Goal: Task Accomplishment & Management: Complete application form

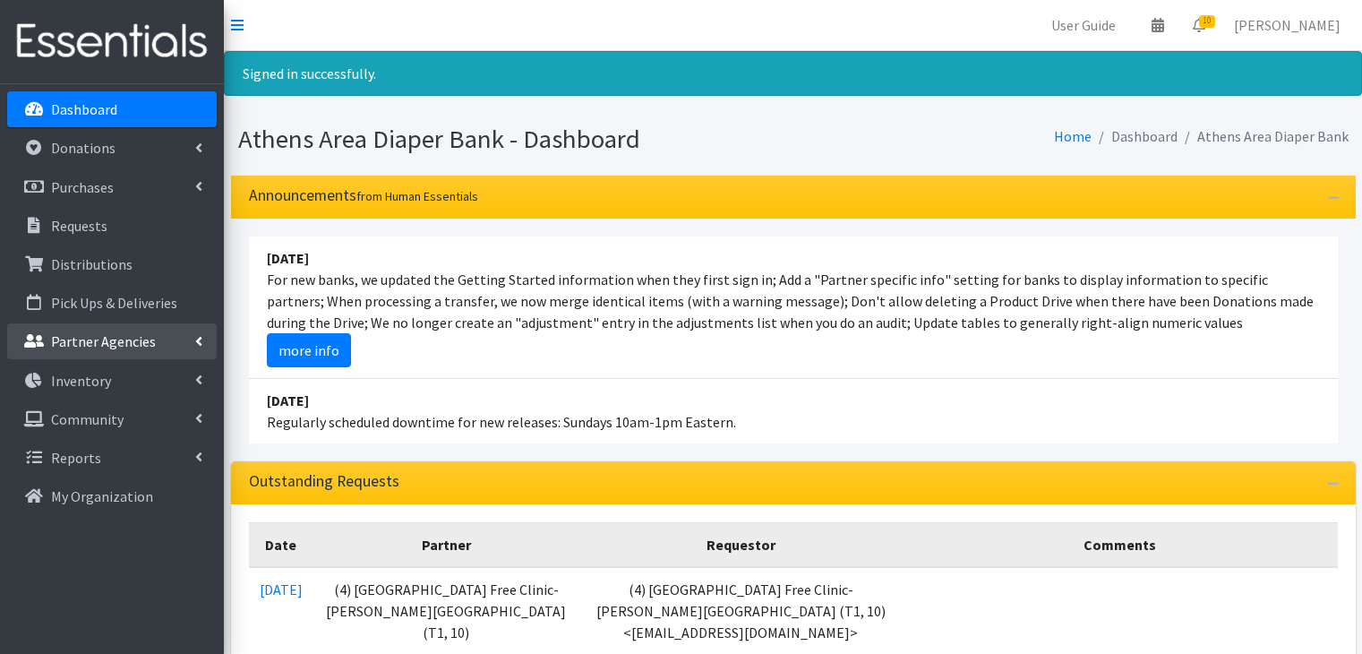
scroll to position [448, 0]
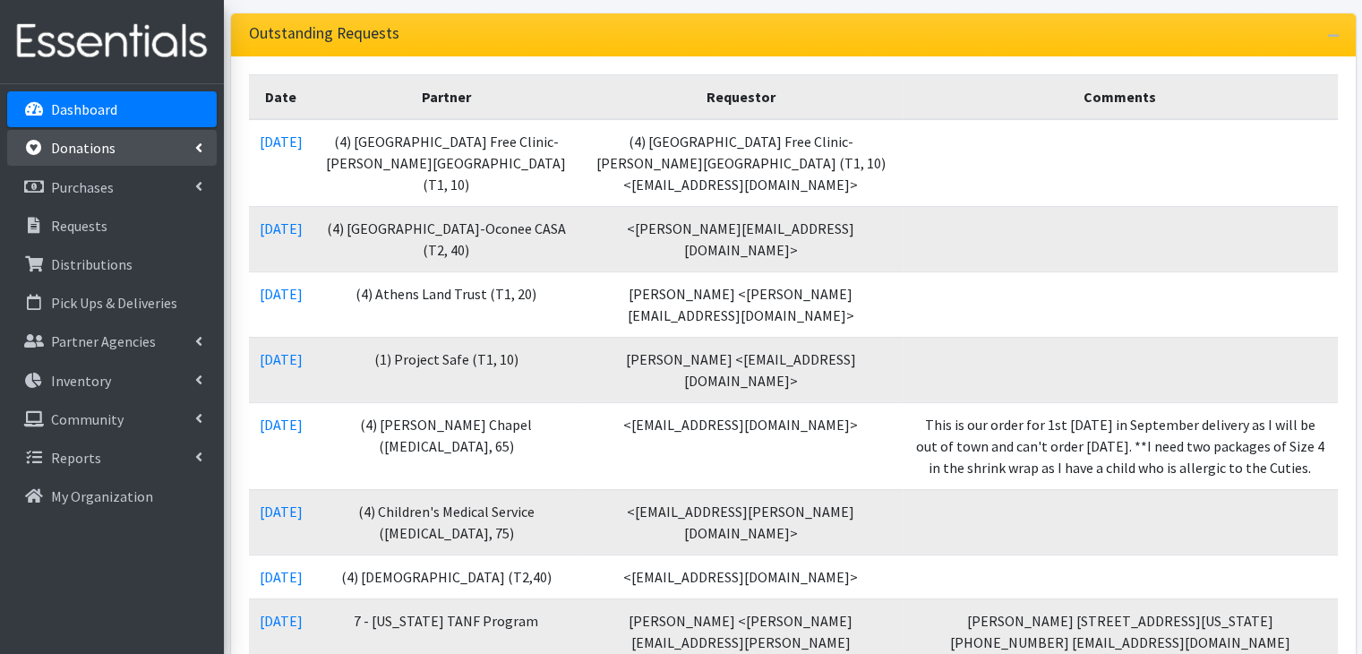
click at [99, 150] on p "Donations" at bounding box center [83, 148] width 64 height 18
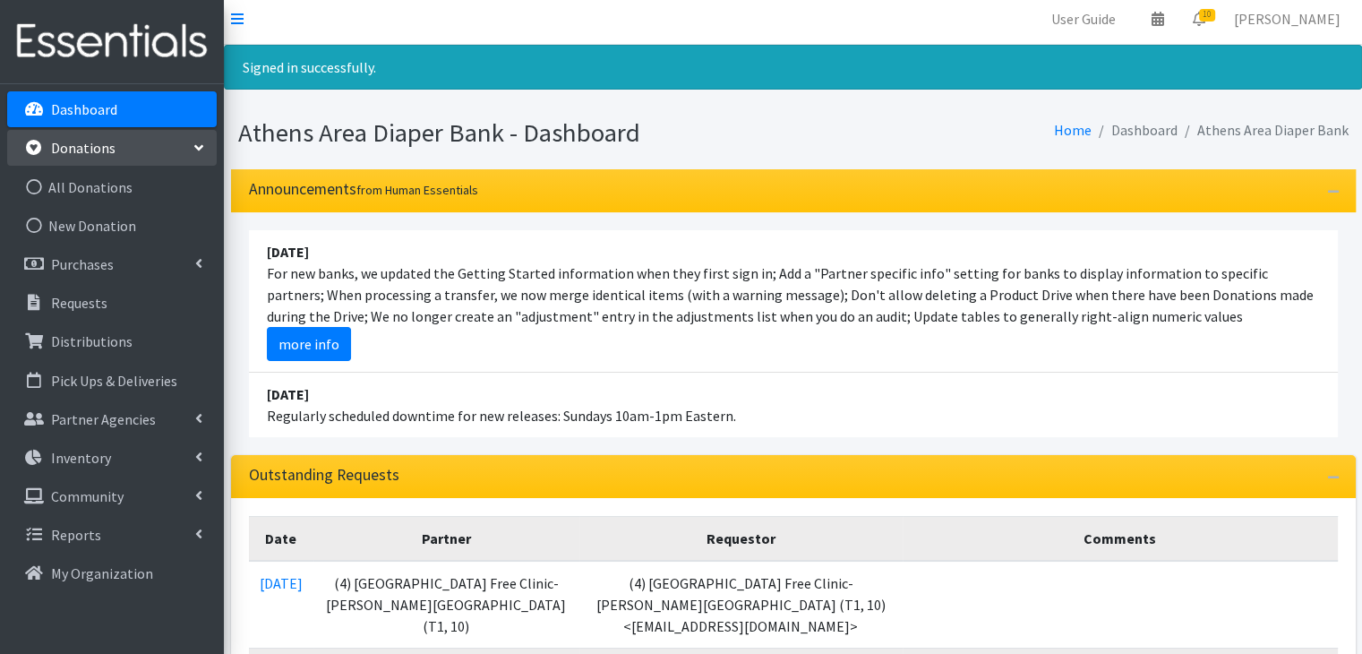
scroll to position [0, 0]
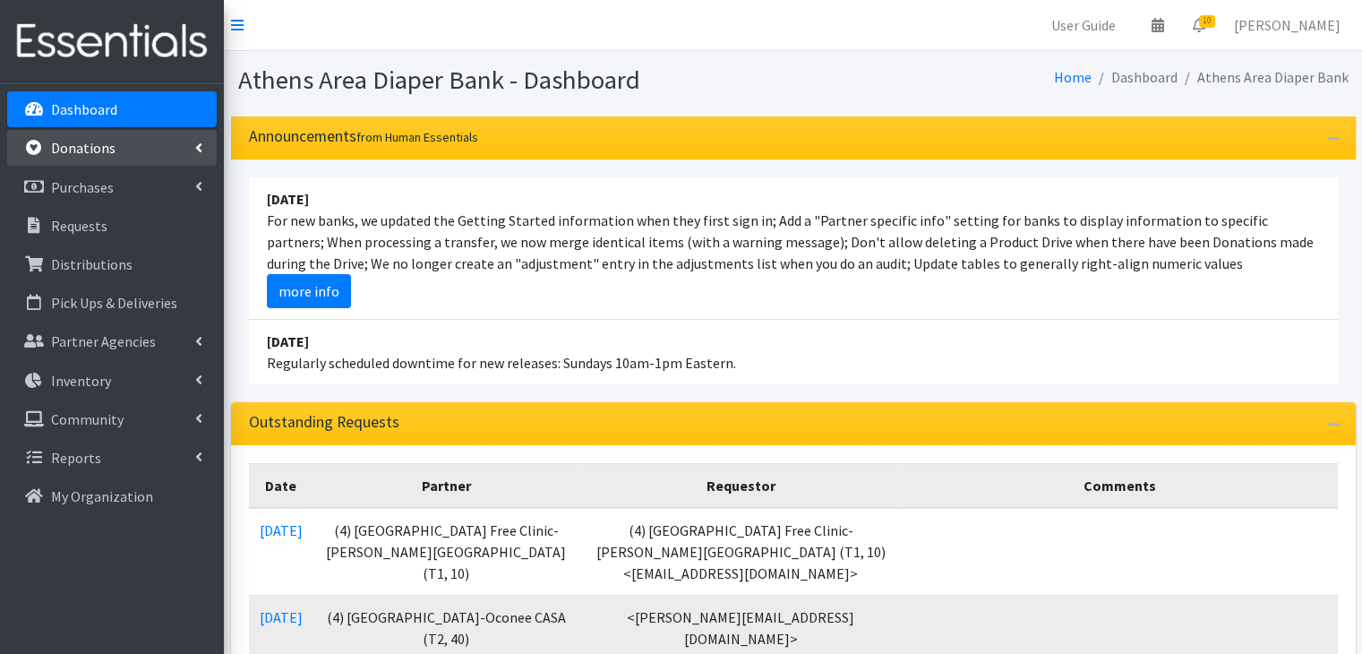
click at [123, 153] on link "Donations" at bounding box center [112, 148] width 210 height 36
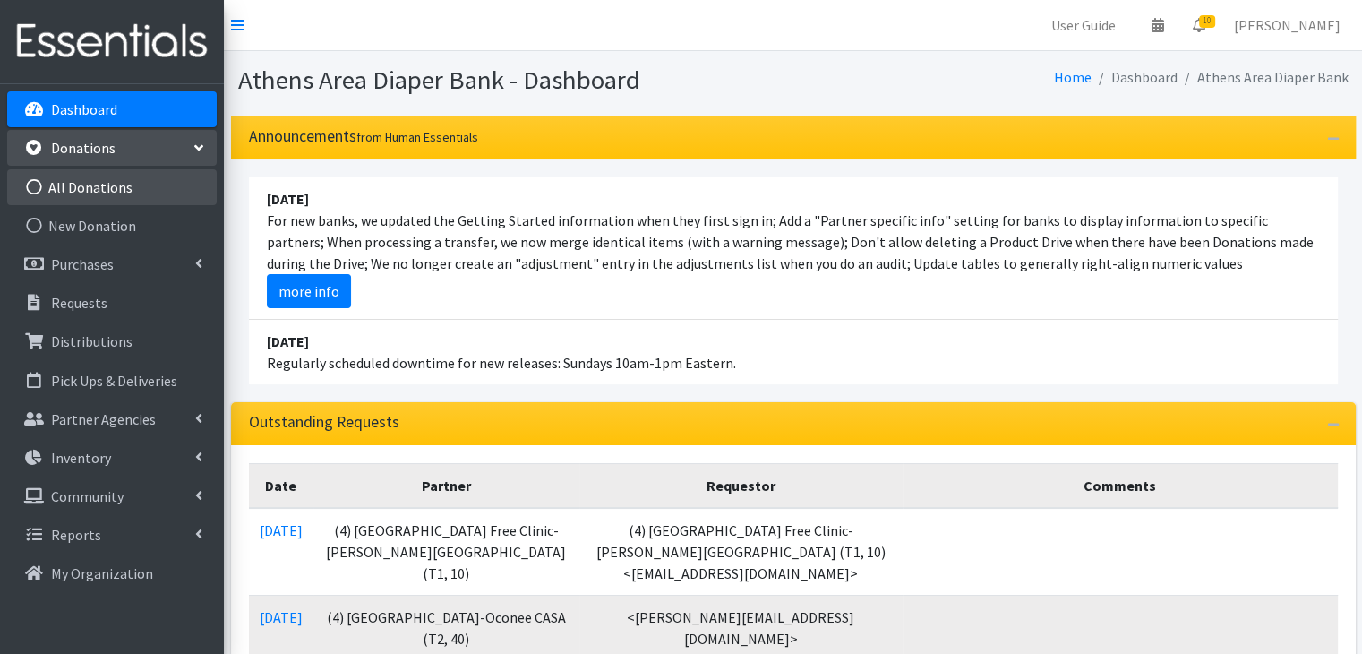
click at [119, 192] on link "All Donations" at bounding box center [112, 187] width 210 height 36
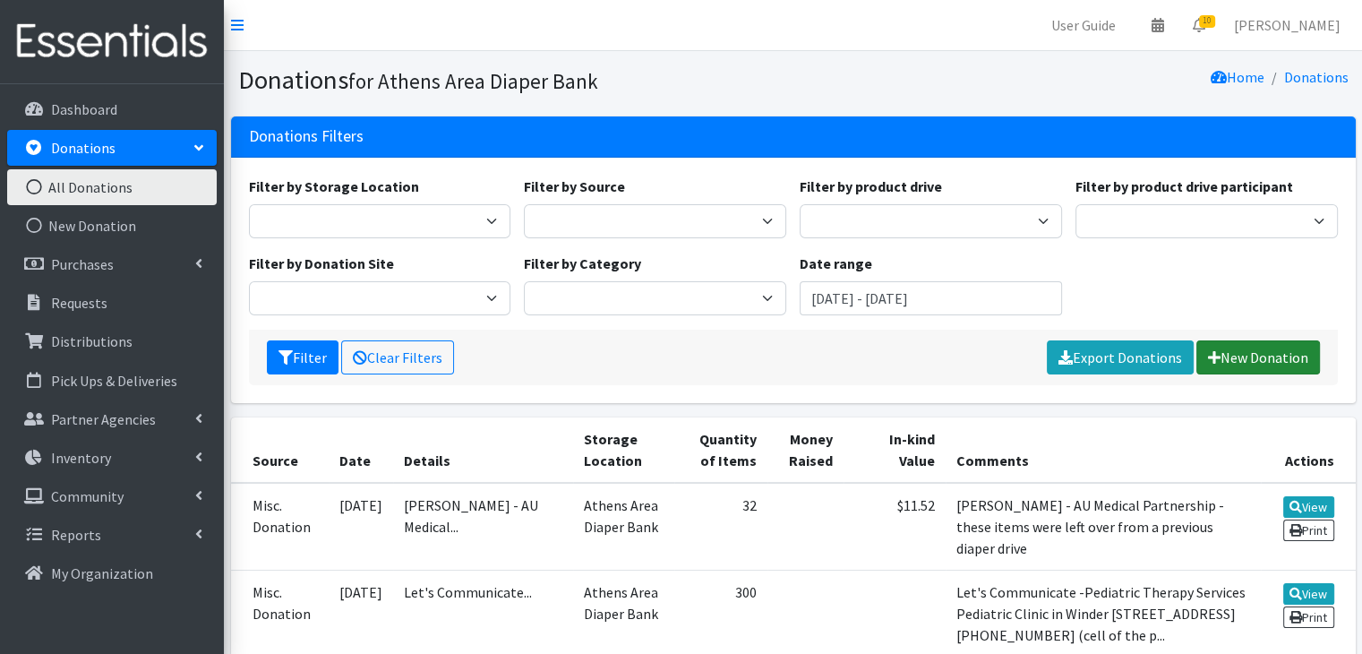
click at [1243, 356] on link "New Donation" at bounding box center [1259, 357] width 124 height 34
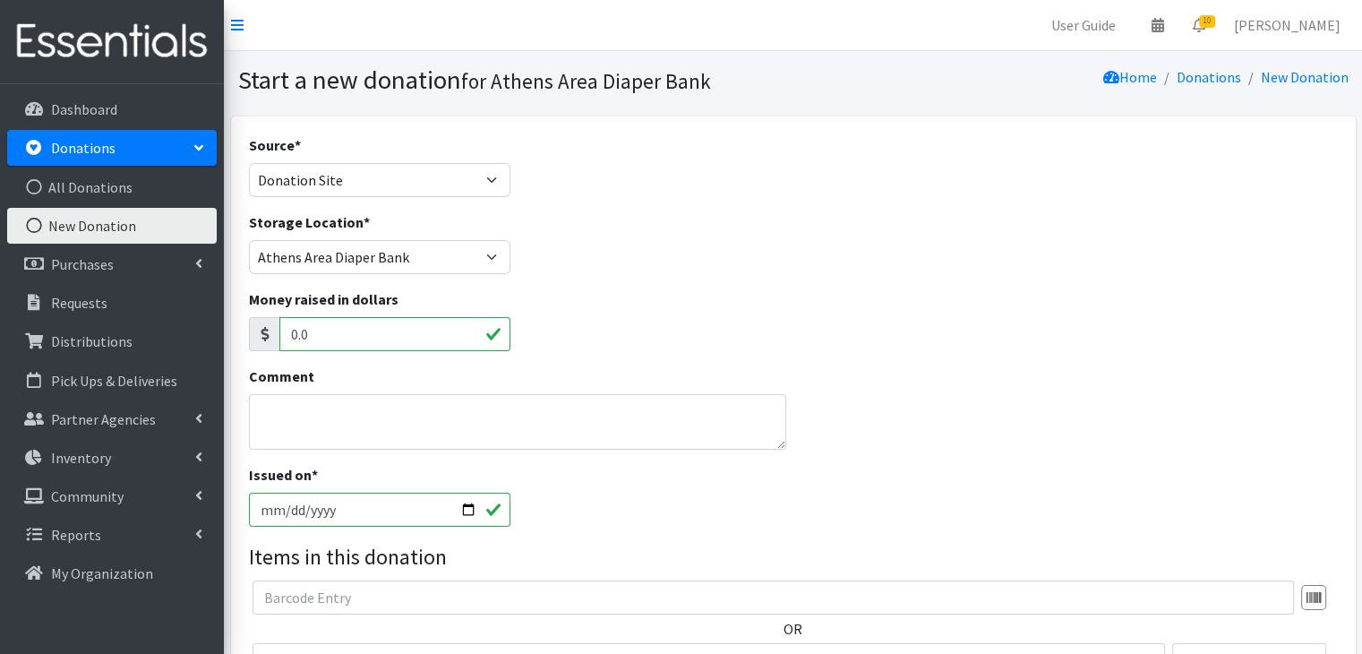
click at [249, 163] on select "Product Drive Manufacturer Donation Site Misc. Donation" at bounding box center [380, 180] width 262 height 34
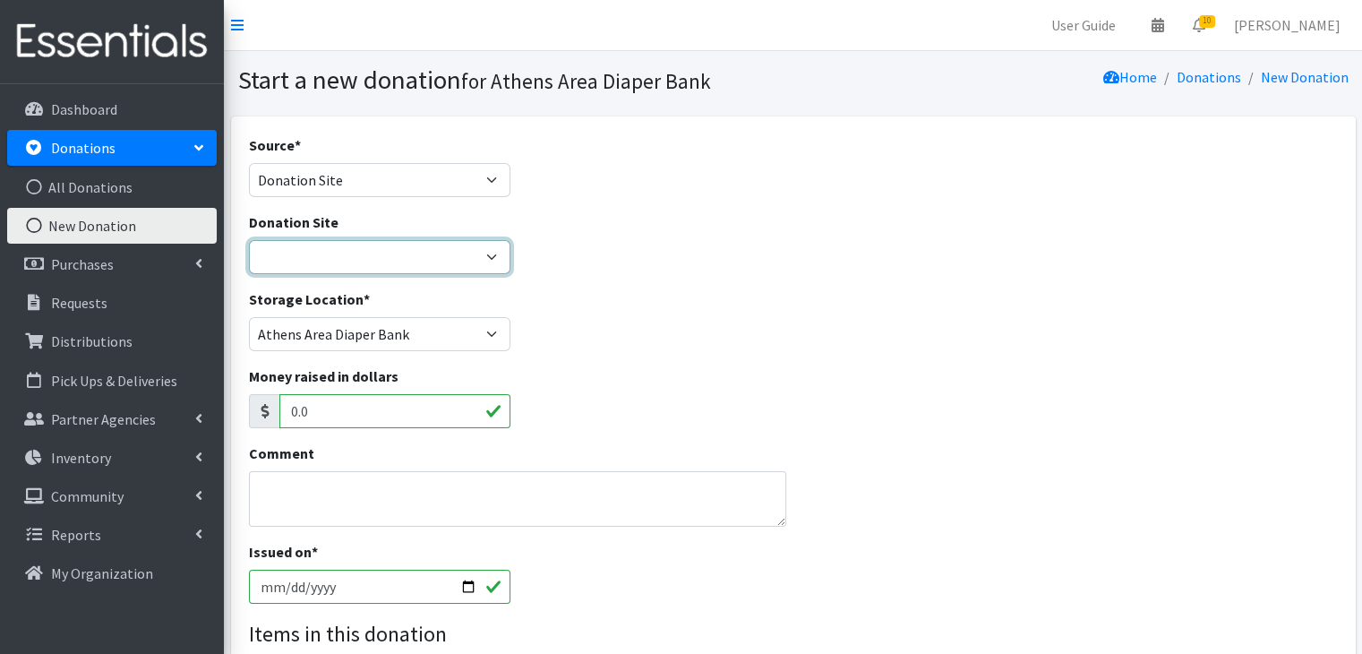
click at [398, 252] on select "Allstate insurance - Merryn Walker Athens Parent Wellbeing Athens Regional Libr…" at bounding box center [380, 257] width 262 height 34
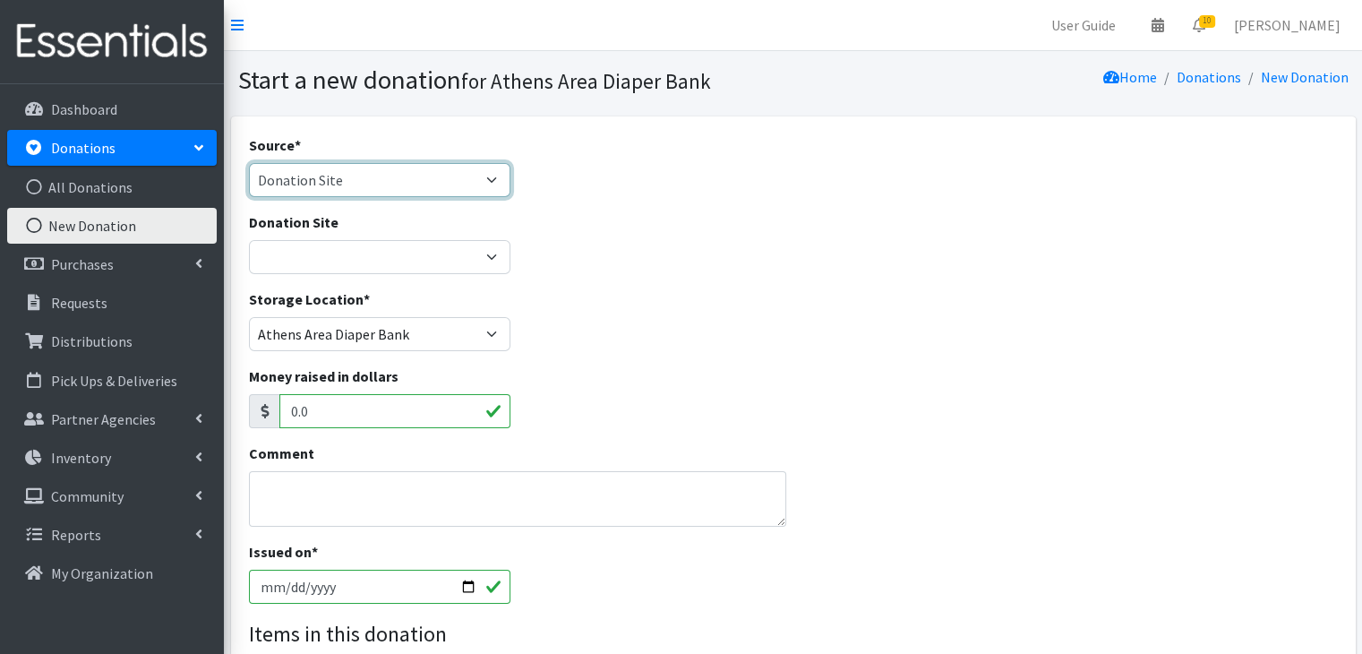
click at [451, 182] on select "Product Drive Manufacturer Donation Site Misc. Donation" at bounding box center [380, 180] width 262 height 34
select select "Product Drive"
click at [249, 163] on select "Product Drive Manufacturer Donation Site Misc. Donation" at bounding box center [380, 180] width 262 height 34
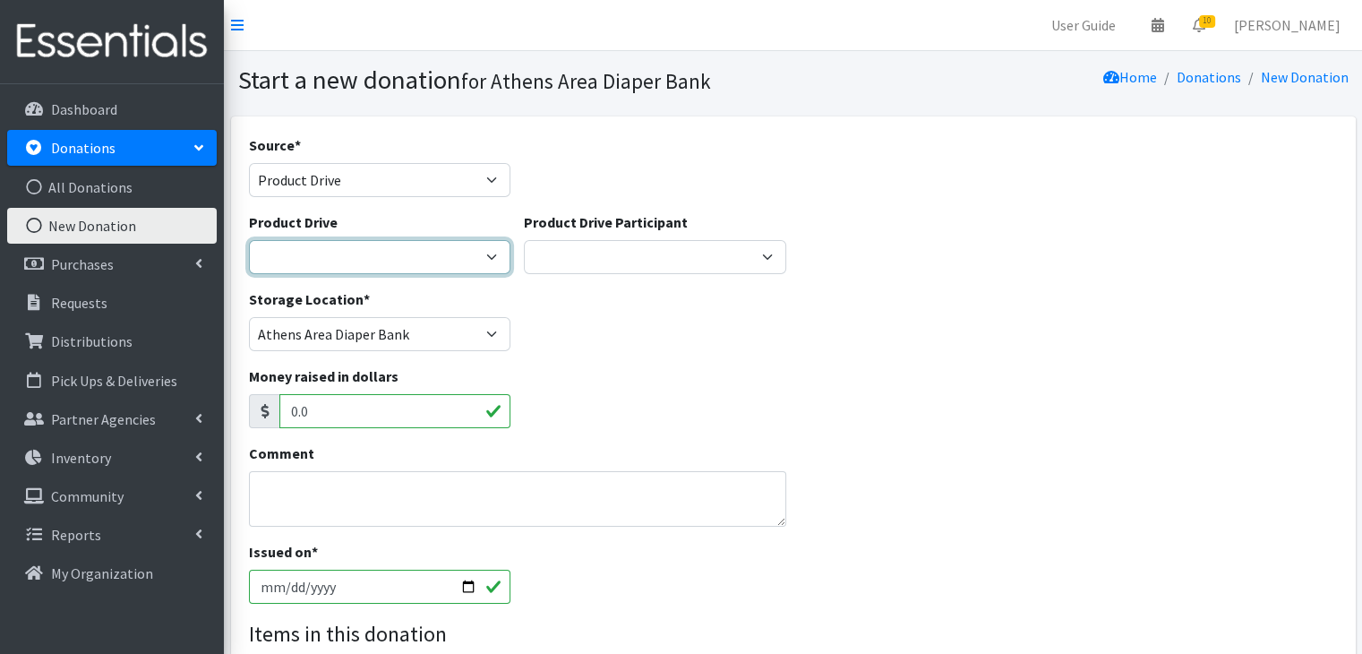
click at [445, 254] on select "ACAD Preschool Alstory & Bird Apple Tree Prep Arrow Preschool Ashford Aesthtics…" at bounding box center [380, 257] width 262 height 34
click at [435, 257] on select "ACAD Preschool Alstory & Bird Apple Tree Prep Arrow Preschool Ashford Aesthtics…" at bounding box center [380, 257] width 262 height 34
select select
click at [249, 240] on select "ACAD Preschool Alstory & Bird Apple Tree Prep Arrow Preschool Ashford Aesthtics…" at bounding box center [380, 257] width 262 height 34
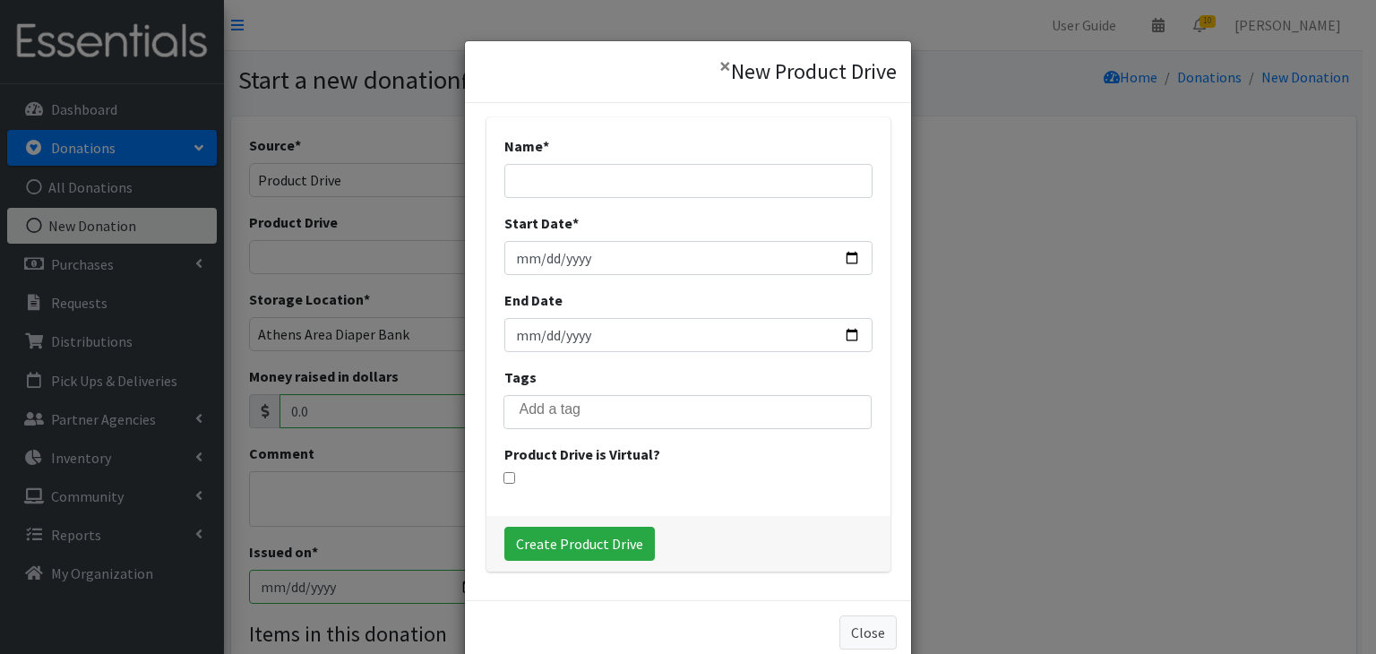
click at [610, 151] on div "Name *" at bounding box center [688, 166] width 368 height 63
click at [598, 171] on input "Name *" at bounding box center [688, 181] width 368 height 34
type input "Athens Area Homeless Shelter"
type input "[DATE]"
type input "2025-08-15"
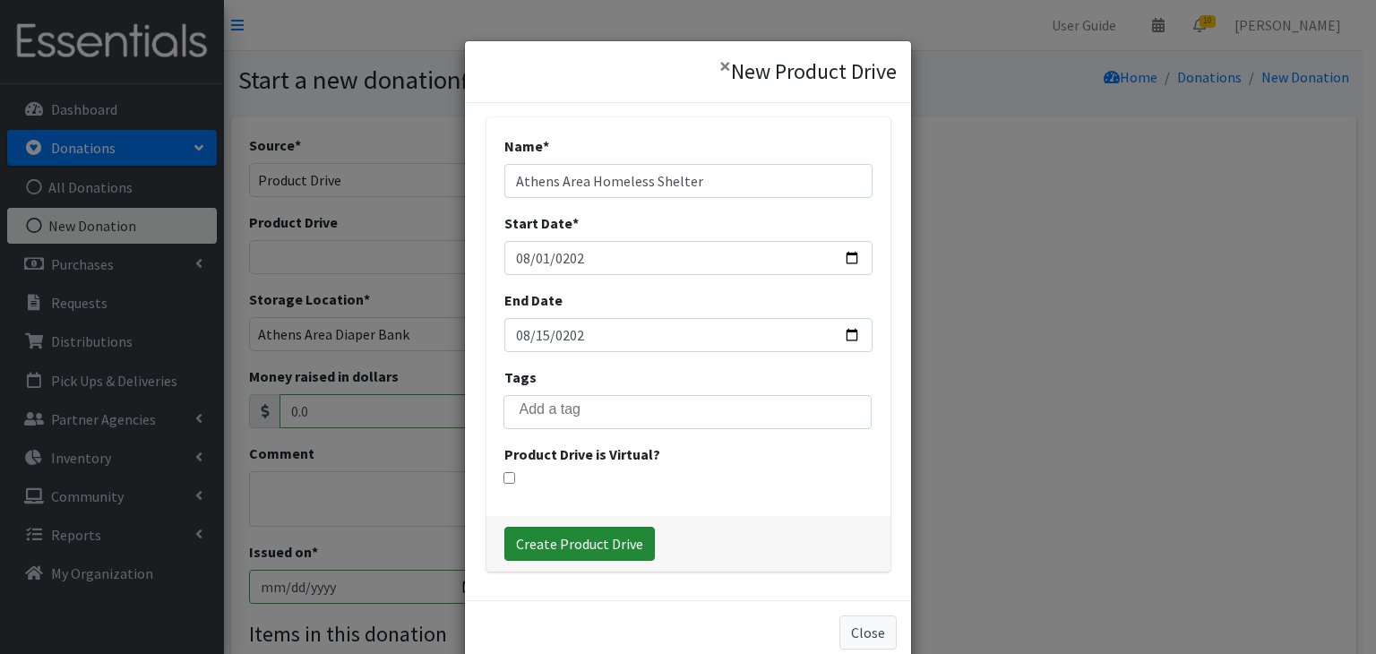
click at [610, 542] on input "Create Product Drive" at bounding box center [579, 544] width 150 height 34
select select "3510"
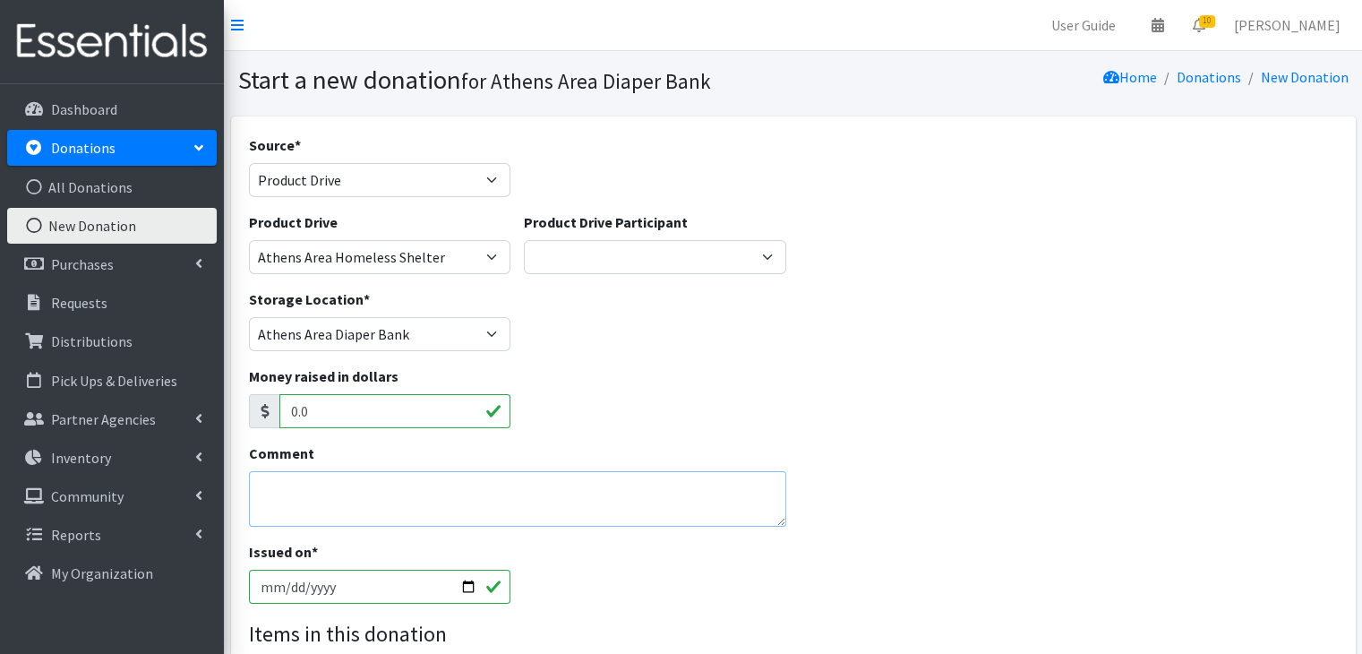
click at [373, 485] on textarea "Comment" at bounding box center [518, 499] width 538 height 56
type textarea "Olivia"
click at [718, 589] on div "Issued on * 2025-08-24" at bounding box center [793, 579] width 1103 height 77
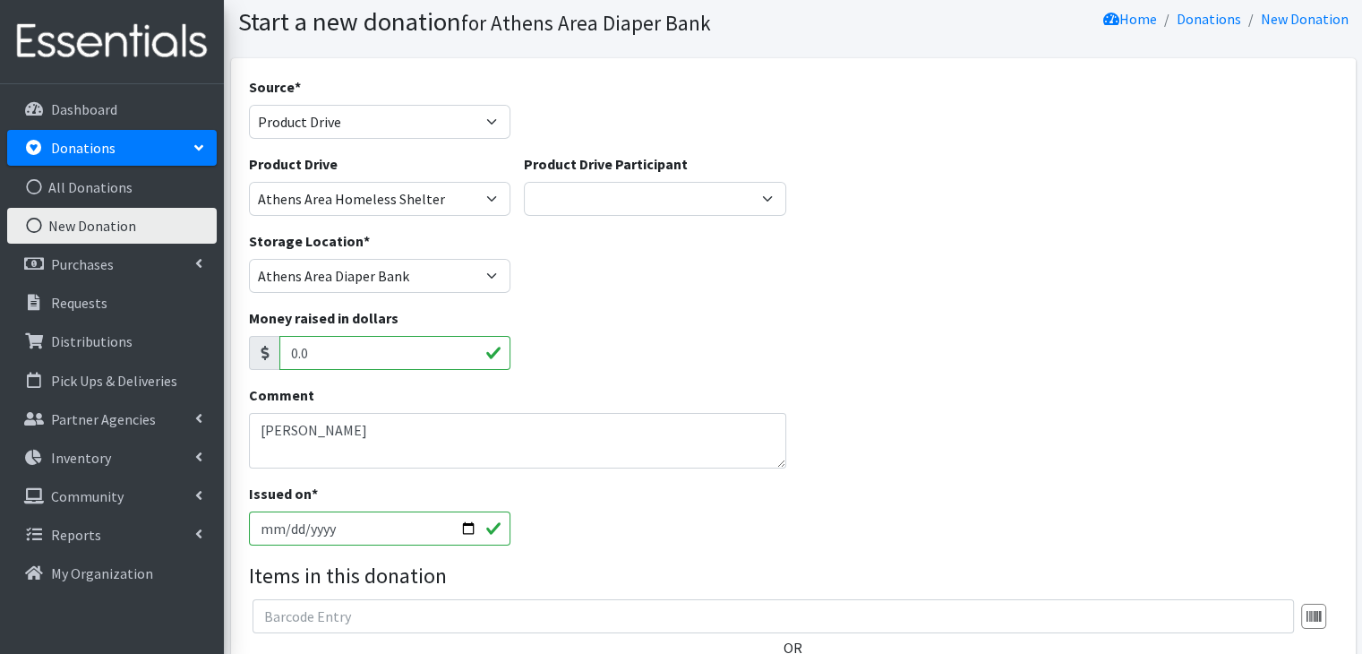
scroll to position [90, 0]
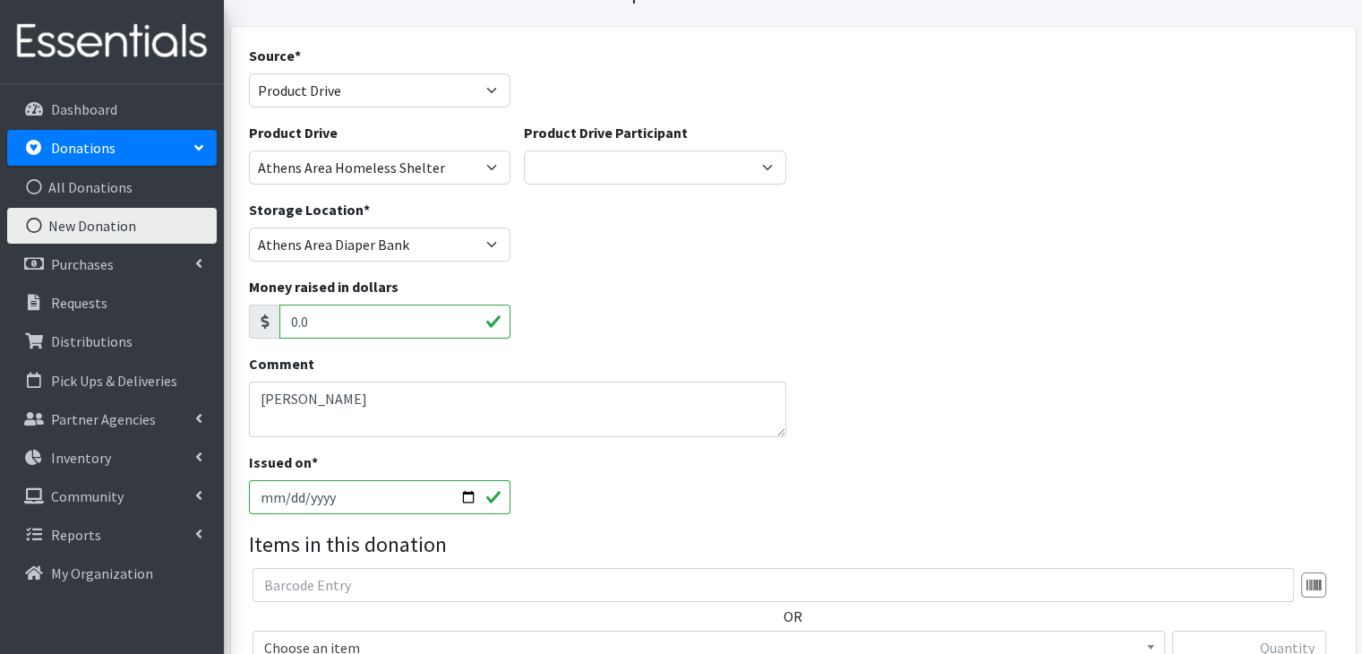
click at [285, 503] on input "[DATE]" at bounding box center [380, 497] width 262 height 34
type input "[DATE]"
click at [754, 485] on div "Issued on * 2025-08-01" at bounding box center [793, 489] width 1103 height 77
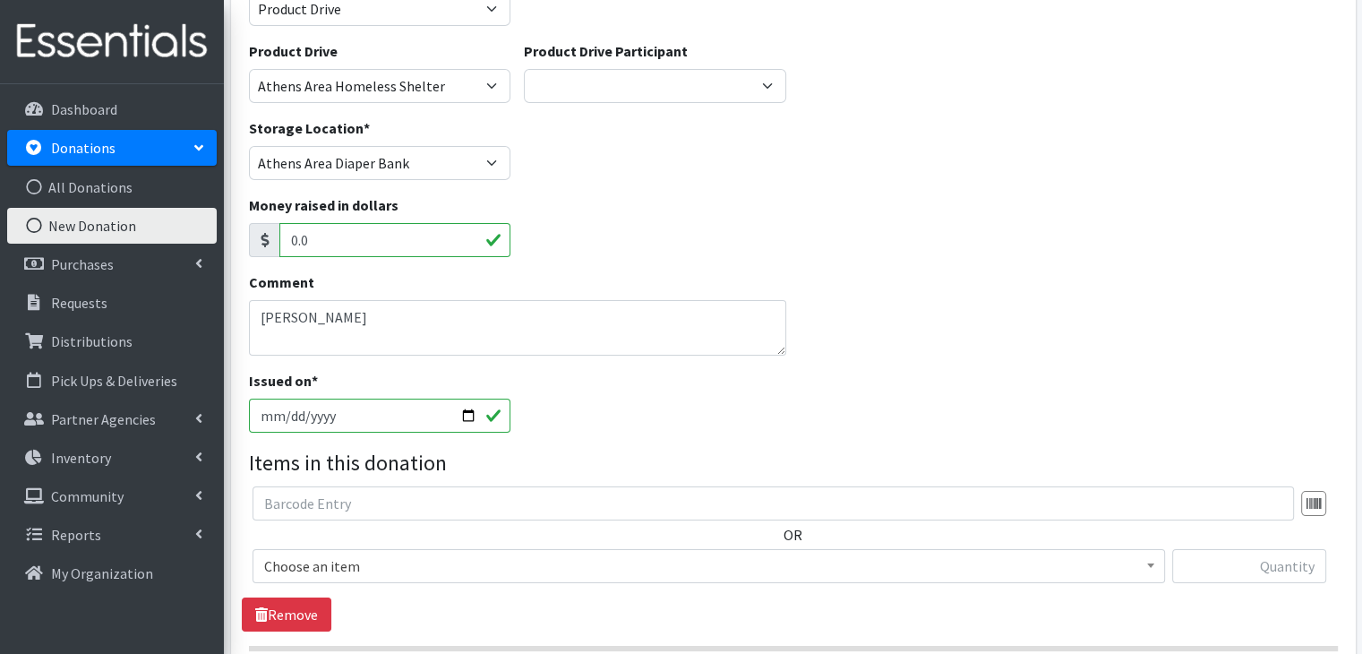
scroll to position [269, 0]
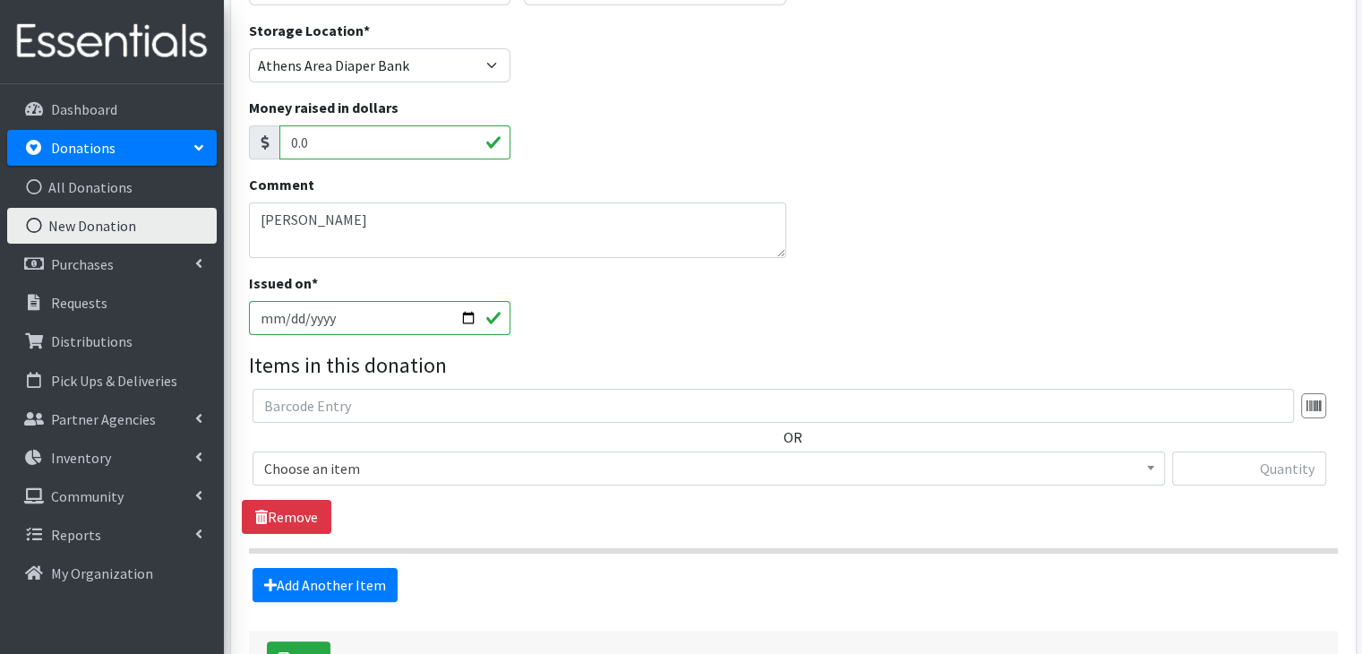
click at [424, 468] on span "Choose an item" at bounding box center [708, 468] width 889 height 25
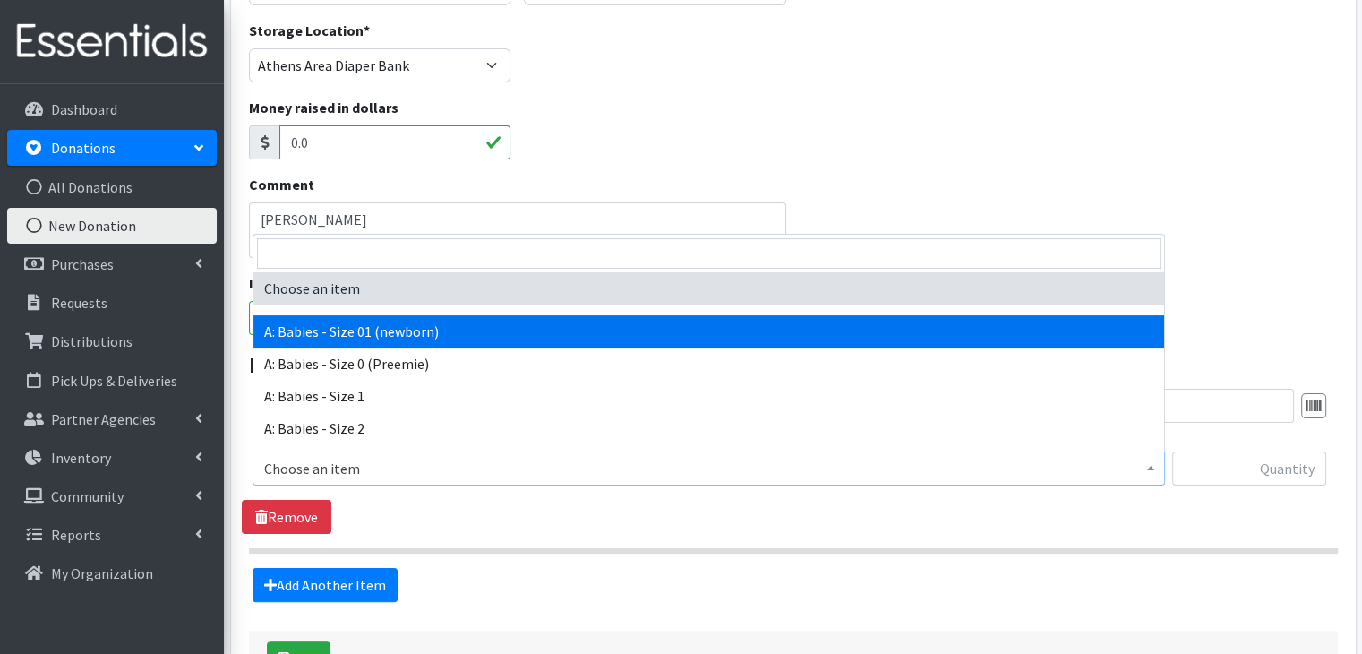
select select "5610"
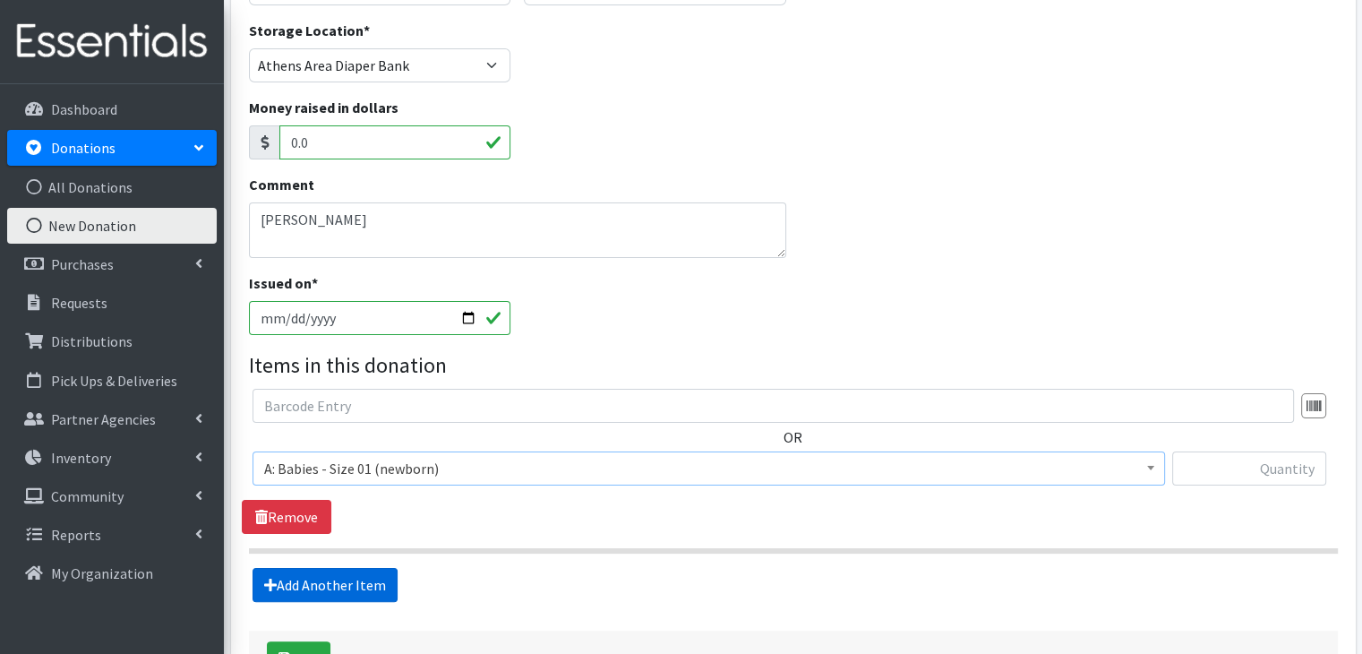
click at [330, 583] on link "Add Another Item" at bounding box center [325, 585] width 145 height 34
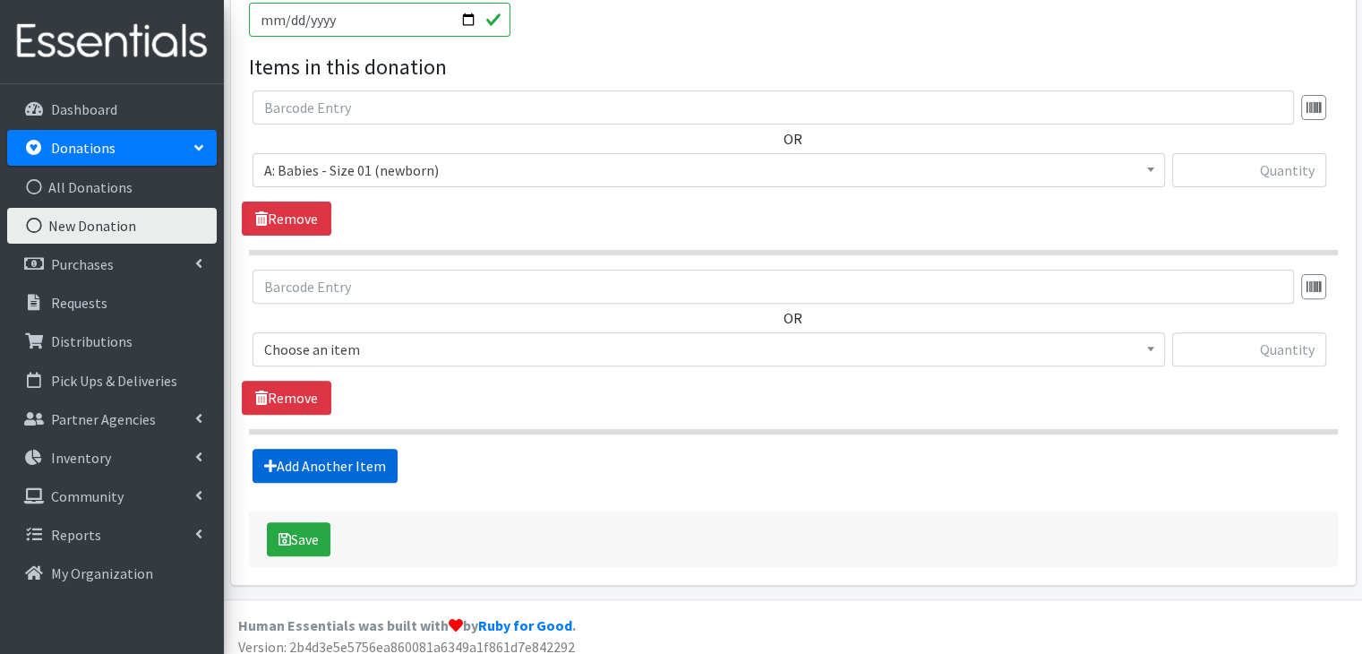
scroll to position [577, 0]
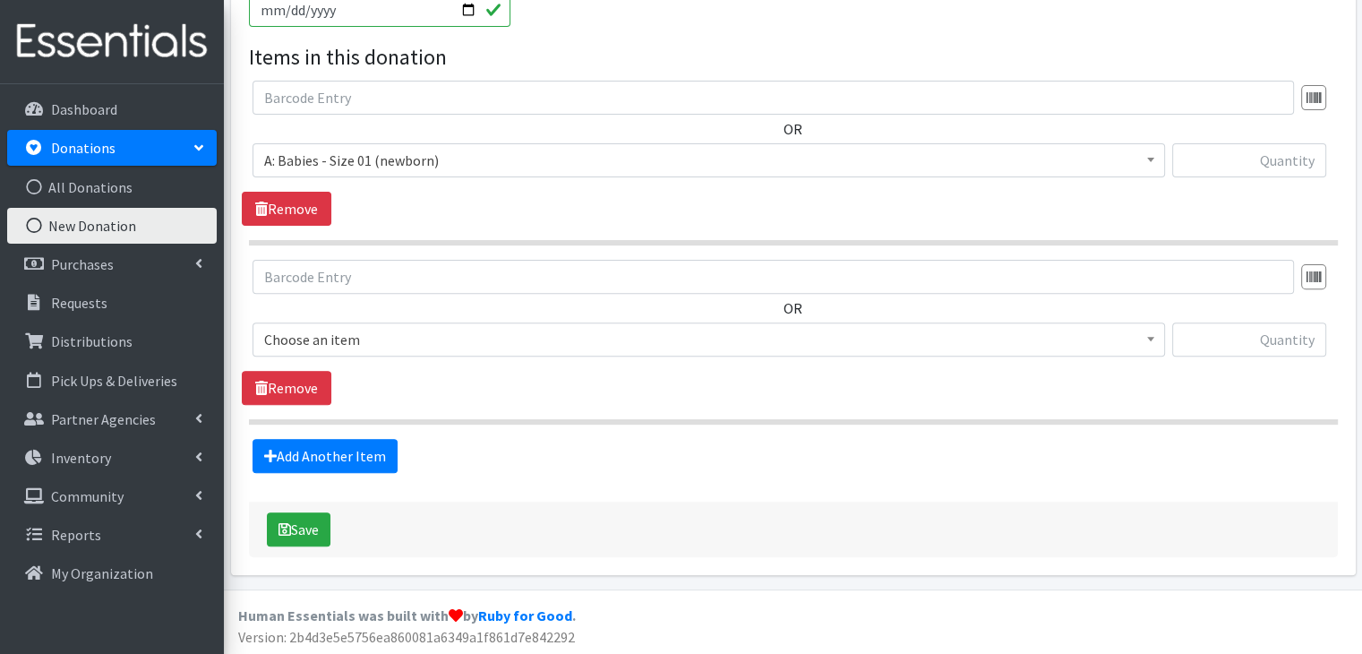
click at [474, 338] on span "Choose an item" at bounding box center [708, 339] width 889 height 25
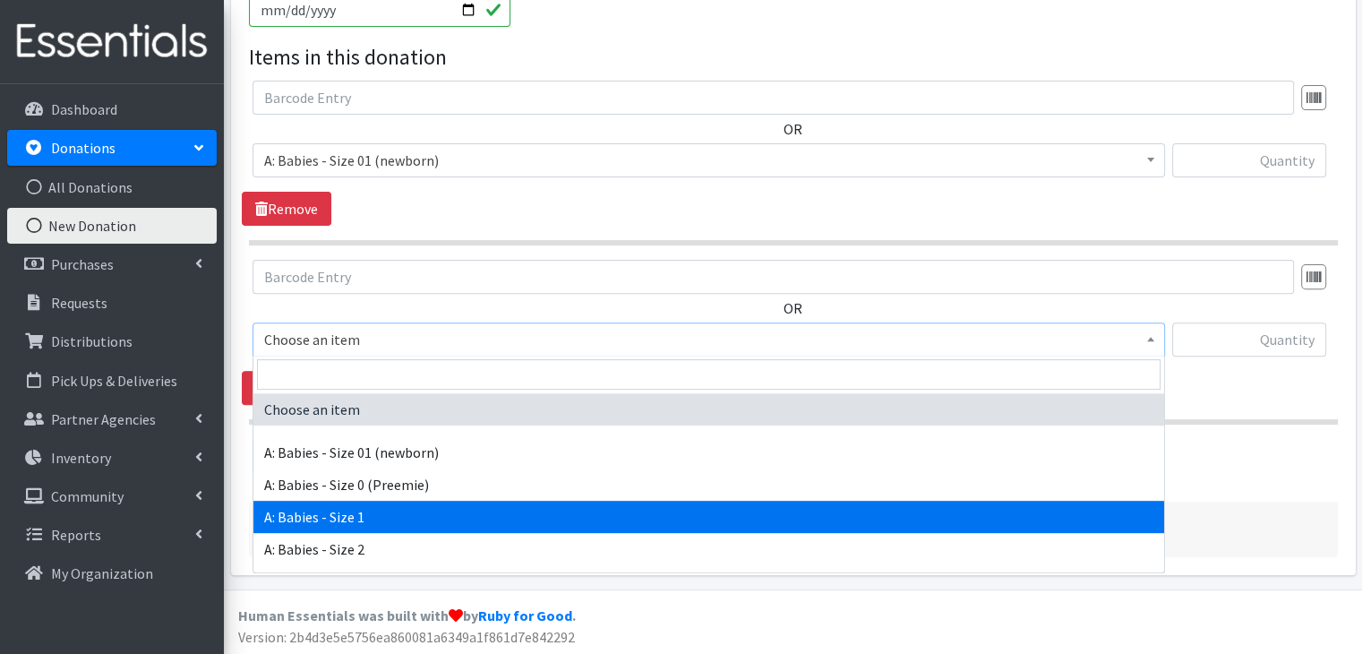
select select "5611"
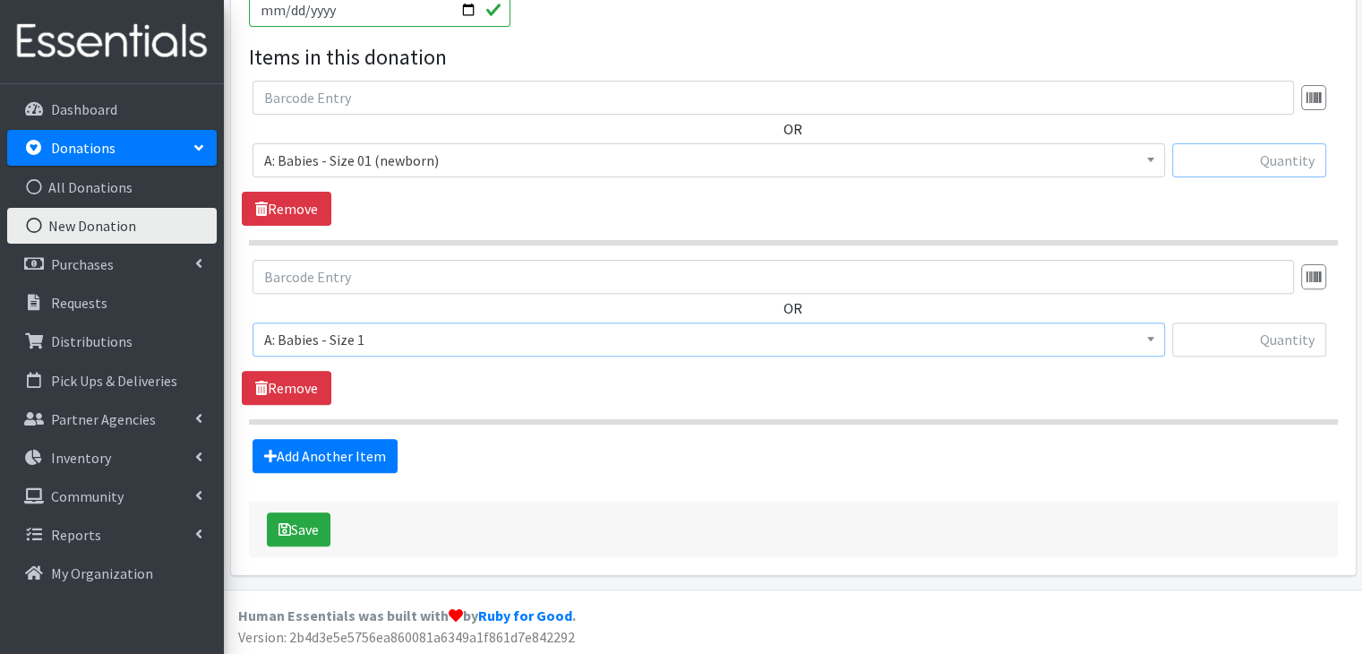
click at [1278, 156] on input "text" at bounding box center [1250, 160] width 154 height 34
type input "125"
type input "336"
click at [272, 534] on button "Save" at bounding box center [299, 529] width 64 height 34
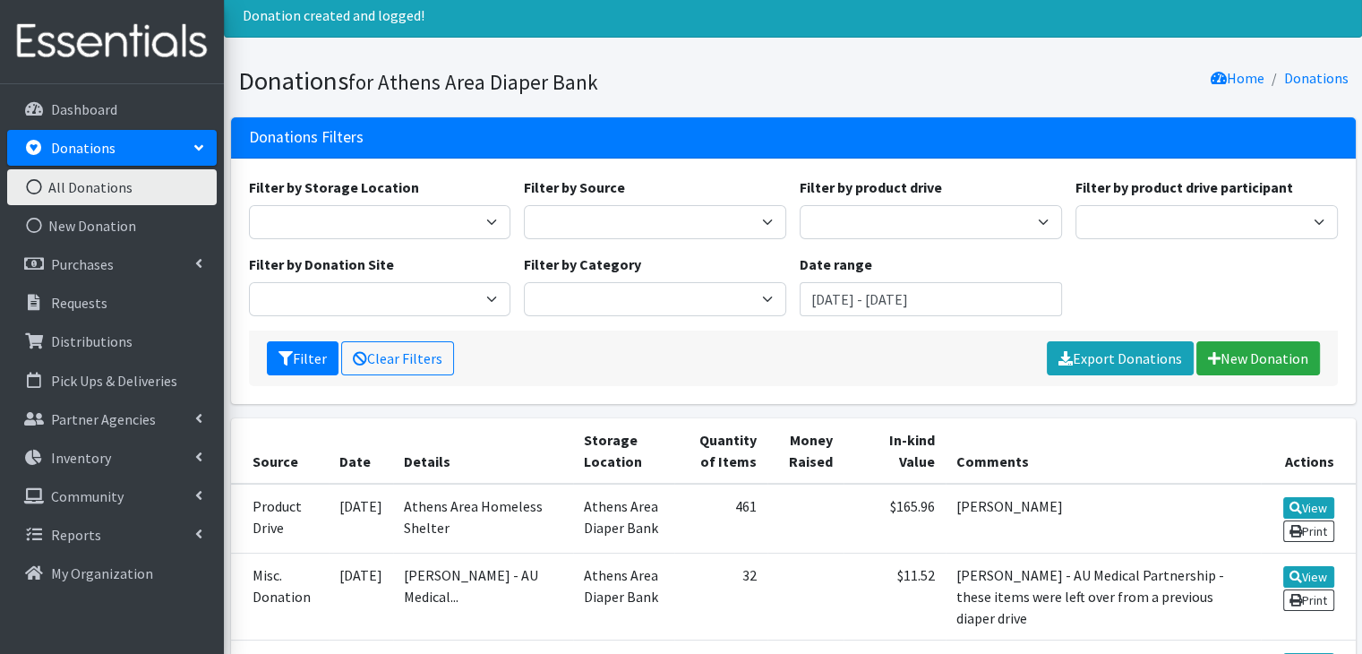
scroll to position [90, 0]
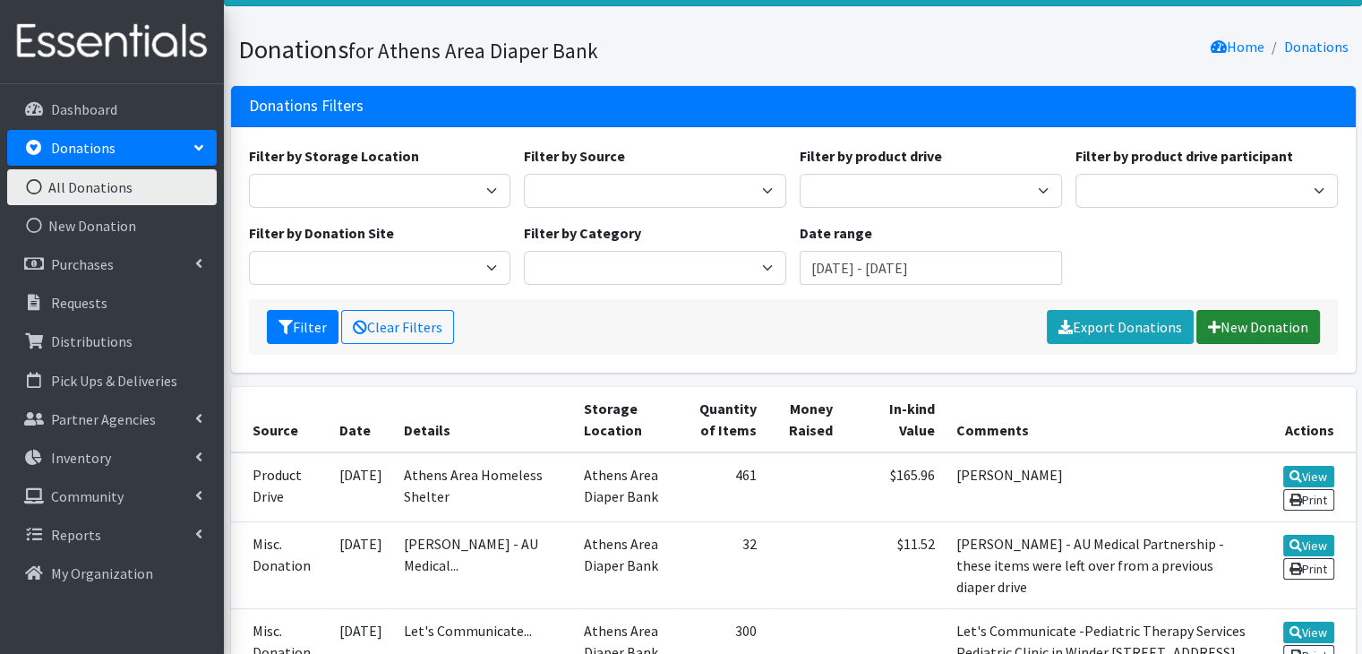
click at [1265, 326] on link "New Donation" at bounding box center [1259, 327] width 124 height 34
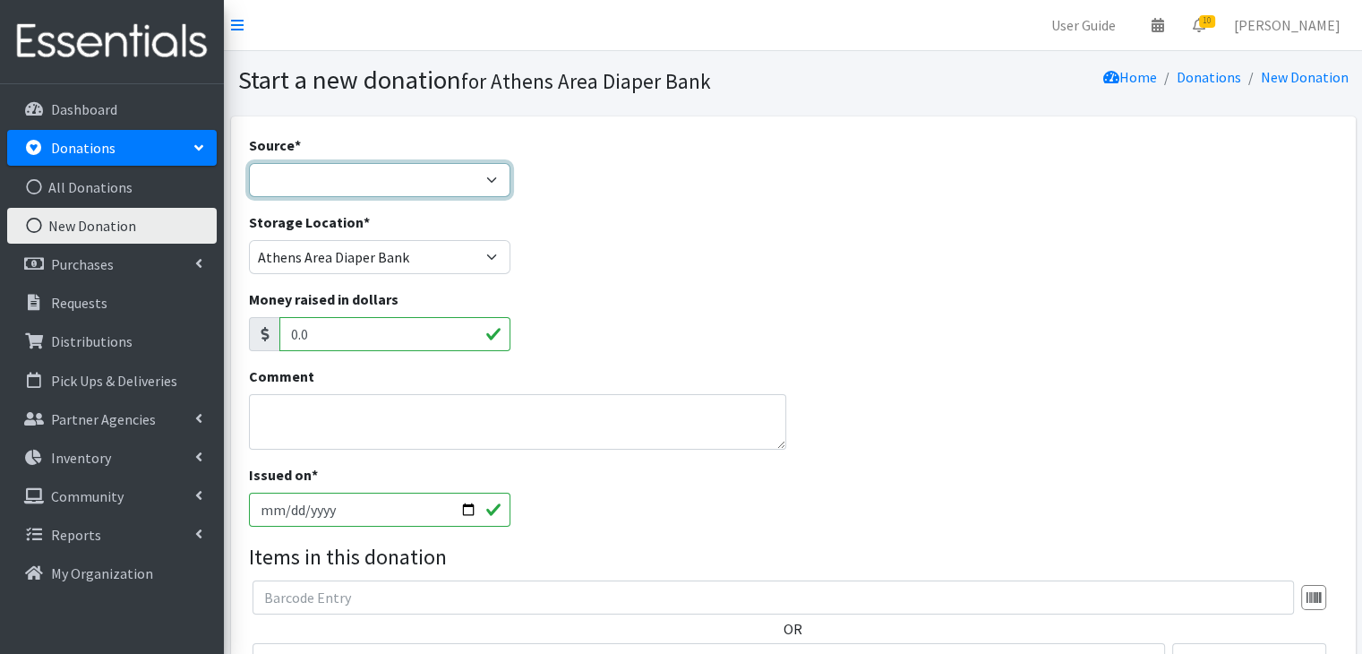
click at [349, 176] on select "Product Drive Manufacturer Donation Site Misc. Donation" at bounding box center [380, 180] width 262 height 34
select select "Donation Site"
click at [249, 163] on select "Product Drive Manufacturer Donation Site Misc. Donation" at bounding box center [380, 180] width 262 height 34
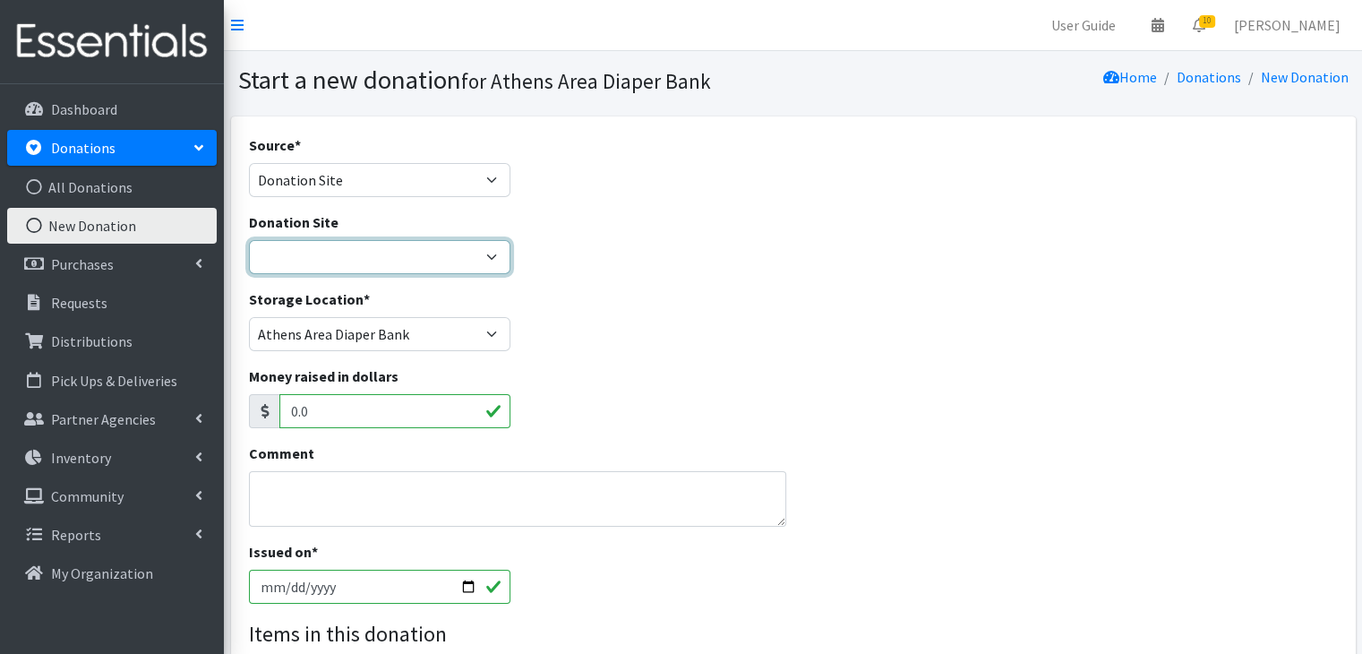
click at [382, 258] on select "Allstate insurance - [PERSON_NAME] [GEOGRAPHIC_DATA] Parent Wellbeing Athens Re…" at bounding box center [380, 257] width 262 height 34
select select "719"
click at [249, 240] on select "Allstate insurance - [PERSON_NAME] [GEOGRAPHIC_DATA] Parent Wellbeing Athens Re…" at bounding box center [380, 257] width 262 height 34
click at [358, 503] on textarea "Comment" at bounding box center [518, 499] width 538 height 56
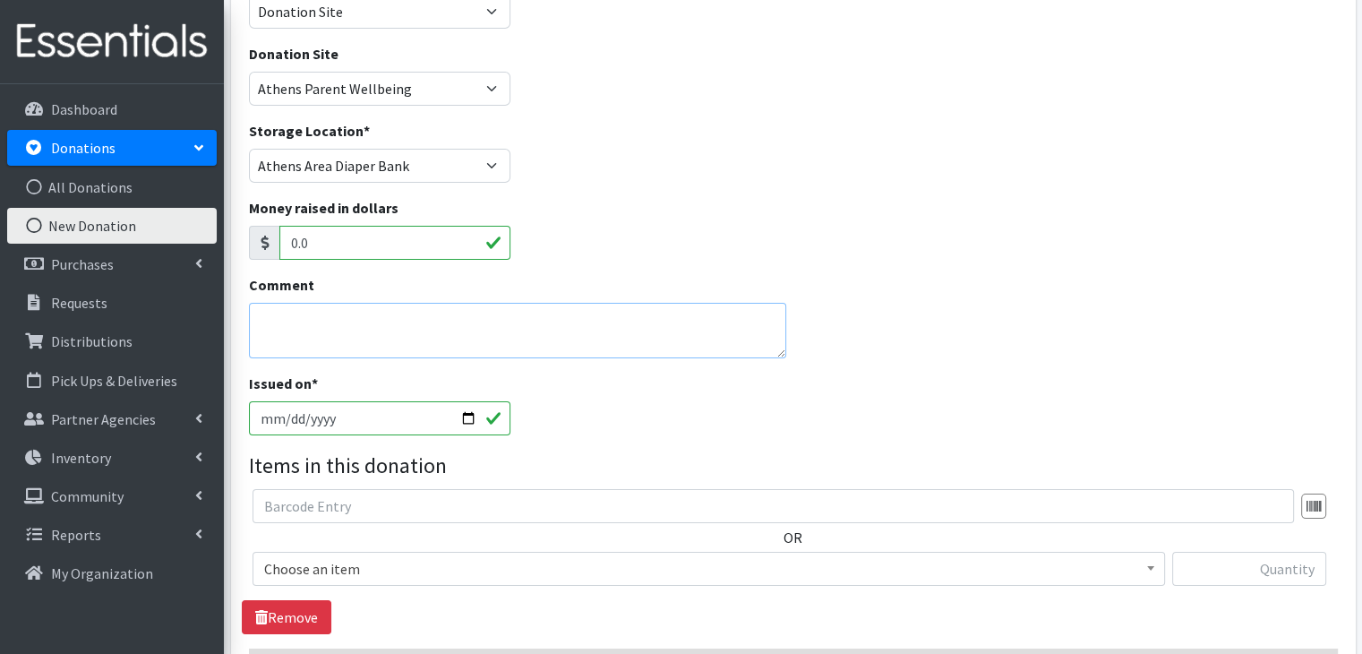
scroll to position [179, 0]
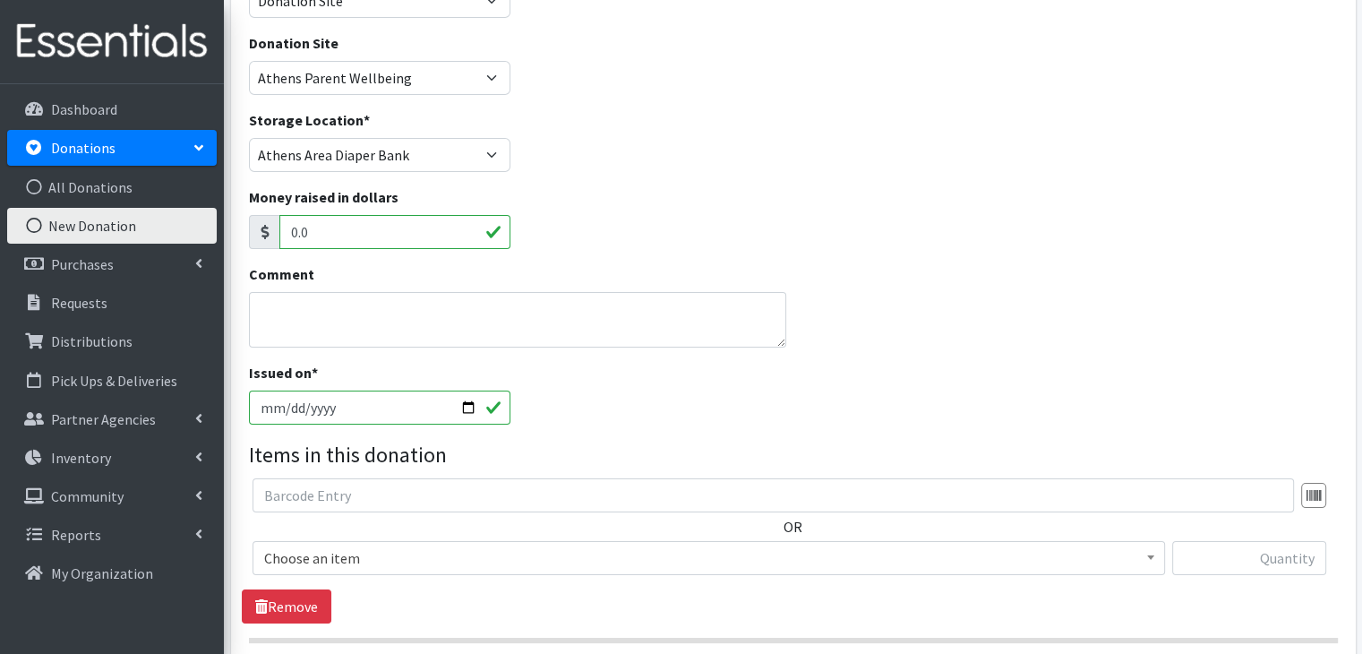
click at [294, 410] on input "[DATE]" at bounding box center [380, 408] width 262 height 34
type input "[DATE]"
click at [778, 434] on div "Issued on * 2025-08-01" at bounding box center [793, 400] width 1103 height 77
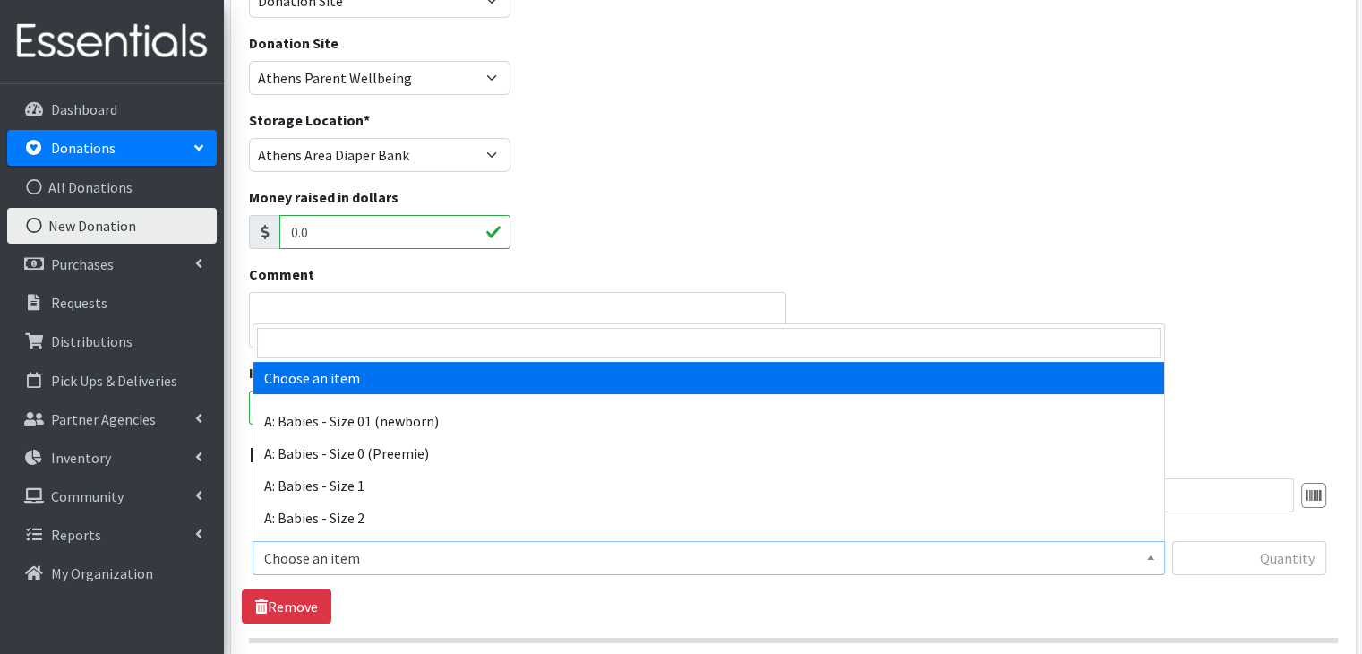
click at [411, 563] on span "Choose an item" at bounding box center [708, 558] width 889 height 25
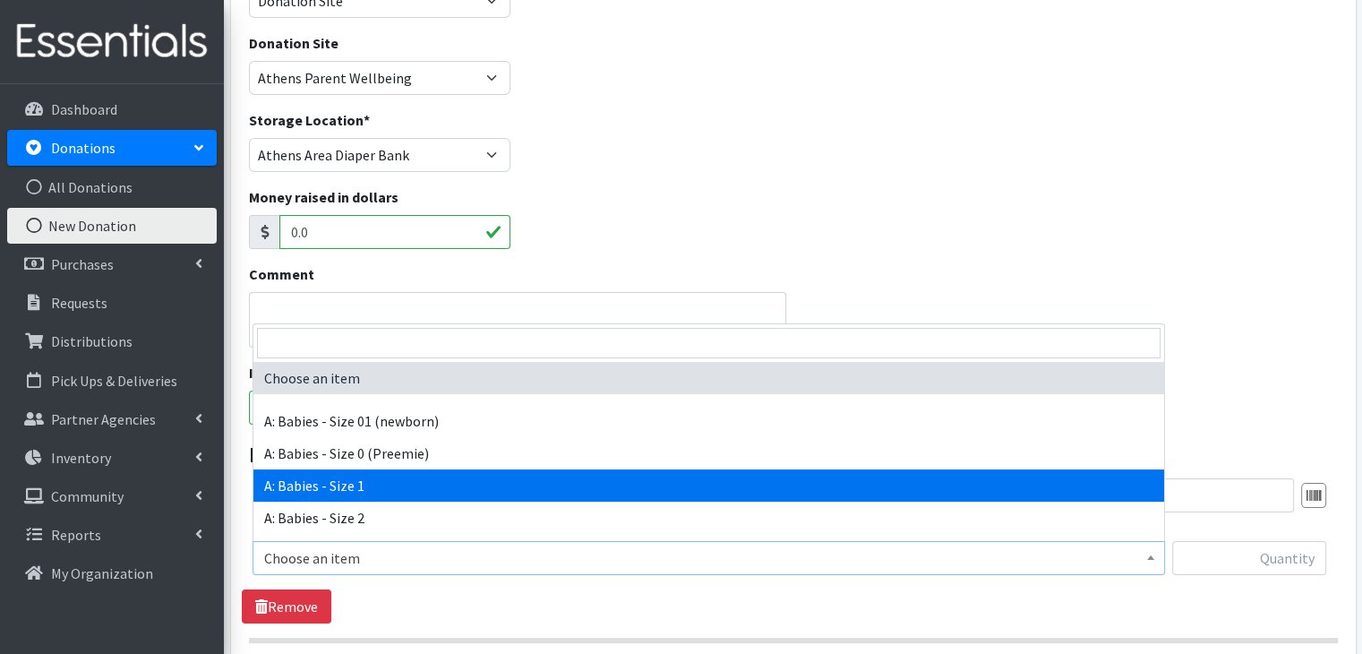
select select "5611"
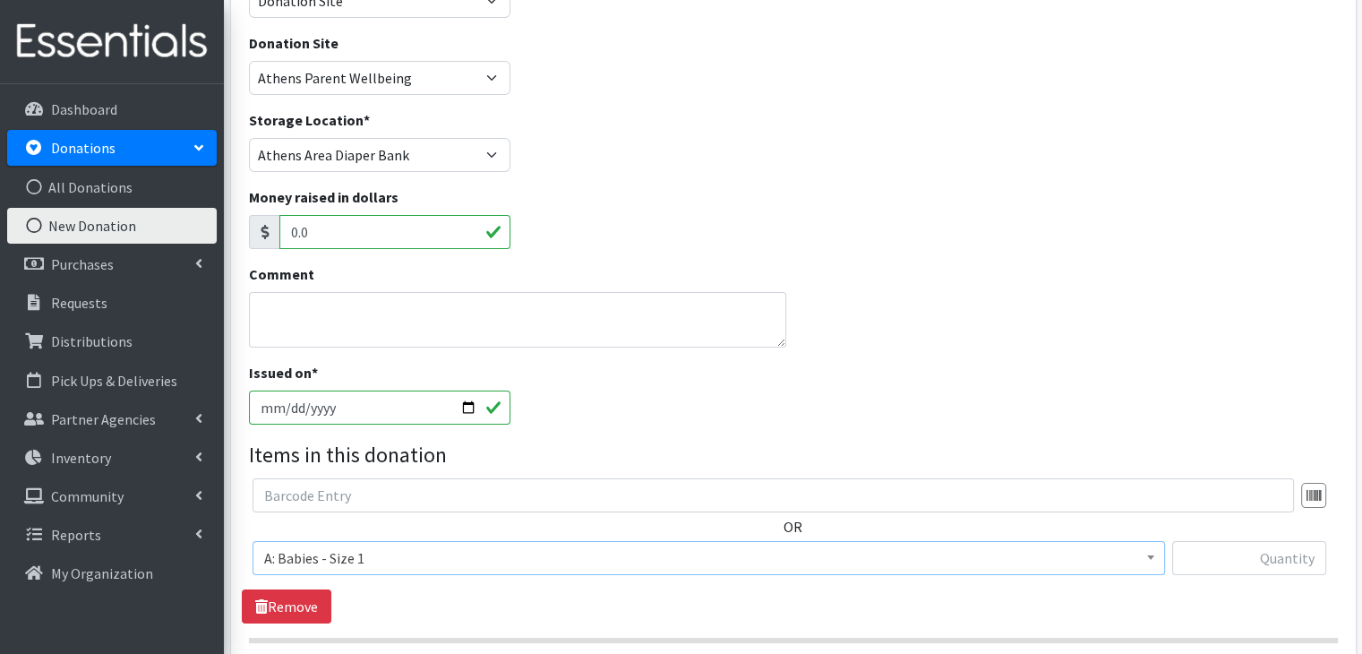
click at [518, 597] on div "OR Choose an item A: Babies - Size 01 (newborn) A: Babies - Size 0 (Preemie) A:…" at bounding box center [793, 550] width 1103 height 145
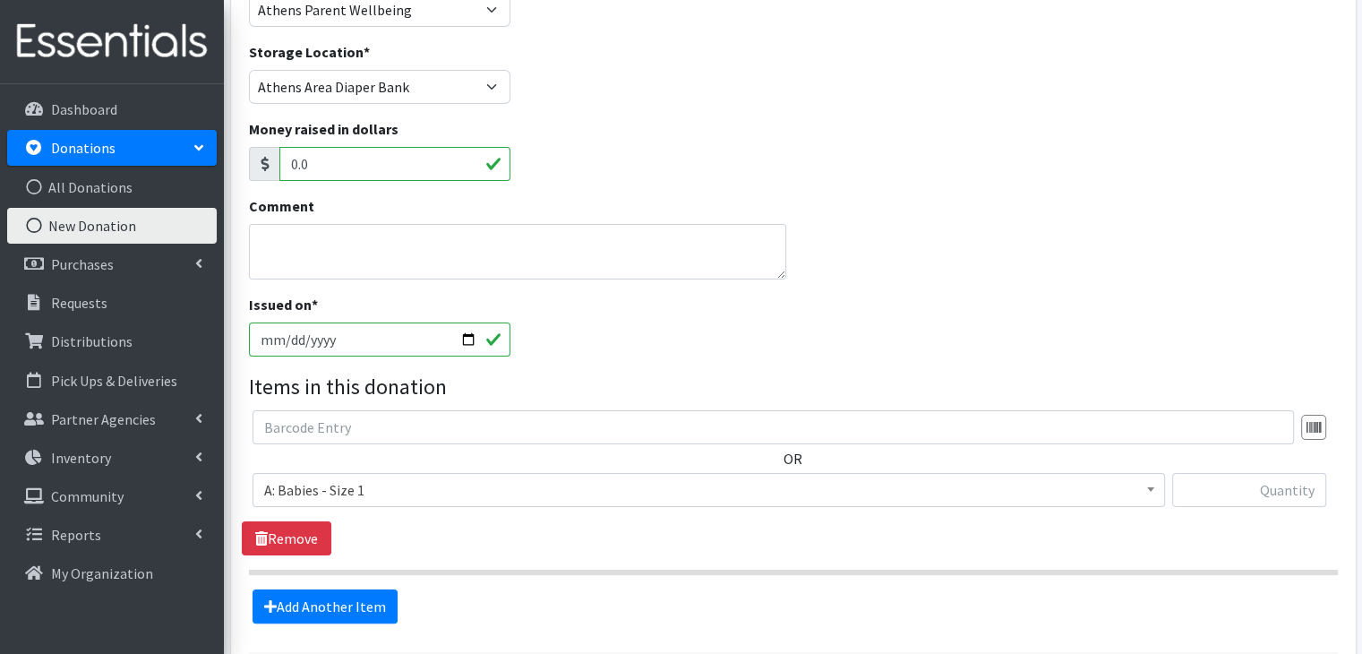
scroll to position [358, 0]
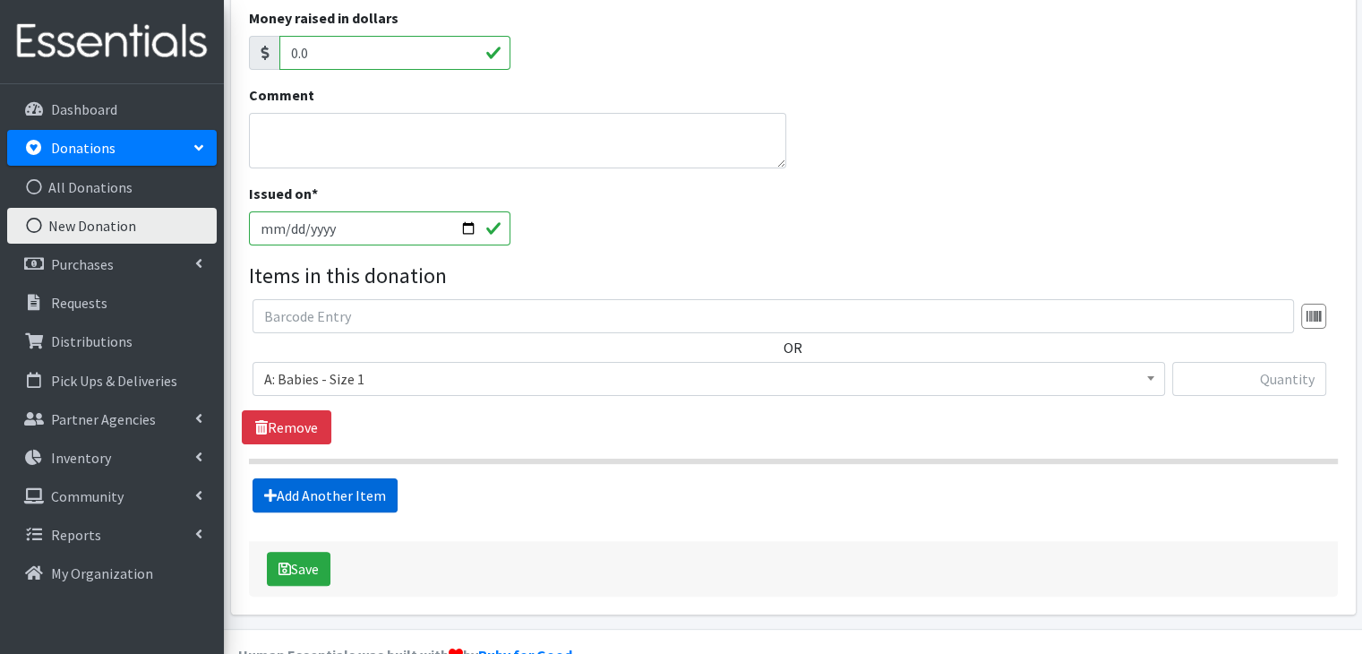
click at [353, 494] on link "Add Another Item" at bounding box center [325, 495] width 145 height 34
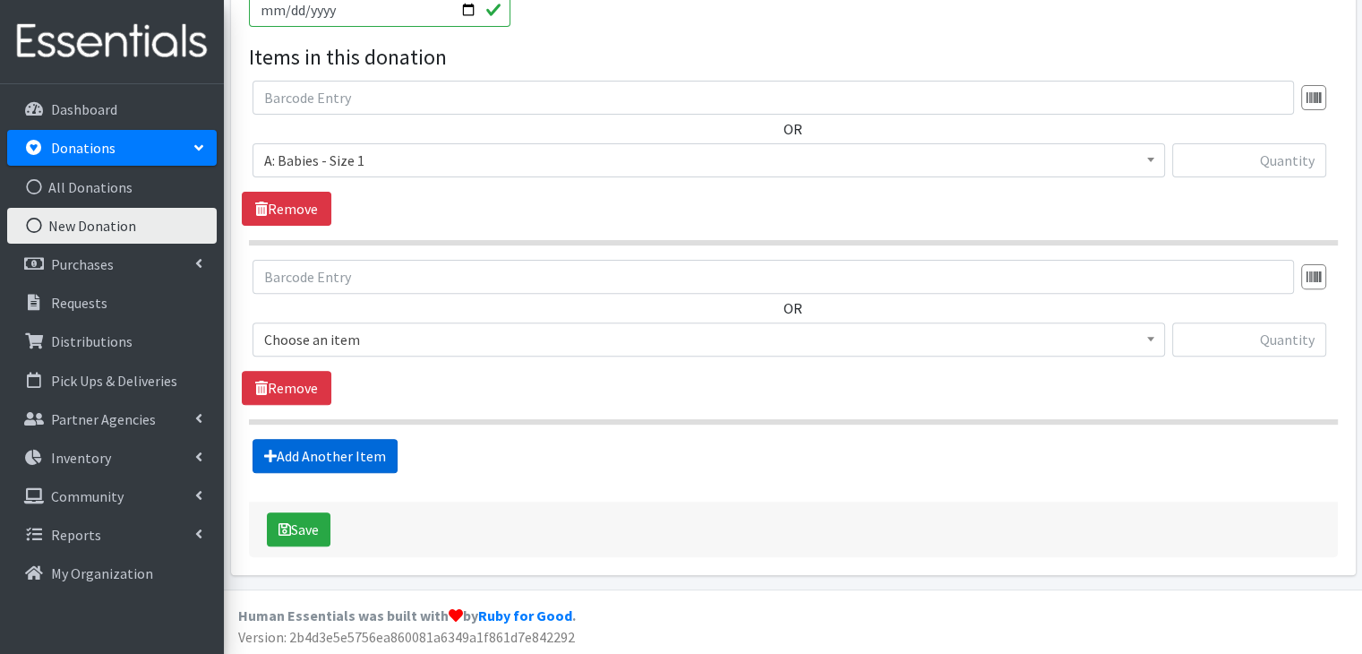
scroll to position [577, 0]
click at [425, 341] on span "Choose an item" at bounding box center [708, 339] width 889 height 25
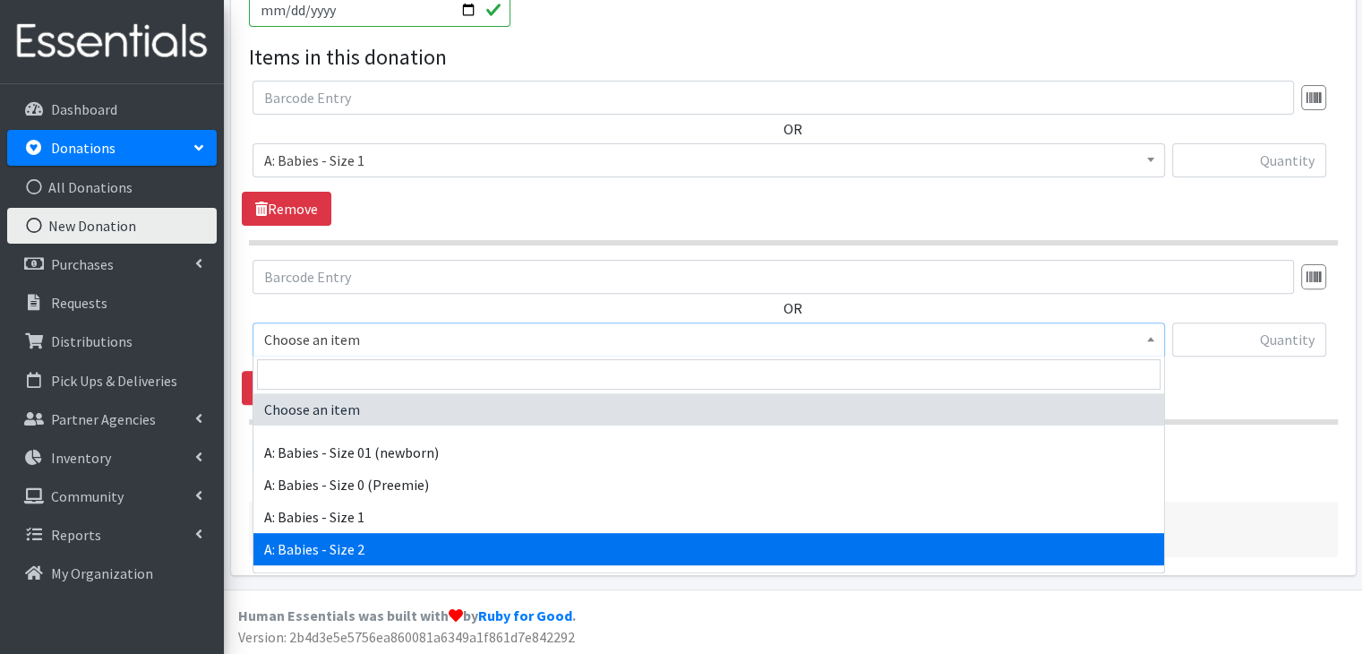
select select "5612"
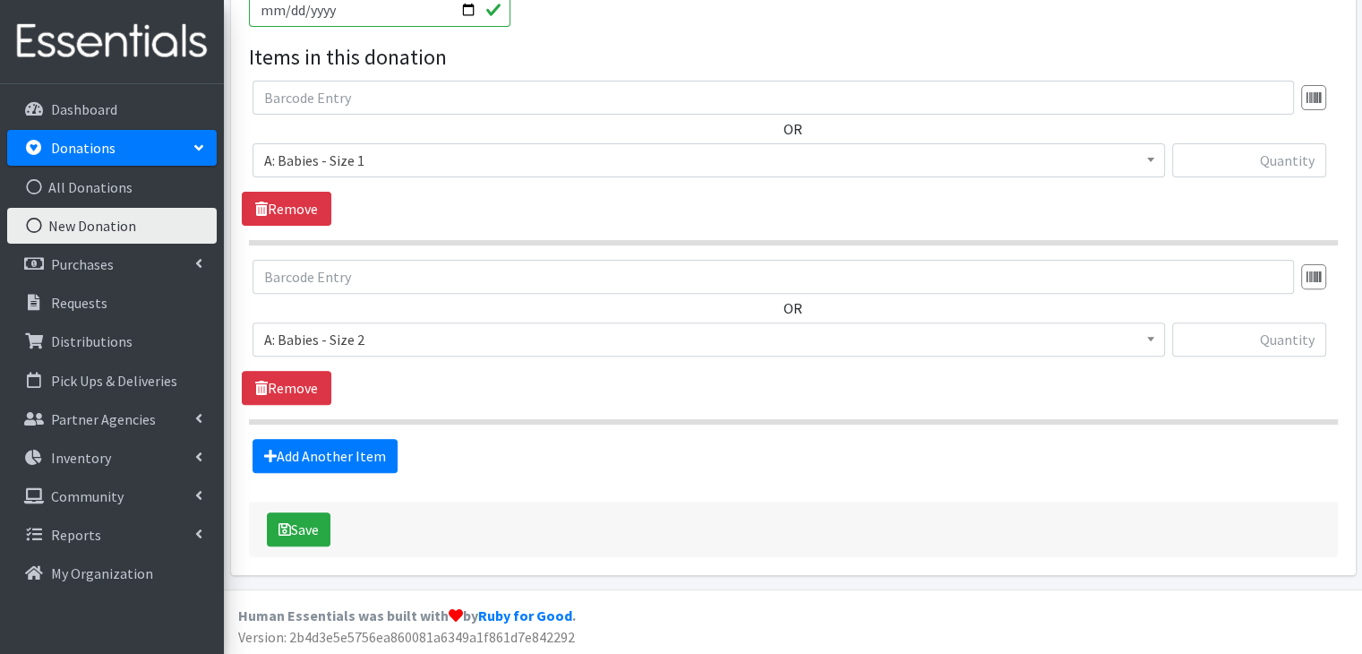
click at [543, 468] on div "Add Another Item" at bounding box center [793, 456] width 1103 height 34
click at [338, 452] on link "Add Another Item" at bounding box center [325, 456] width 145 height 34
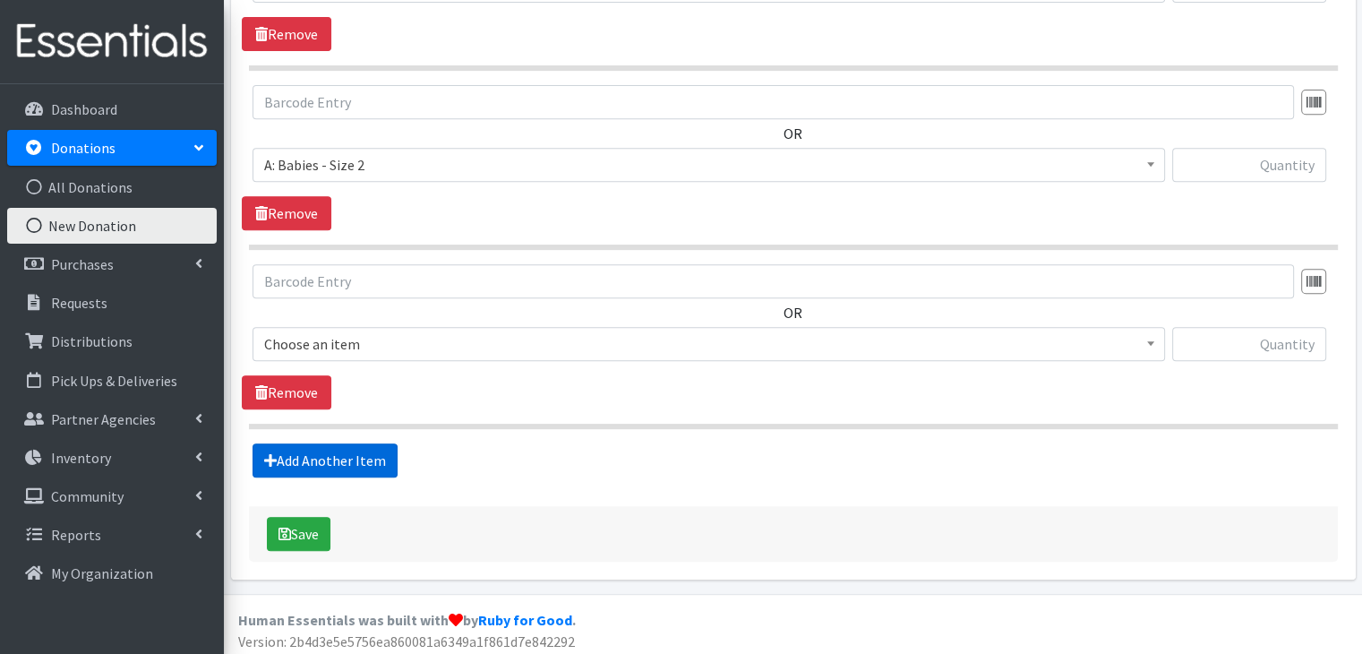
scroll to position [756, 0]
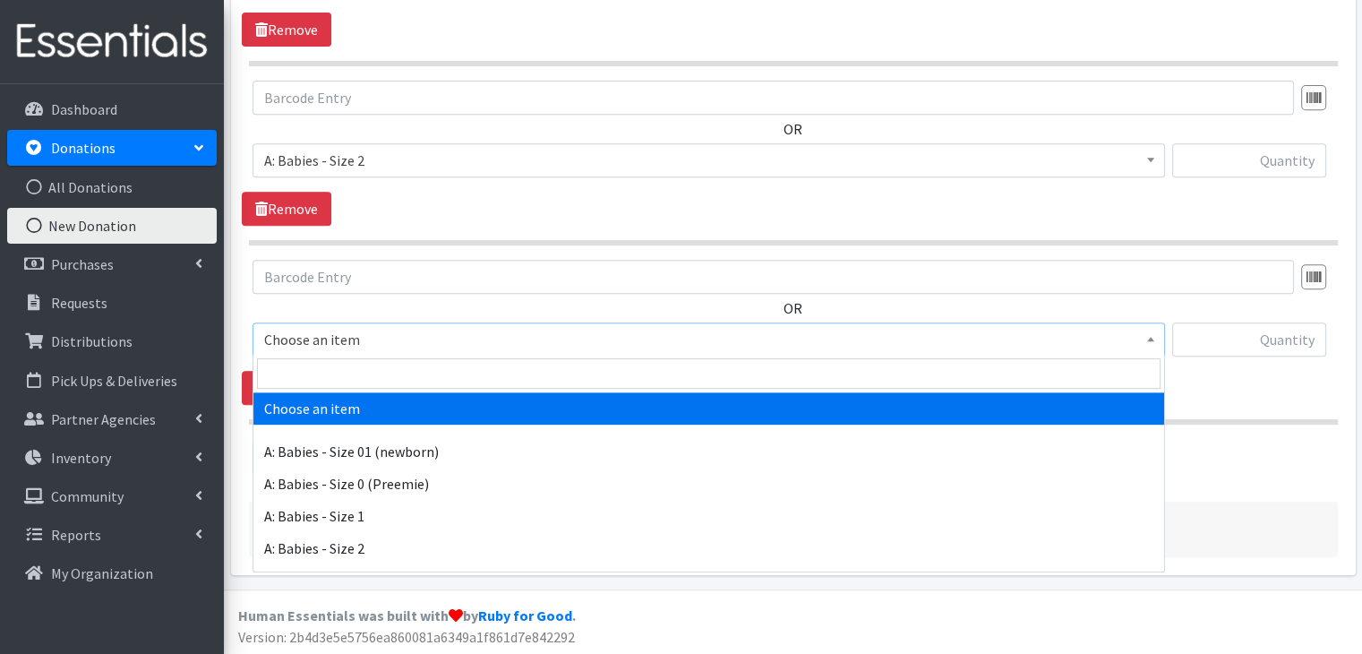
click at [475, 338] on span "Choose an item" at bounding box center [708, 339] width 889 height 25
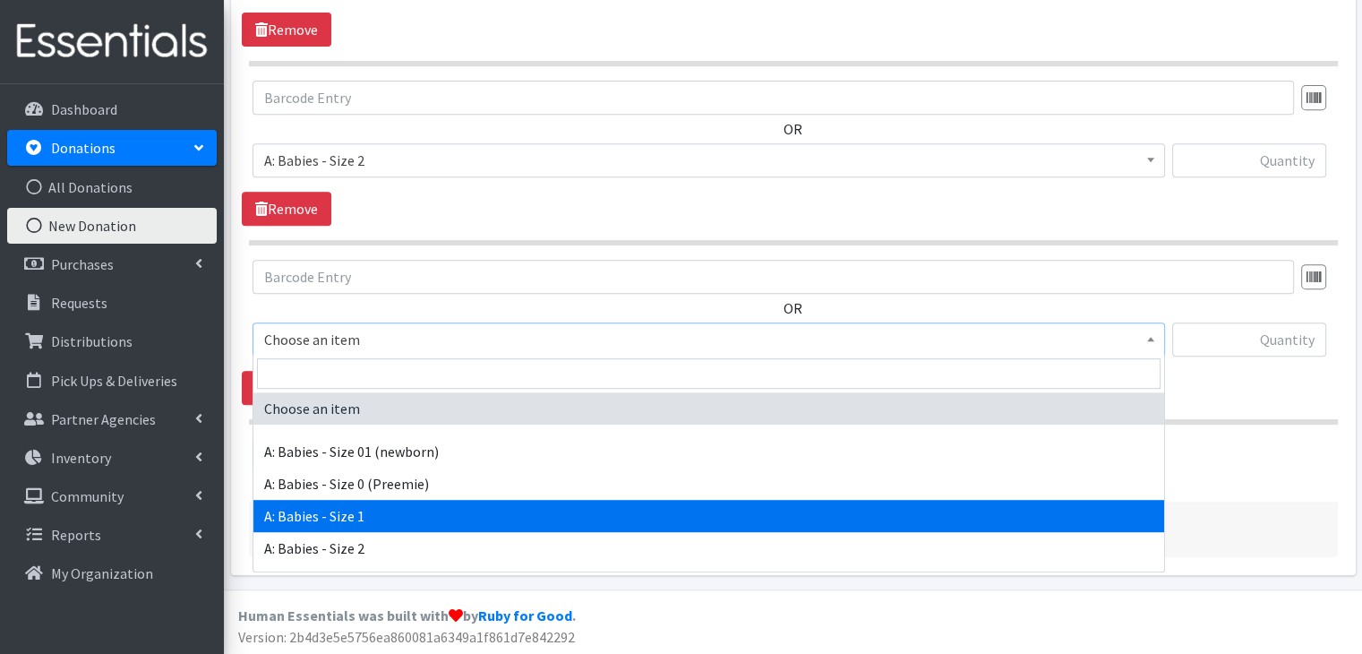
scroll to position [90, 0]
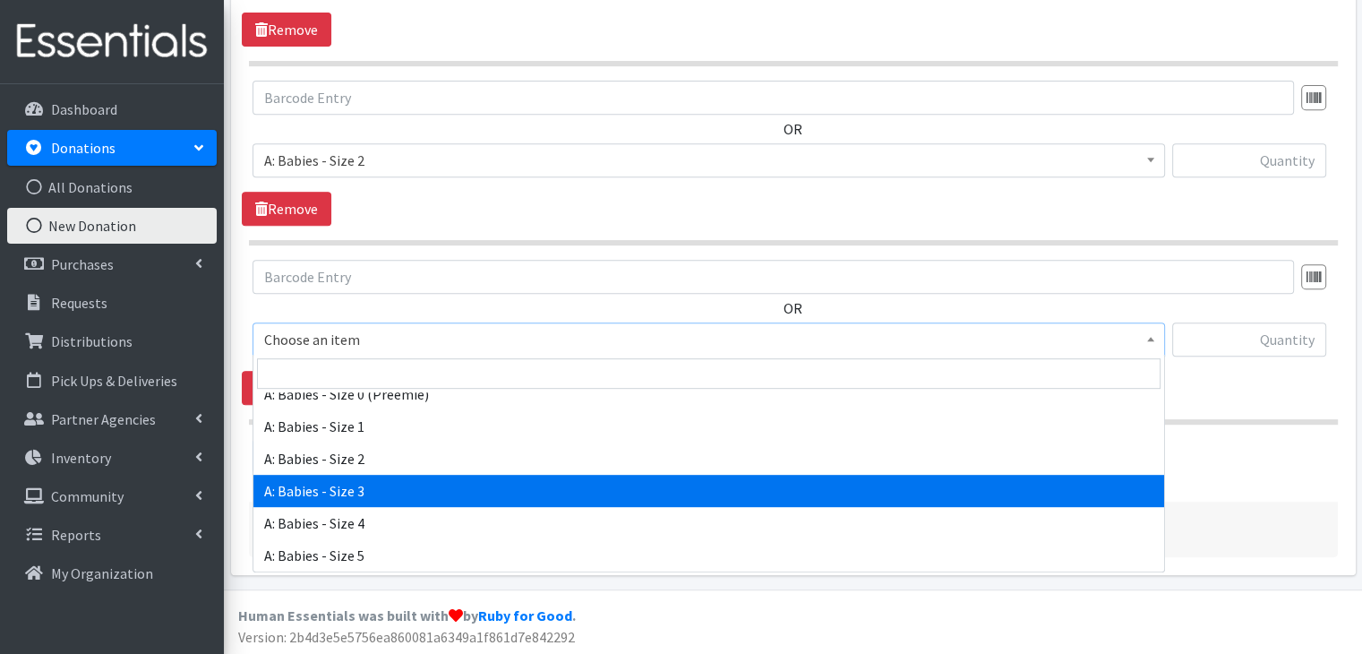
select select "5613"
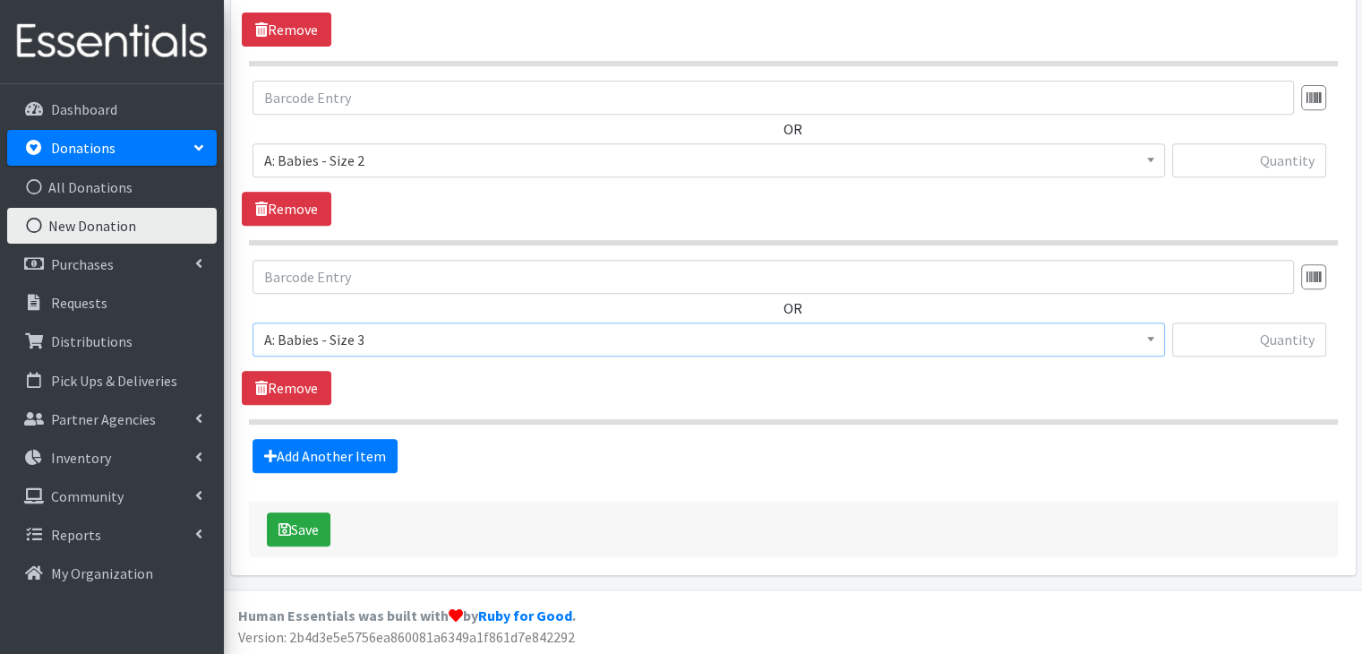
click at [573, 439] on div "Add Another Item" at bounding box center [793, 456] width 1103 height 34
click at [315, 459] on link "Add Another Item" at bounding box center [325, 456] width 145 height 34
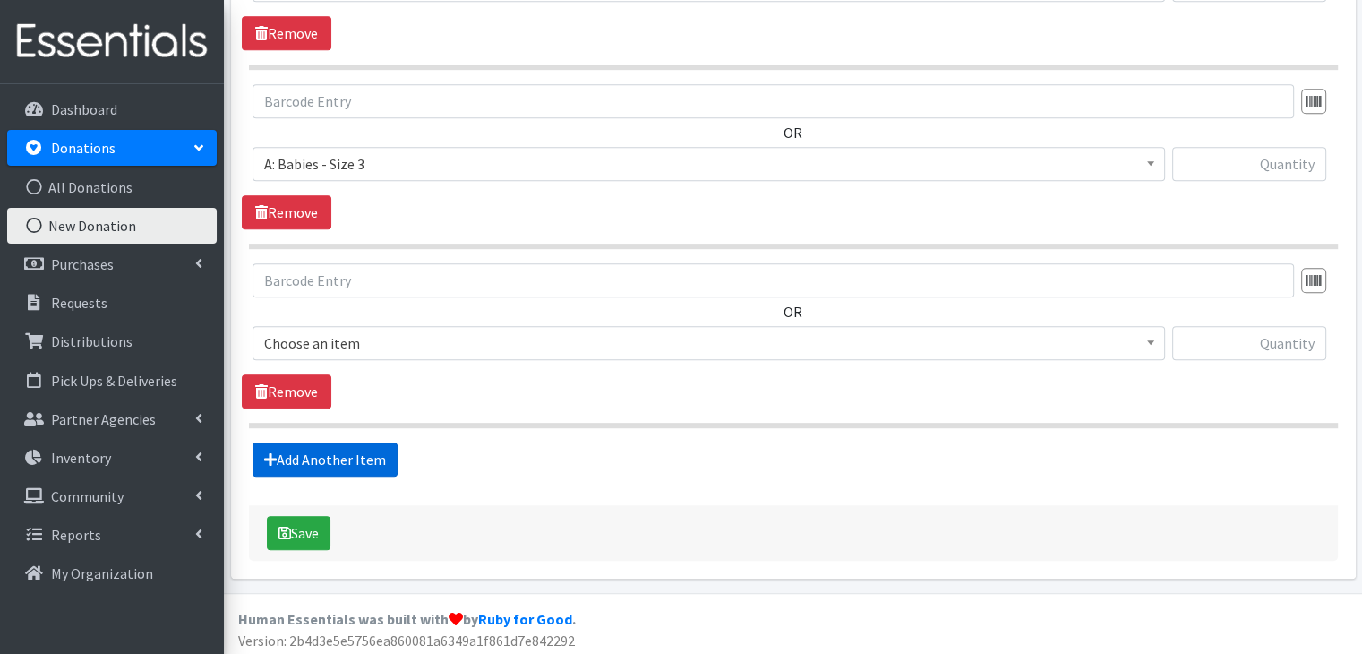
scroll to position [934, 0]
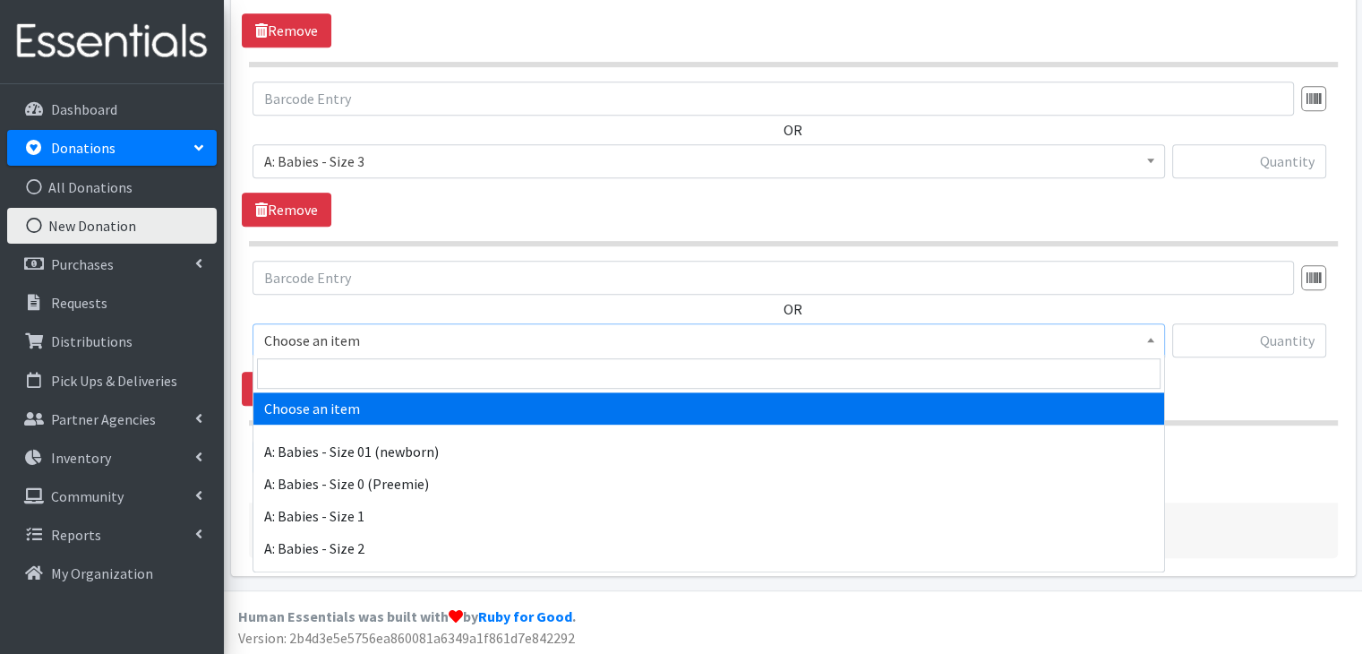
click at [401, 342] on span "Choose an item" at bounding box center [708, 340] width 889 height 25
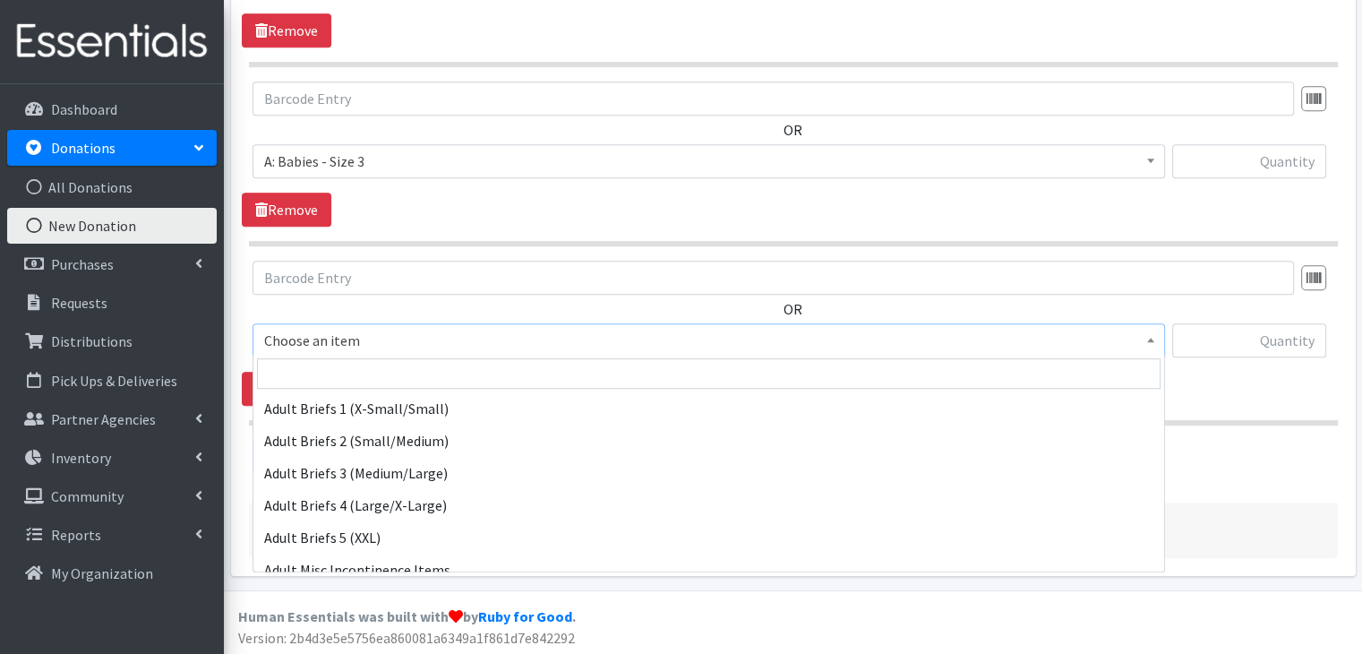
scroll to position [448, 0]
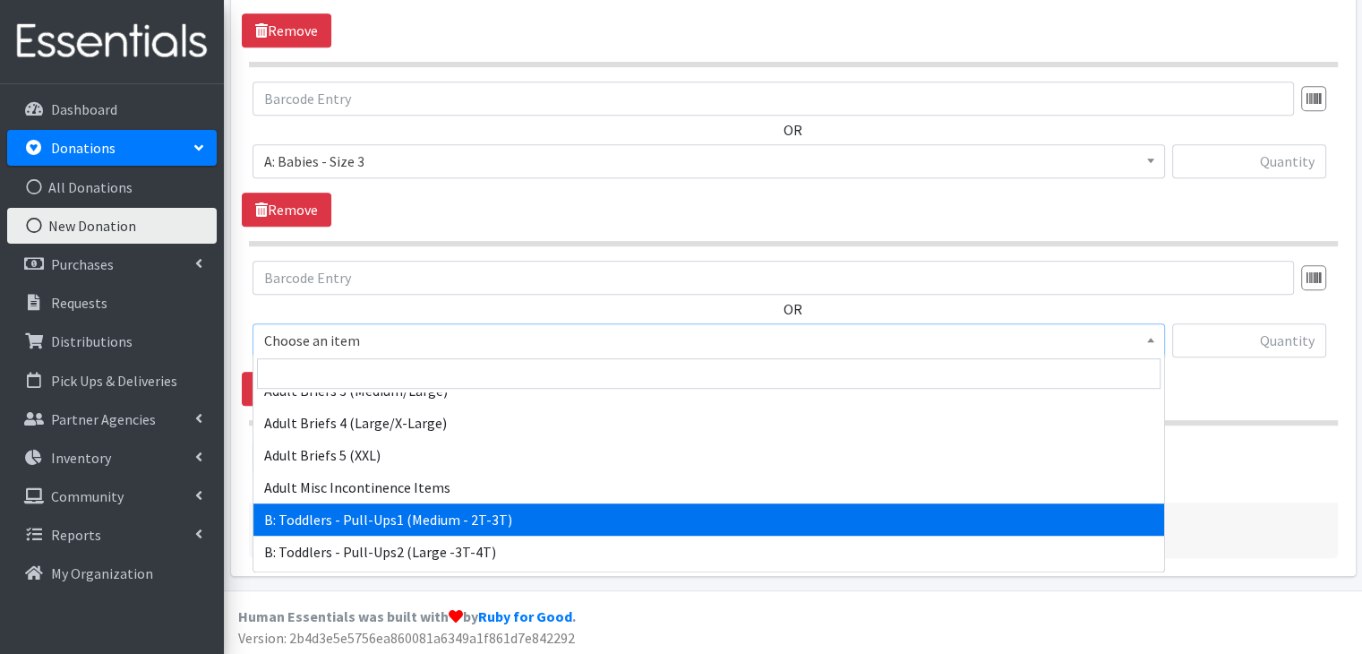
select select "5597"
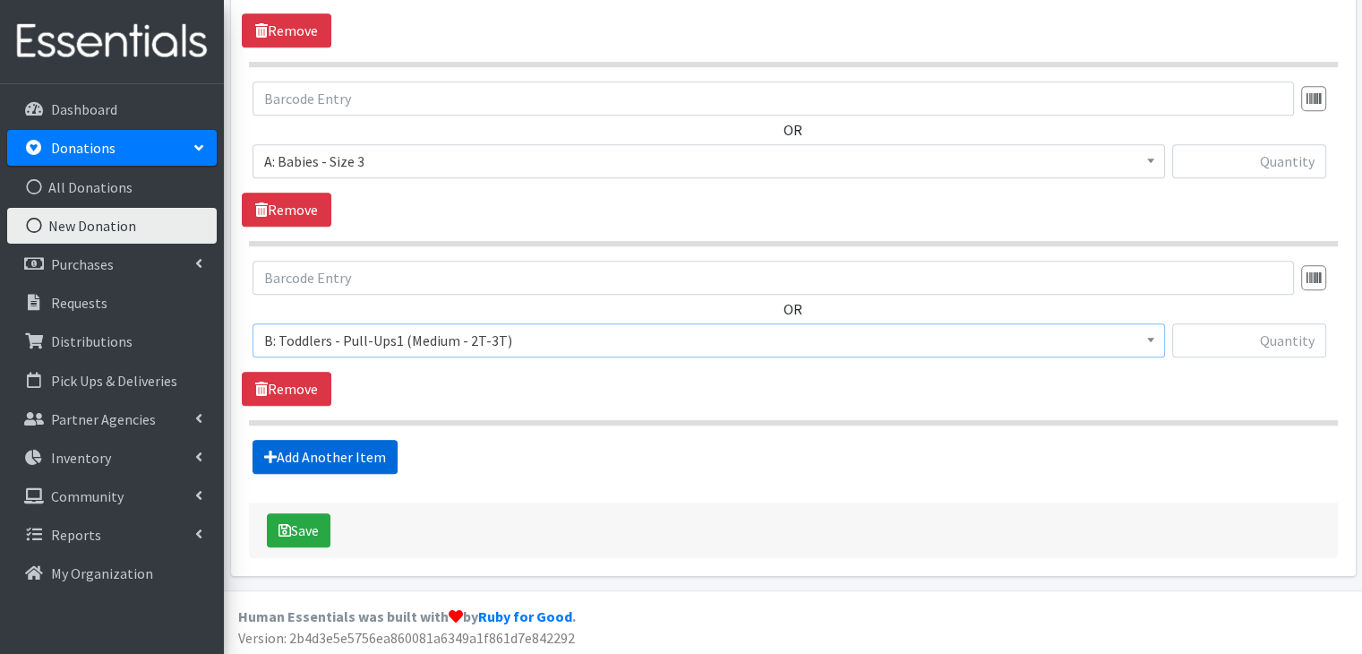
click at [374, 452] on link "Add Another Item" at bounding box center [325, 457] width 145 height 34
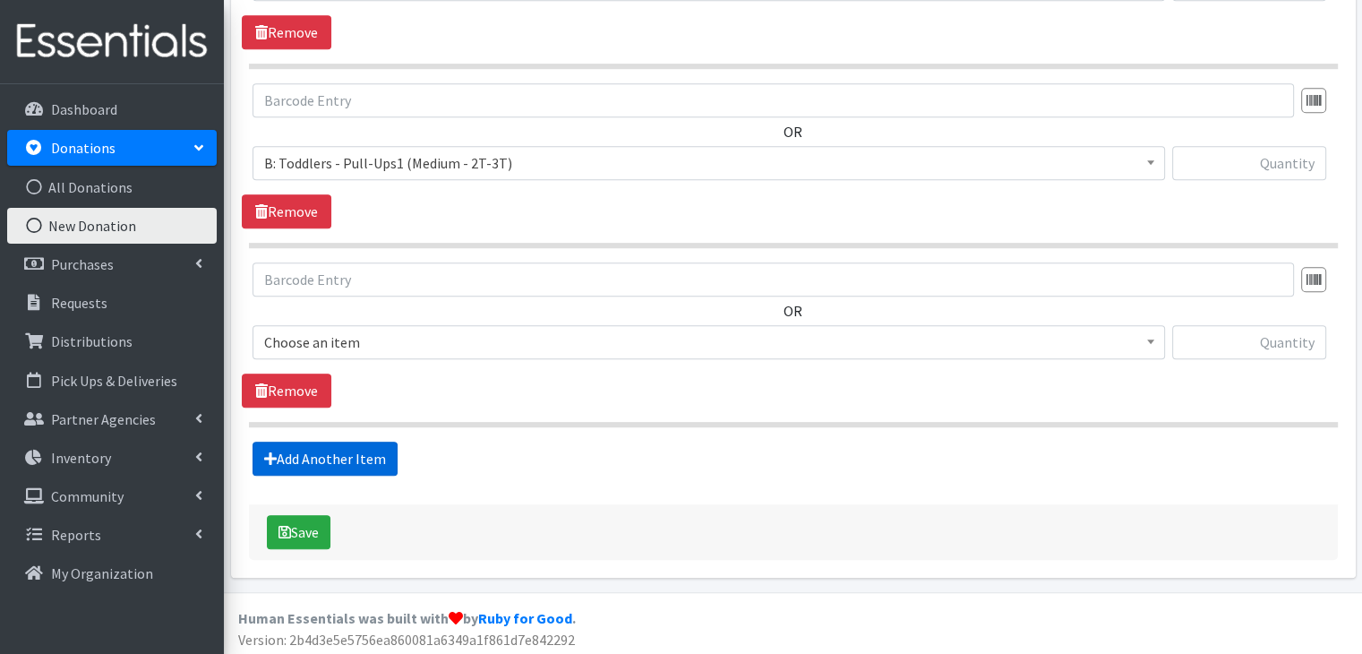
scroll to position [1113, 0]
click at [494, 341] on span "Choose an item" at bounding box center [708, 341] width 889 height 25
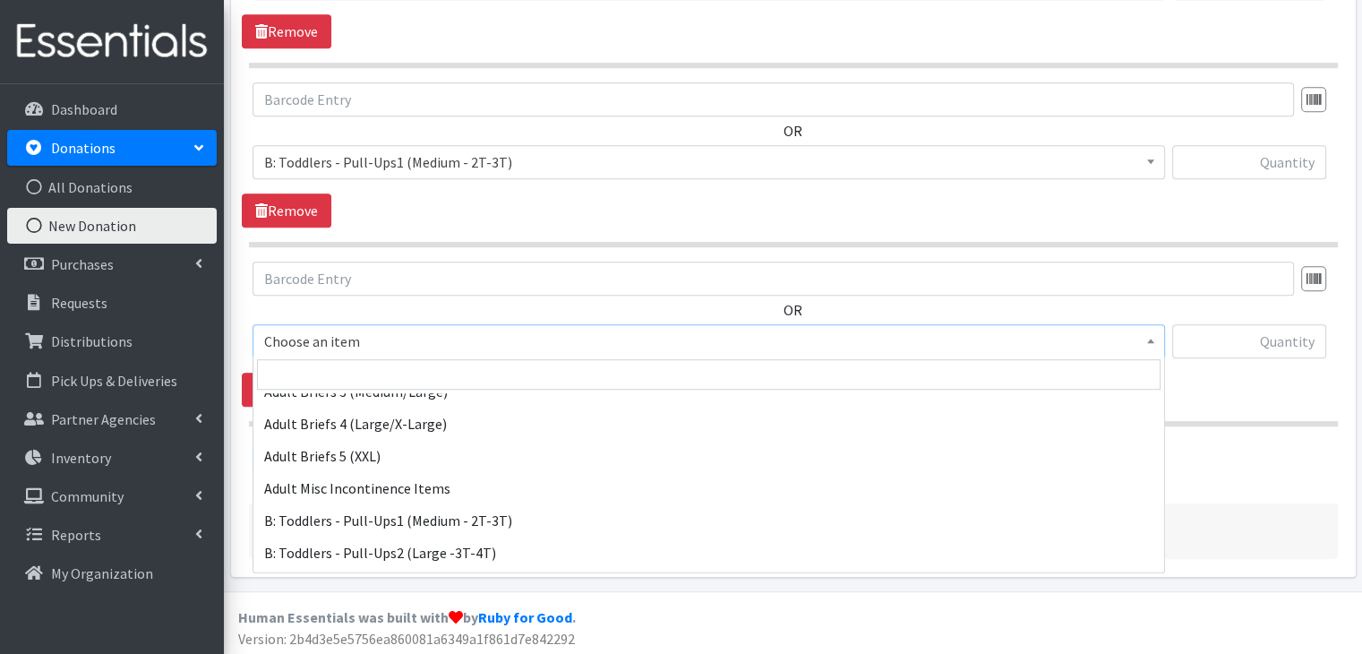
scroll to position [537, 0]
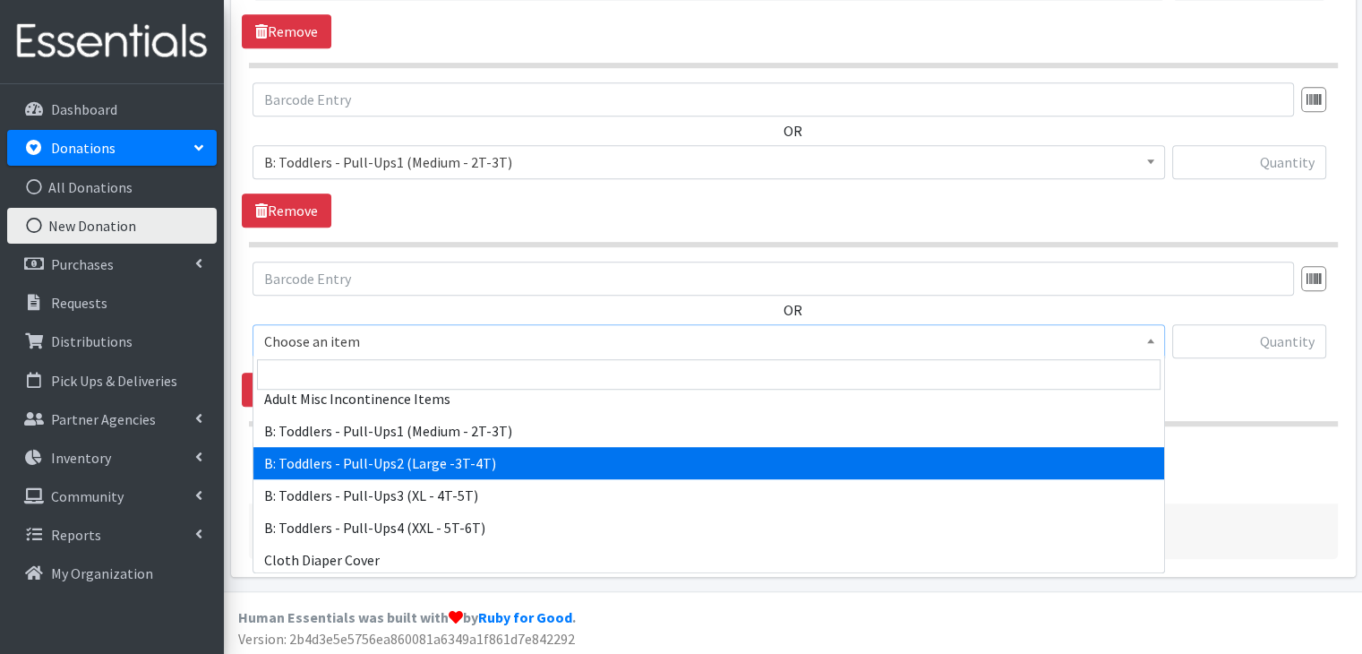
select select "5598"
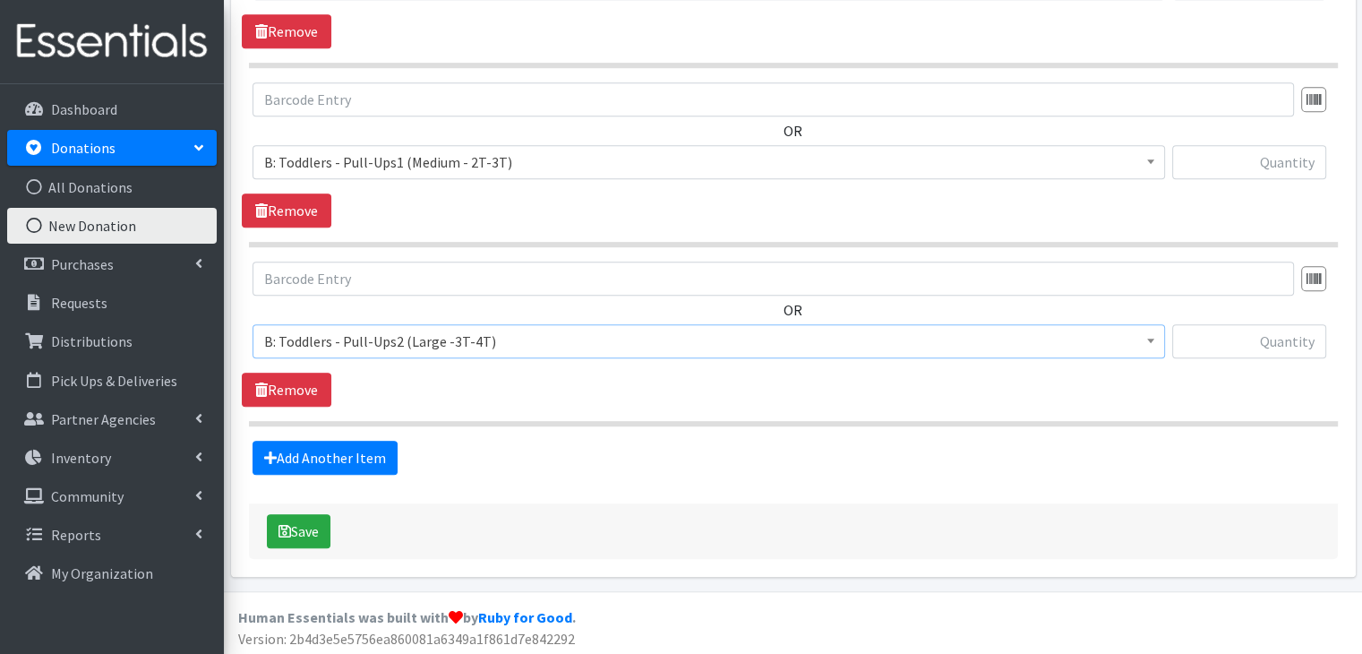
click at [497, 399] on div "OR Choose an item A: Babies - Size 01 (newborn) A: Babies - Size 0 (Preemie) A:…" at bounding box center [793, 334] width 1103 height 145
click at [331, 457] on link "Add Another Item" at bounding box center [325, 458] width 145 height 34
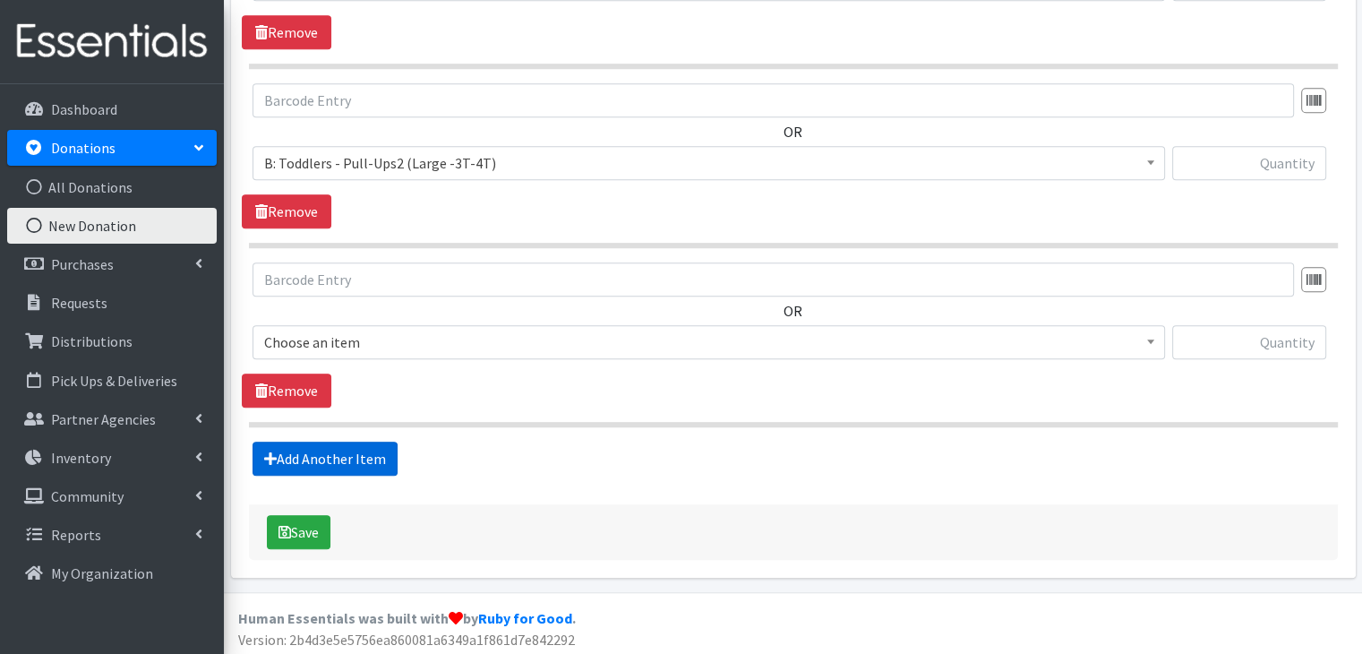
scroll to position [1292, 0]
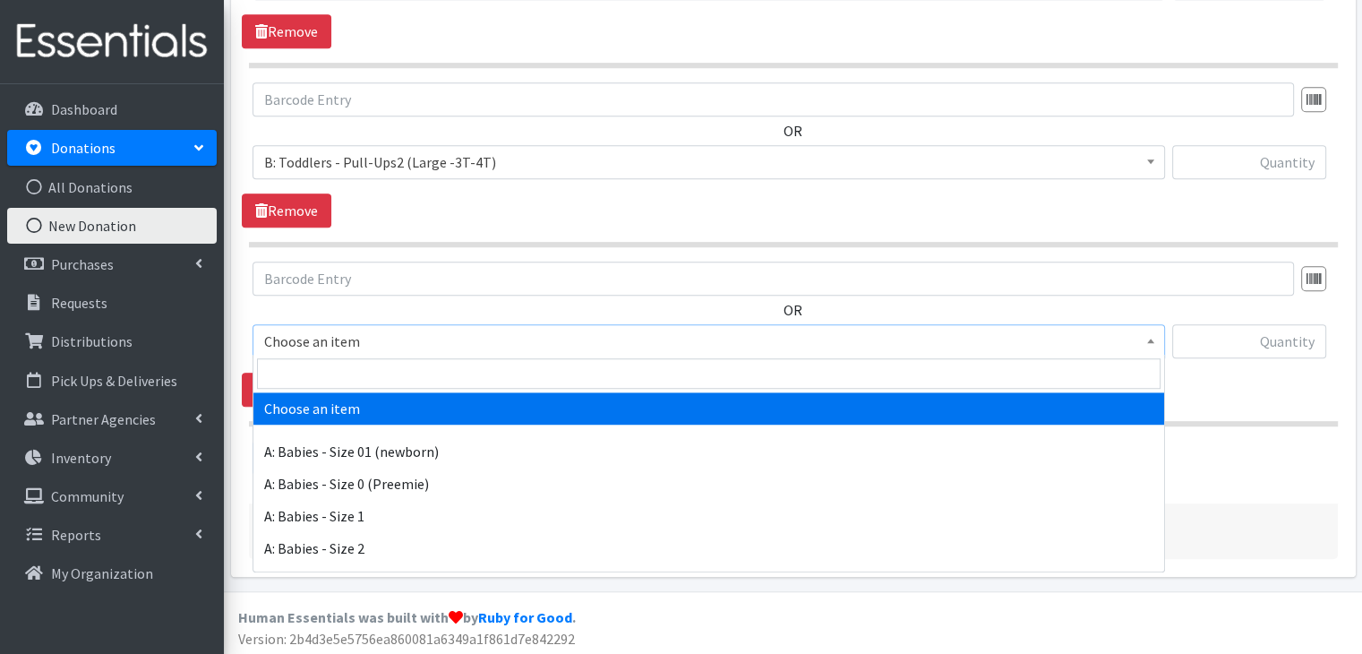
click at [497, 336] on span "Choose an item" at bounding box center [708, 341] width 889 height 25
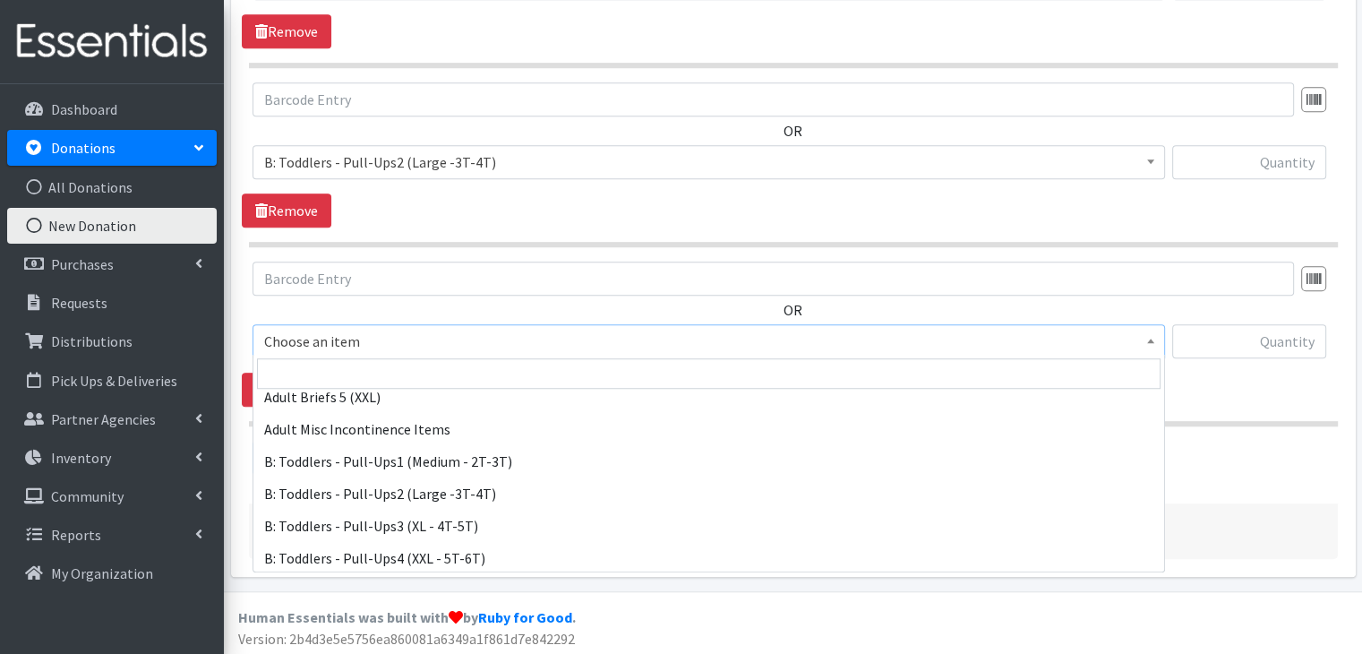
scroll to position [537, 0]
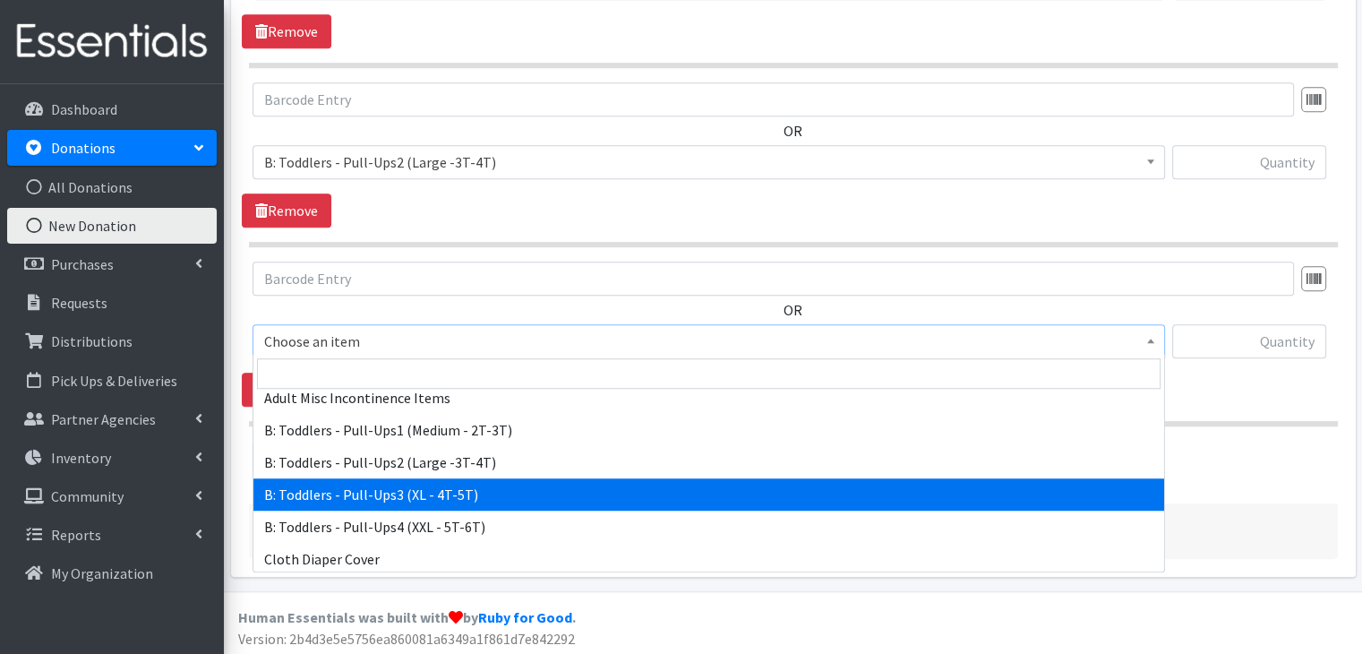
select select "5599"
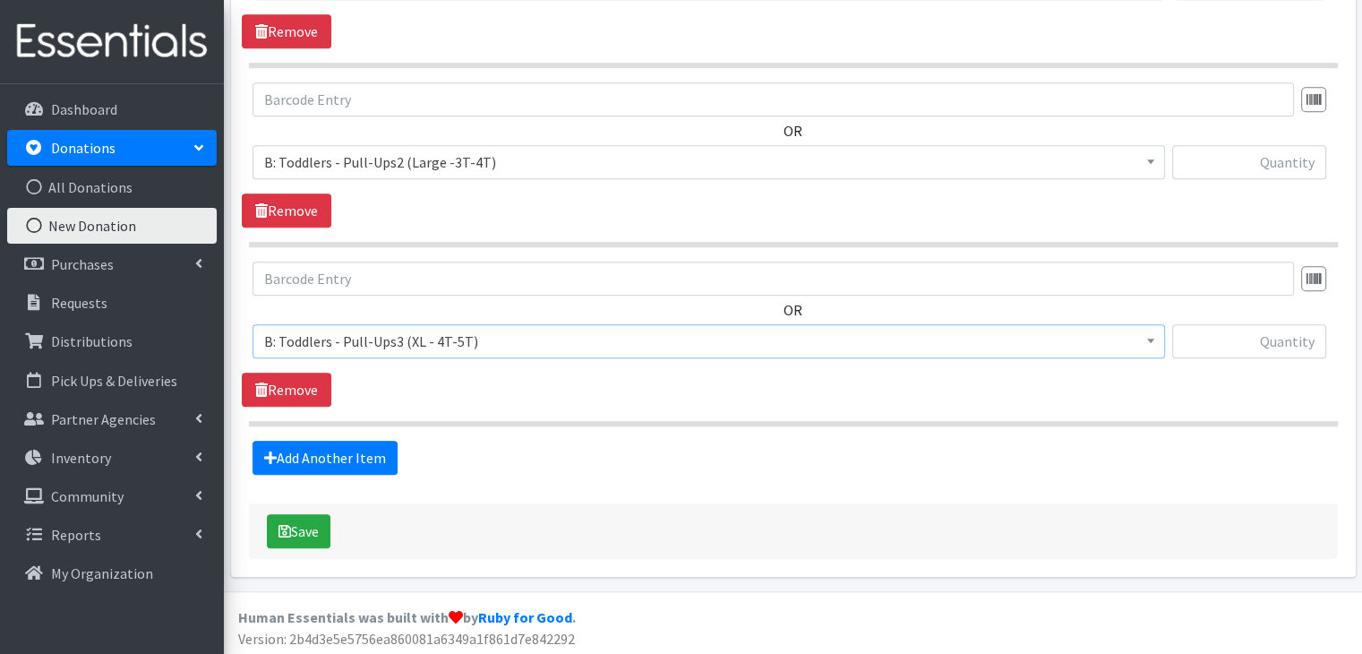
click at [343, 458] on link "Add Another Item" at bounding box center [325, 458] width 145 height 34
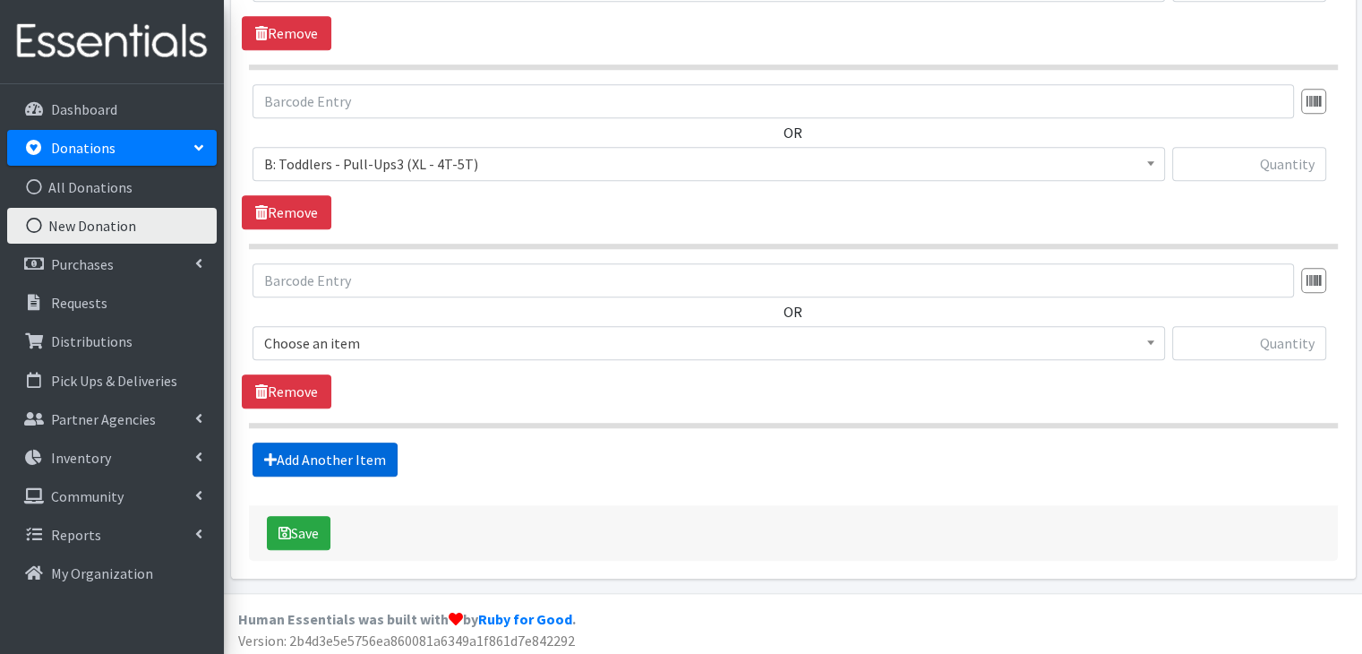
scroll to position [1470, 0]
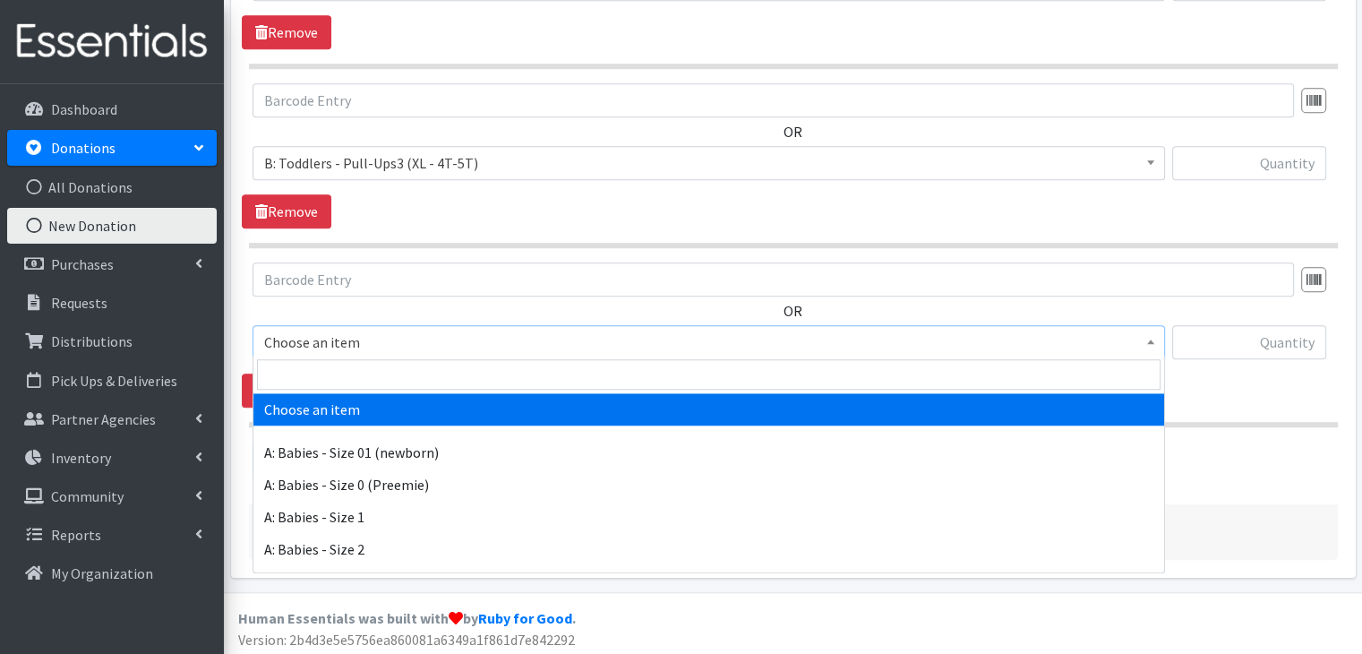
click at [469, 334] on span "Choose an item" at bounding box center [708, 342] width 889 height 25
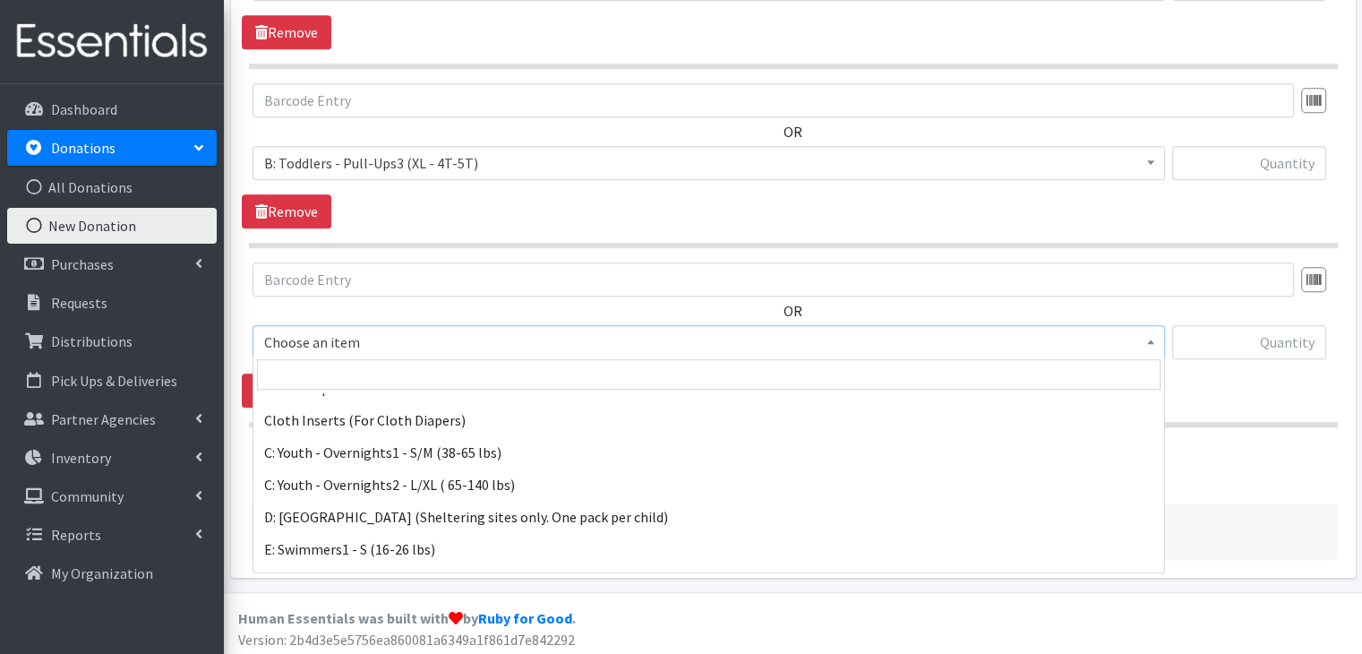
scroll to position [717, 0]
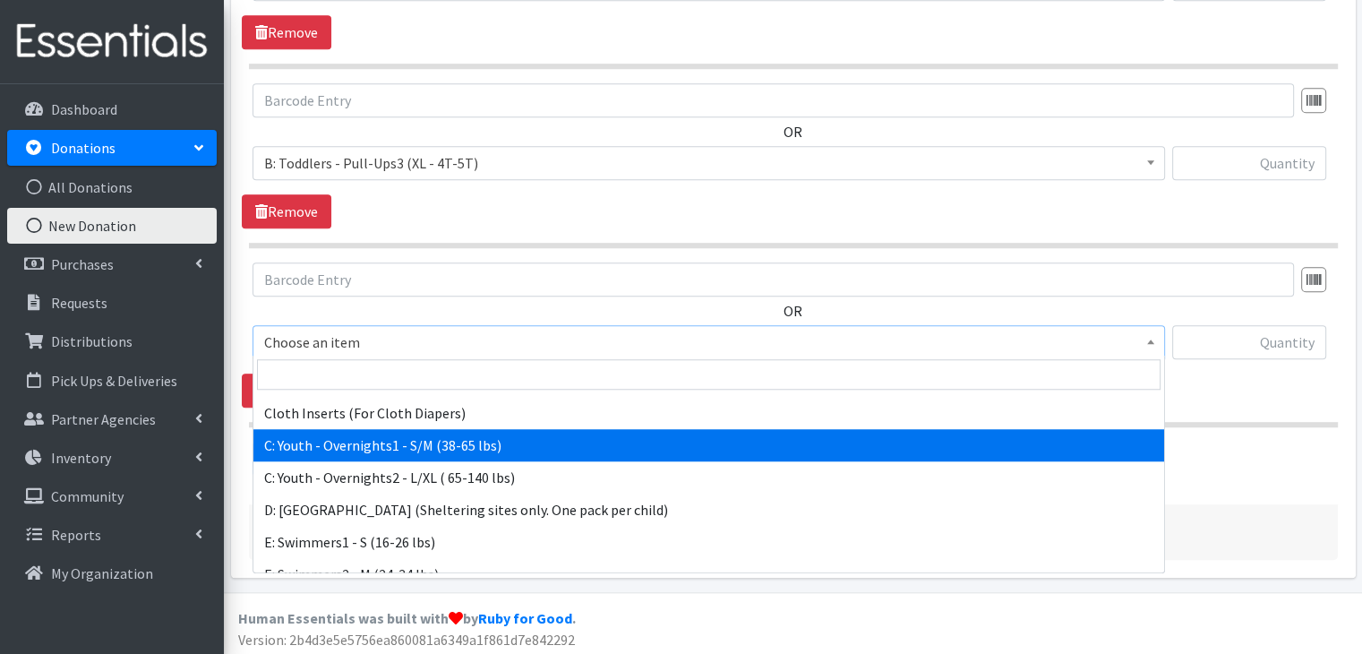
select select "5594"
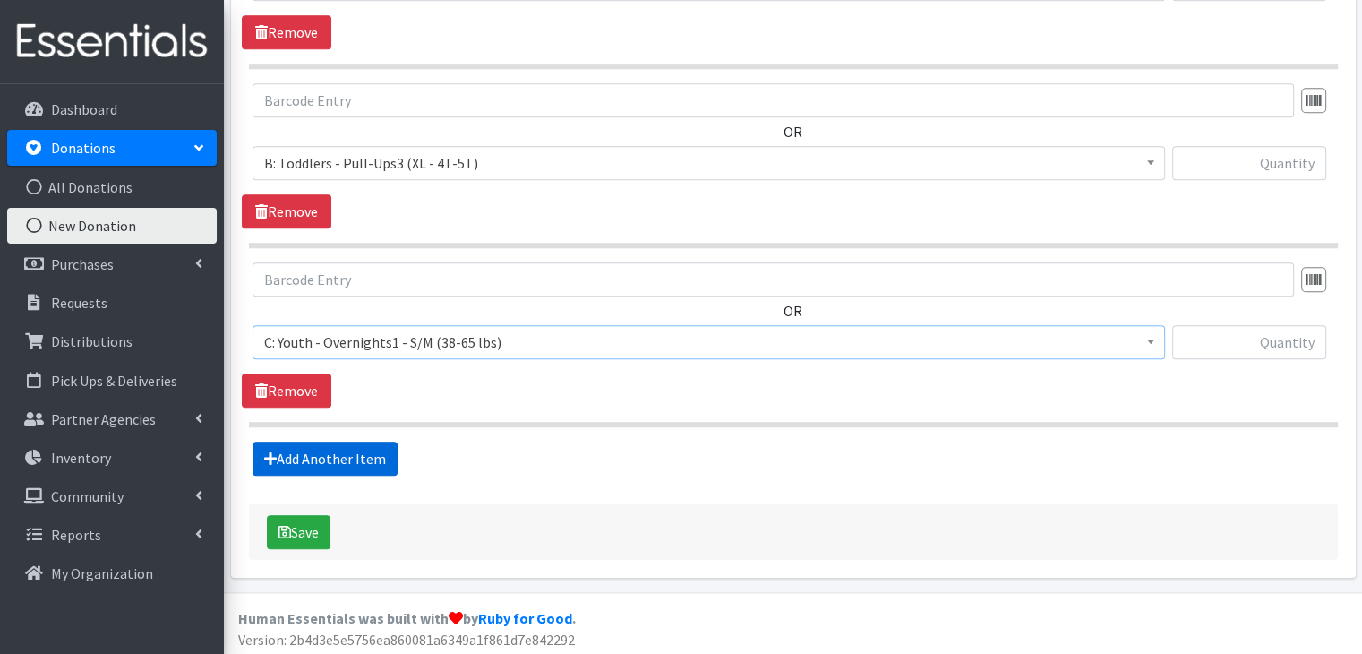
click at [359, 454] on link "Add Another Item" at bounding box center [325, 459] width 145 height 34
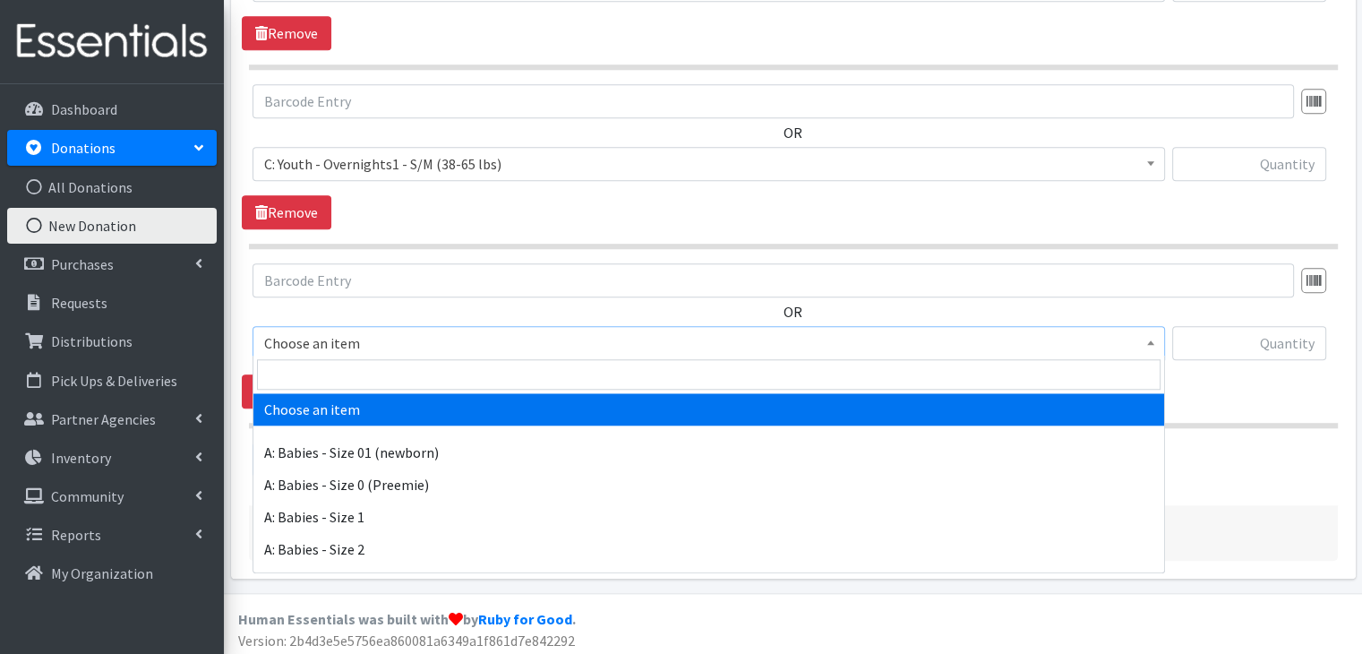
click at [372, 343] on span "Choose an item" at bounding box center [708, 343] width 889 height 25
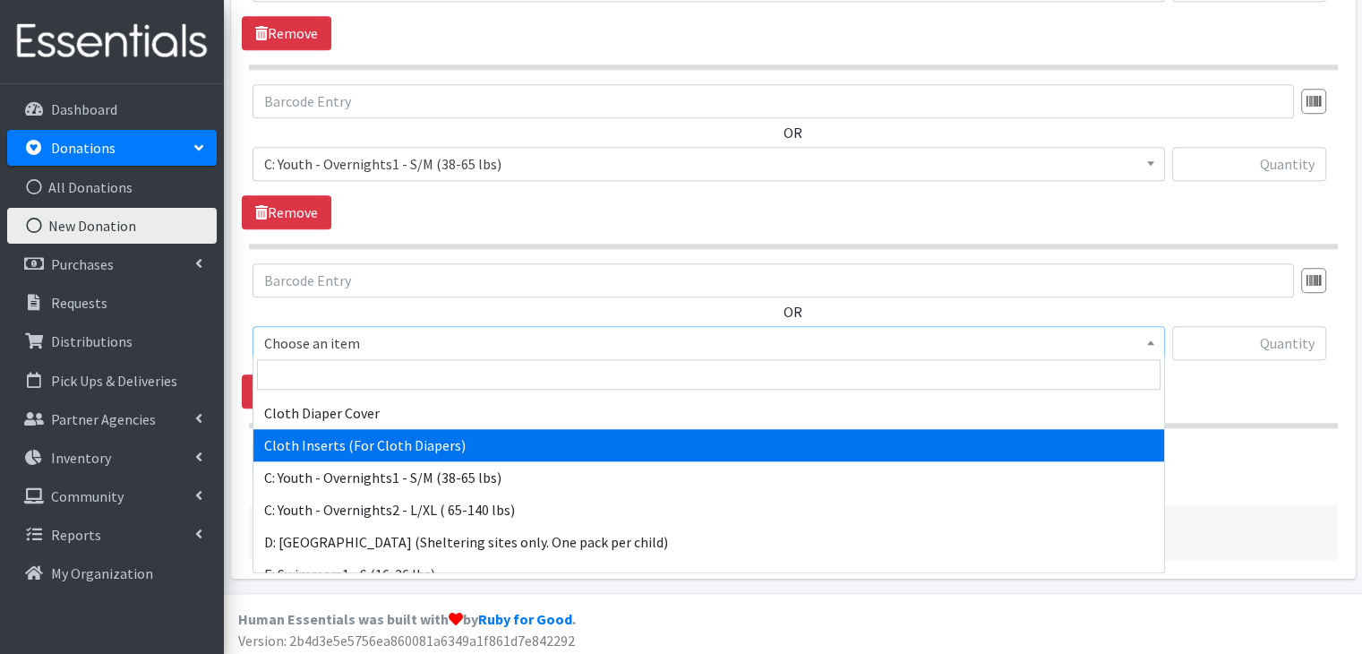
scroll to position [717, 0]
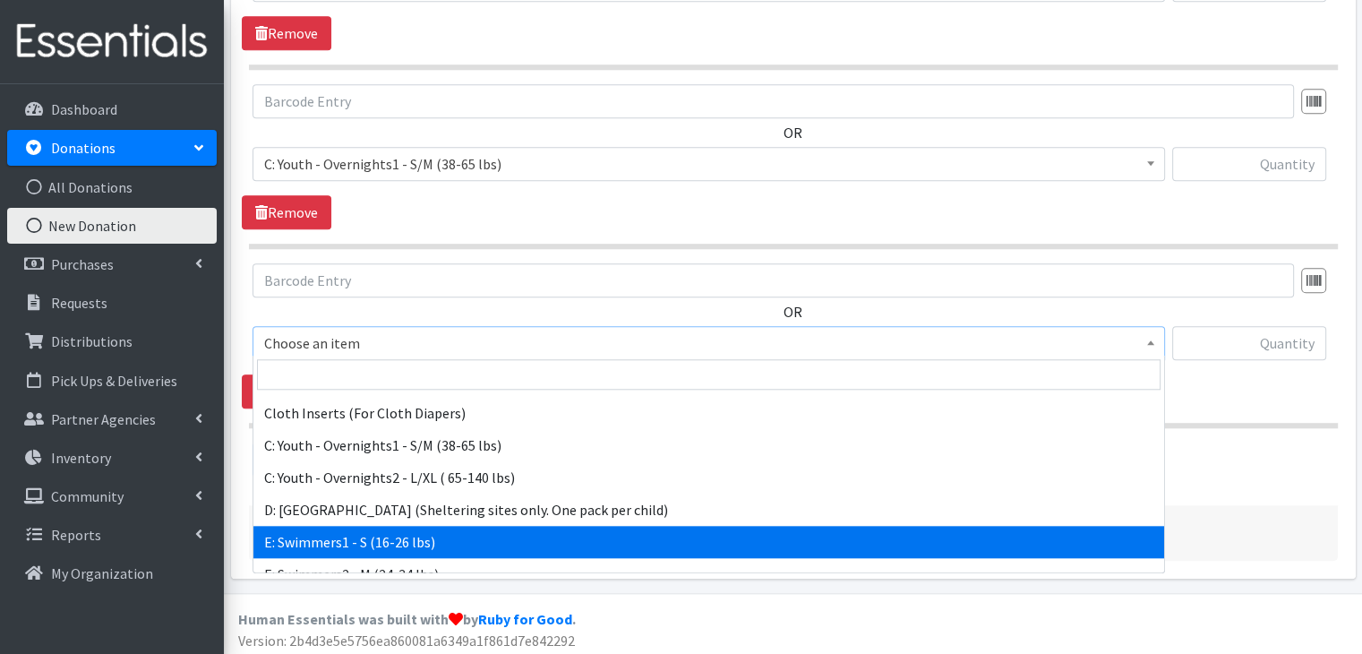
select select "5606"
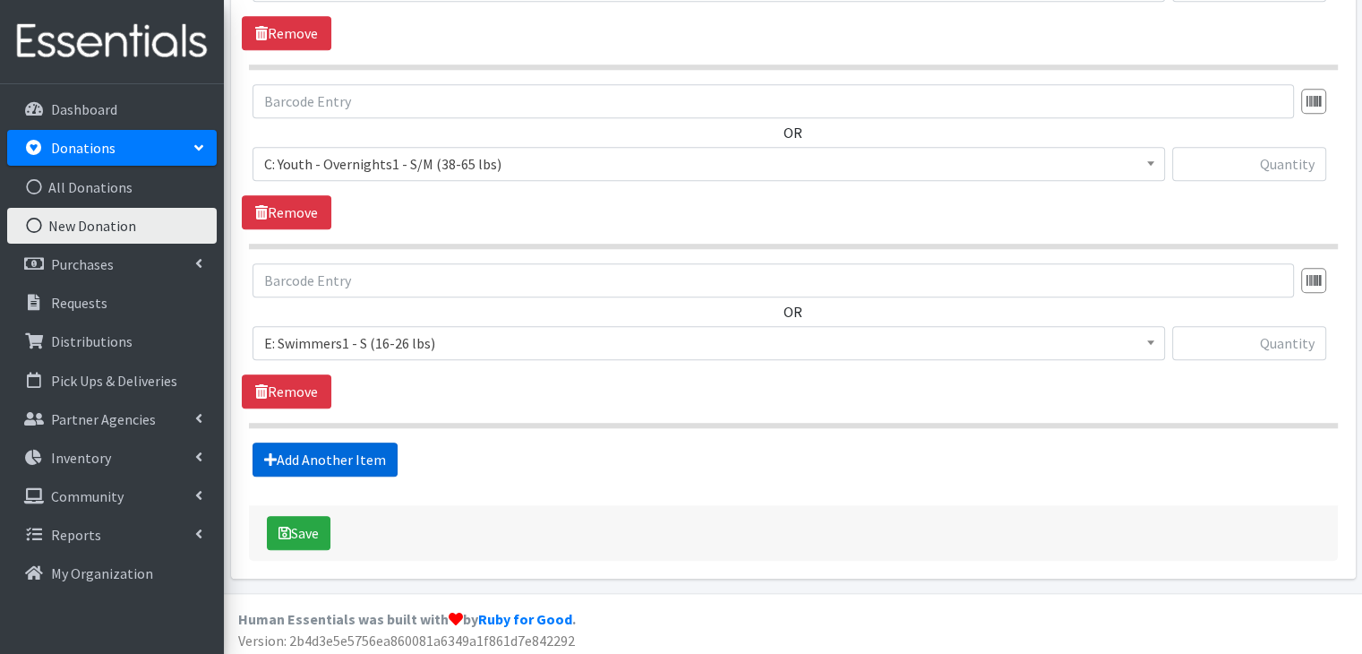
click at [305, 445] on link "Add Another Item" at bounding box center [325, 460] width 145 height 34
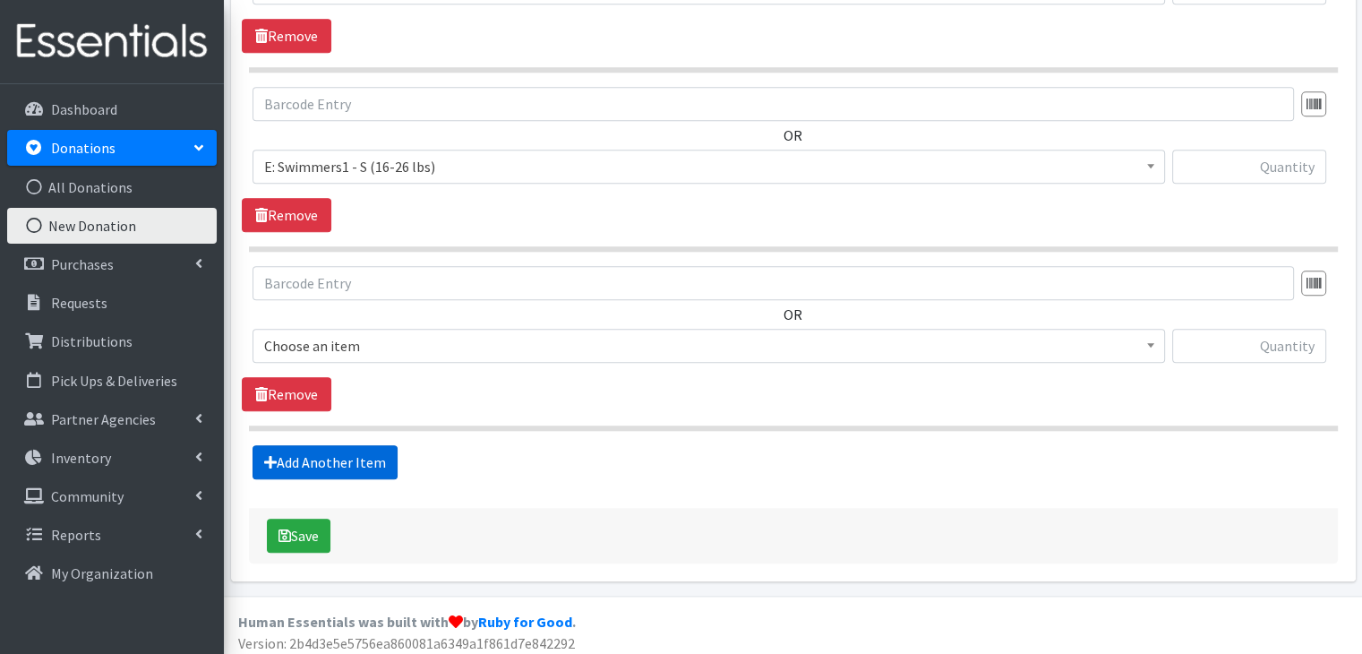
scroll to position [1827, 0]
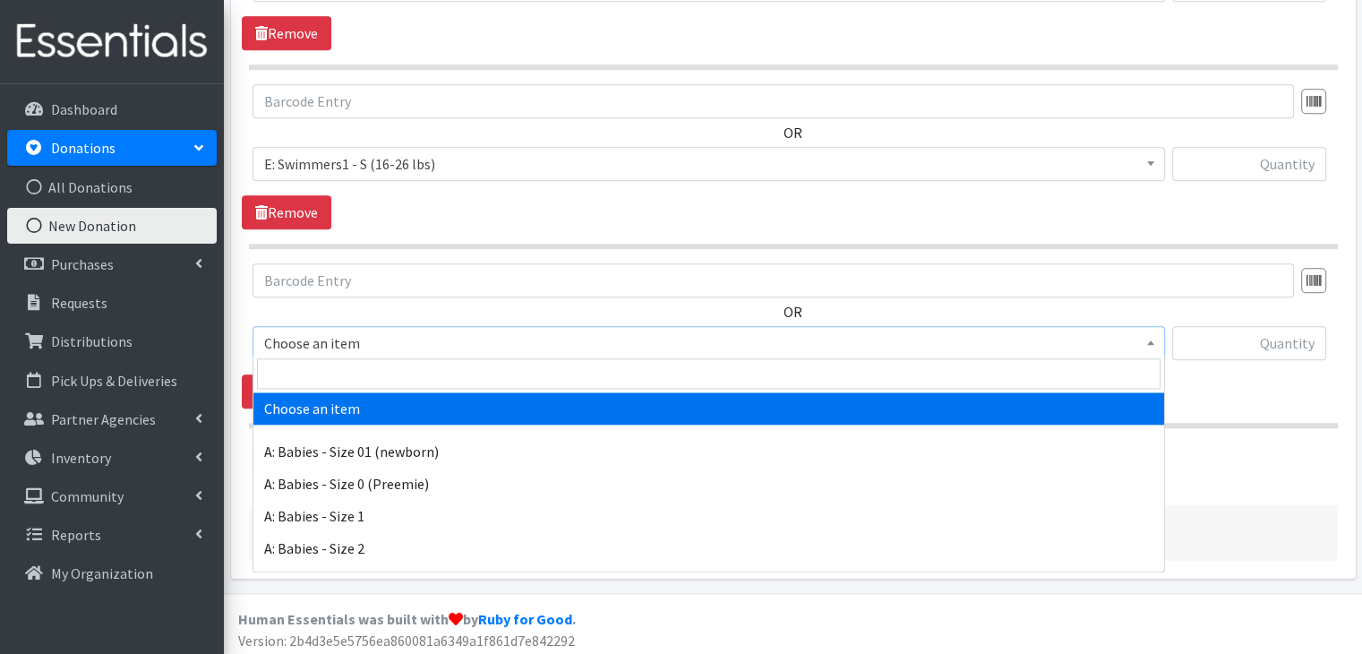
click at [391, 335] on span "Choose an item" at bounding box center [708, 343] width 889 height 25
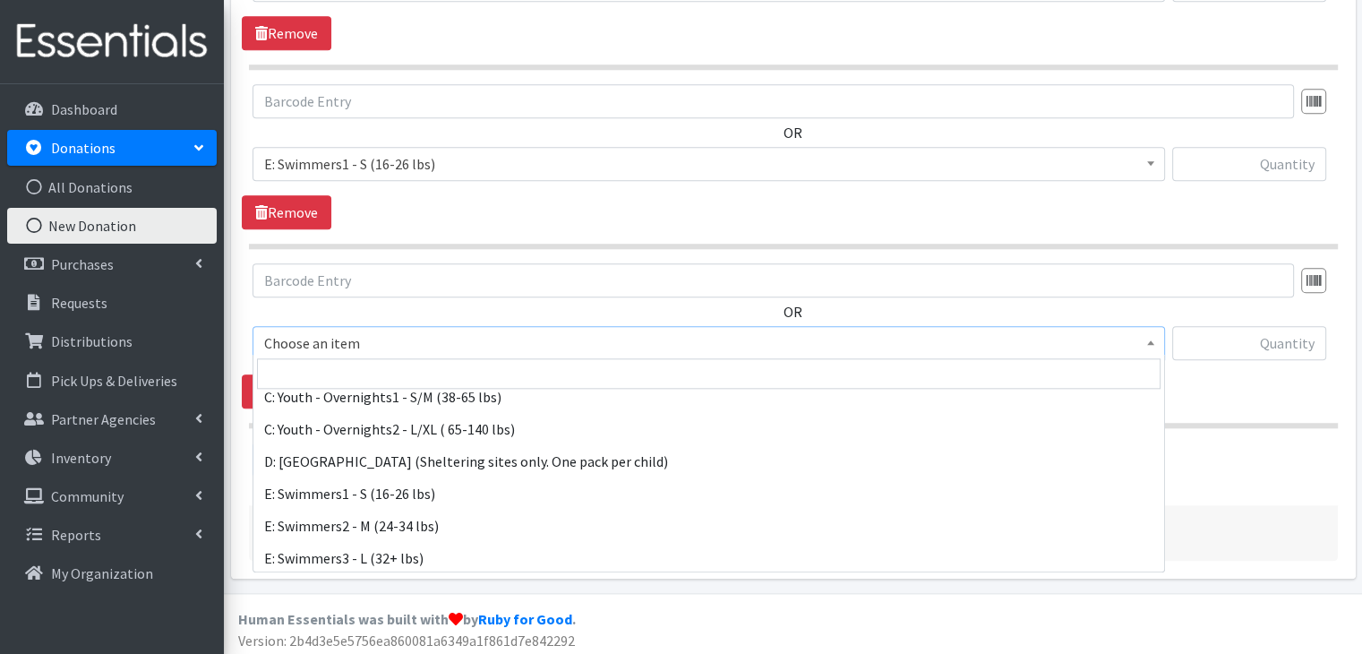
scroll to position [767, 0]
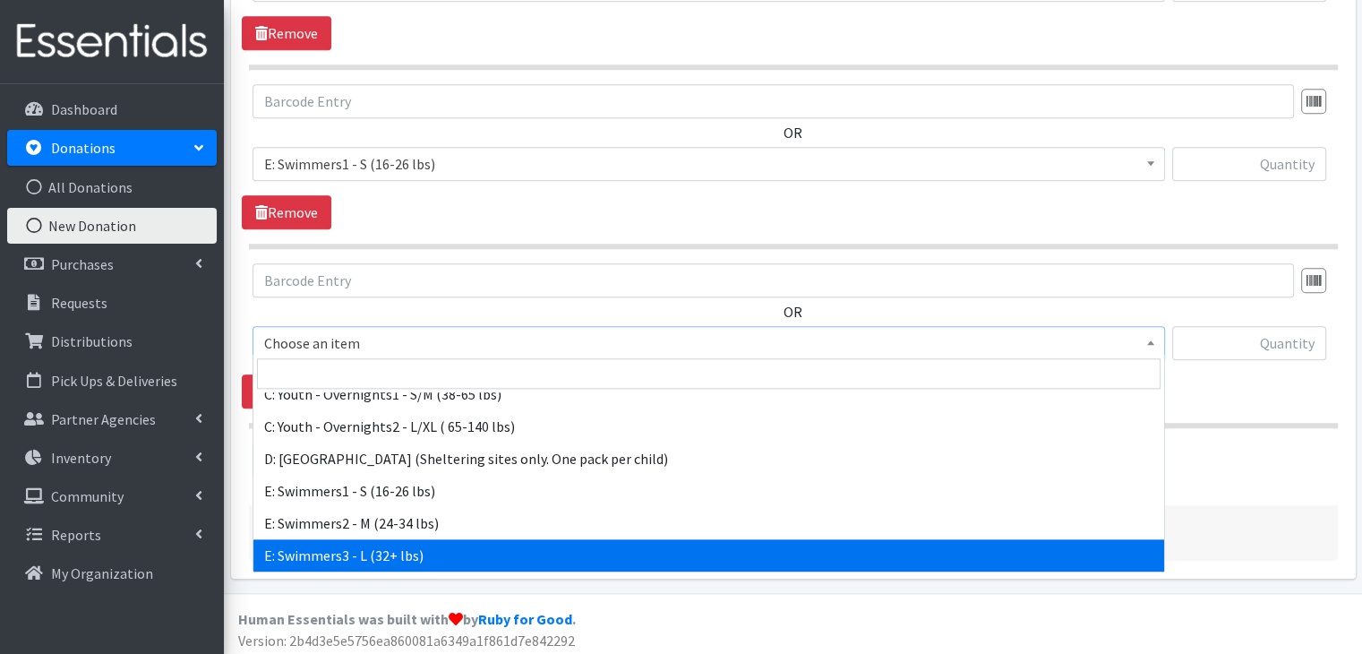
select select "8891"
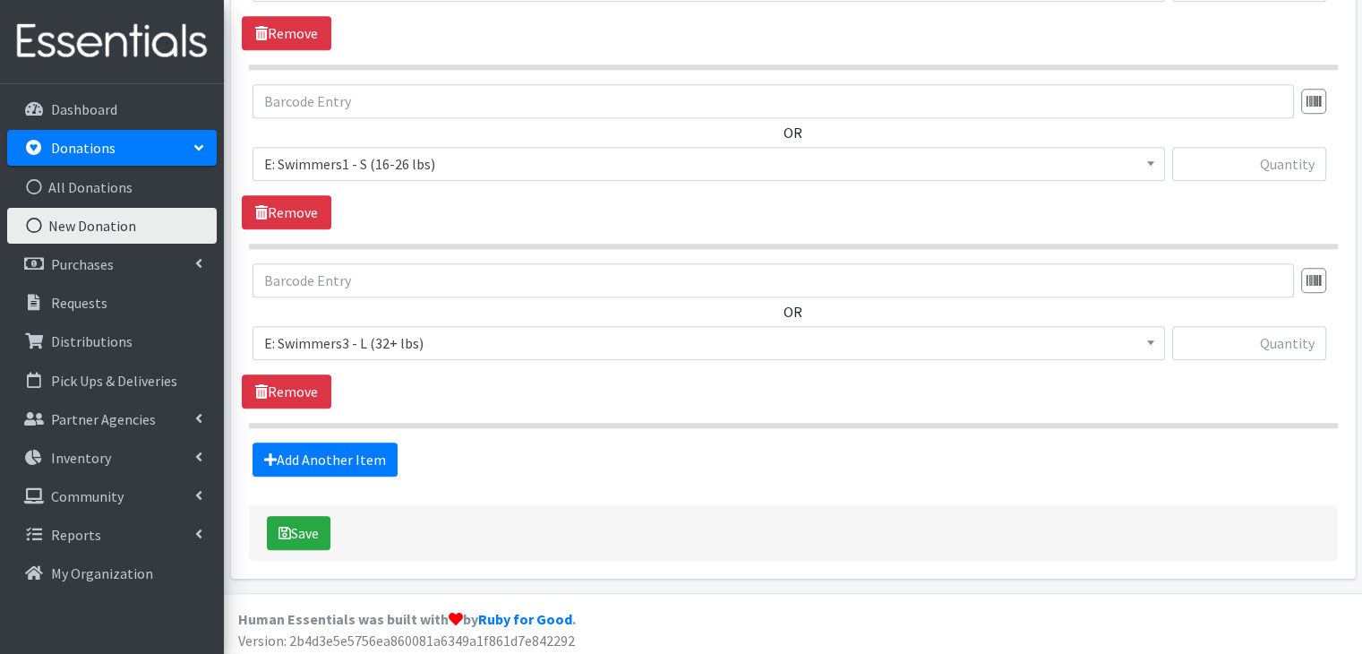
click at [599, 399] on div "OR Choose an item A: Babies - Size 01 (newborn) A: Babies - Size 0 (Preemie) A:…" at bounding box center [793, 335] width 1103 height 145
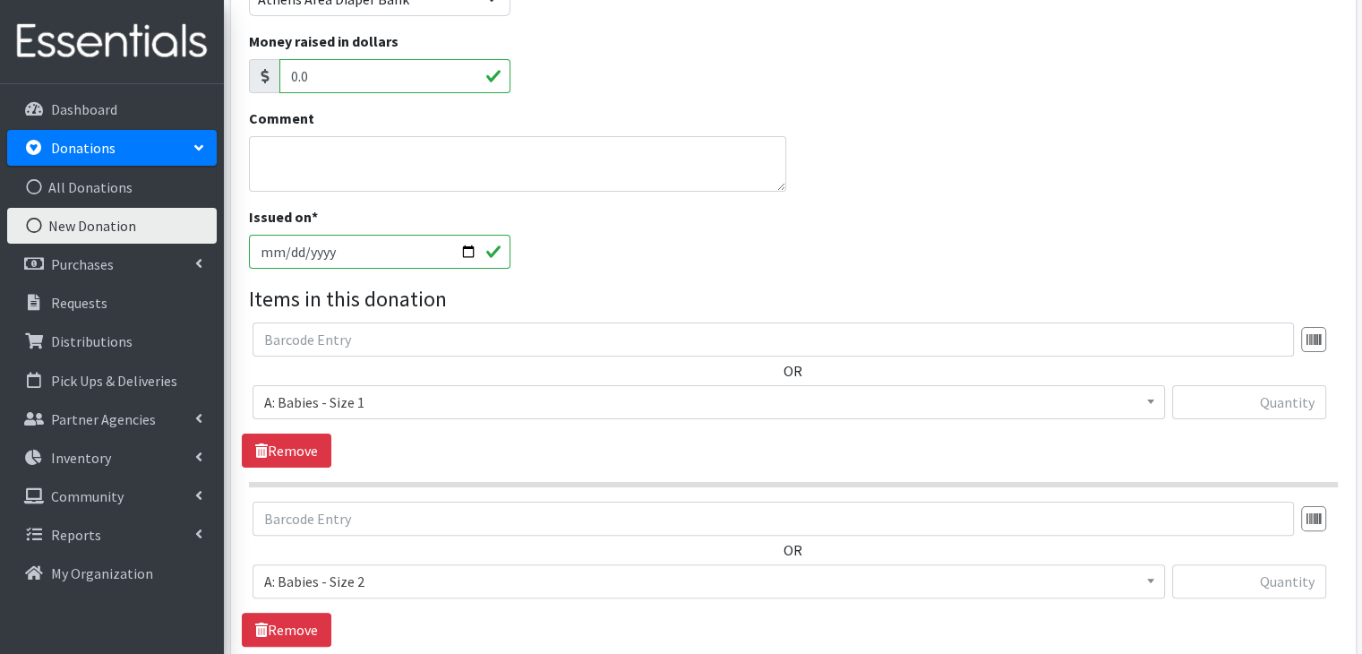
scroll to position [305, 0]
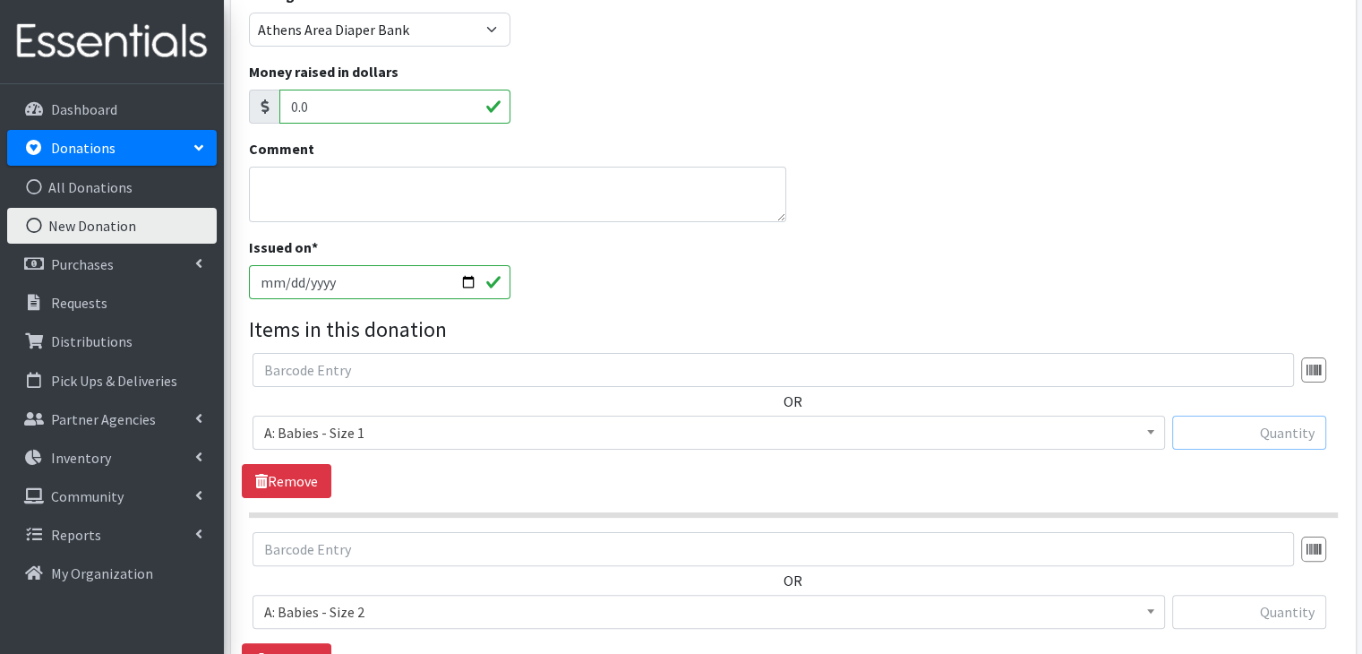
click at [1264, 443] on input "text" at bounding box center [1250, 433] width 154 height 34
click at [1260, 438] on input "text" at bounding box center [1250, 433] width 154 height 34
type input "85"
type input "4"
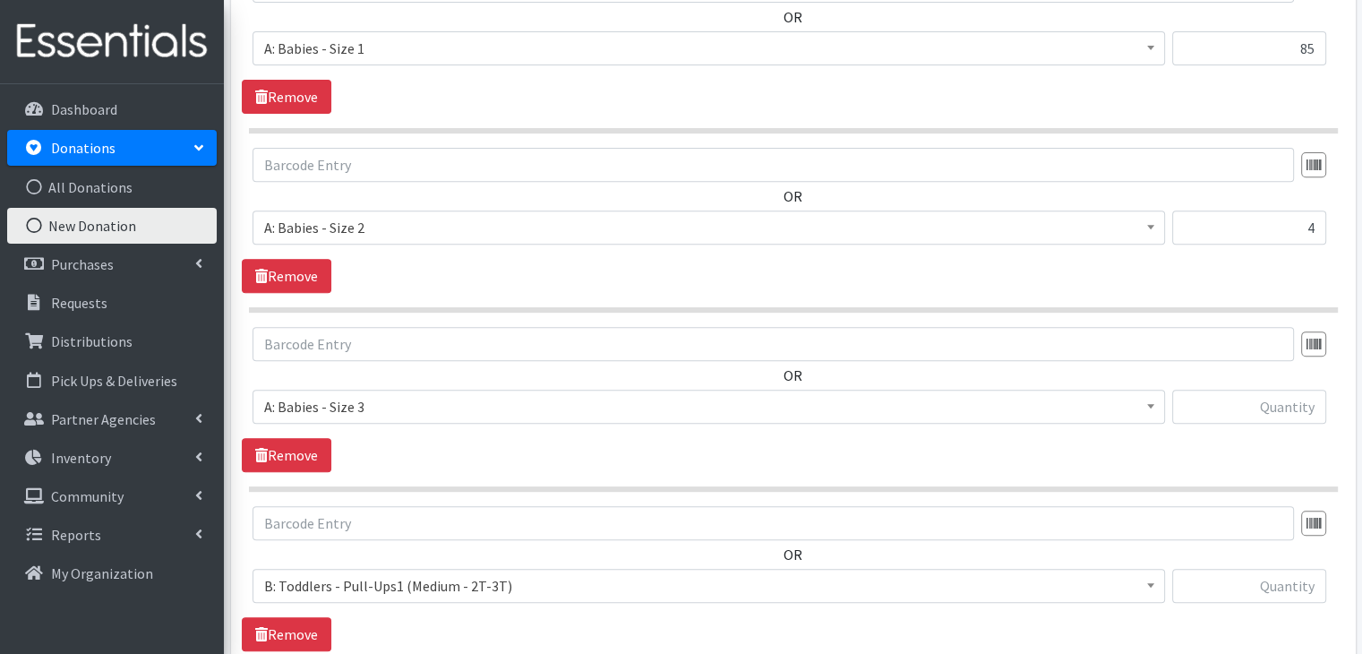
scroll to position [704, 0]
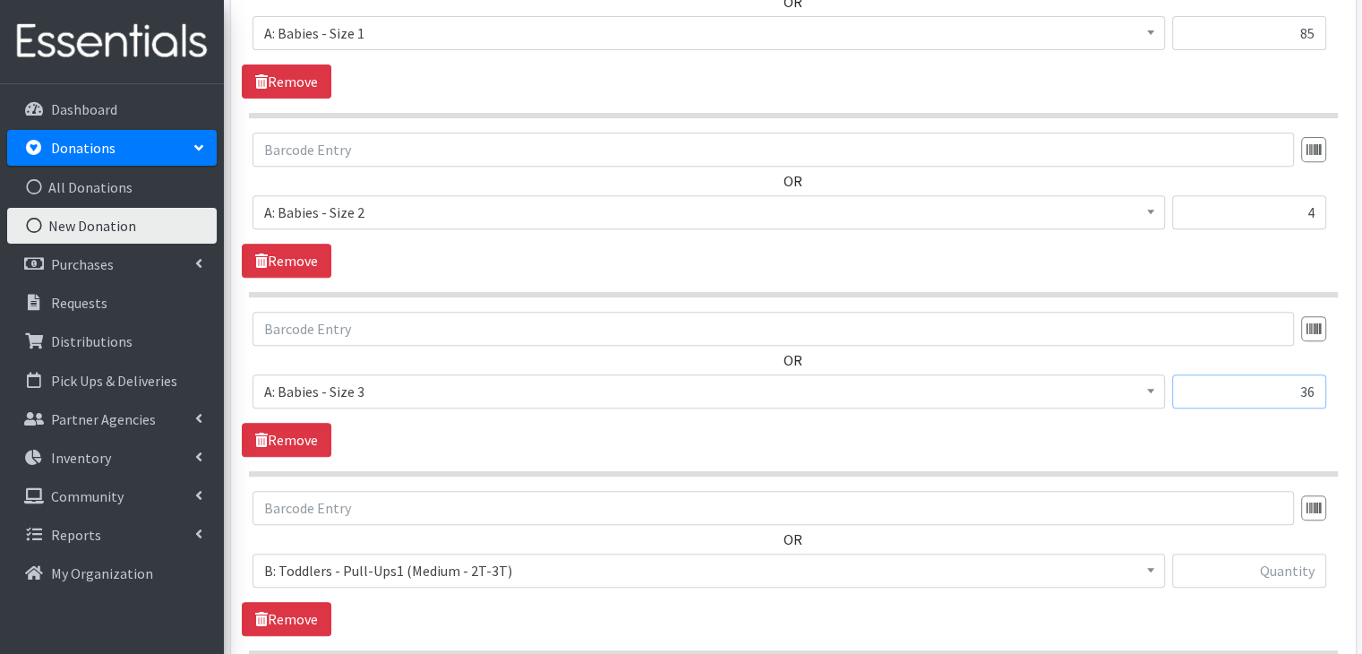
type input "36"
type input "2"
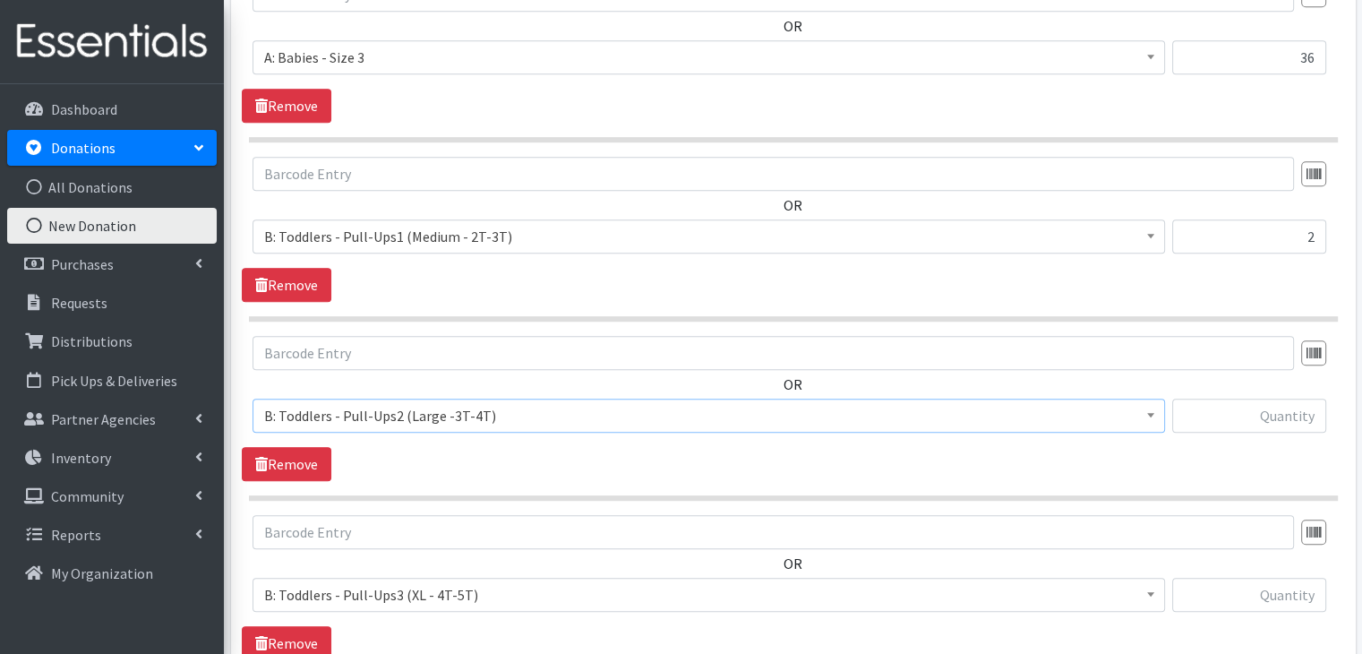
scroll to position [1061, 0]
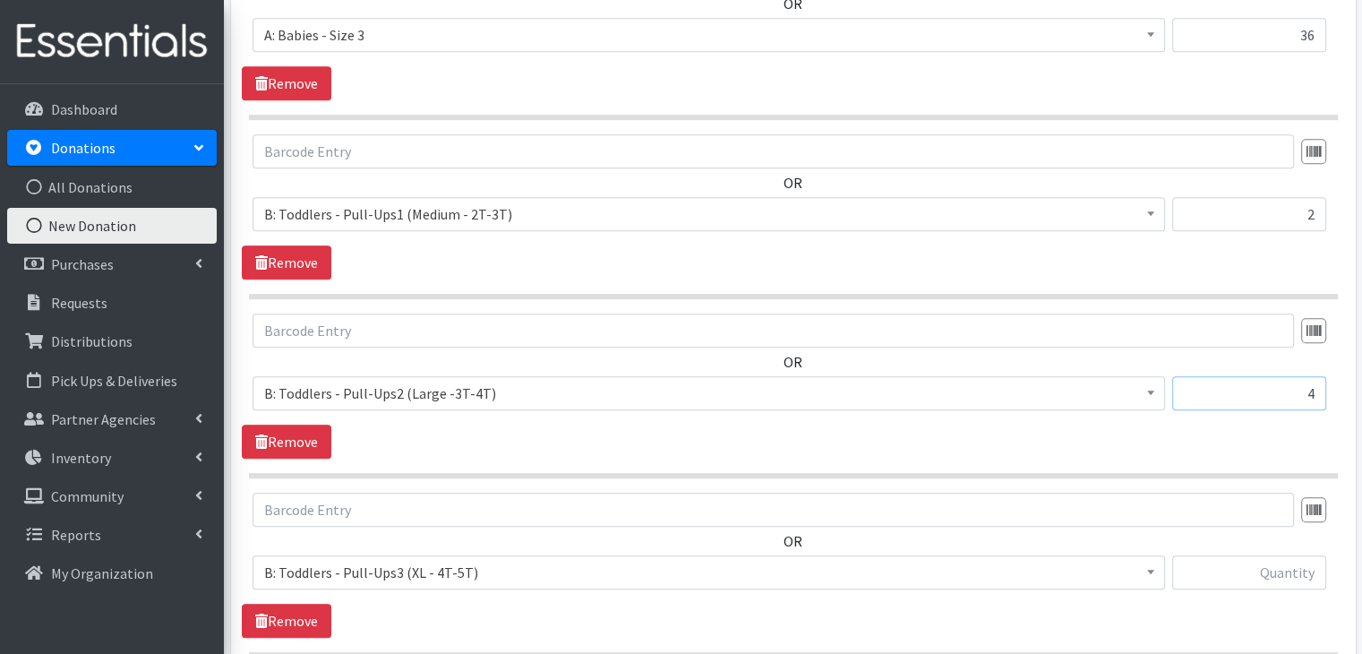
type input "4"
type input "7"
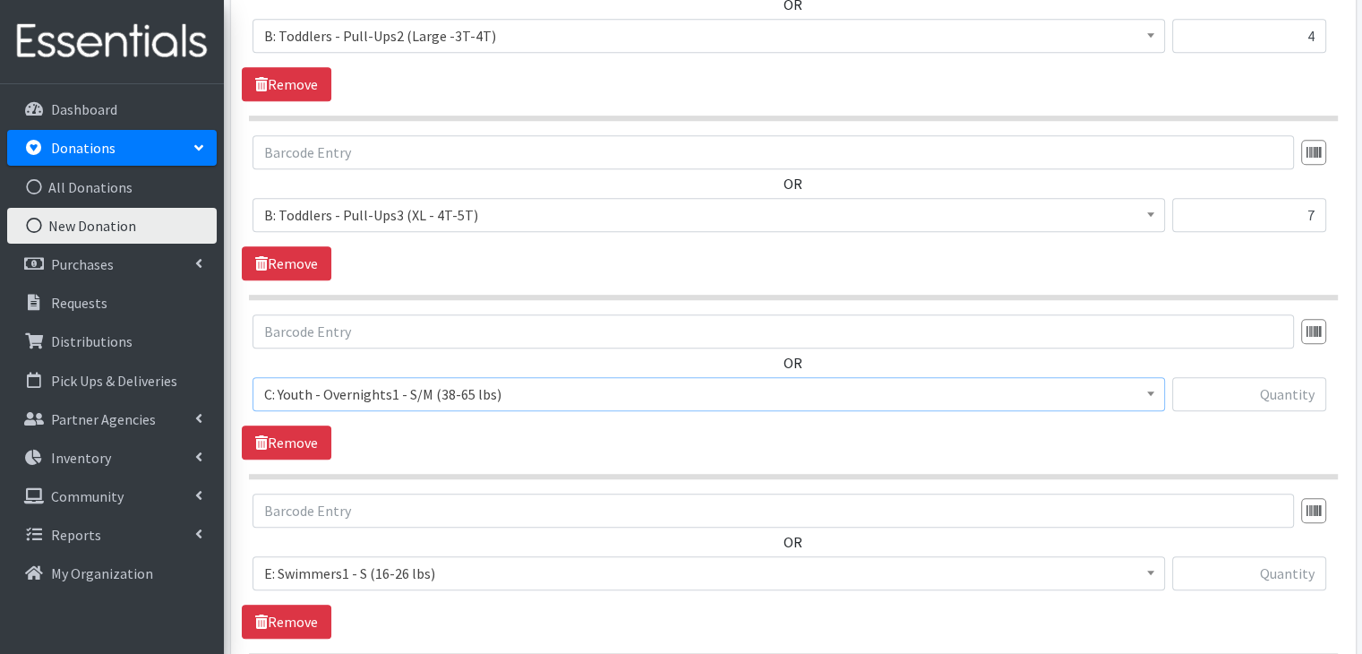
scroll to position [1419, 0]
type input "16"
type input "18"
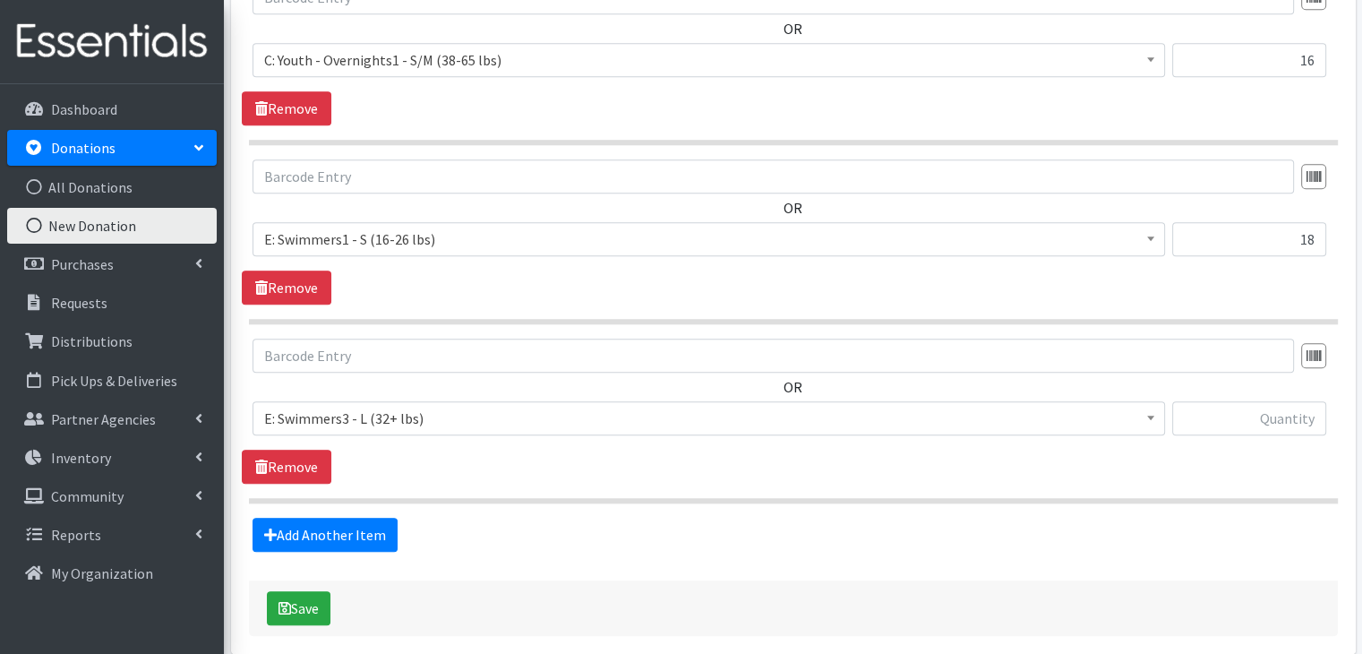
scroll to position [1775, 0]
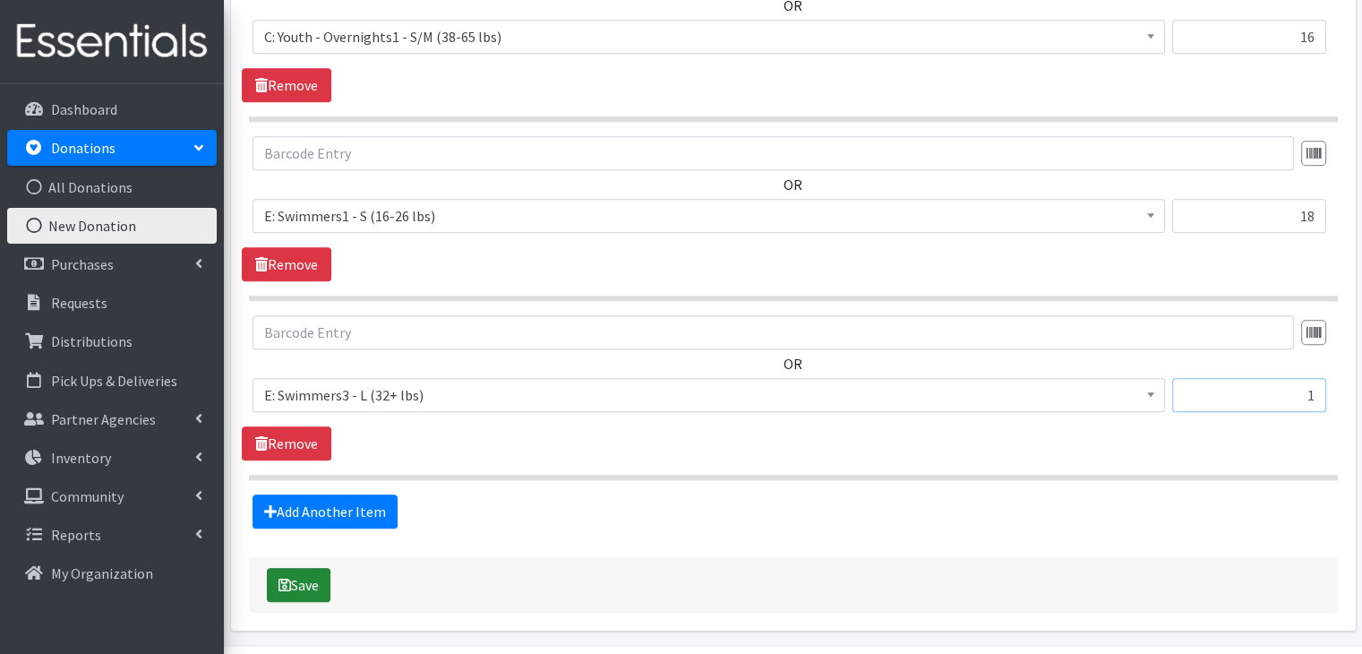
type input "1"
click at [290, 573] on button "Save" at bounding box center [299, 585] width 64 height 34
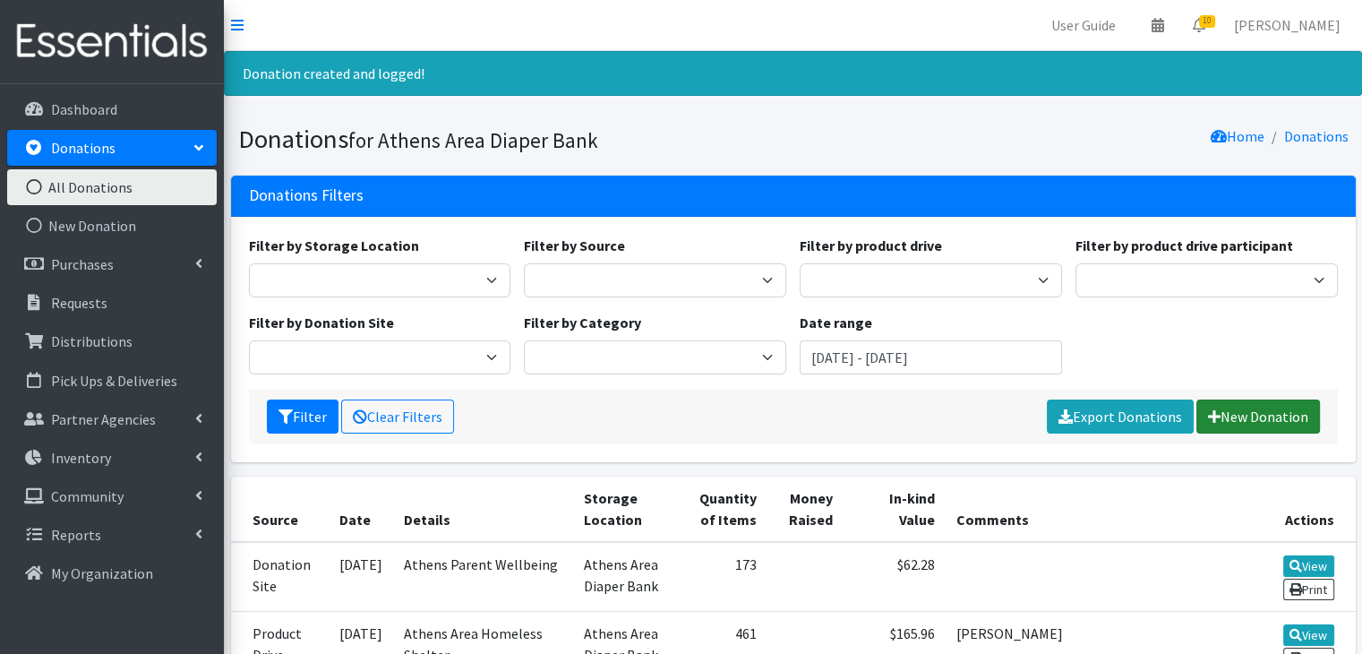
click at [1236, 408] on link "New Donation" at bounding box center [1259, 417] width 124 height 34
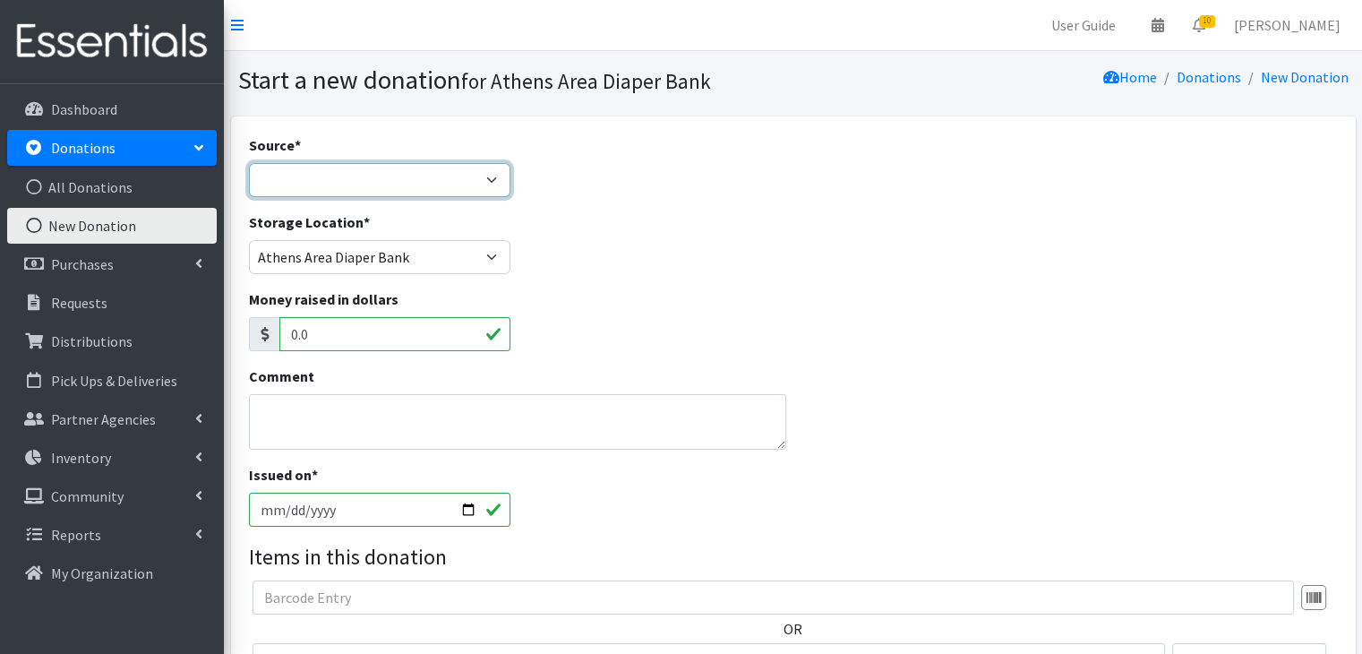
click at [451, 192] on select "Product Drive Manufacturer Donation Site Misc. Donation" at bounding box center [380, 180] width 262 height 34
click at [249, 163] on select "Product Drive Manufacturer Donation Site Misc. Donation" at bounding box center [380, 180] width 262 height 34
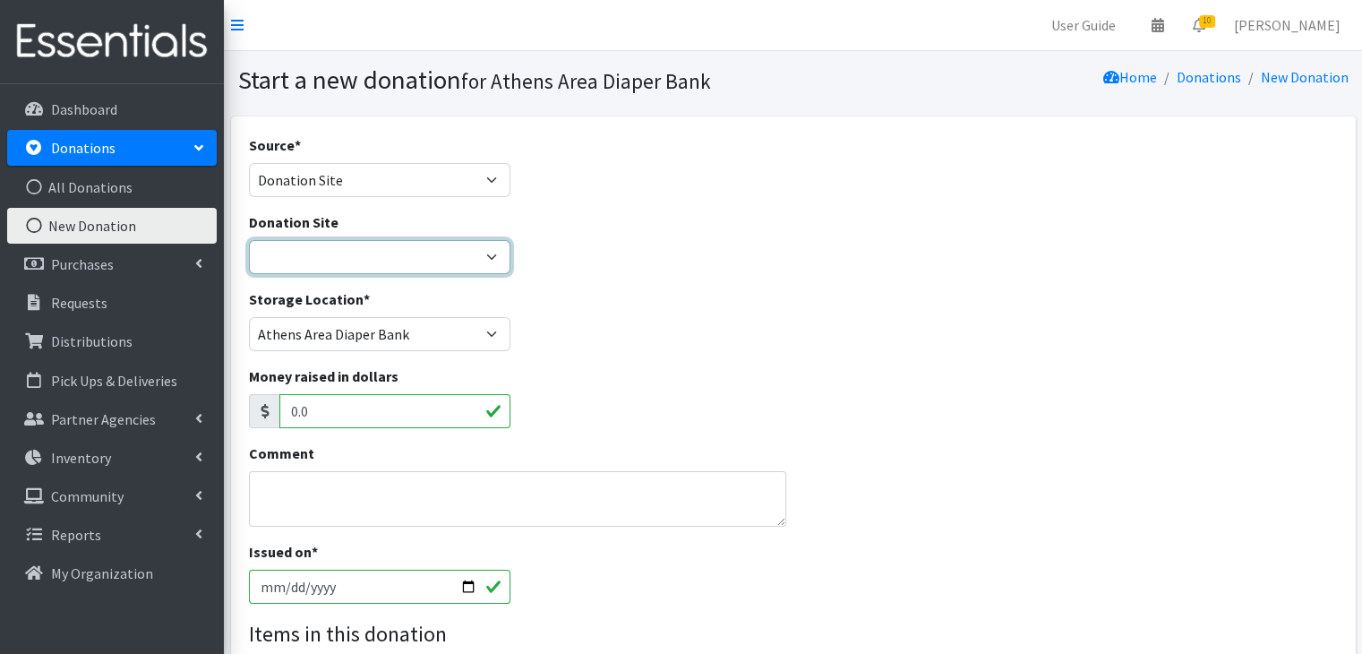
click at [402, 254] on select "Allstate insurance - [PERSON_NAME] [GEOGRAPHIC_DATA] Parent Wellbeing Athens Re…" at bounding box center [380, 257] width 262 height 34
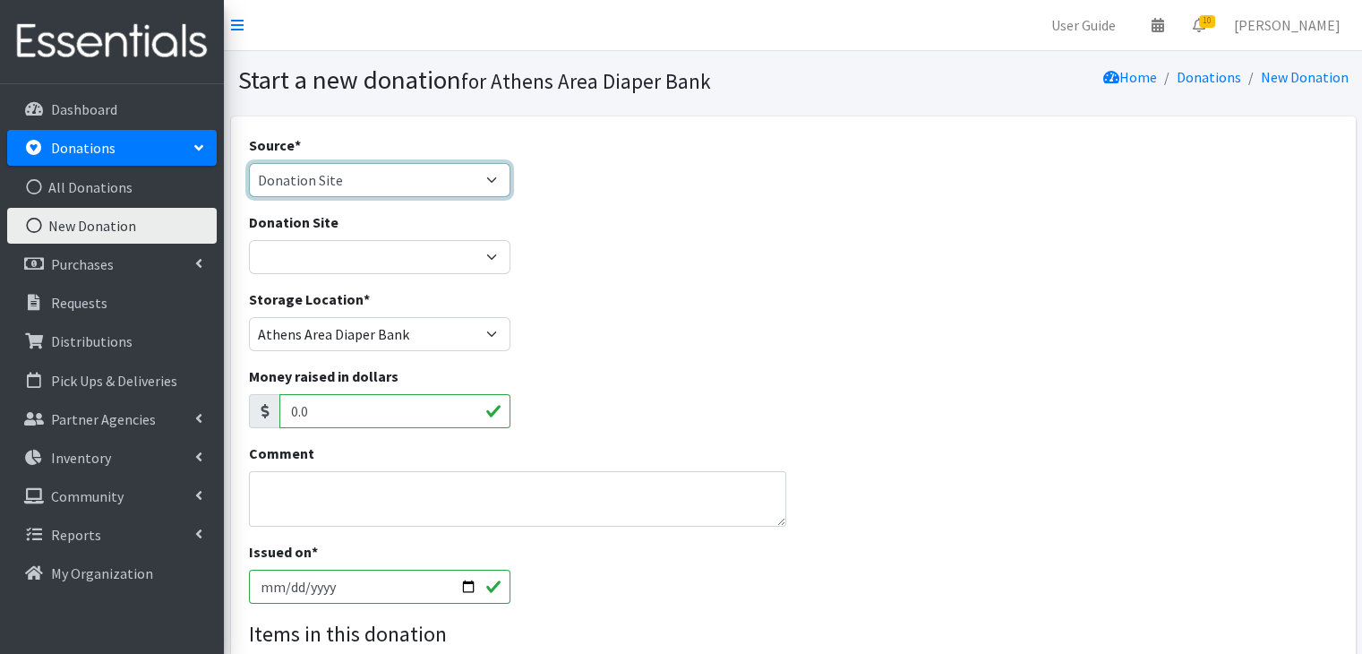
click at [424, 168] on select "Product Drive Manufacturer Donation Site Misc. Donation" at bounding box center [380, 180] width 262 height 34
select select "Product Drive"
click at [249, 163] on select "Product Drive Manufacturer Donation Site Misc. Donation" at bounding box center [380, 180] width 262 height 34
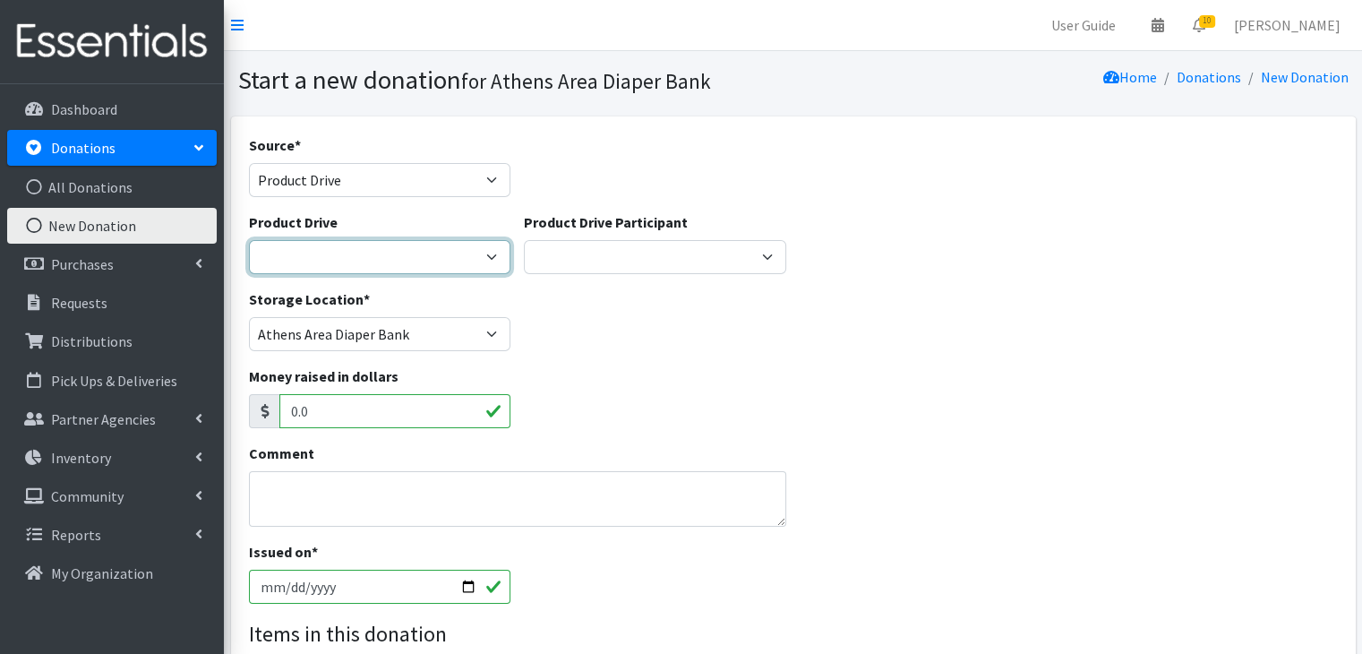
click at [394, 259] on select "ACAD Preschool Alstory & Bird Apple Tree Prep Arrow Preschool [GEOGRAPHIC_DATA]…" at bounding box center [380, 257] width 262 height 34
select select "1296"
click at [249, 240] on select "ACAD Preschool Alstory & Bird Apple Tree Prep Arrow Preschool [GEOGRAPHIC_DATA]…" at bounding box center [380, 257] width 262 height 34
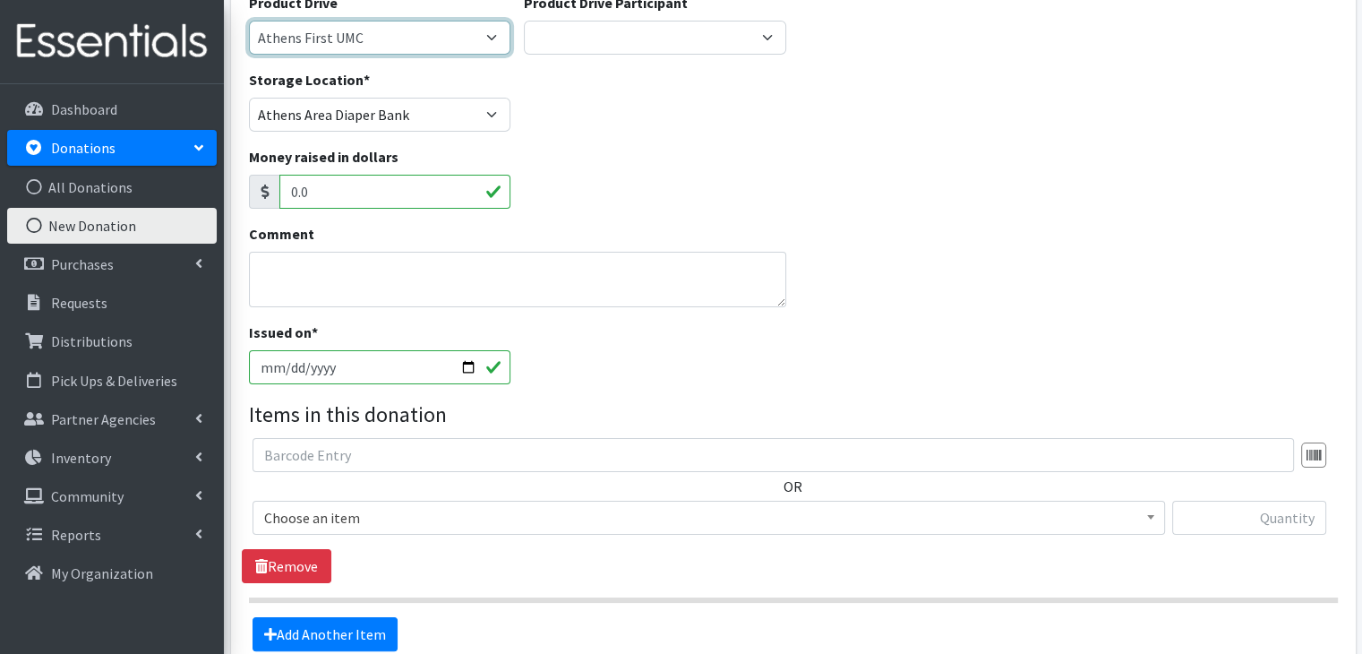
scroll to position [269, 0]
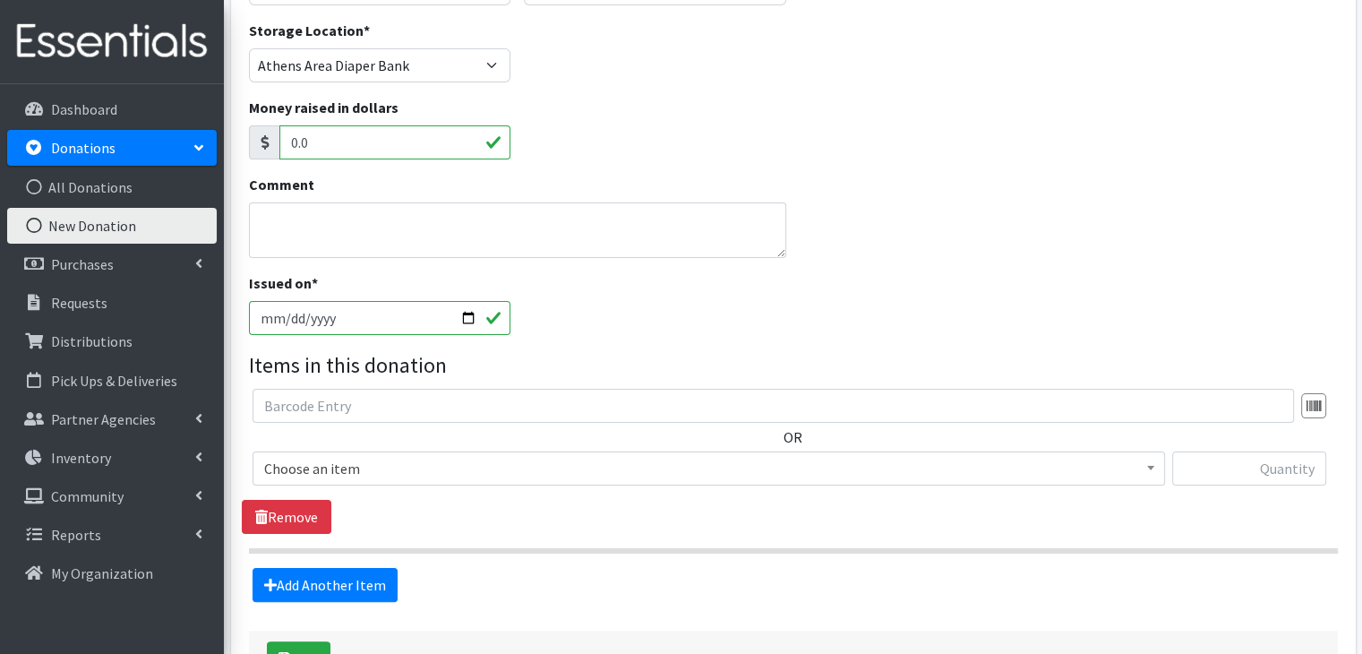
click at [284, 319] on input "[DATE]" at bounding box center [380, 318] width 262 height 34
type input "[DATE]"
click at [688, 352] on legend "Items in this donation" at bounding box center [793, 365] width 1089 height 32
click at [369, 477] on span "Choose an item" at bounding box center [708, 468] width 889 height 25
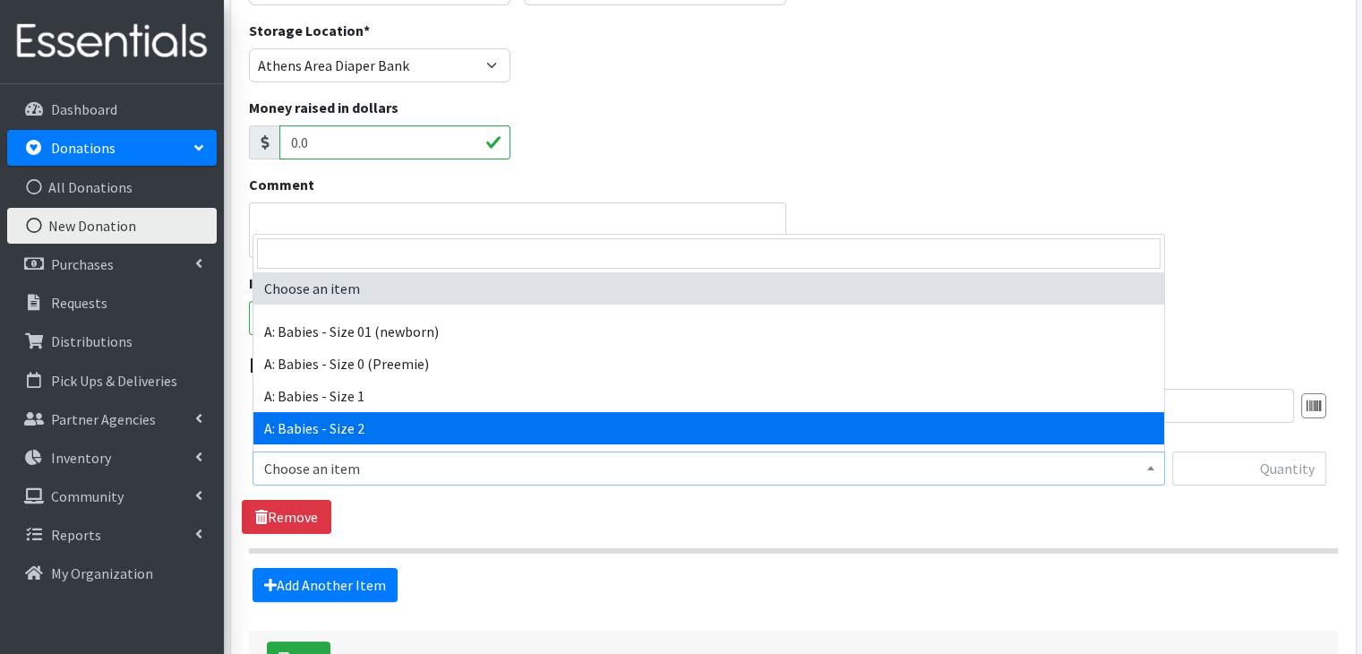
select select "5612"
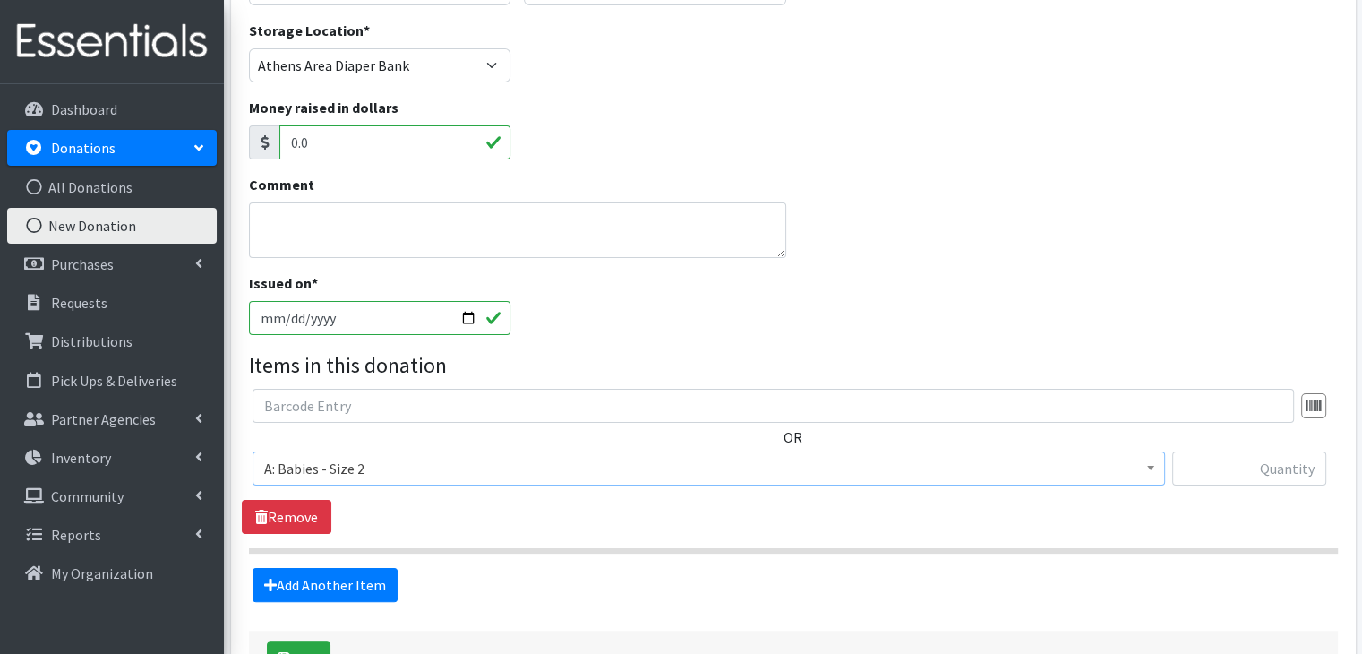
click at [487, 523] on div "OR Choose an item A: Babies - Size 01 (newborn) A: Babies - Size 0 (Preemie) A:…" at bounding box center [793, 461] width 1103 height 145
click at [362, 589] on link "Add Another Item" at bounding box center [325, 585] width 145 height 34
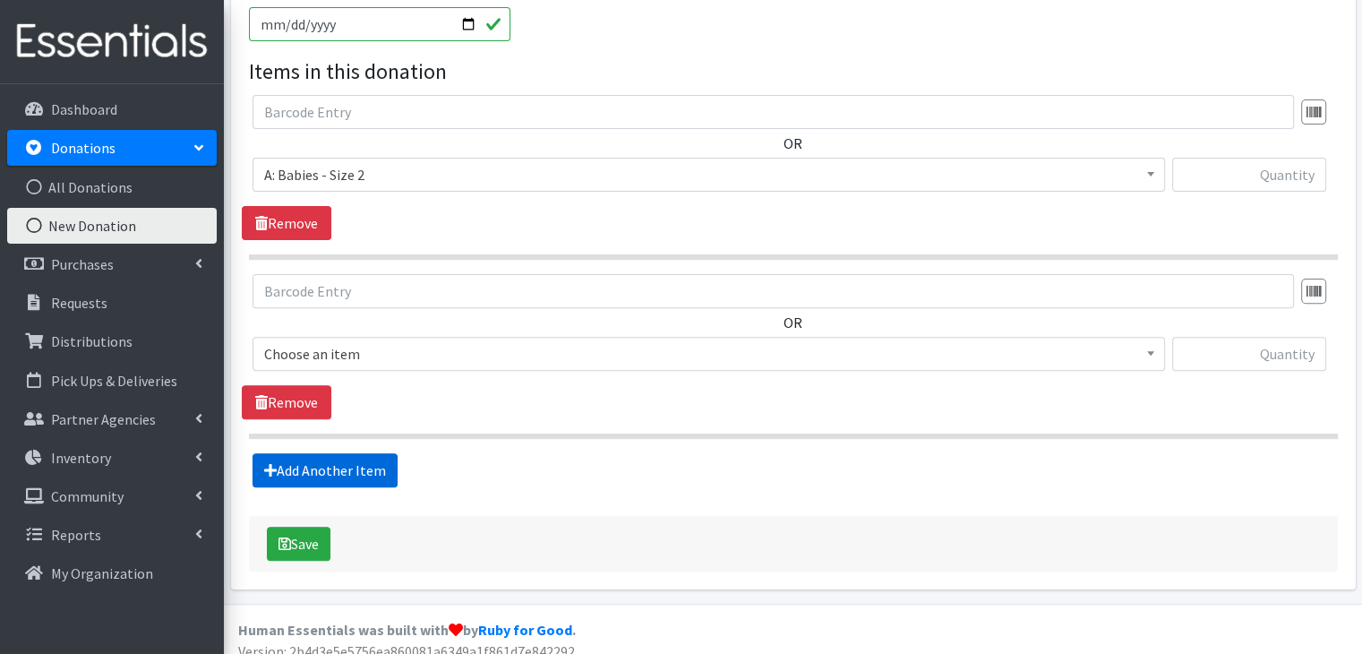
scroll to position [577, 0]
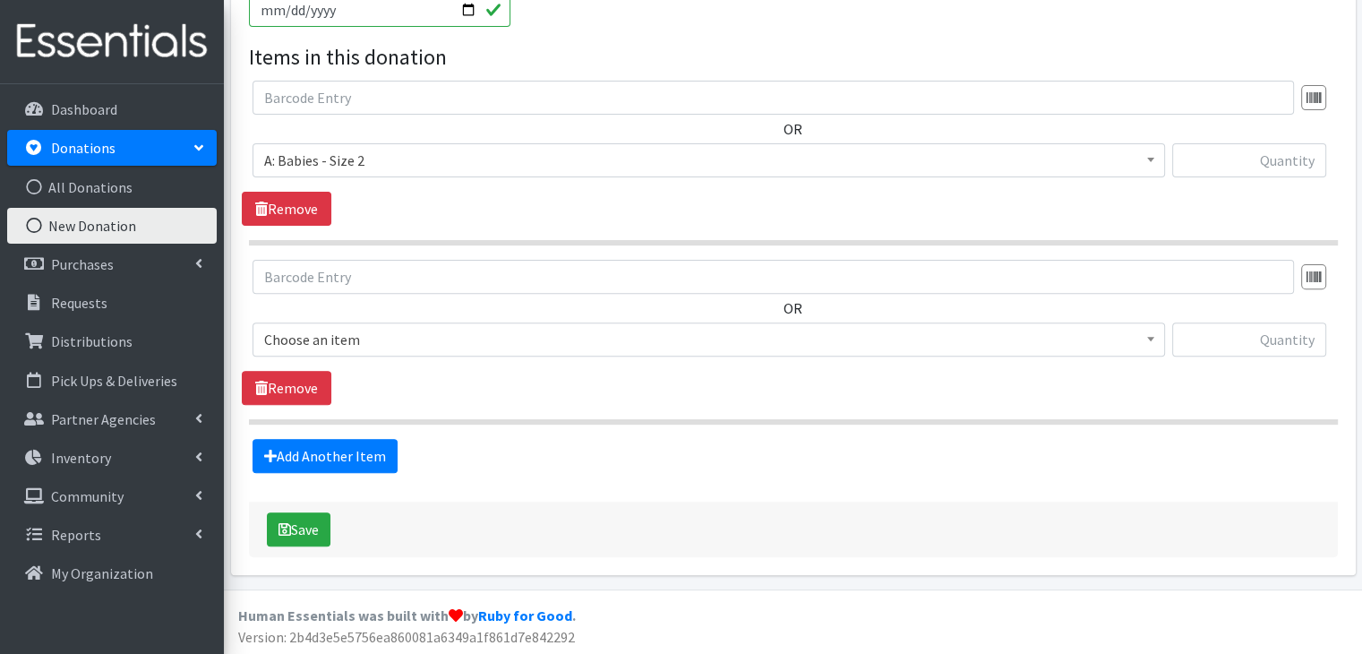
click at [404, 335] on span "Choose an item" at bounding box center [708, 339] width 889 height 25
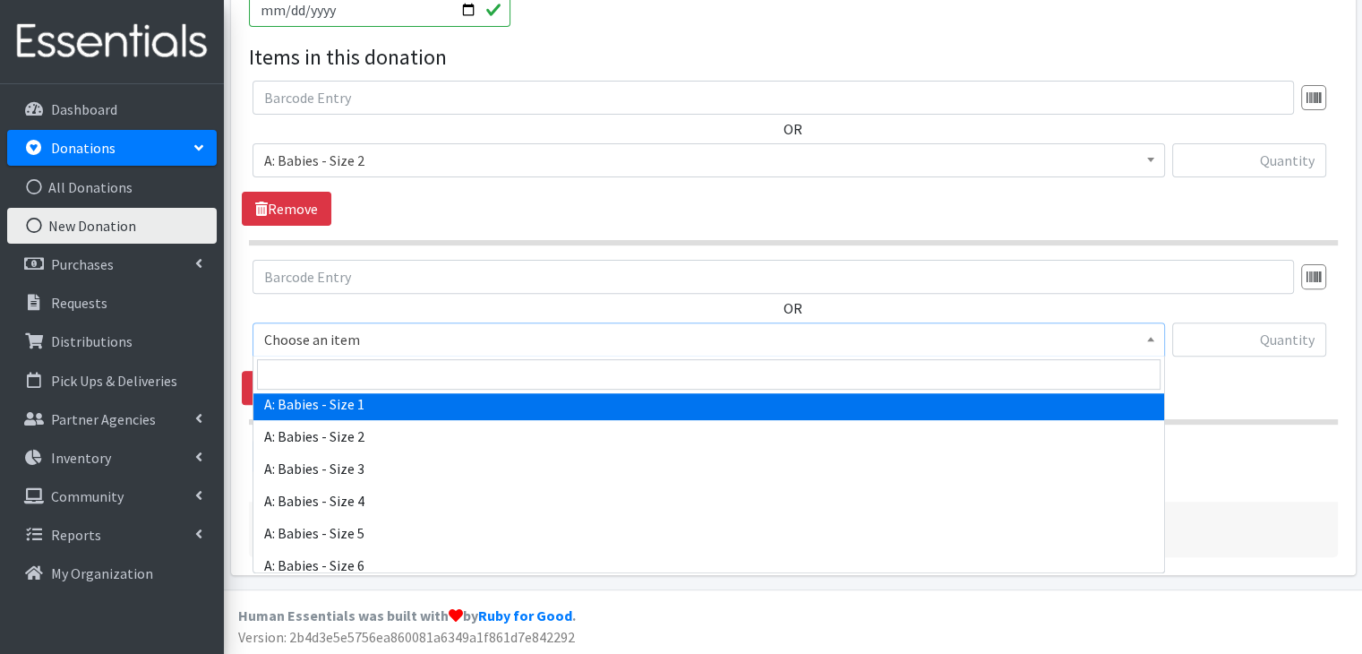
scroll to position [179, 0]
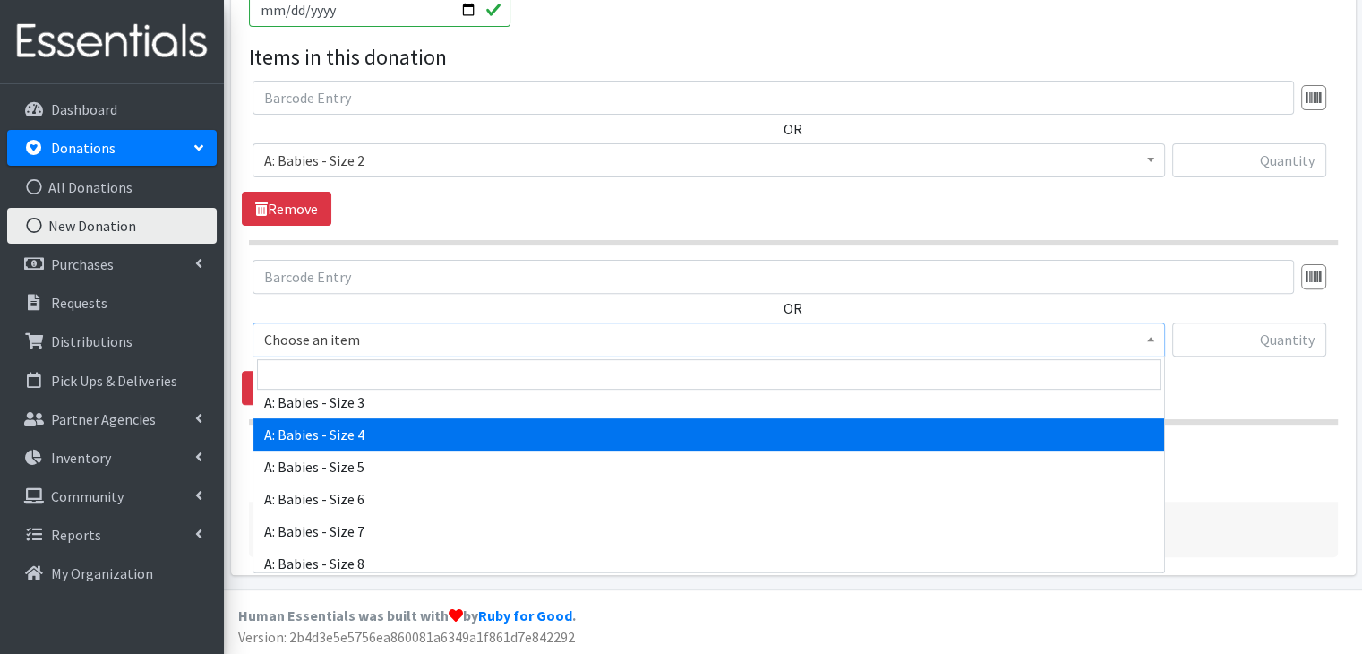
select select "5614"
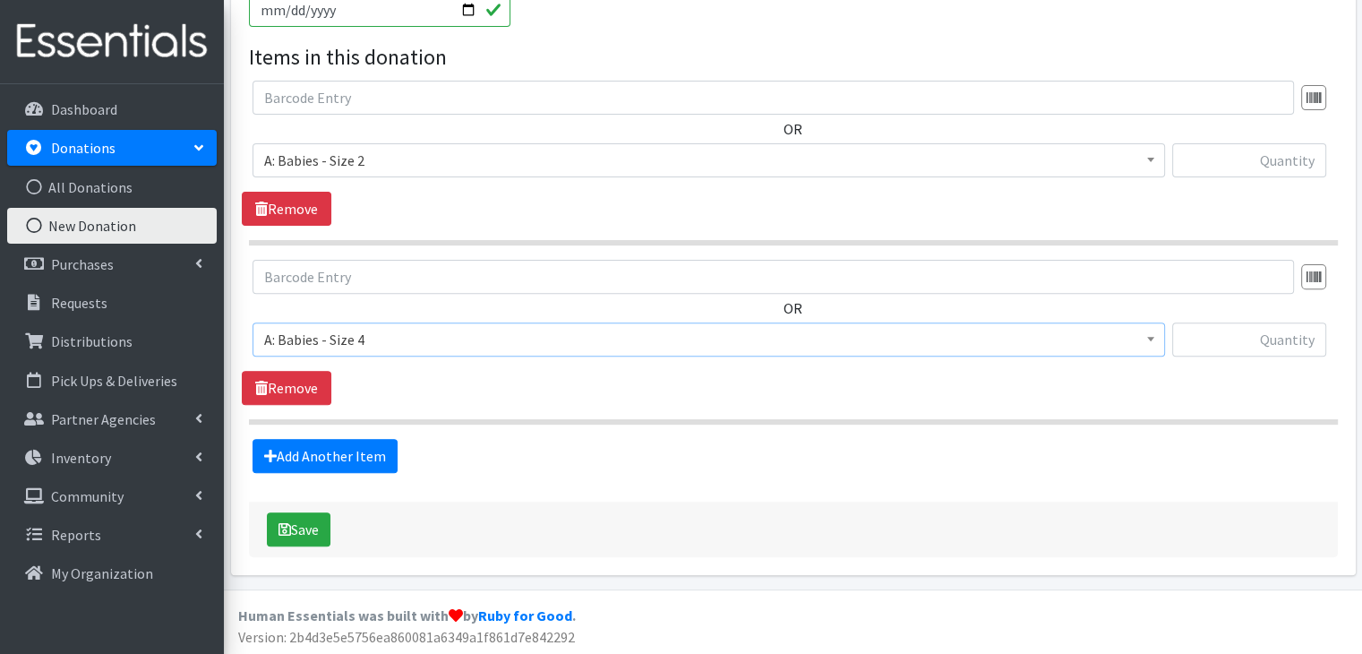
click at [690, 439] on div "Add Another Item" at bounding box center [793, 456] width 1103 height 34
click at [1290, 160] on input "text" at bounding box center [1250, 160] width 154 height 34
type input "392"
type input "72"
click at [729, 463] on div "Add Another Item" at bounding box center [793, 456] width 1103 height 34
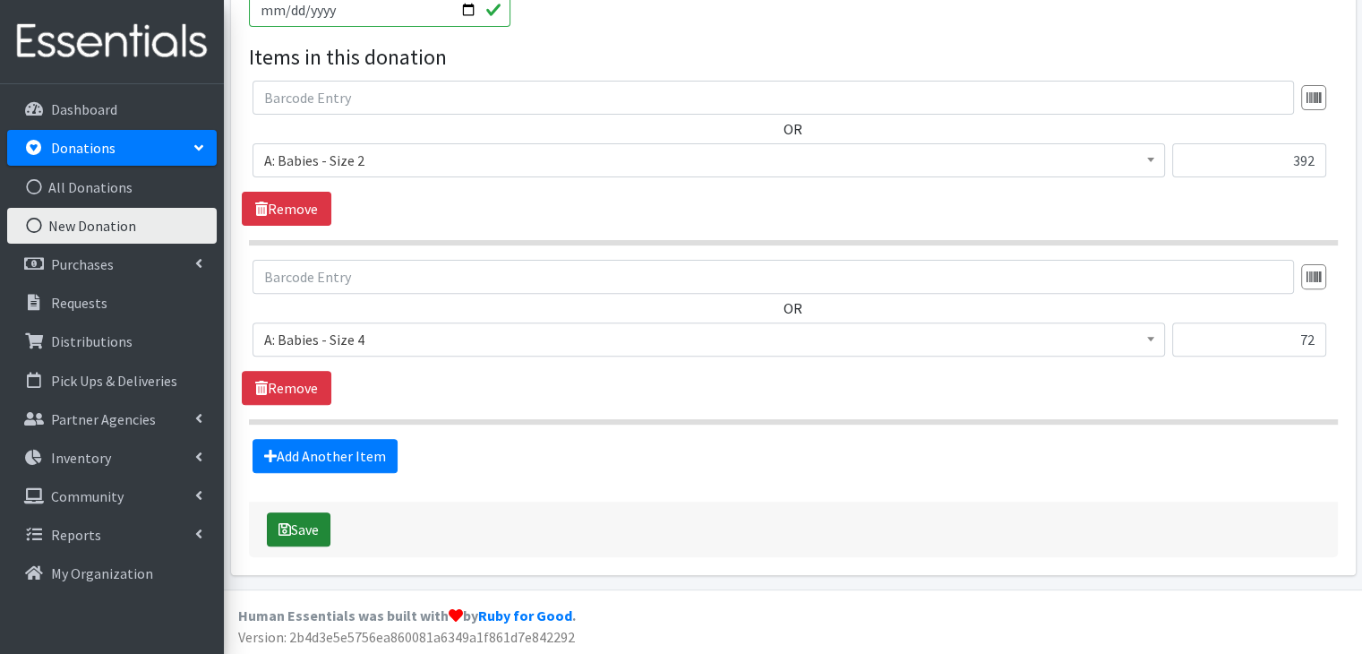
click at [306, 528] on button "Save" at bounding box center [299, 529] width 64 height 34
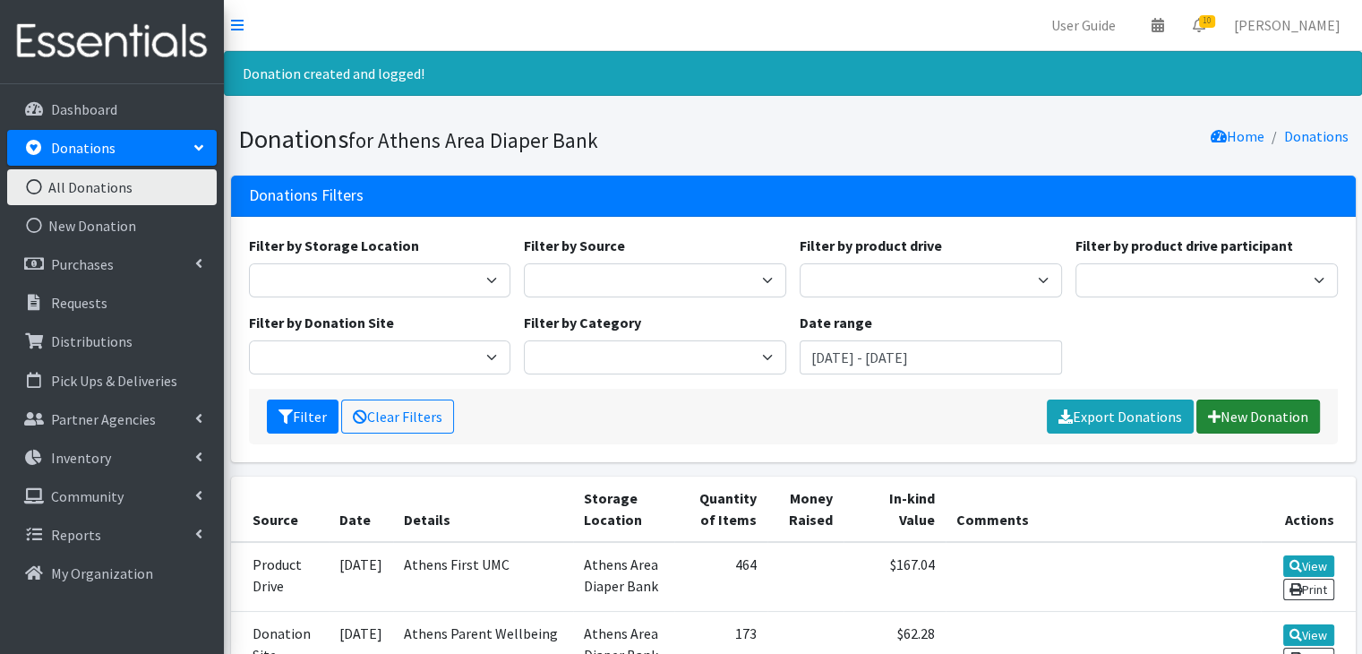
click at [1249, 415] on link "New Donation" at bounding box center [1259, 417] width 124 height 34
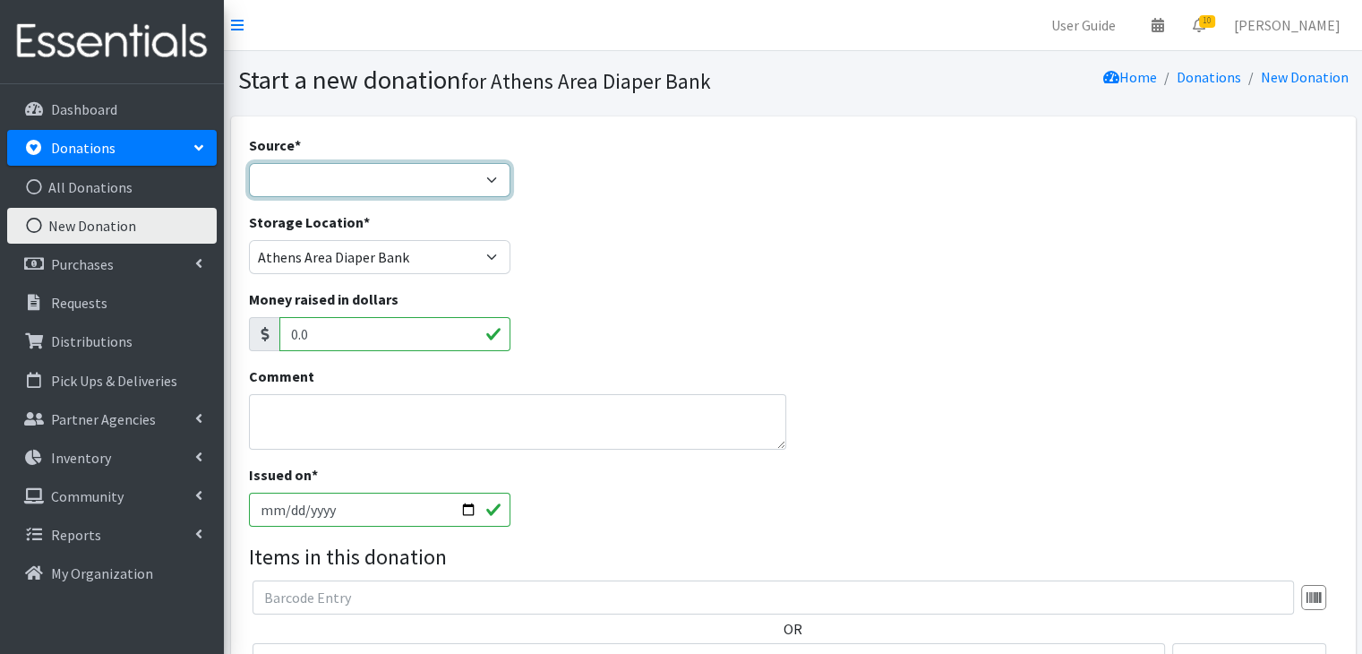
click at [449, 185] on select "Product Drive Manufacturer Donation Site Misc. Donation" at bounding box center [380, 180] width 262 height 34
click at [249, 163] on select "Product Drive Manufacturer Donation Site Misc. Donation" at bounding box center [380, 180] width 262 height 34
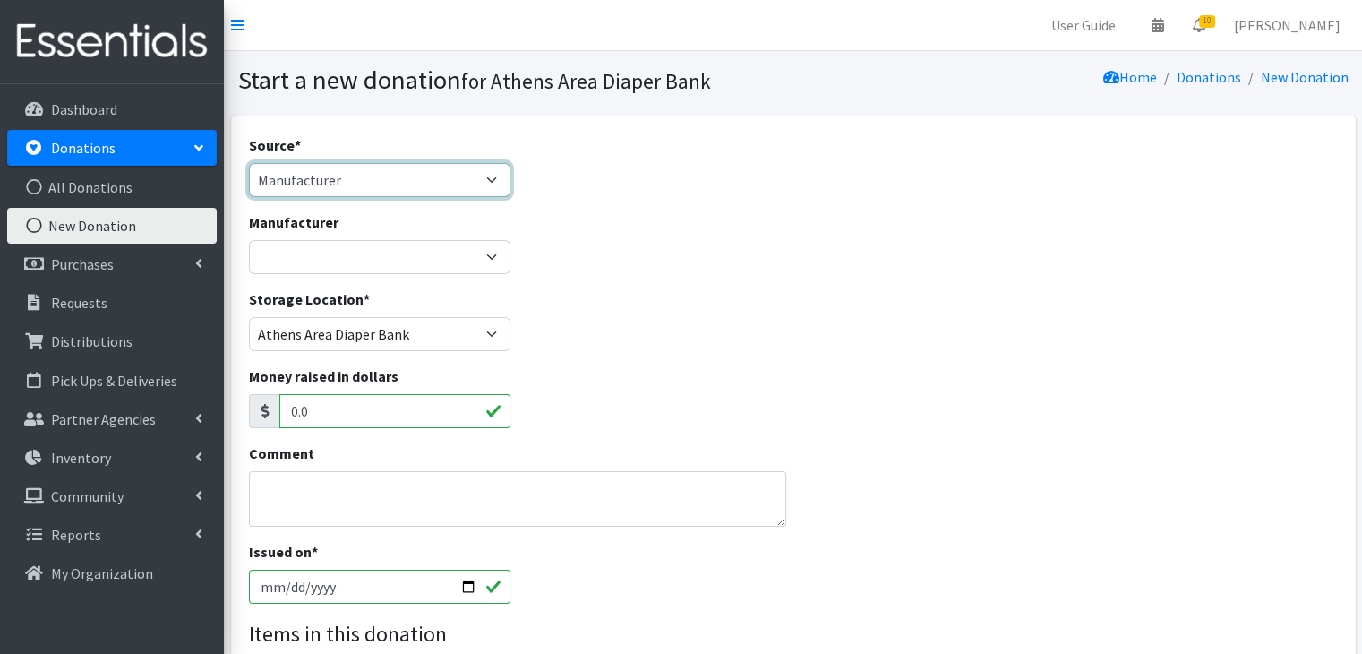
click at [436, 185] on select "Product Drive Manufacturer Donation Site Misc. Donation" at bounding box center [380, 180] width 262 height 34
select select "Product Drive"
click at [249, 163] on select "Product Drive Manufacturer Donation Site Misc. Donation" at bounding box center [380, 180] width 262 height 34
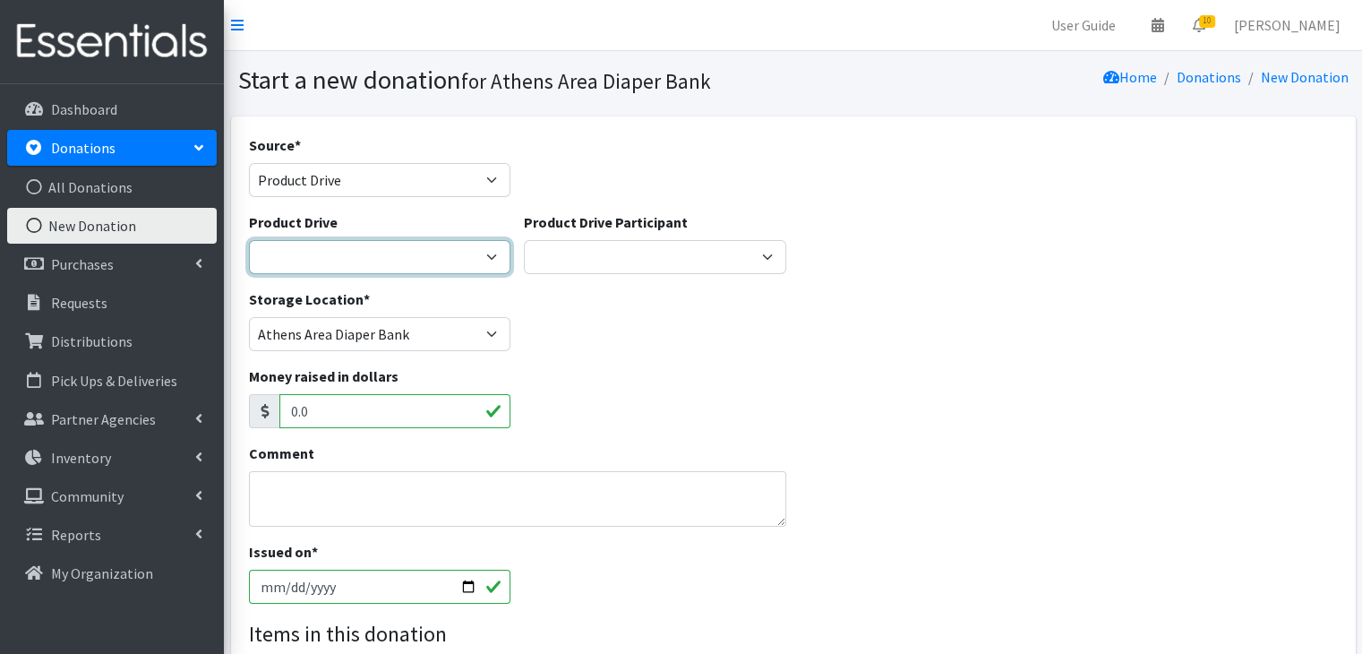
click at [414, 263] on select "ACAD Preschool Alstory & Bird Apple Tree Prep Arrow Preschool Ashford Aesthtics…" at bounding box center [380, 257] width 262 height 34
select select
click at [249, 240] on select "ACAD Preschool Alstory & Bird Apple Tree Prep Arrow Preschool Ashford Aesthtics…" at bounding box center [380, 257] width 262 height 34
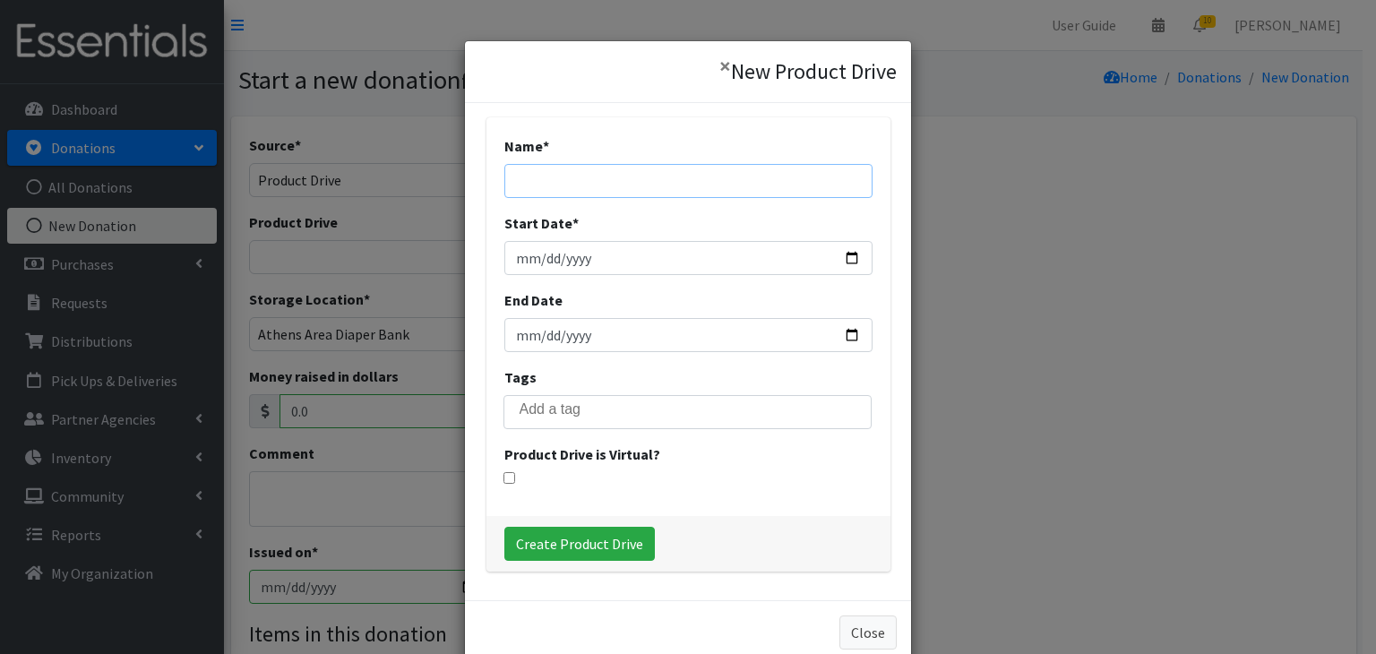
click at [626, 185] on input "Name *" at bounding box center [688, 181] width 368 height 34
type input "Classic City Rotary Club"
type input "[DATE]"
type input "2025-08-10"
click at [613, 544] on input "Create Product Drive" at bounding box center [579, 544] width 150 height 34
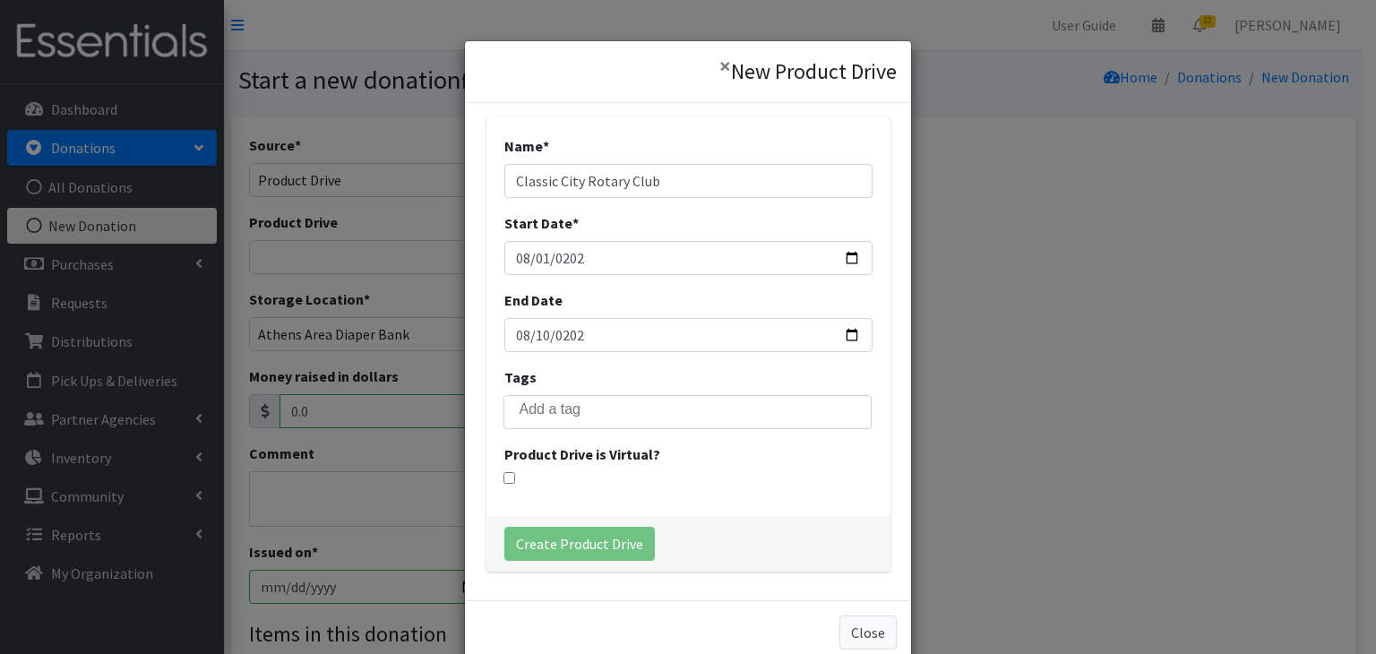
select select "3511"
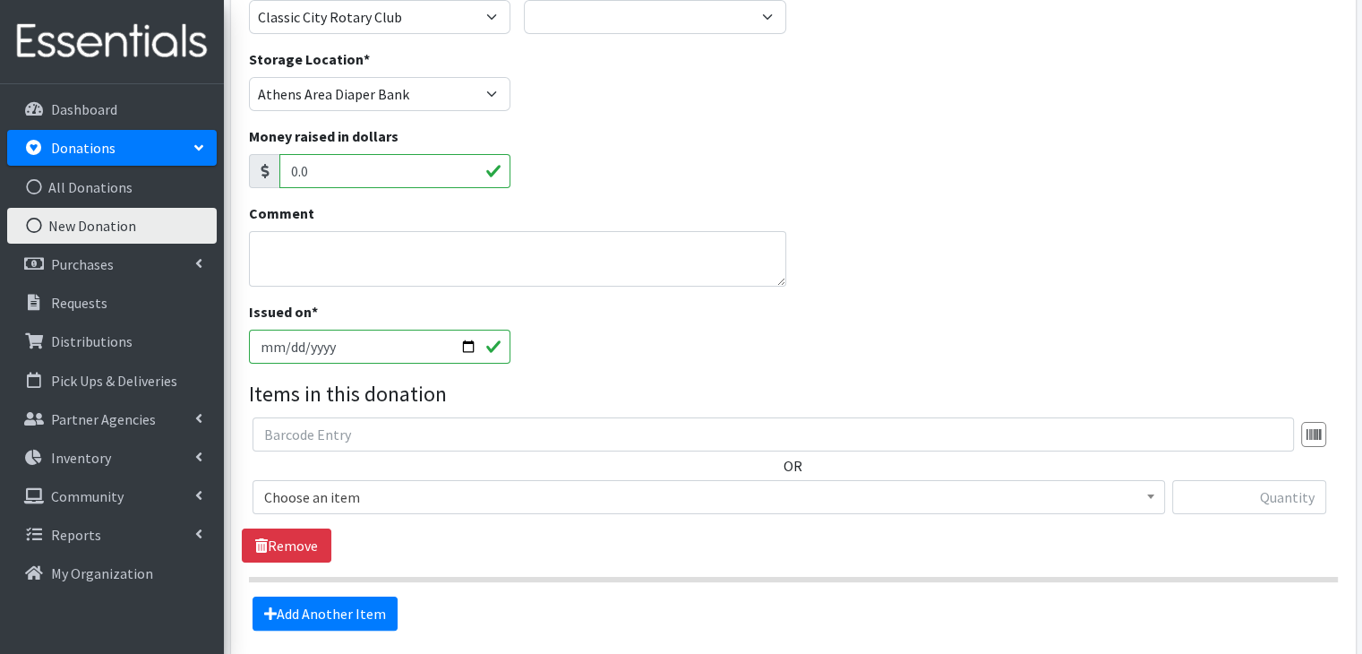
scroll to position [269, 0]
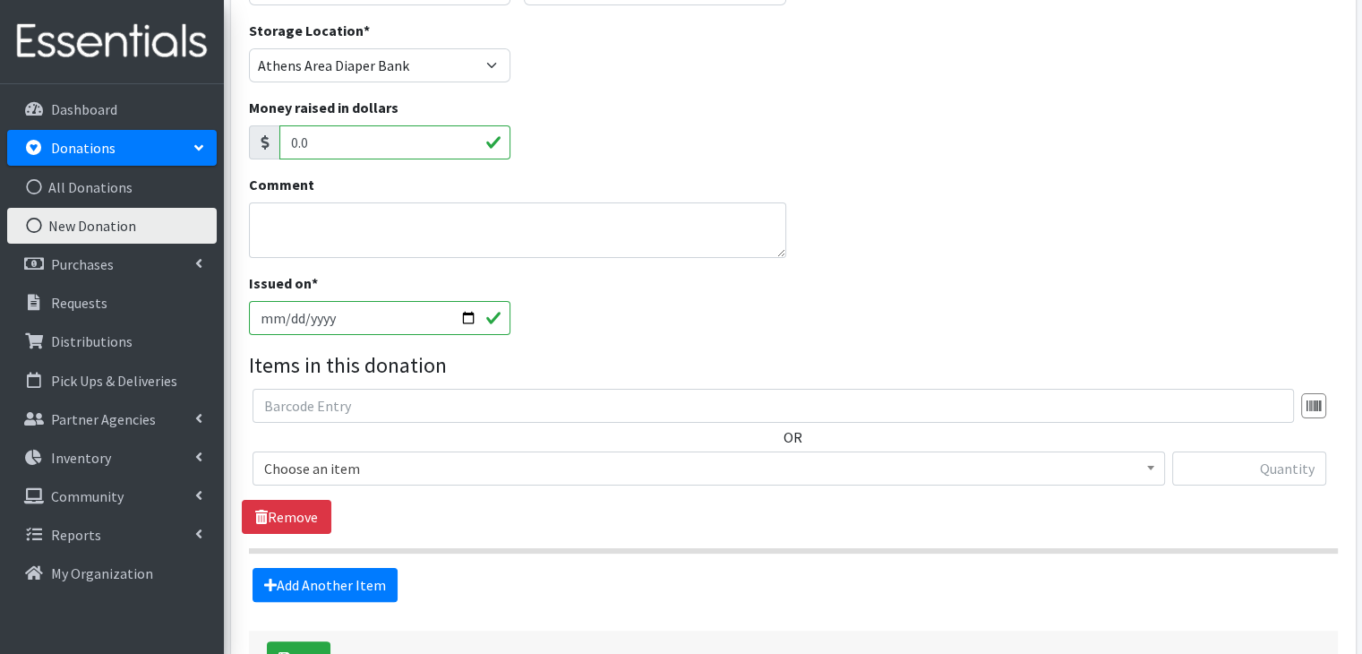
click at [280, 322] on input "[DATE]" at bounding box center [380, 318] width 262 height 34
type input "[DATE]"
click at [391, 475] on span "Choose an item" at bounding box center [708, 468] width 889 height 25
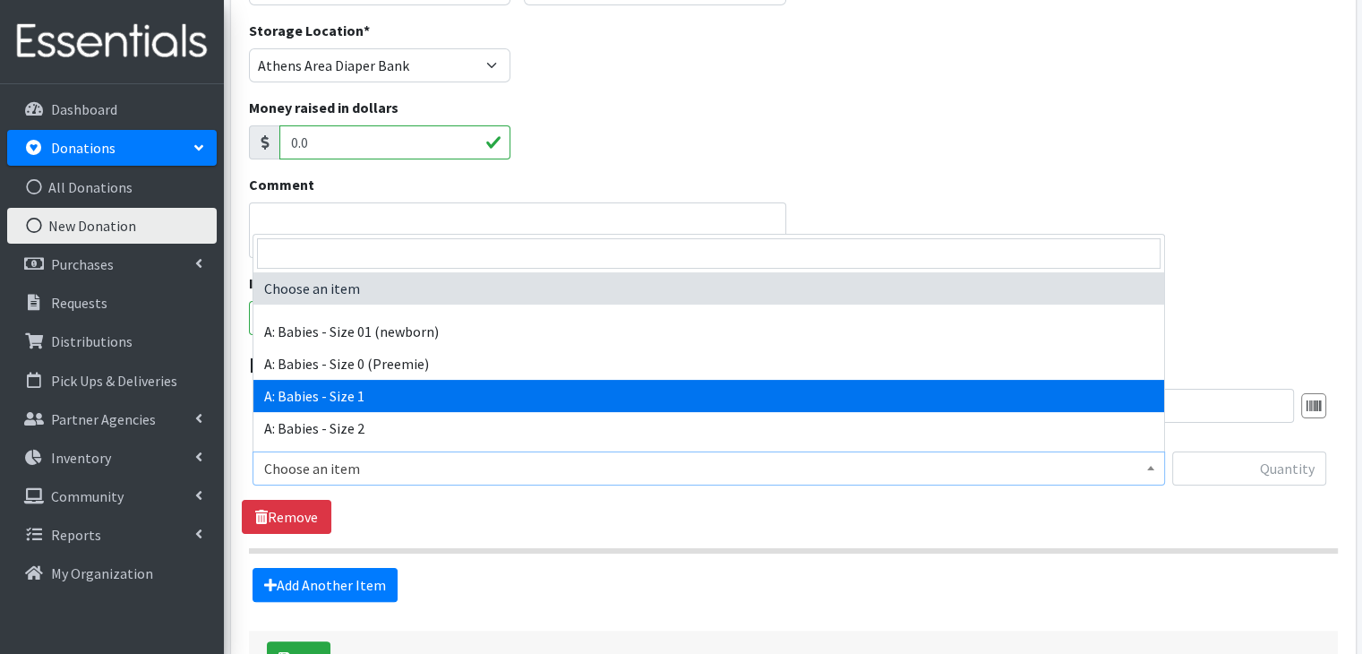
select select "5611"
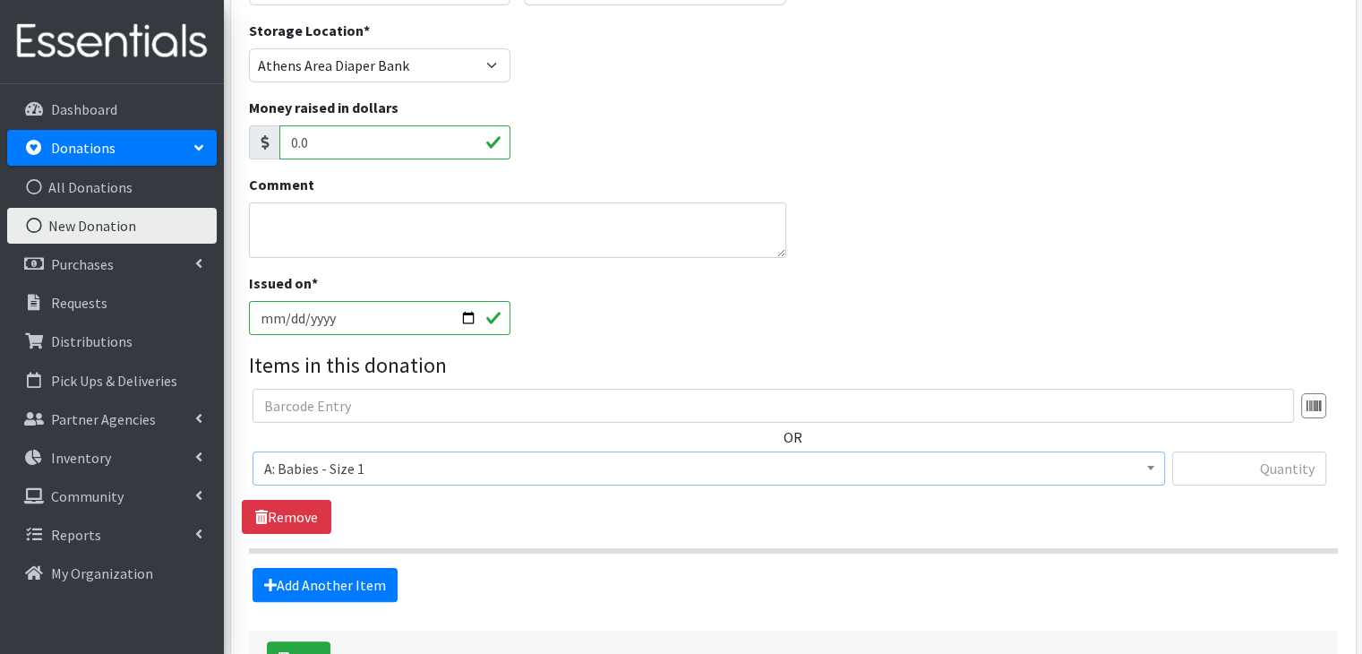
click at [450, 530] on div "OR Choose an item A: Babies - Size 01 (newborn) A: Babies - Size 0 (Preemie) A:…" at bounding box center [793, 461] width 1103 height 145
click at [370, 584] on link "Add Another Item" at bounding box center [325, 585] width 145 height 34
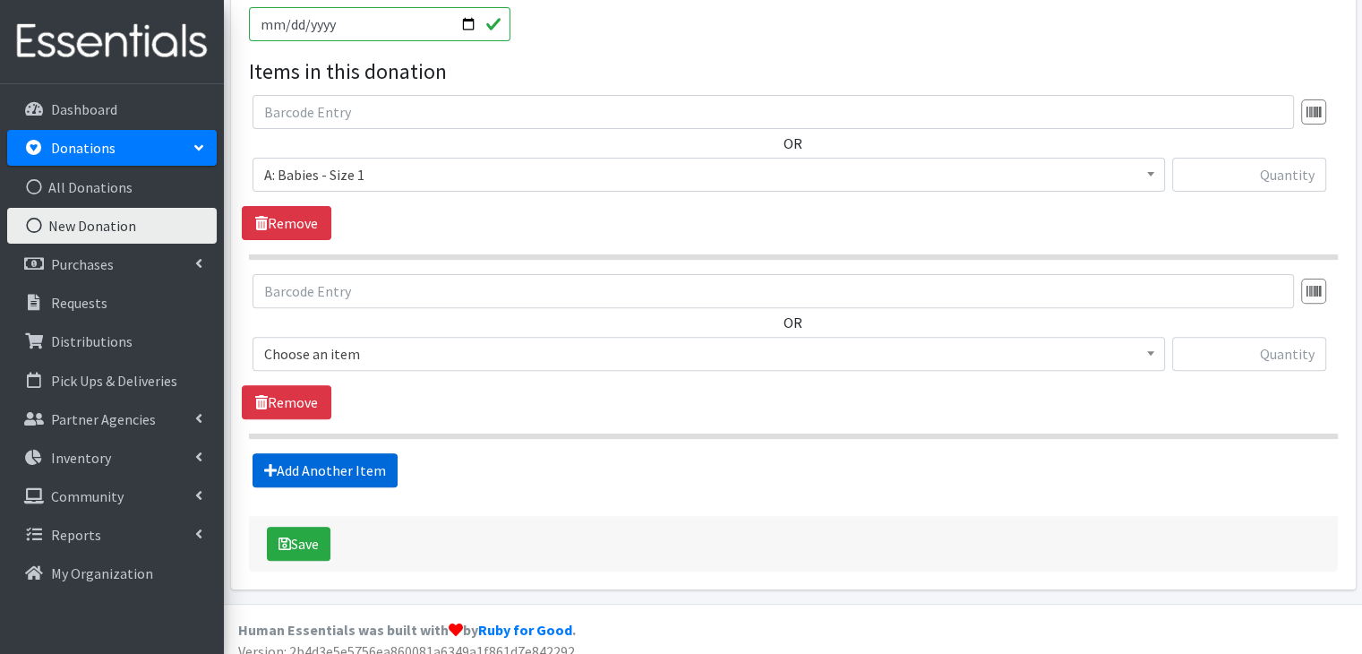
scroll to position [577, 0]
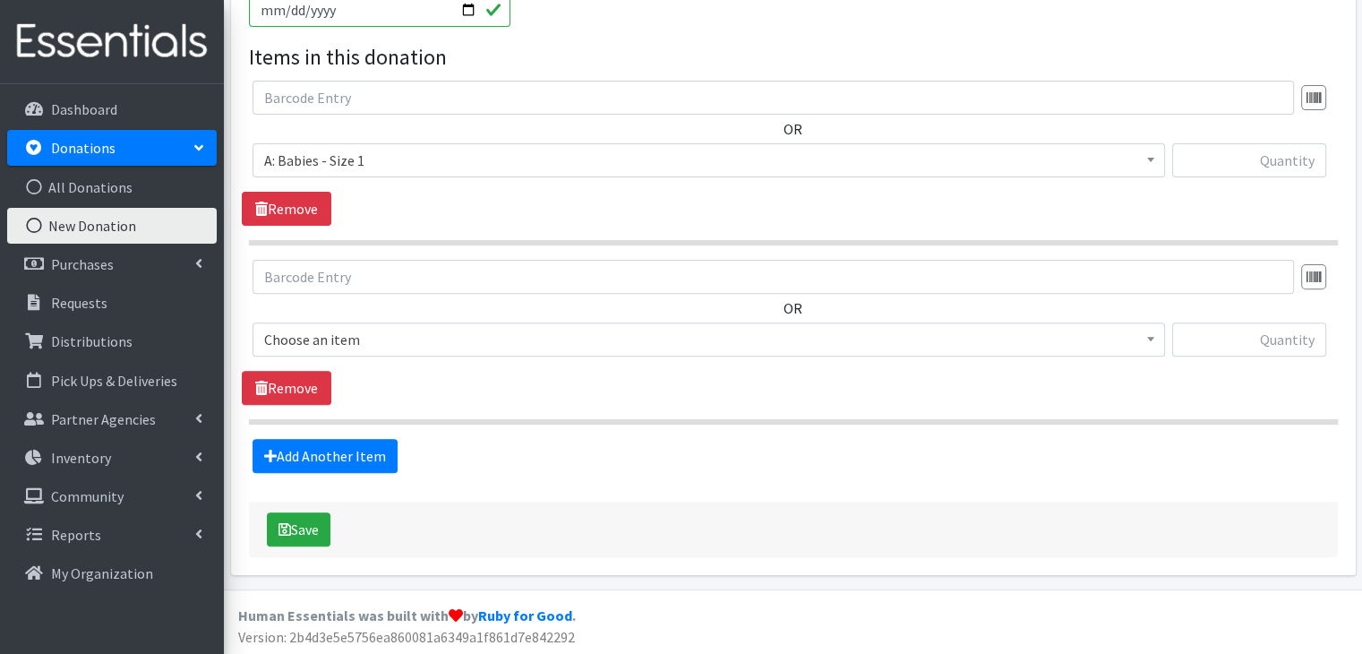
click at [401, 342] on span "Choose an item" at bounding box center [708, 339] width 889 height 25
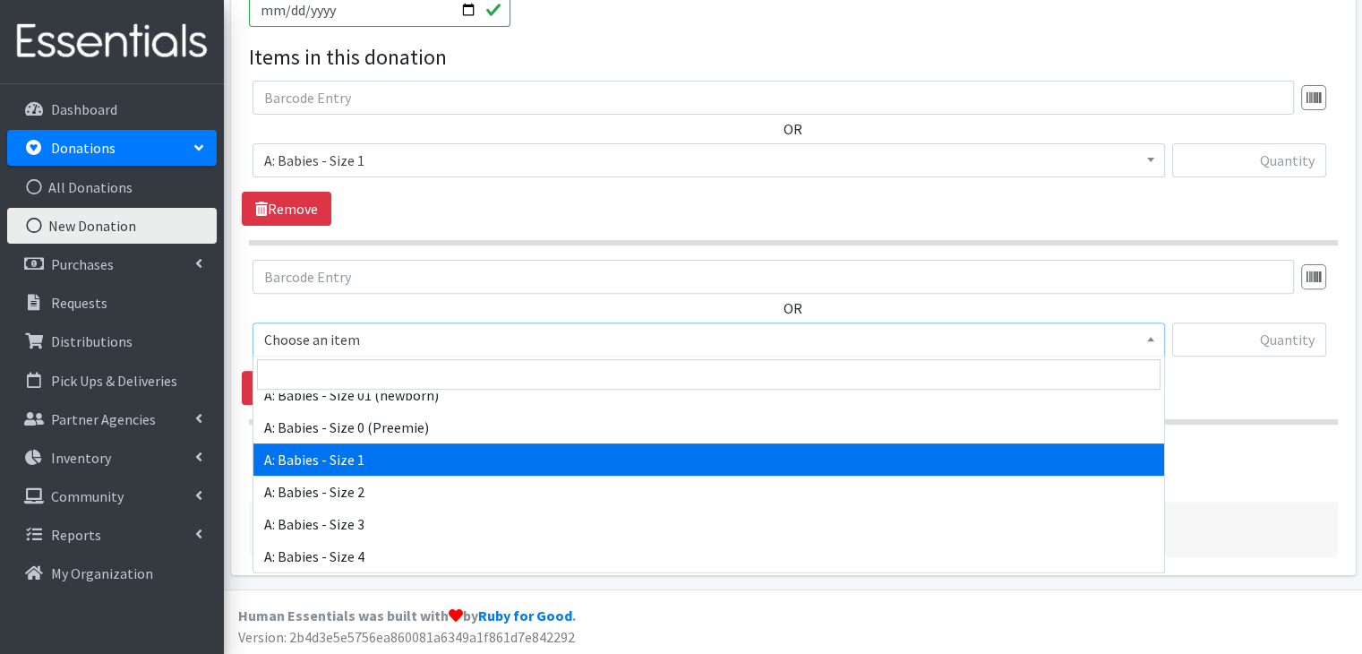
scroll to position [90, 0]
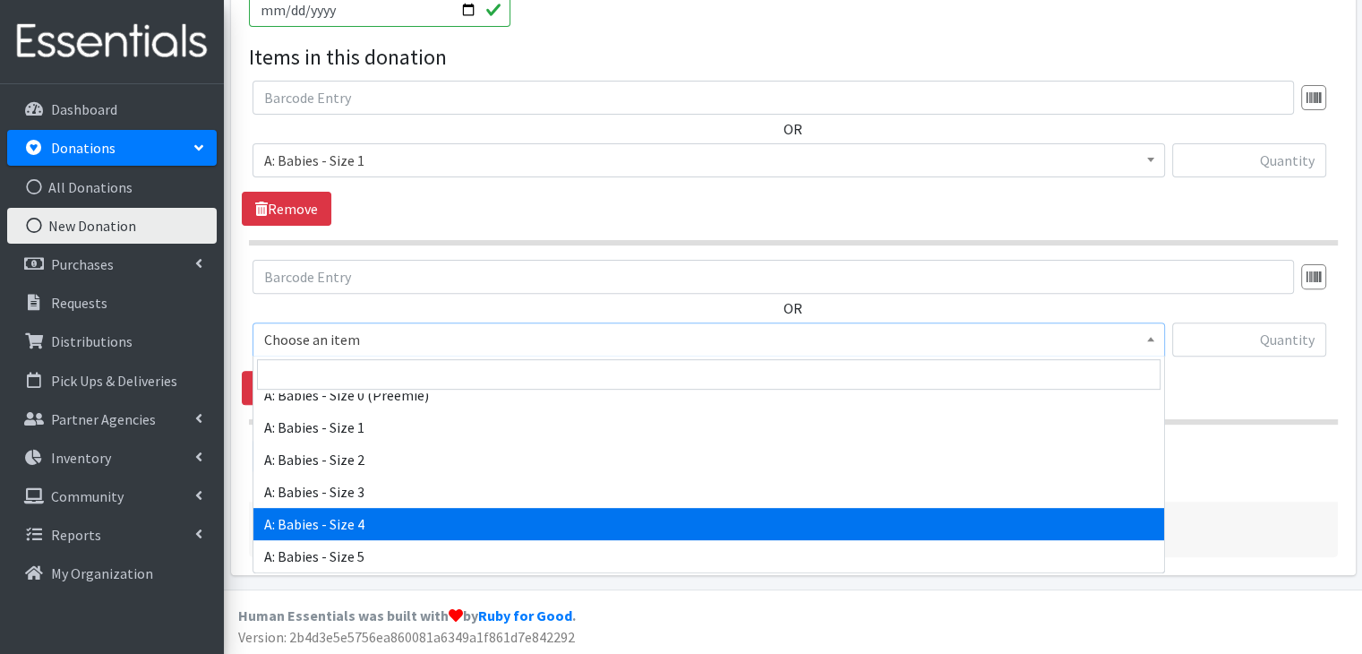
select select "5614"
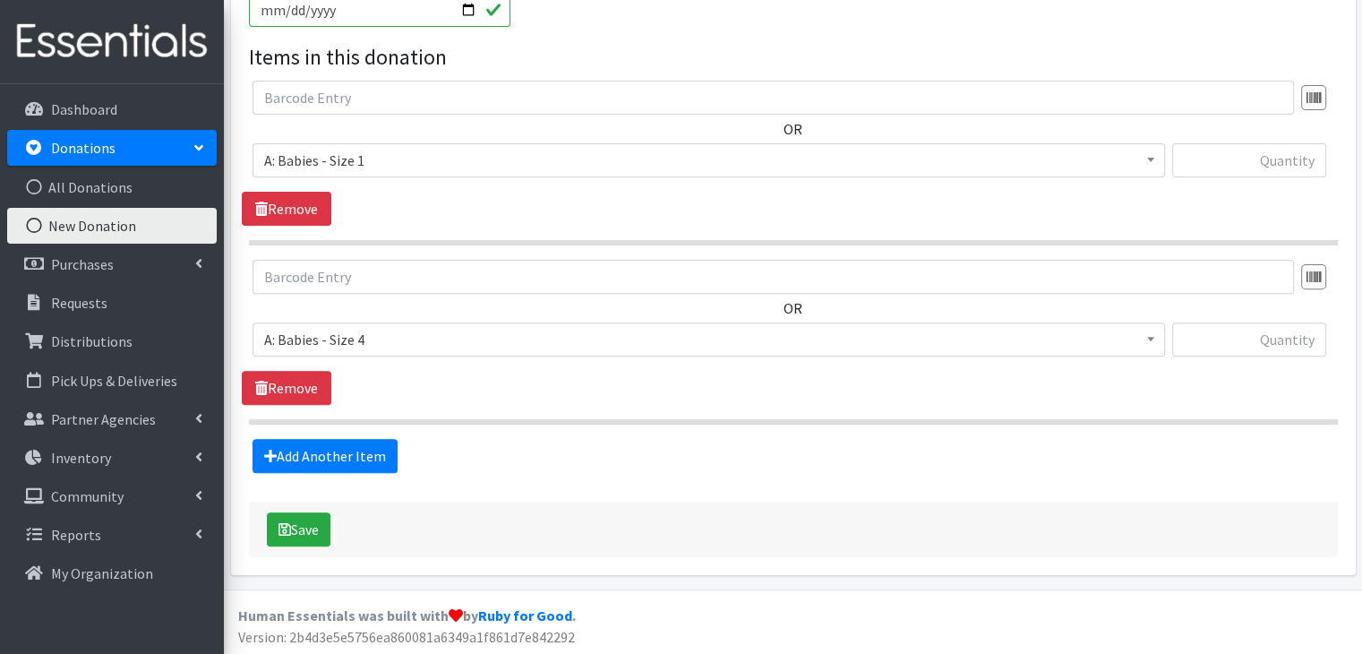
click at [565, 453] on div "Add Another Item" at bounding box center [793, 456] width 1103 height 34
click at [1235, 164] on input "text" at bounding box center [1250, 160] width 154 height 34
type input "96"
drag, startPoint x: 1285, startPoint y: 341, endPoint x: 1375, endPoint y: 336, distance: 89.7
click at [1362, 336] on html "User Guide 0 Pick-ups remaining this week View Calendar 10 10 Requests 0 Partne…" at bounding box center [681, 39] width 1362 height 1233
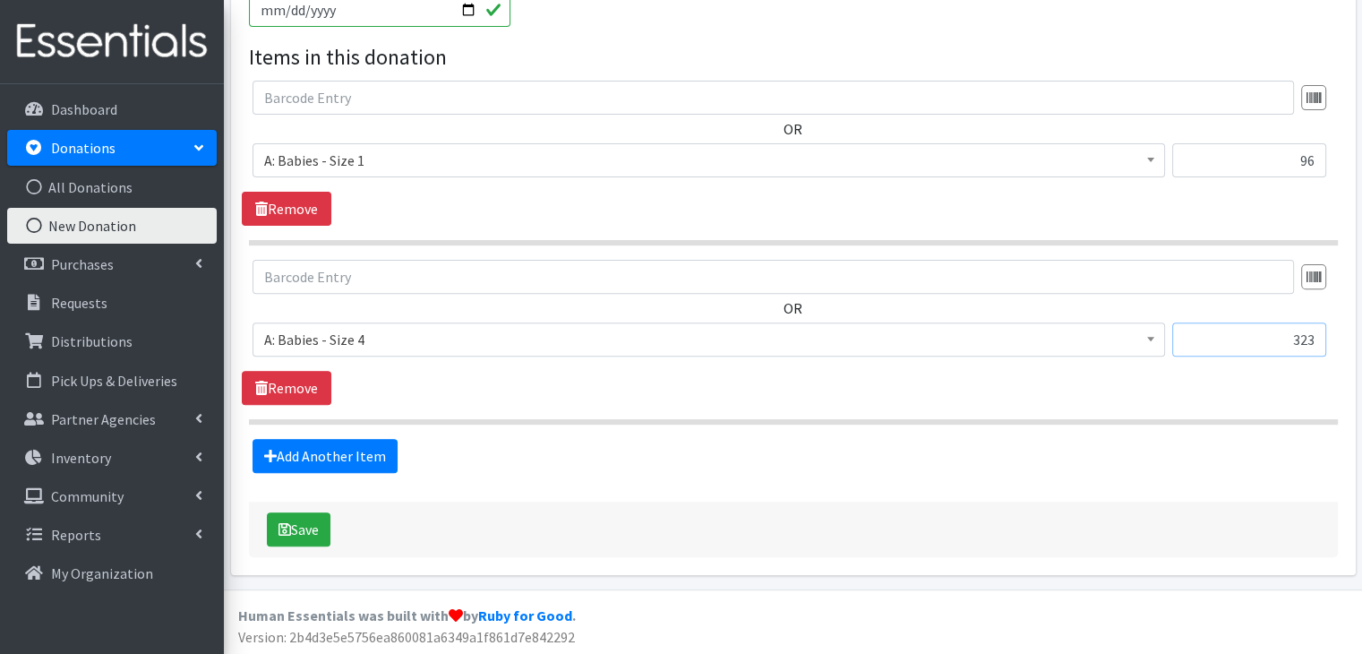
type input "323"
click at [749, 502] on div "Save" at bounding box center [793, 530] width 1089 height 56
click at [287, 528] on icon "submit" at bounding box center [285, 529] width 13 height 14
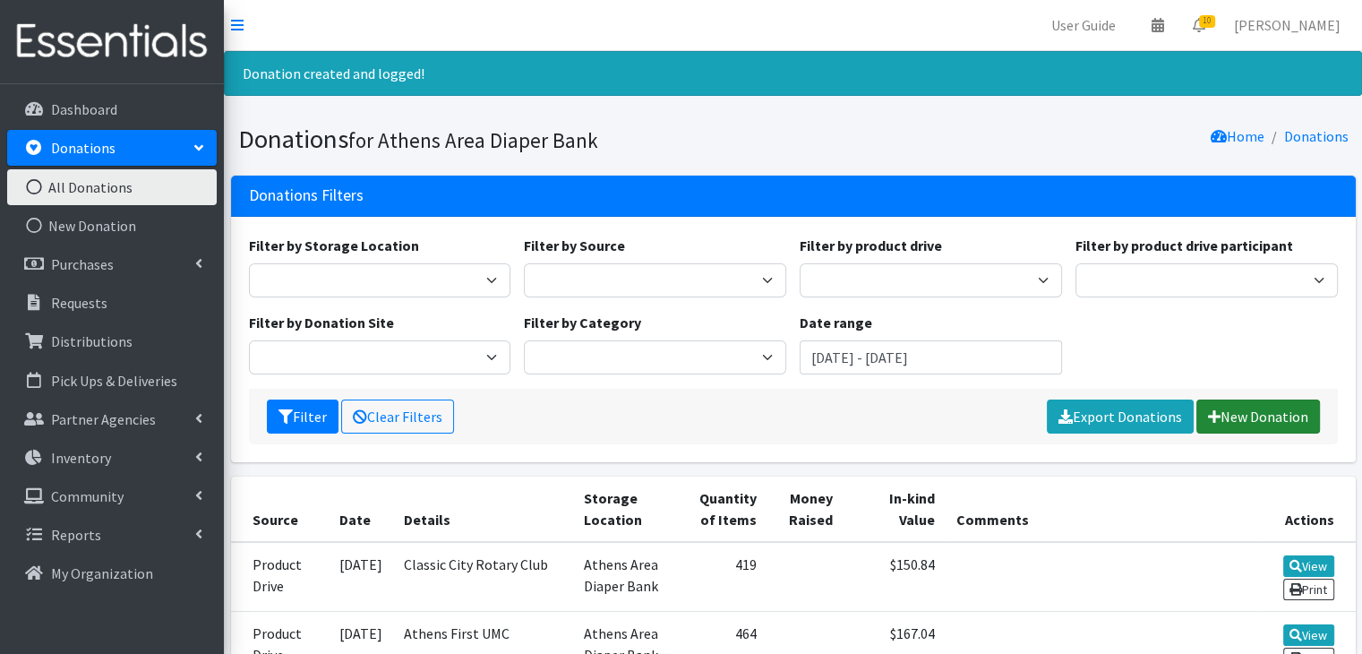
click at [1258, 411] on link "New Donation" at bounding box center [1259, 417] width 124 height 34
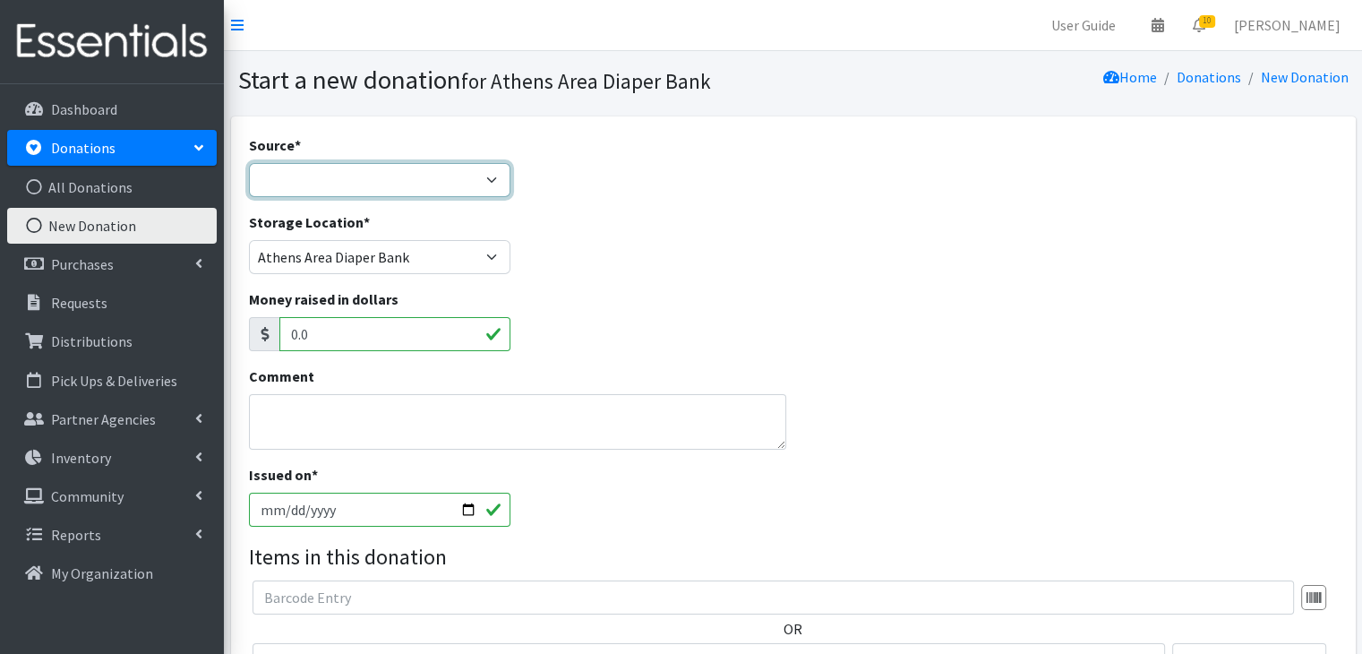
click at [434, 176] on select "Product Drive Manufacturer Donation Site Misc. Donation" at bounding box center [380, 180] width 262 height 34
select select "Product Drive"
click at [249, 163] on select "Product Drive Manufacturer Donation Site Misc. Donation" at bounding box center [380, 180] width 262 height 34
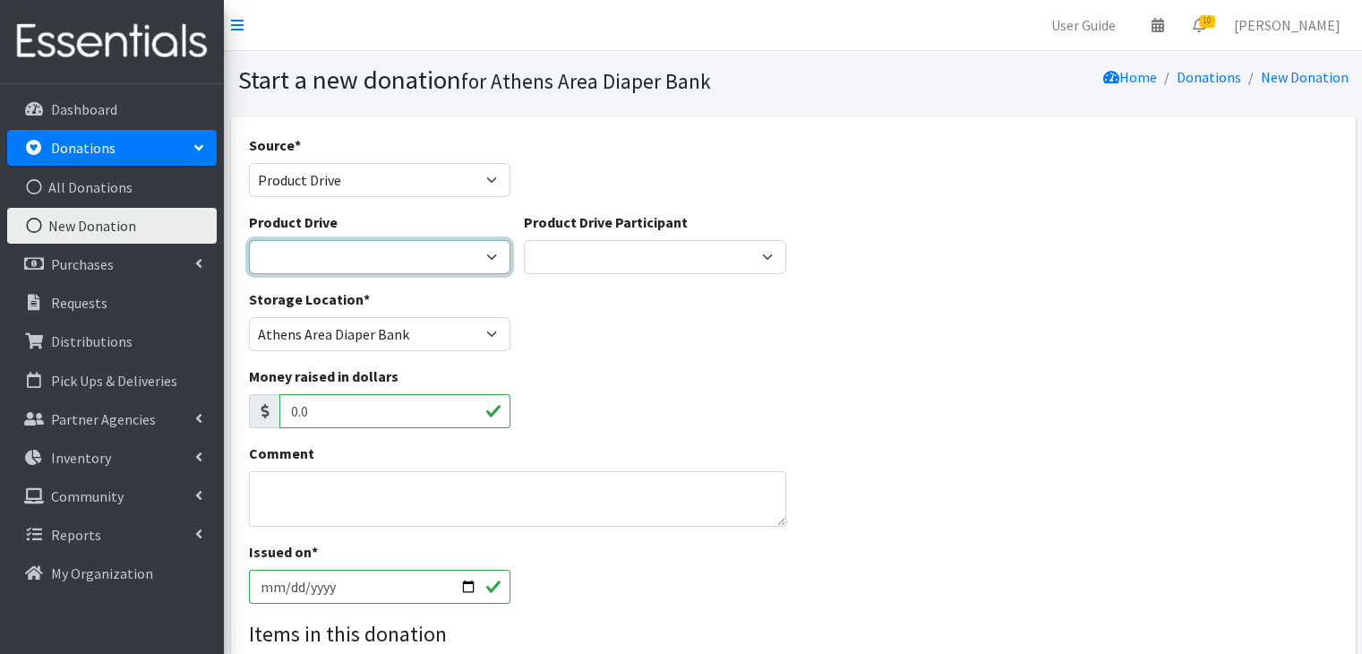
click at [435, 271] on select "ACAD Preschool Alstory & Bird Apple Tree Prep Arrow Preschool [GEOGRAPHIC_DATA]…" at bounding box center [380, 257] width 262 height 34
select select "2893"
click at [249, 240] on select "ACAD Preschool Alstory & Bird Apple Tree Prep Arrow Preschool [GEOGRAPHIC_DATA]…" at bounding box center [380, 257] width 262 height 34
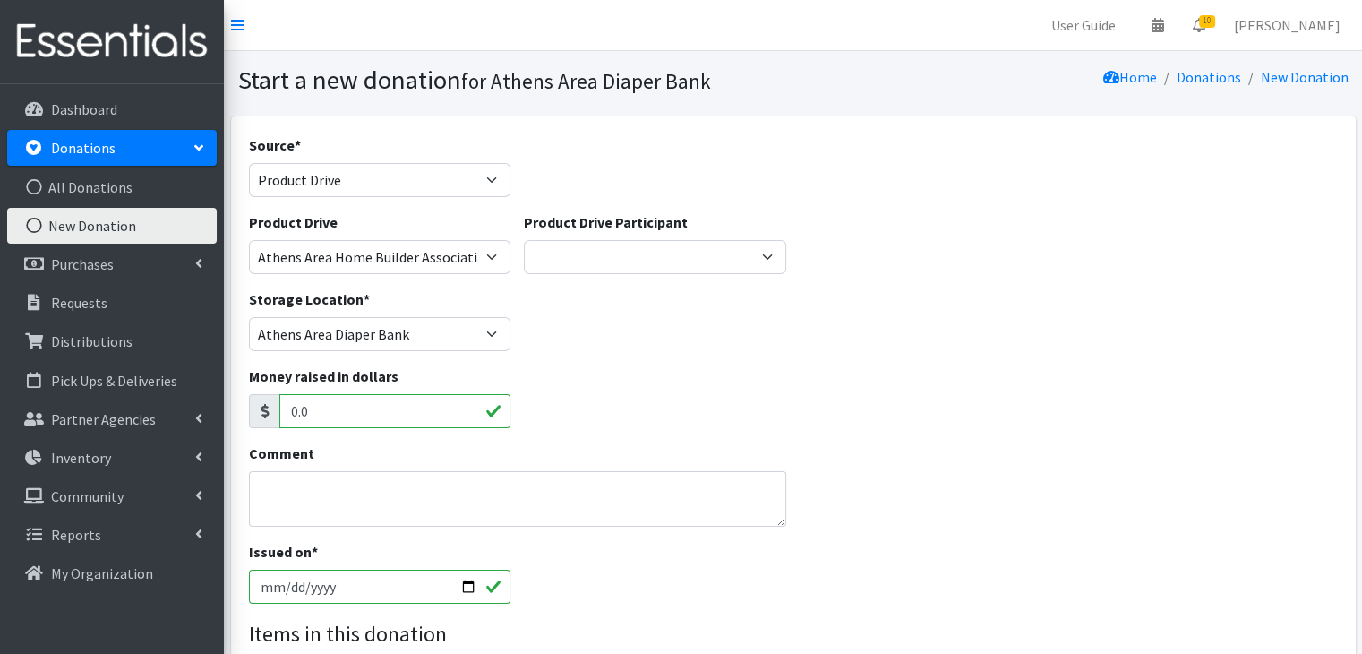
click at [295, 590] on input "[DATE]" at bounding box center [380, 587] width 262 height 34
click at [287, 583] on input "[DATE]" at bounding box center [380, 587] width 262 height 34
type input "[DATE]"
click at [663, 572] on div "Issued on * 2025-08-11" at bounding box center [793, 579] width 1103 height 77
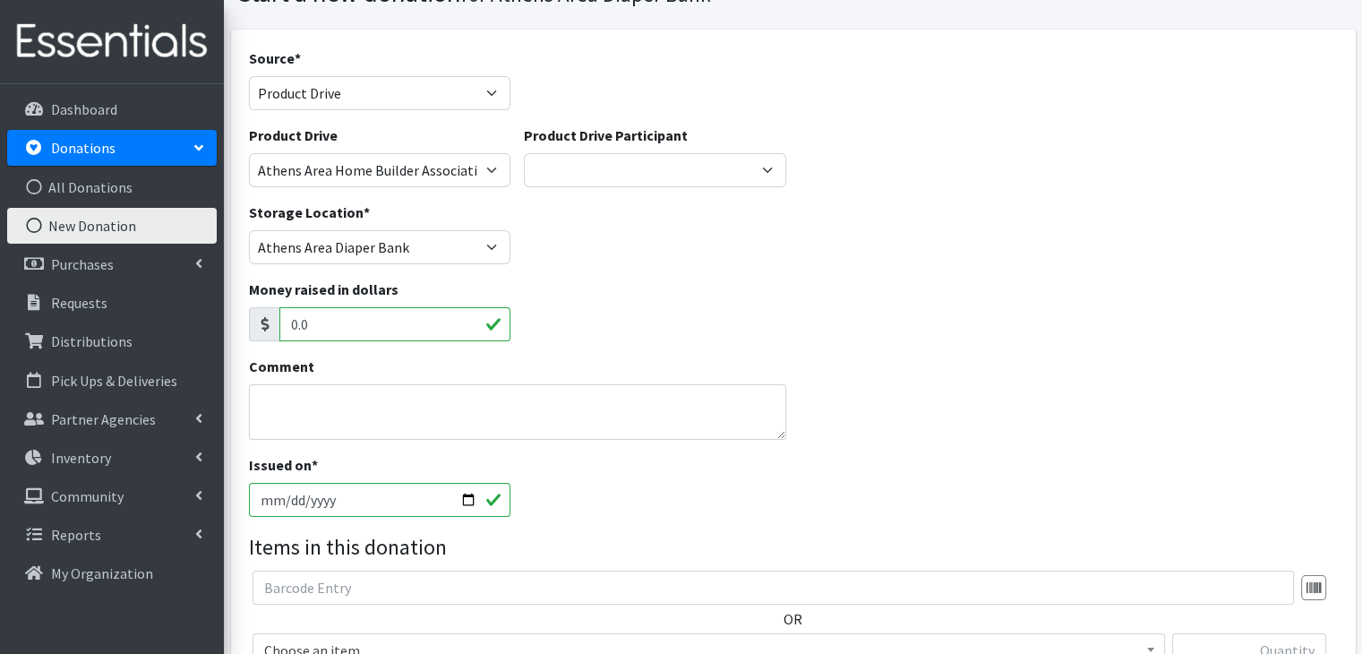
scroll to position [179, 0]
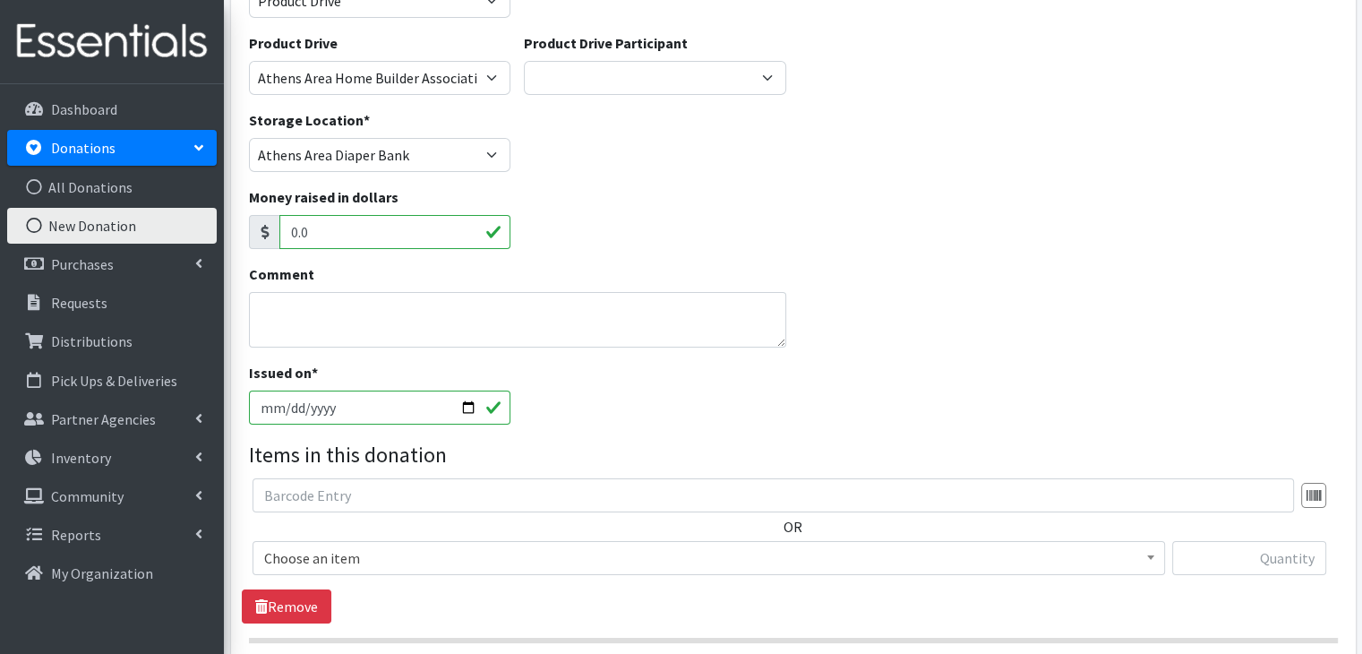
click at [398, 564] on span "Choose an item" at bounding box center [708, 558] width 889 height 25
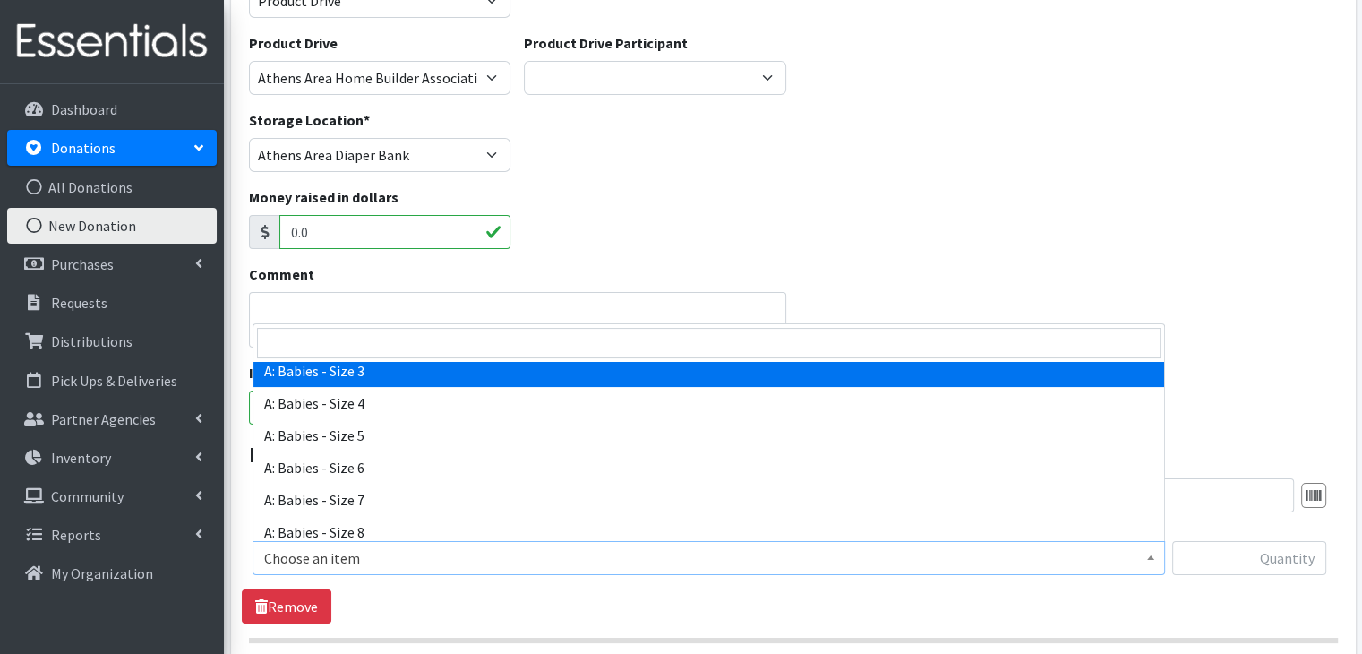
select select "5613"
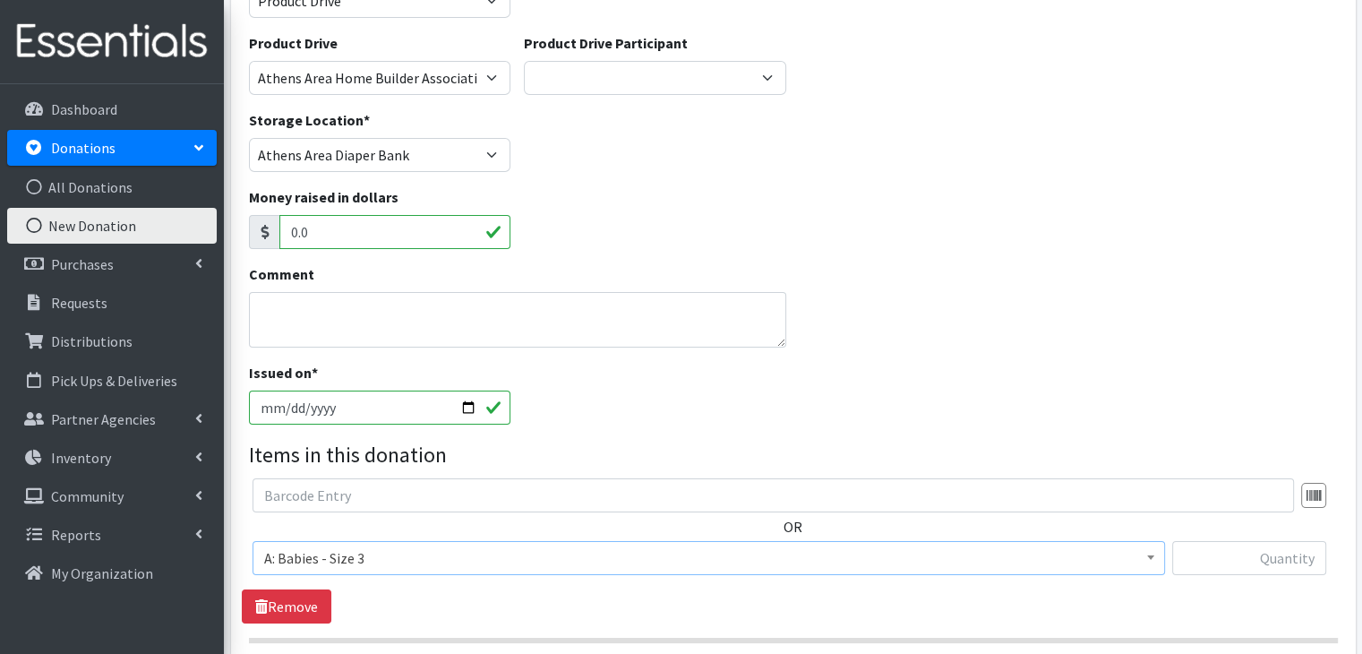
click at [468, 606] on div "OR Choose an item A: Babies - Size 01 (newborn) A: Babies - Size 0 (Preemie) A:…" at bounding box center [793, 550] width 1103 height 145
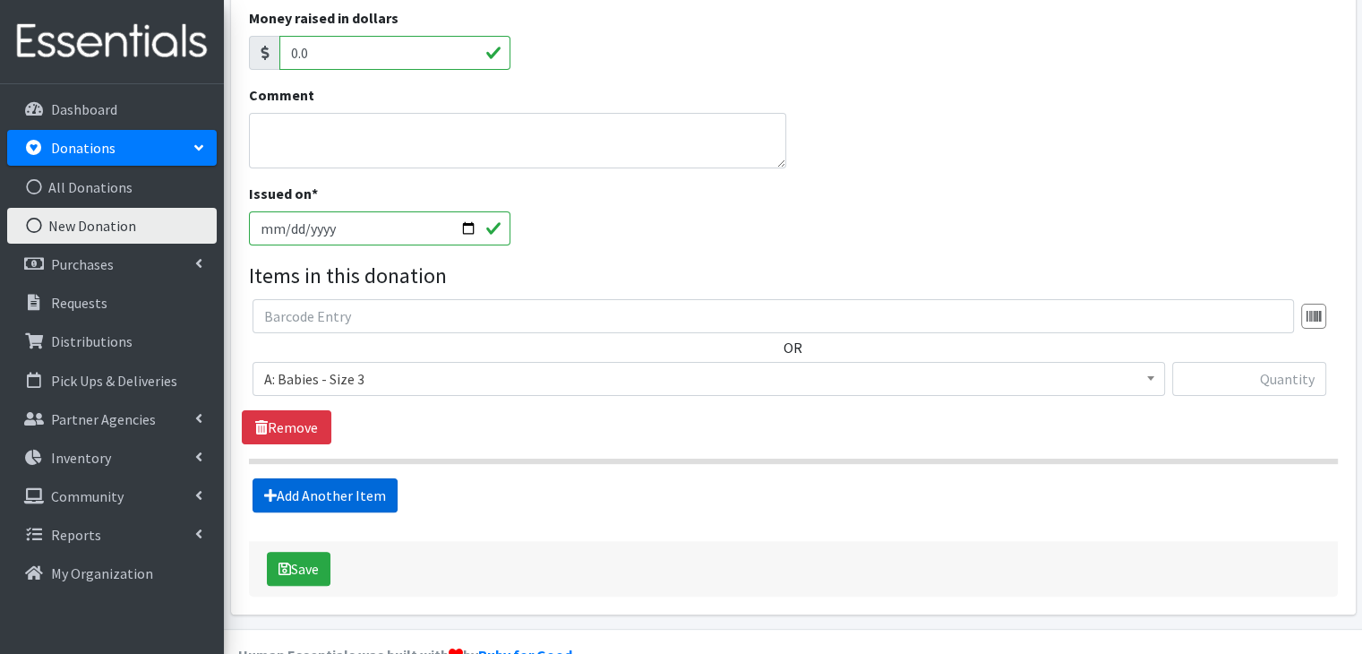
click at [374, 492] on link "Add Another Item" at bounding box center [325, 495] width 145 height 34
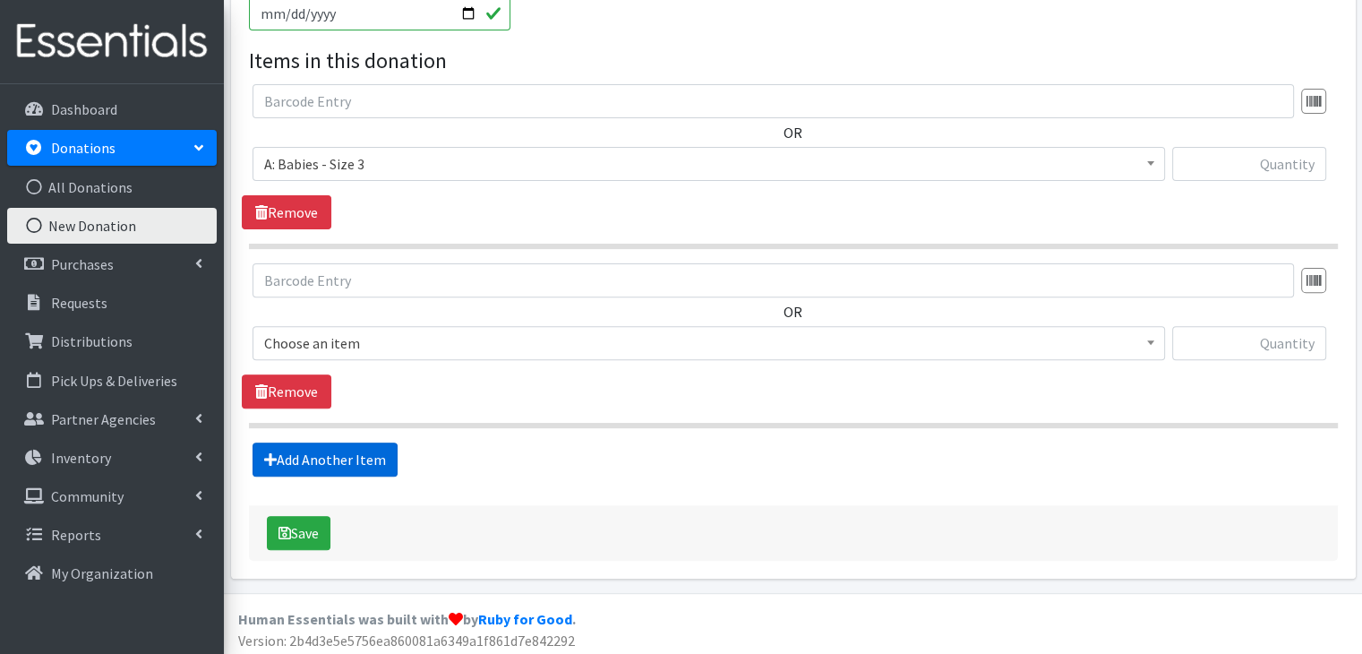
scroll to position [577, 0]
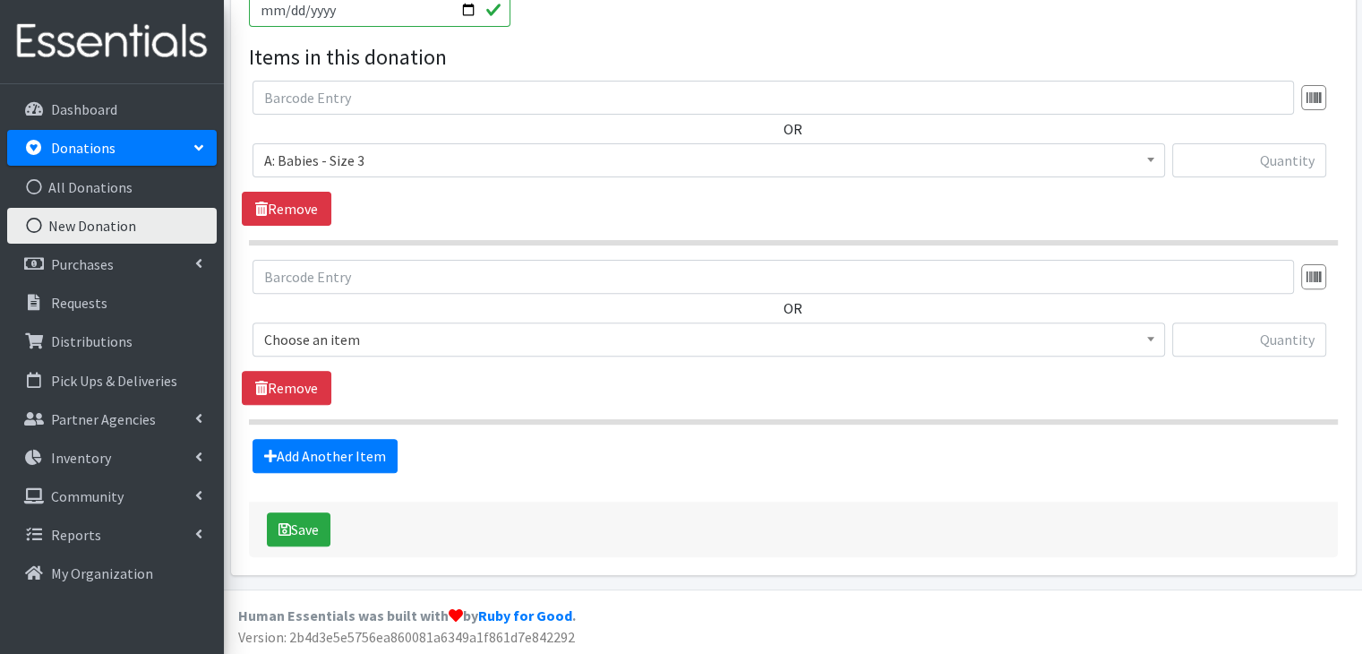
click at [482, 341] on span "Choose an item" at bounding box center [708, 339] width 889 height 25
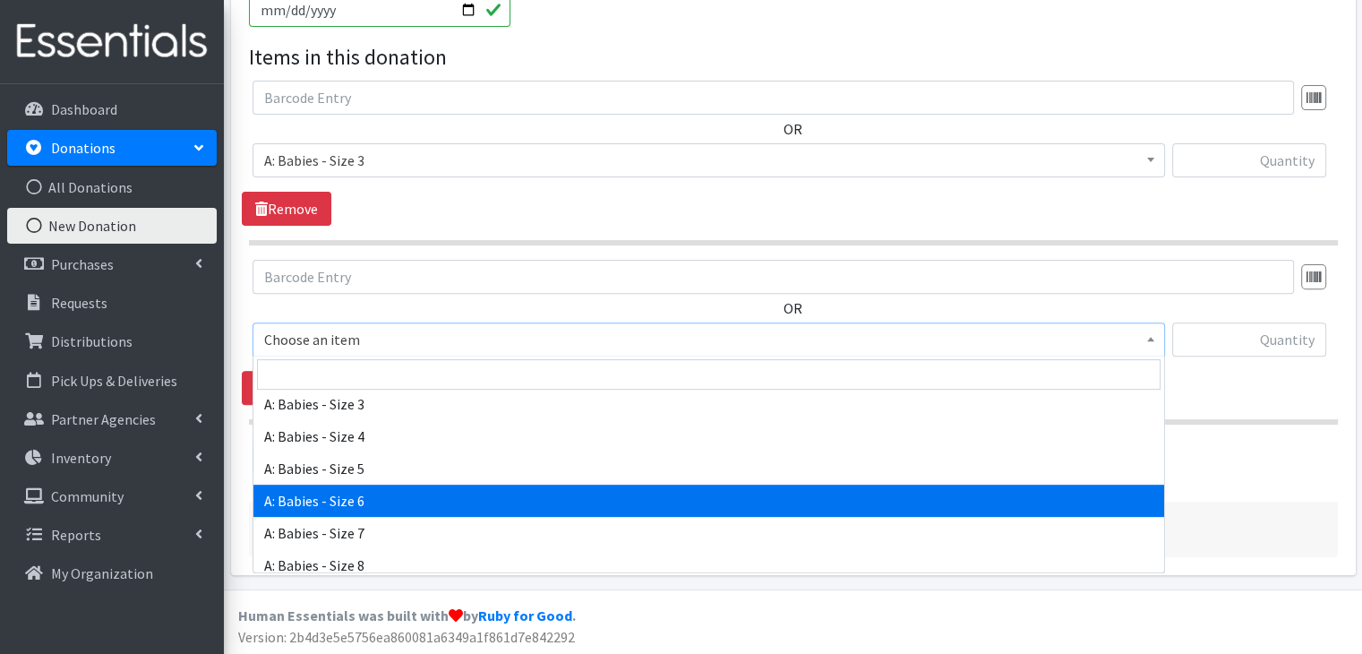
scroll to position [179, 0]
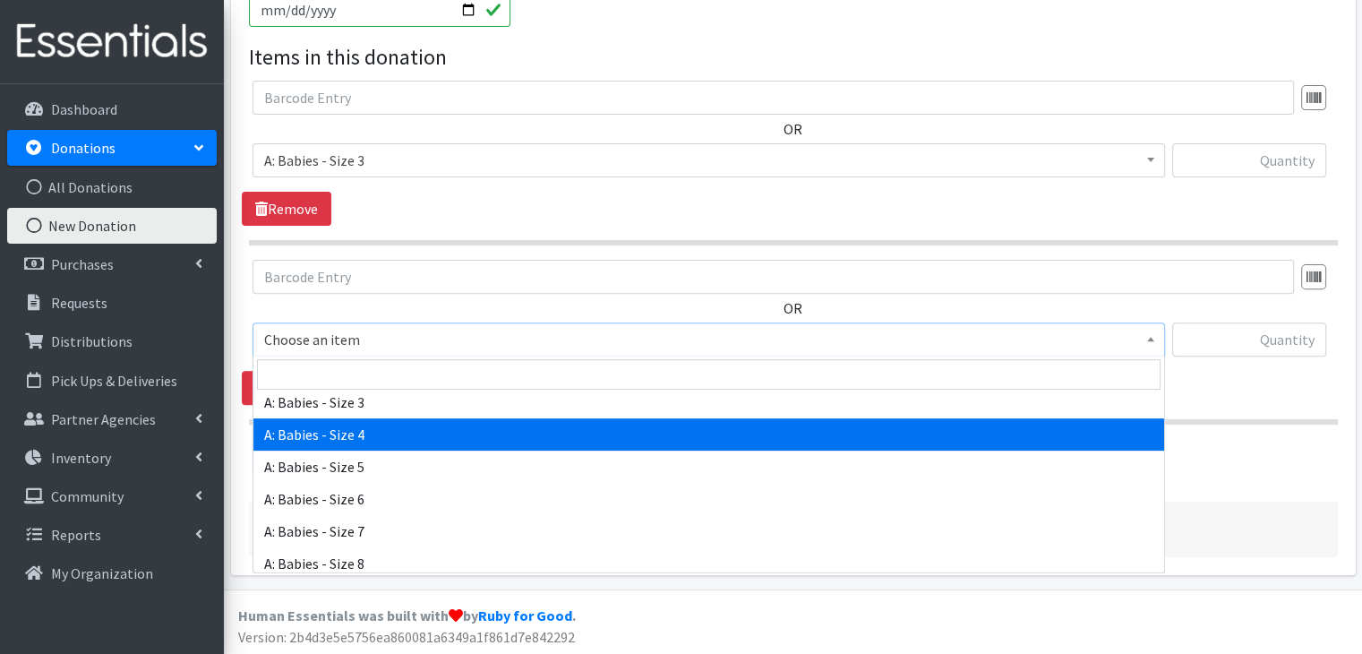
select select "5614"
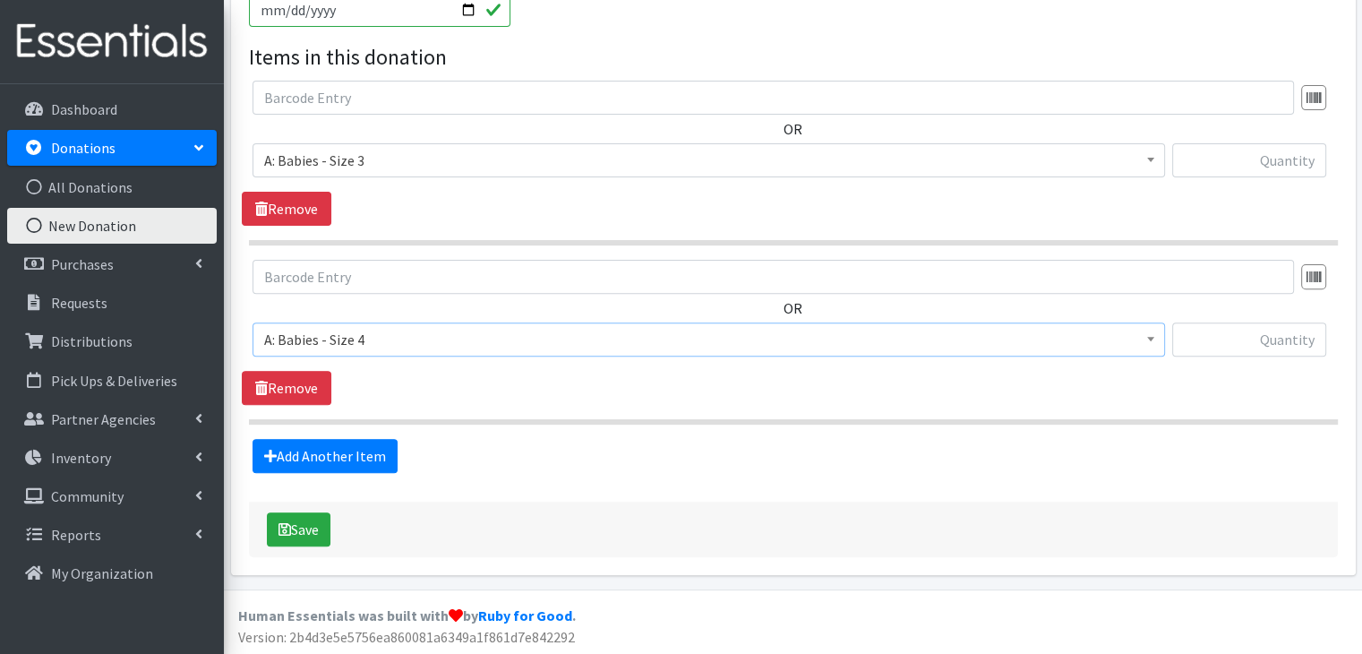
click at [596, 492] on div "Source * Product Drive Manufacturer Donation Site Misc. Donation Donation Site …" at bounding box center [793, 57] width 1089 height 1000
click at [344, 457] on link "Add Another Item" at bounding box center [325, 456] width 145 height 34
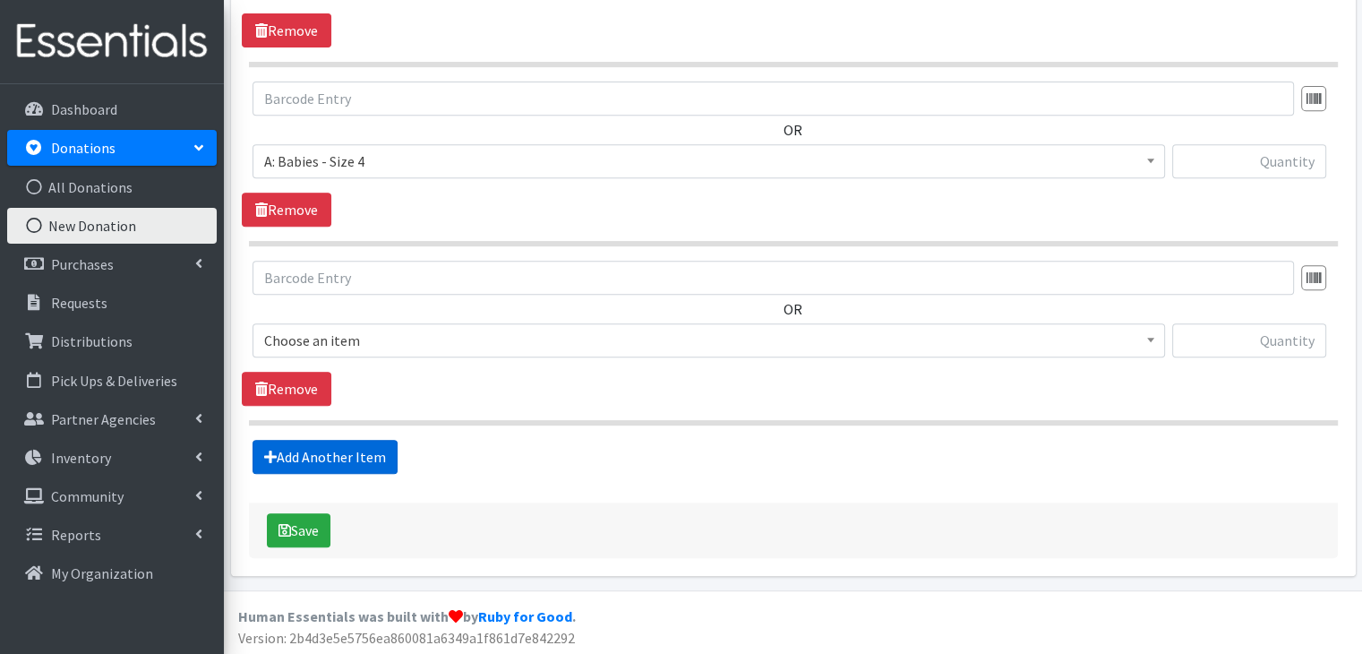
scroll to position [756, 0]
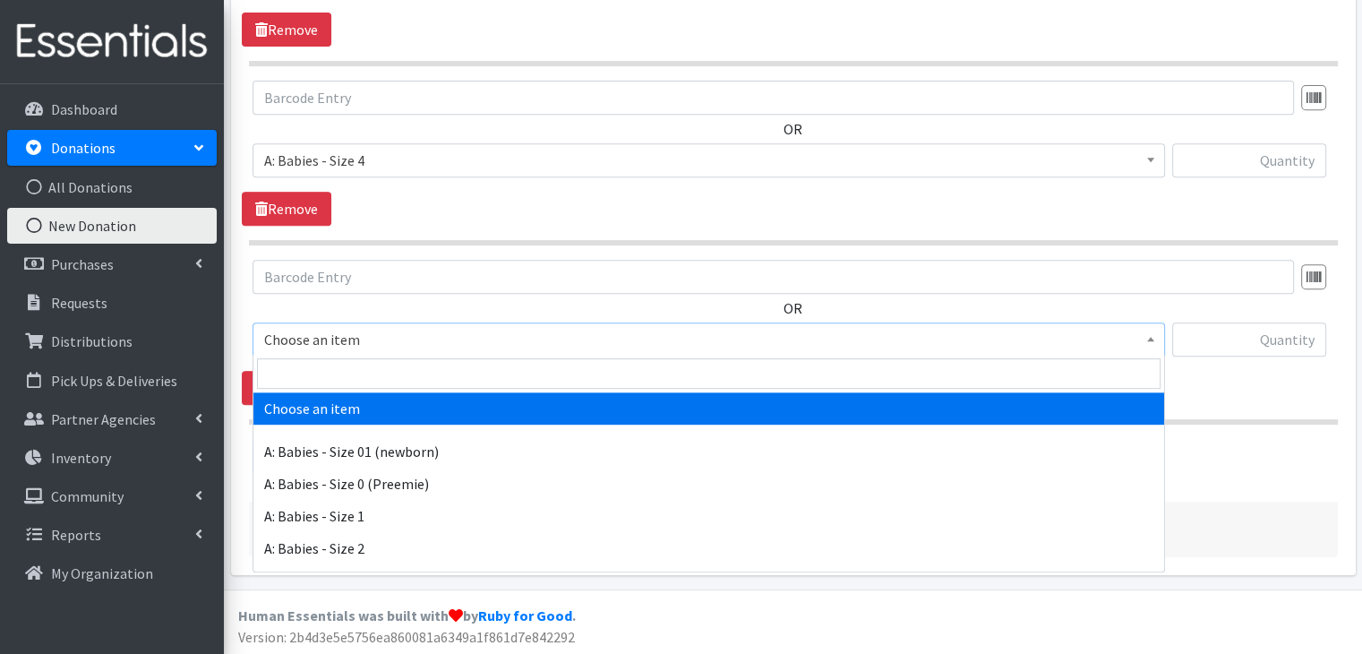
click at [427, 342] on span "Choose an item" at bounding box center [708, 339] width 889 height 25
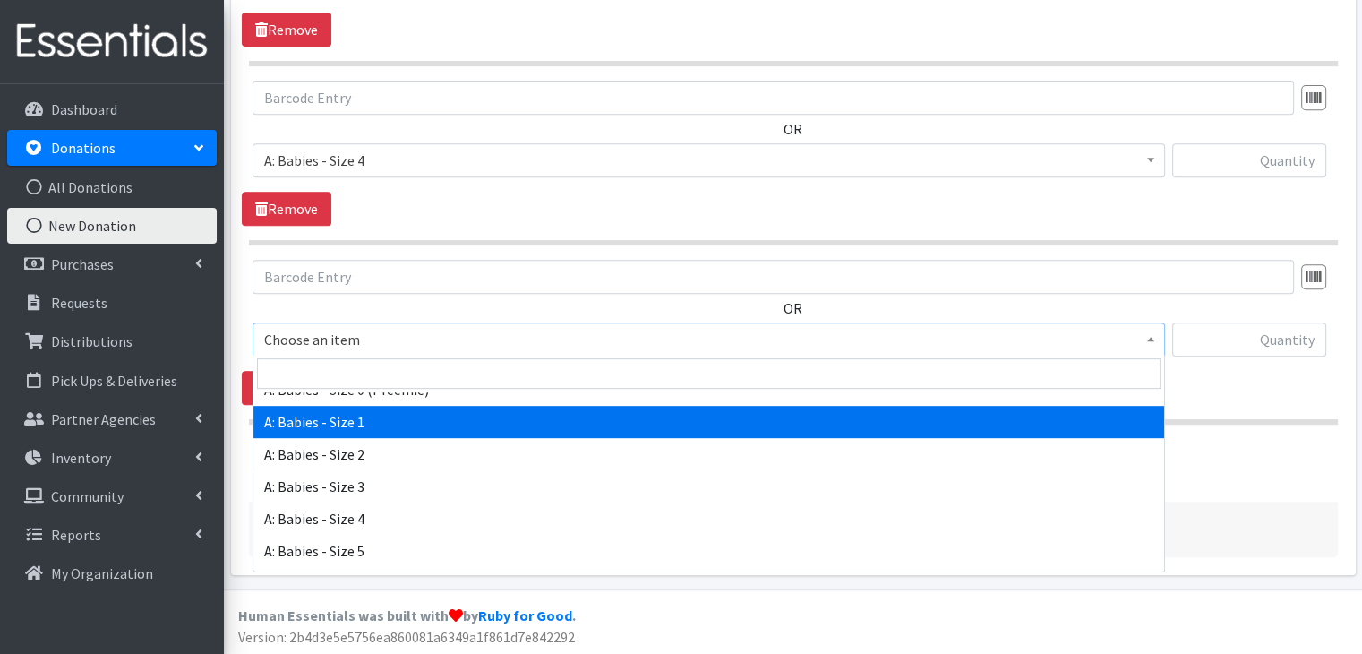
scroll to position [179, 0]
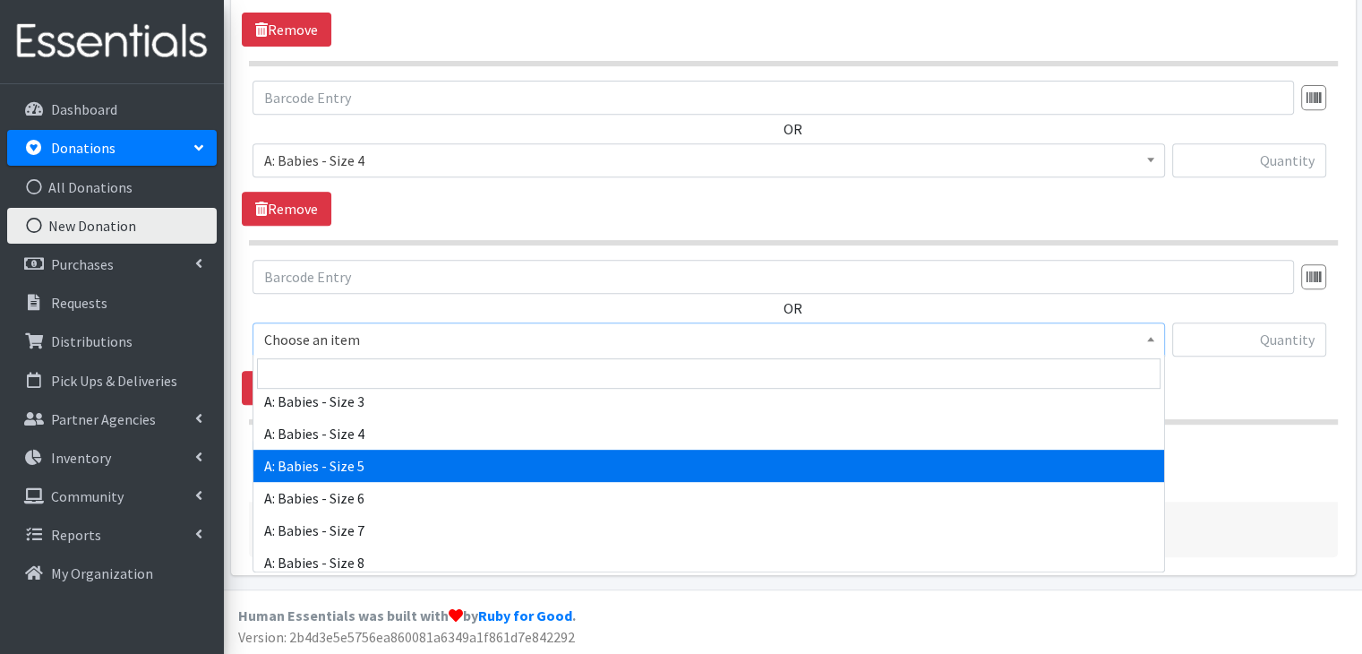
select select "5616"
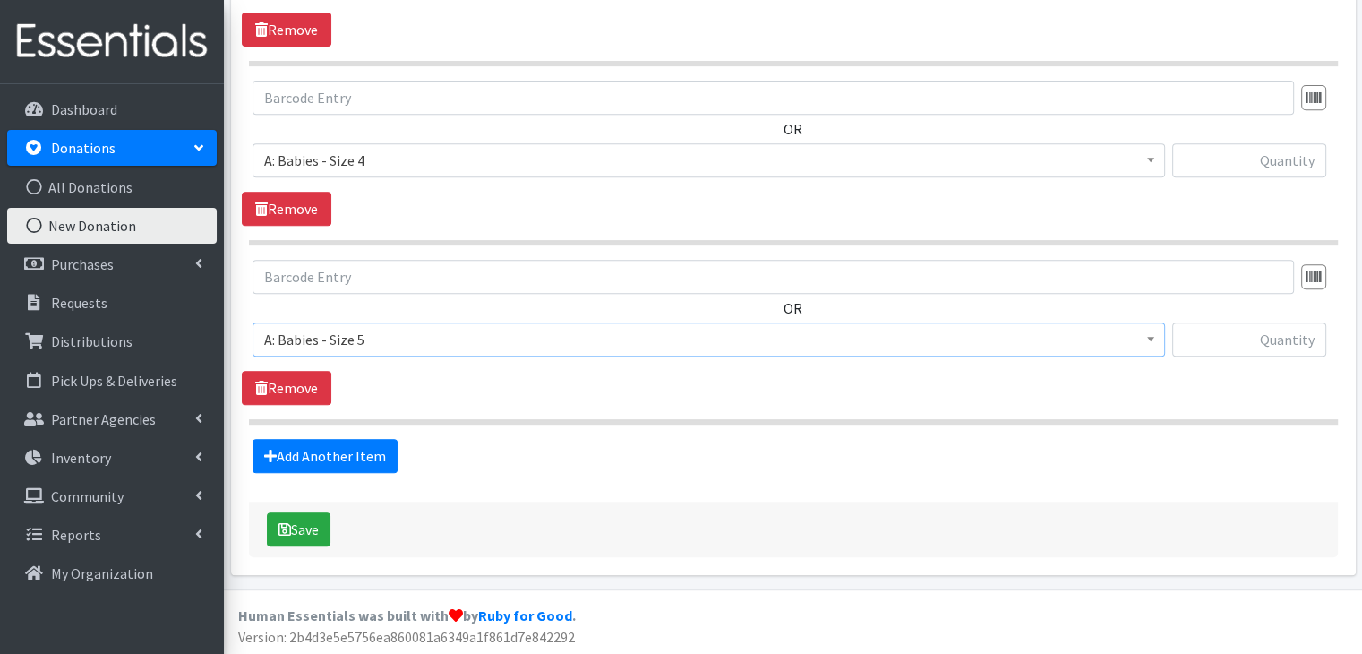
drag, startPoint x: 541, startPoint y: 418, endPoint x: 510, endPoint y: 424, distance: 31.8
click at [541, 419] on hr at bounding box center [793, 421] width 1089 height 5
click at [348, 460] on link "Add Another Item" at bounding box center [325, 456] width 145 height 34
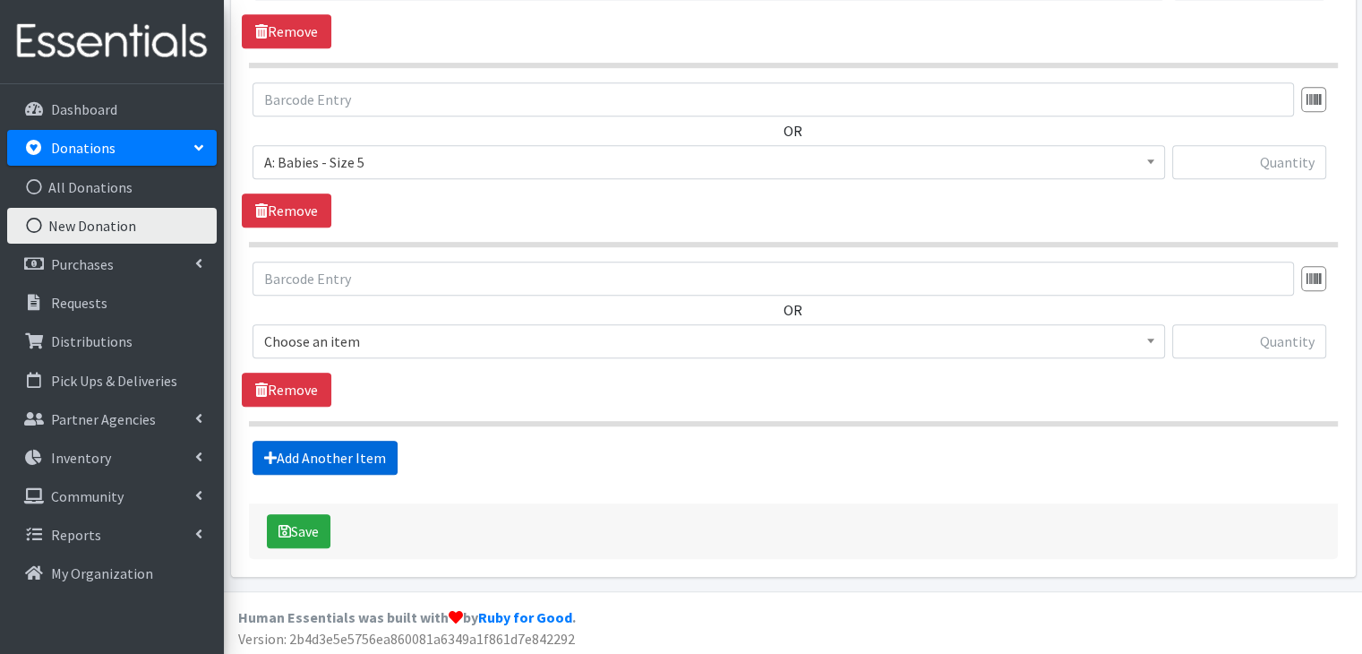
scroll to position [934, 0]
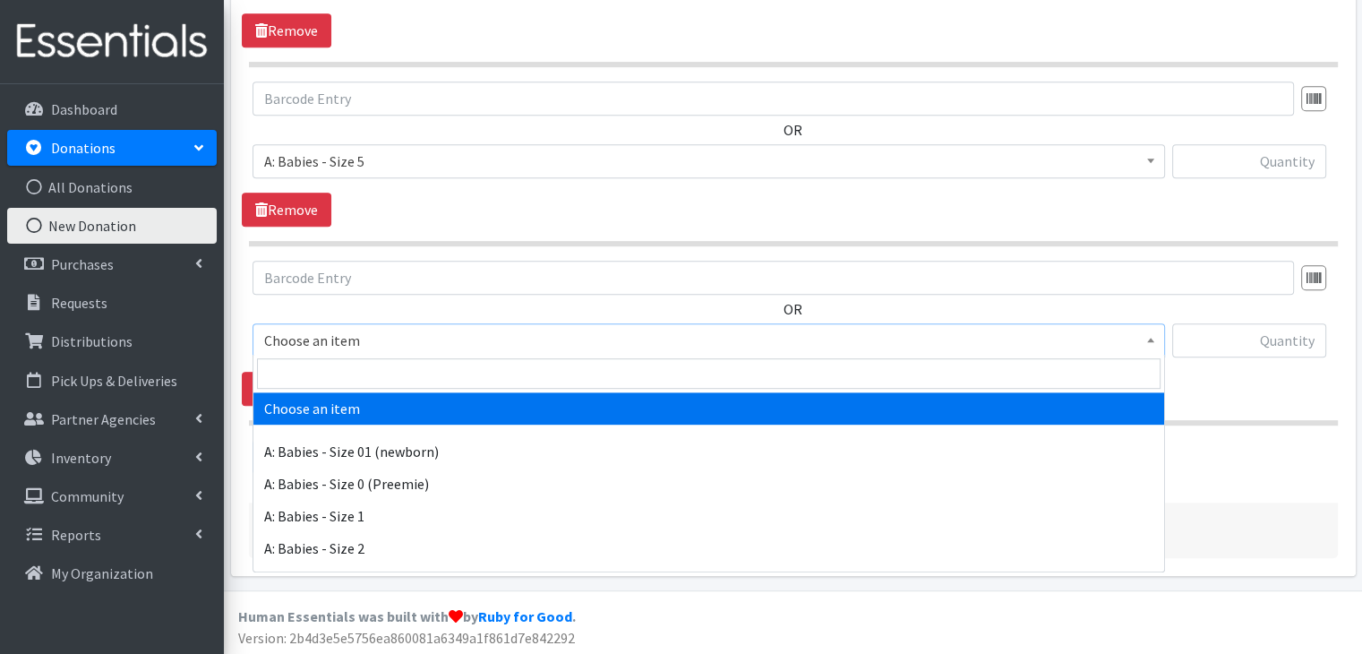
click at [468, 344] on span "Choose an item" at bounding box center [708, 340] width 889 height 25
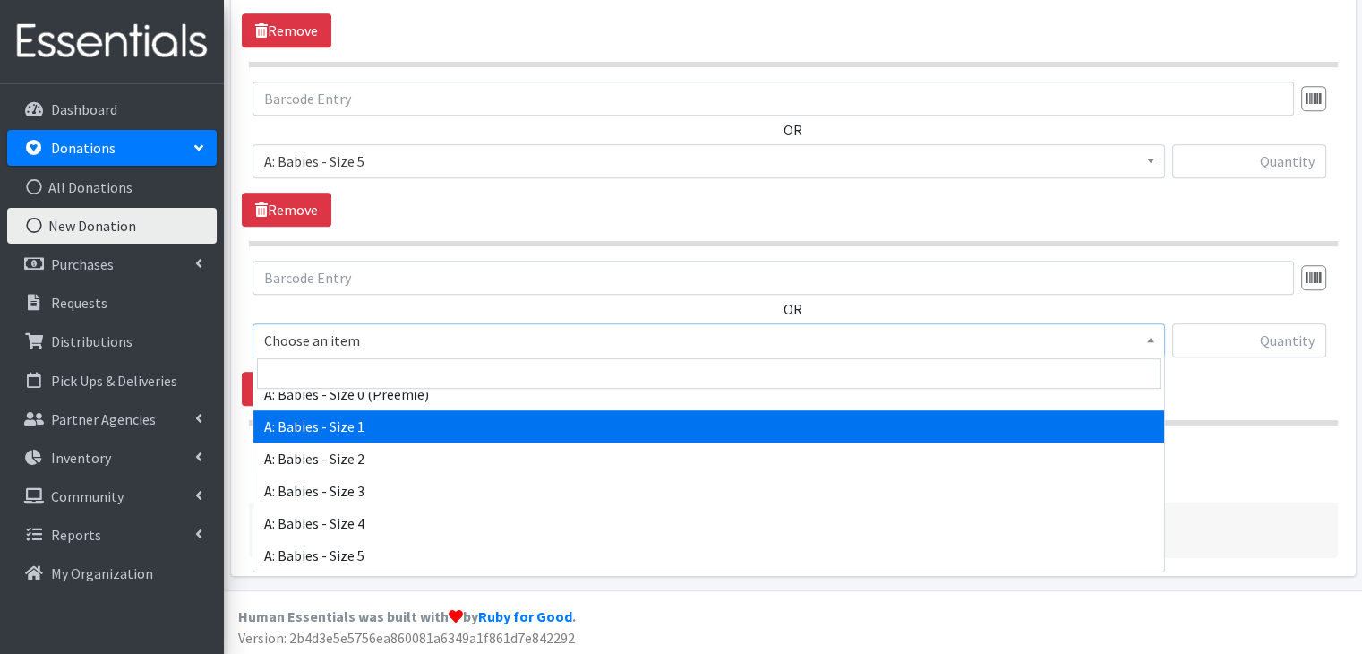
scroll to position [179, 0]
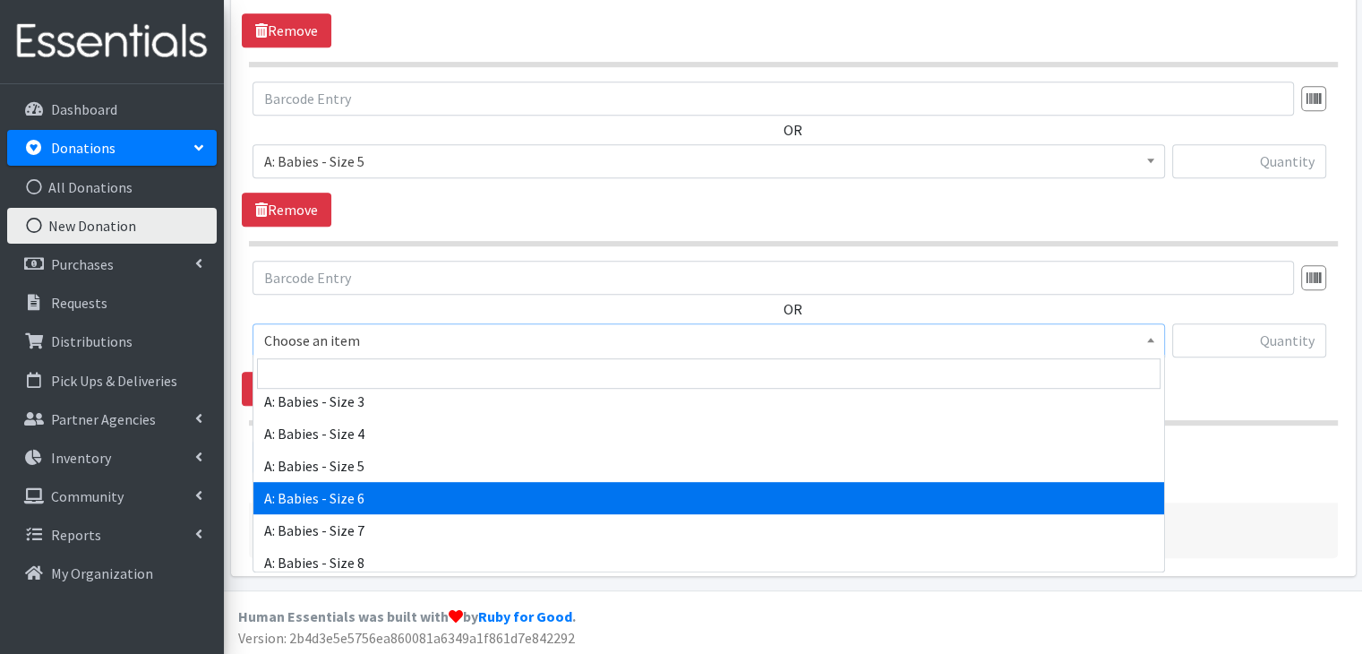
select select "5617"
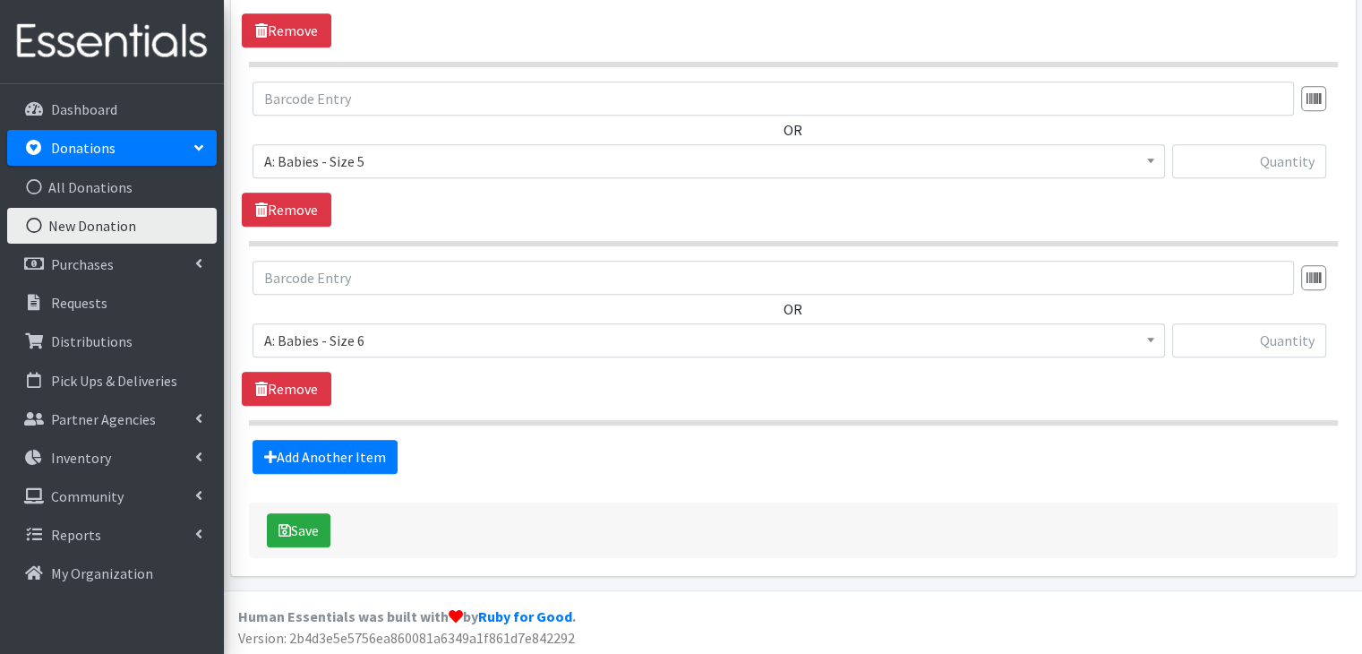
click at [568, 400] on div "OR Choose an item A: Babies - Size 01 (newborn) A: Babies - Size 0 (Preemie) A:…" at bounding box center [793, 333] width 1103 height 145
click at [362, 465] on link "Add Another Item" at bounding box center [325, 457] width 145 height 34
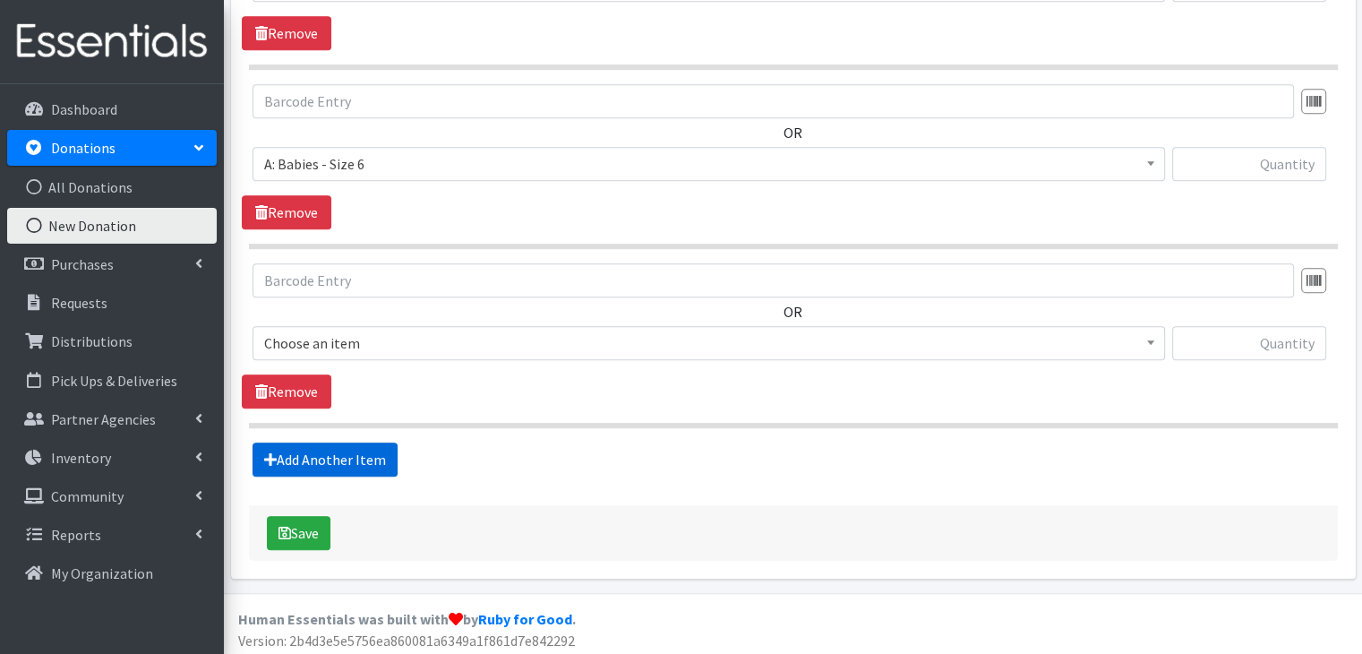
scroll to position [1113, 0]
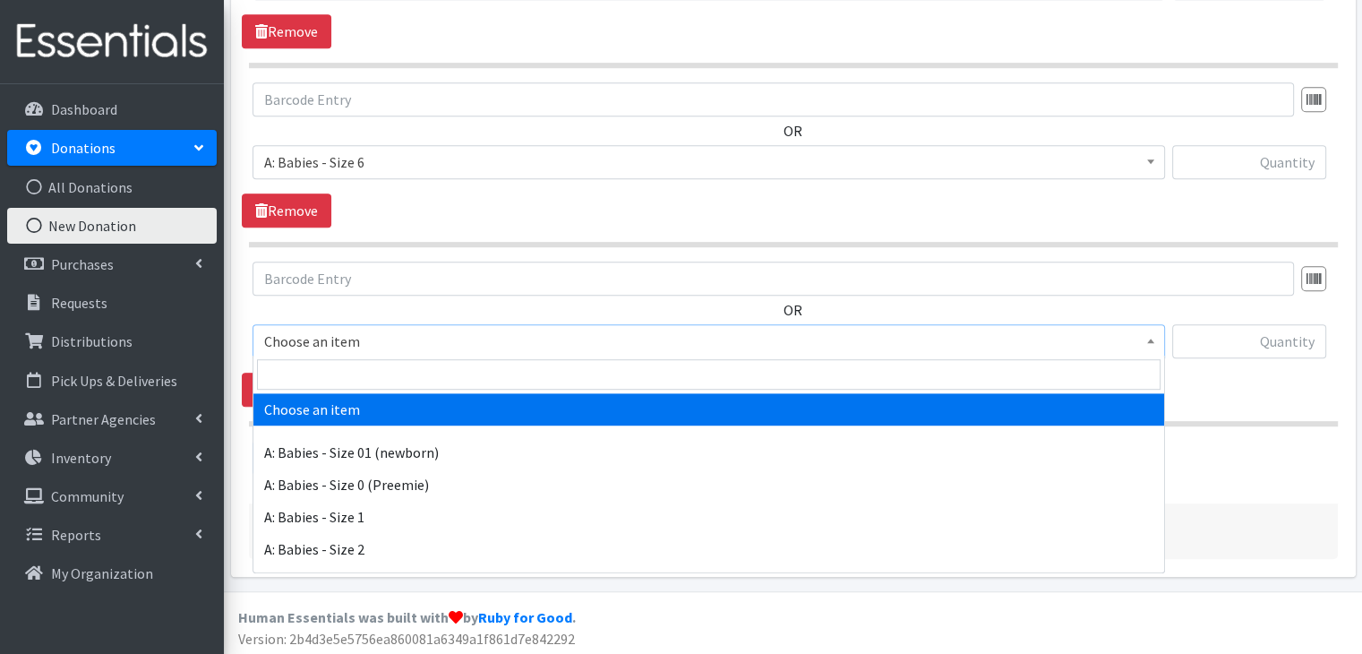
click at [446, 340] on span "Choose an item" at bounding box center [708, 341] width 889 height 25
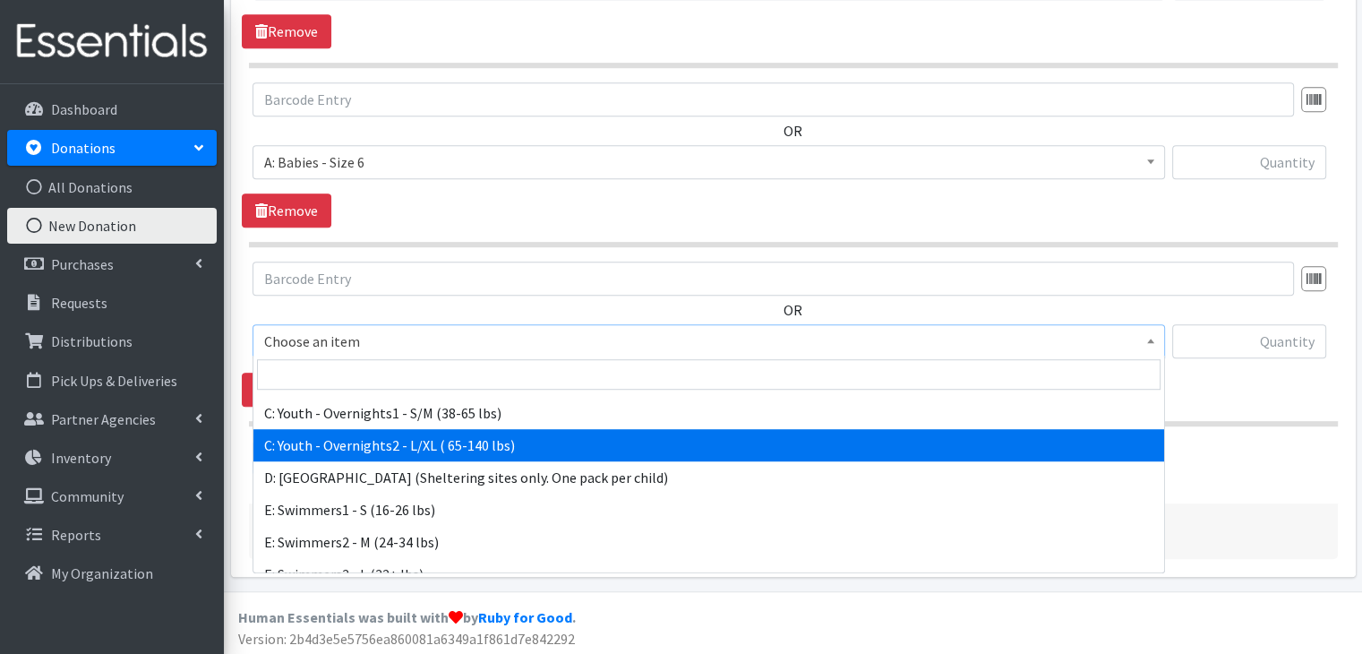
scroll to position [767, 0]
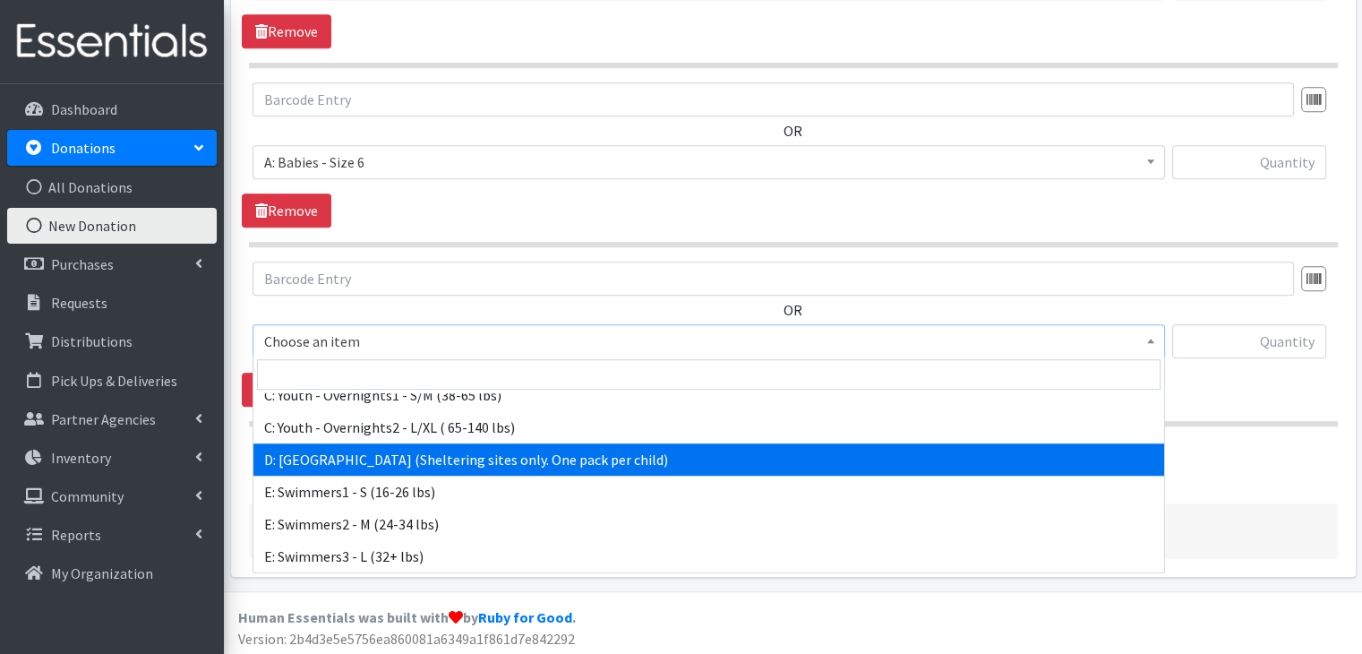
select select "5604"
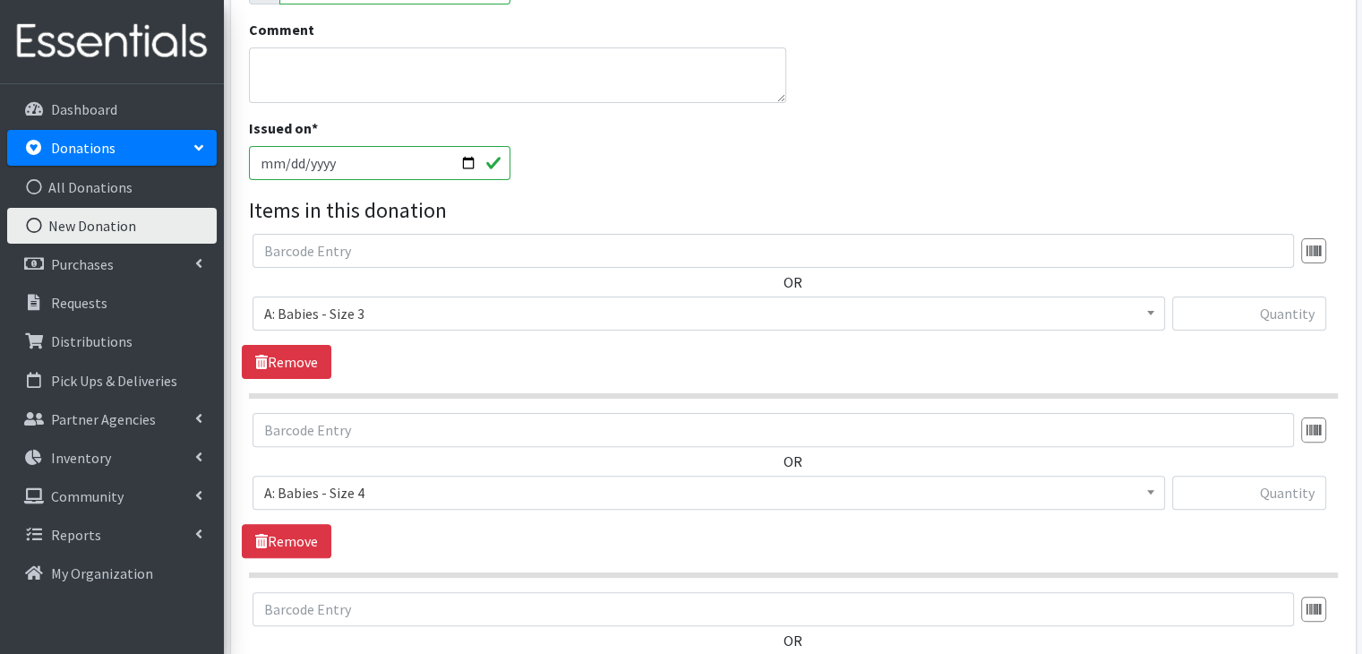
scroll to position [396, 0]
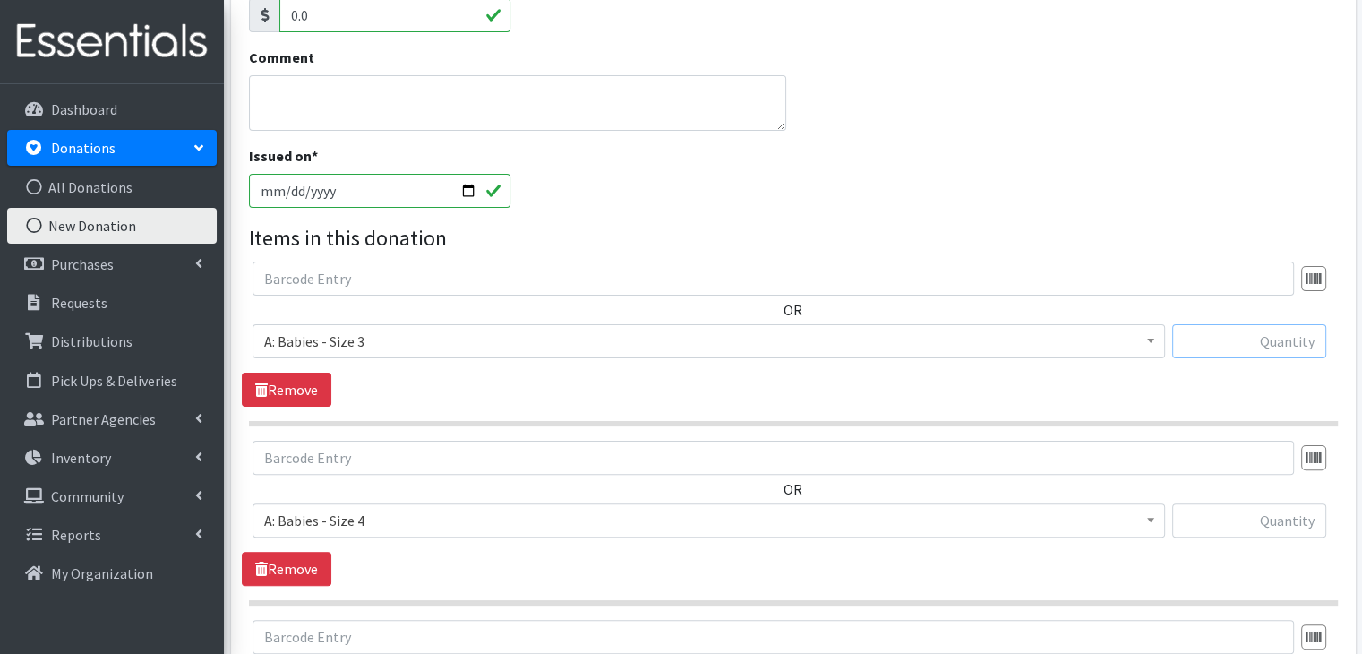
click at [1283, 346] on input "text" at bounding box center [1250, 341] width 154 height 34
type input "58"
type input "44"
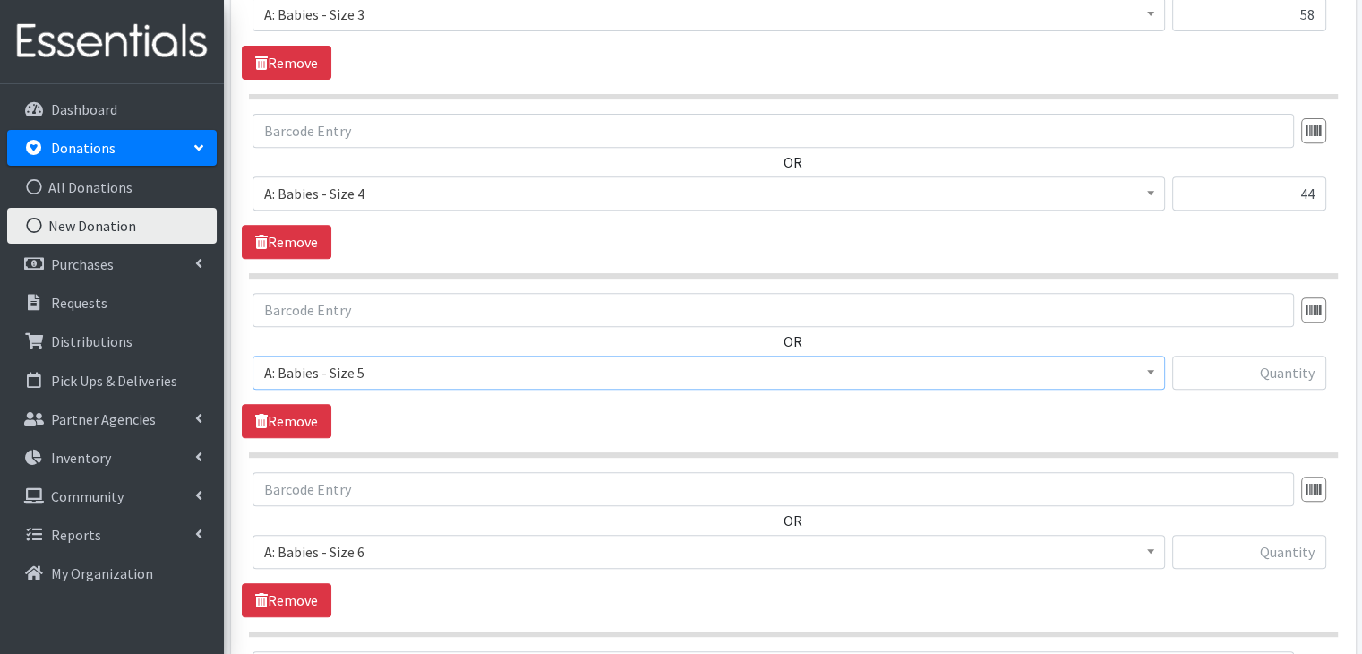
scroll to position [767, 0]
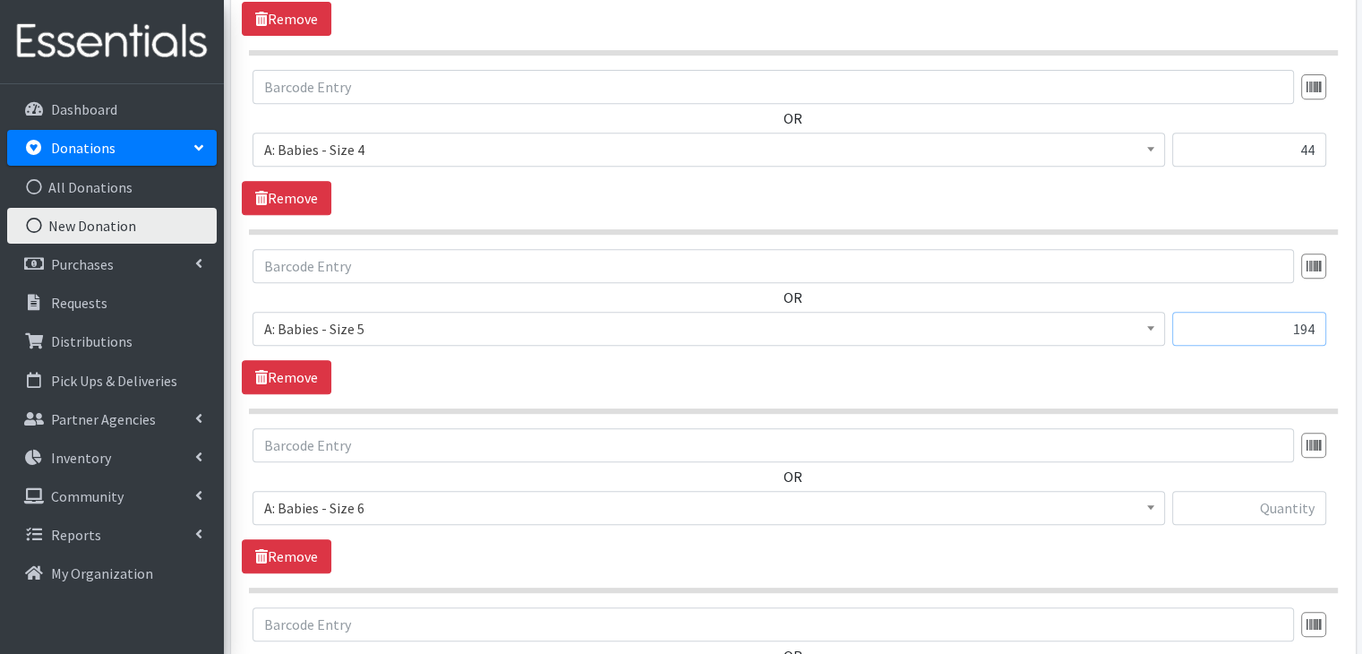
type input "194"
type input "66"
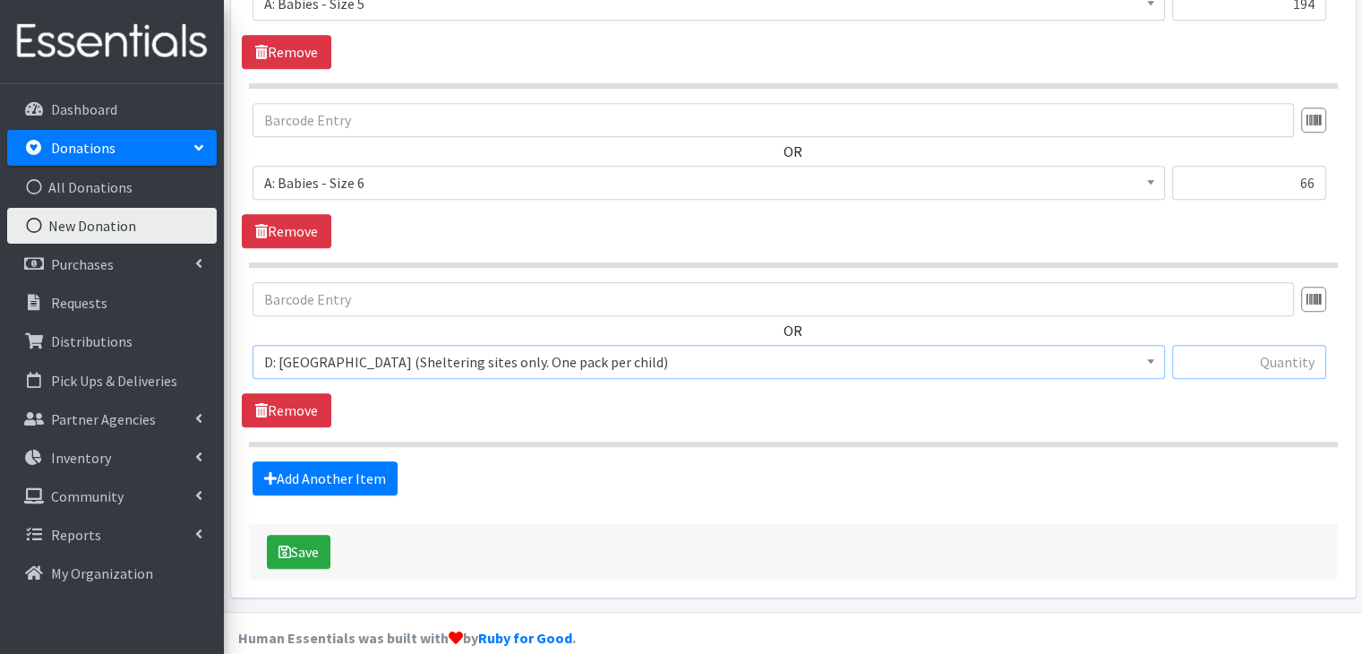
scroll to position [1113, 0]
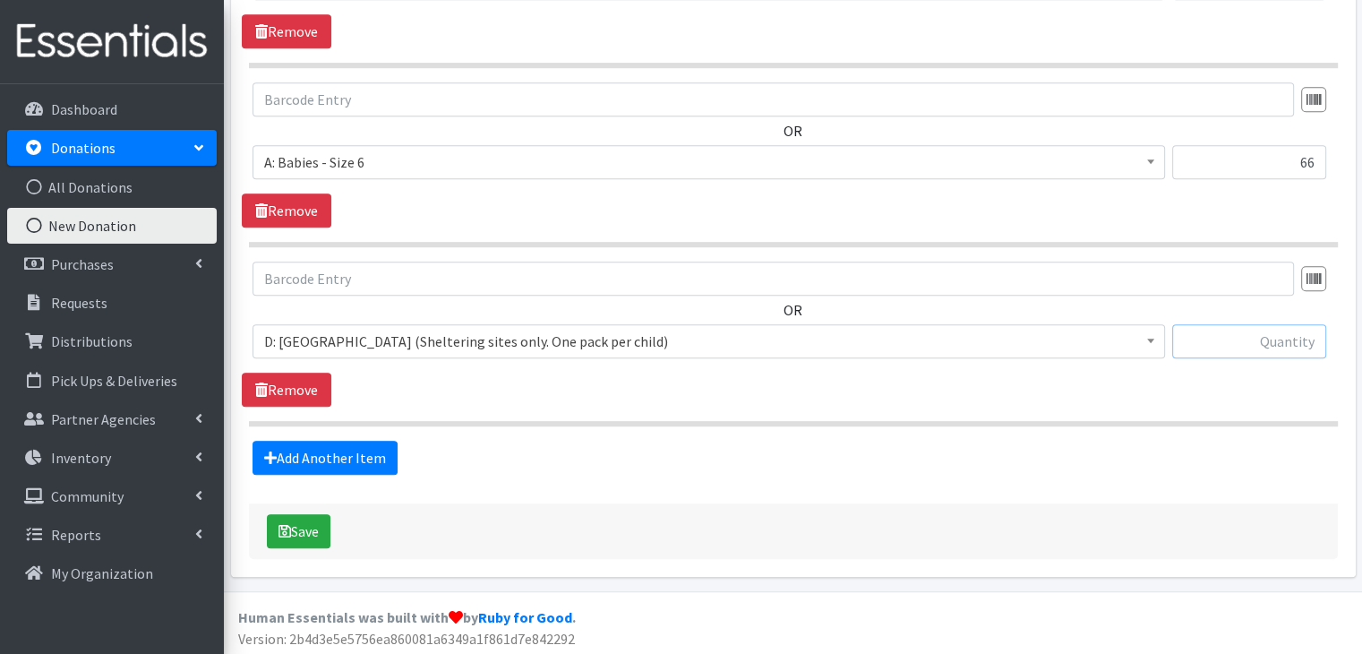
click at [1283, 346] on input "text" at bounding box center [1250, 341] width 154 height 34
type input "10"
click at [297, 532] on button "Save" at bounding box center [299, 531] width 64 height 34
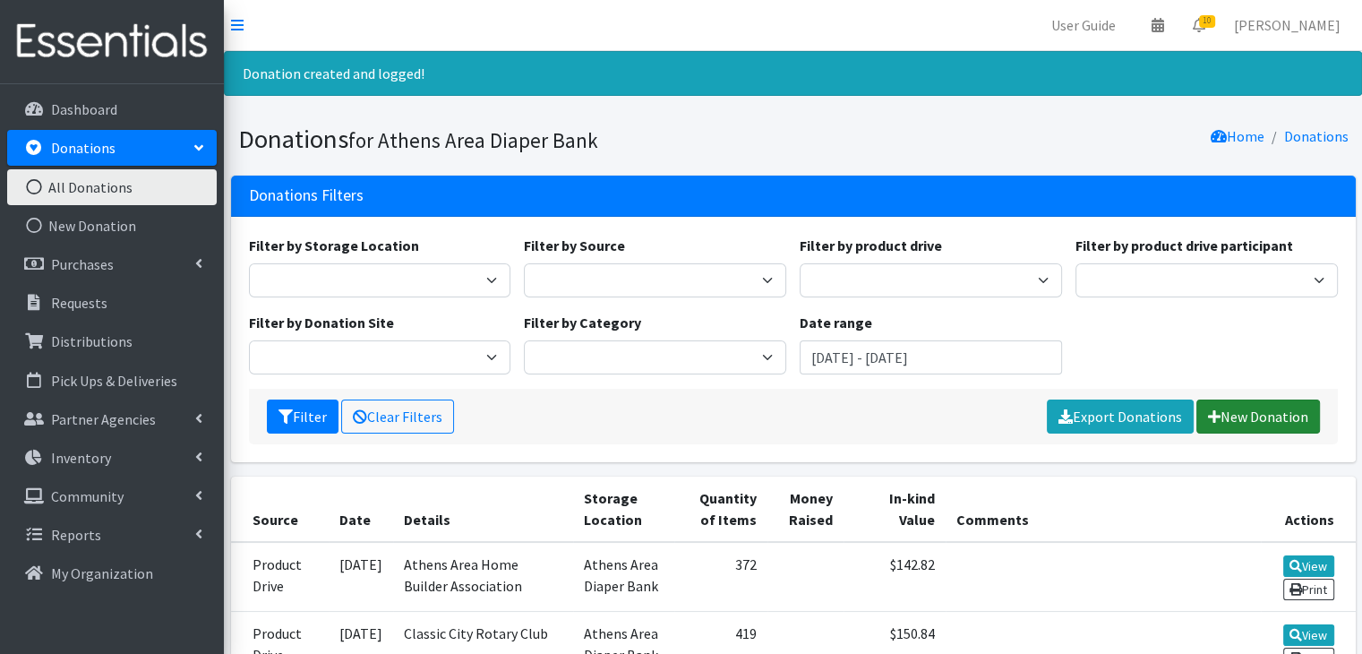
click at [1237, 416] on link "New Donation" at bounding box center [1259, 417] width 124 height 34
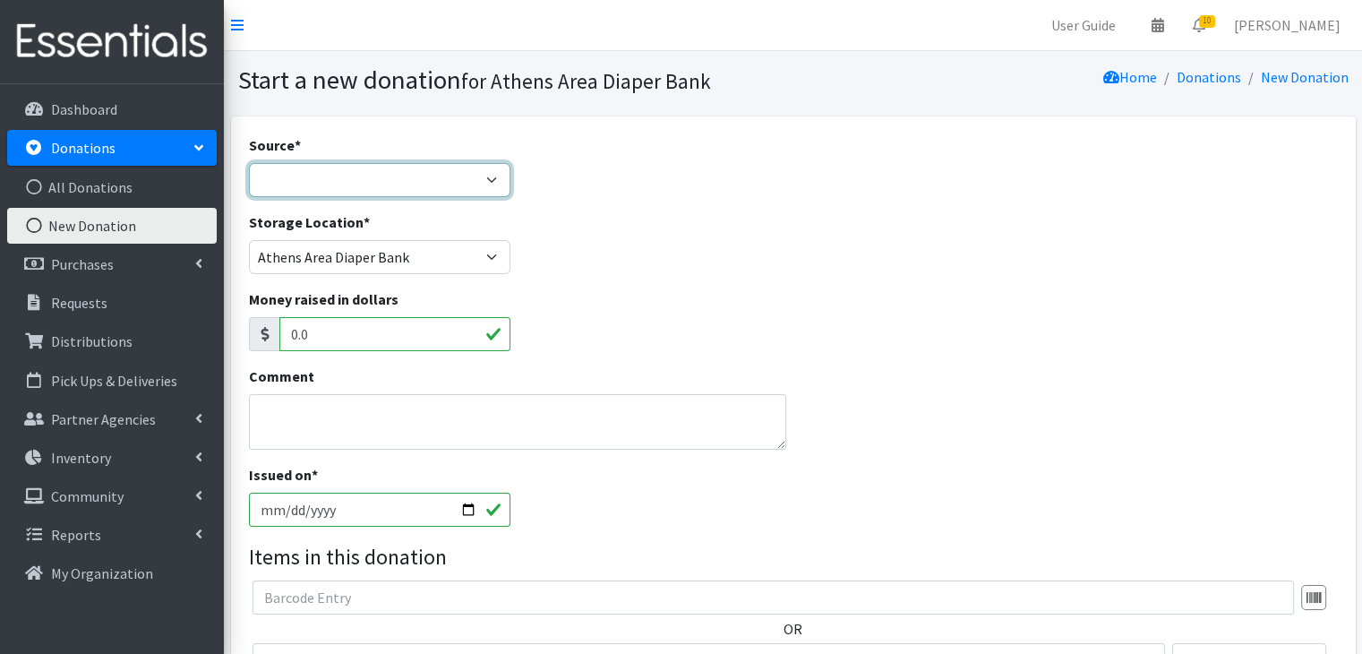
click at [387, 186] on select "Product Drive Manufacturer Donation Site Misc. Donation" at bounding box center [380, 180] width 262 height 34
click at [249, 163] on select "Product Drive Manufacturer Donation Site Misc. Donation" at bounding box center [380, 180] width 262 height 34
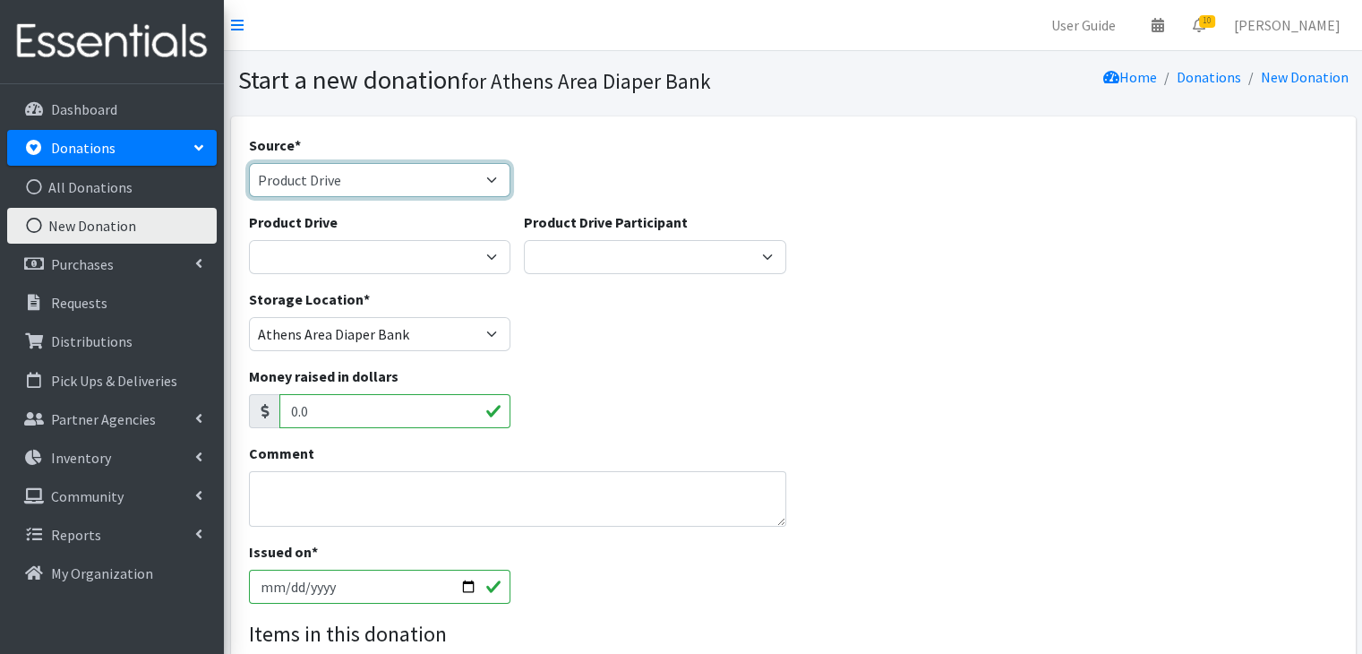
click at [375, 191] on select "Product Drive Manufacturer Donation Site Misc. Donation" at bounding box center [380, 180] width 262 height 34
select select "Donation Site"
click at [249, 163] on select "Product Drive Manufacturer Donation Site Misc. Donation" at bounding box center [380, 180] width 262 height 34
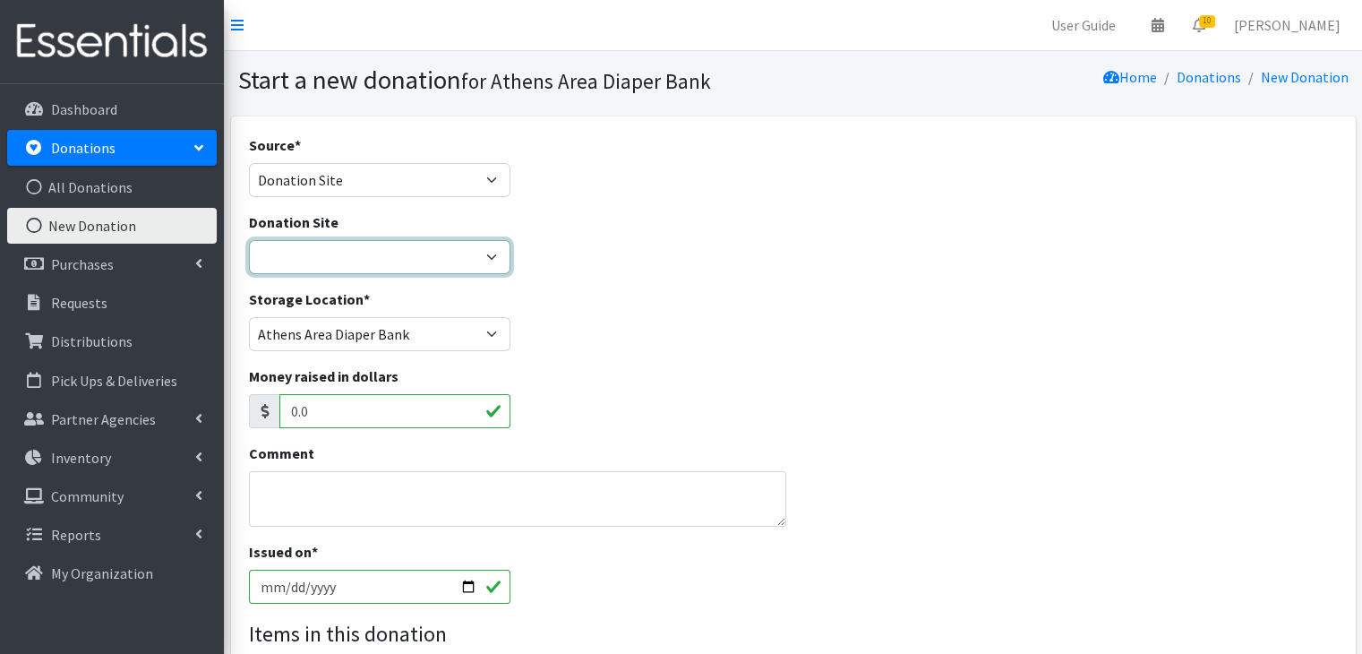
click at [351, 270] on select "Allstate insurance - [PERSON_NAME] [GEOGRAPHIC_DATA] Parent Wellbeing Athens Re…" at bounding box center [380, 257] width 262 height 34
select select "944"
click at [249, 240] on select "Allstate insurance - [PERSON_NAME] [GEOGRAPHIC_DATA] Parent Wellbeing Athens Re…" at bounding box center [380, 257] width 262 height 34
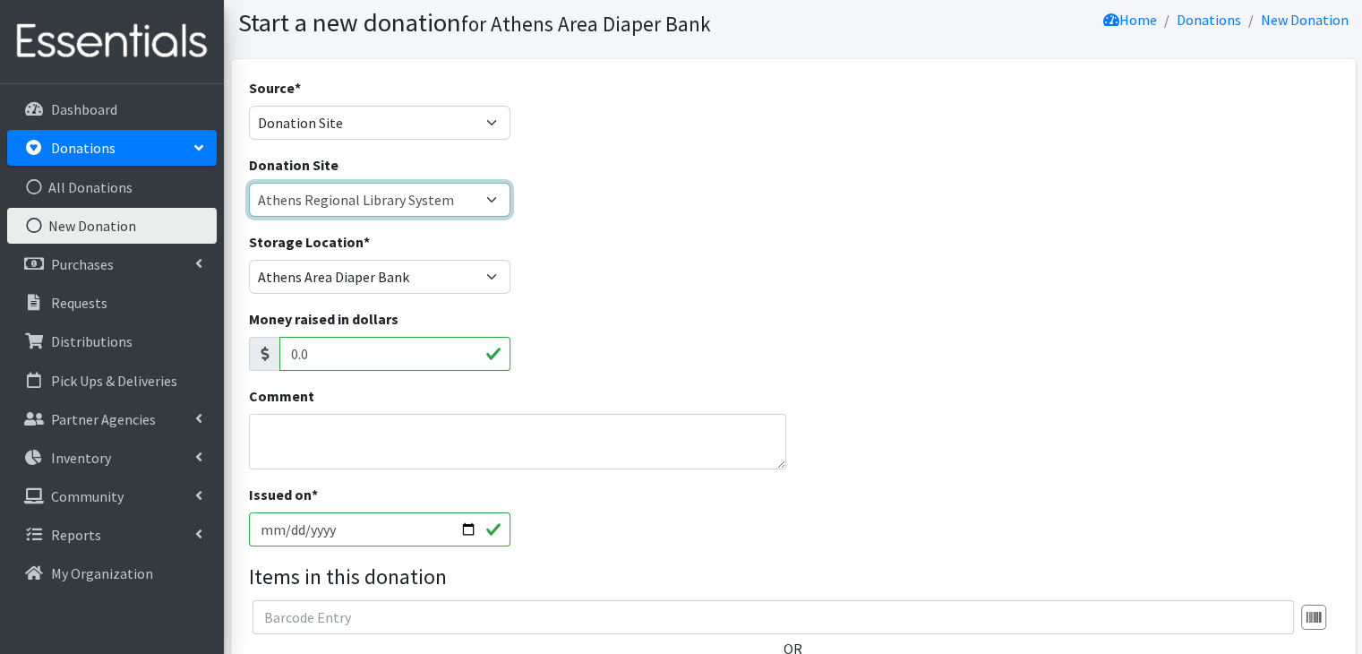
scroll to position [90, 0]
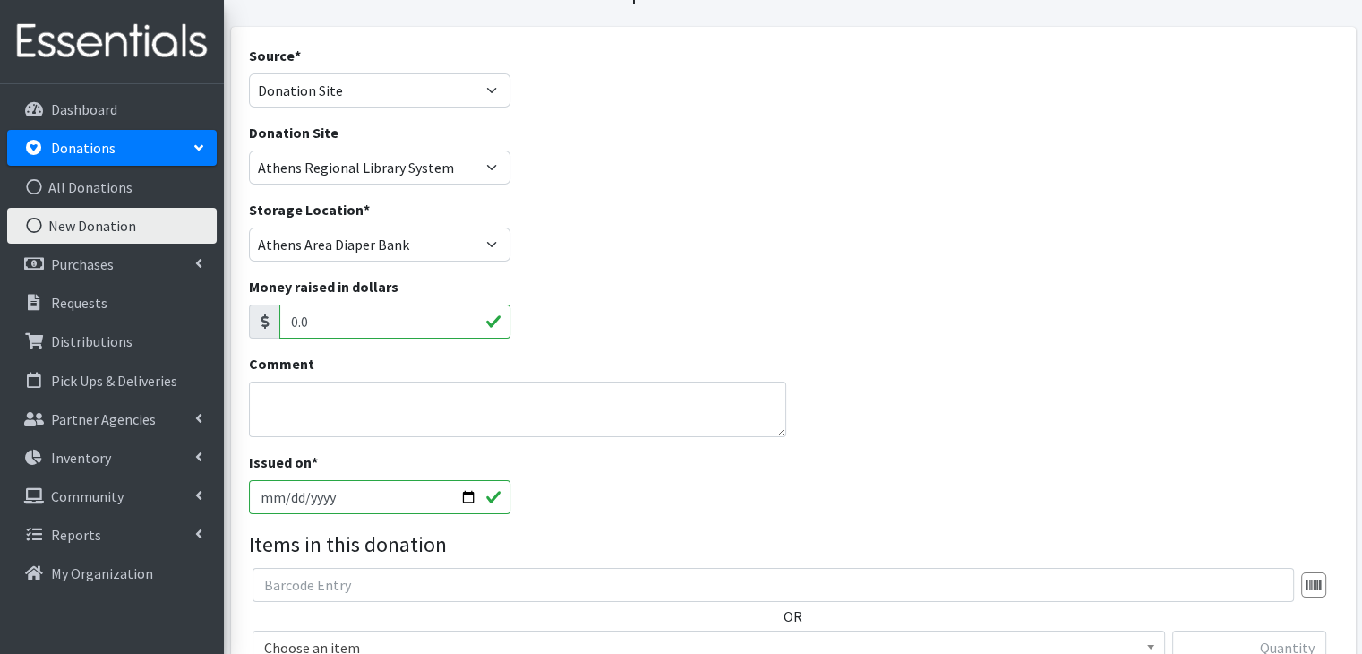
click at [287, 497] on input "[DATE]" at bounding box center [380, 497] width 262 height 34
type input "[DATE]"
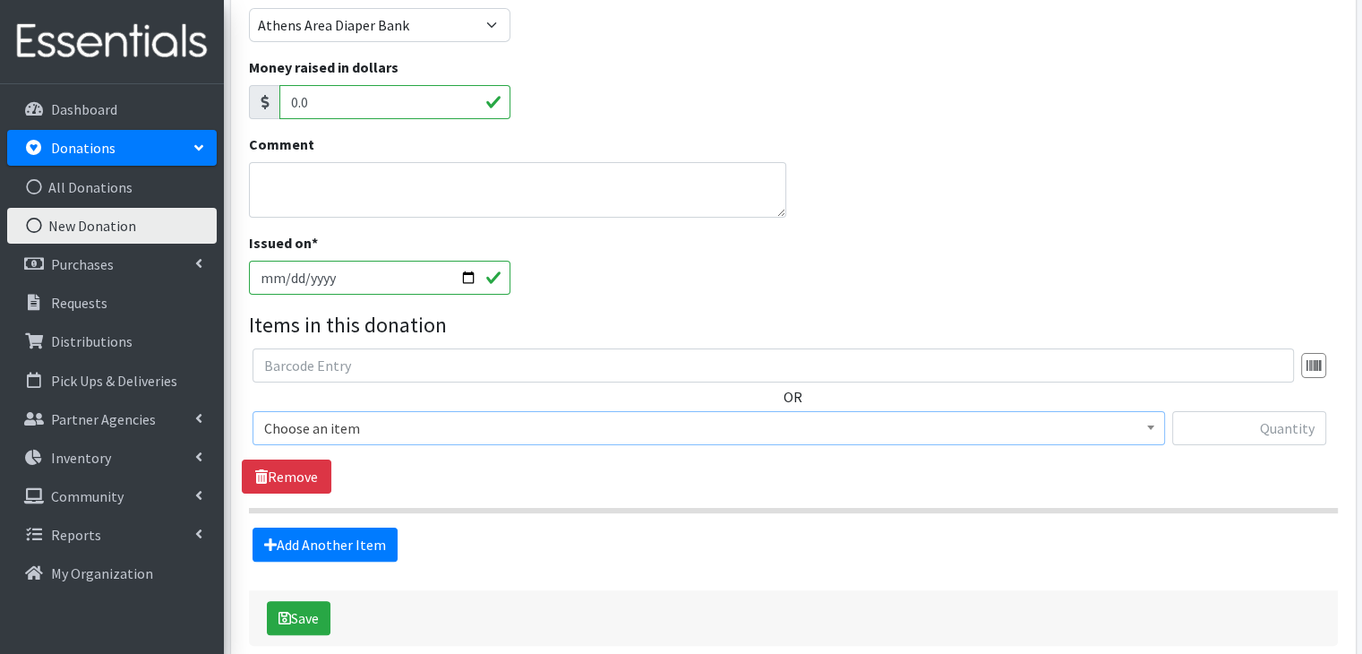
scroll to position [368, 0]
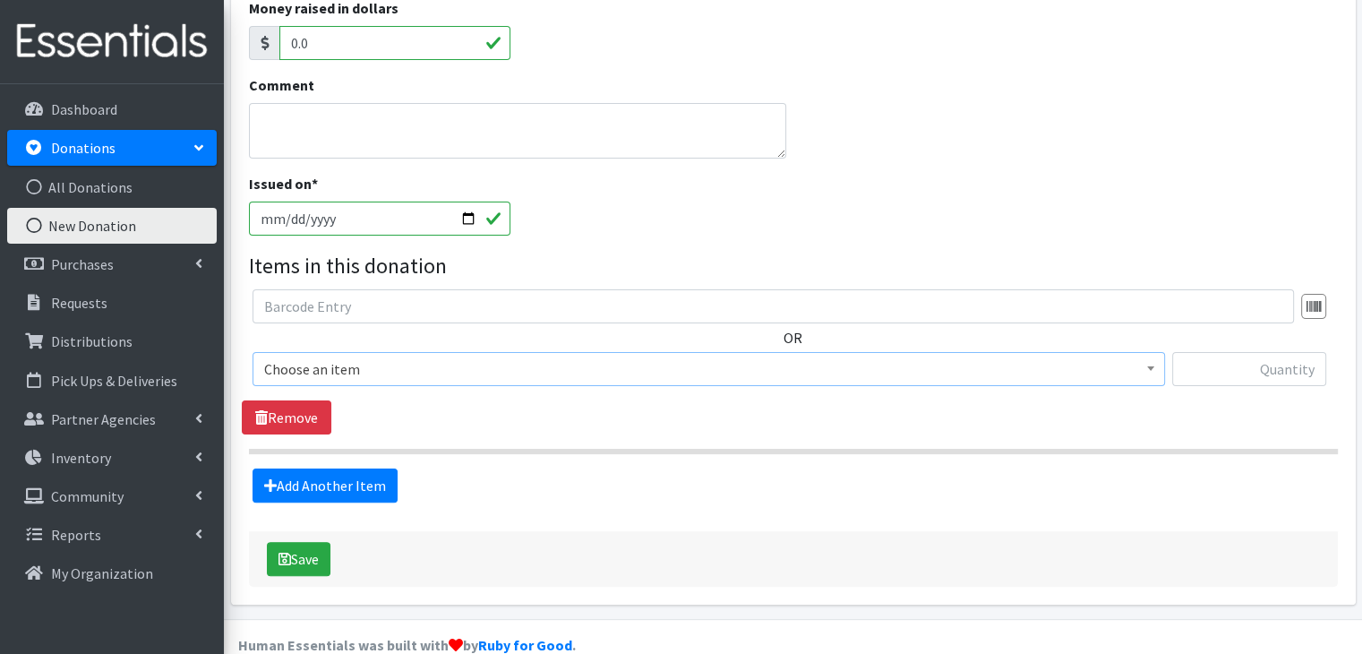
click at [378, 373] on span "Choose an item" at bounding box center [708, 369] width 889 height 25
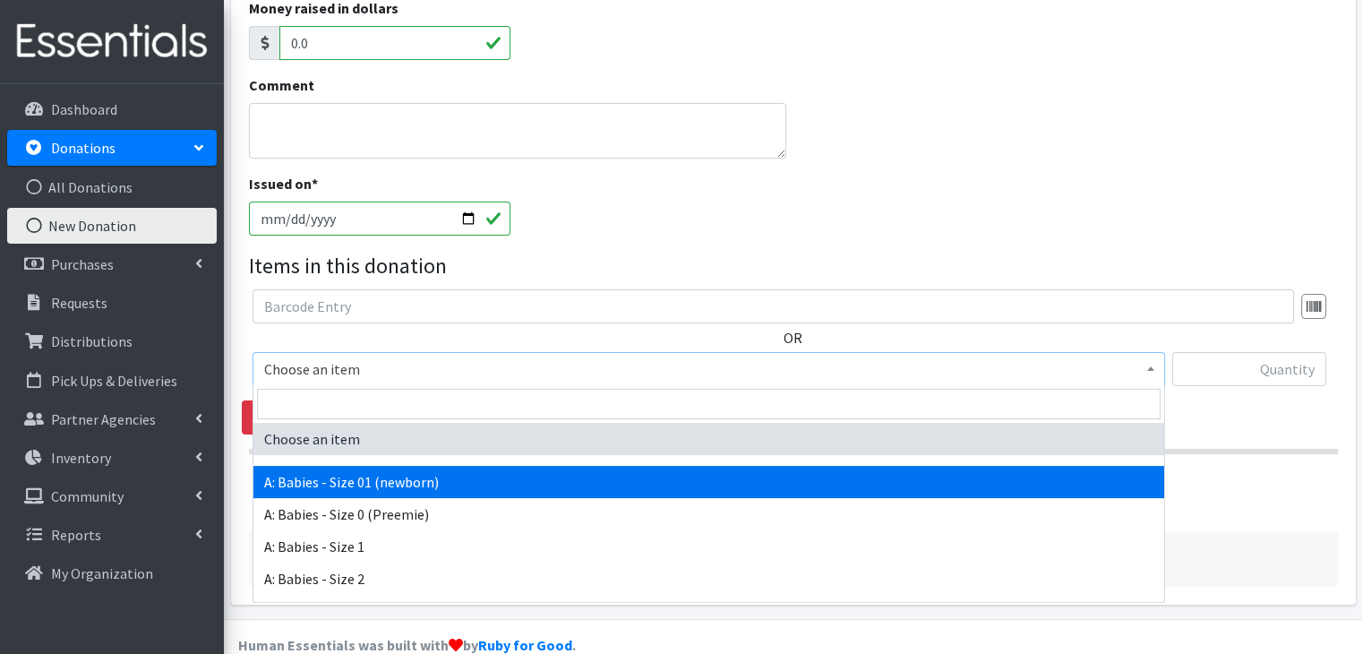
select select "5610"
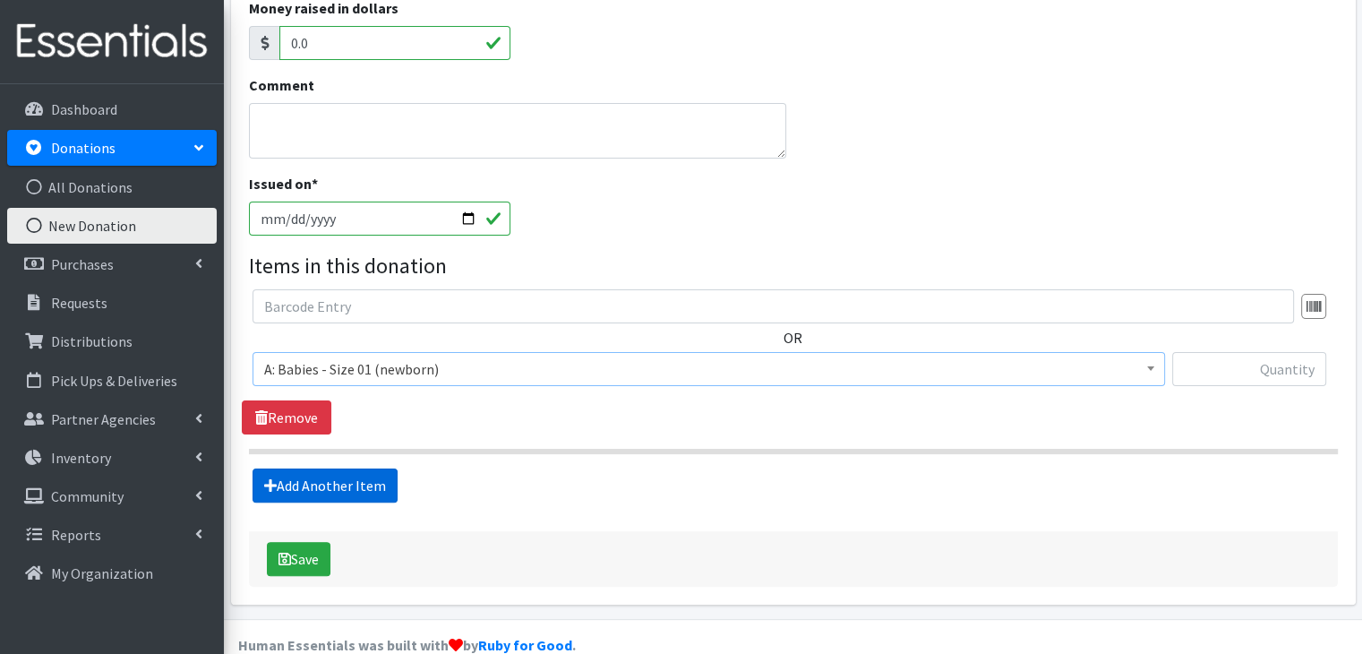
click at [348, 488] on link "Add Another Item" at bounding box center [325, 485] width 145 height 34
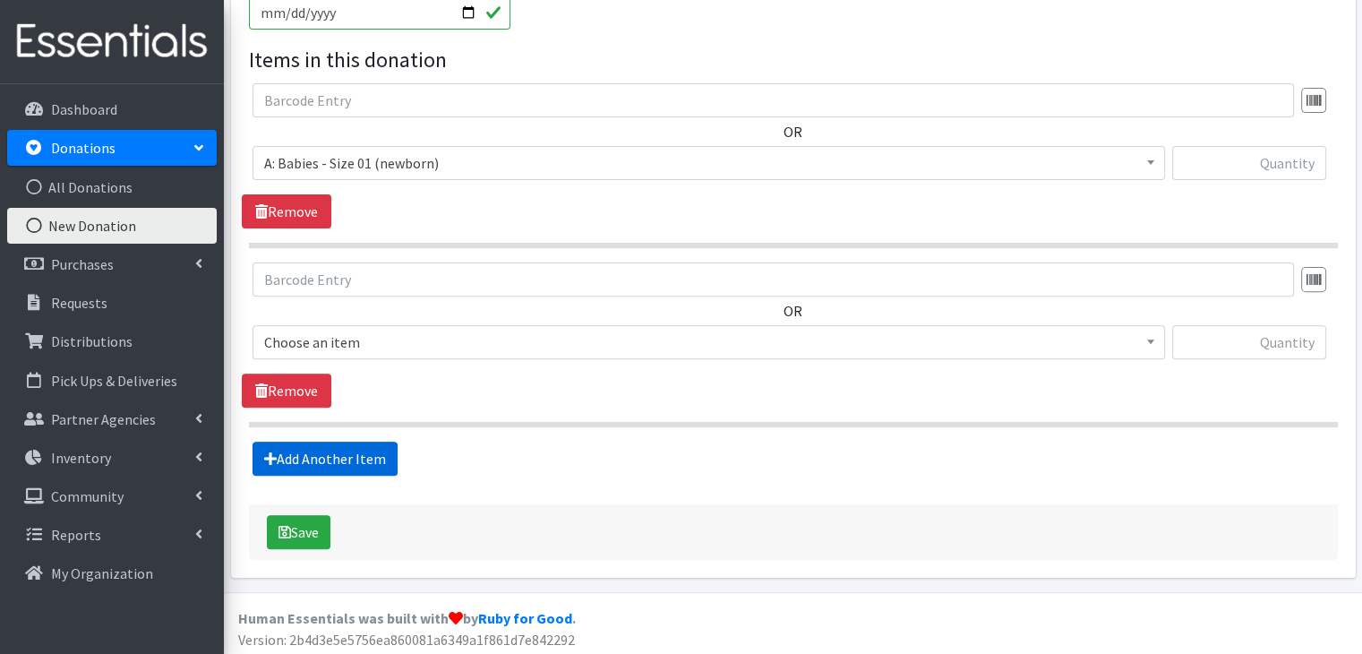
scroll to position [577, 0]
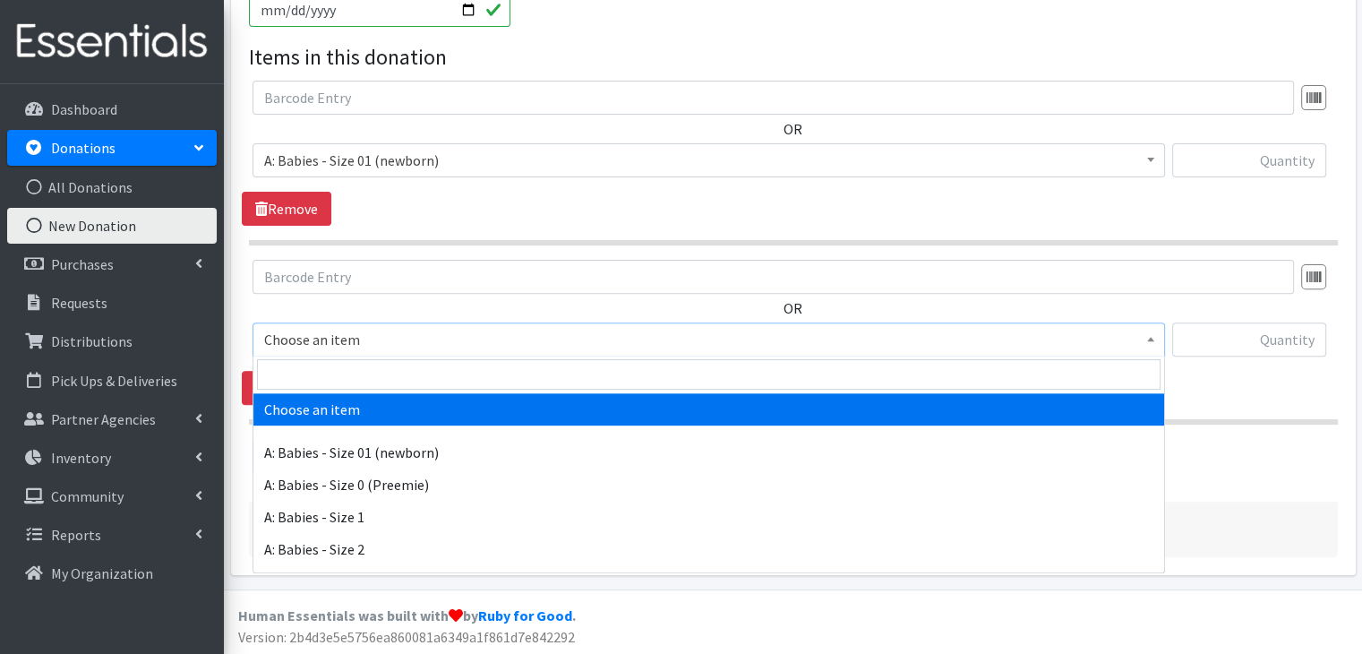
click at [451, 339] on span "Choose an item" at bounding box center [708, 339] width 889 height 25
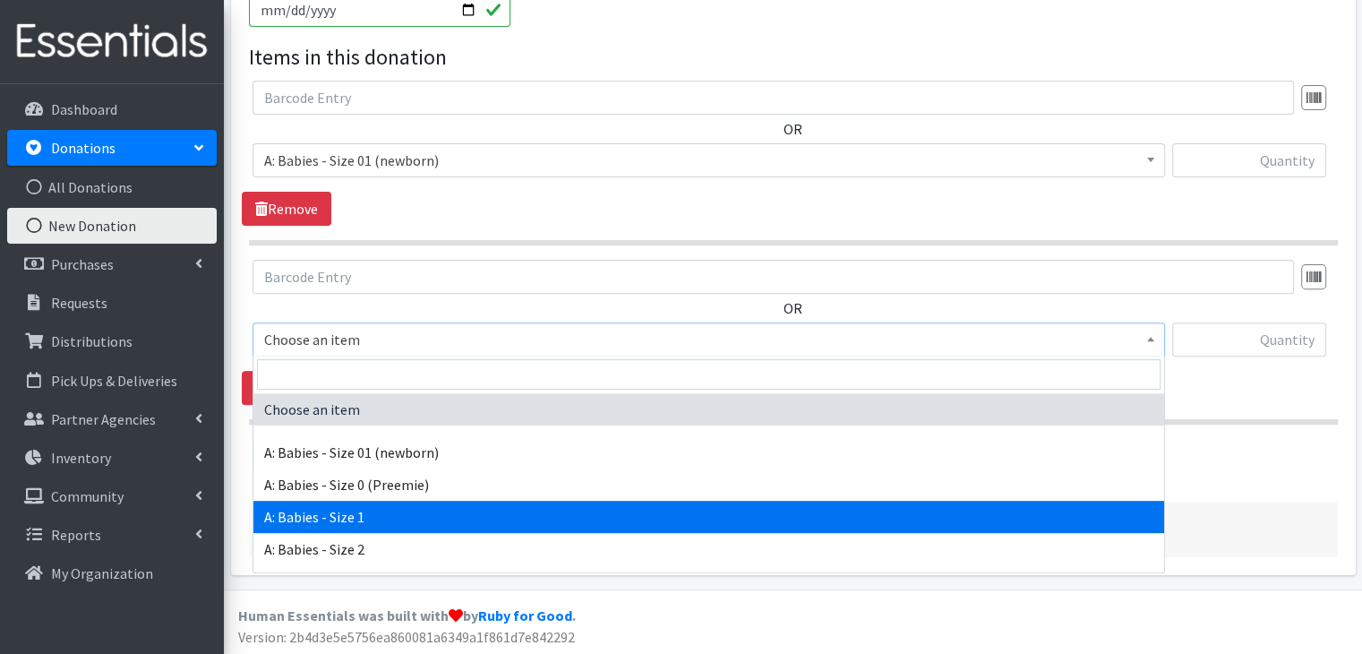
select select "5611"
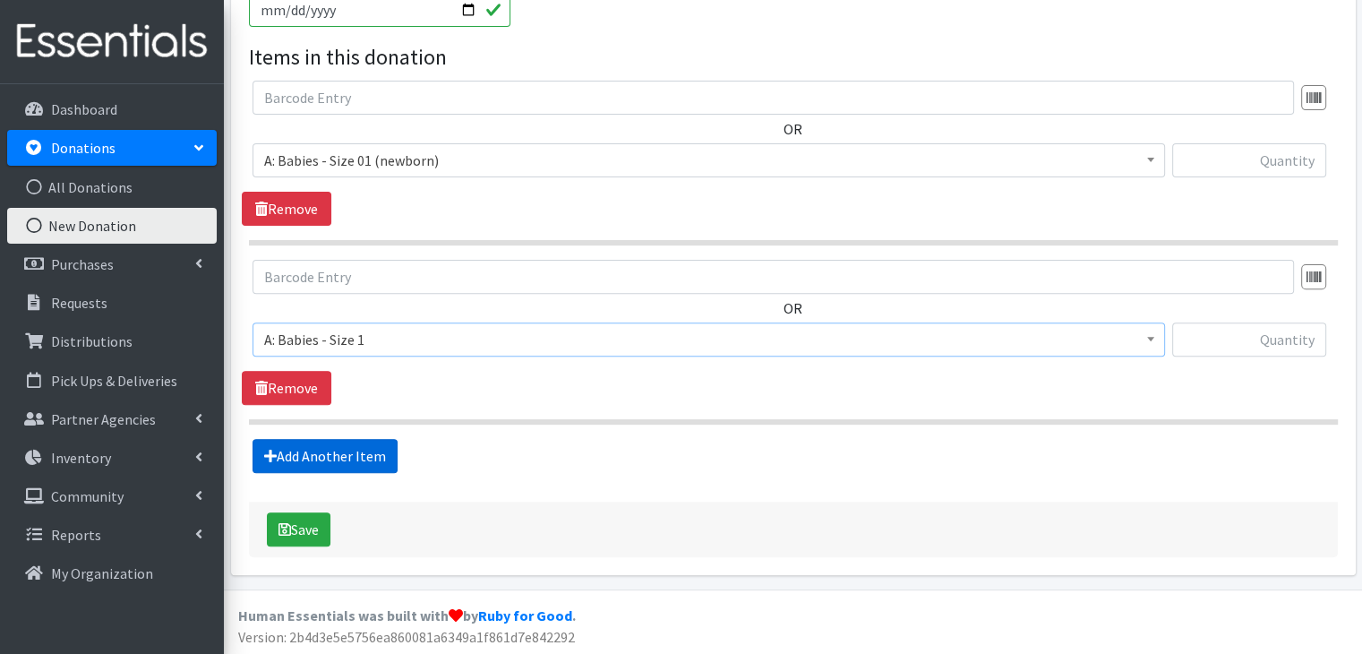
click at [360, 446] on link "Add Another Item" at bounding box center [325, 456] width 145 height 34
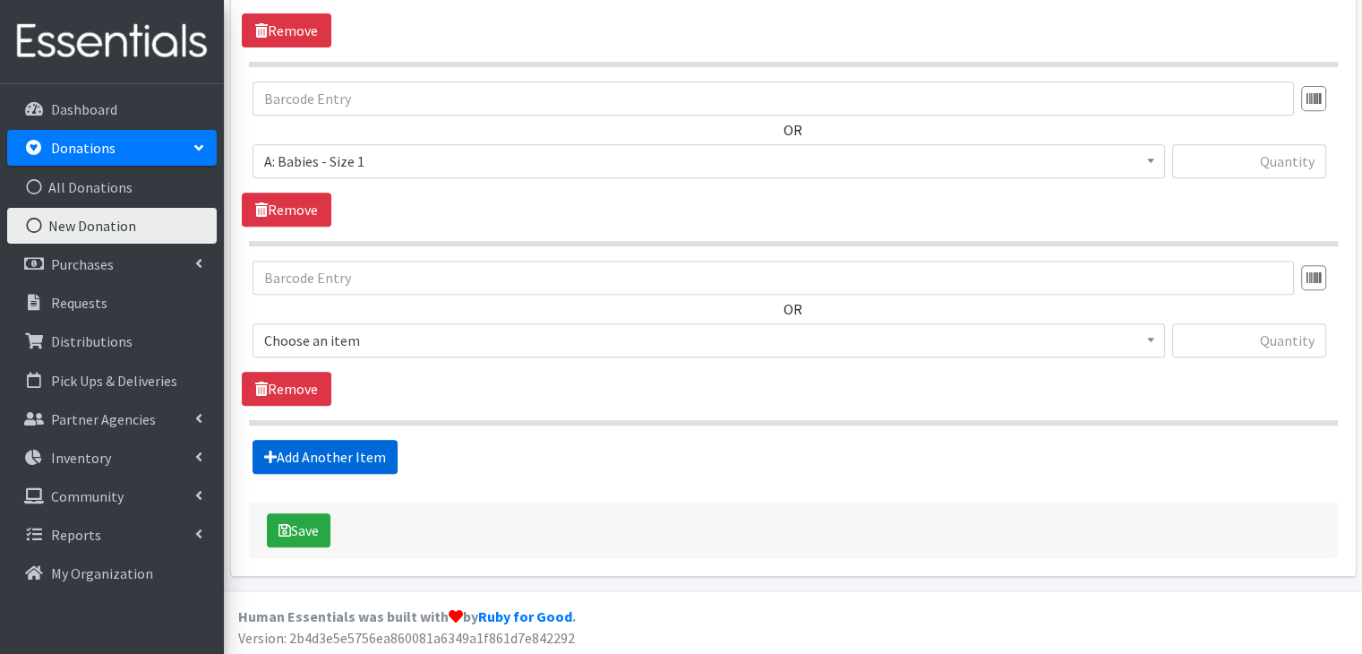
scroll to position [756, 0]
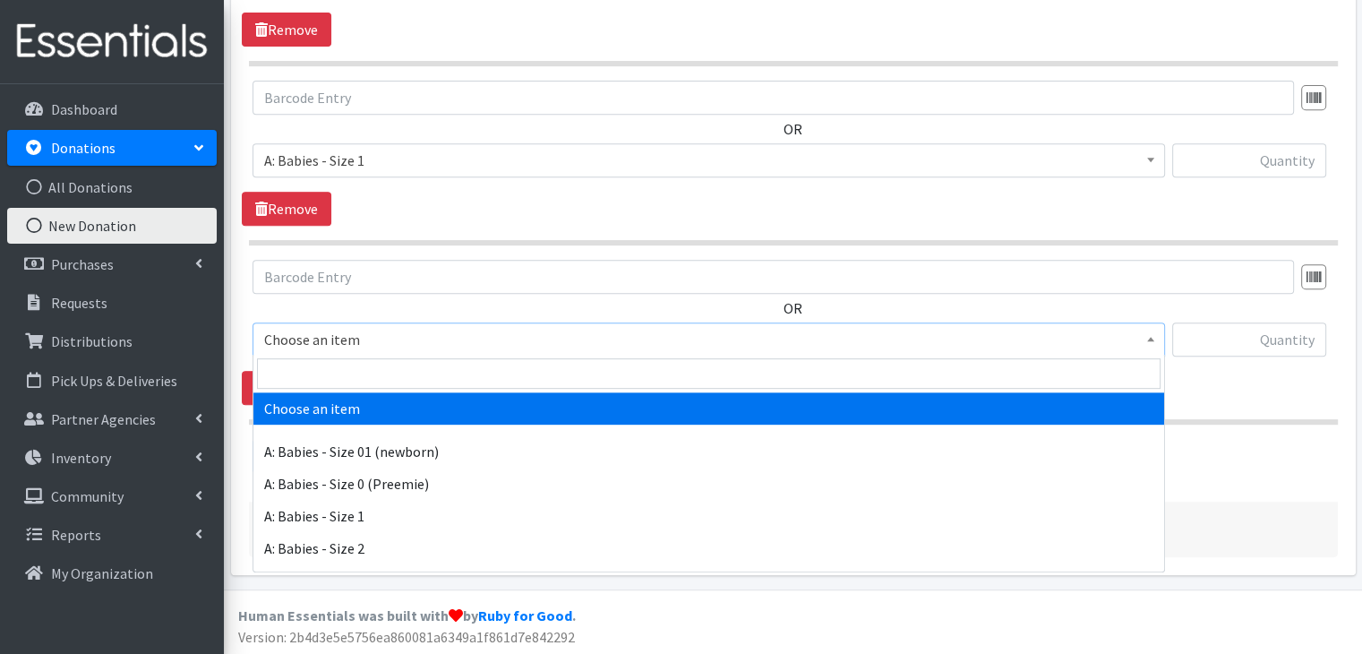
click at [403, 345] on span "Choose an item" at bounding box center [708, 339] width 889 height 25
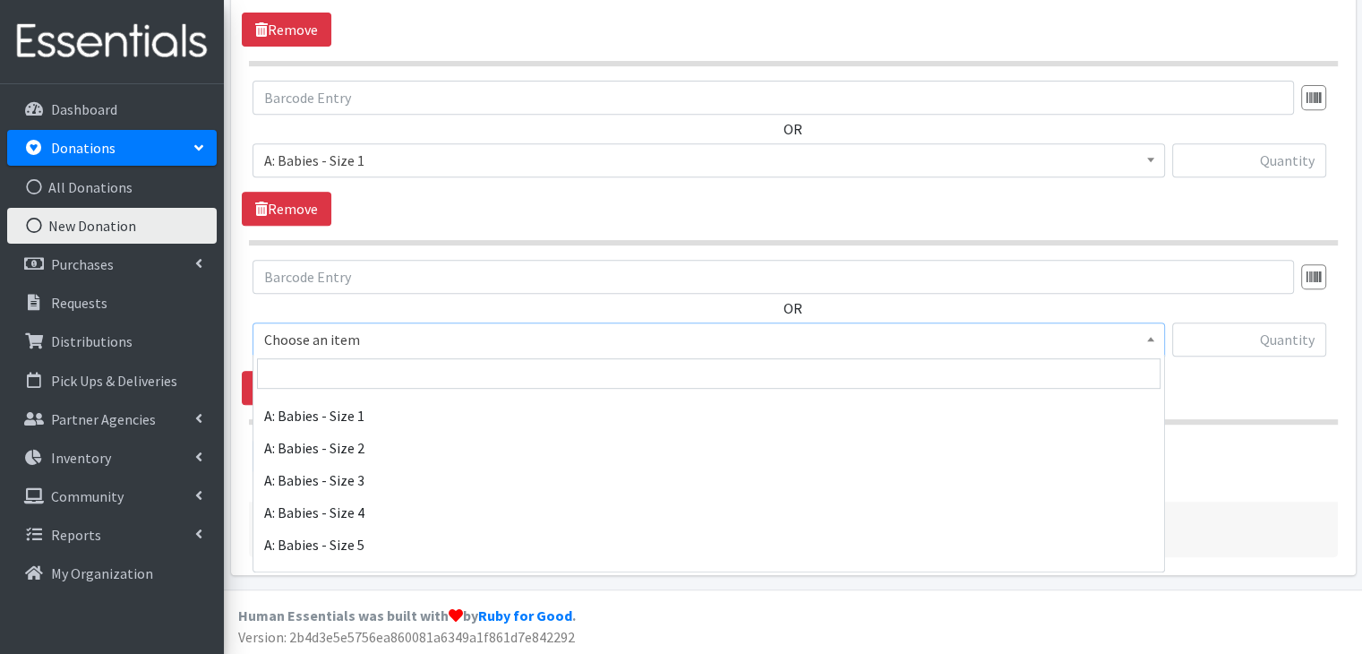
scroll to position [90, 0]
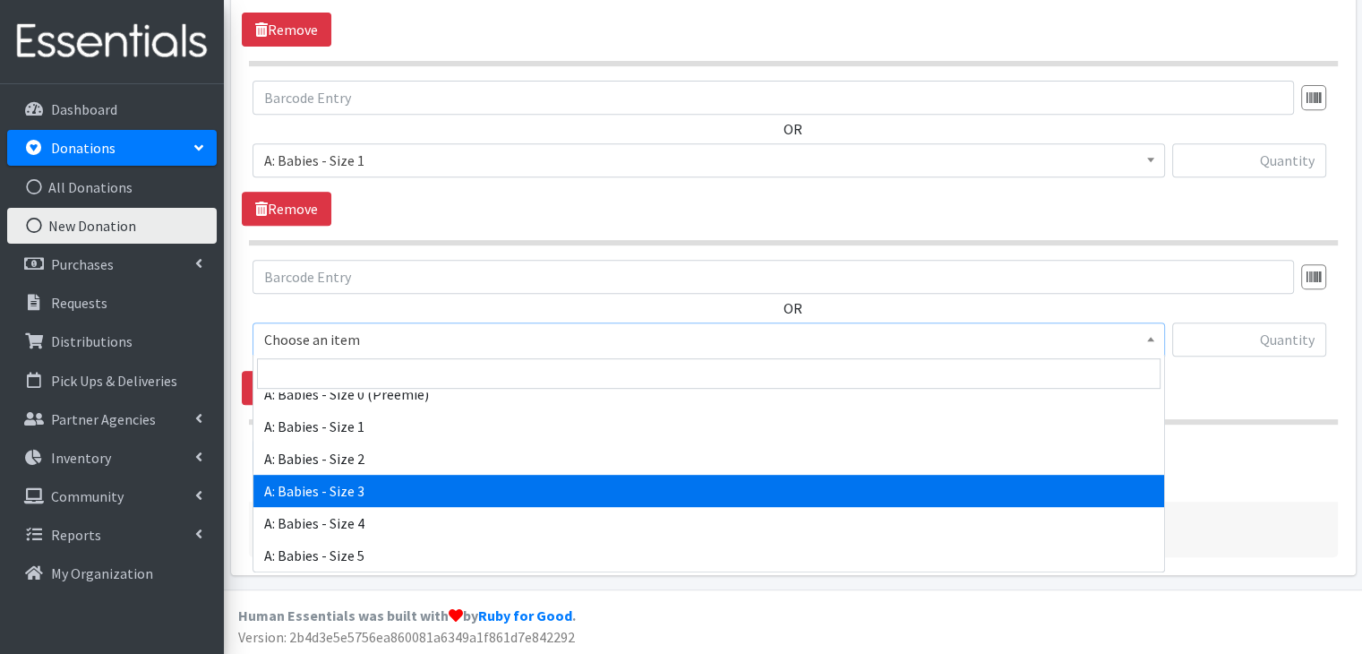
select select "5613"
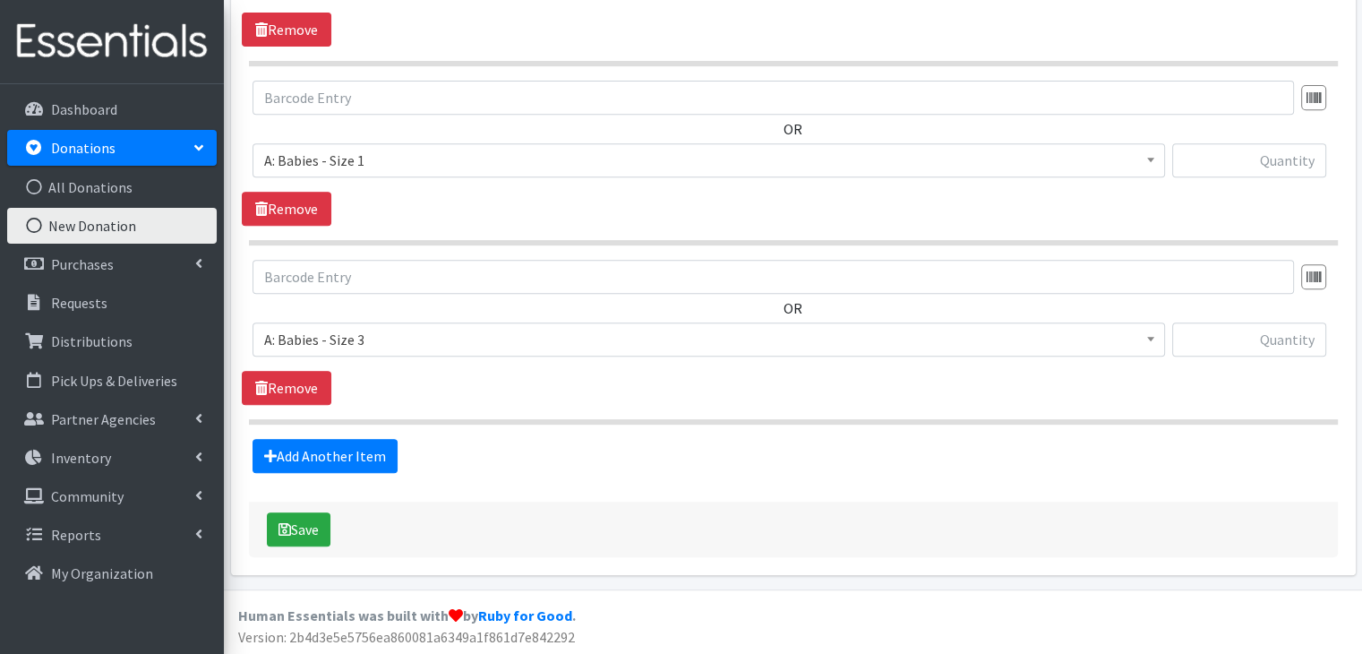
click at [557, 395] on div "OR Choose an item A: Babies - Size 01 (newborn) A: Babies - Size 0 (Preemie) A:…" at bounding box center [793, 332] width 1103 height 145
click at [344, 458] on link "Add Another Item" at bounding box center [325, 456] width 145 height 34
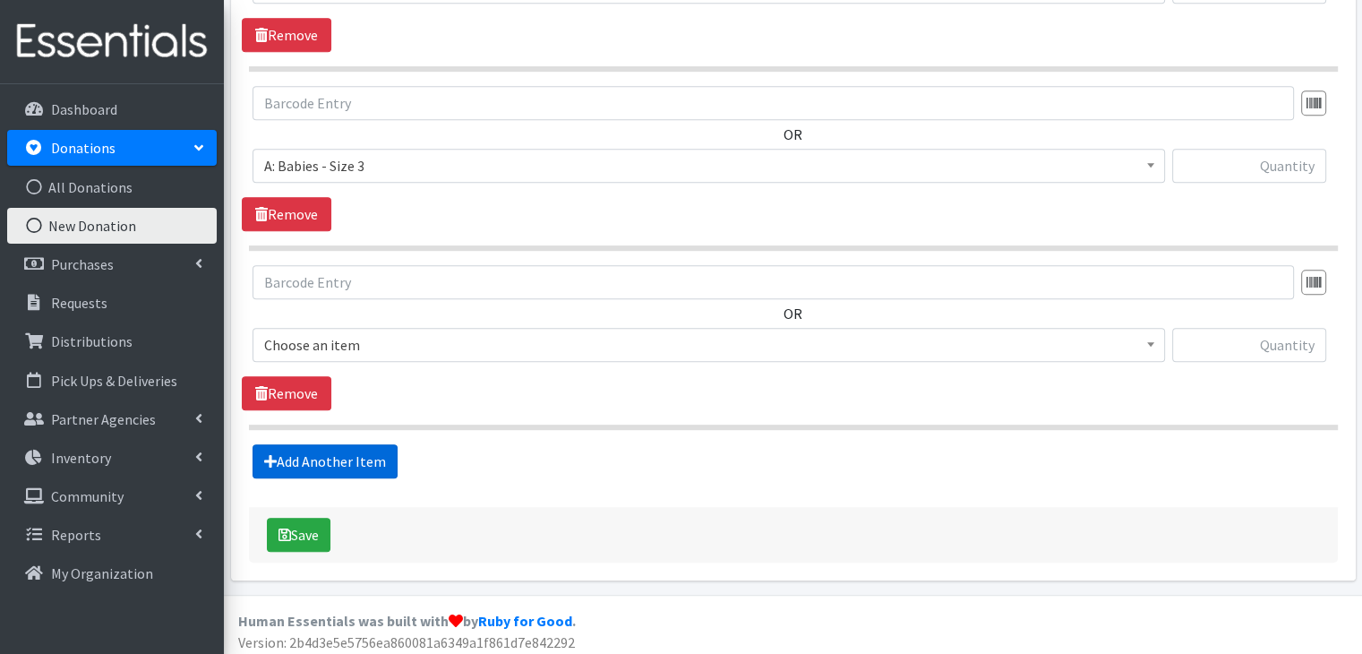
scroll to position [934, 0]
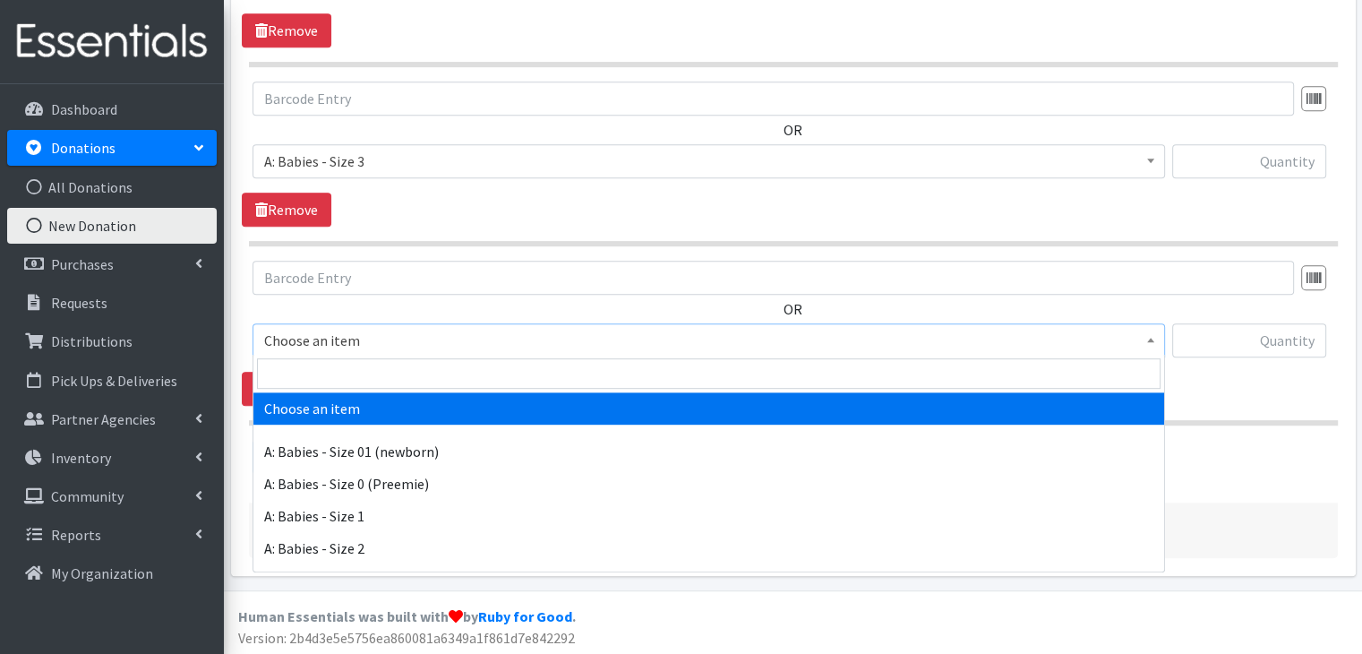
click at [397, 334] on span "Choose an item" at bounding box center [708, 340] width 889 height 25
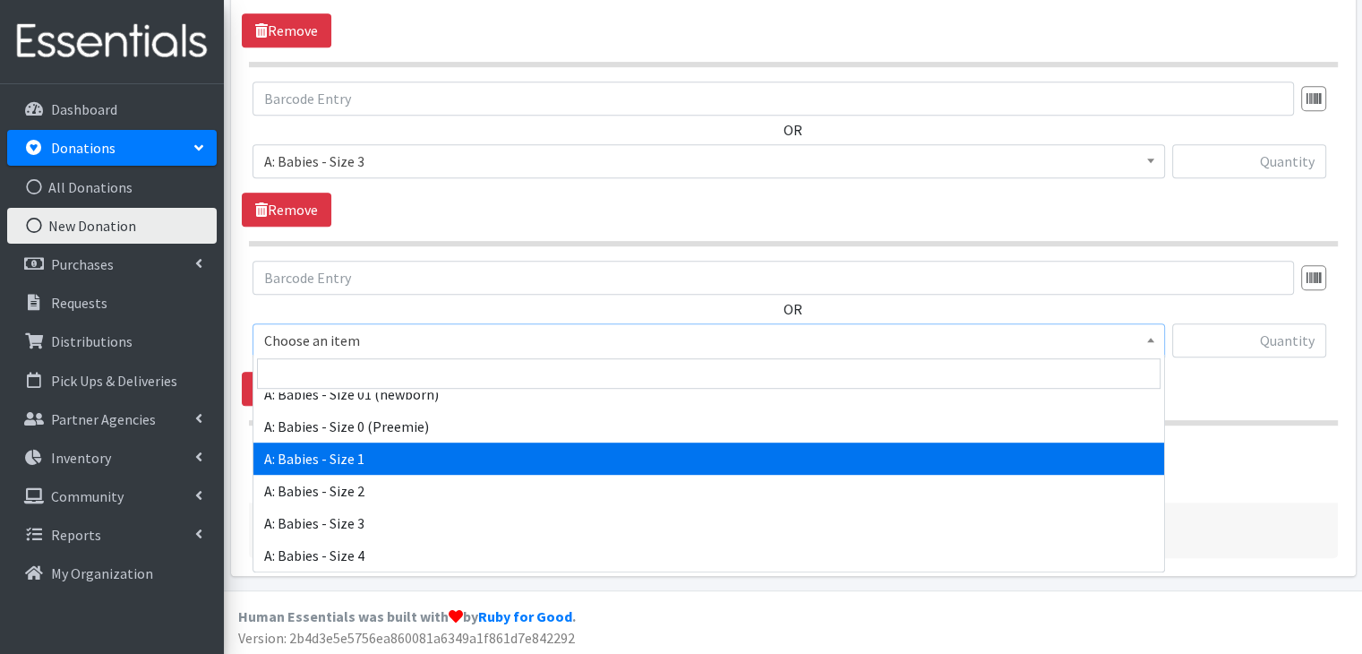
scroll to position [90, 0]
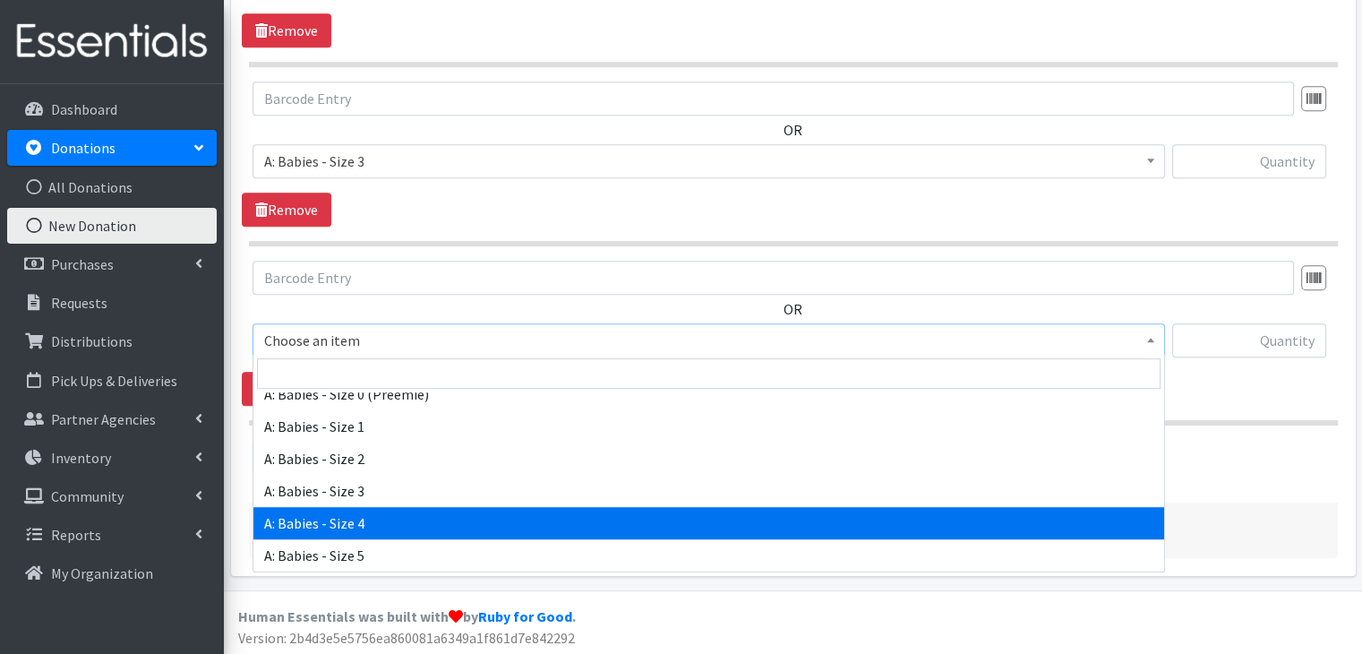
select select "5614"
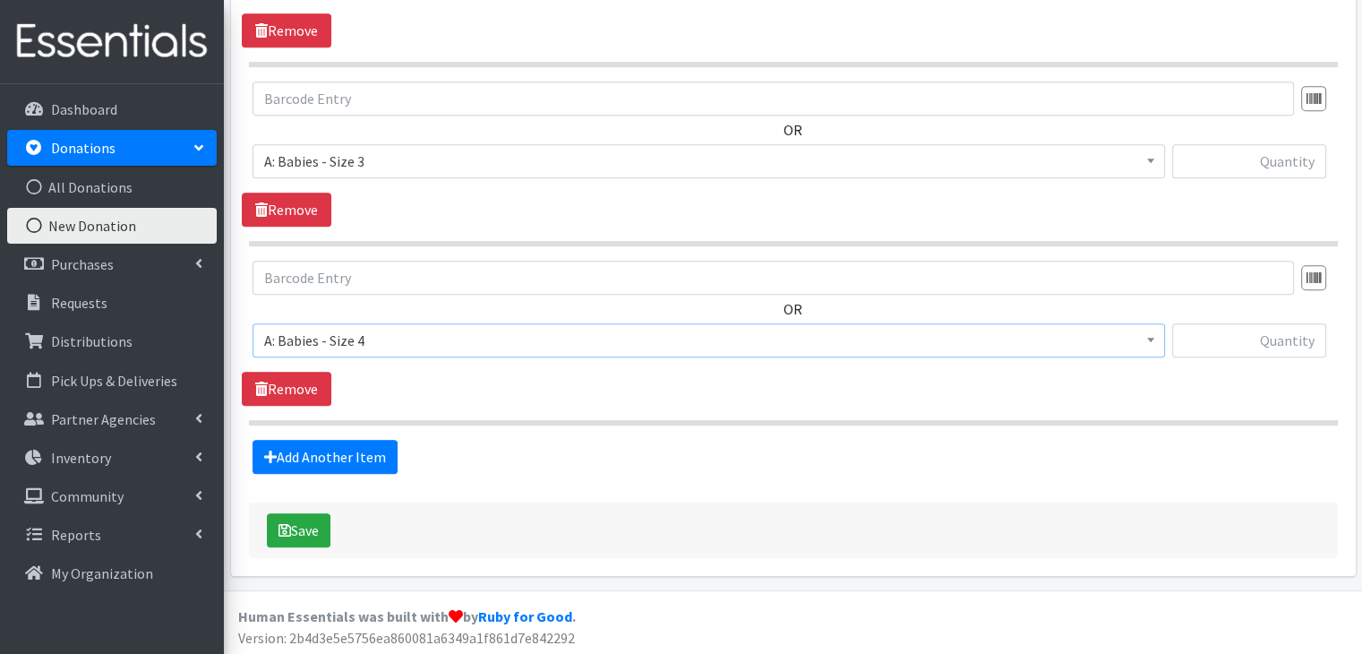
click at [620, 420] on hr at bounding box center [793, 422] width 1089 height 5
click at [362, 450] on link "Add Another Item" at bounding box center [325, 457] width 145 height 34
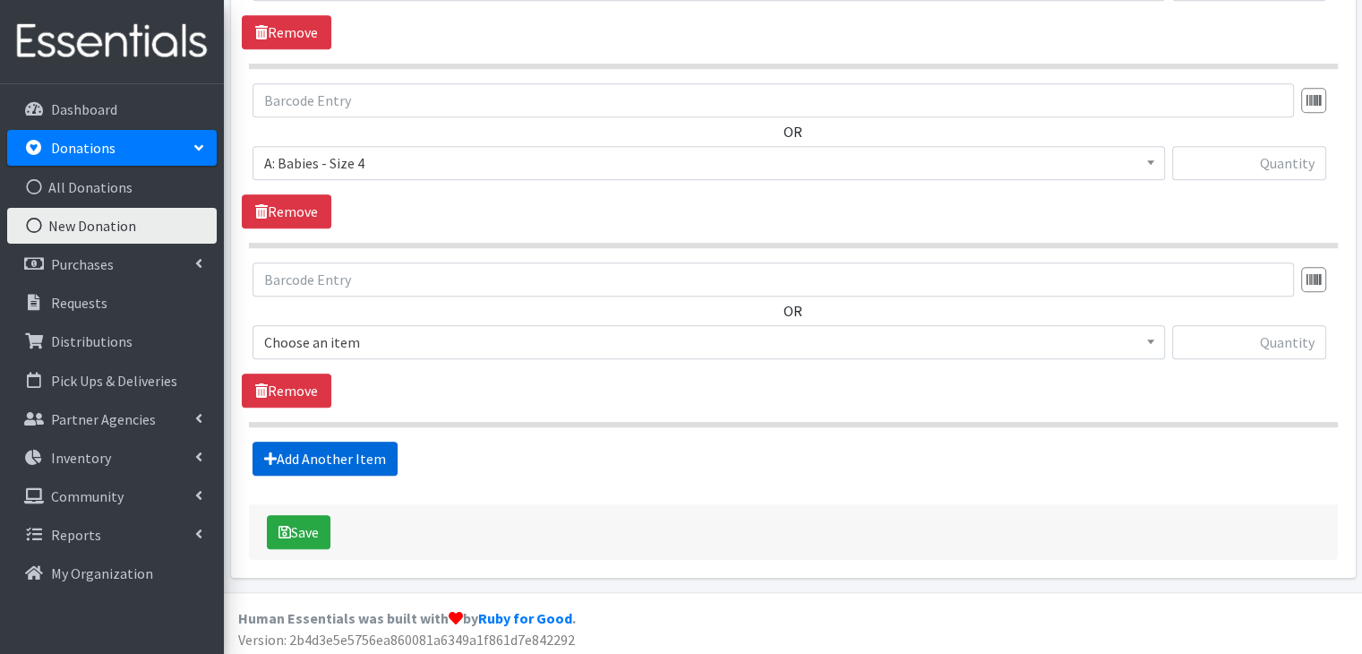
scroll to position [1113, 0]
click at [481, 338] on span "Choose an item" at bounding box center [708, 341] width 889 height 25
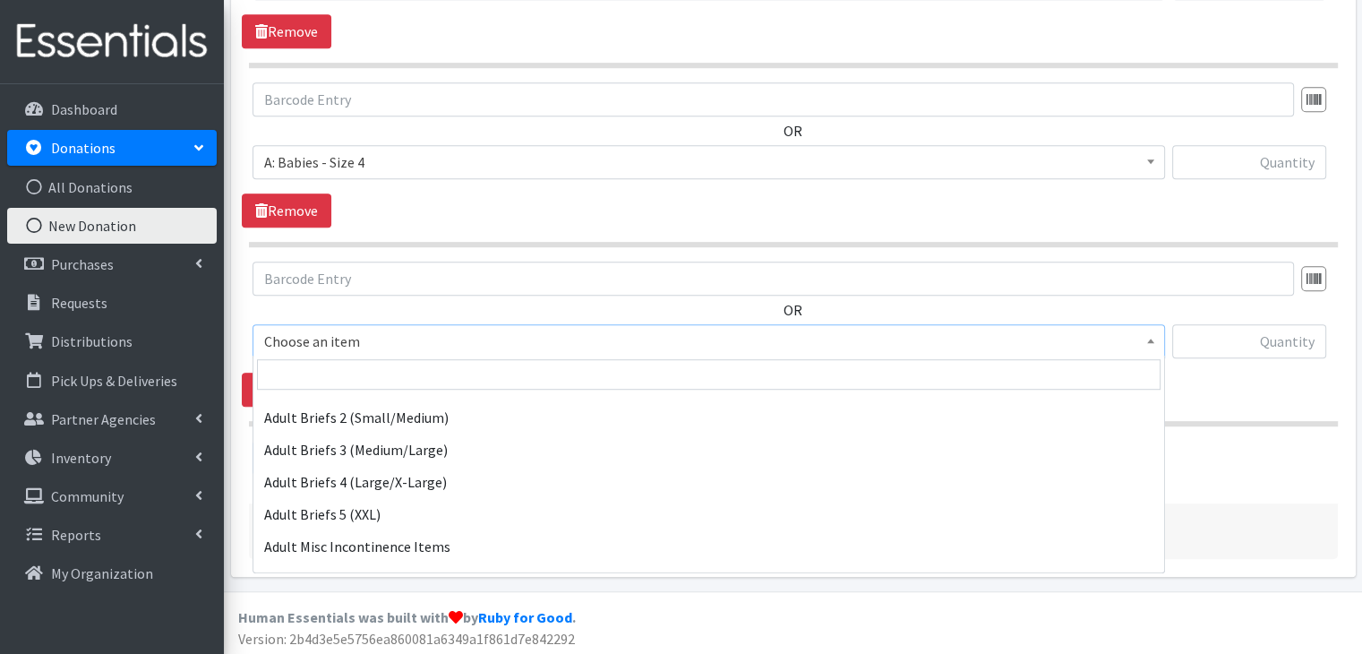
scroll to position [358, 0]
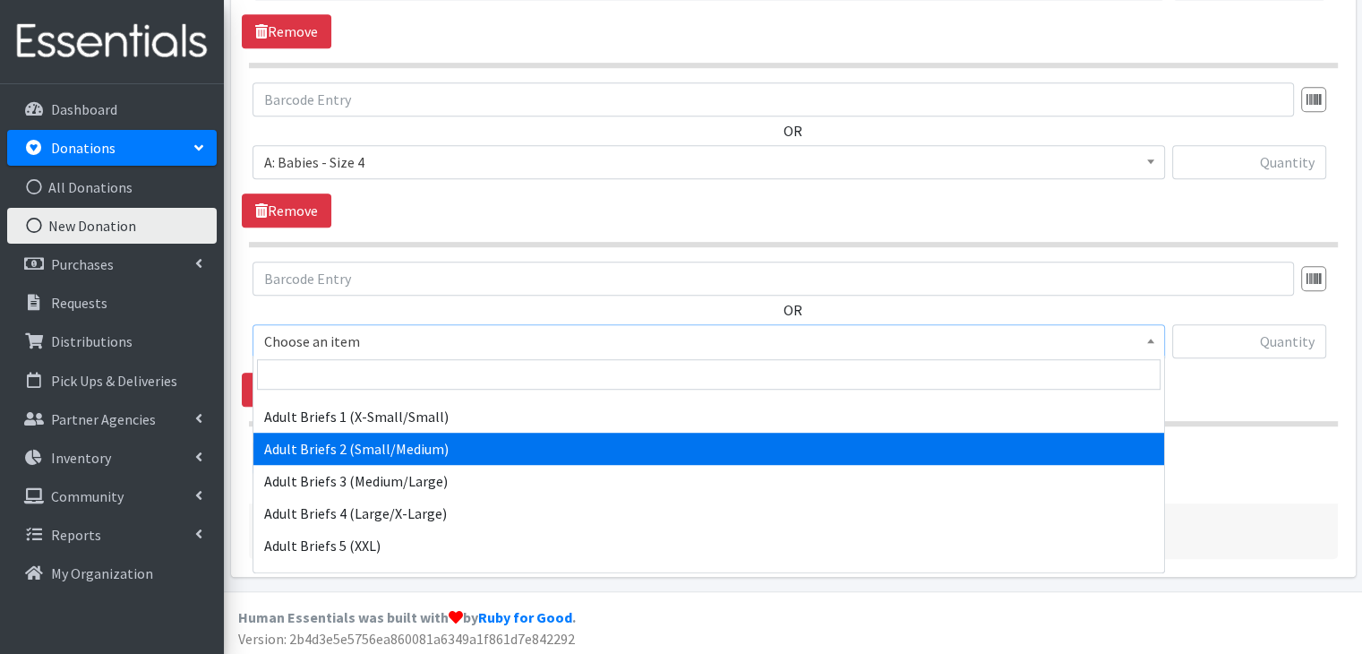
select select "5601"
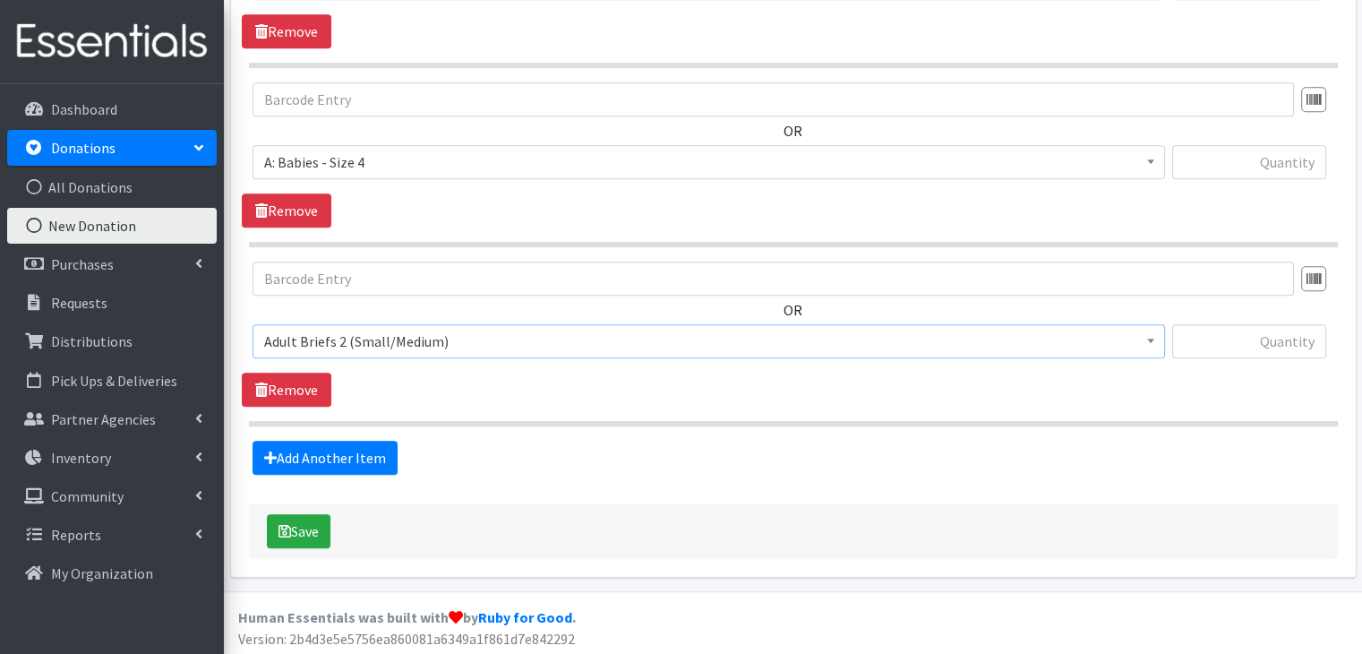
click at [559, 421] on hr at bounding box center [793, 423] width 1089 height 5
click at [368, 451] on link "Add Another Item" at bounding box center [325, 458] width 145 height 34
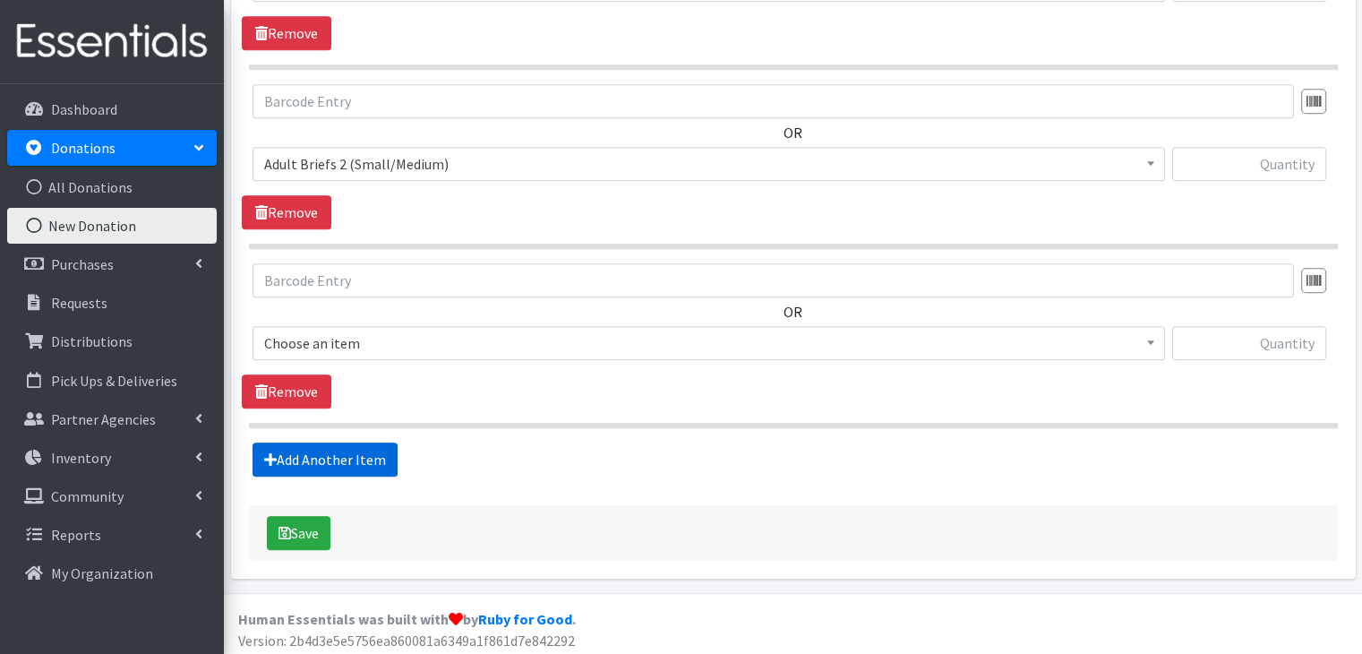
scroll to position [1292, 0]
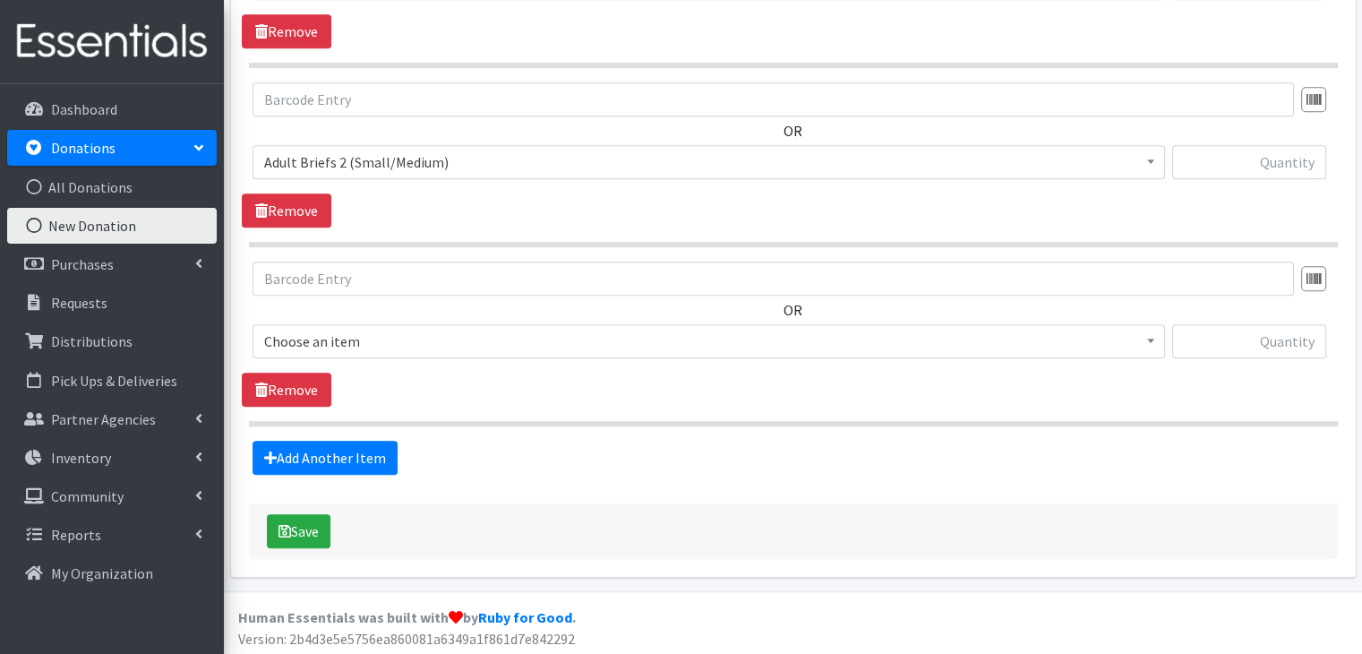
click at [448, 342] on span "Choose an item" at bounding box center [708, 341] width 889 height 25
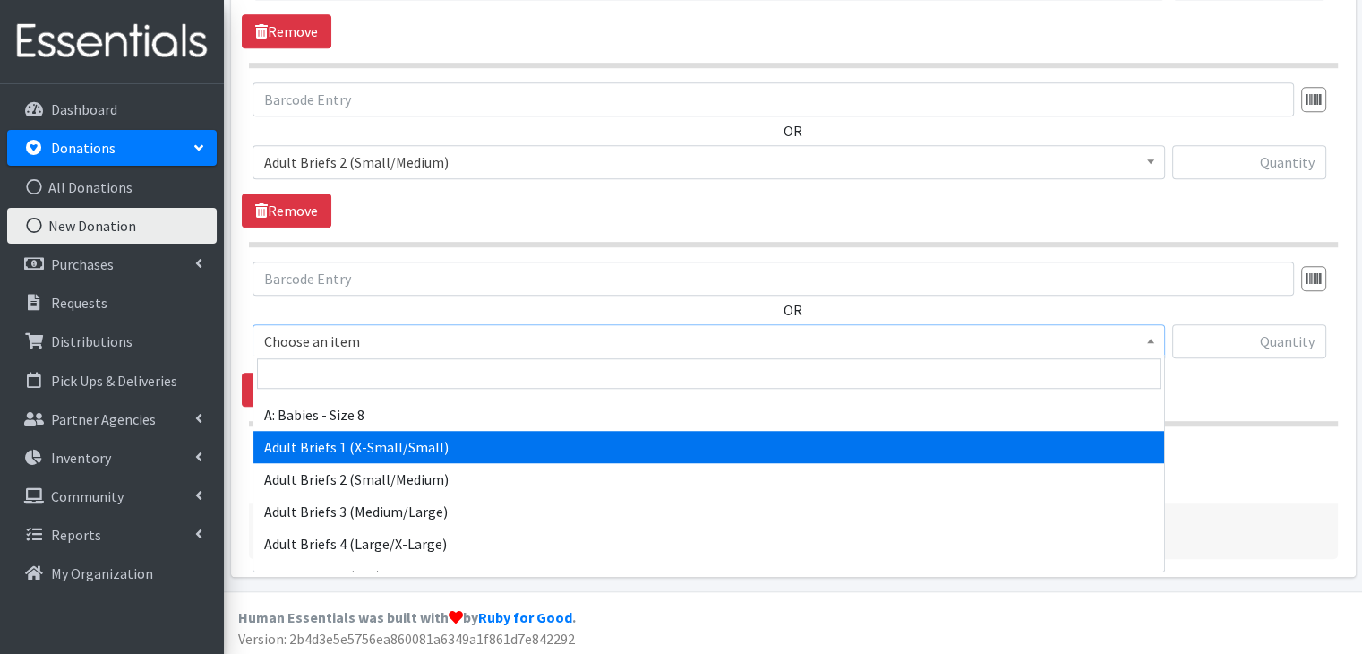
scroll to position [358, 0]
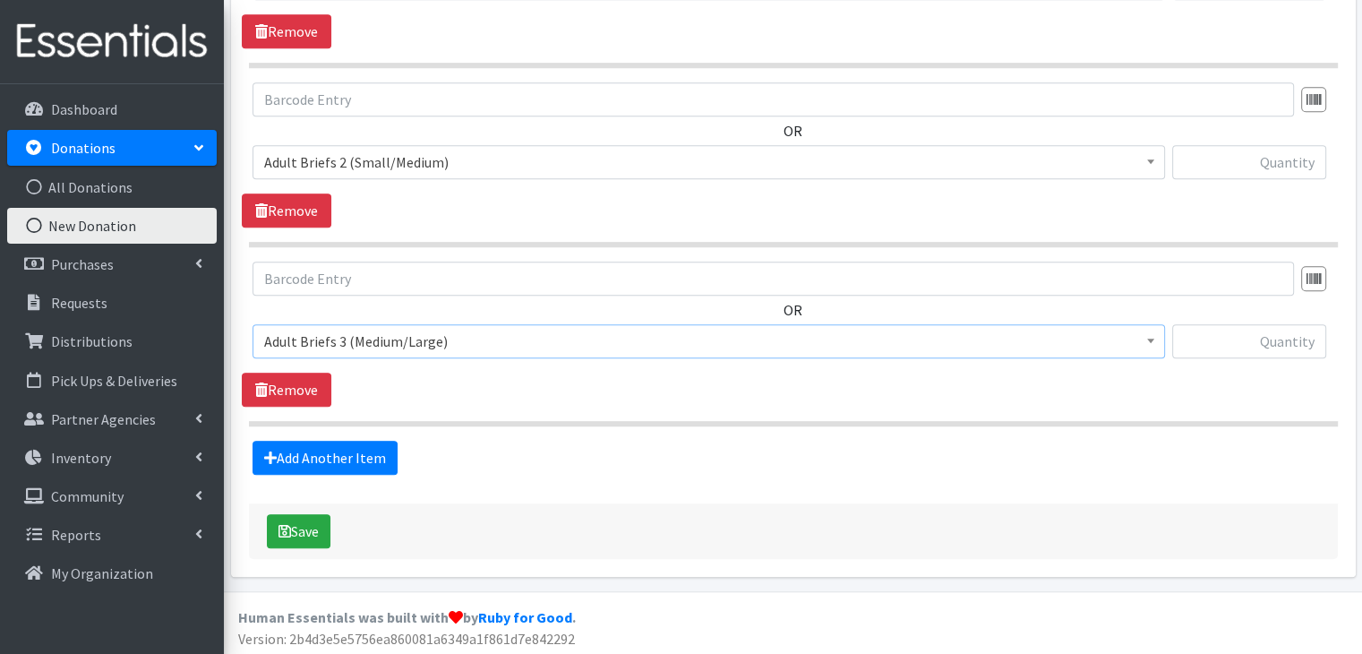
select select "5596"
click at [501, 385] on div "OR Choose an item A: Babies - Size 01 (newborn) A: Babies - Size 0 (Preemie) A:…" at bounding box center [793, 334] width 1103 height 145
click at [340, 455] on link "Add Another Item" at bounding box center [325, 458] width 145 height 34
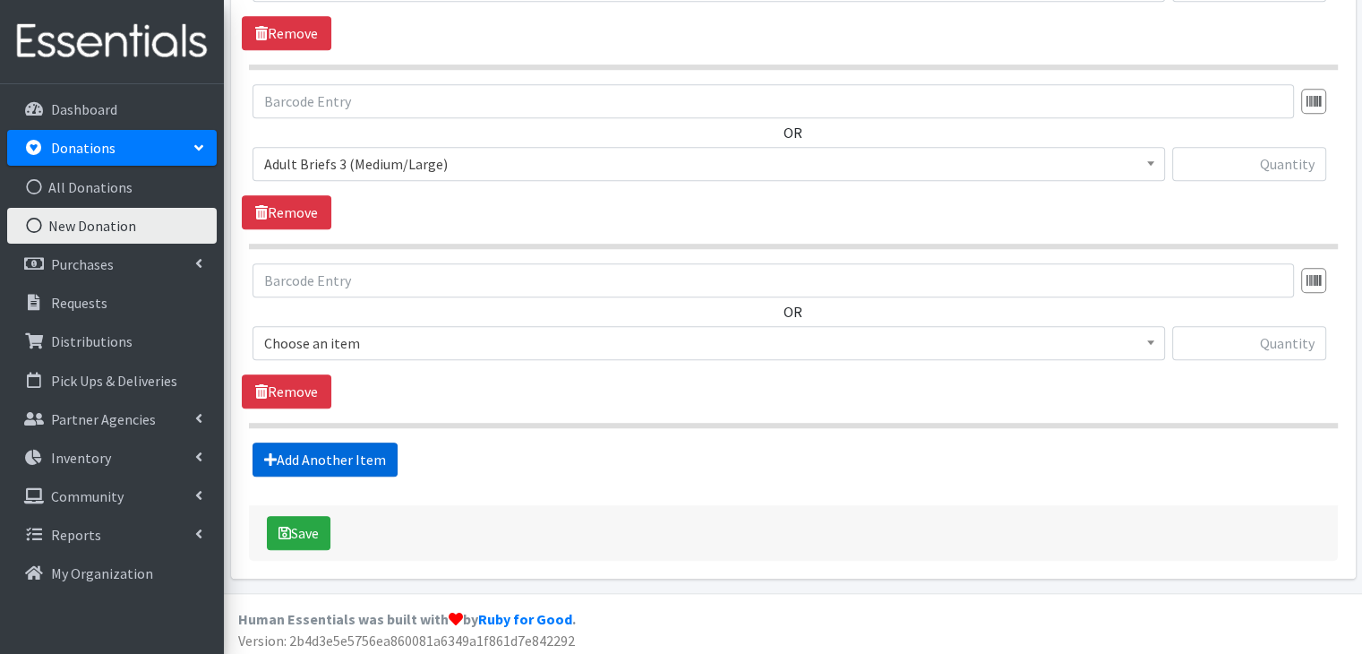
scroll to position [1470, 0]
click at [408, 336] on span "Choose an item" at bounding box center [708, 342] width 889 height 25
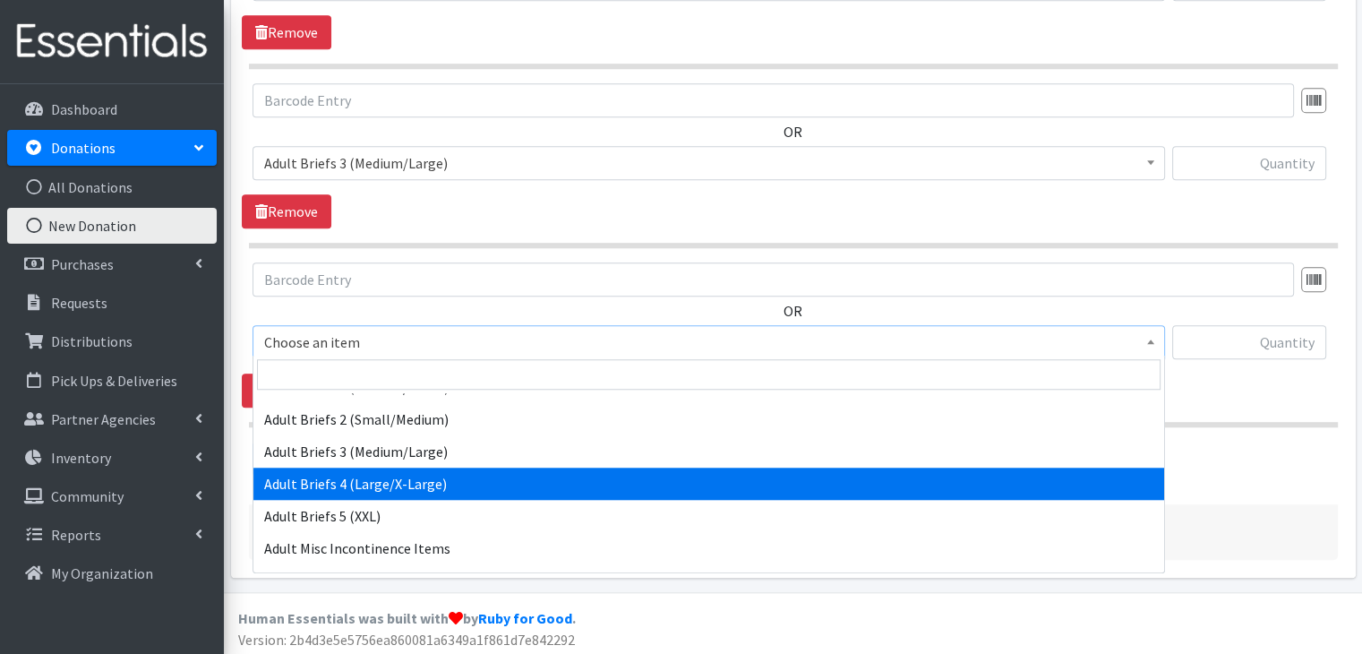
scroll to position [358, 0]
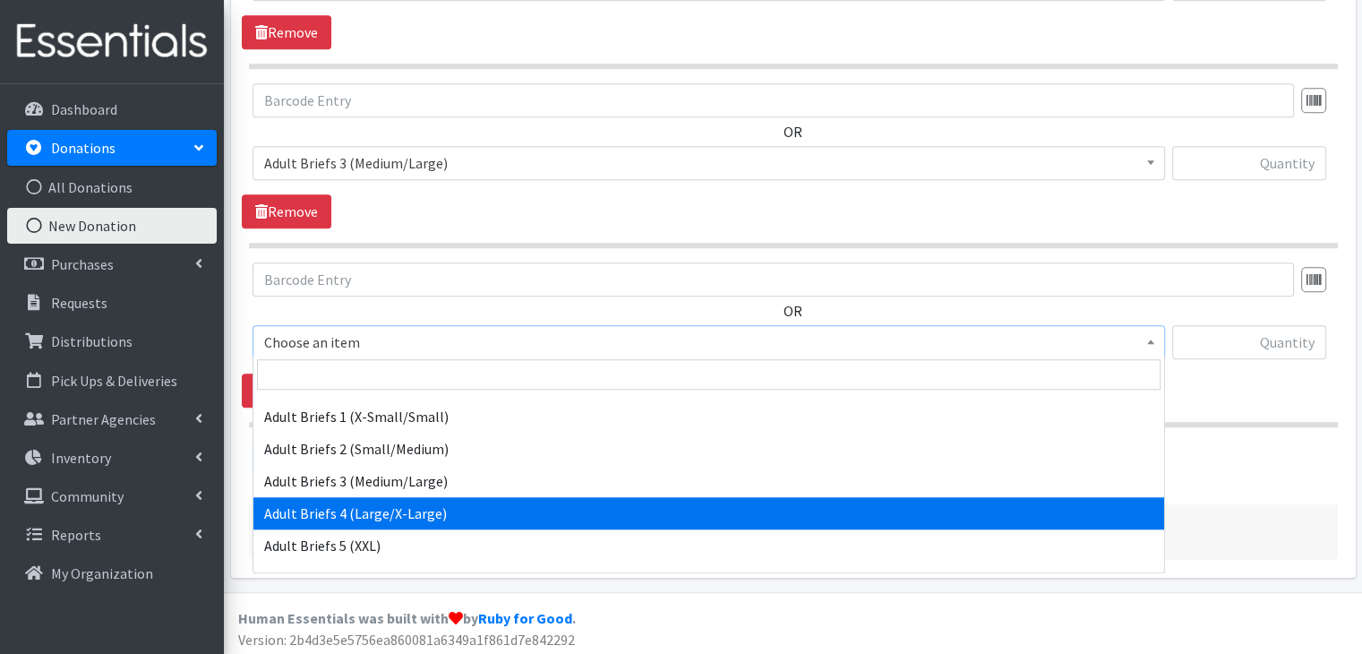
select select "5609"
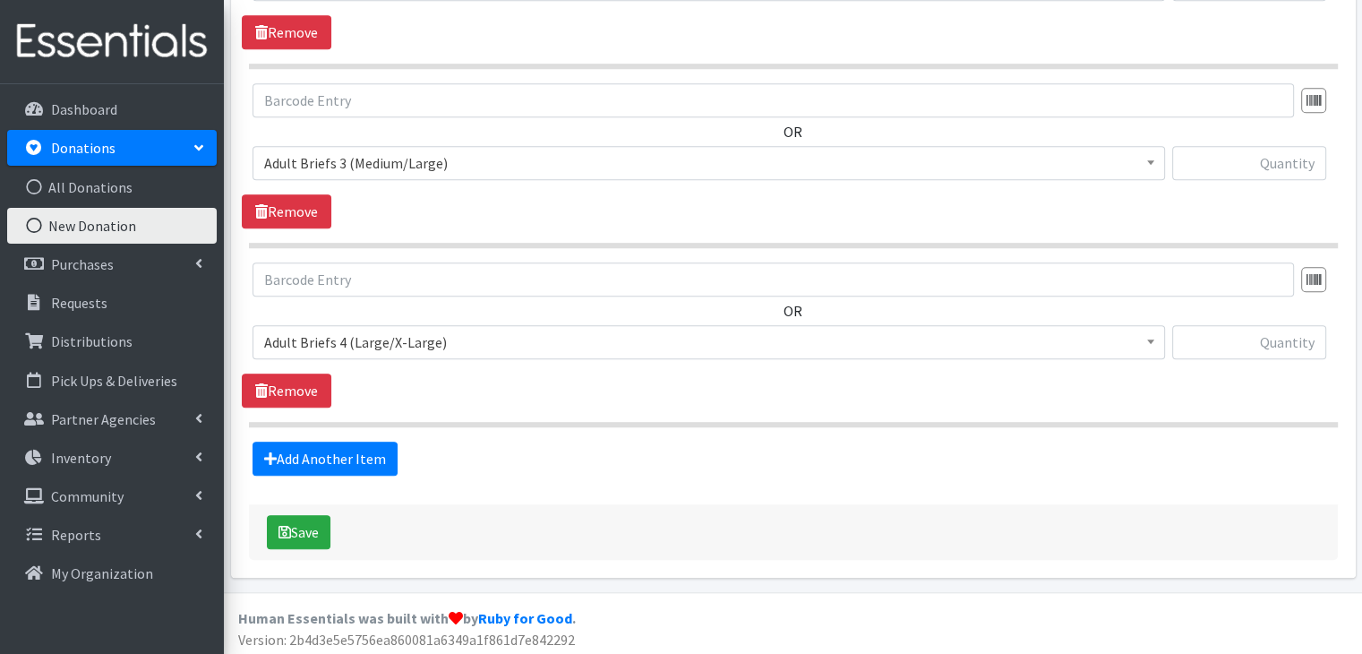
click at [629, 456] on div "Add Another Item" at bounding box center [793, 459] width 1103 height 34
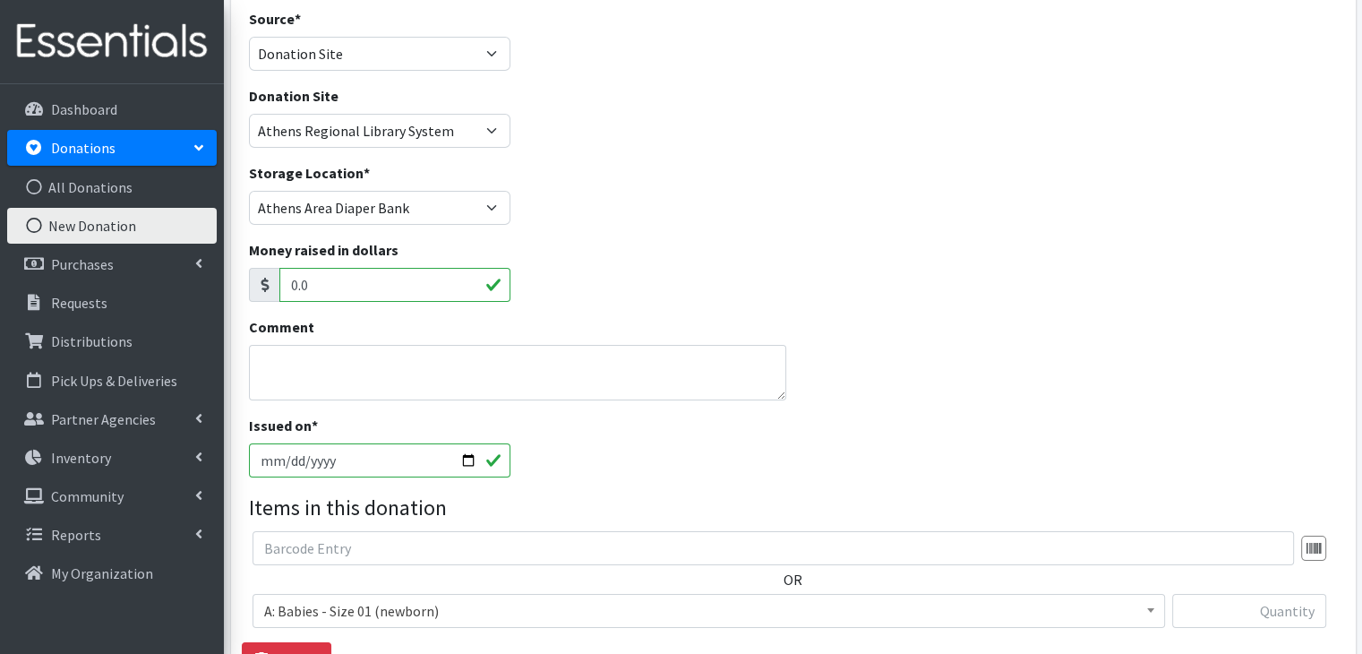
scroll to position [305, 0]
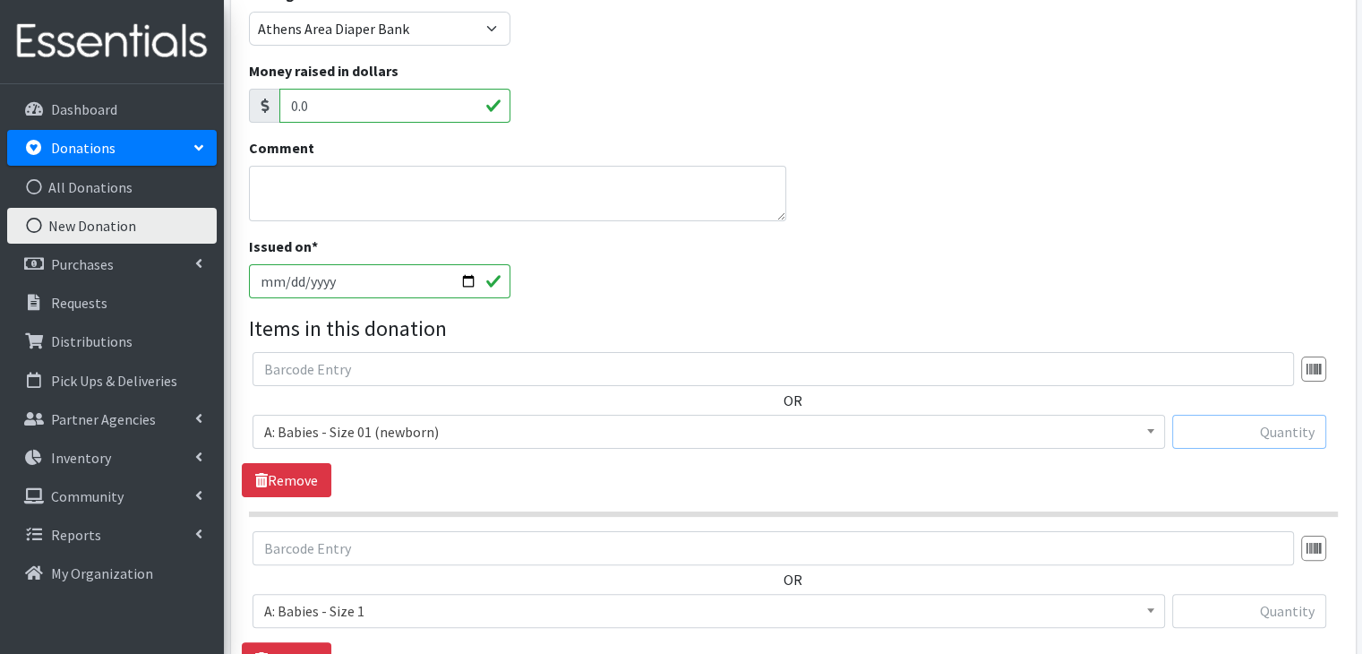
click at [1230, 435] on input "text" at bounding box center [1250, 432] width 154 height 34
type input "100"
type input "84"
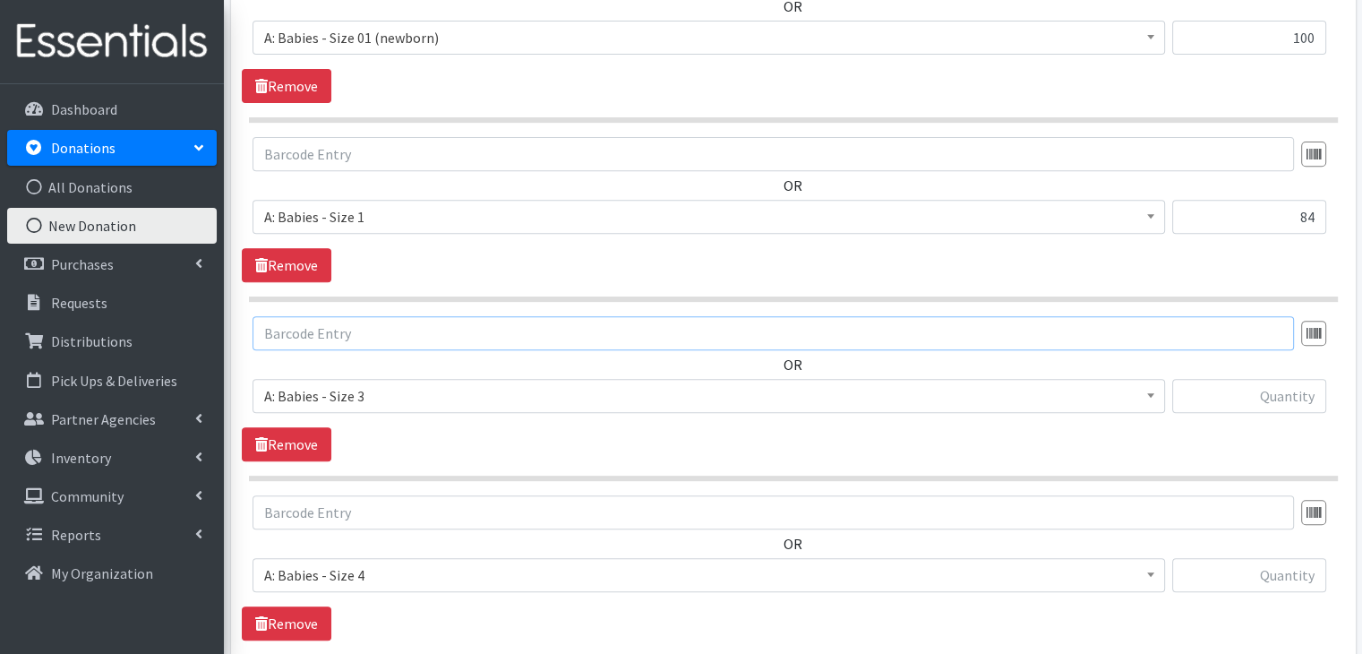
scroll to position [704, 0]
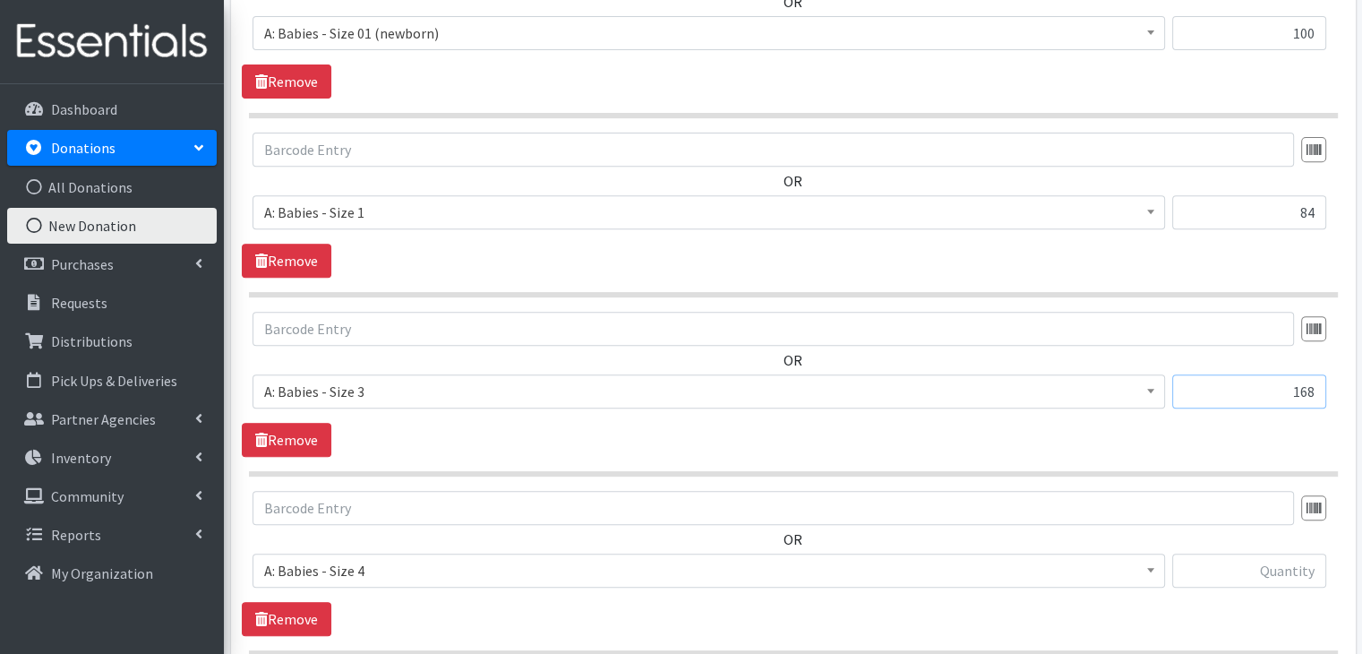
type input "168"
type input "99"
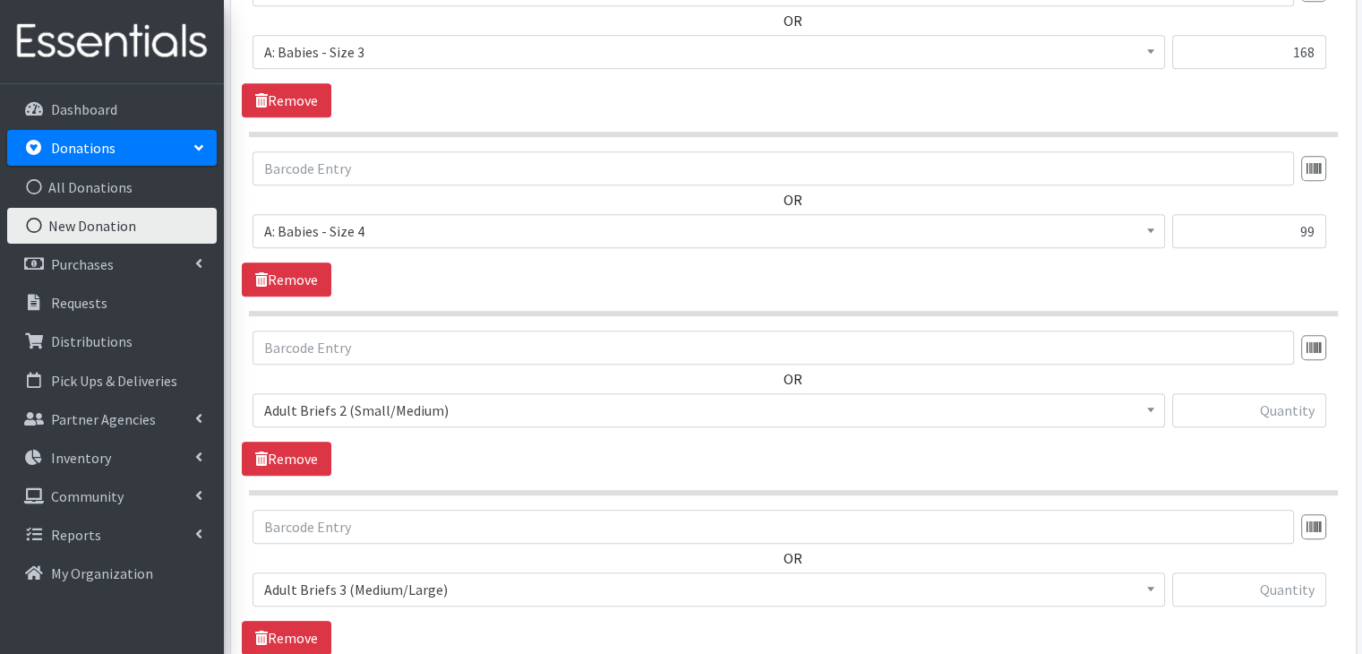
scroll to position [1061, 0]
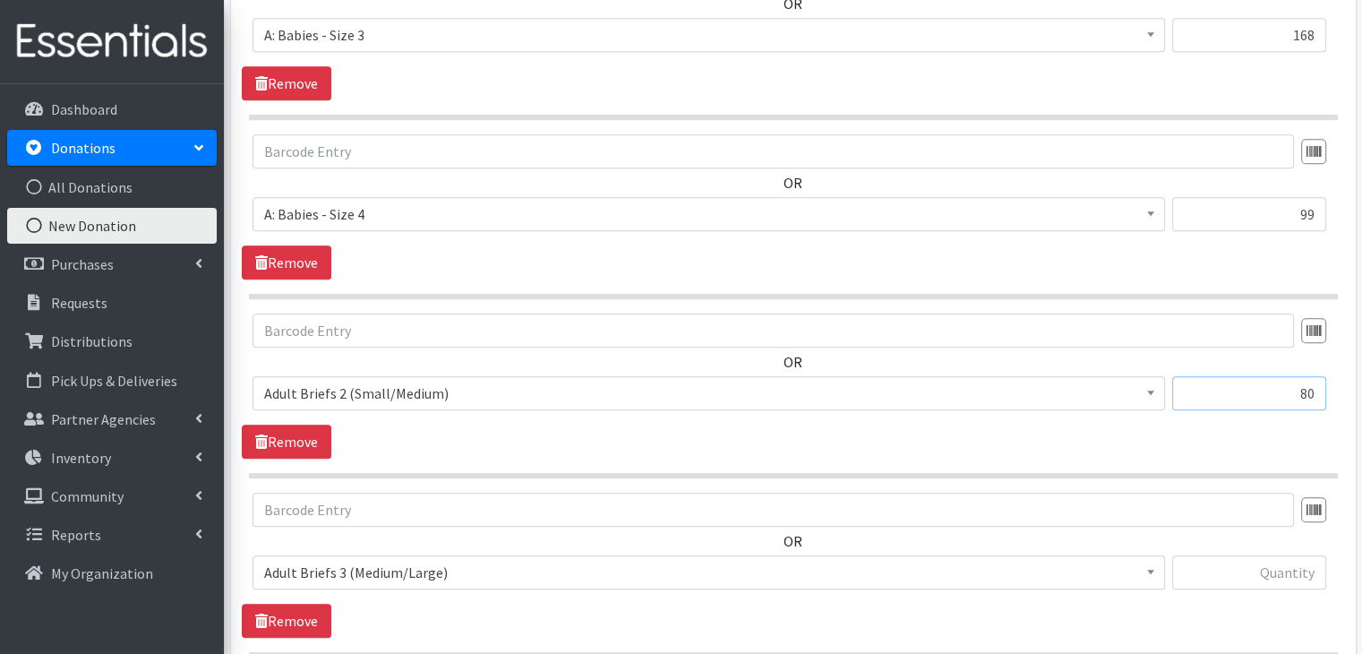
type input "80"
type input "40"
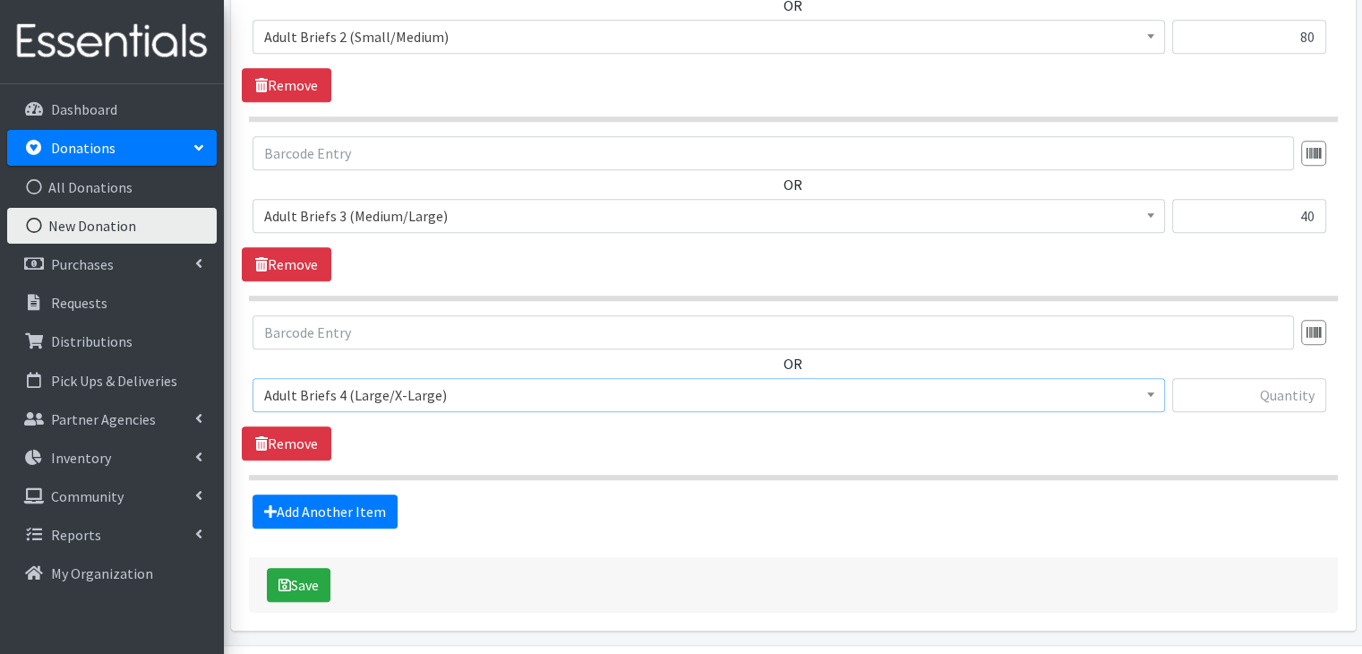
scroll to position [1419, 0]
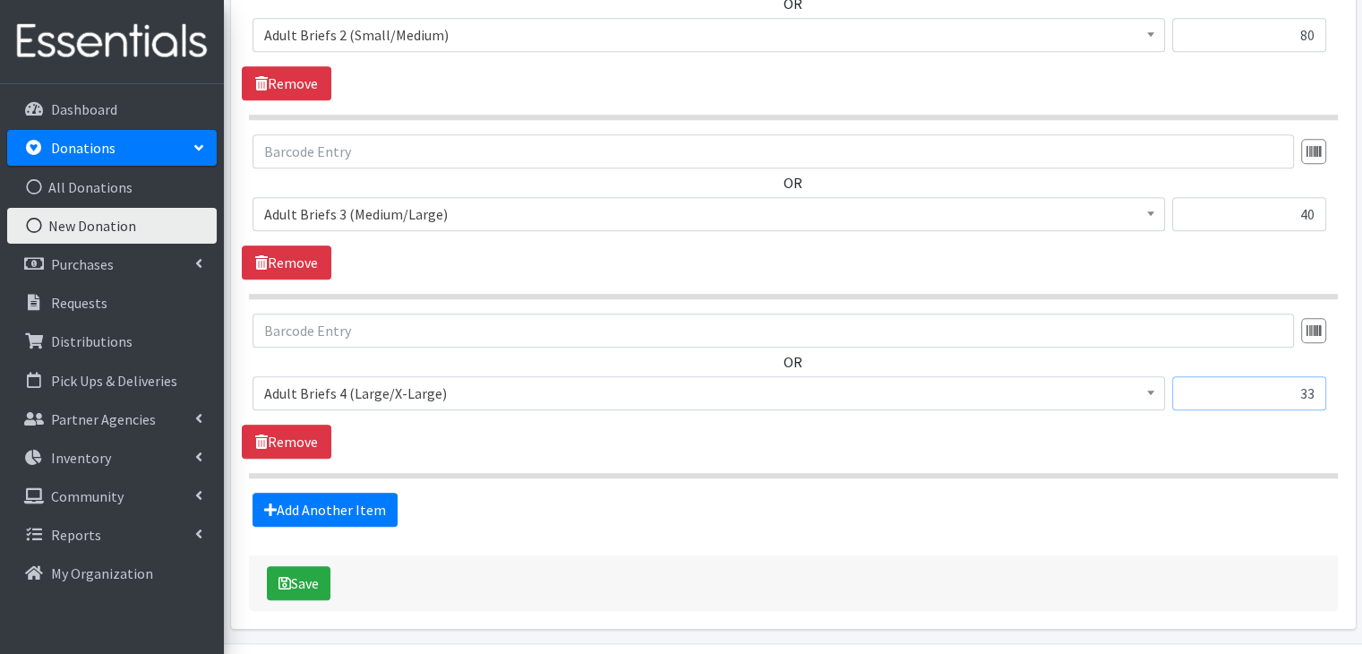
type input "33"
click at [294, 575] on button "Save" at bounding box center [299, 583] width 64 height 34
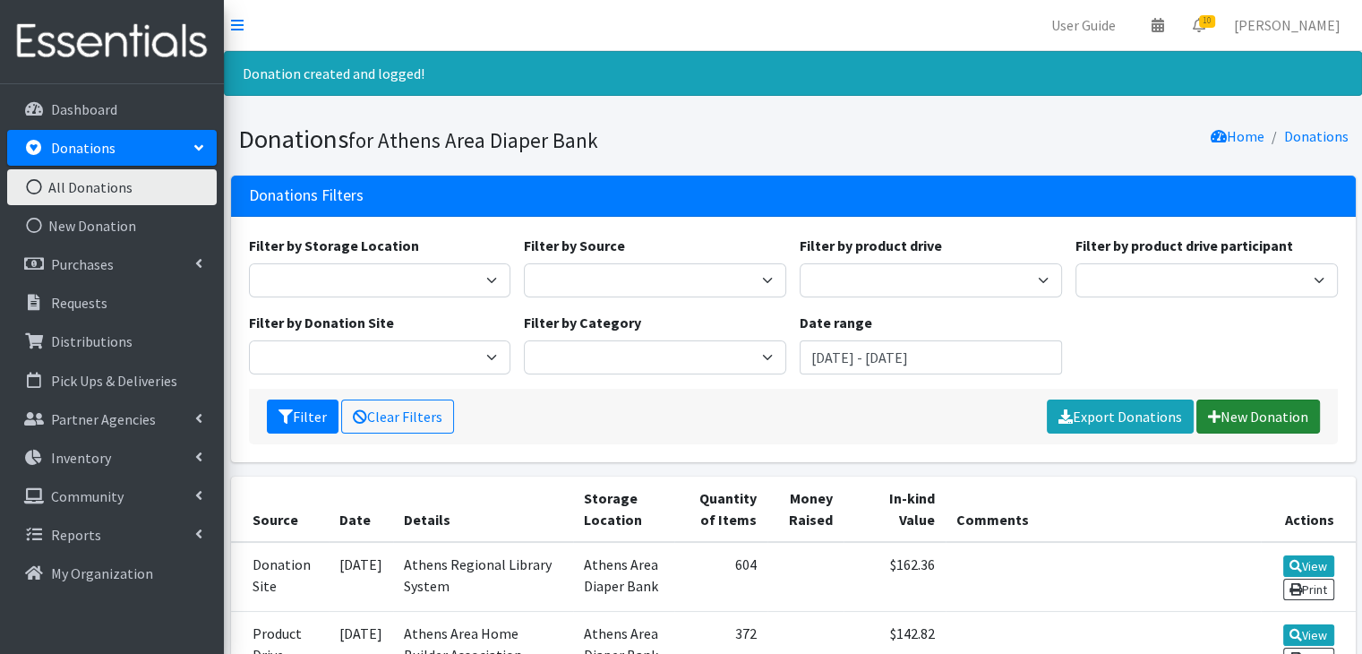
click at [1233, 419] on link "New Donation" at bounding box center [1259, 417] width 124 height 34
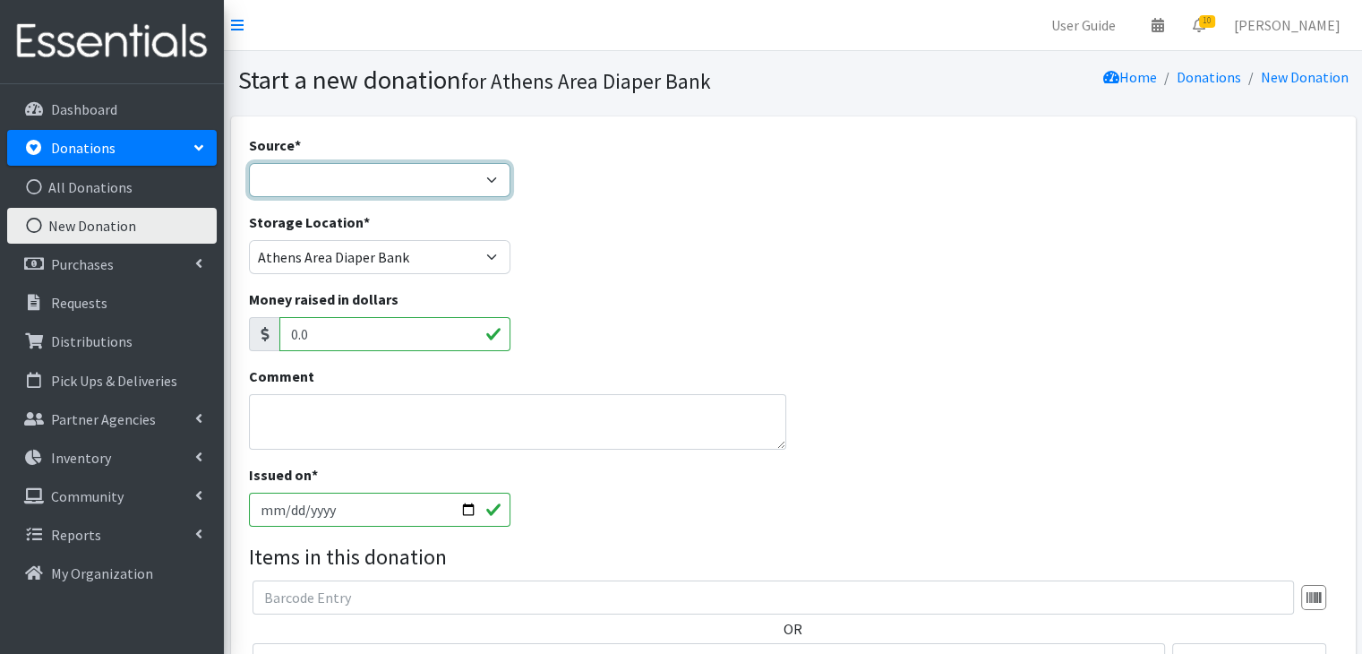
click at [348, 193] on select "Product Drive Manufacturer Donation Site Misc. Donation" at bounding box center [380, 180] width 262 height 34
select select "Misc. Donation"
click at [249, 163] on select "Product Drive Manufacturer Donation Site Misc. Donation" at bounding box center [380, 180] width 262 height 34
click at [391, 432] on textarea "Comment" at bounding box center [518, 422] width 538 height 56
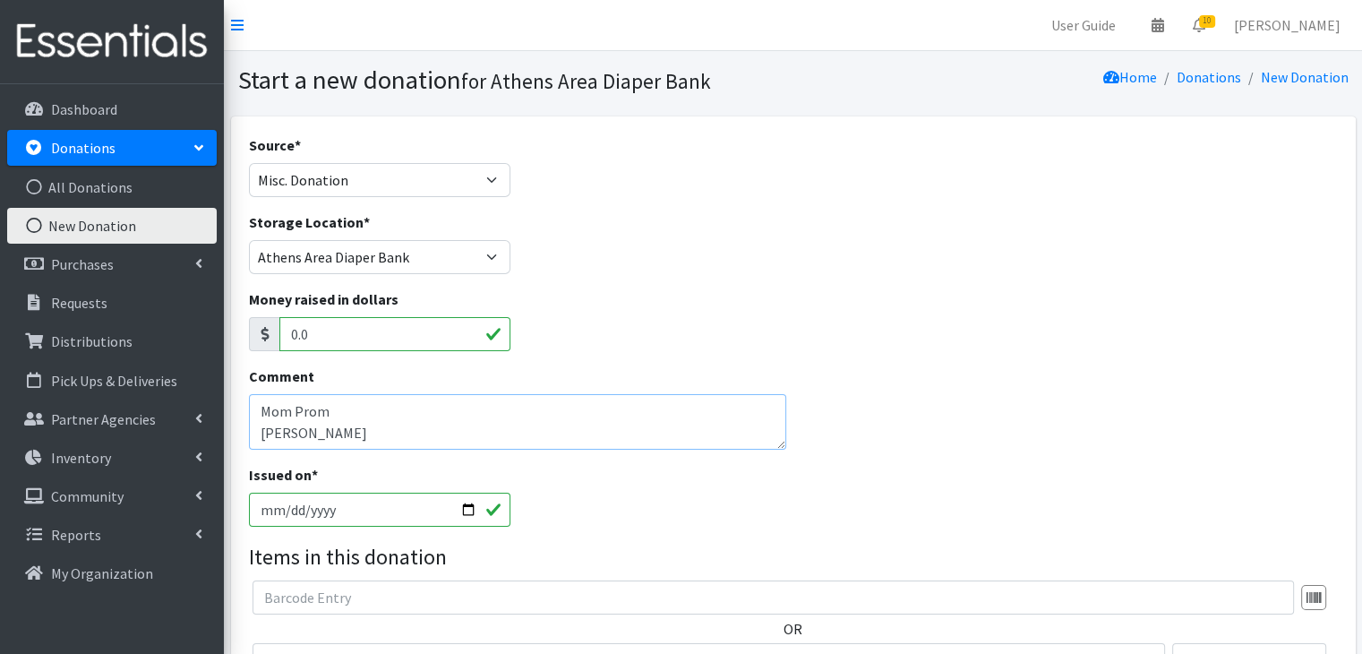
scroll to position [14, 0]
type textarea "Mom Prom [PERSON_NAME] [PHONE_NUMBER]"
click at [279, 510] on input "2025-08-24" at bounding box center [380, 510] width 262 height 34
type input "[DATE]"
click at [648, 525] on div "Issued on * 2025-08-15" at bounding box center [793, 502] width 1103 height 77
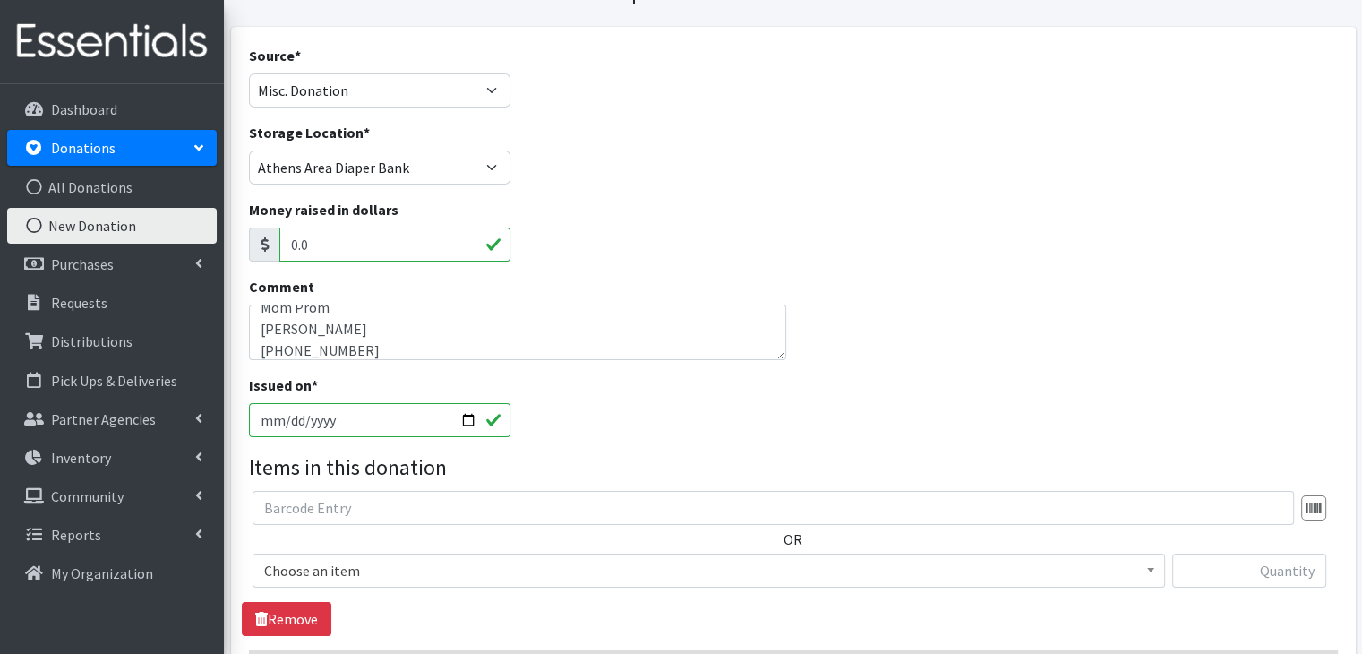
scroll to position [179, 0]
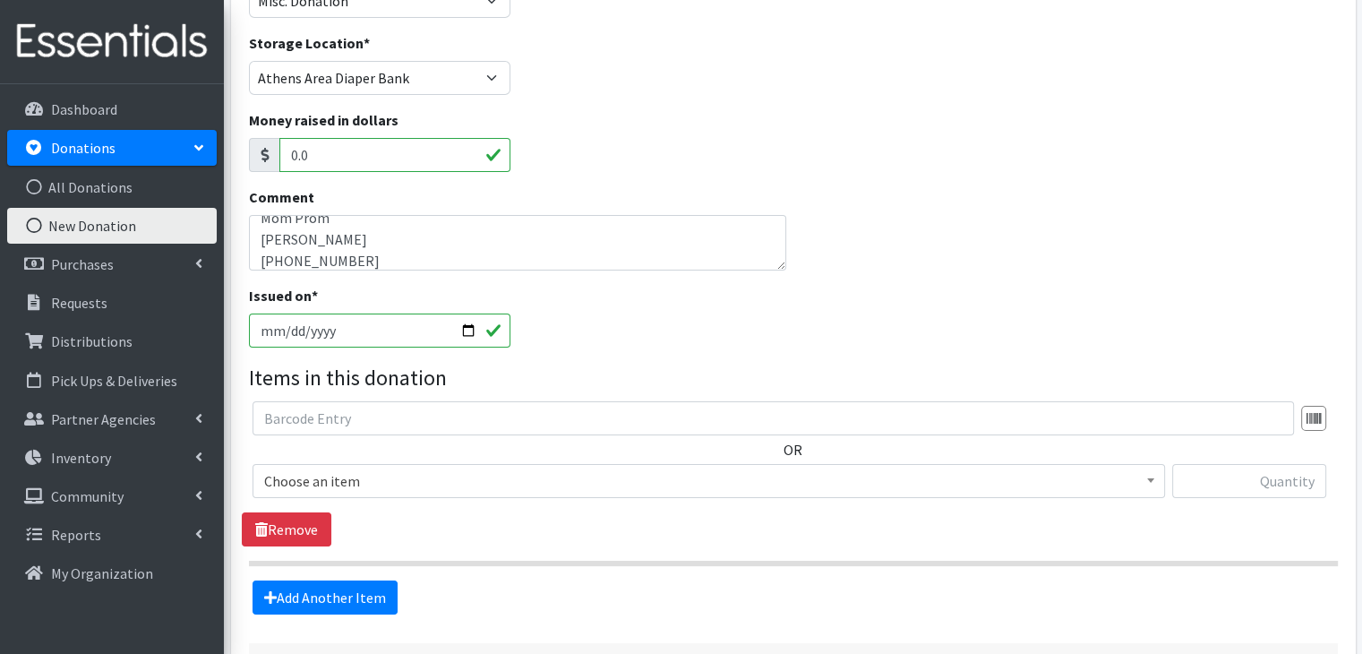
click at [339, 486] on span "Choose an item" at bounding box center [708, 480] width 889 height 25
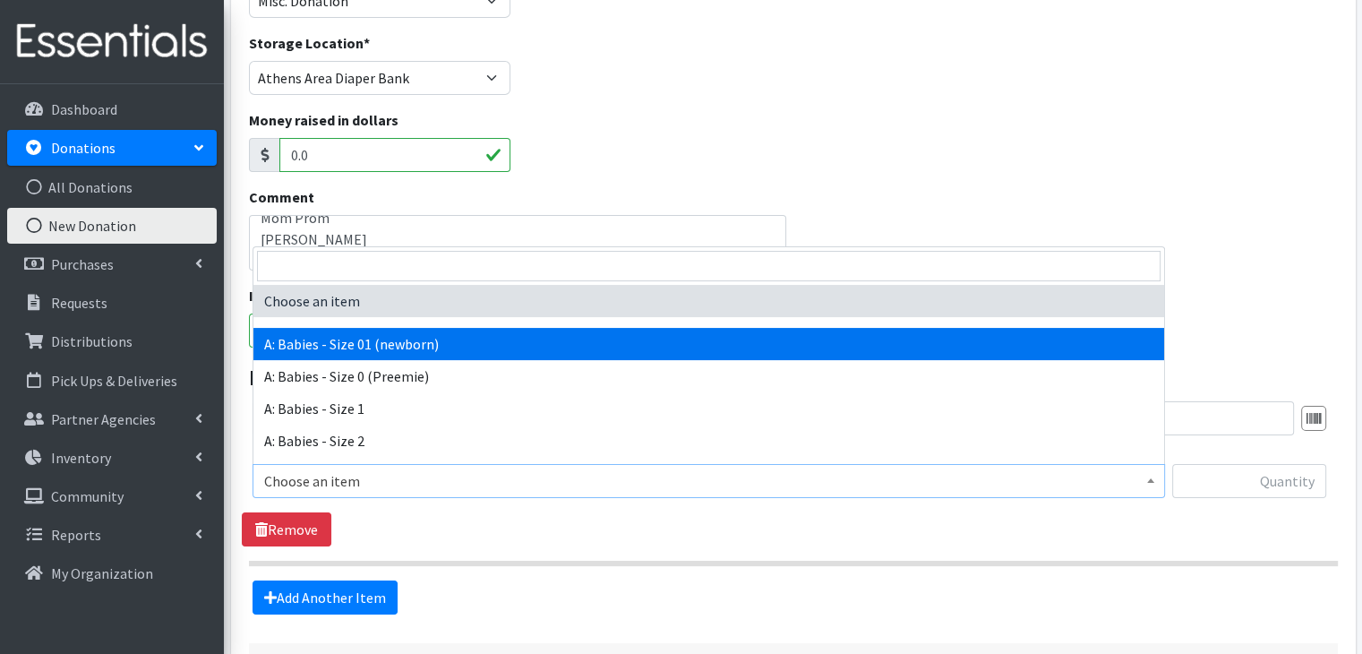
select select "5610"
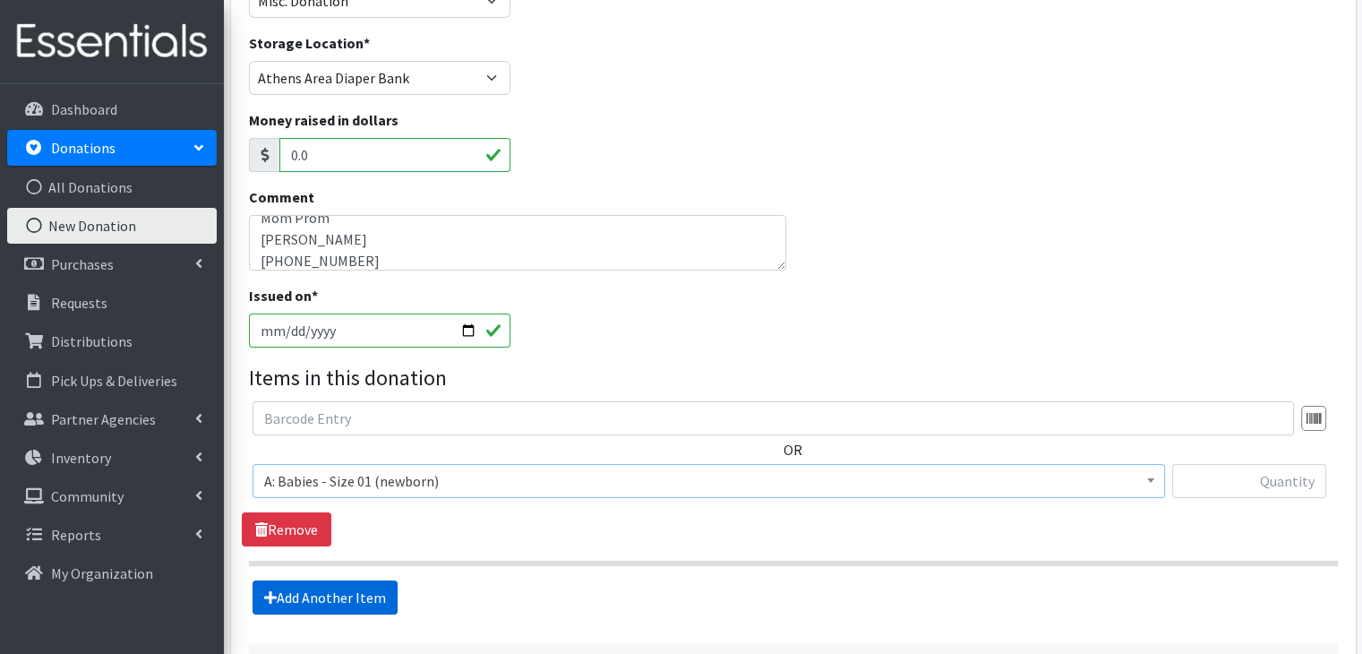
click at [346, 599] on link "Add Another Item" at bounding box center [325, 597] width 145 height 34
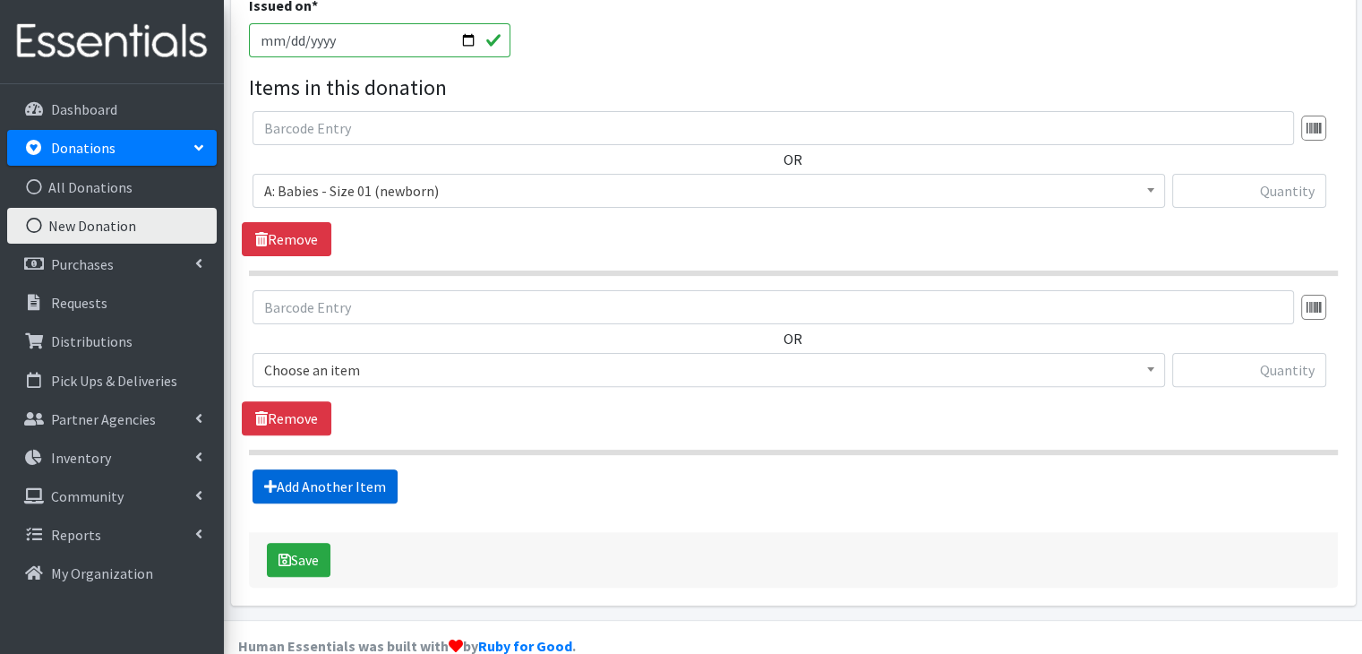
scroll to position [500, 0]
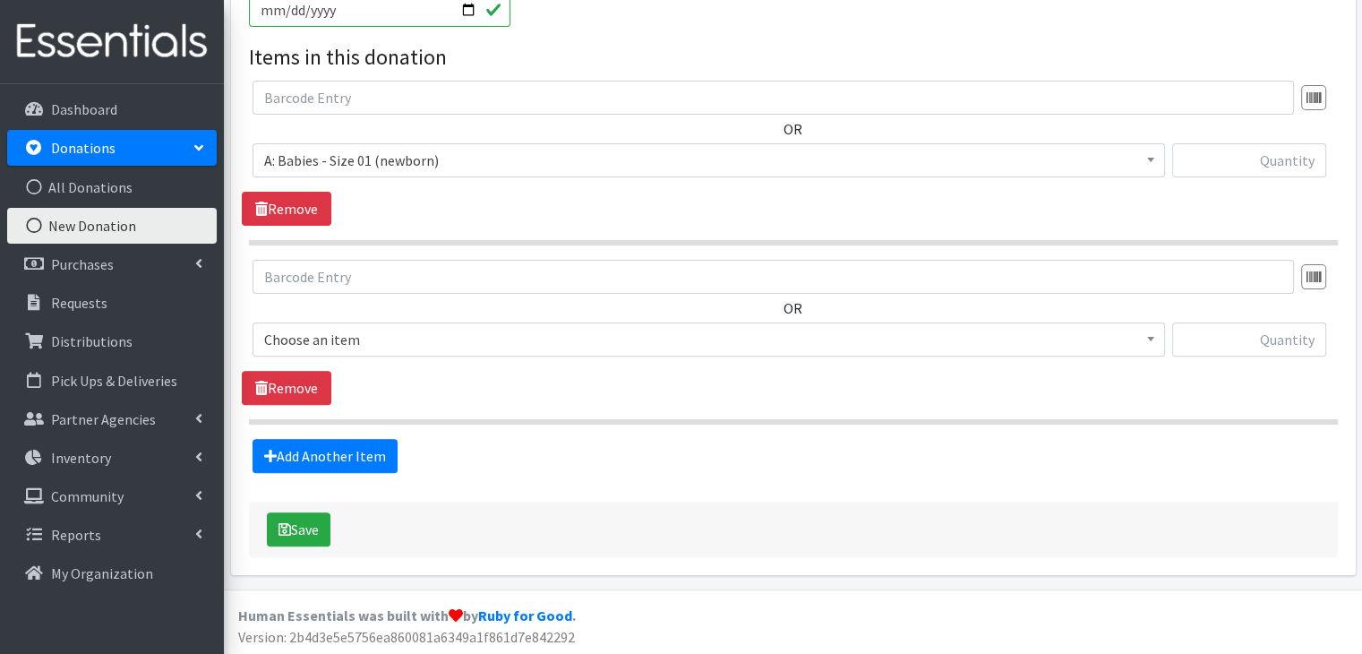
click at [458, 338] on span "Choose an item" at bounding box center [708, 339] width 889 height 25
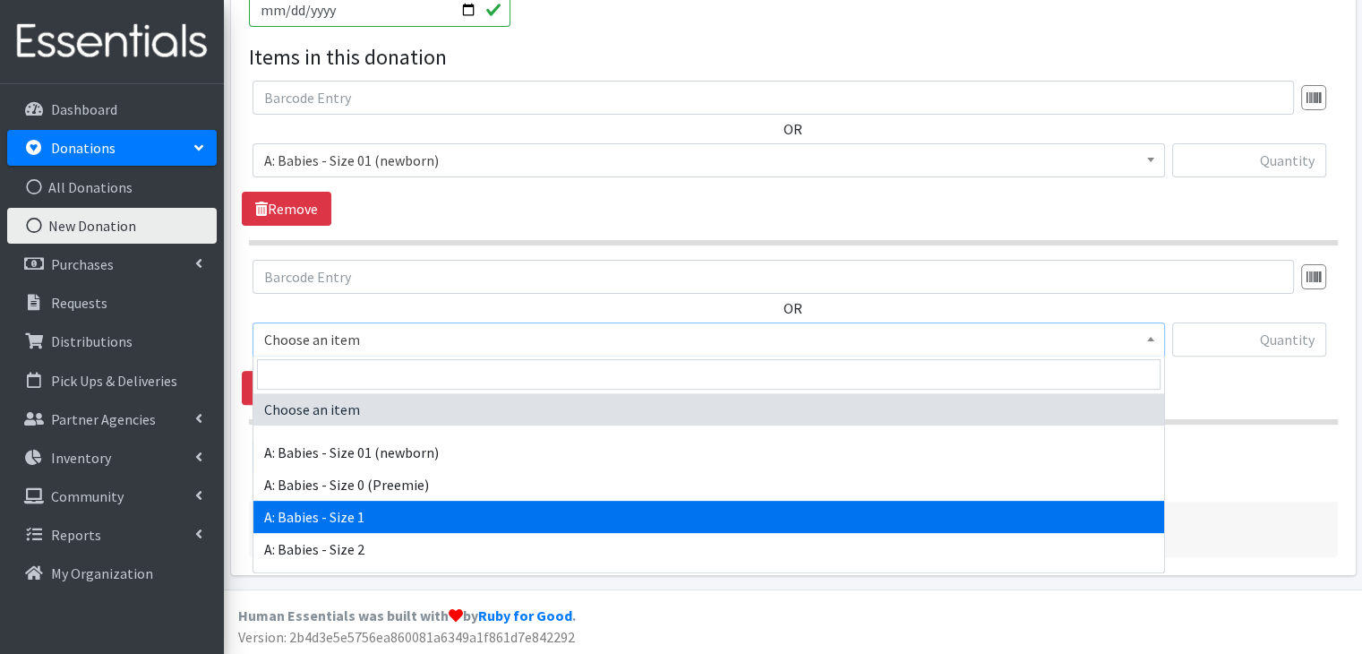
select select "5611"
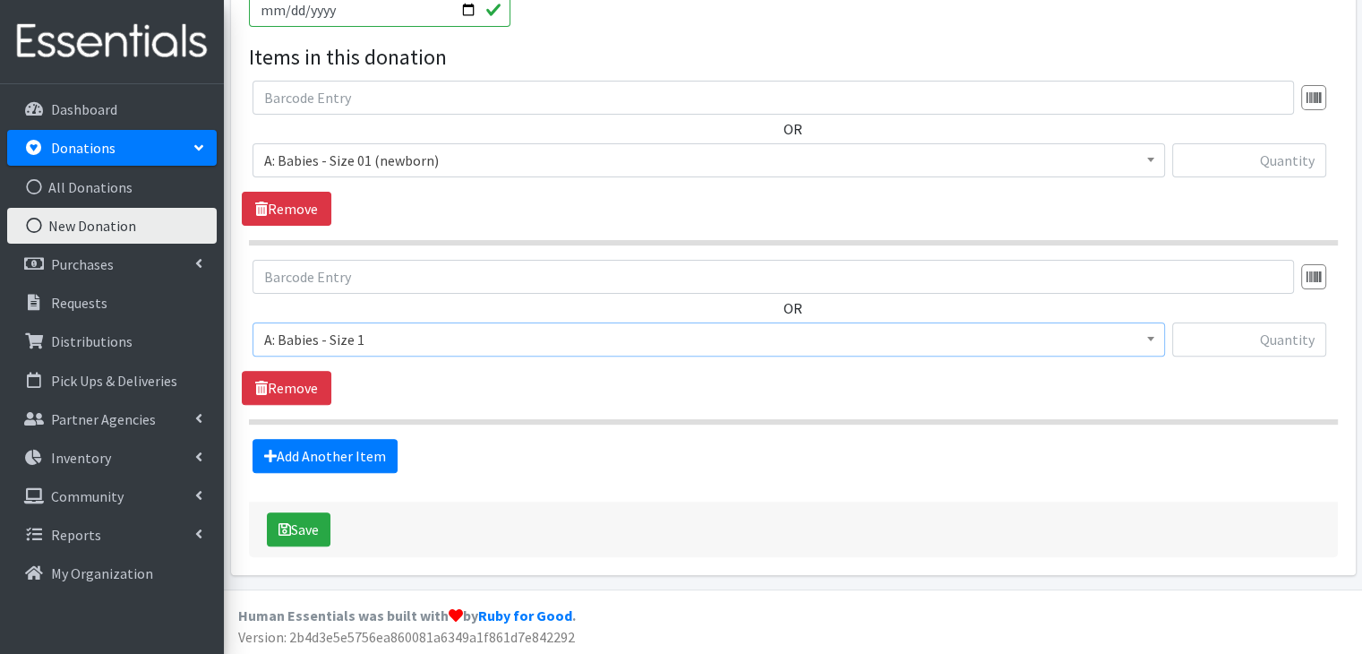
click at [496, 412] on section "OR Choose an item A: Babies - Size 01 (newborn) A: Babies - Size 0 (Preemie) A:…" at bounding box center [793, 342] width 1089 height 165
click at [349, 446] on link "Add Another Item" at bounding box center [325, 456] width 145 height 34
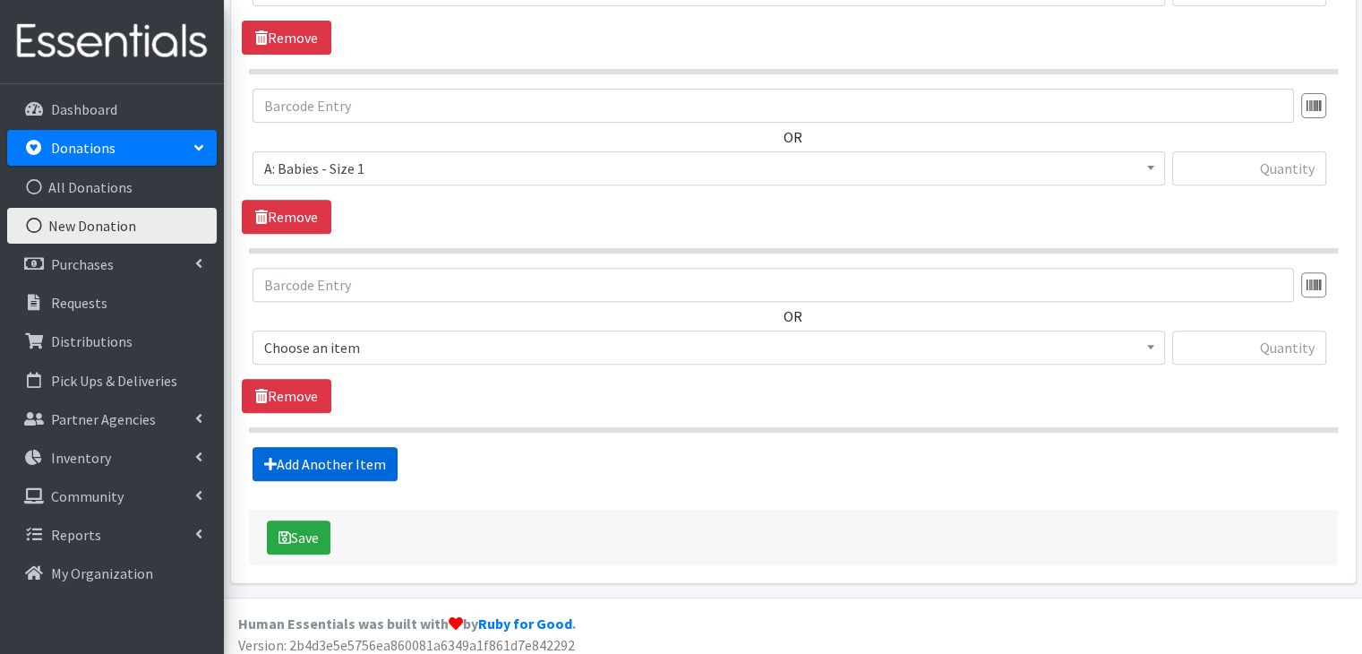
scroll to position [678, 0]
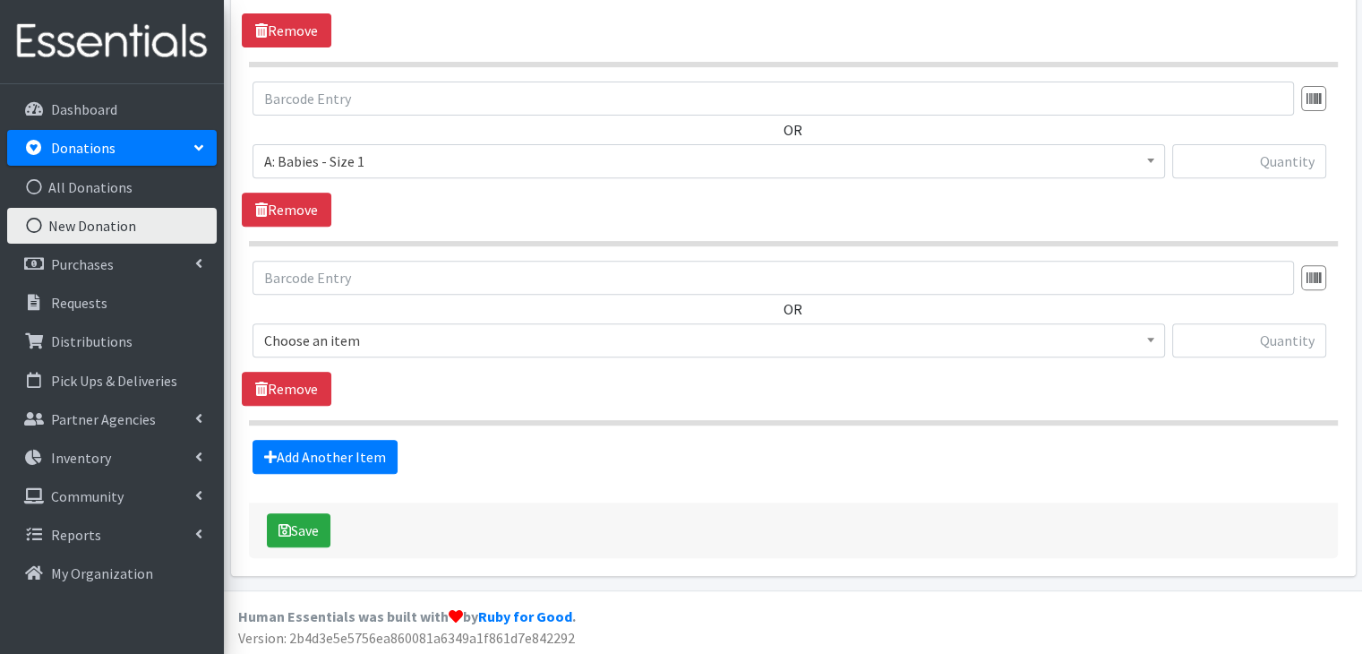
click at [435, 347] on span "Choose an item" at bounding box center [708, 340] width 889 height 25
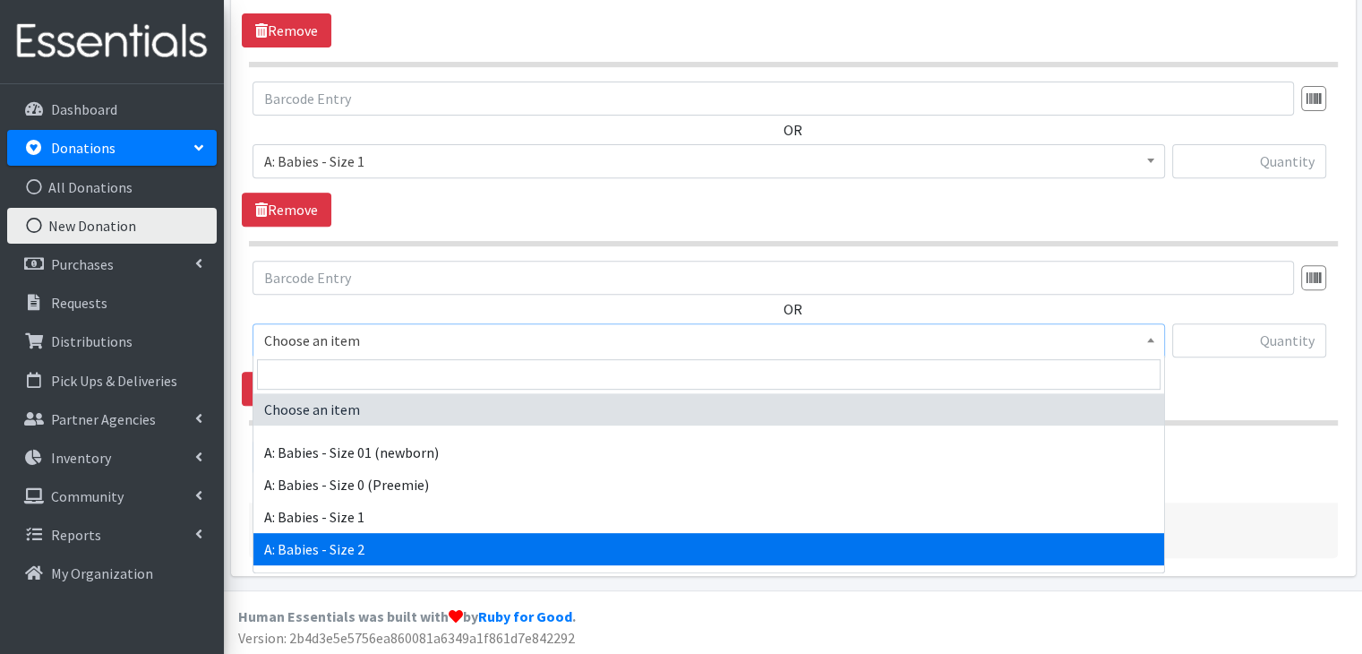
select select "5612"
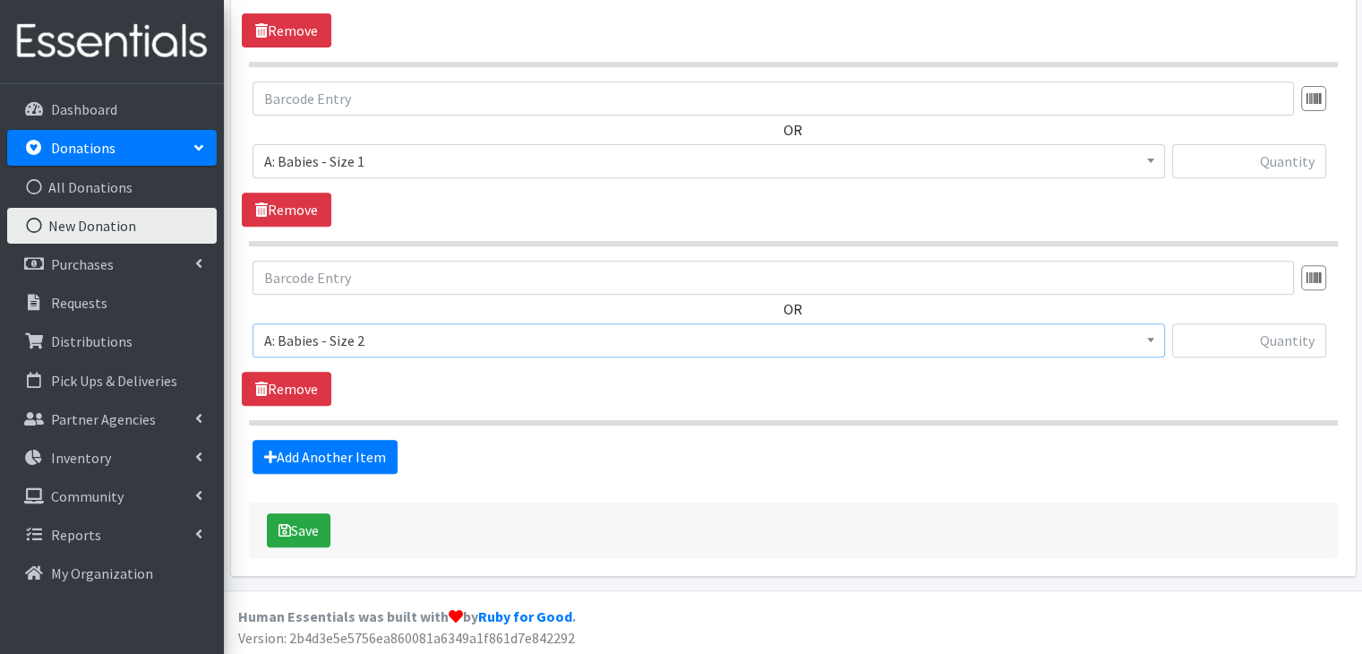
click at [549, 411] on section "OR Choose an item A: Babies - Size 01 (newborn) A: Babies - Size 0 (Preemie) A:…" at bounding box center [793, 343] width 1089 height 165
click at [351, 443] on link "Add Another Item" at bounding box center [325, 457] width 145 height 34
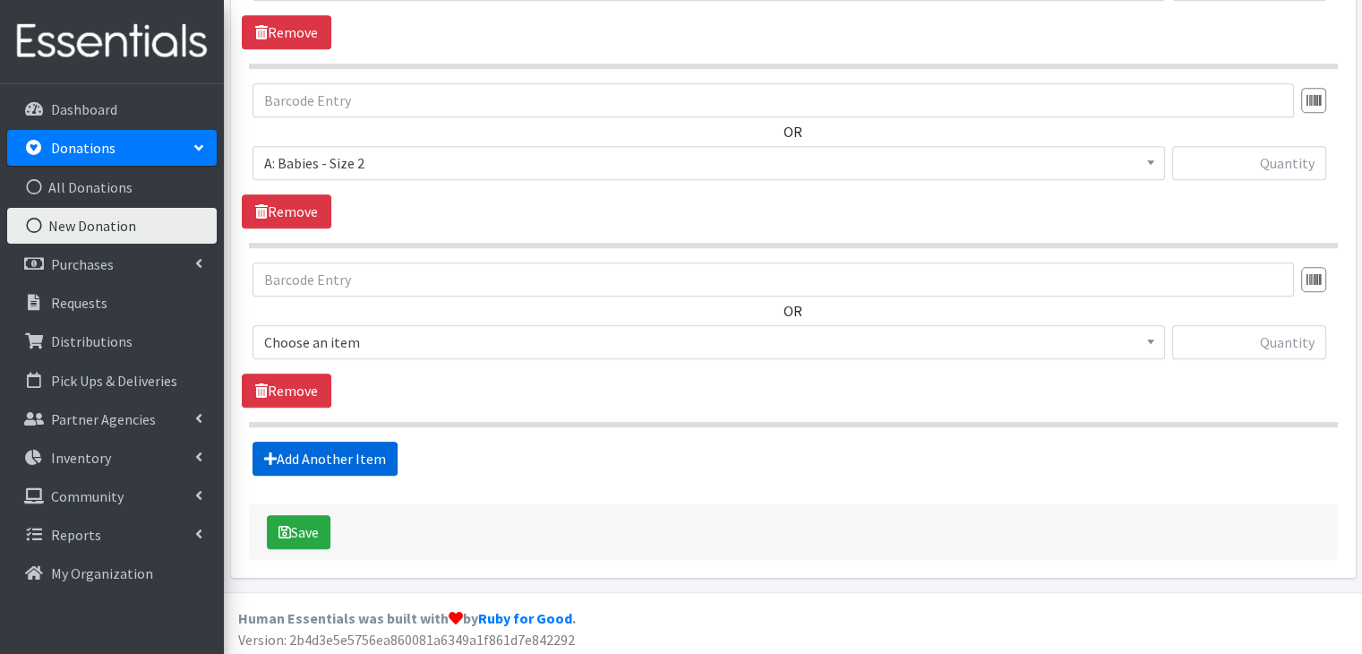
scroll to position [857, 0]
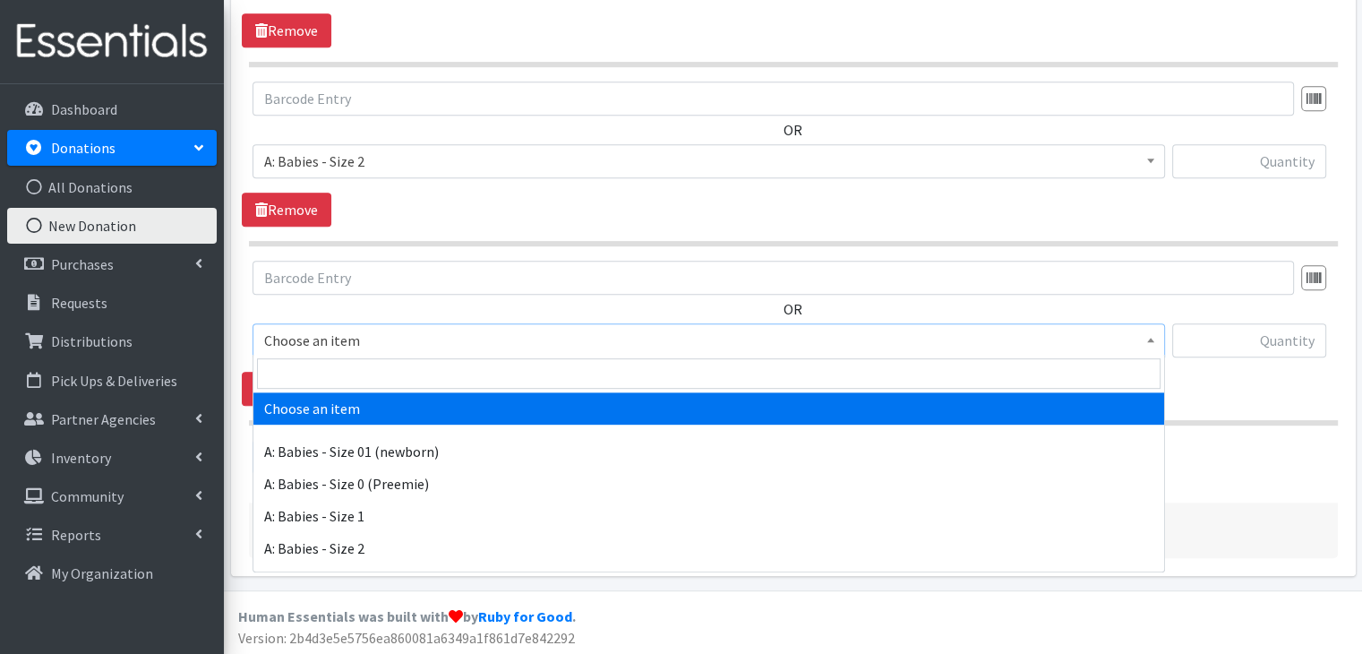
click at [444, 346] on span "Choose an item" at bounding box center [708, 340] width 889 height 25
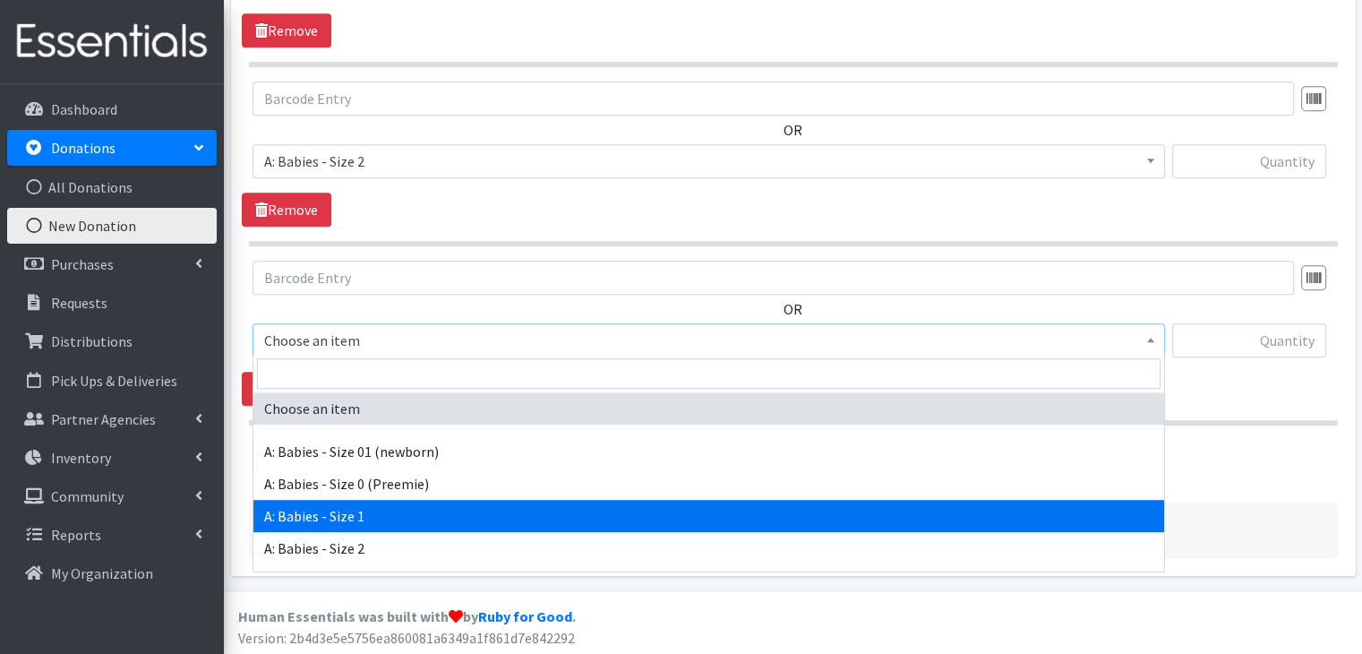
scroll to position [90, 0]
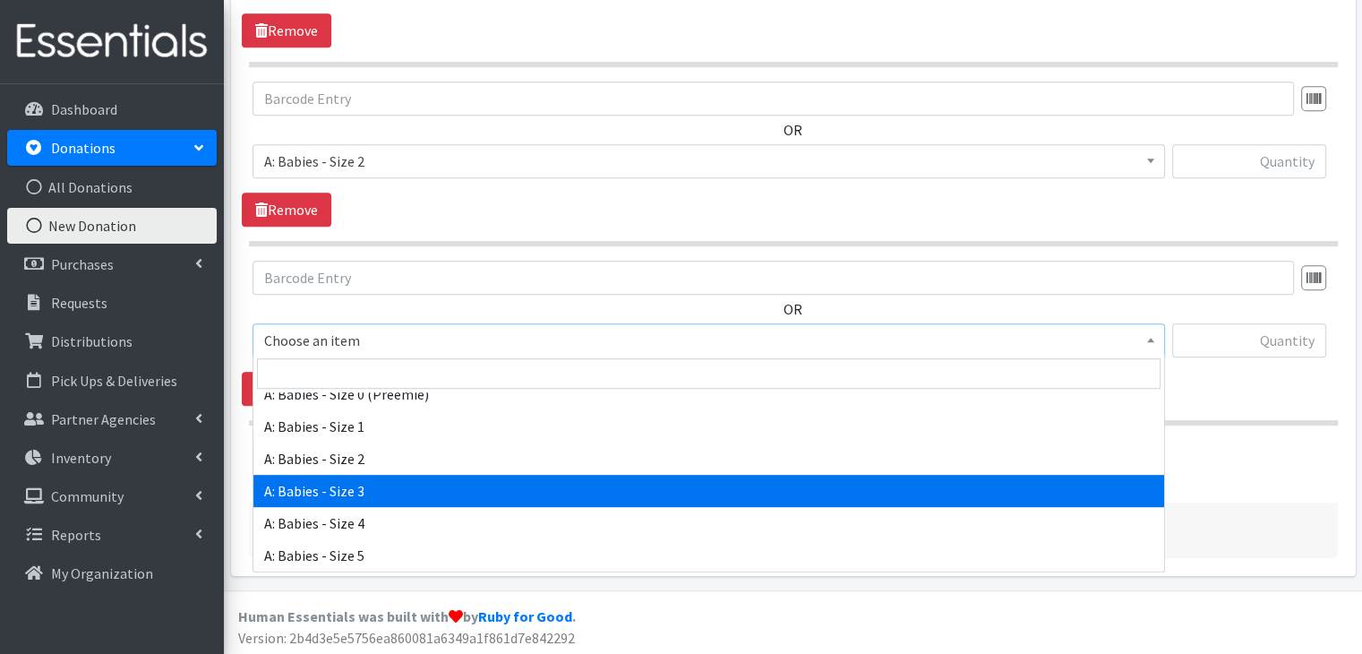
select select "5613"
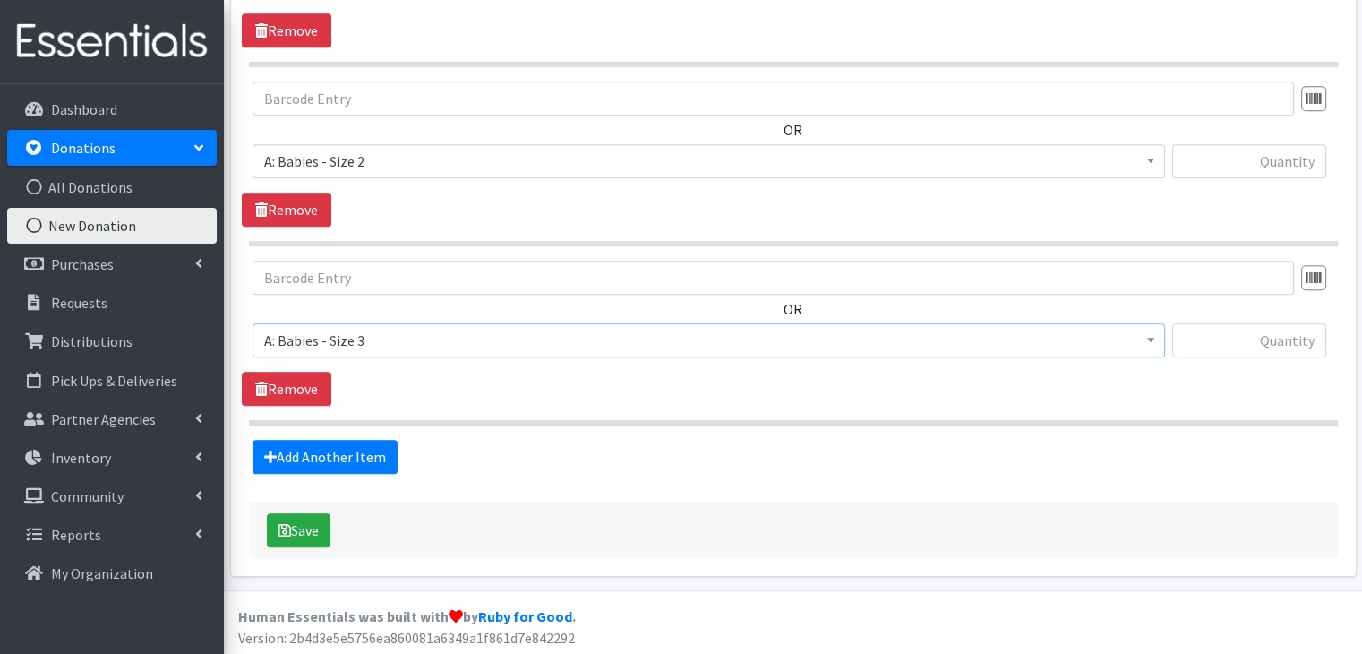
click at [509, 420] on hr at bounding box center [793, 422] width 1089 height 5
click at [374, 460] on link "Add Another Item" at bounding box center [325, 457] width 145 height 34
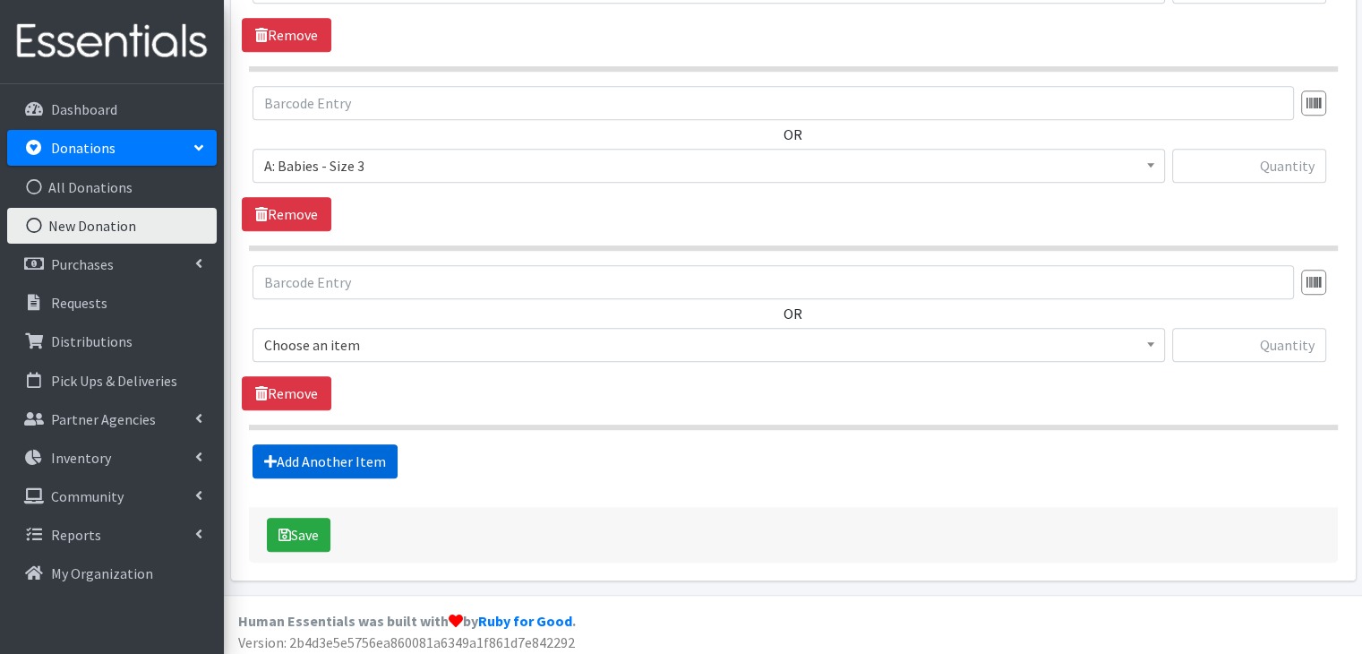
scroll to position [1036, 0]
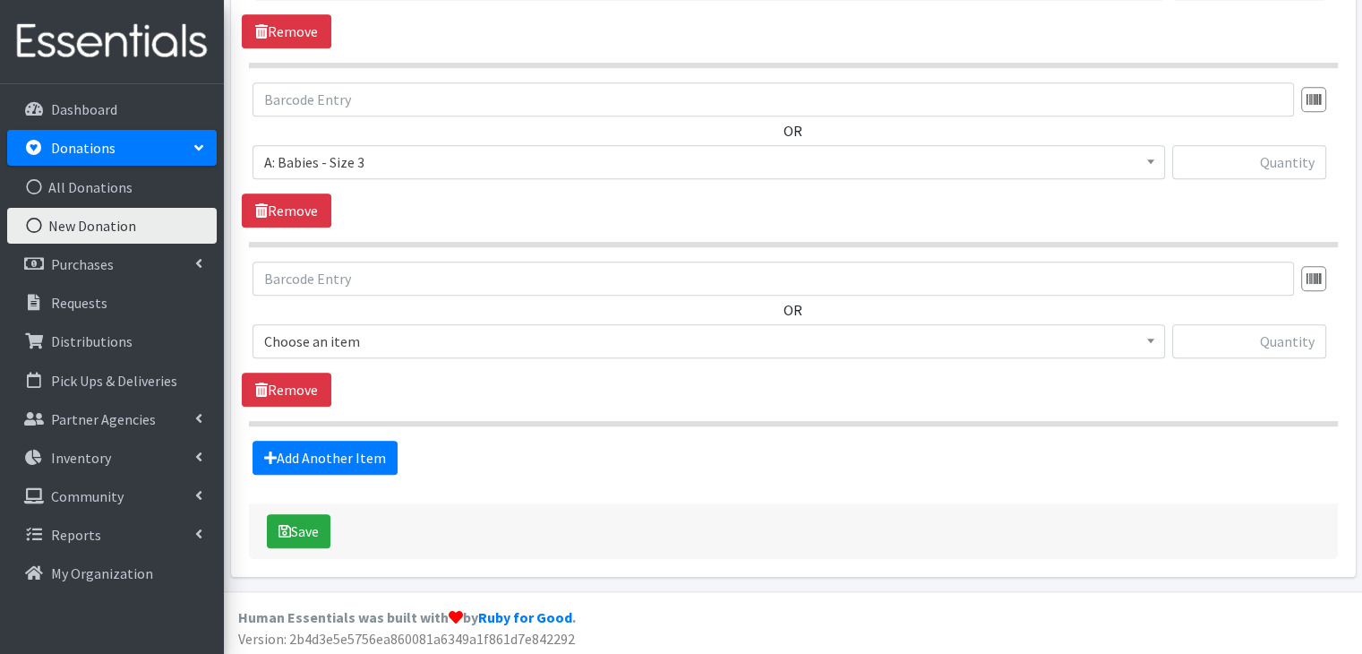
click at [452, 348] on span "Choose an item" at bounding box center [708, 341] width 889 height 25
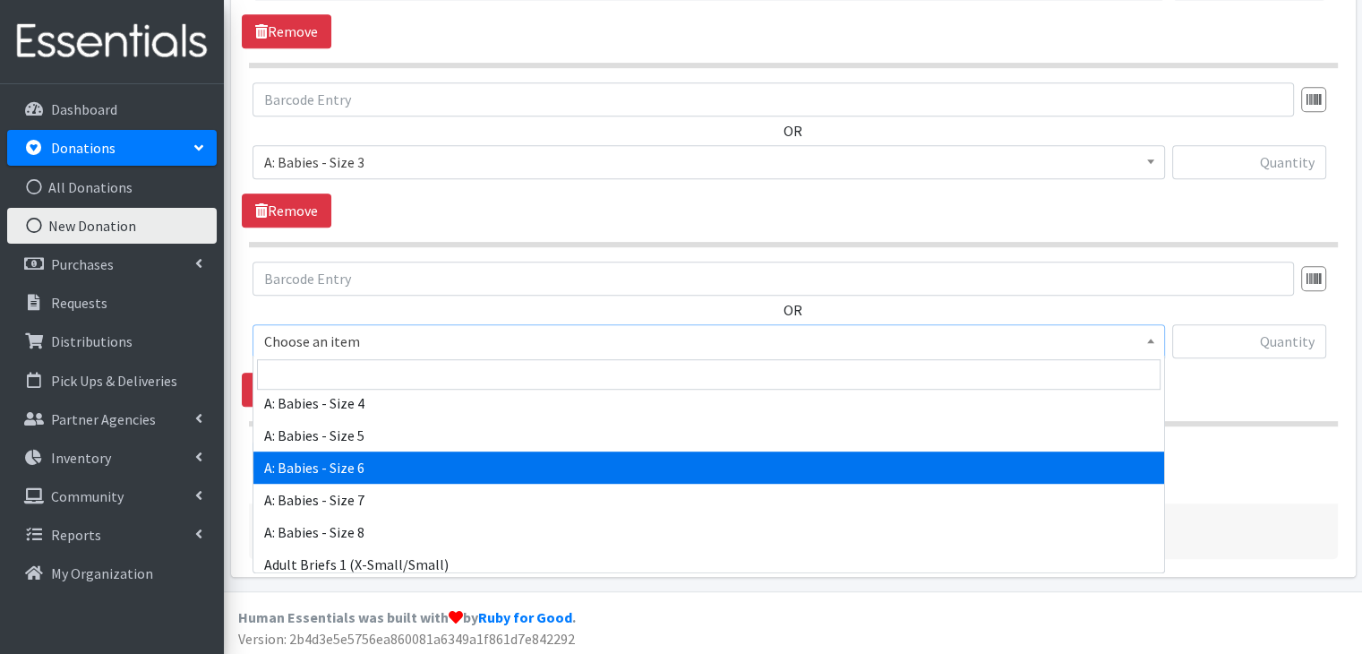
scroll to position [179, 0]
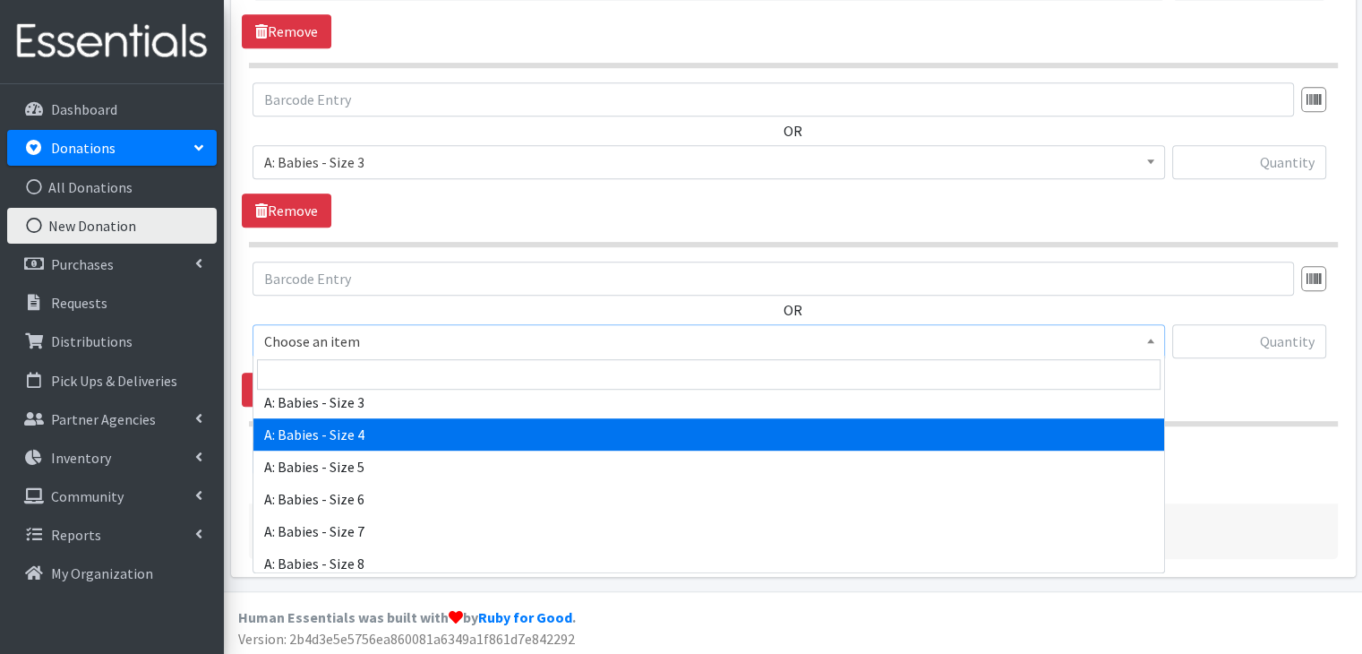
select select "5614"
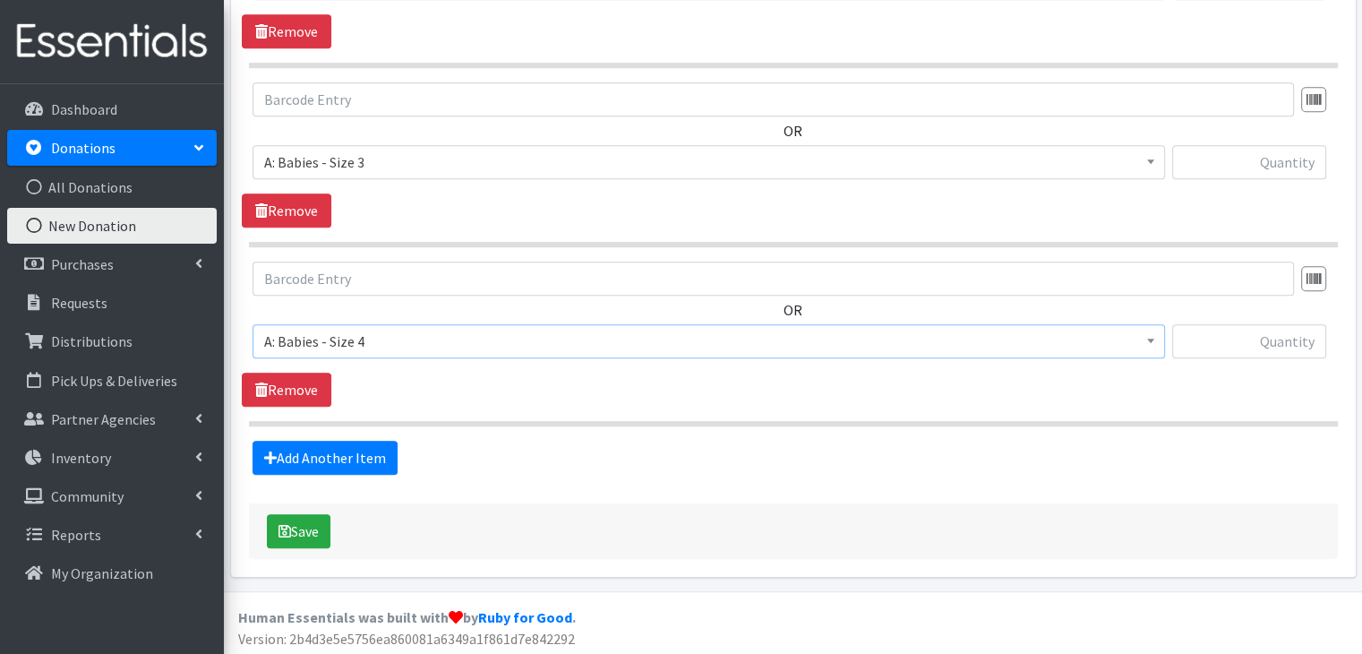
click at [562, 421] on hr at bounding box center [793, 423] width 1089 height 5
click at [367, 457] on link "Add Another Item" at bounding box center [325, 458] width 145 height 34
click at [492, 341] on span "Choose an item" at bounding box center [708, 341] width 889 height 25
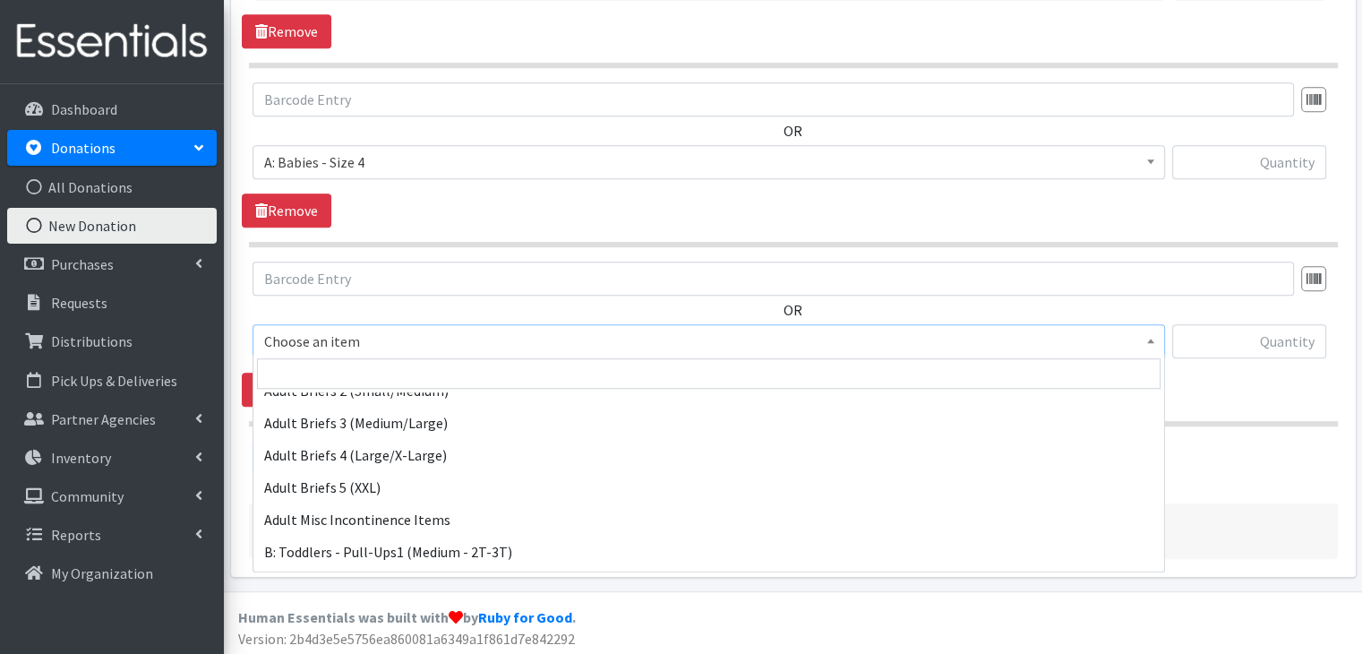
scroll to position [448, 0]
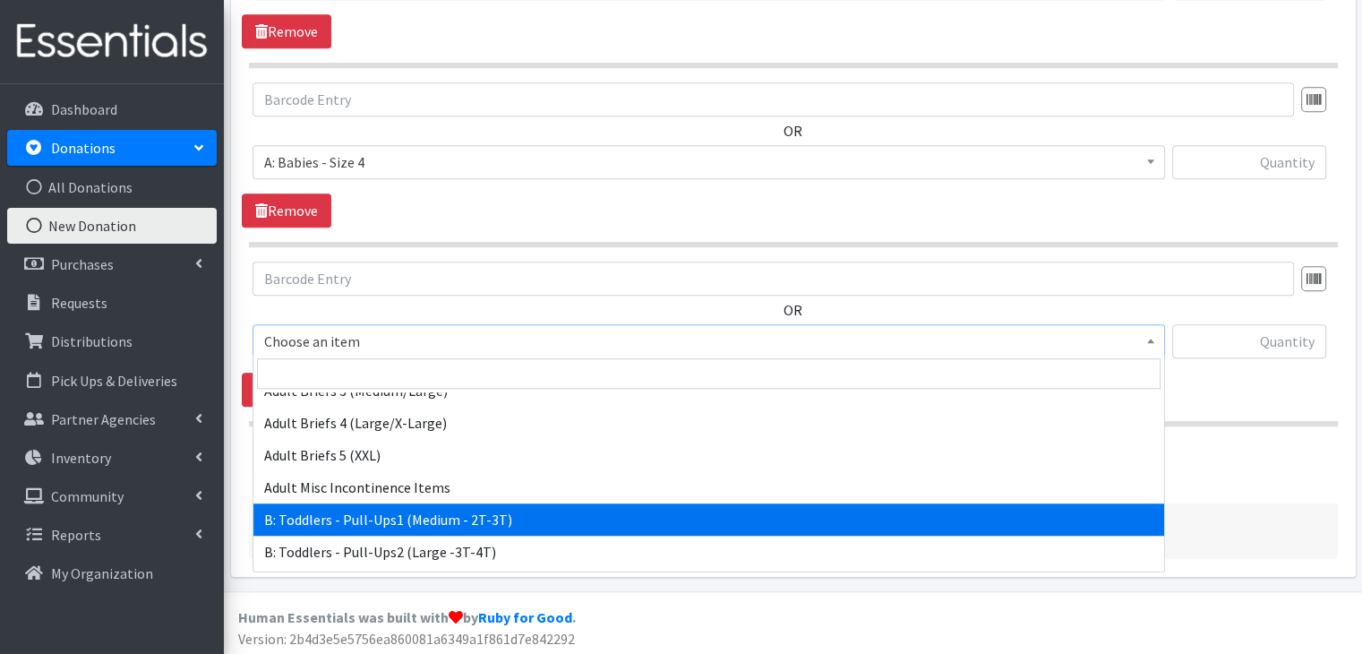
select select "5597"
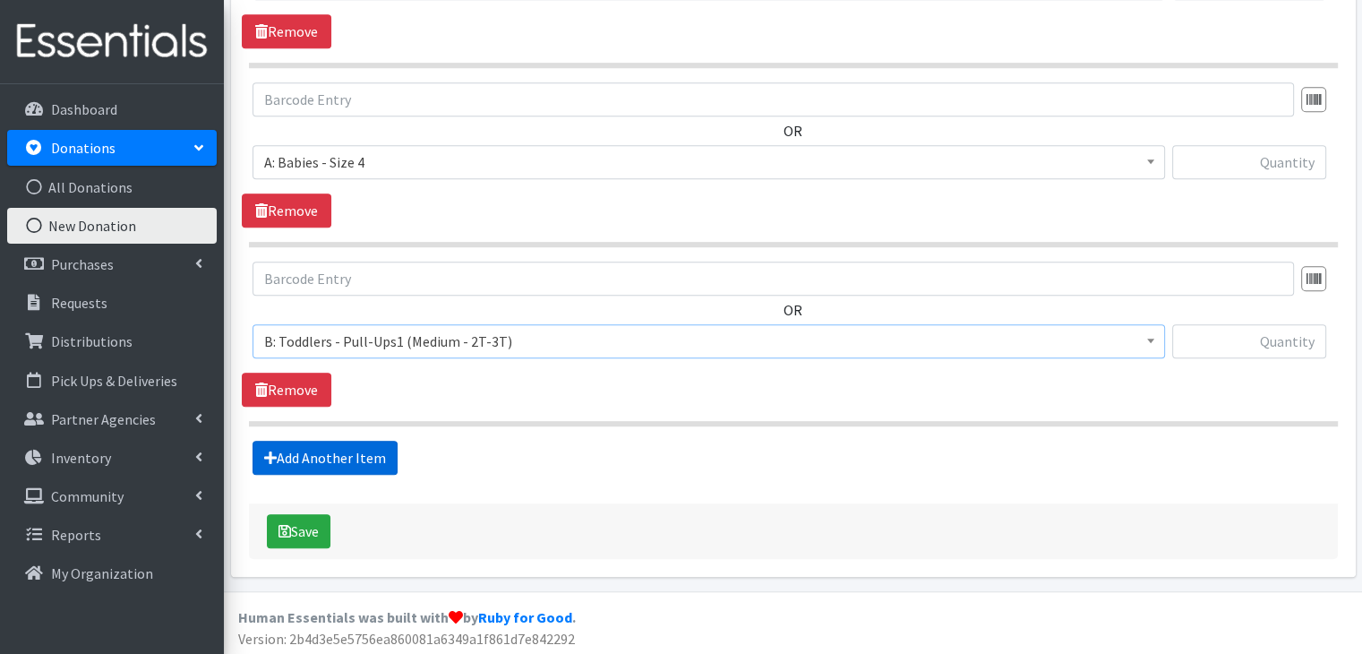
click at [340, 450] on link "Add Another Item" at bounding box center [325, 458] width 145 height 34
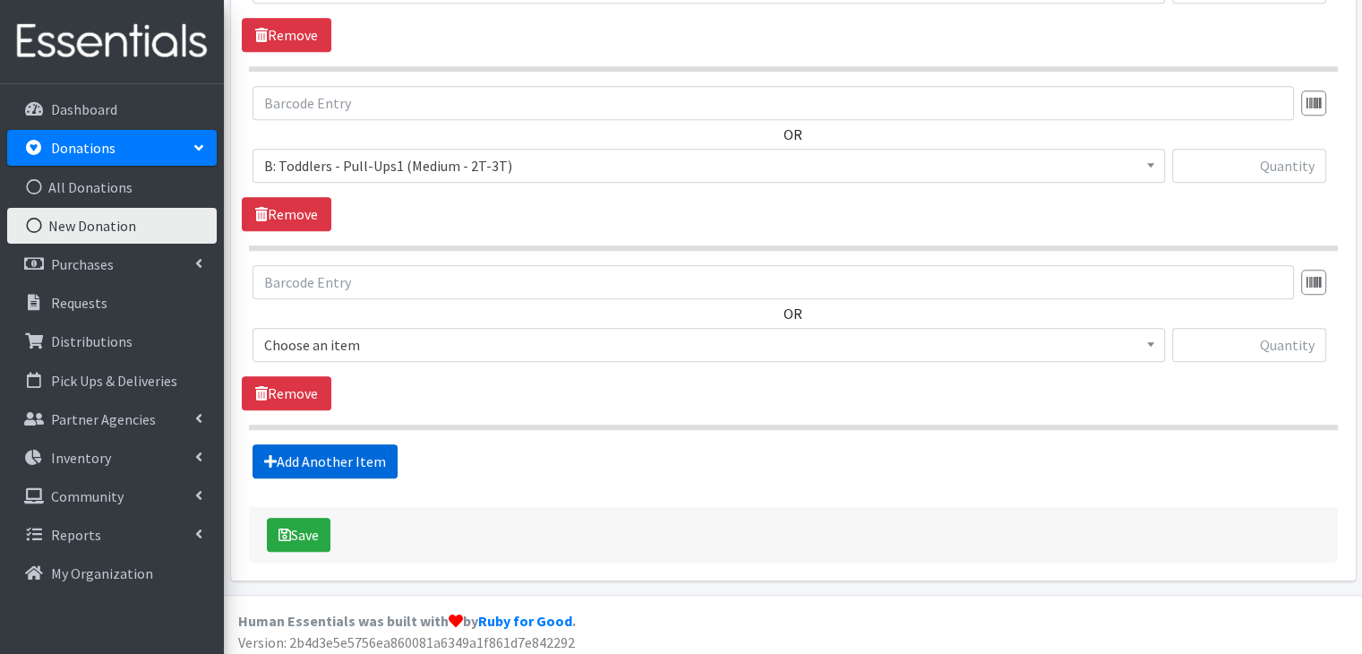
scroll to position [1393, 0]
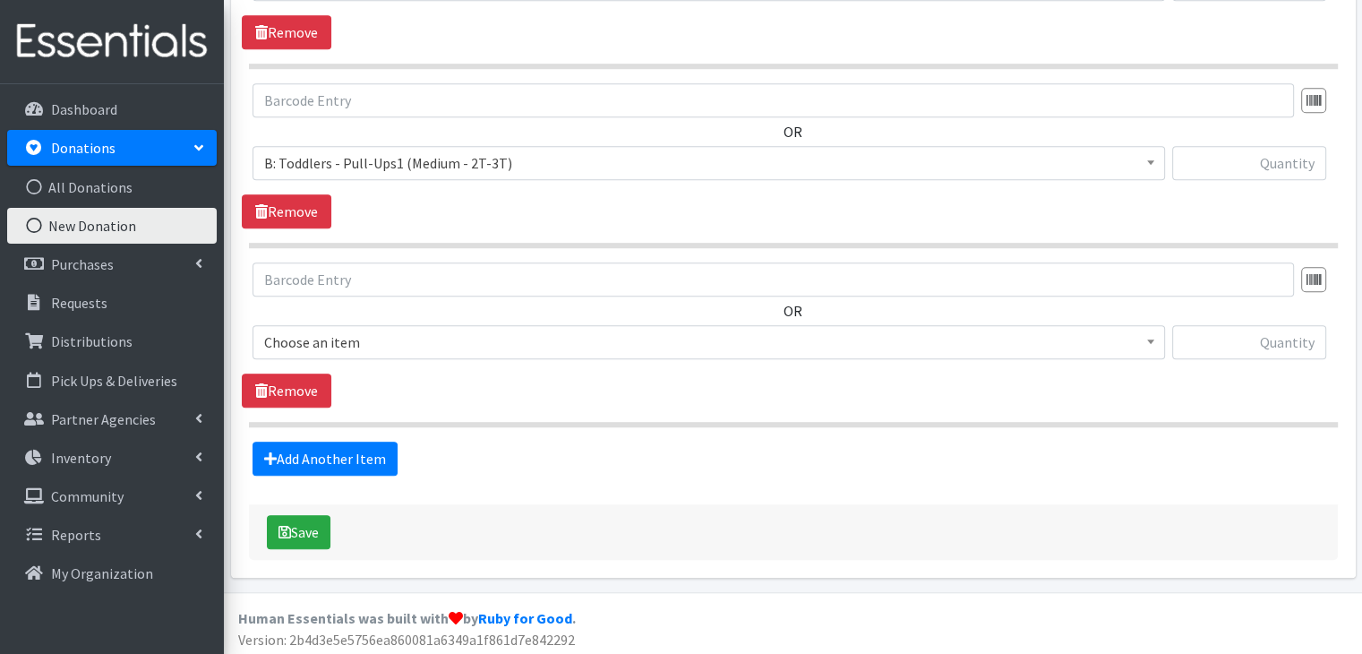
click at [465, 343] on span "Choose an item" at bounding box center [708, 342] width 889 height 25
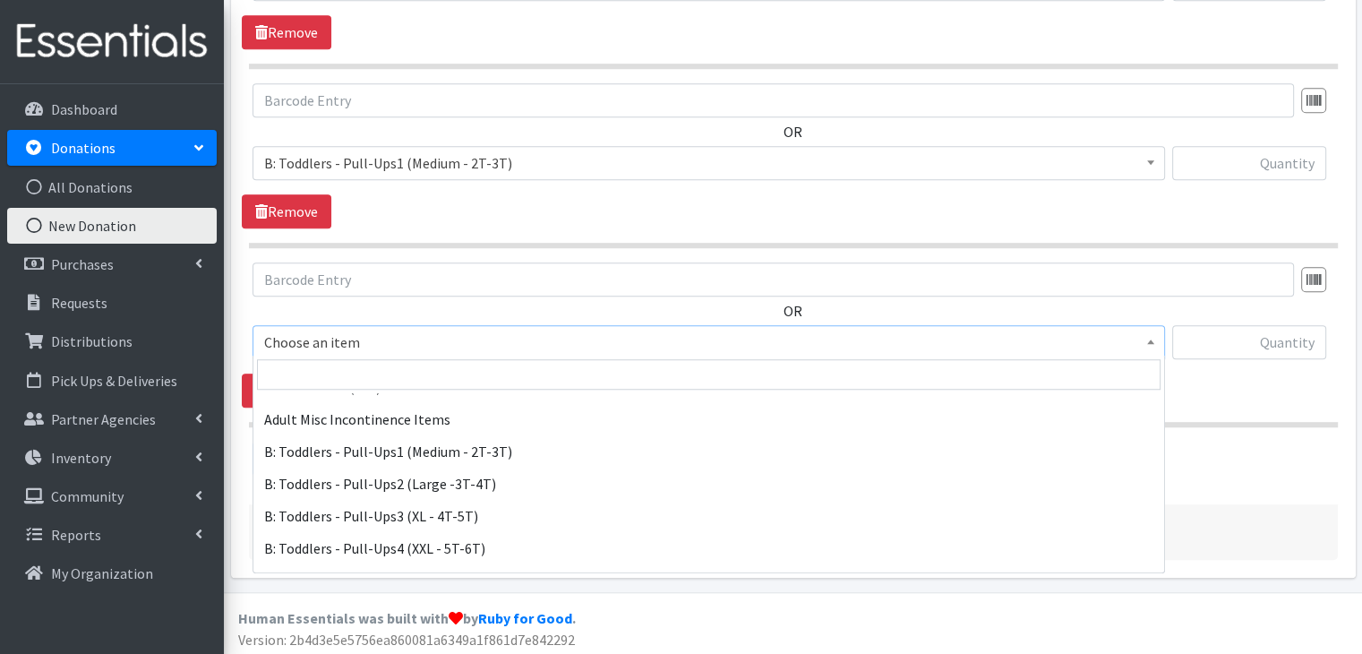
scroll to position [537, 0]
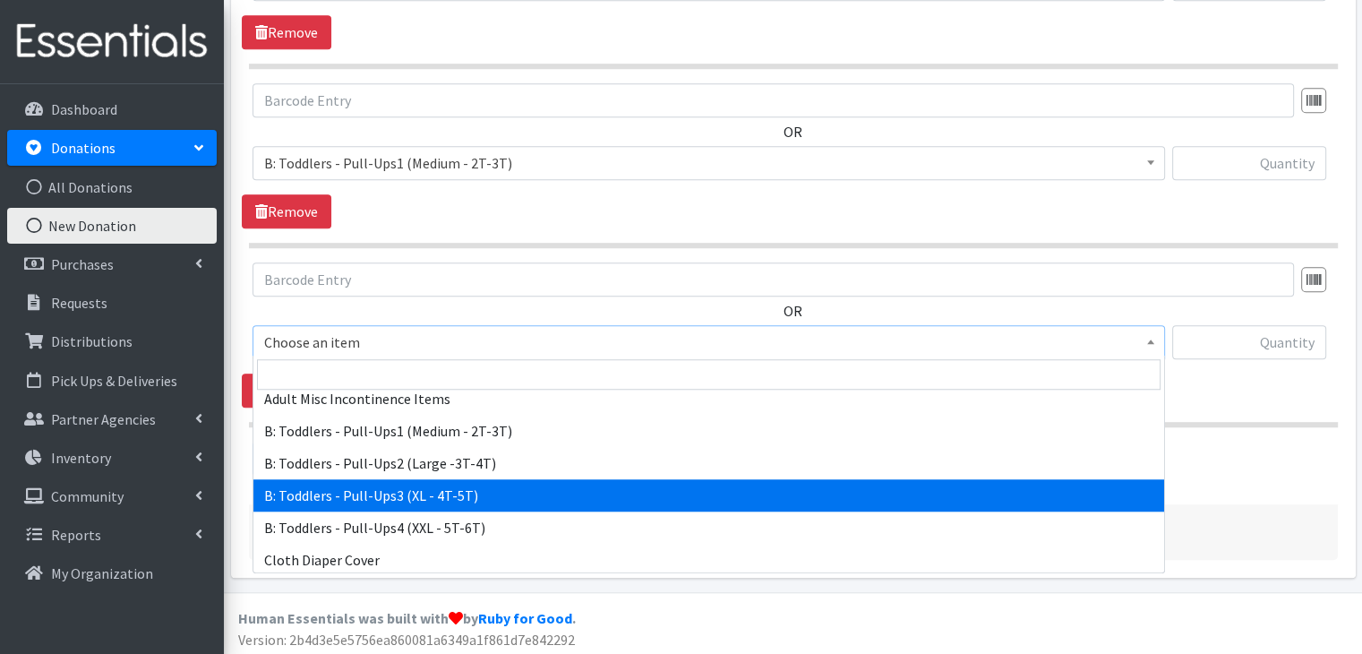
select select "5599"
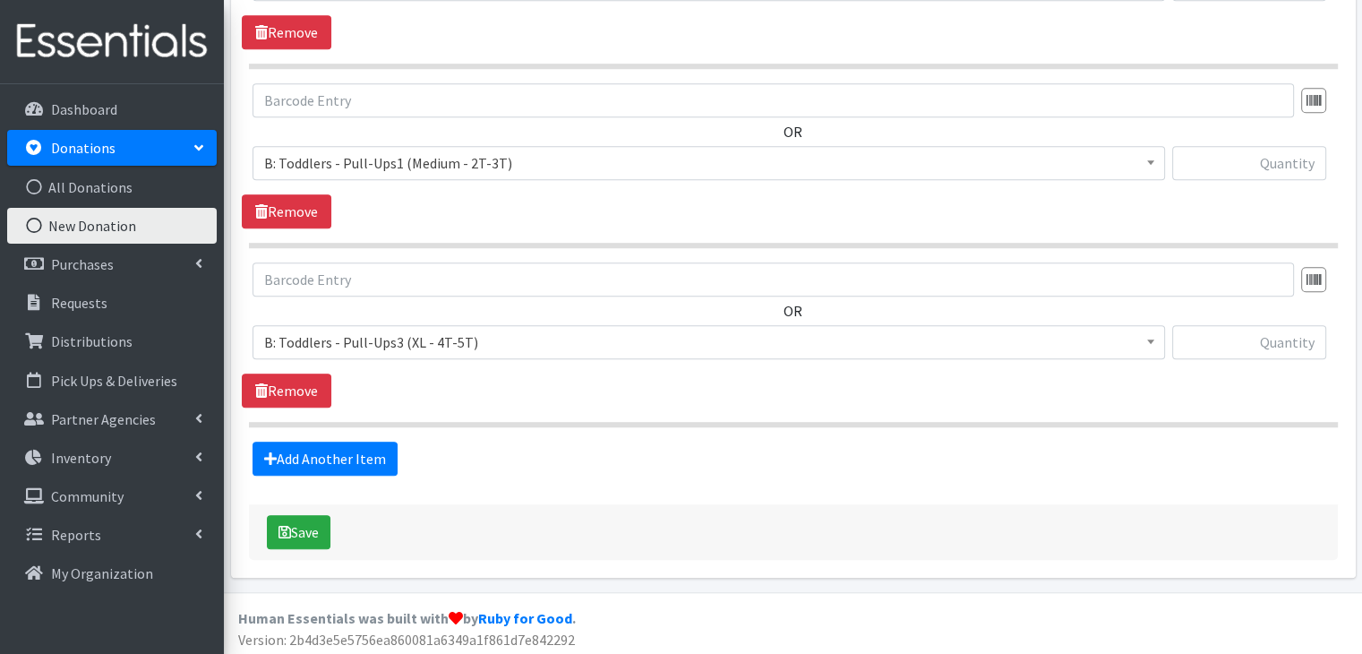
click at [448, 405] on section "OR Choose an item A: Babies - Size 01 (newborn) A: Babies - Size 0 (Preemie) A:…" at bounding box center [793, 344] width 1089 height 165
click at [362, 454] on link "Add Another Item" at bounding box center [325, 459] width 145 height 34
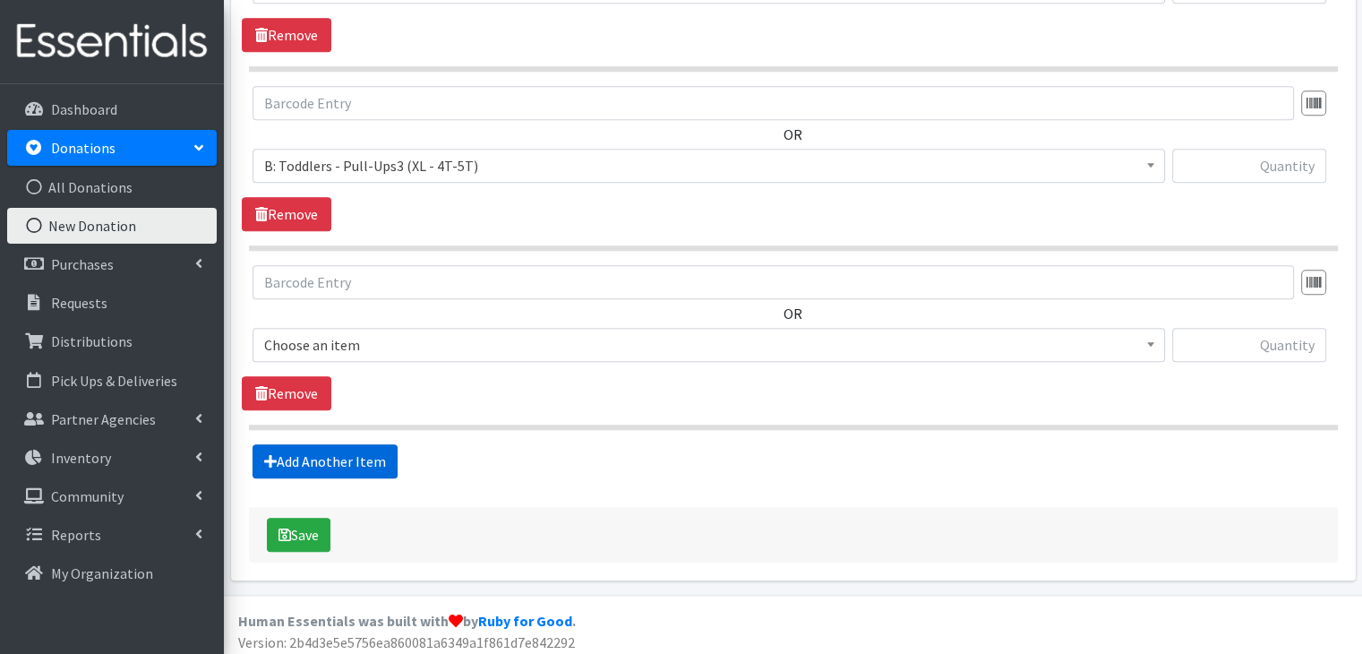
scroll to position [1572, 0]
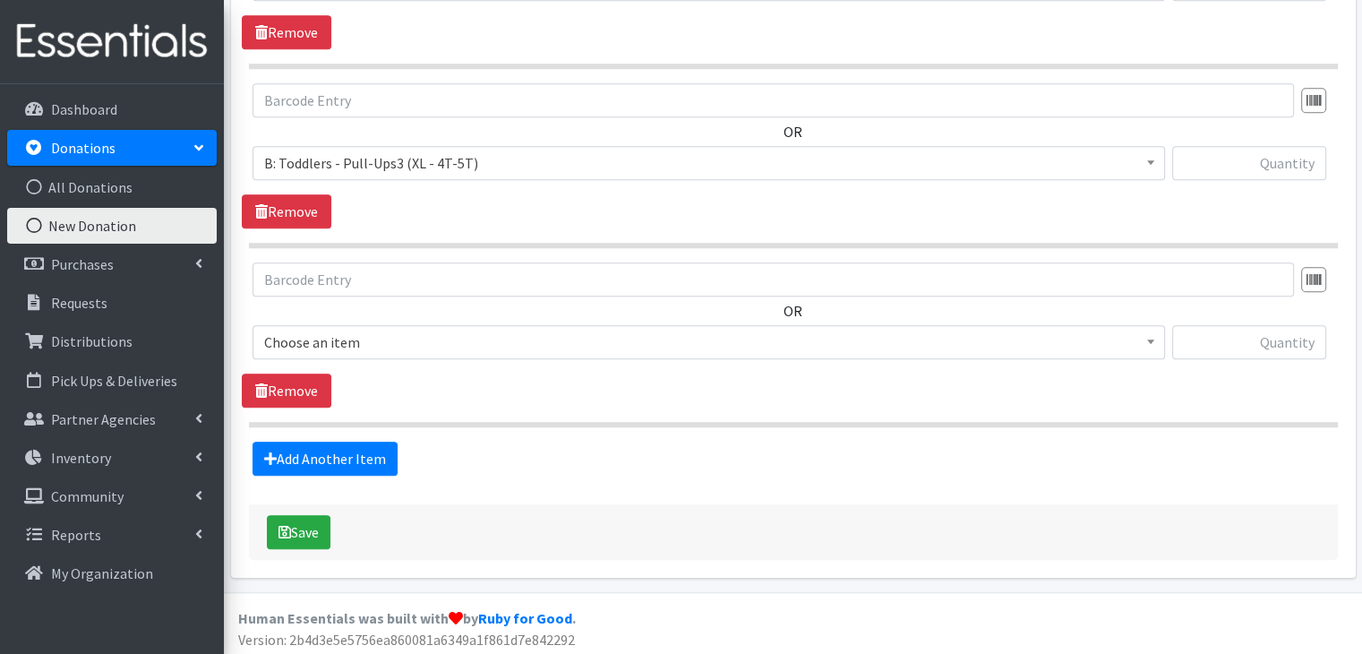
click at [467, 335] on span "Choose an item" at bounding box center [708, 342] width 889 height 25
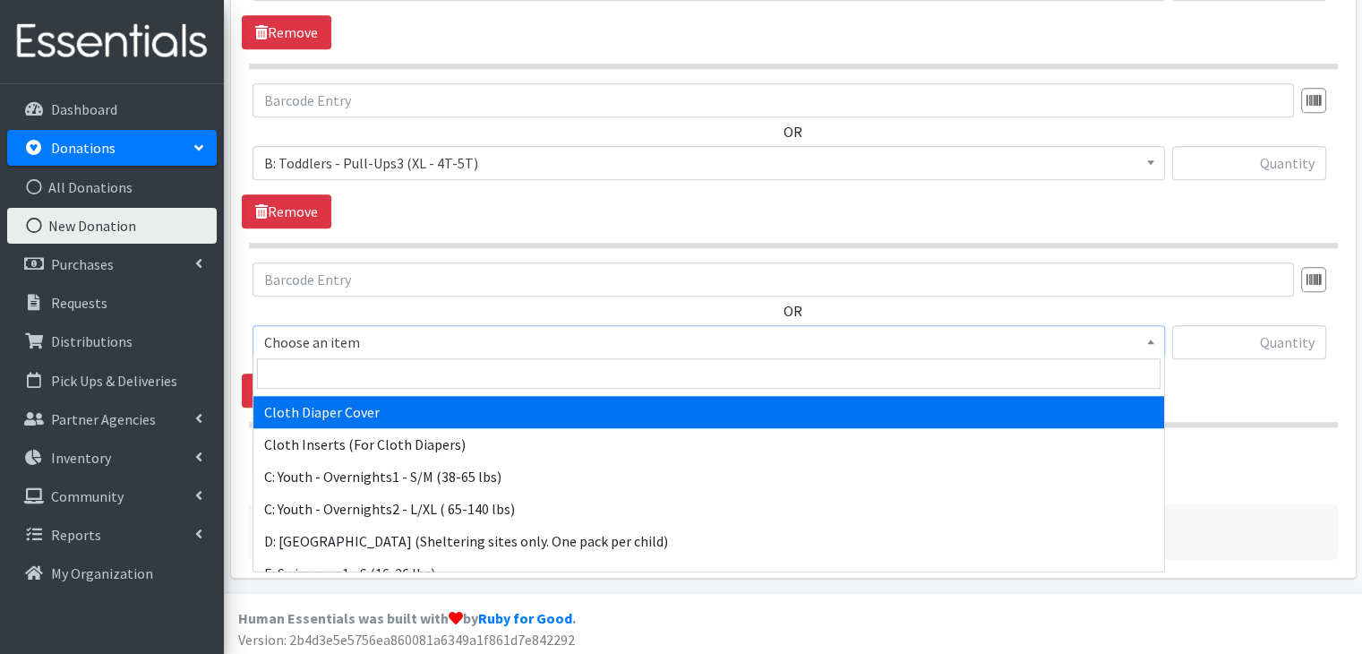
scroll to position [717, 0]
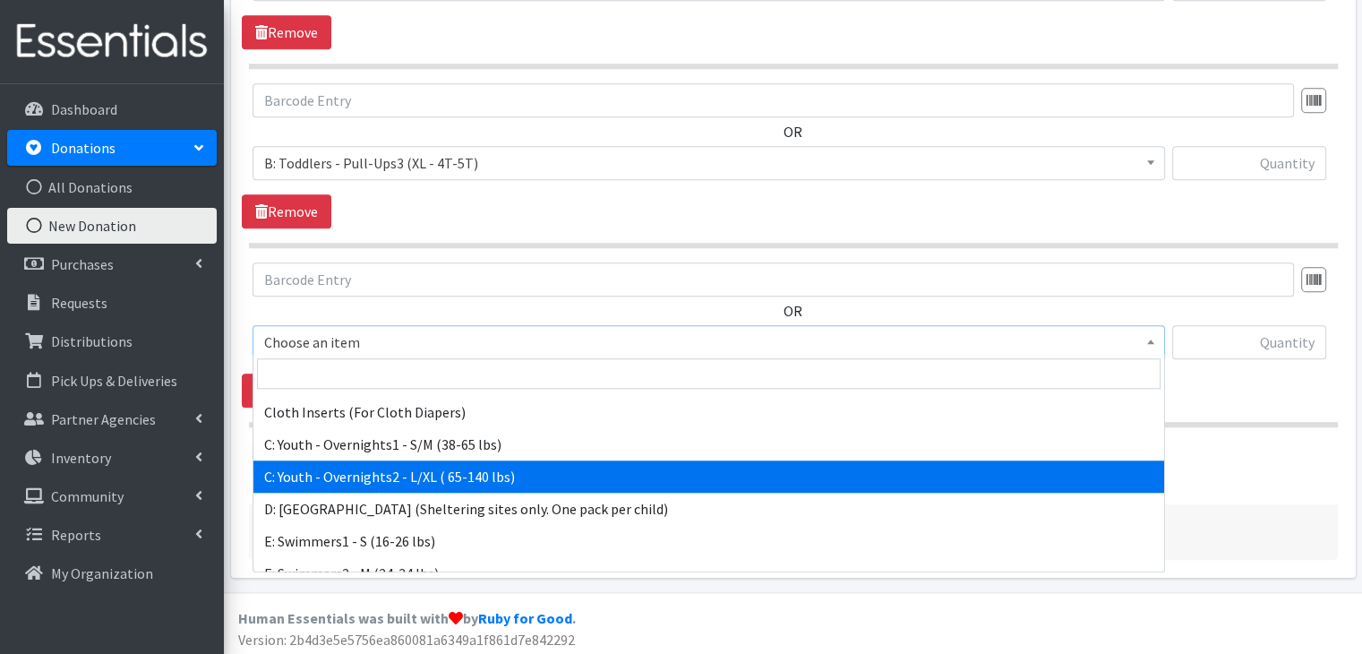
select select "8889"
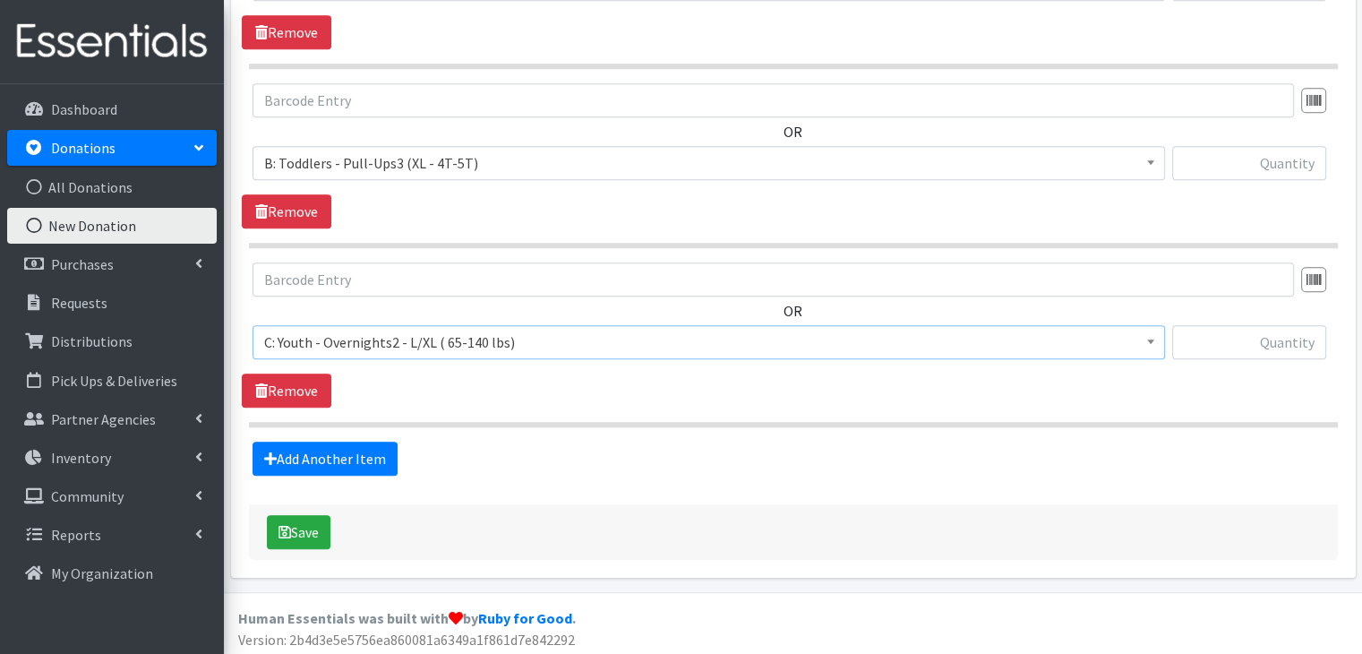
click at [488, 453] on div "Add Another Item" at bounding box center [793, 459] width 1103 height 34
click at [355, 448] on link "Add Another Item" at bounding box center [325, 459] width 145 height 34
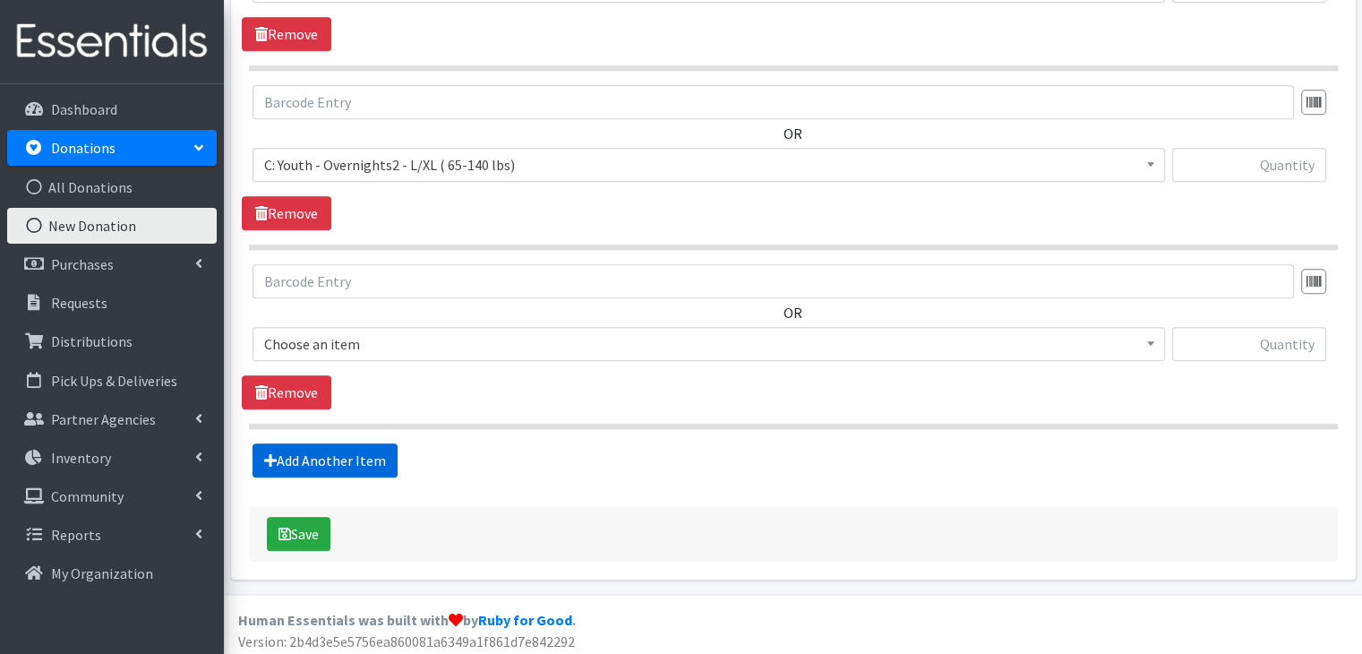
scroll to position [1750, 0]
click at [432, 339] on span "Choose an item" at bounding box center [708, 343] width 889 height 25
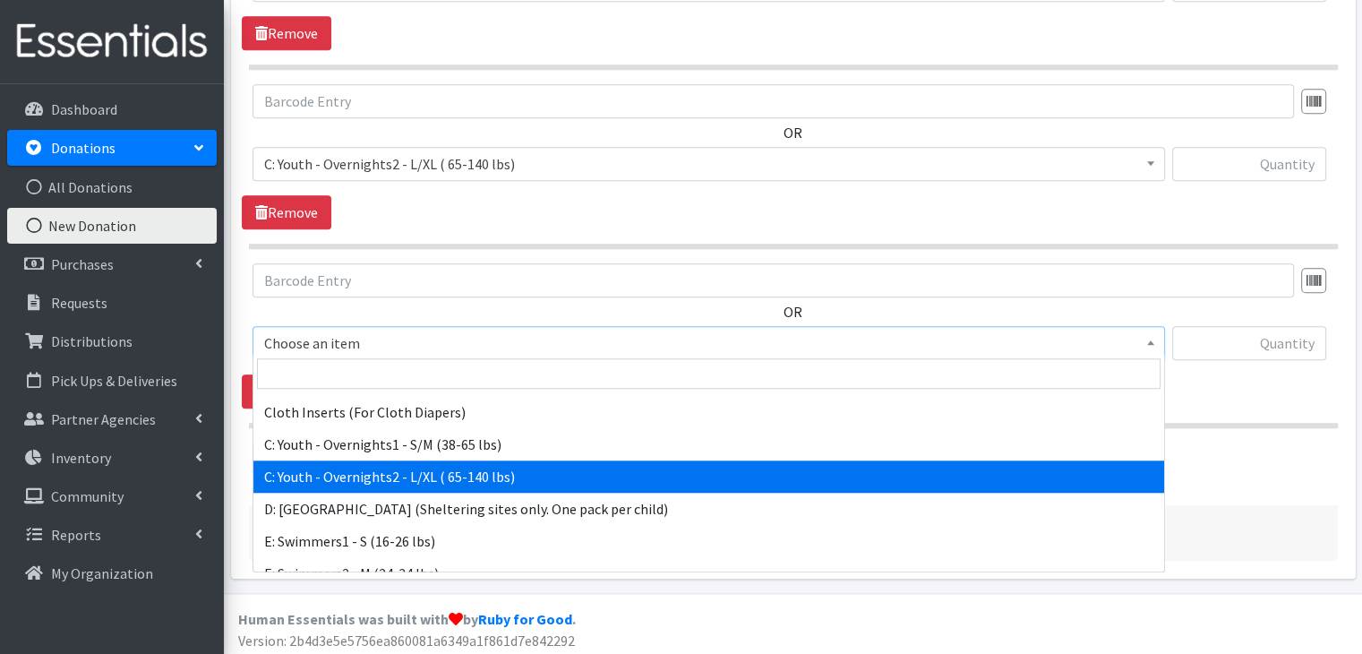
scroll to position [767, 0]
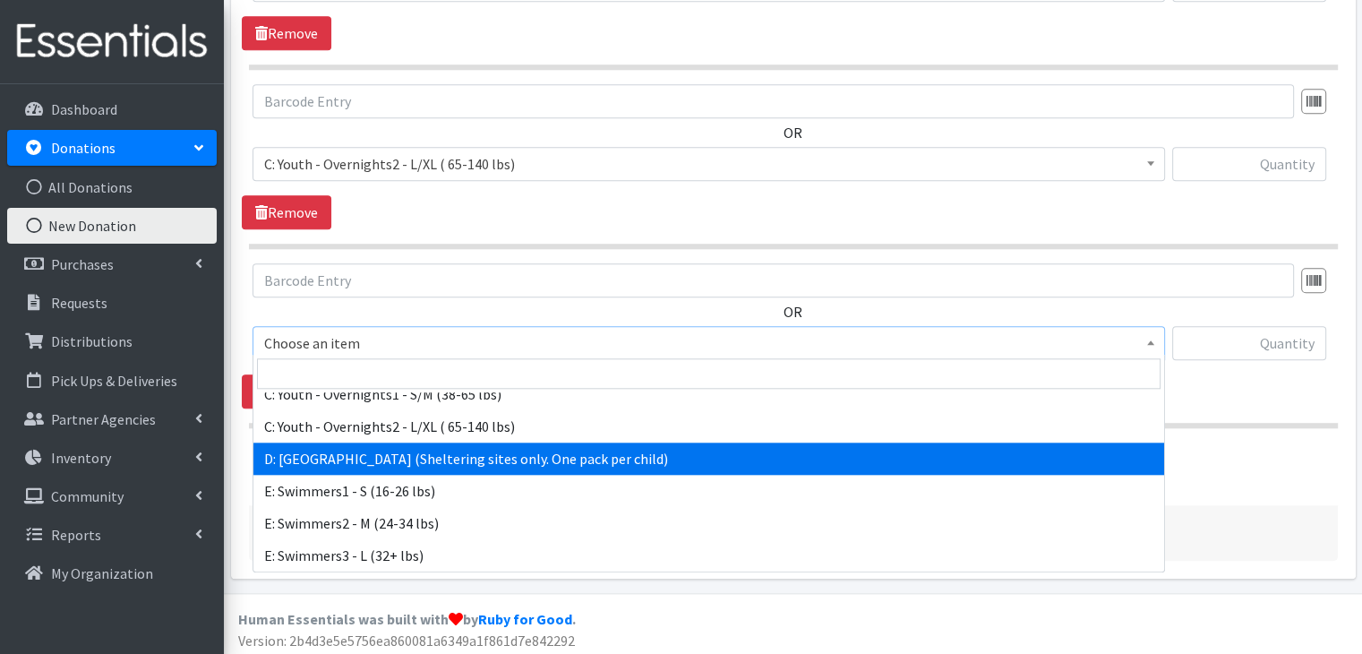
select select "5604"
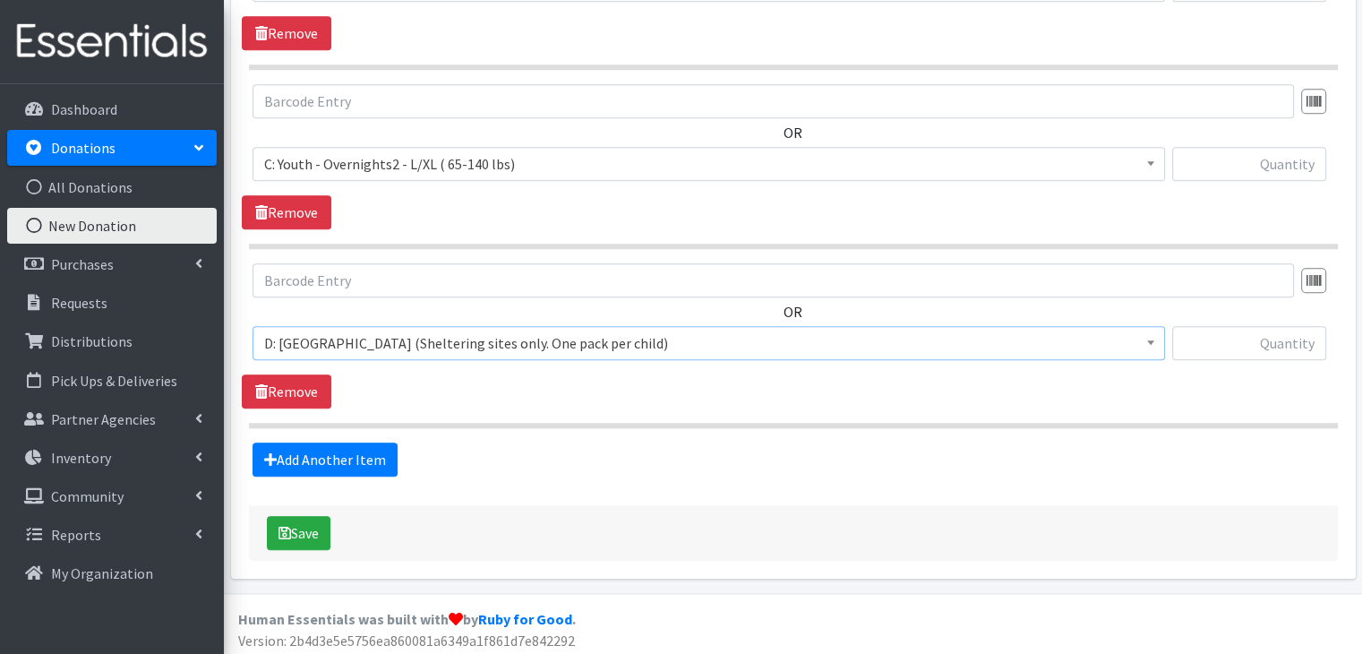
click at [785, 357] on span "Choose an item A: Babies - Size 01 (newborn) A: Babies - Size 0 (Preemie) A: Ba…" at bounding box center [709, 350] width 913 height 48
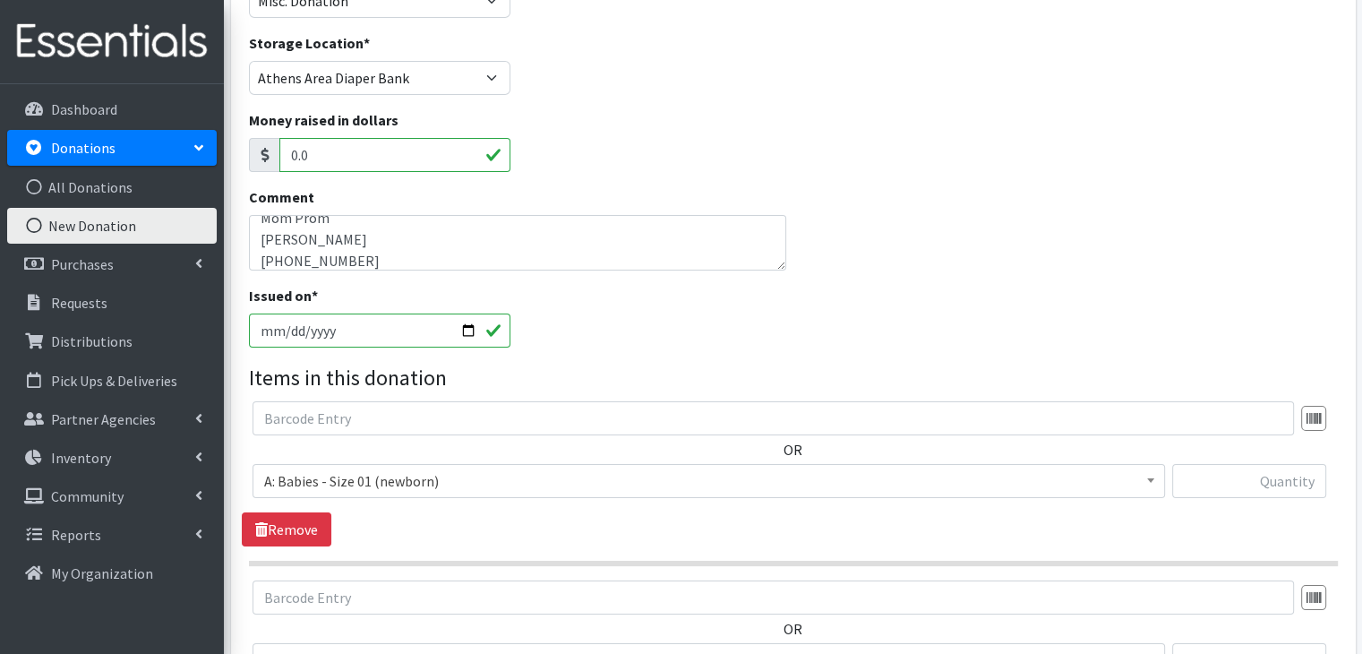
scroll to position [138, 0]
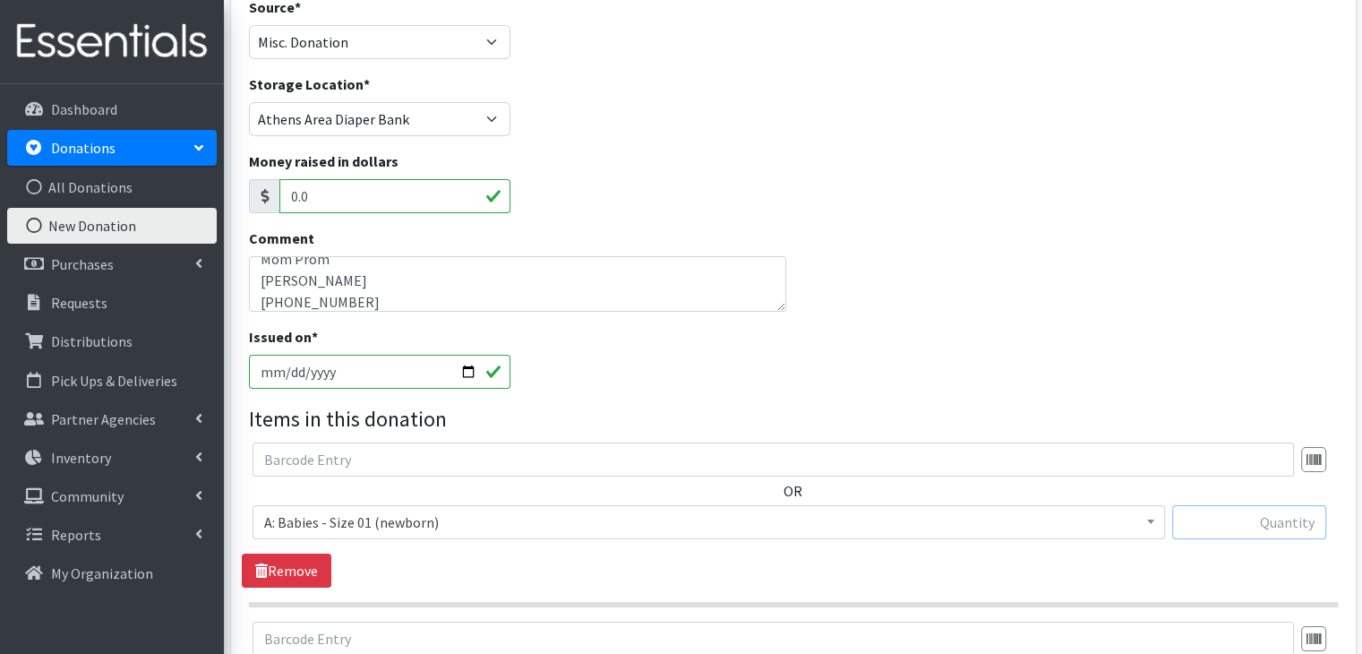
click at [1250, 510] on input "text" at bounding box center [1250, 522] width 154 height 34
type input "136"
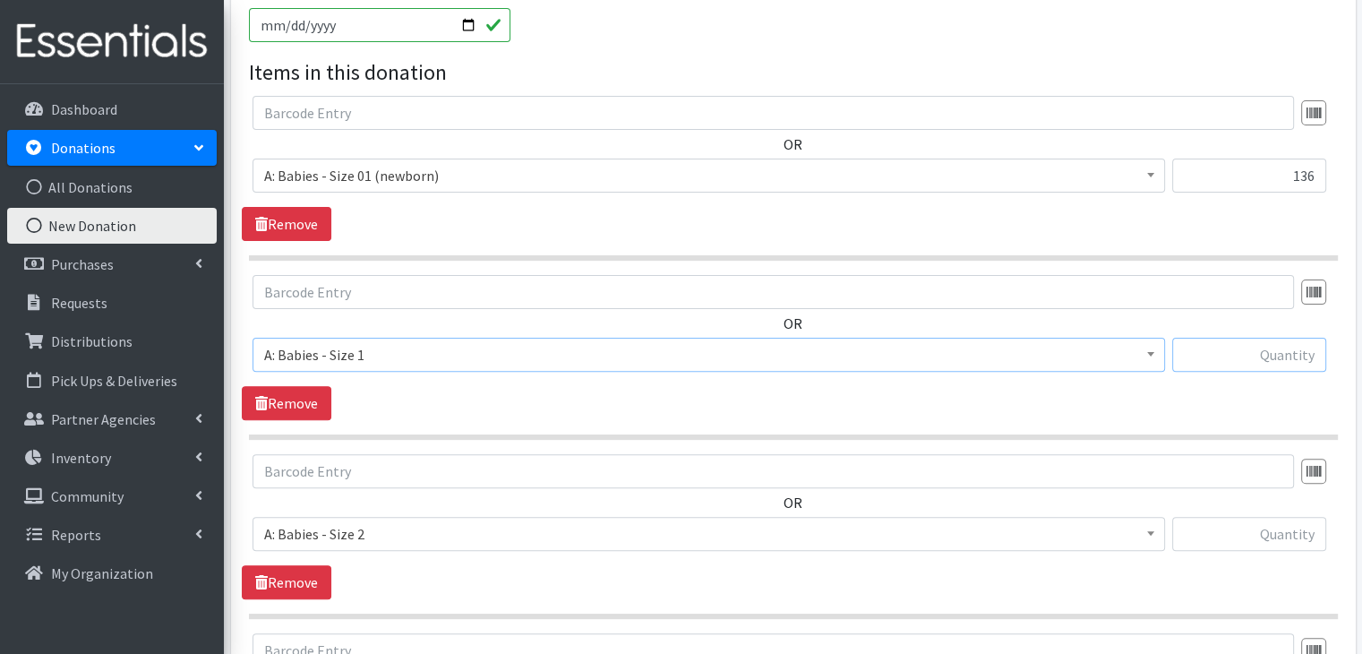
scroll to position [511, 0]
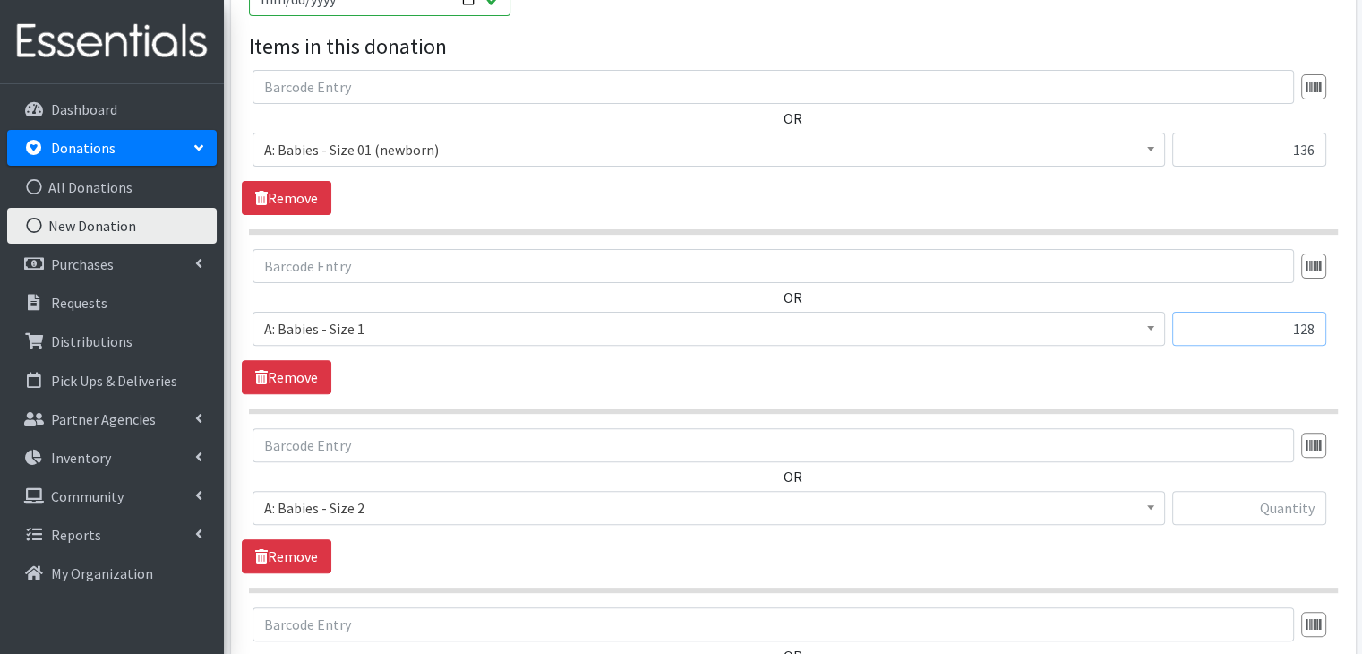
type input "128"
type input "220"
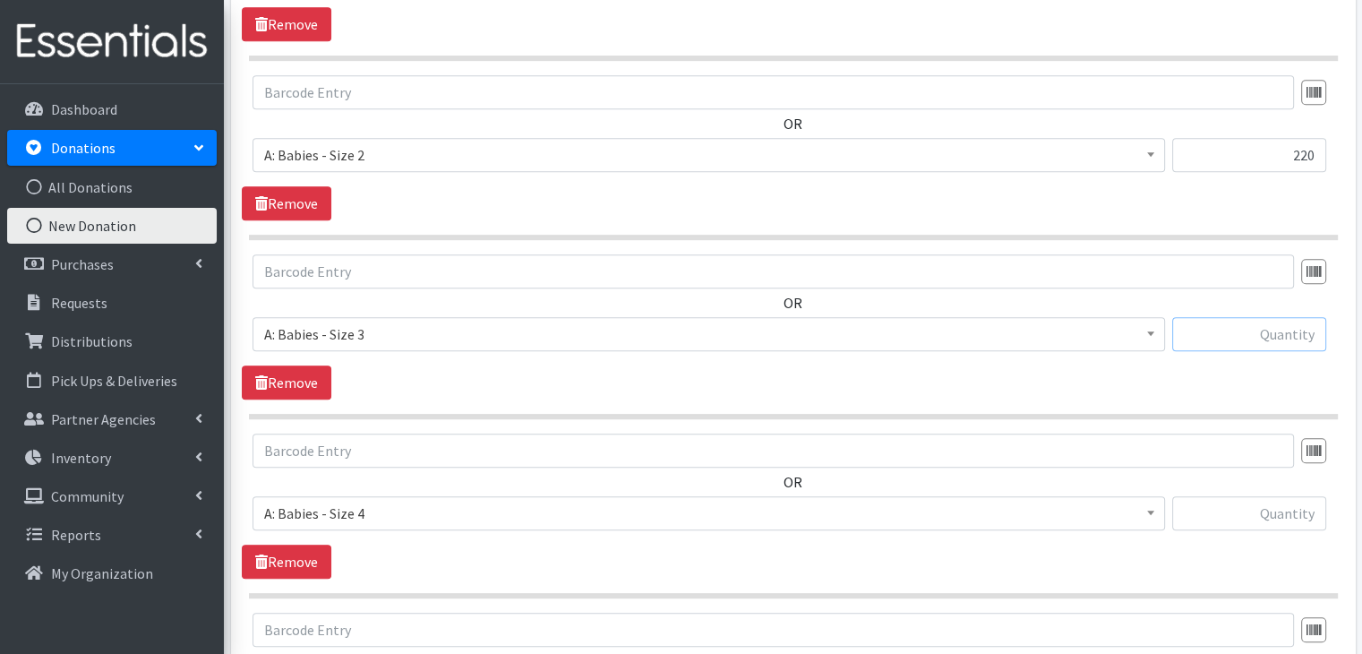
scroll to position [868, 0]
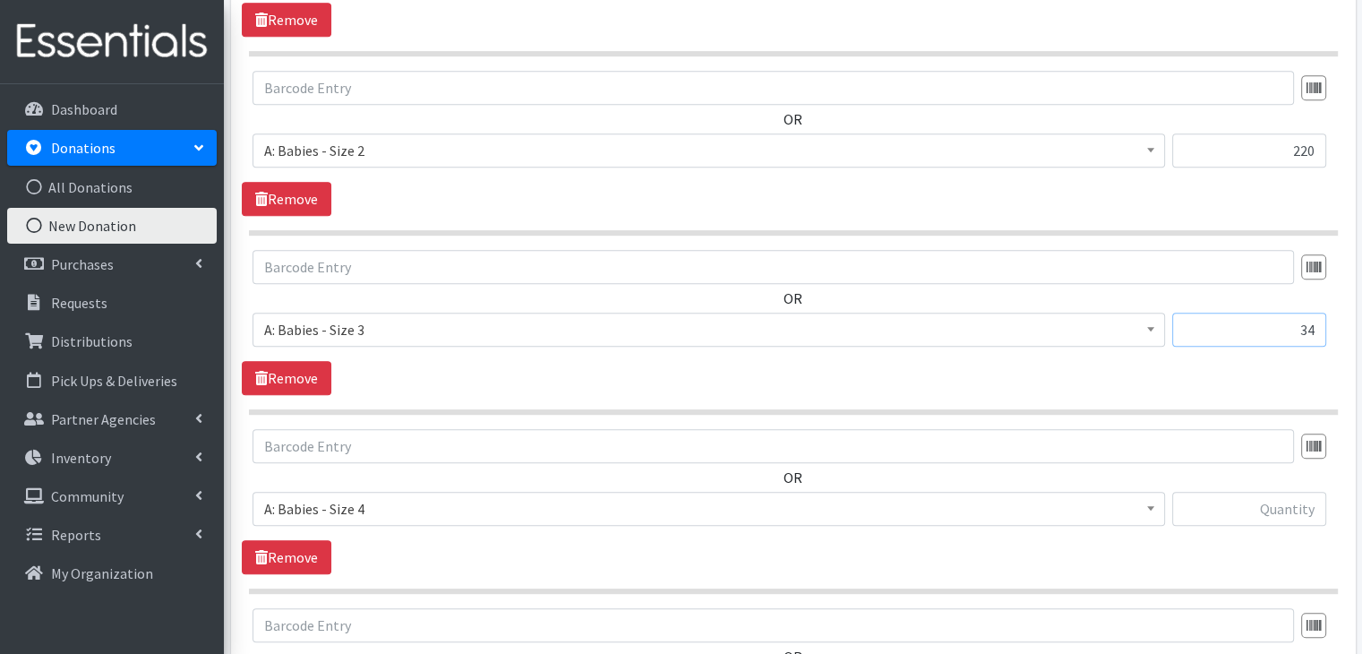
type input "34"
type input "66"
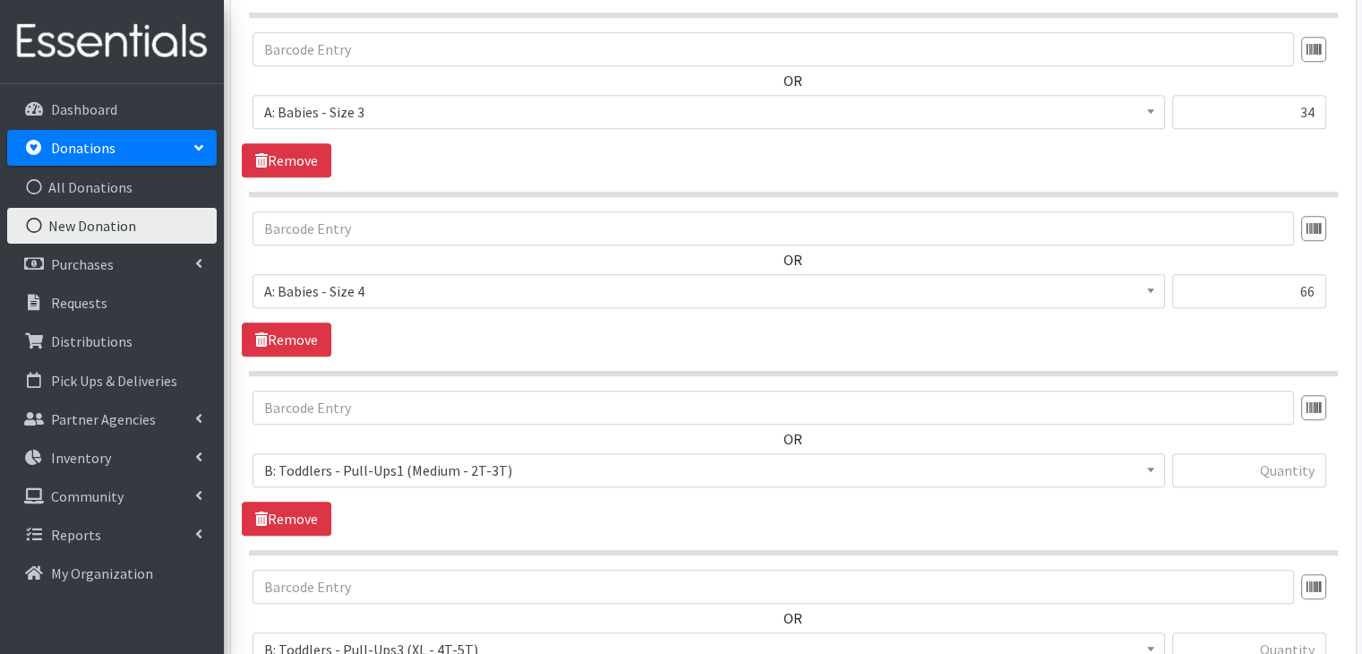
scroll to position [1225, 0]
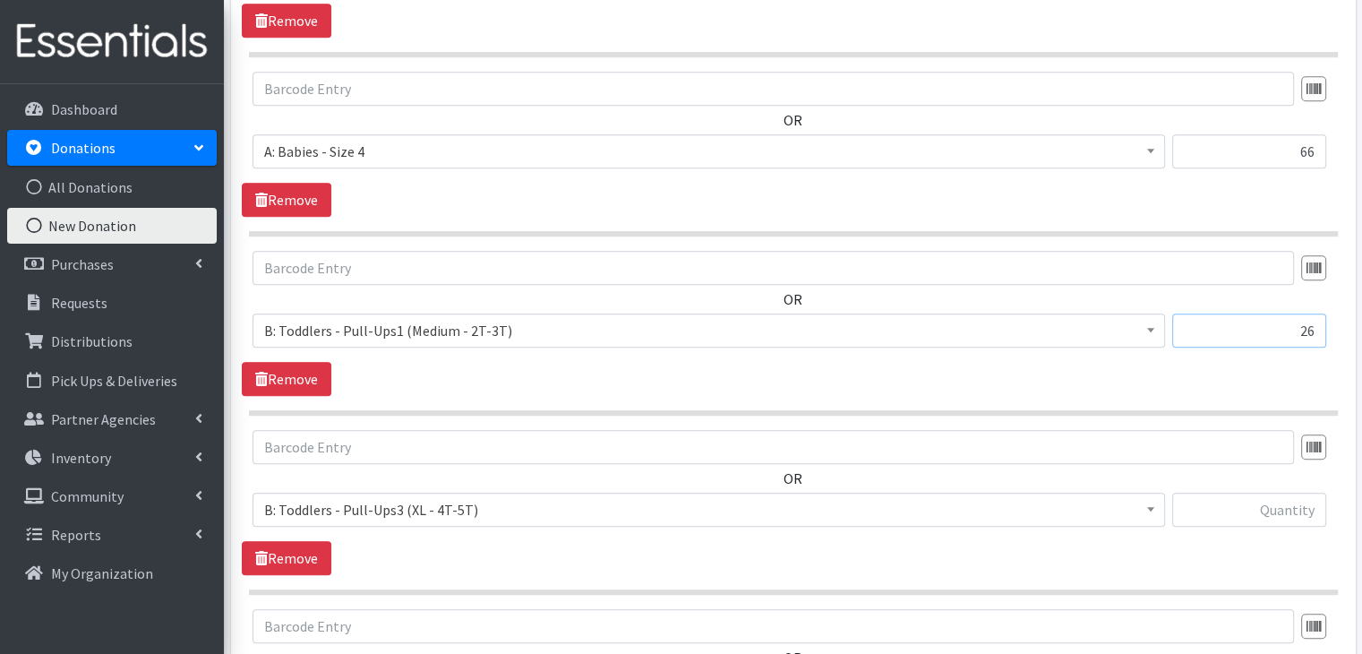
type input "26"
type input "38"
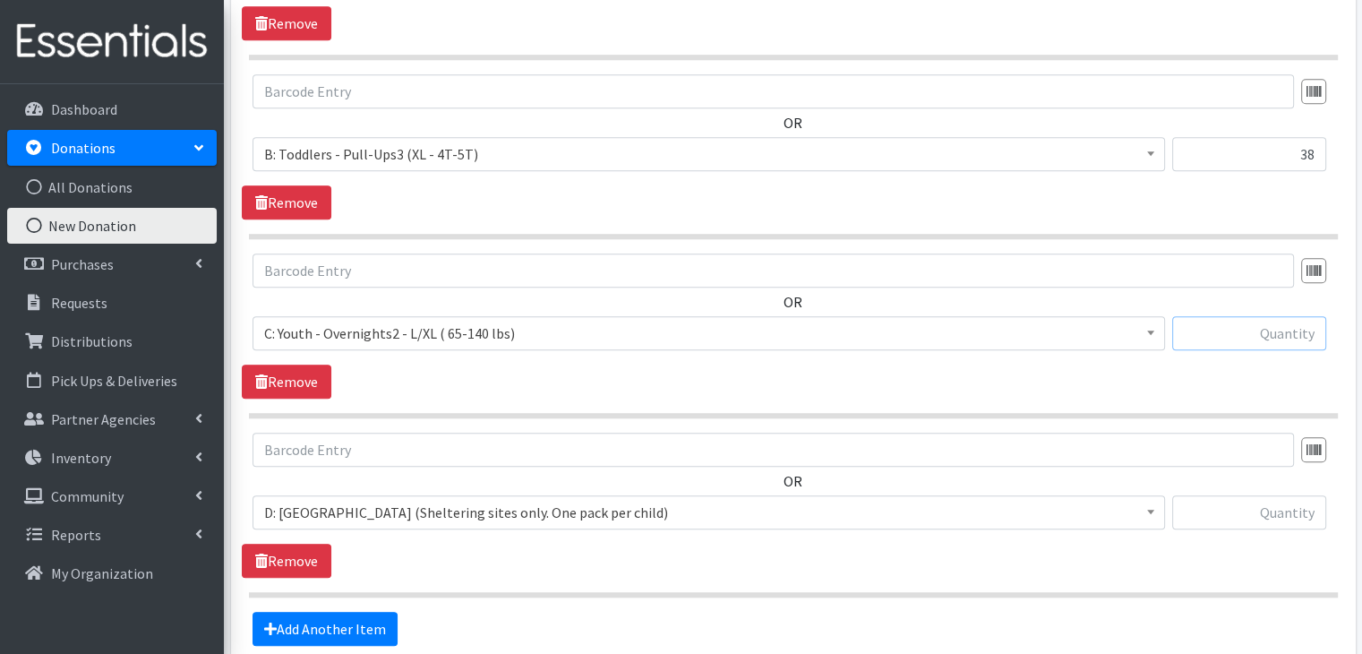
scroll to position [1583, 0]
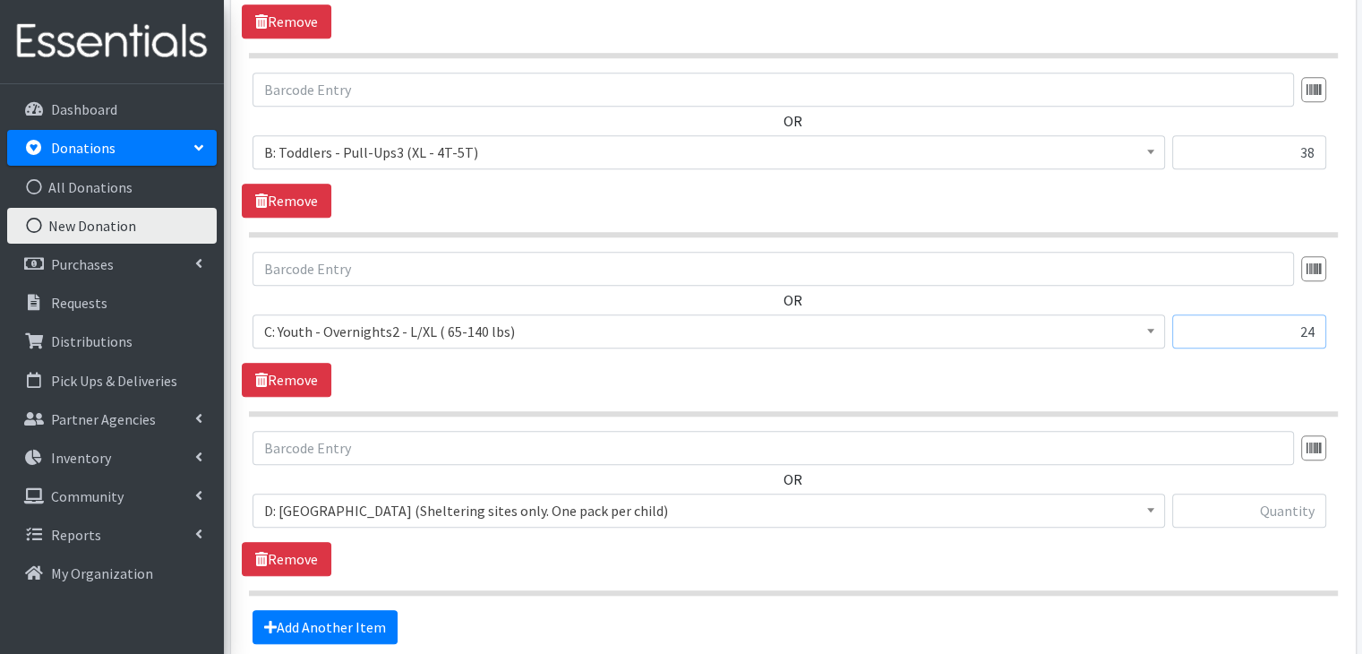
type input "24"
type input "12"
click at [795, 573] on section "OR Choose an item A: Babies - Size 01 (newborn) A: Babies - Size 0 (Preemie) A:…" at bounding box center [793, 513] width 1089 height 165
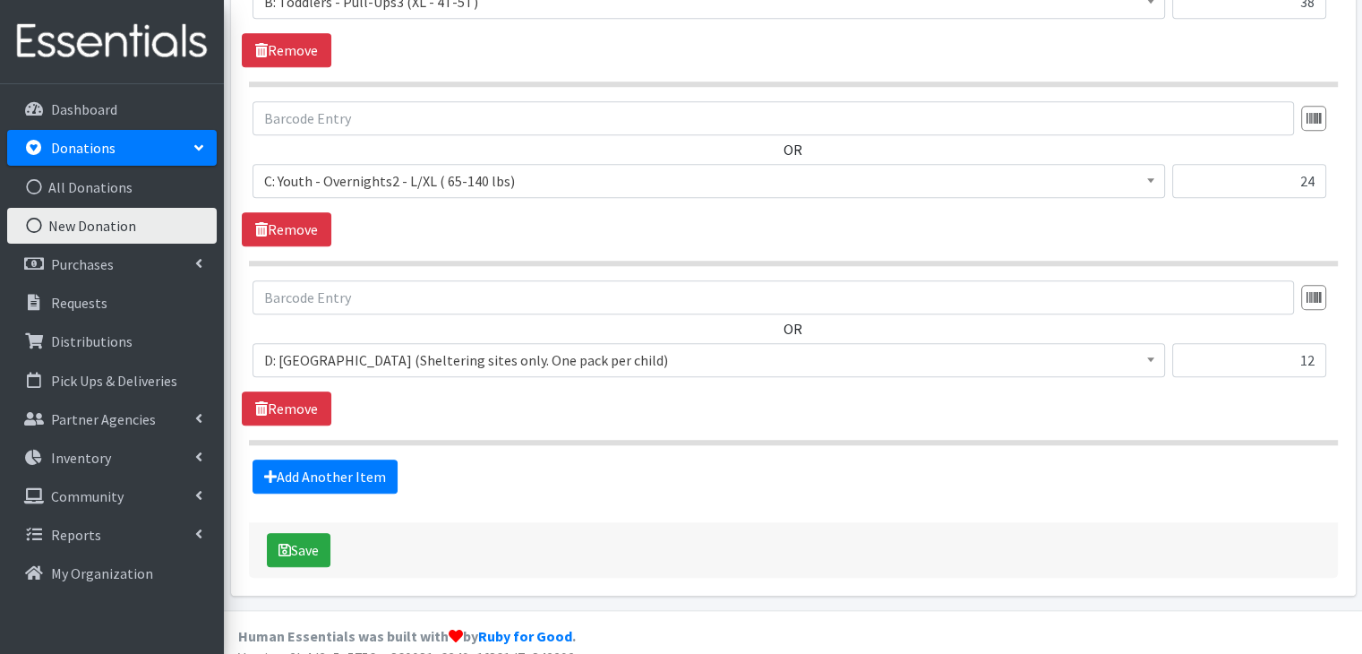
scroll to position [1750, 0]
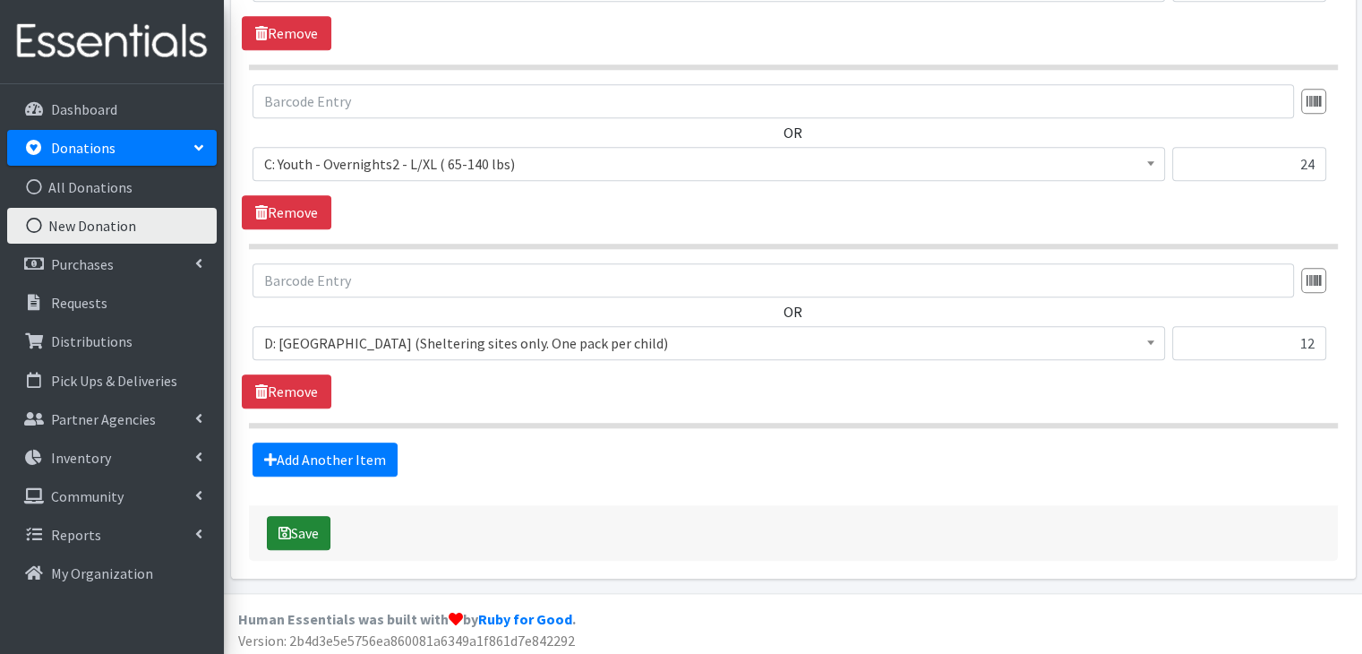
click at [288, 516] on button "Save" at bounding box center [299, 533] width 64 height 34
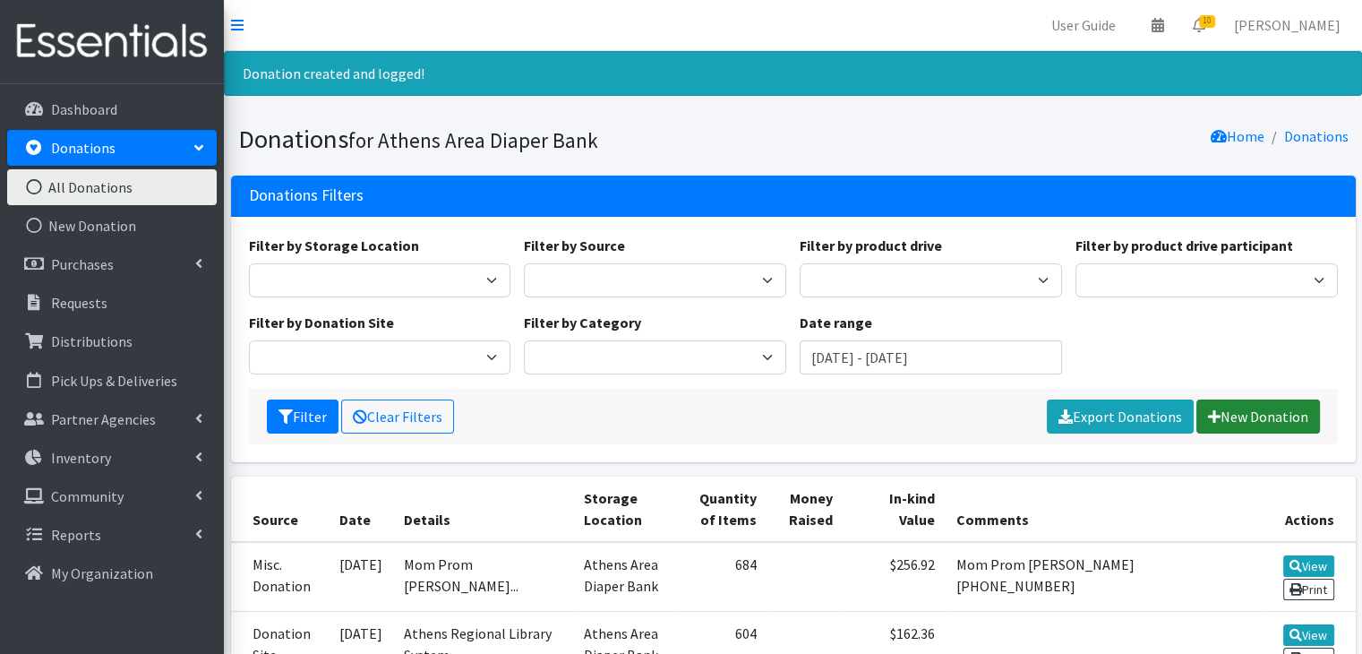
click at [1283, 420] on link "New Donation" at bounding box center [1259, 417] width 124 height 34
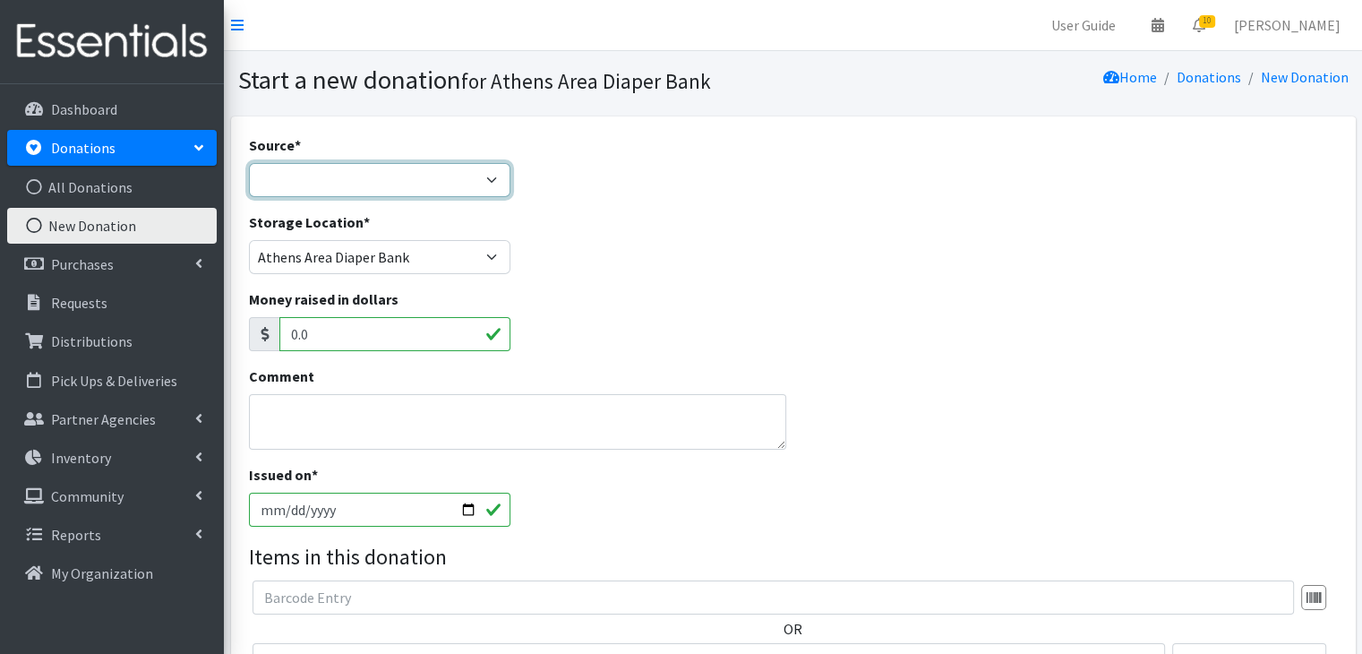
click at [344, 182] on select "Product Drive Manufacturer Donation Site Misc. Donation" at bounding box center [380, 180] width 262 height 34
select select "Misc. Donation"
click at [249, 163] on select "Product Drive Manufacturer Donation Site Misc. Donation" at bounding box center [380, 180] width 262 height 34
click at [441, 429] on textarea "Comment" at bounding box center [518, 422] width 538 height 56
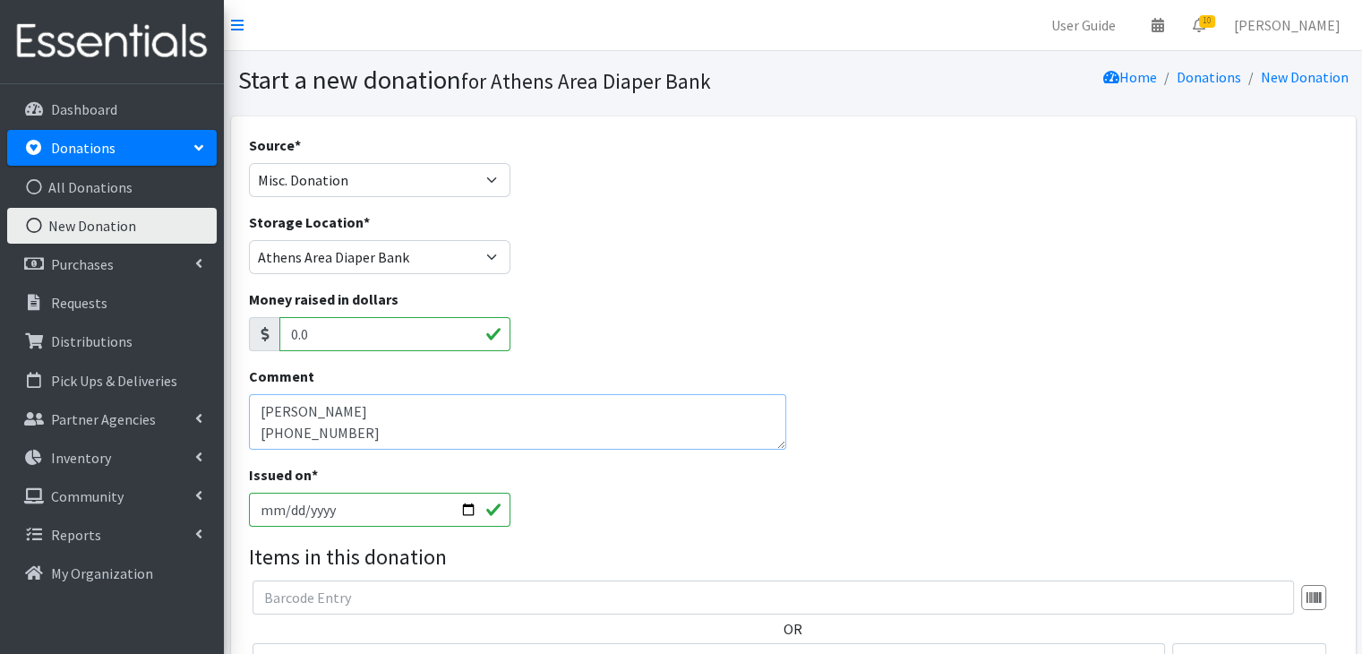
scroll to position [14, 0]
type textarea "[PERSON_NAME] [PHONE_NUMBER]"
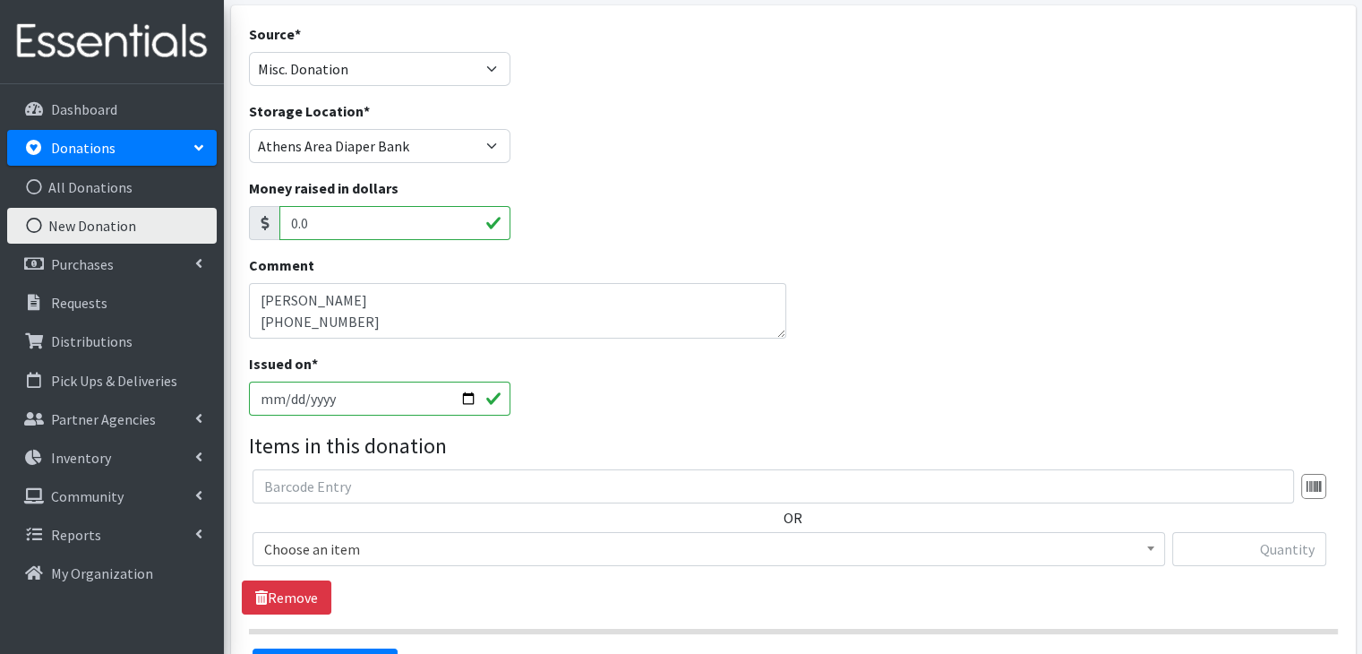
scroll to position [179, 0]
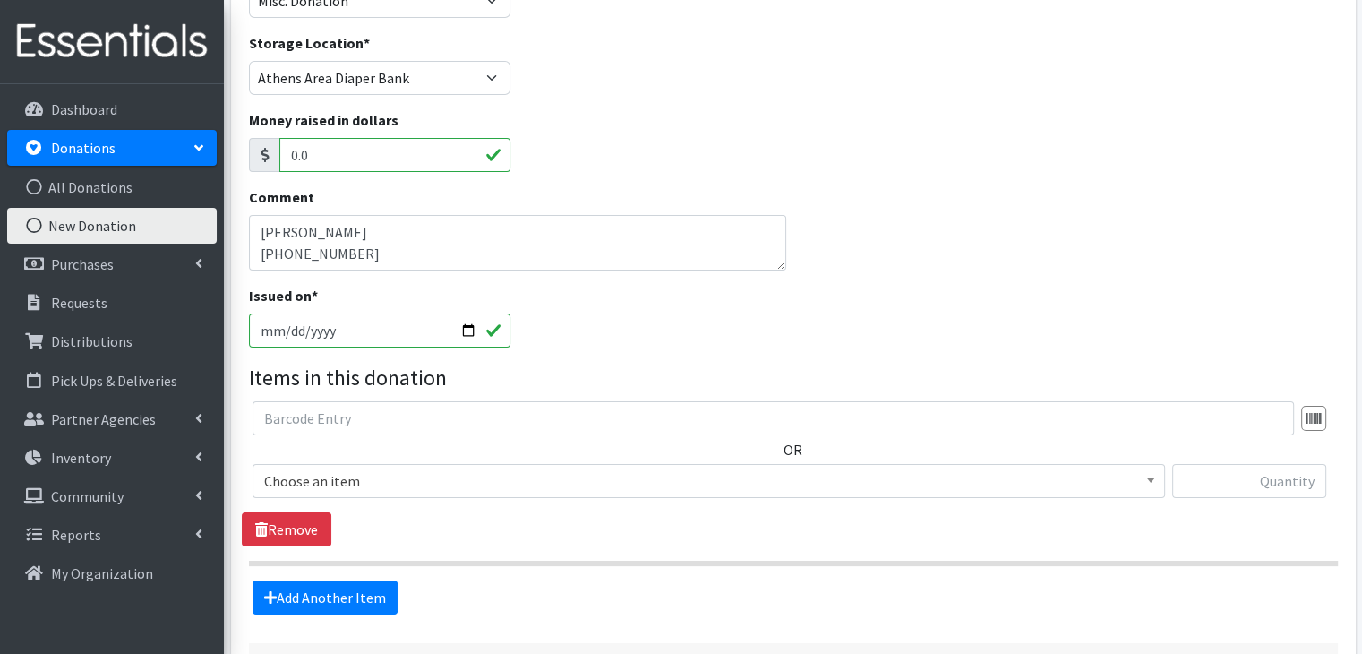
click at [944, 494] on span "Choose an item" at bounding box center [709, 481] width 913 height 34
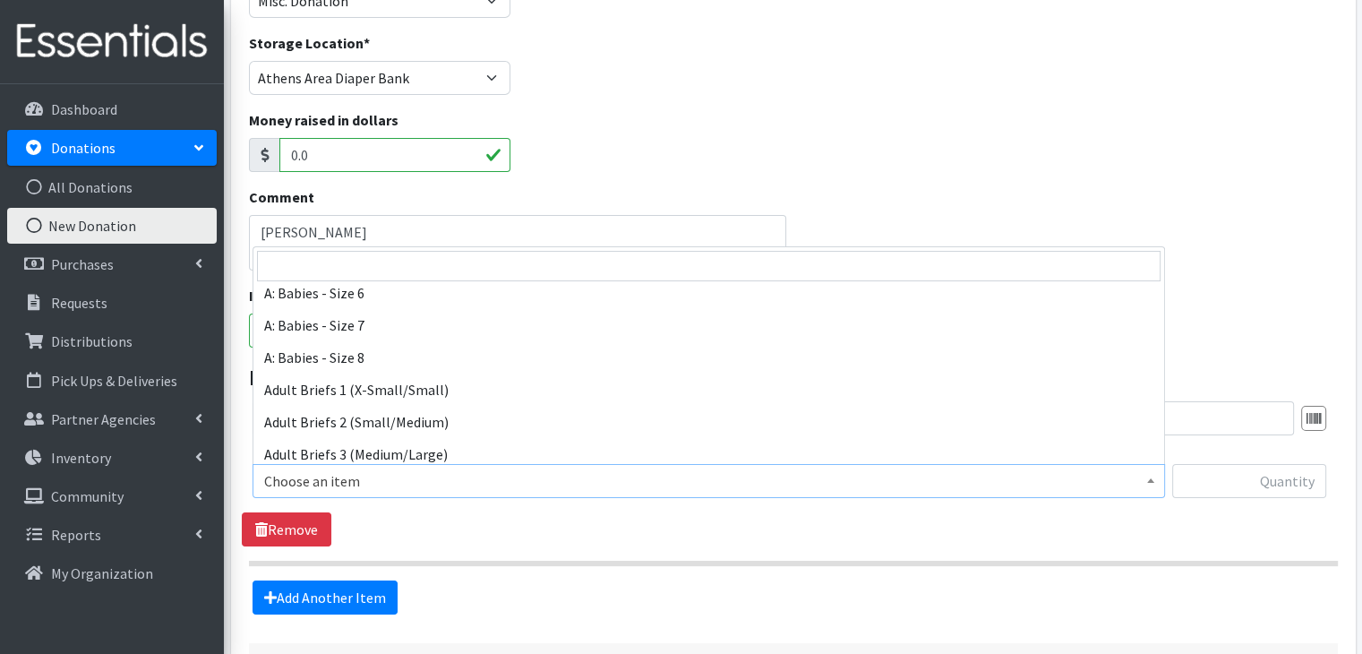
scroll to position [358, 0]
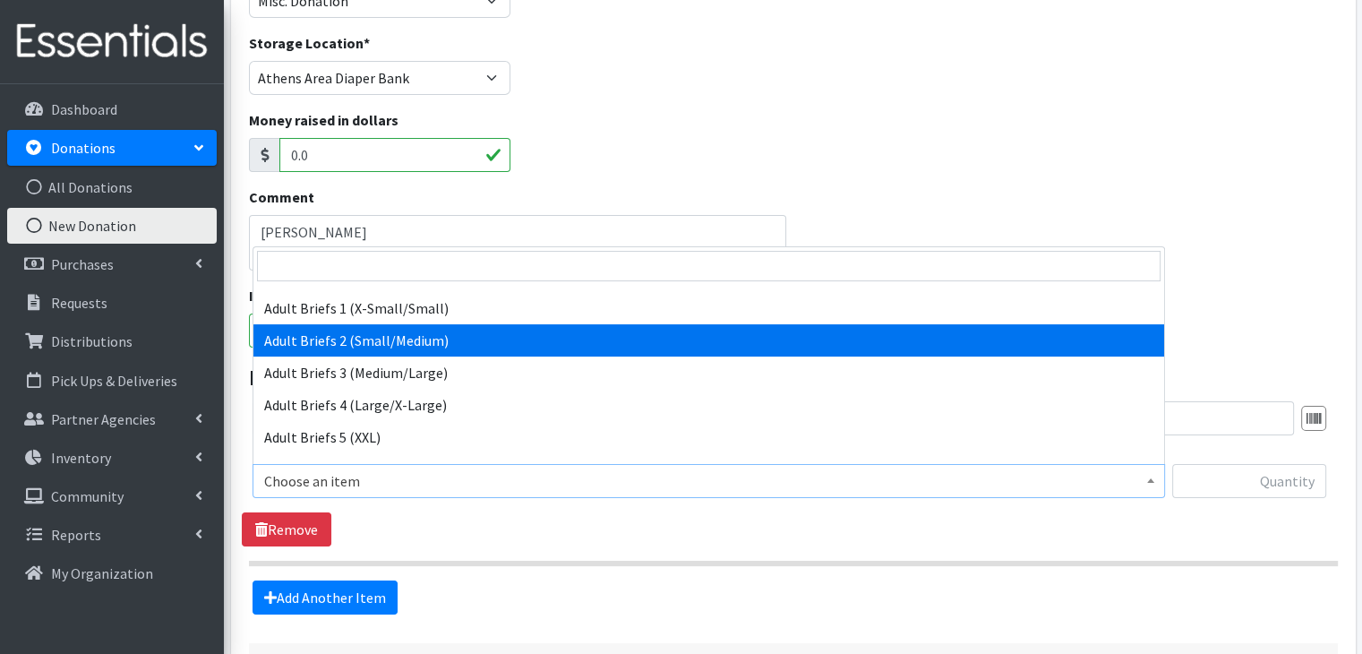
select select "5601"
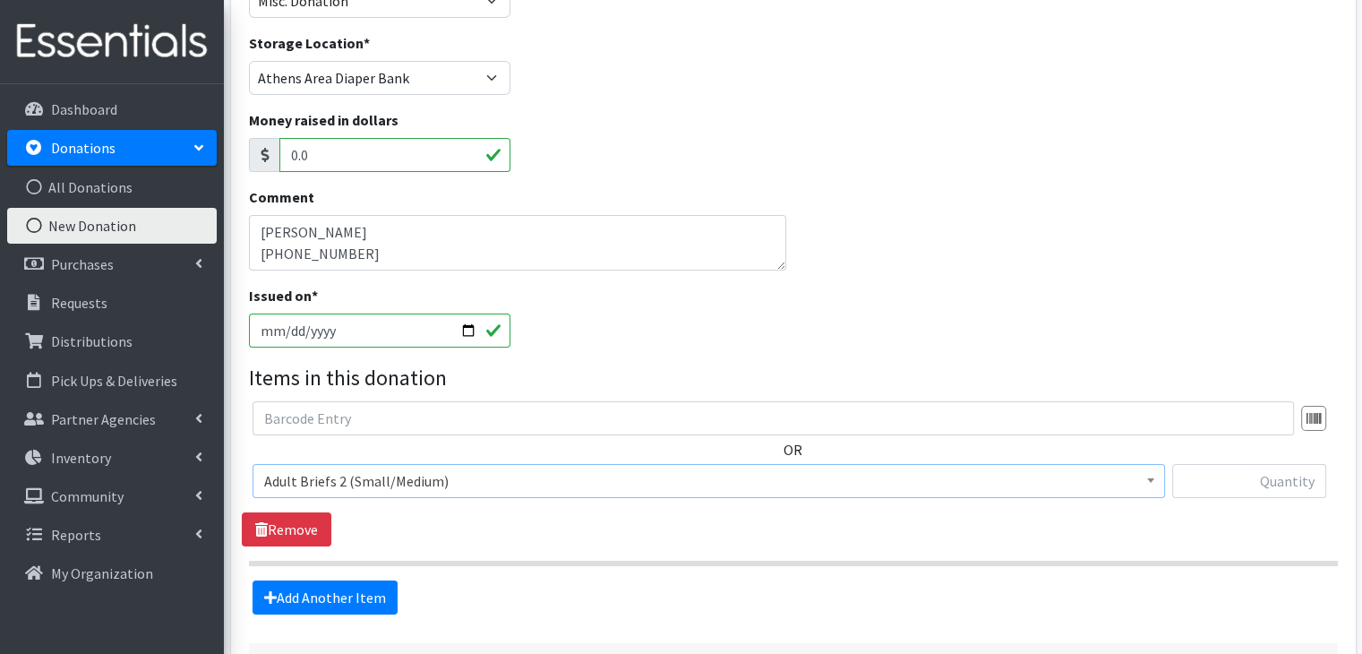
click at [615, 545] on div "OR Choose an item A: Babies - Size 01 (newborn) A: Babies - Size 0 (Preemie) A:…" at bounding box center [793, 473] width 1103 height 145
click at [394, 597] on link "Add Another Item" at bounding box center [325, 597] width 145 height 34
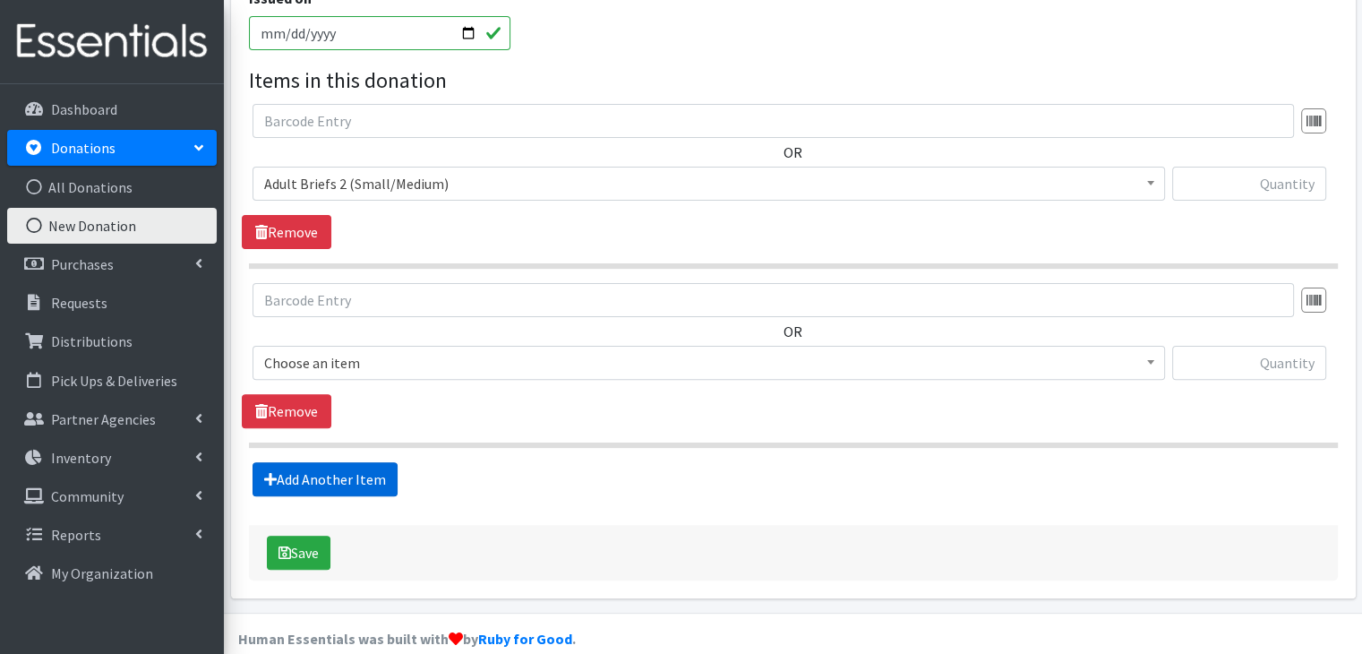
scroll to position [500, 0]
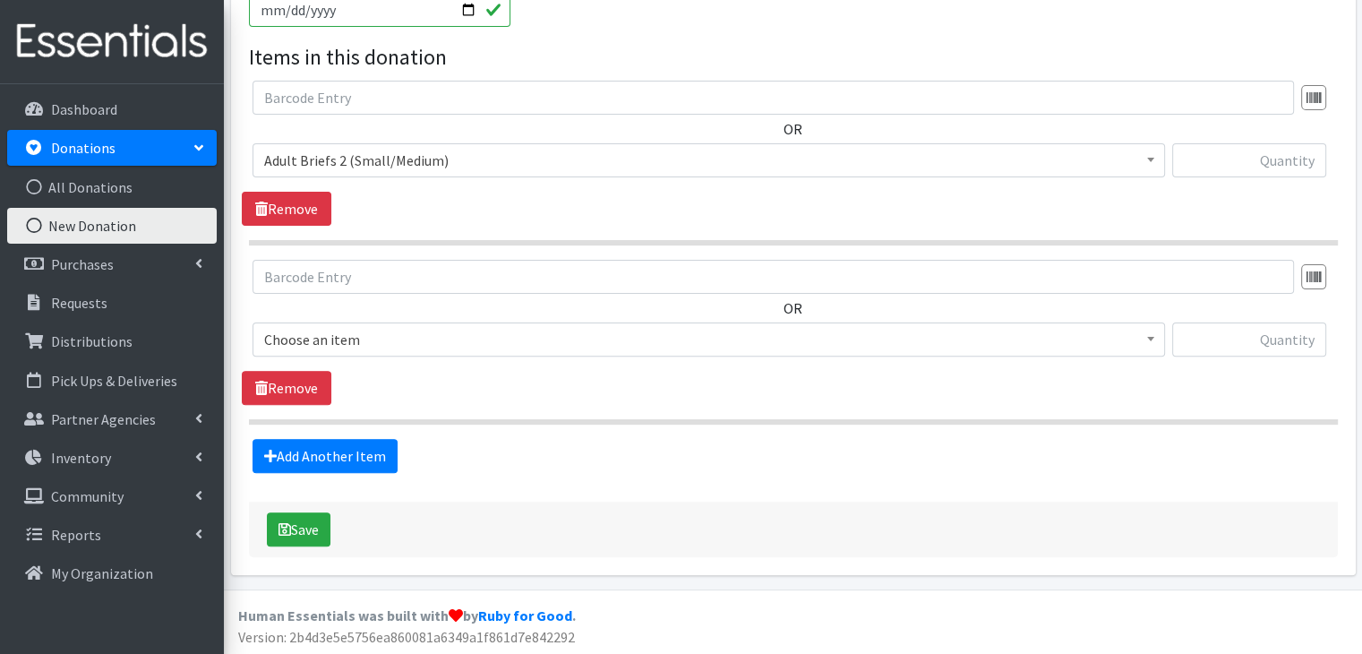
click at [503, 348] on span "Choose an item" at bounding box center [708, 339] width 889 height 25
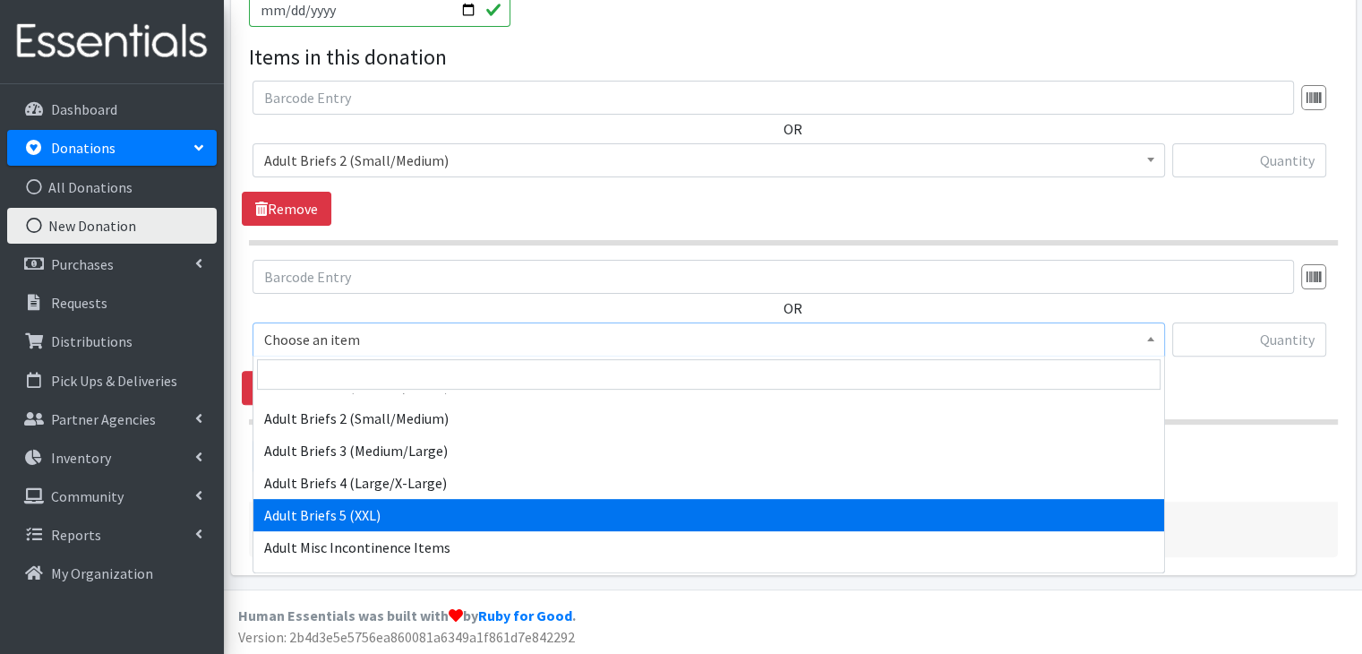
scroll to position [358, 0]
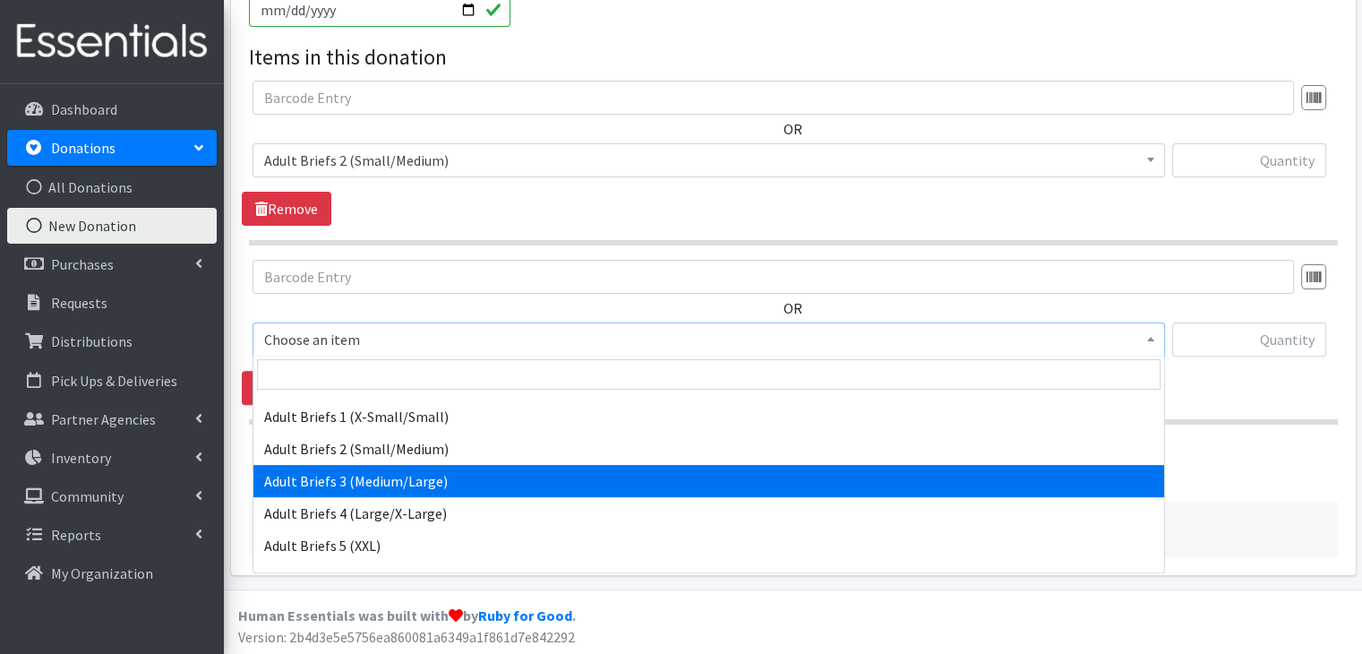
select select "5596"
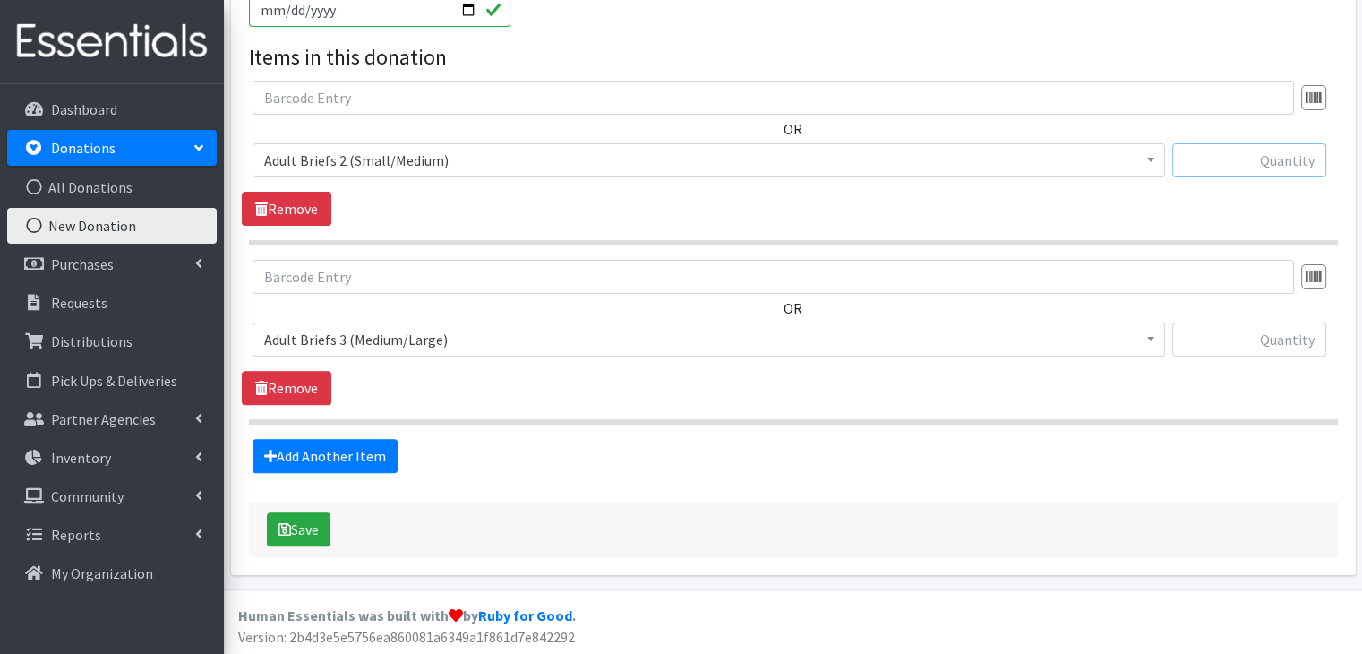
click at [1235, 158] on input "text" at bounding box center [1250, 160] width 154 height 34
type input "100"
type input "15"
click at [738, 508] on div "Save" at bounding box center [793, 530] width 1089 height 56
click at [310, 534] on button "Save" at bounding box center [299, 529] width 64 height 34
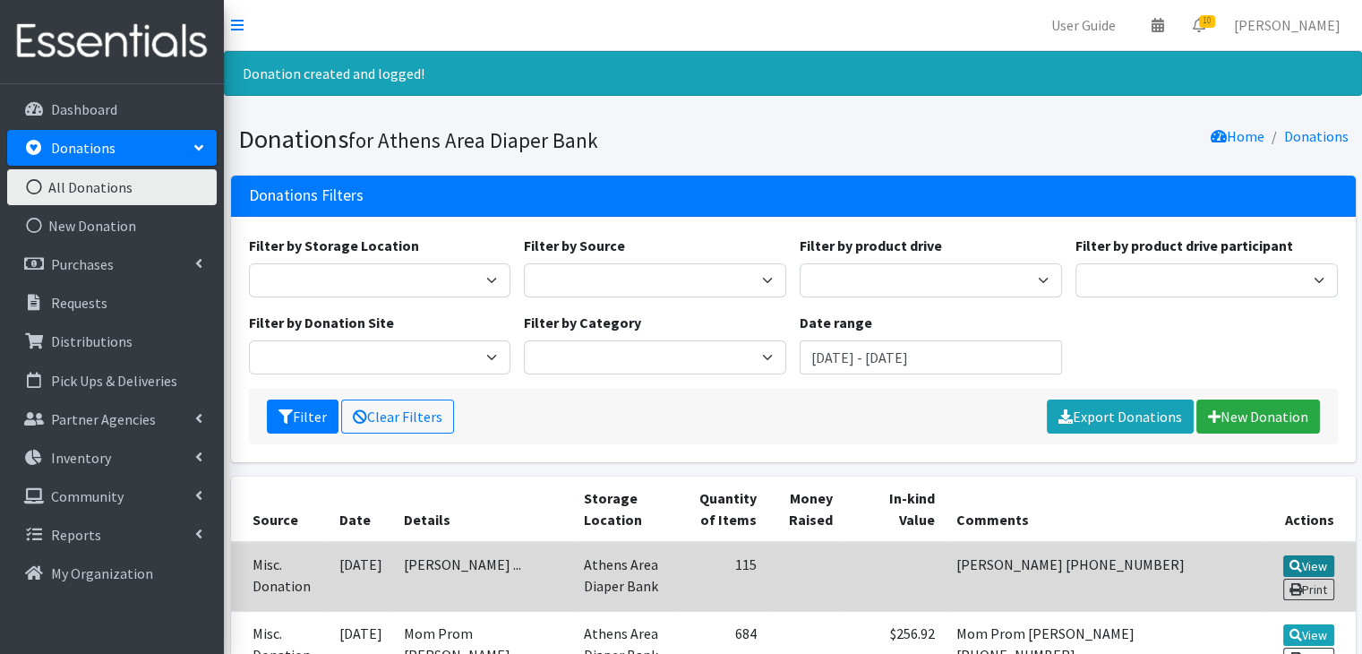
click at [1311, 565] on link "View" at bounding box center [1309, 565] width 51 height 21
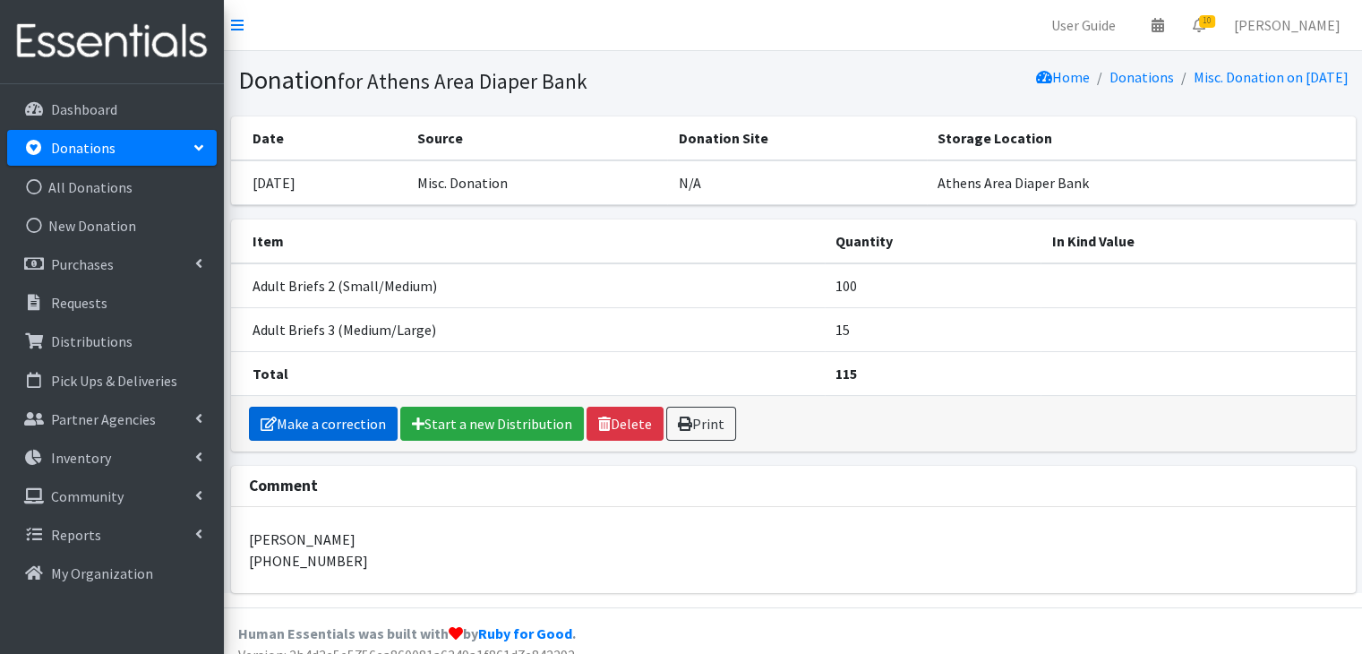
click at [319, 419] on link "Make a correction" at bounding box center [323, 424] width 149 height 34
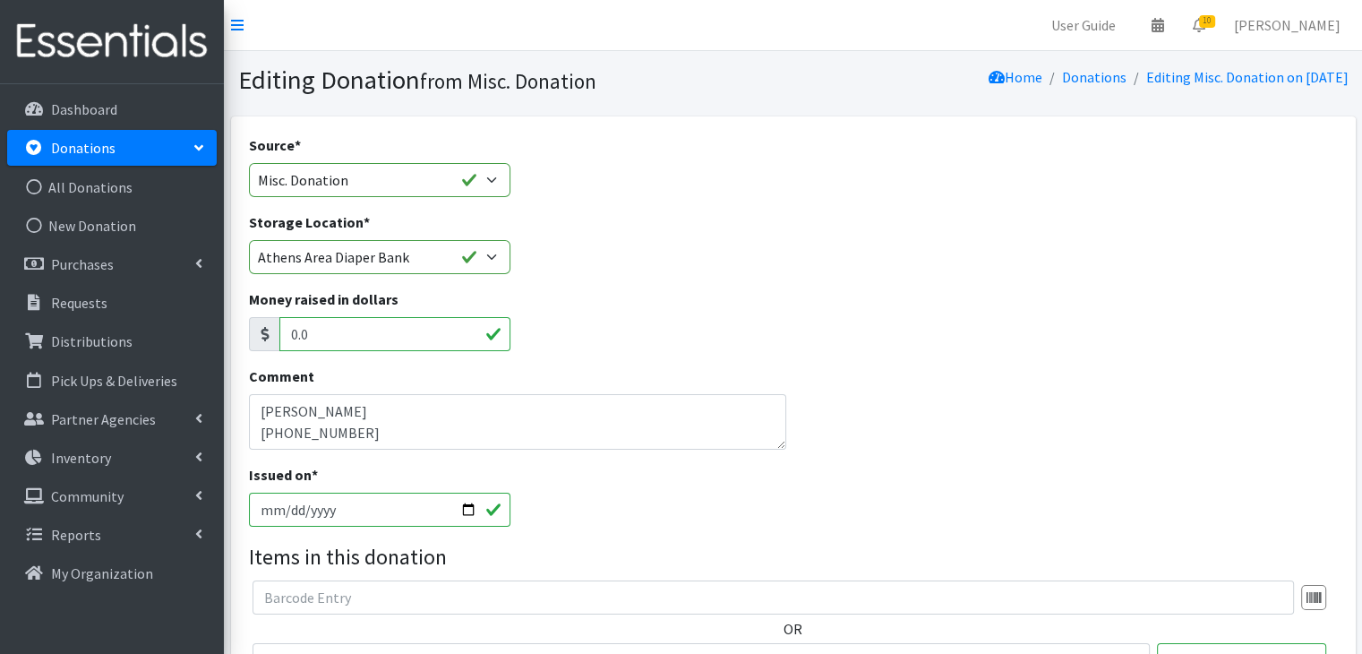
click at [283, 504] on input "[DATE]" at bounding box center [380, 510] width 262 height 34
type input "[DATE]"
click at [676, 535] on div "Issued on * [DATE]" at bounding box center [793, 502] width 1103 height 77
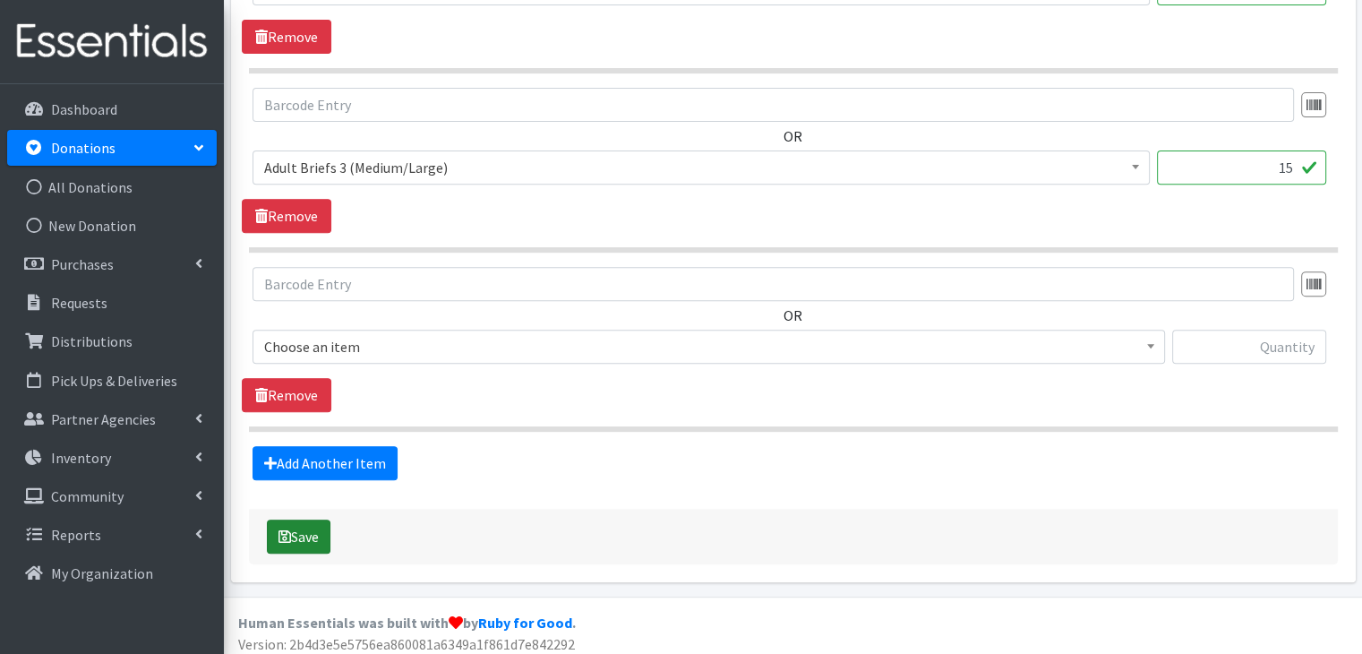
scroll to position [678, 0]
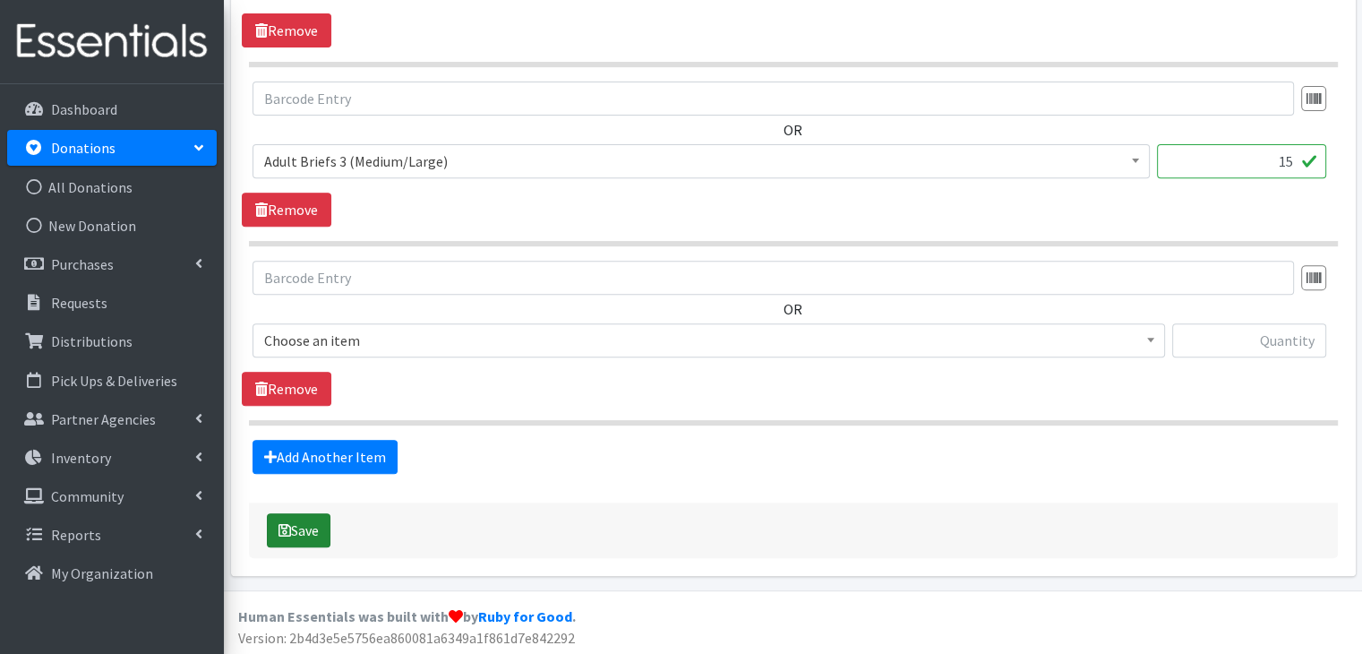
click at [310, 524] on button "Save" at bounding box center [299, 530] width 64 height 34
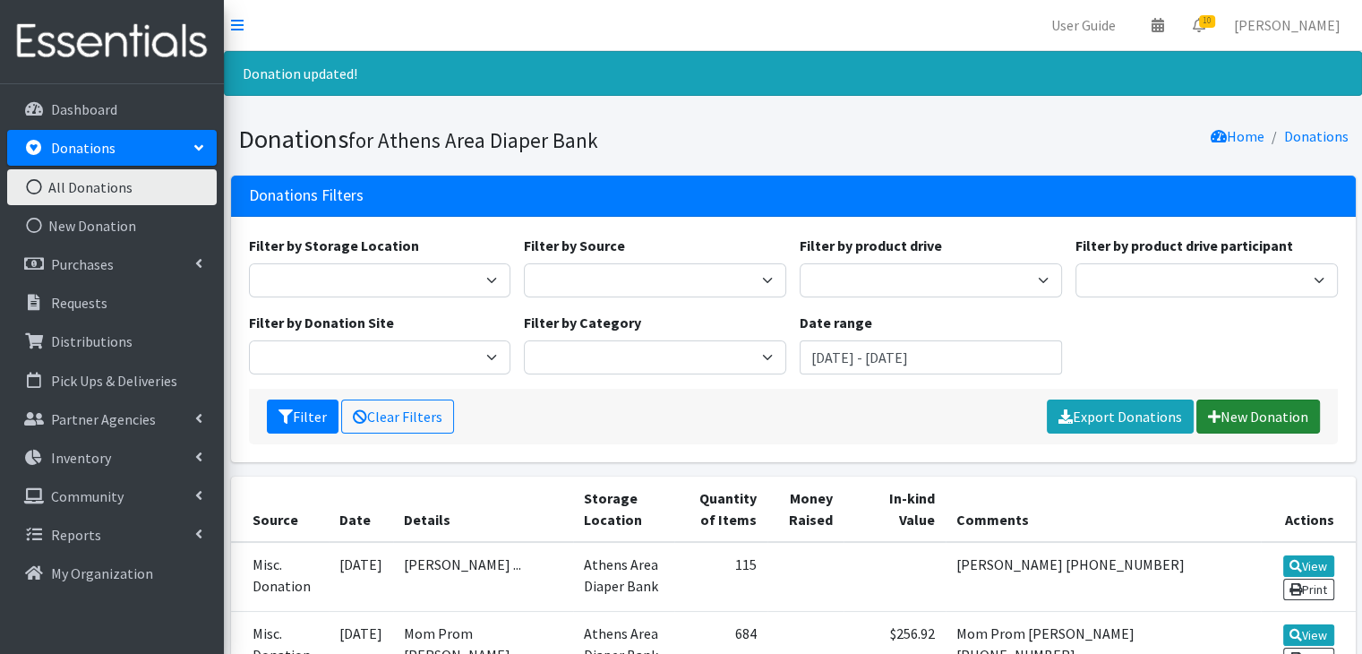
click at [1243, 420] on link "New Donation" at bounding box center [1259, 417] width 124 height 34
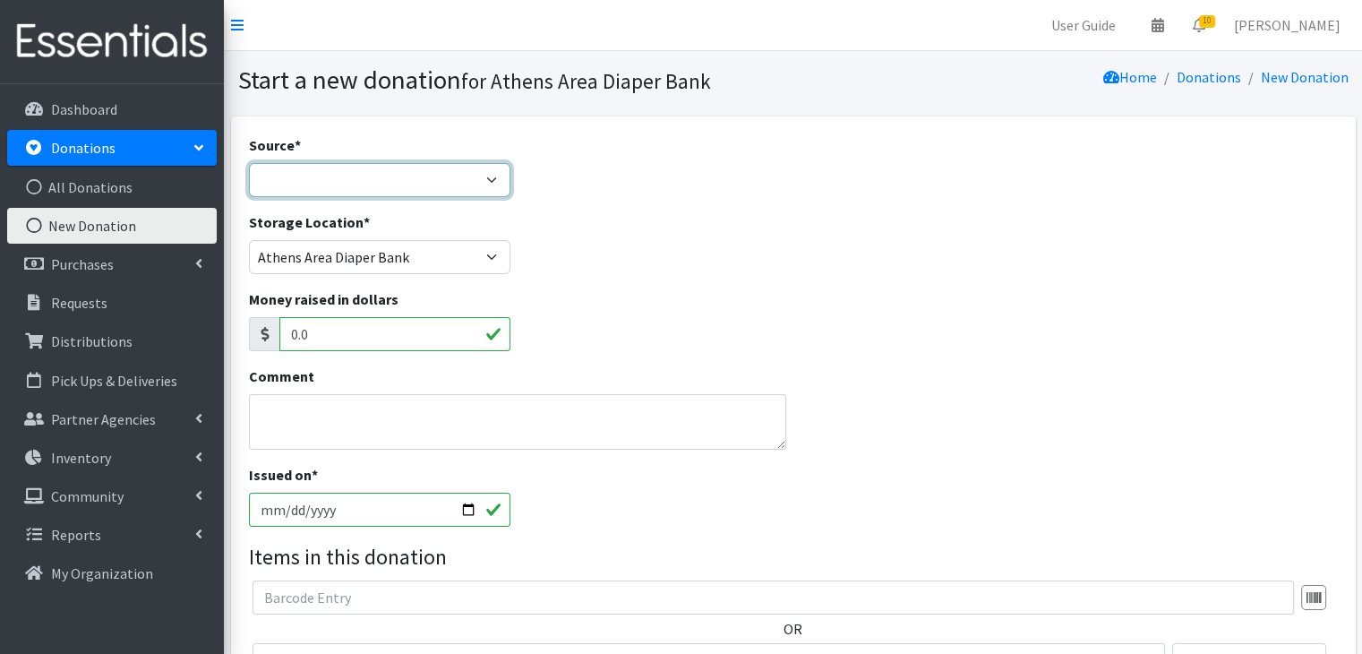
click at [358, 166] on select "Product Drive Manufacturer Donation Site Misc. Donation" at bounding box center [380, 180] width 262 height 34
select select "Product Drive"
click at [249, 163] on select "Product Drive Manufacturer Donation Site Misc. Donation" at bounding box center [380, 180] width 262 height 34
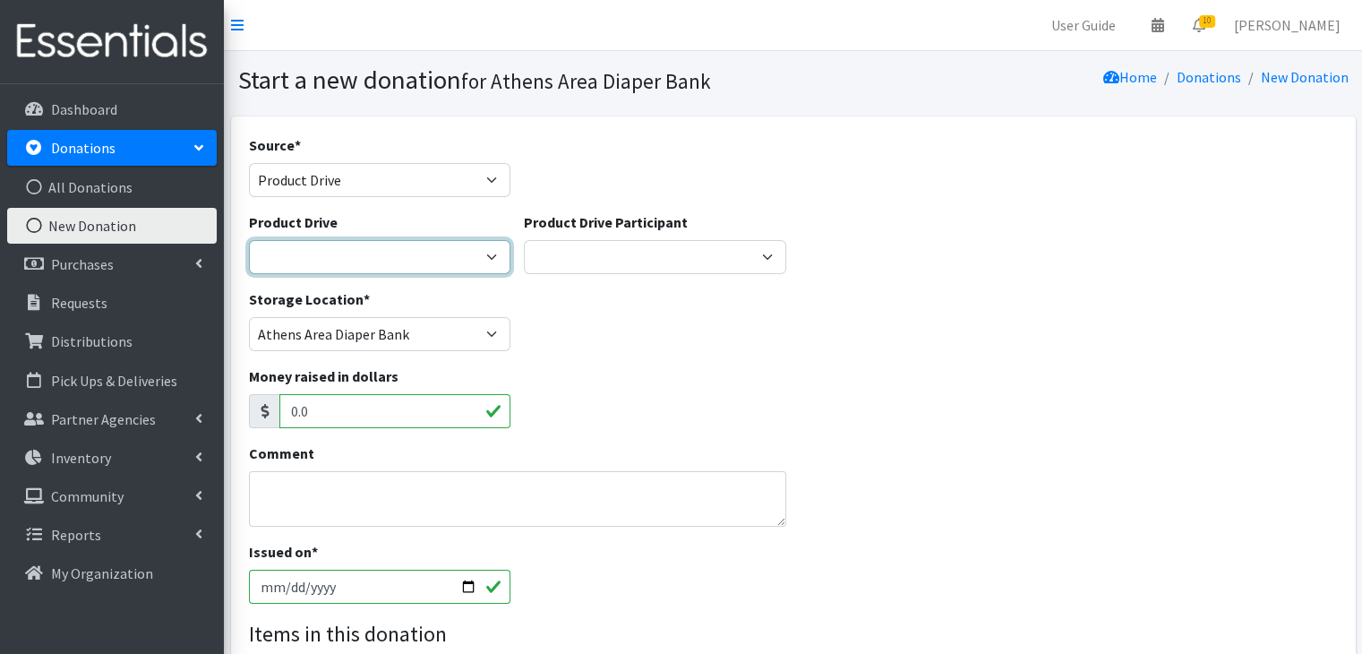
click at [425, 259] on select "ACAD Preschool Alstory & Bird Apple Tree Prep Arrow Preschool Ashford Aesthtics…" at bounding box center [380, 257] width 262 height 34
select select
click at [249, 240] on select "ACAD Preschool Alstory & Bird Apple Tree Prep Arrow Preschool Ashford Aesthtics…" at bounding box center [380, 257] width 262 height 34
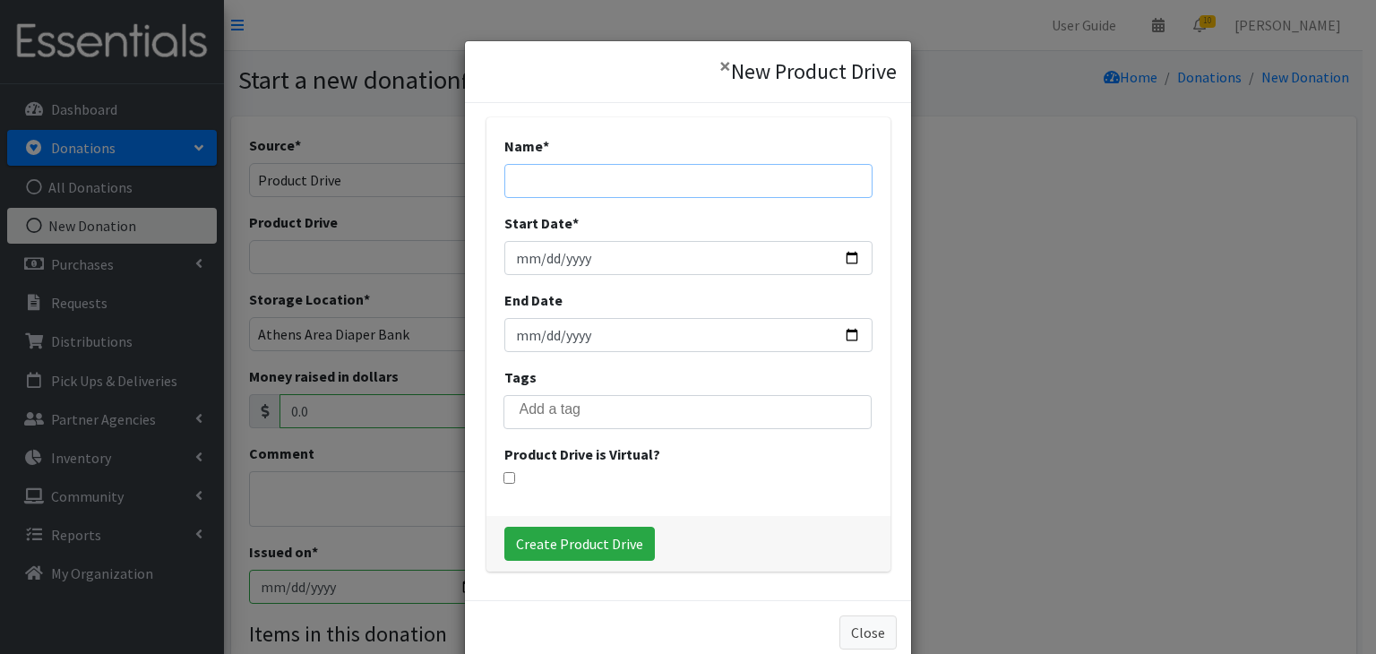
click at [619, 176] on input "Name *" at bounding box center [688, 181] width 368 height 34
type input "[DEMOGRAPHIC_DATA][PERSON_NAME]"
type input "[DATE]"
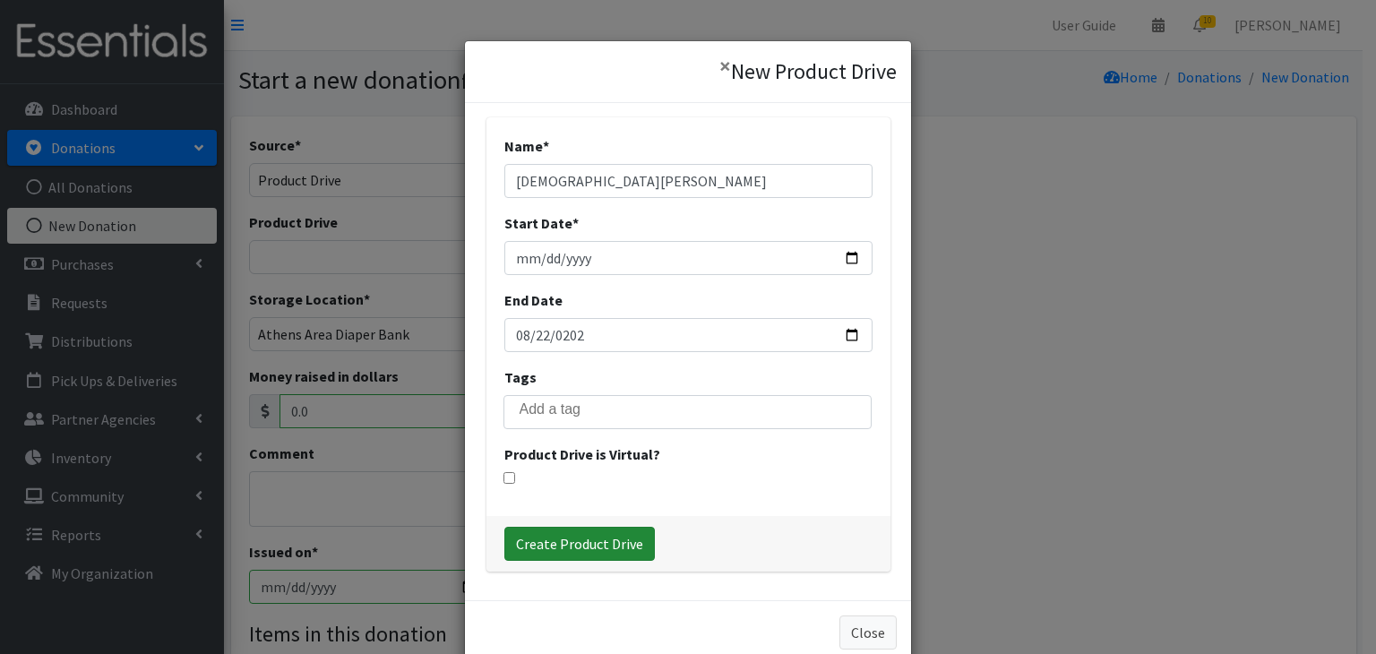
click at [595, 546] on input "Create Product Drive" at bounding box center [579, 544] width 150 height 34
select select "3512"
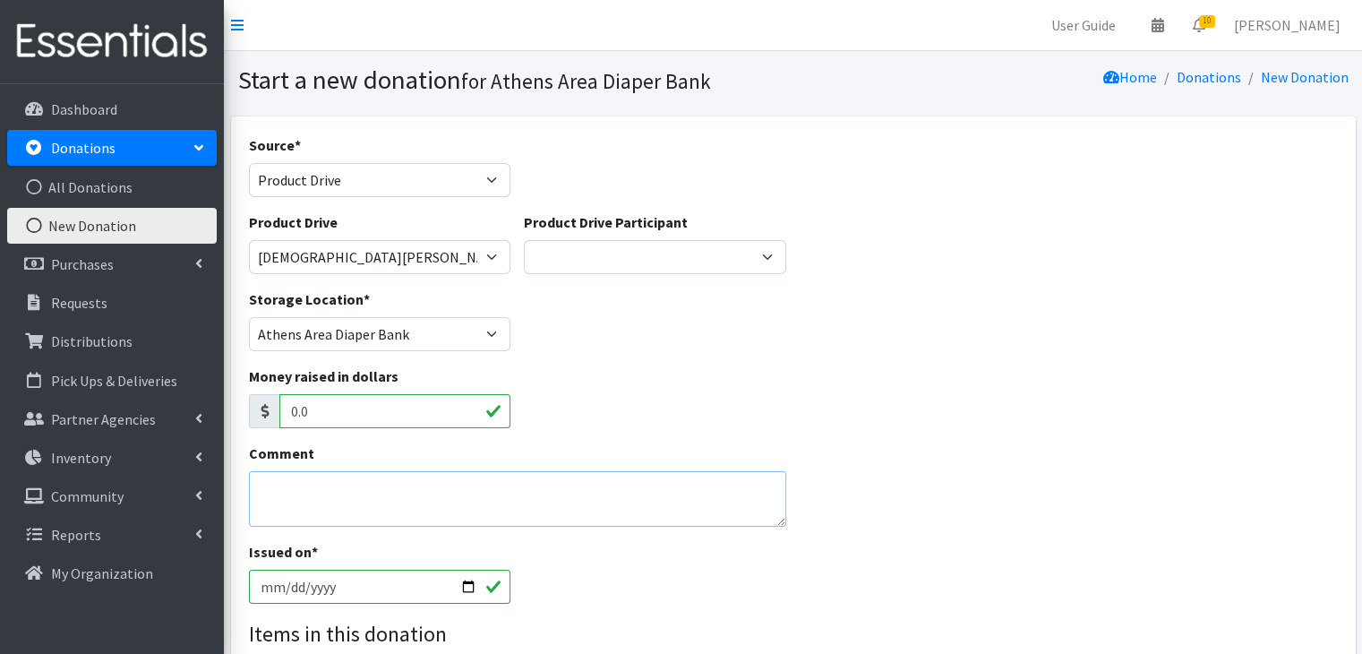
click at [308, 487] on textarea "Comment" at bounding box center [518, 499] width 538 height 56
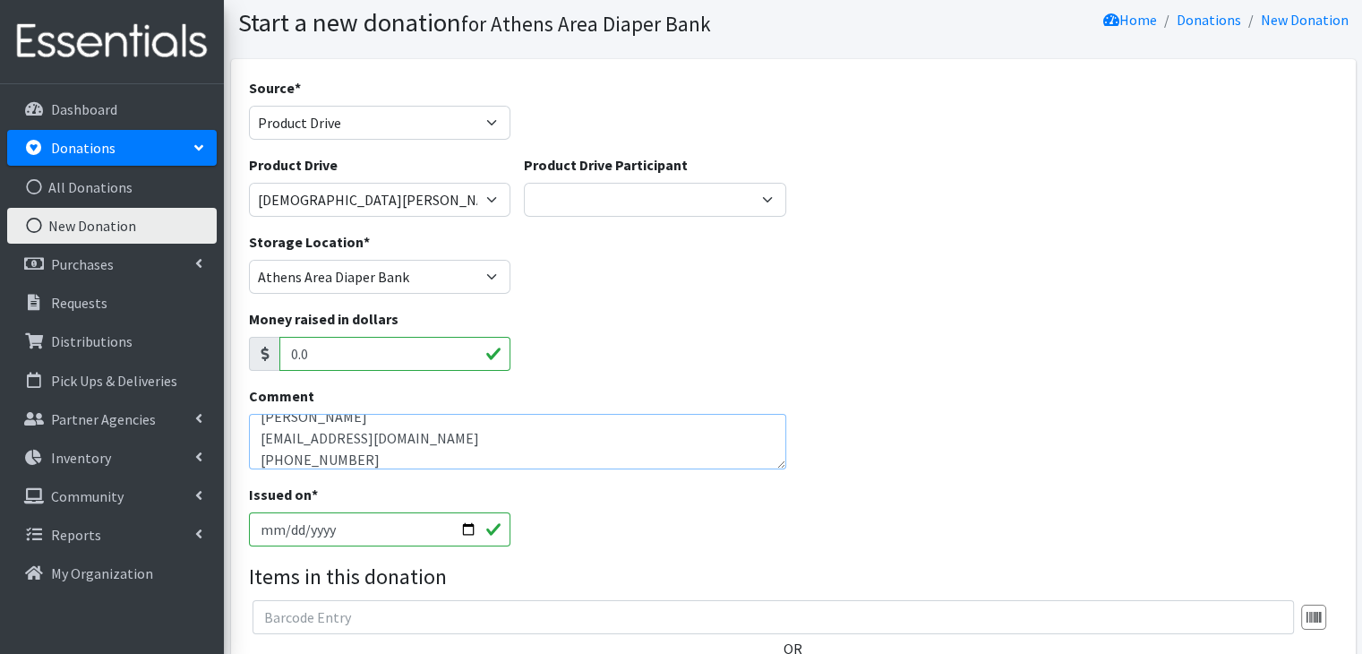
scroll to position [90, 0]
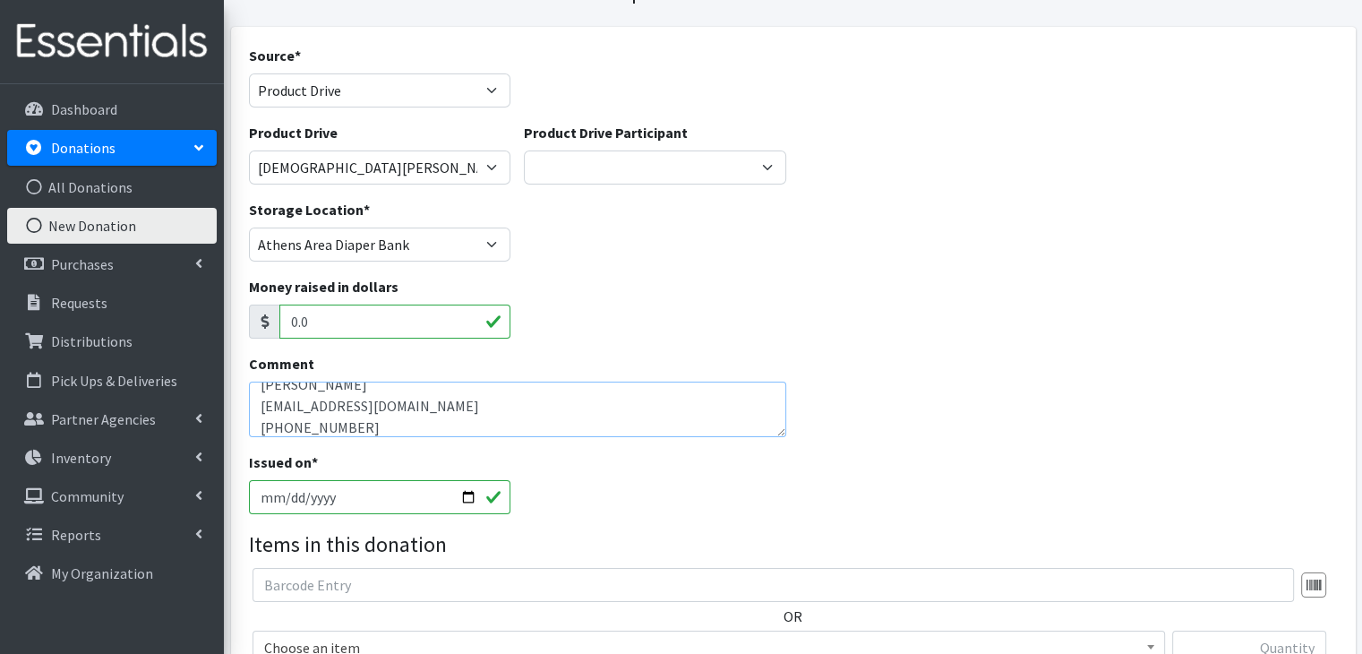
type textarea "Asa Weil asaweil04@gmail.com 678-877-2549"
click at [287, 500] on input "2025-08-24" at bounding box center [380, 497] width 262 height 34
type input "2025-08-22"
click at [680, 478] on div "Issued on * 2025-08-22" at bounding box center [793, 489] width 1103 height 77
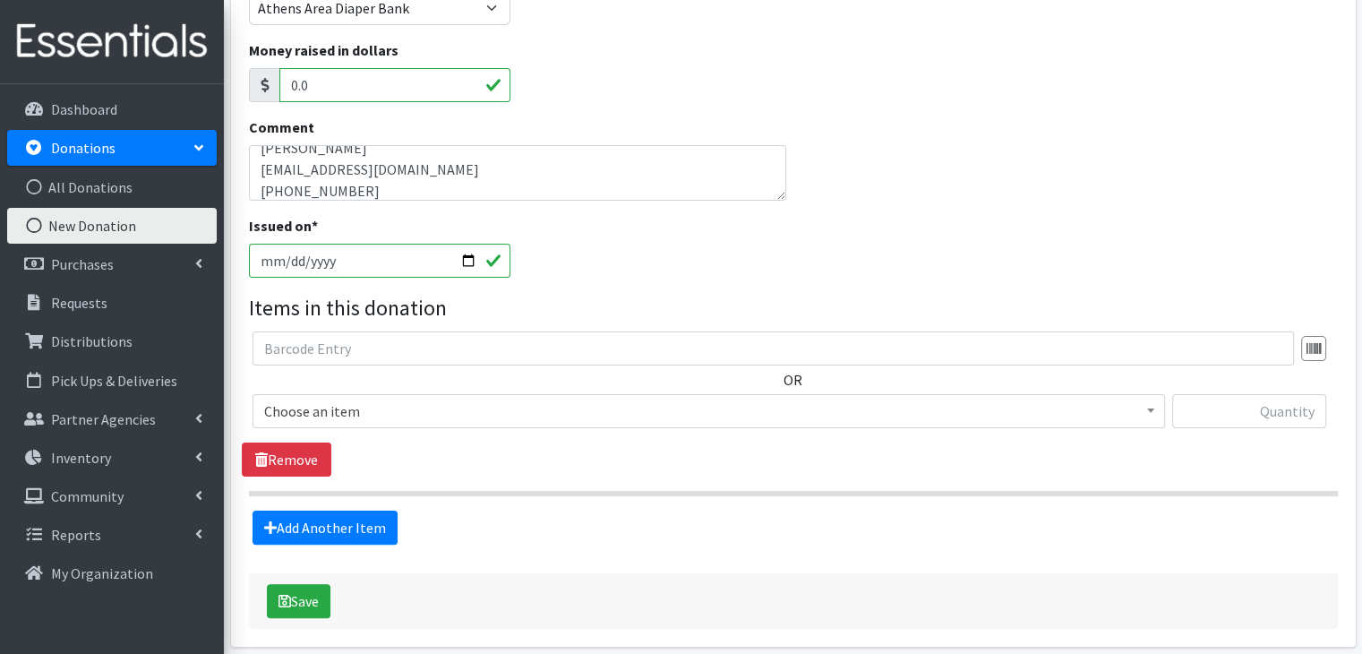
scroll to position [358, 0]
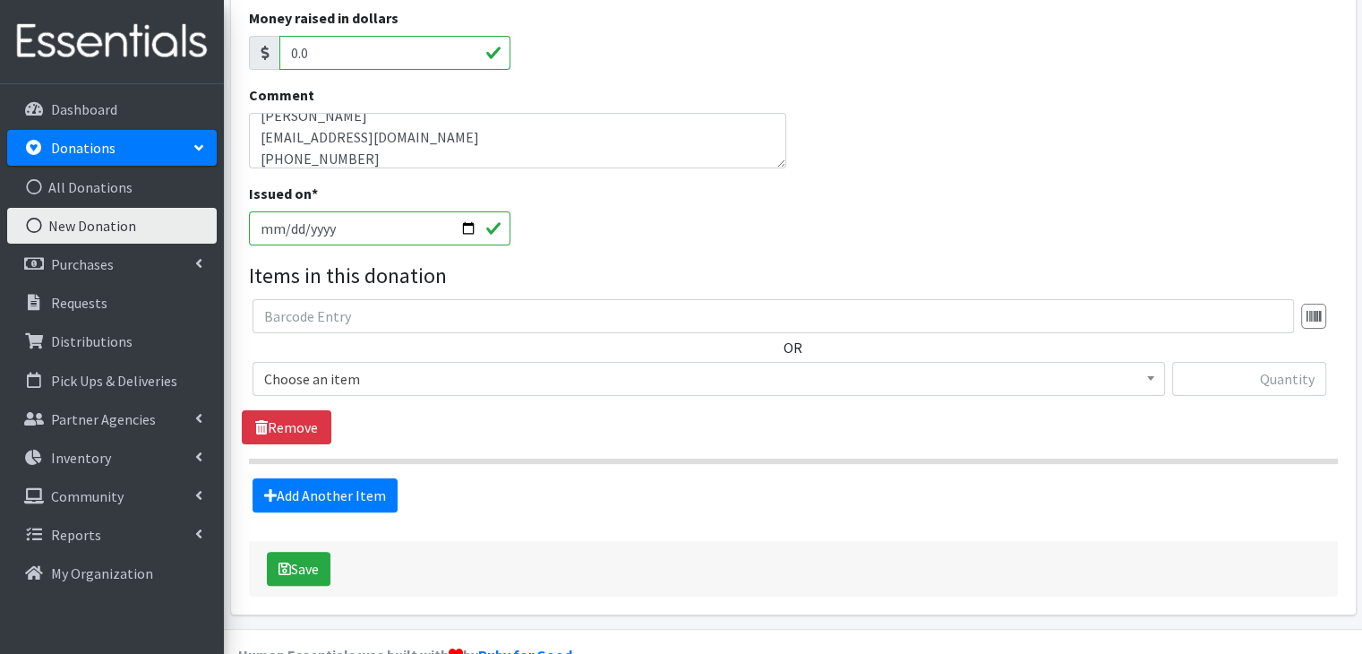
click at [441, 384] on span "Choose an item" at bounding box center [708, 378] width 889 height 25
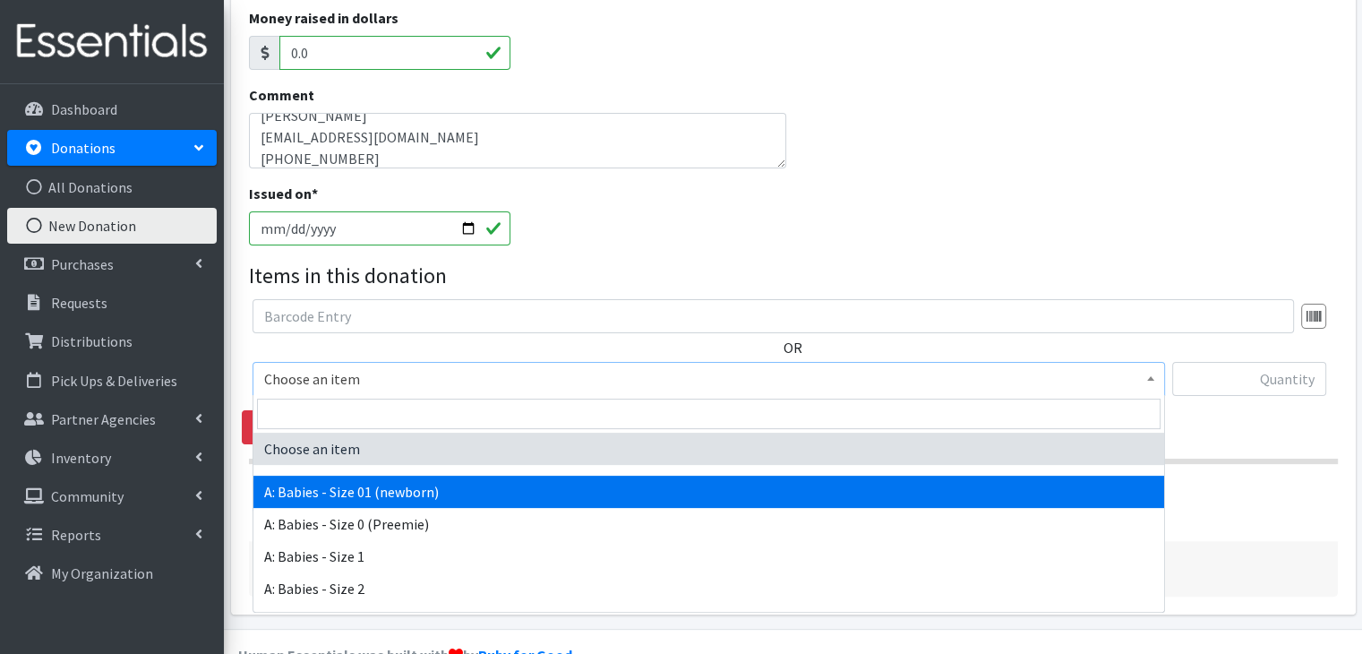
select select "5610"
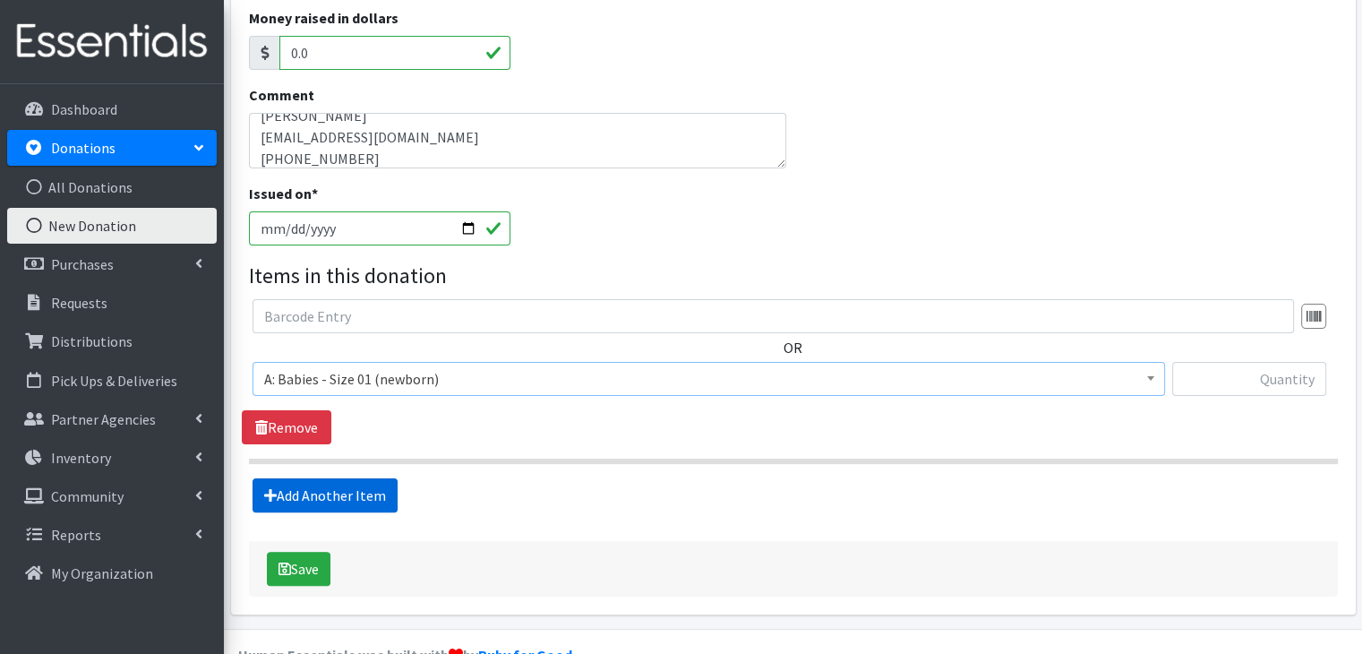
click at [351, 505] on link "Add Another Item" at bounding box center [325, 495] width 145 height 34
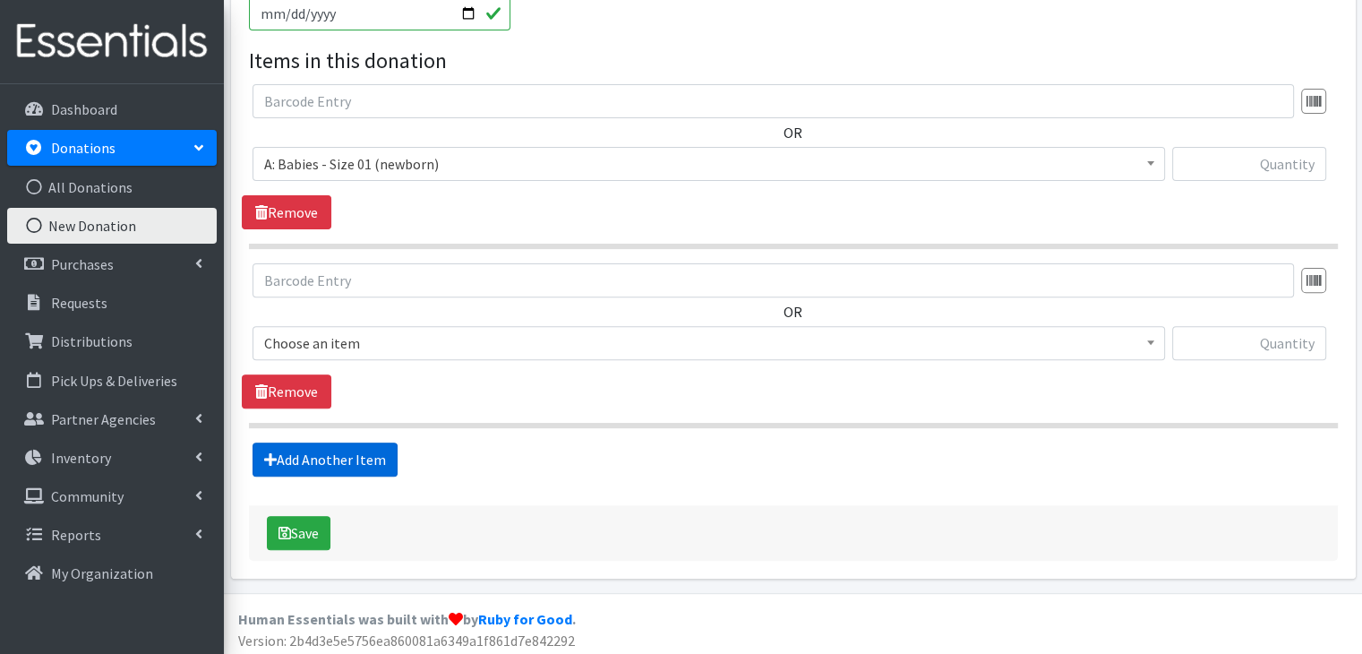
scroll to position [577, 0]
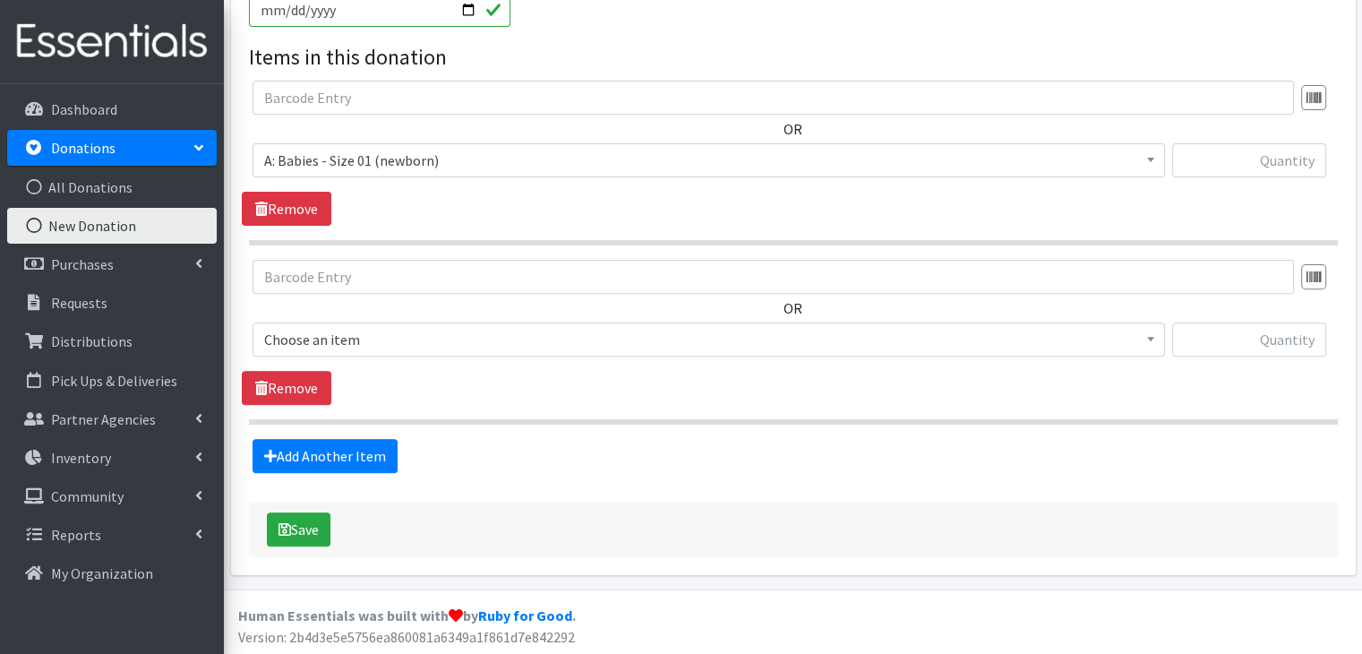
click at [426, 334] on span "Choose an item" at bounding box center [708, 339] width 889 height 25
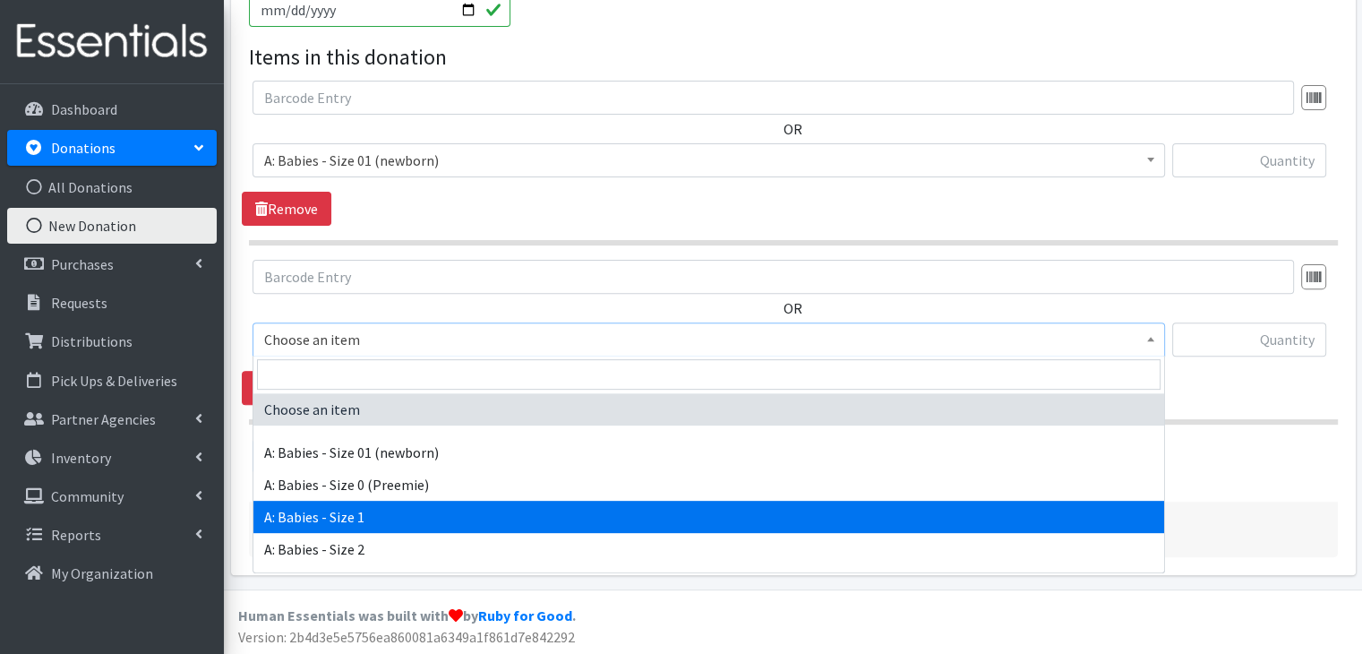
select select "5611"
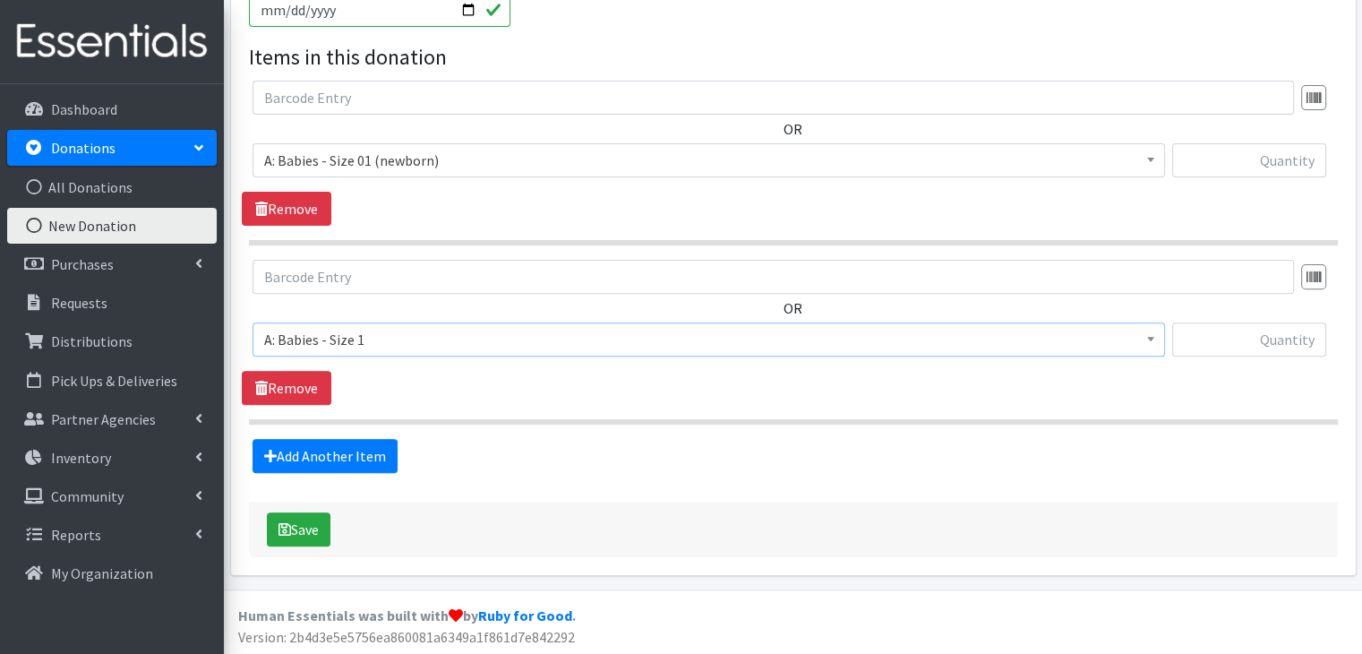
click at [519, 441] on div "Add Another Item" at bounding box center [793, 456] width 1103 height 34
click at [352, 456] on link "Add Another Item" at bounding box center [325, 456] width 145 height 34
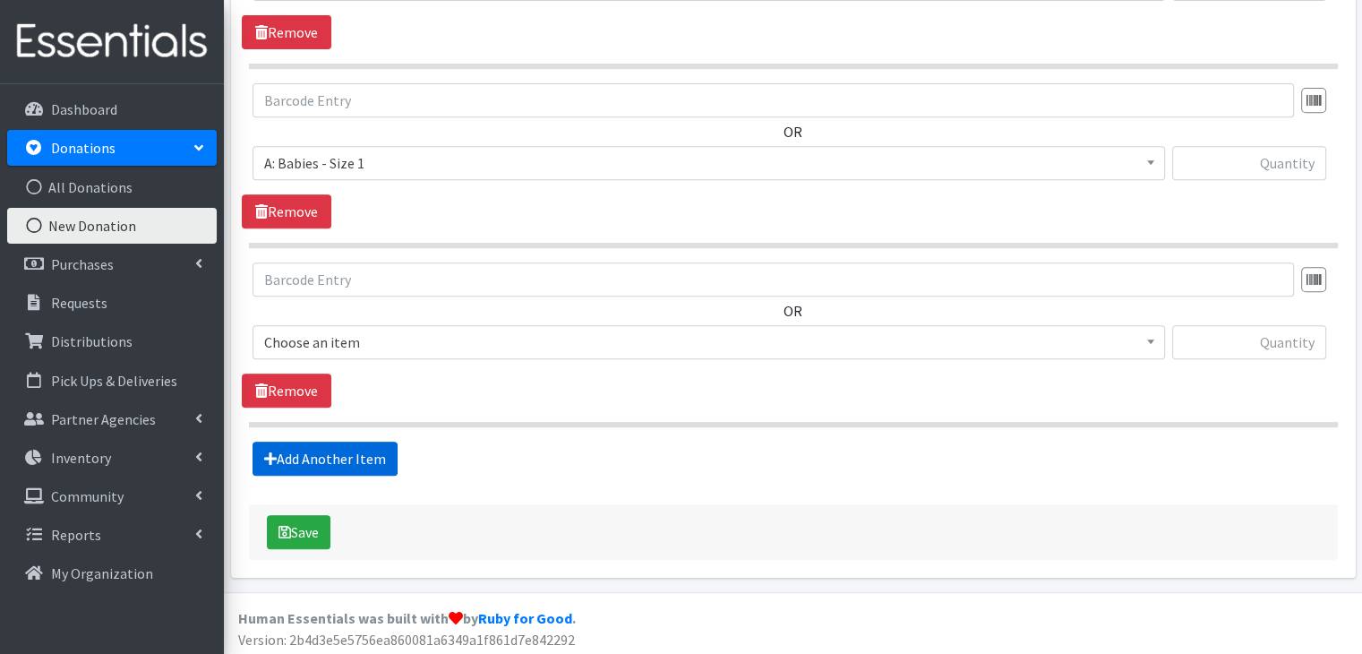
scroll to position [756, 0]
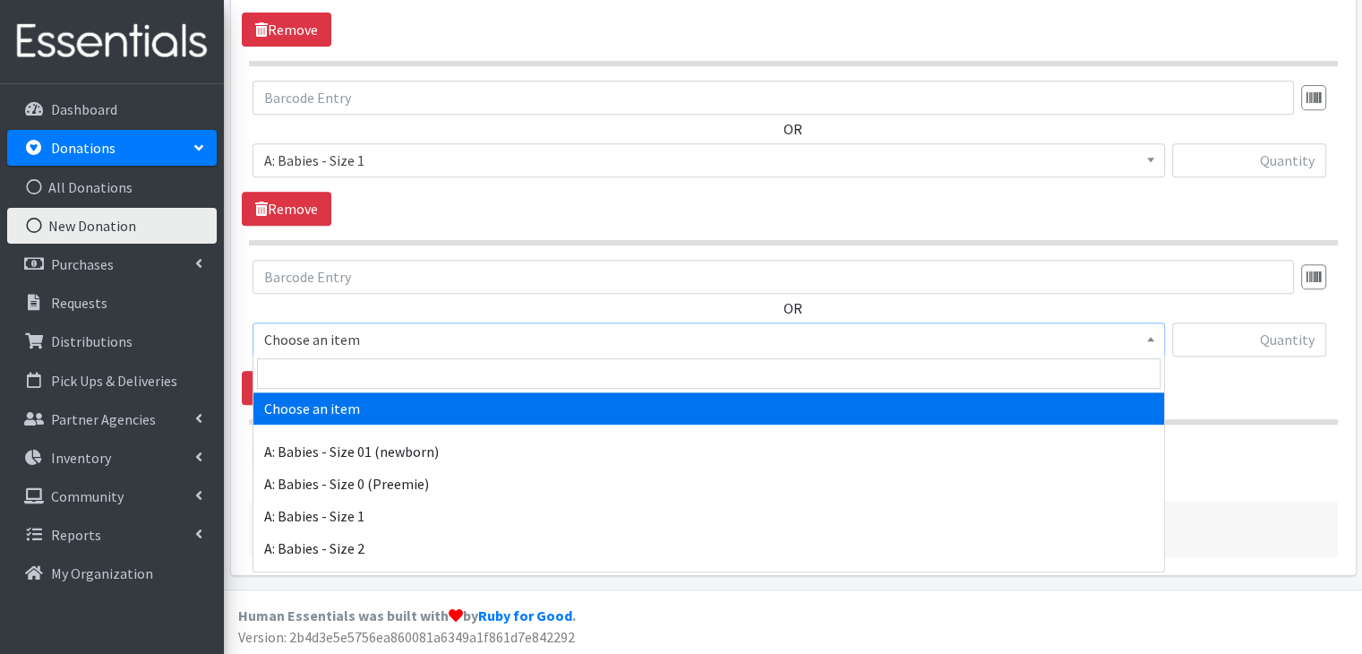
click at [427, 341] on span "Choose an item" at bounding box center [708, 339] width 889 height 25
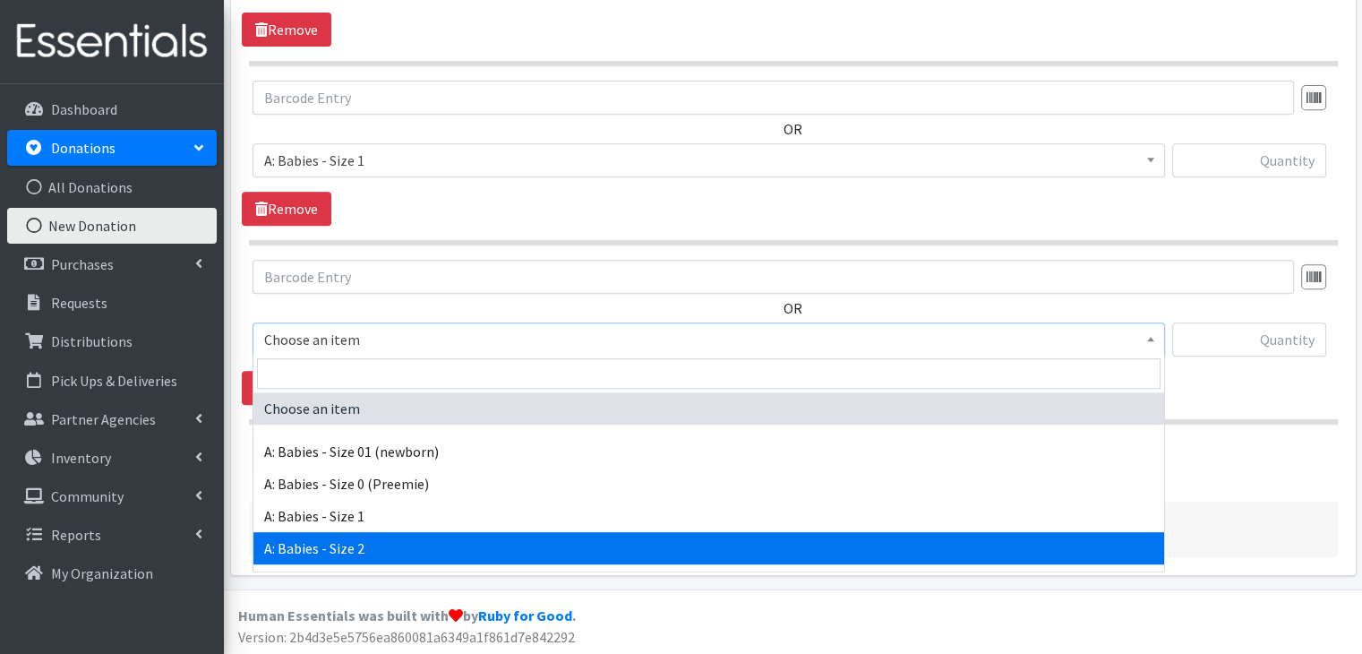
select select "5612"
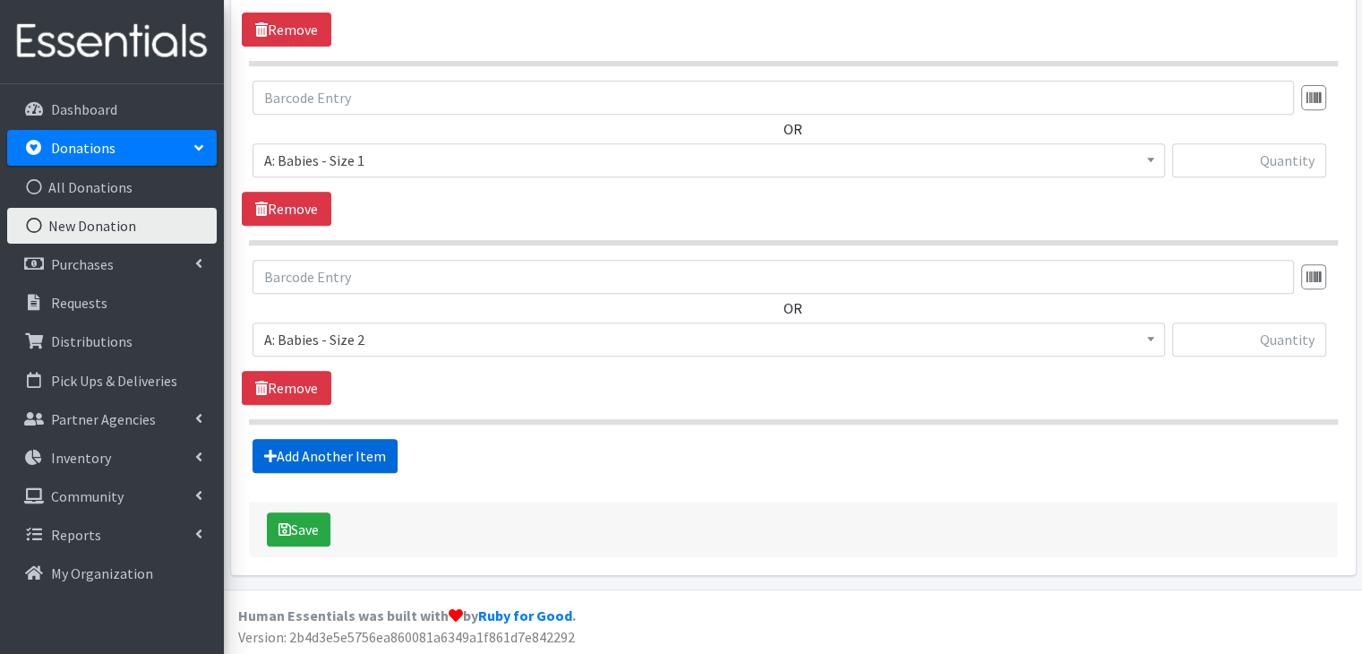
click at [373, 455] on link "Add Another Item" at bounding box center [325, 456] width 145 height 34
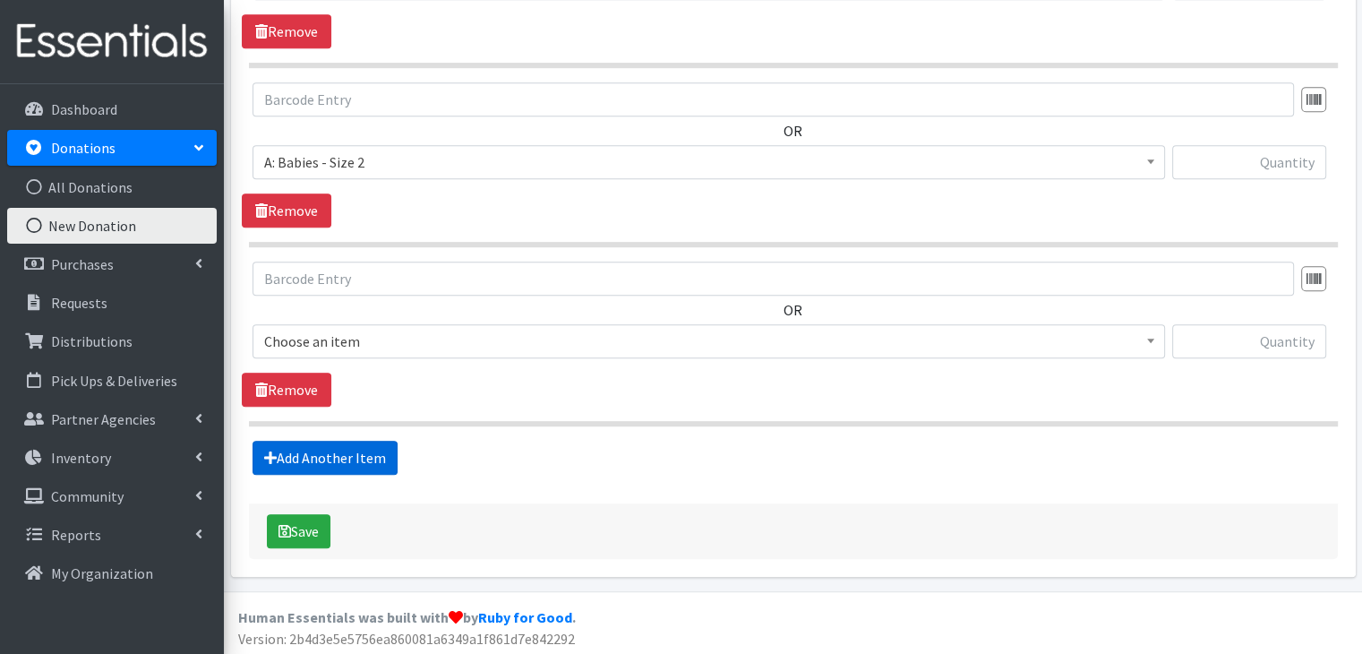
scroll to position [934, 0]
click at [438, 345] on span "Choose an item" at bounding box center [708, 340] width 889 height 25
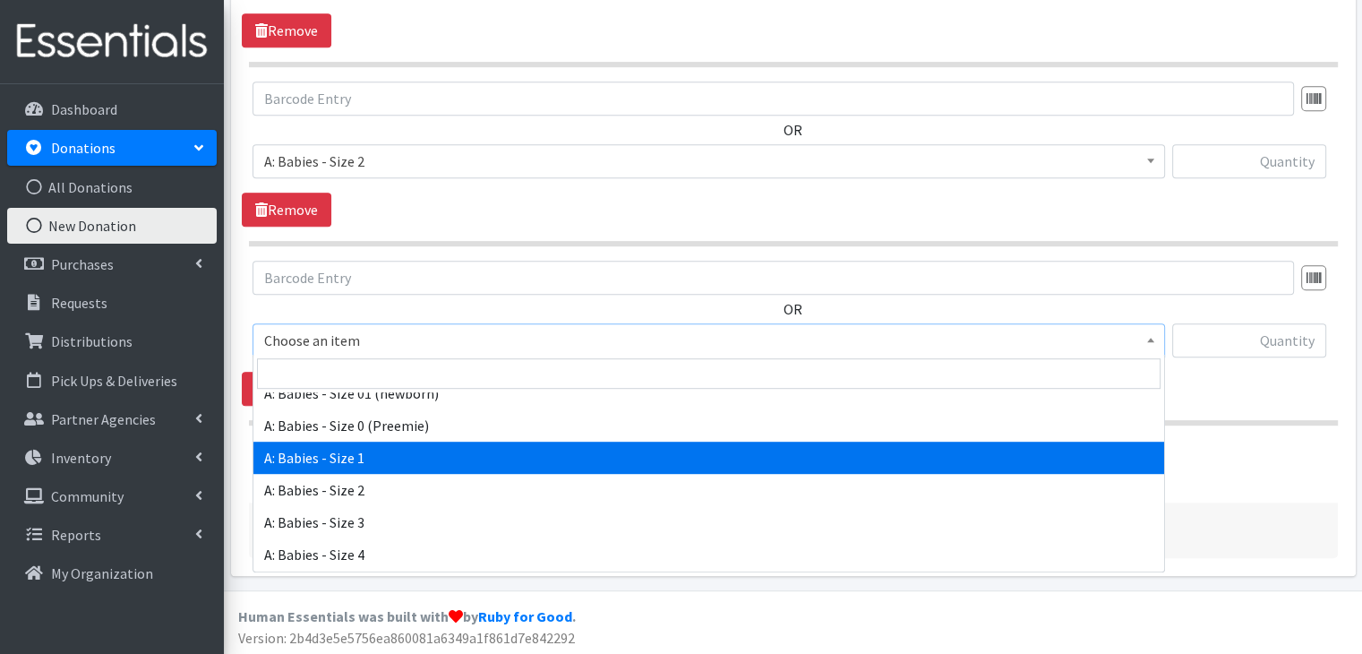
scroll to position [90, 0]
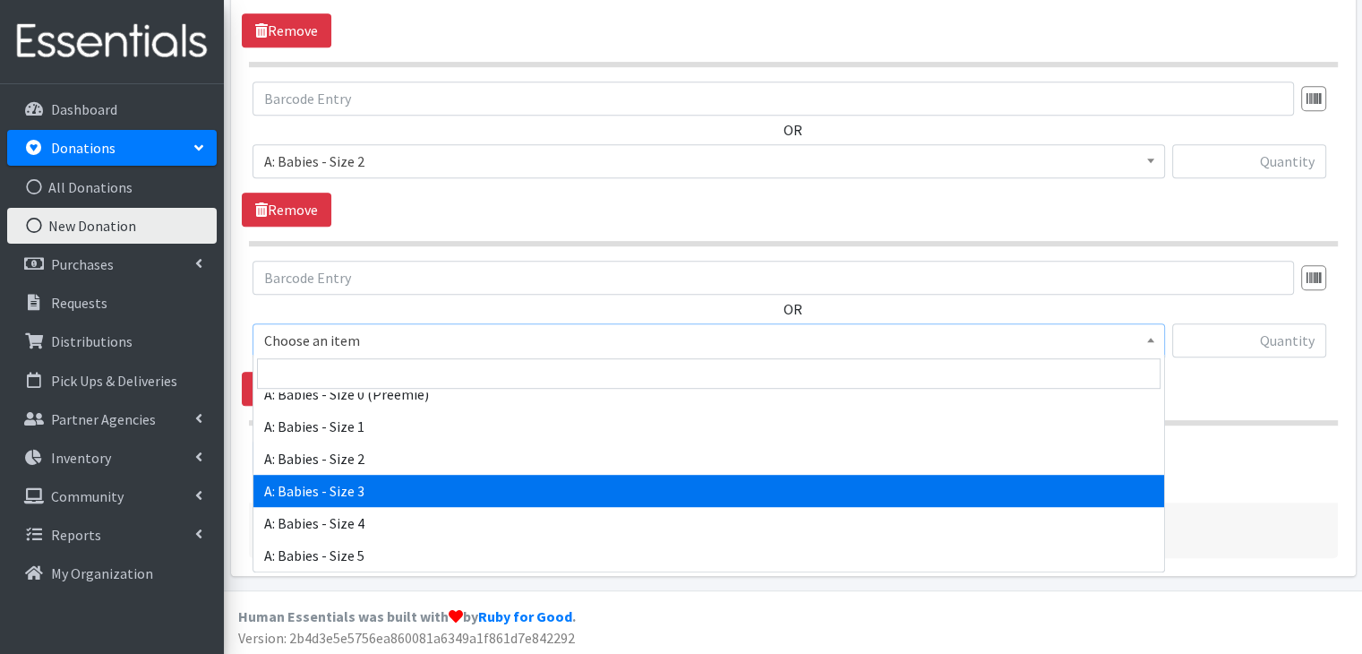
select select "5613"
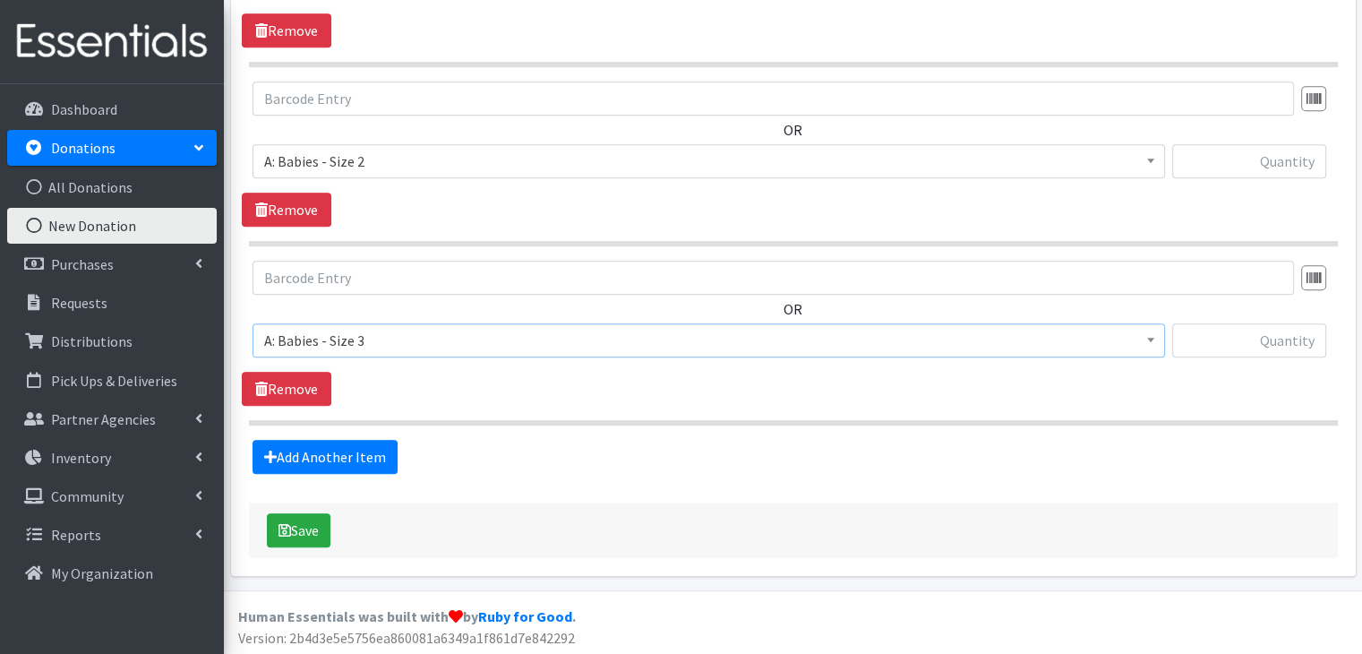
click at [474, 414] on section "OR Choose an item A: Babies - Size 01 (newborn) A: Babies - Size 0 (Preemie) A:…" at bounding box center [793, 343] width 1089 height 165
click at [336, 449] on link "Add Another Item" at bounding box center [325, 457] width 145 height 34
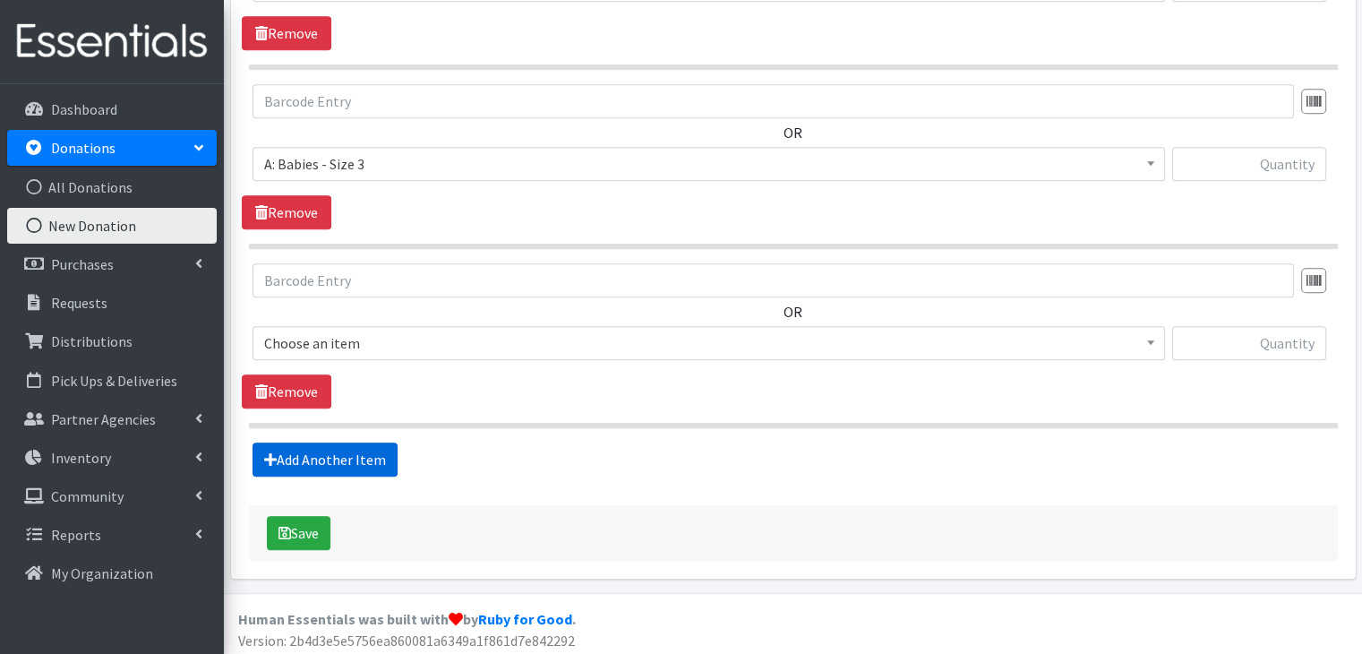
scroll to position [1113, 0]
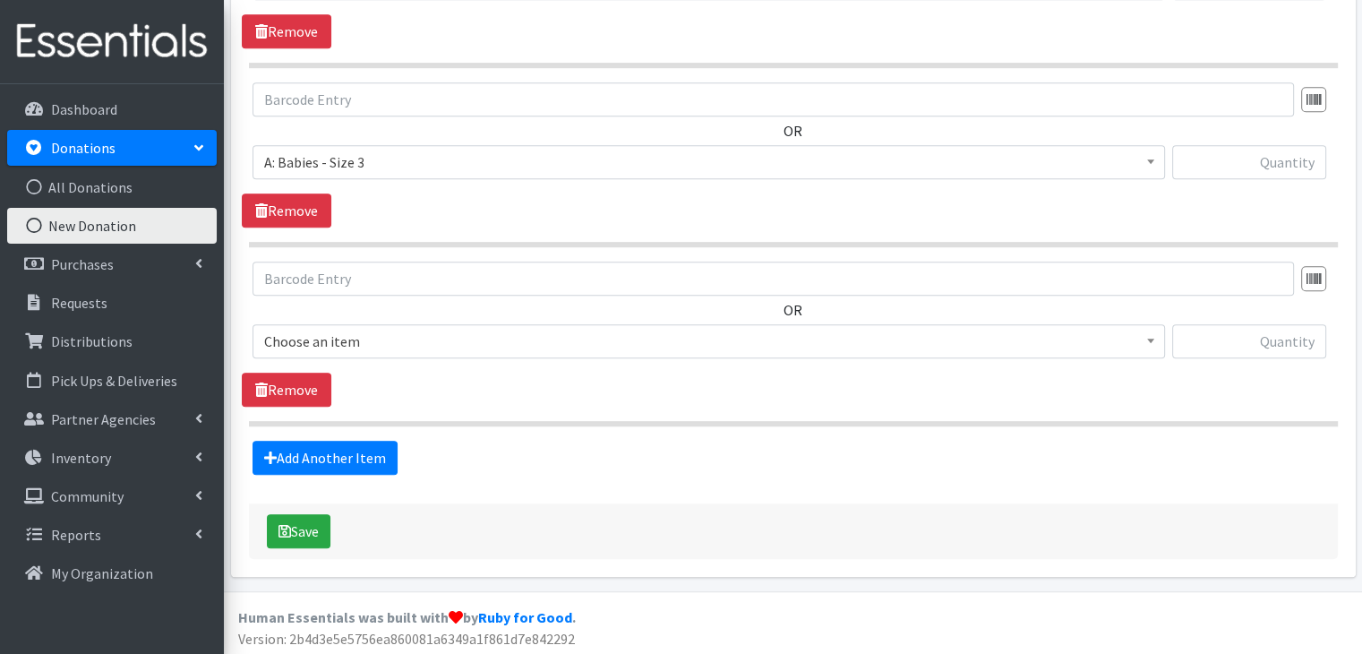
click at [440, 348] on span "Choose an item" at bounding box center [708, 341] width 889 height 25
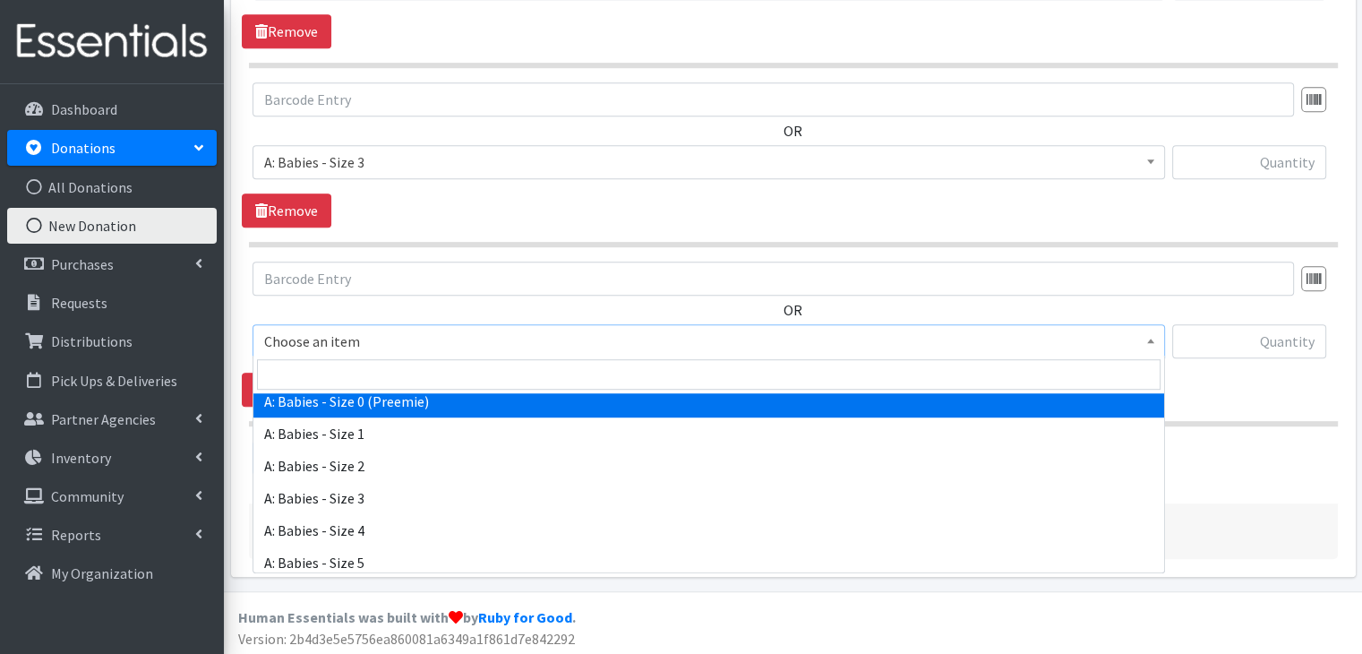
scroll to position [179, 0]
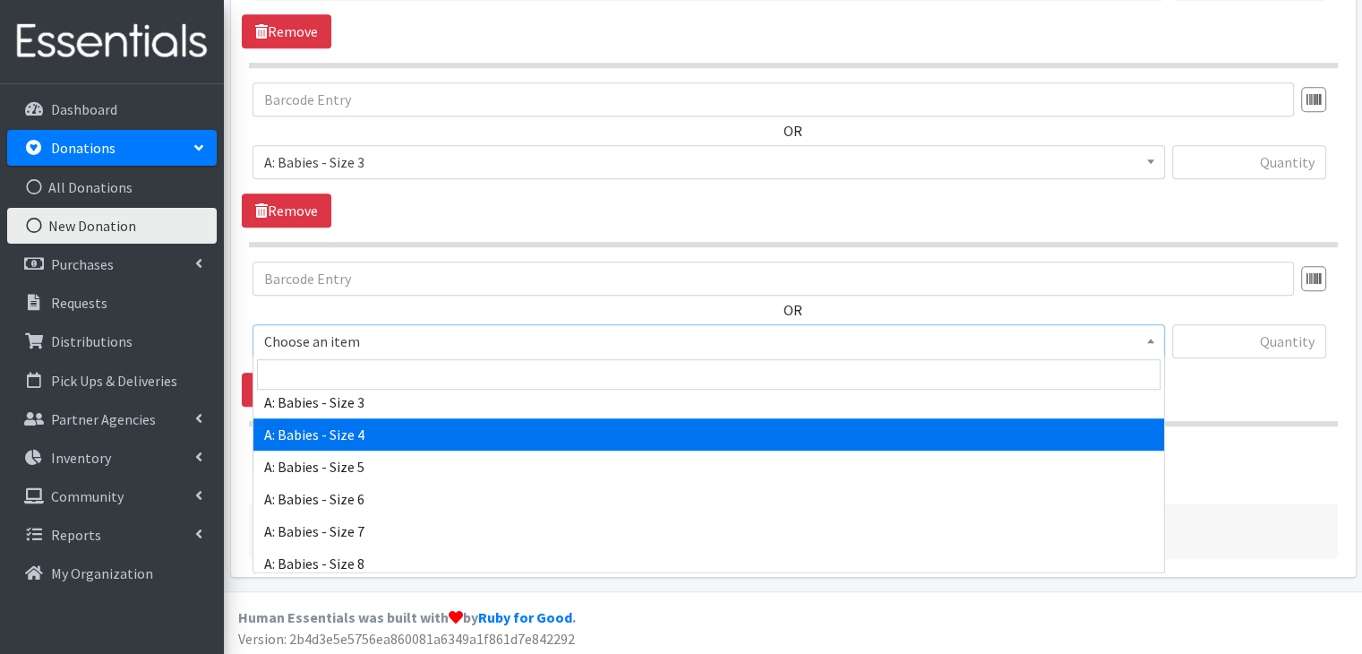
select select "5614"
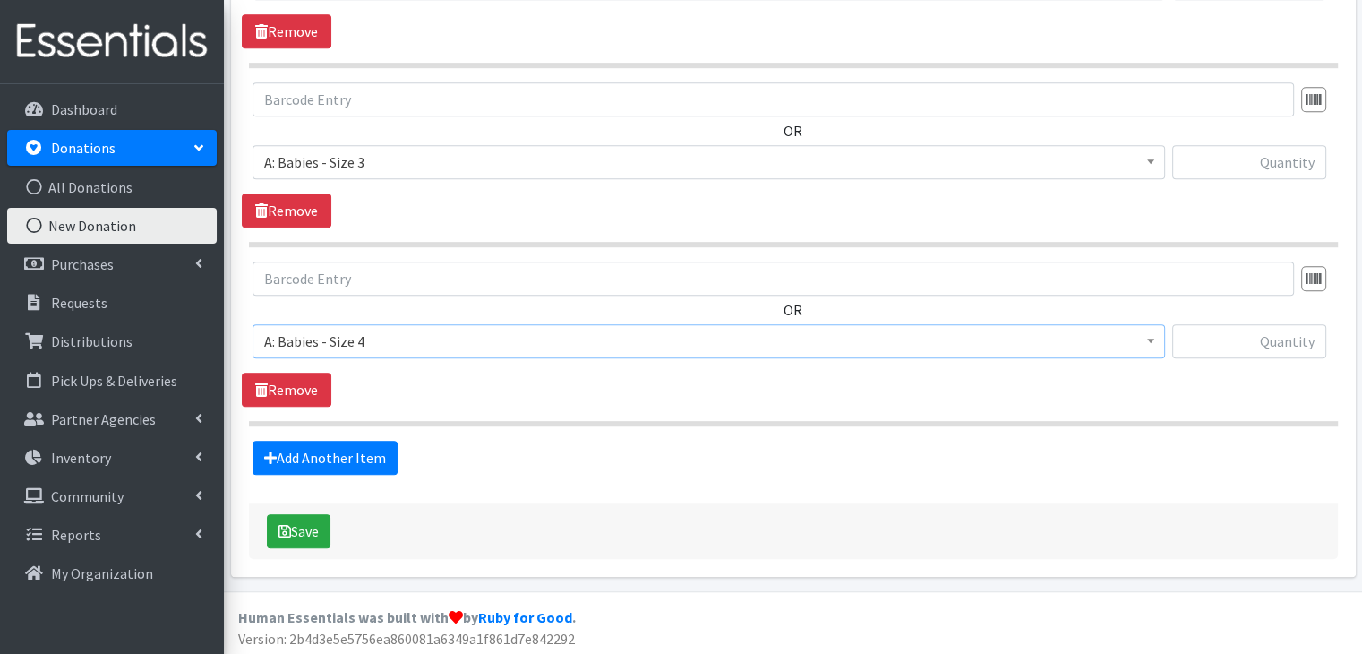
click at [552, 410] on section "OR Choose an item A: Babies - Size 01 (newborn) A: Babies - Size 0 (Preemie) A:…" at bounding box center [793, 344] width 1089 height 165
click at [366, 455] on link "Add Another Item" at bounding box center [325, 458] width 145 height 34
click at [432, 344] on span "Choose an item" at bounding box center [708, 341] width 889 height 25
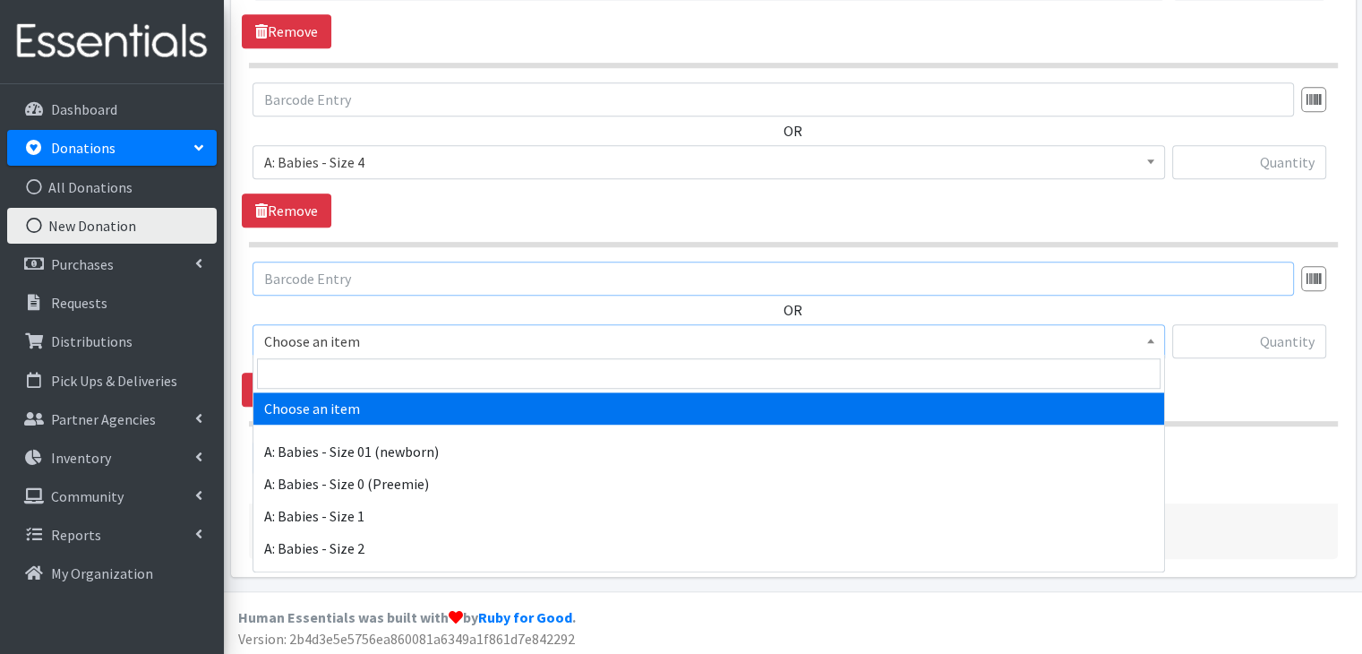
click at [840, 279] on input "text" at bounding box center [774, 279] width 1042 height 34
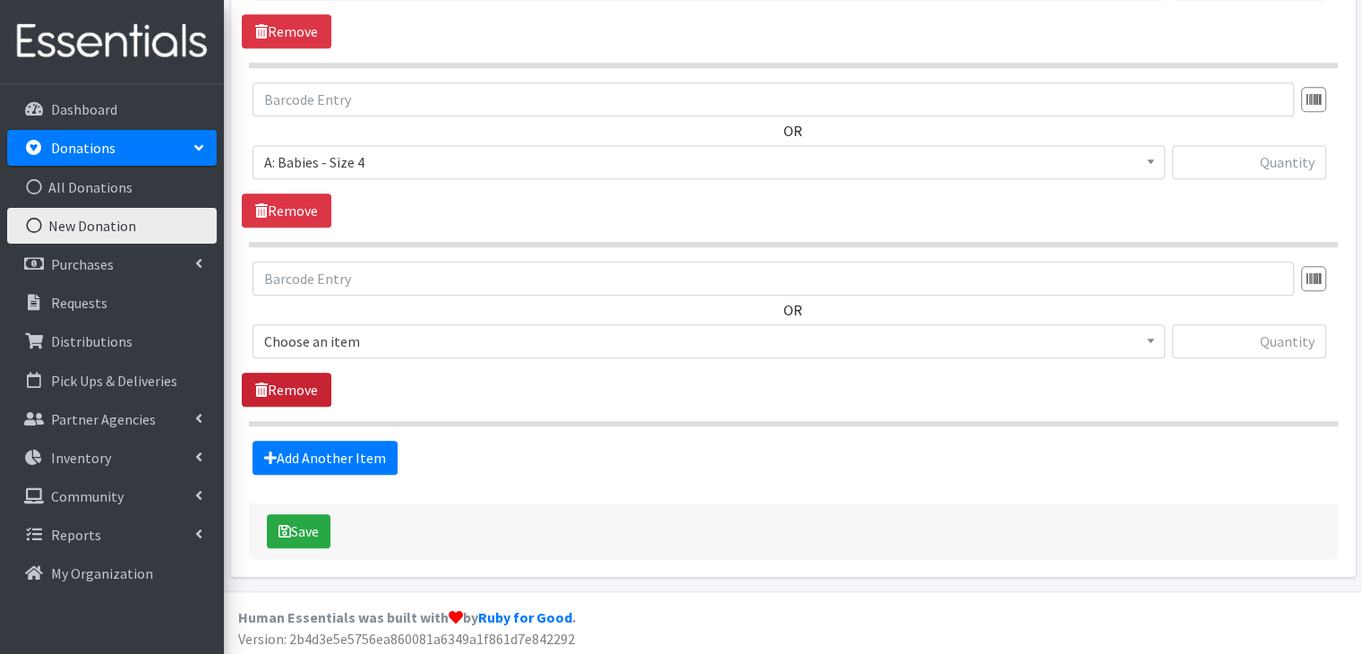
click at [298, 383] on link "Remove" at bounding box center [287, 390] width 90 height 34
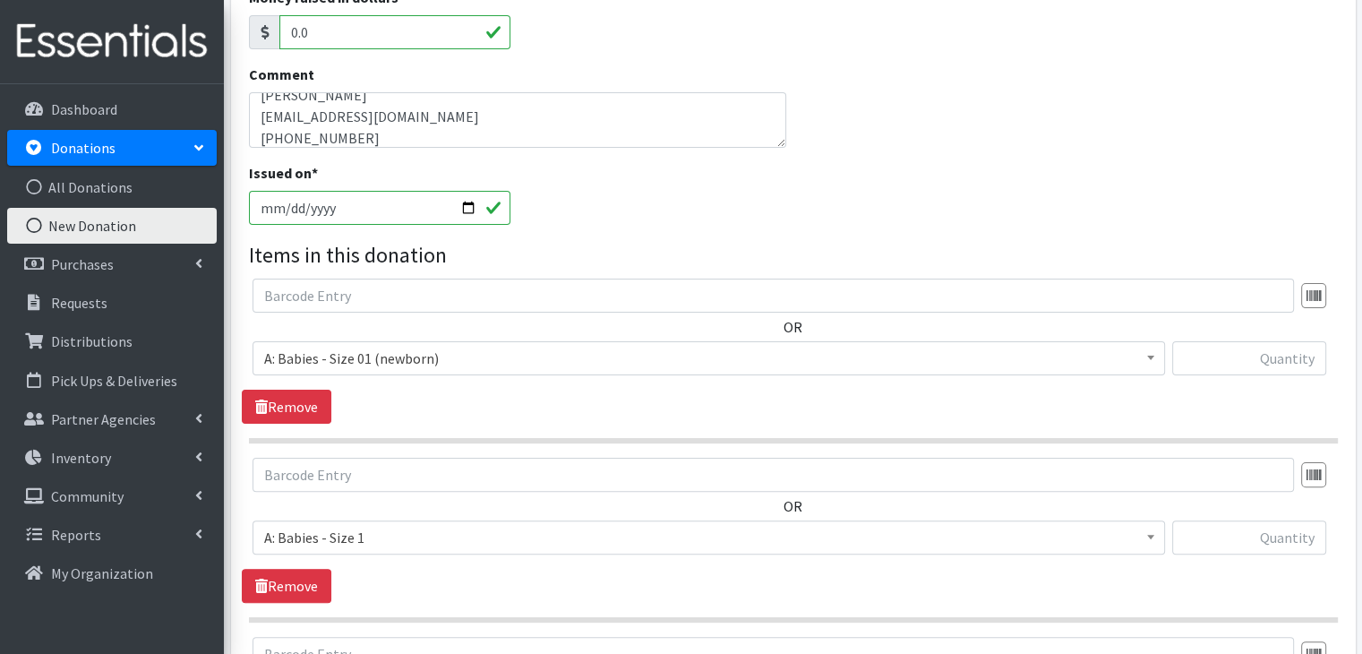
scroll to position [396, 0]
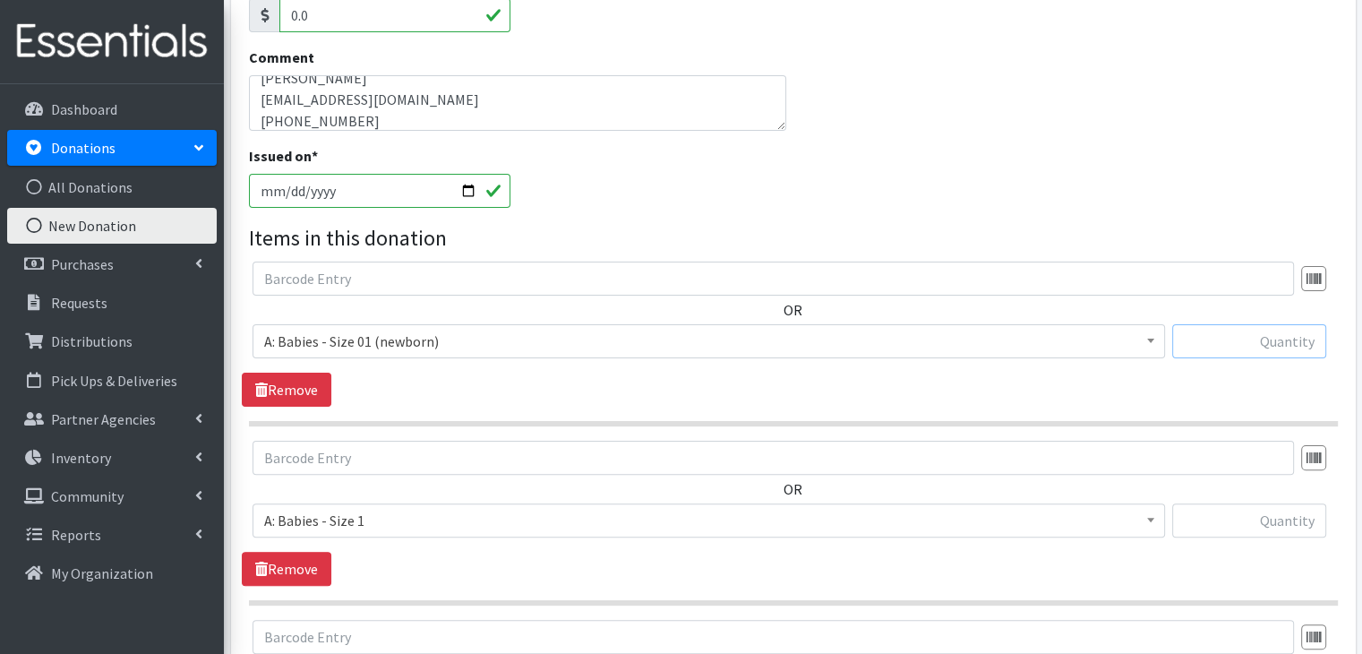
click at [1263, 339] on input "text" at bounding box center [1250, 341] width 154 height 34
type input "34"
type input "140"
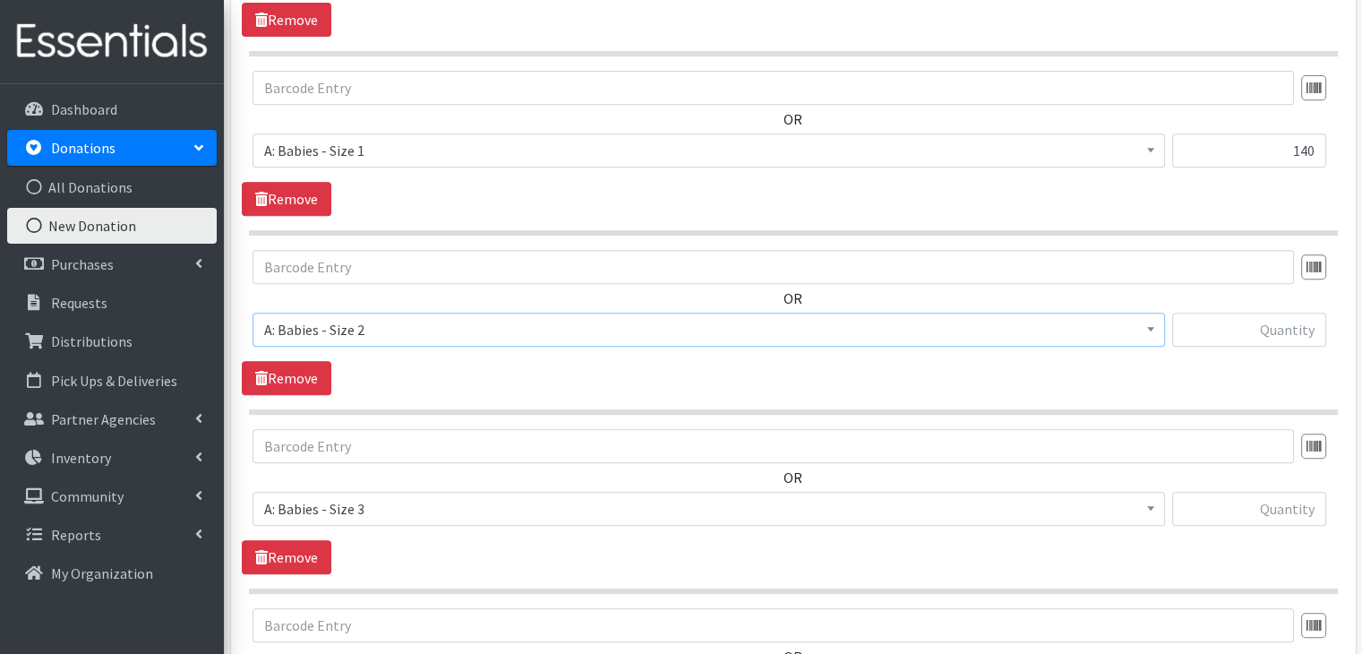
scroll to position [767, 0]
type input "38"
type input "100"
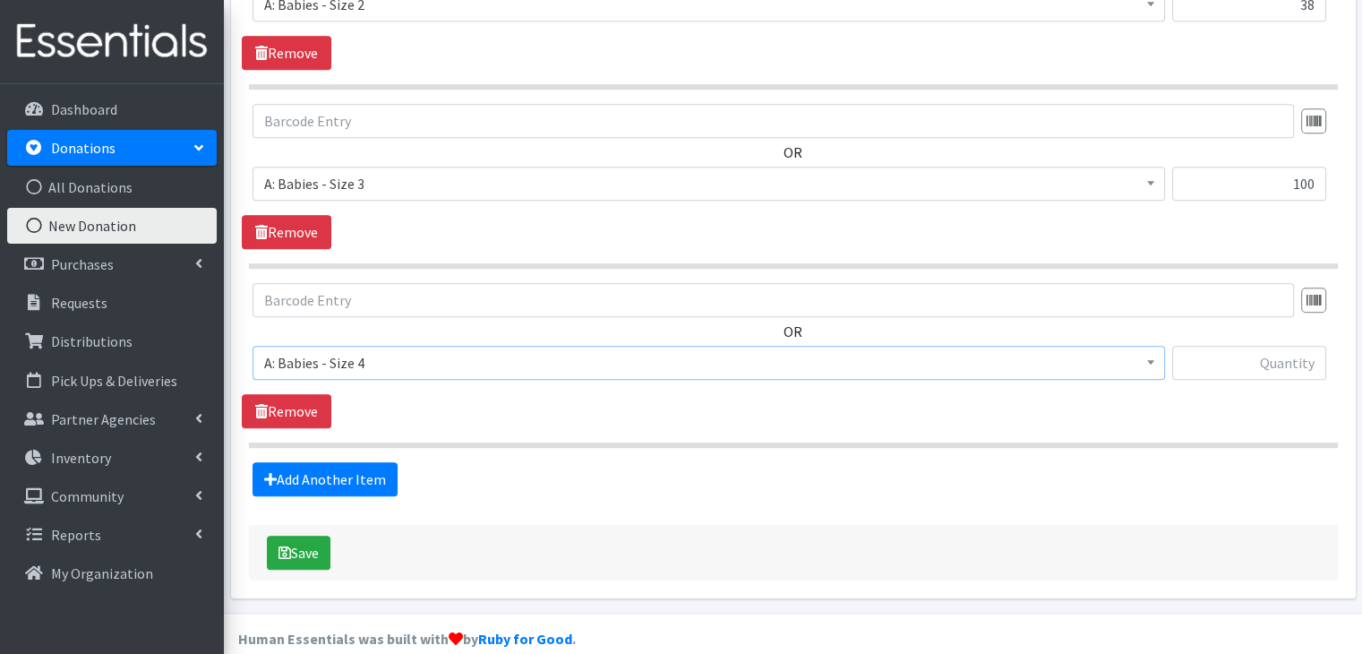
scroll to position [1113, 0]
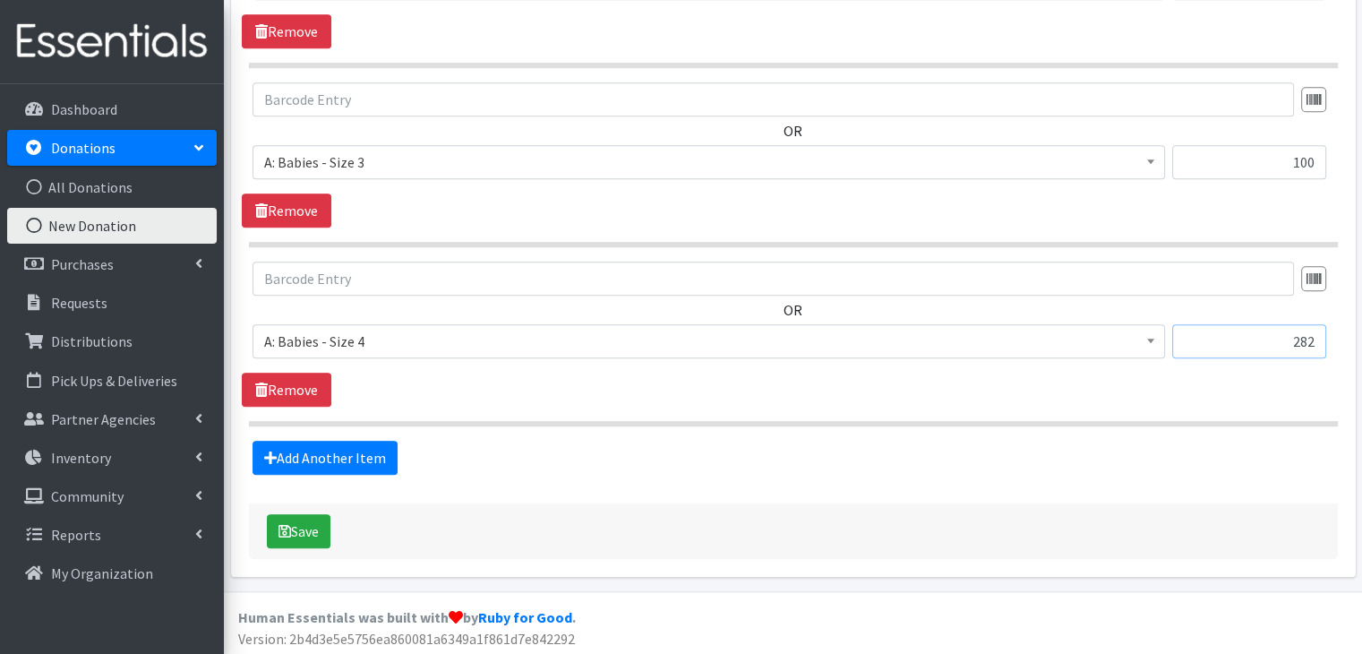
type input "282"
click at [306, 529] on button "Save" at bounding box center [299, 531] width 64 height 34
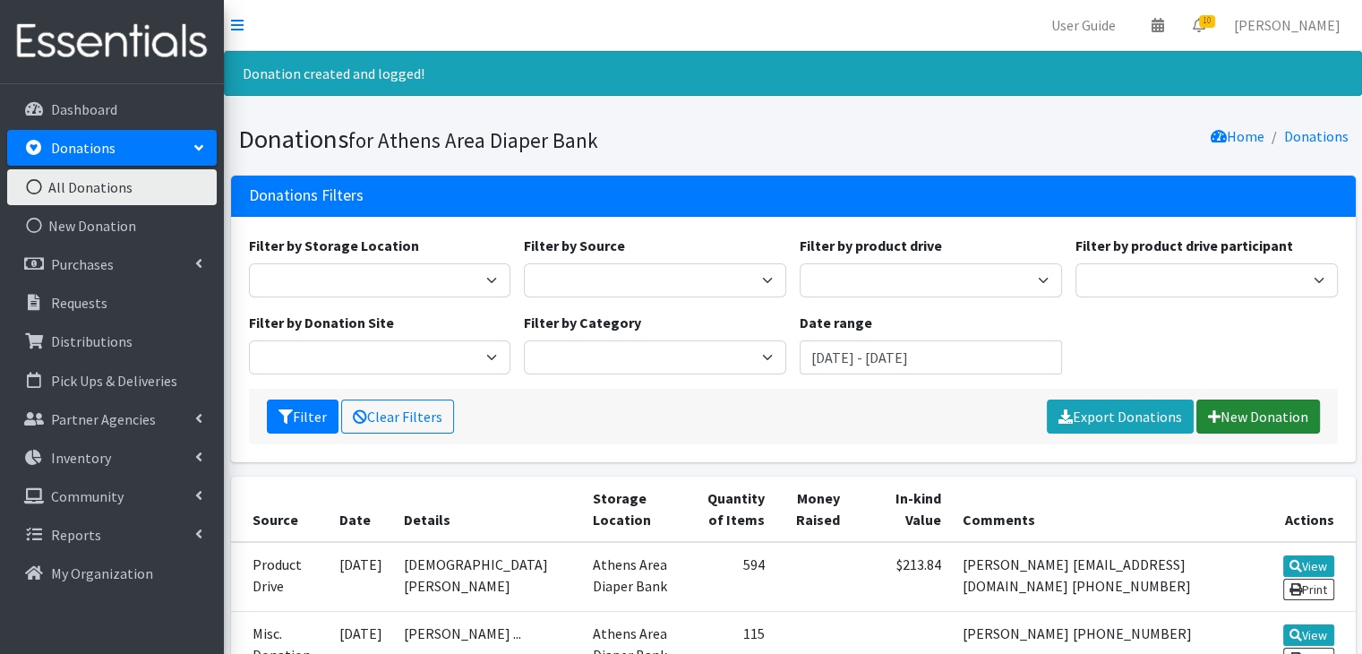
click at [1306, 416] on link "New Donation" at bounding box center [1259, 417] width 124 height 34
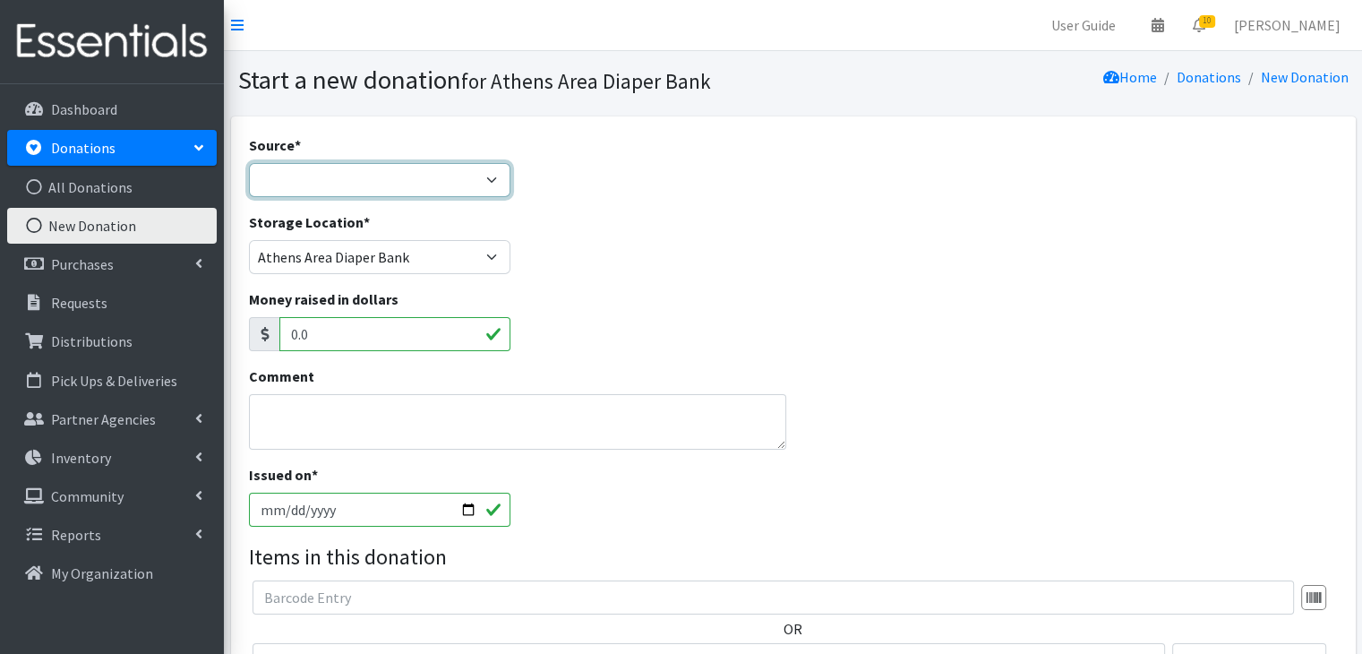
click at [388, 166] on select "Product Drive Manufacturer Donation Site Misc. Donation" at bounding box center [380, 180] width 262 height 34
select select "Donation Site"
click at [249, 163] on select "Product Drive Manufacturer Donation Site Misc. Donation" at bounding box center [380, 180] width 262 height 34
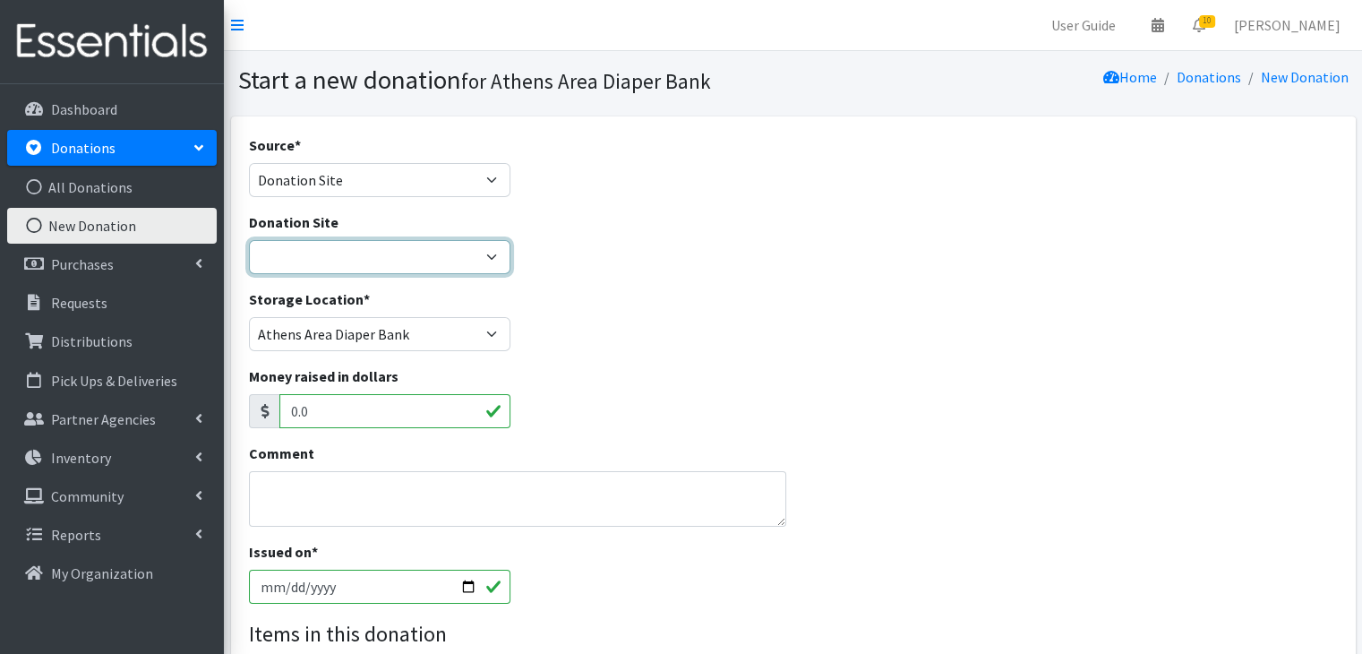
click at [366, 261] on select "Allstate insurance - Merryn Walker Athens Parent Wellbeing Athens Regional Libr…" at bounding box center [380, 257] width 262 height 34
select select "741"
click at [249, 240] on select "Allstate insurance - Merryn Walker Athens Parent Wellbeing Athens Regional Libr…" at bounding box center [380, 257] width 262 height 34
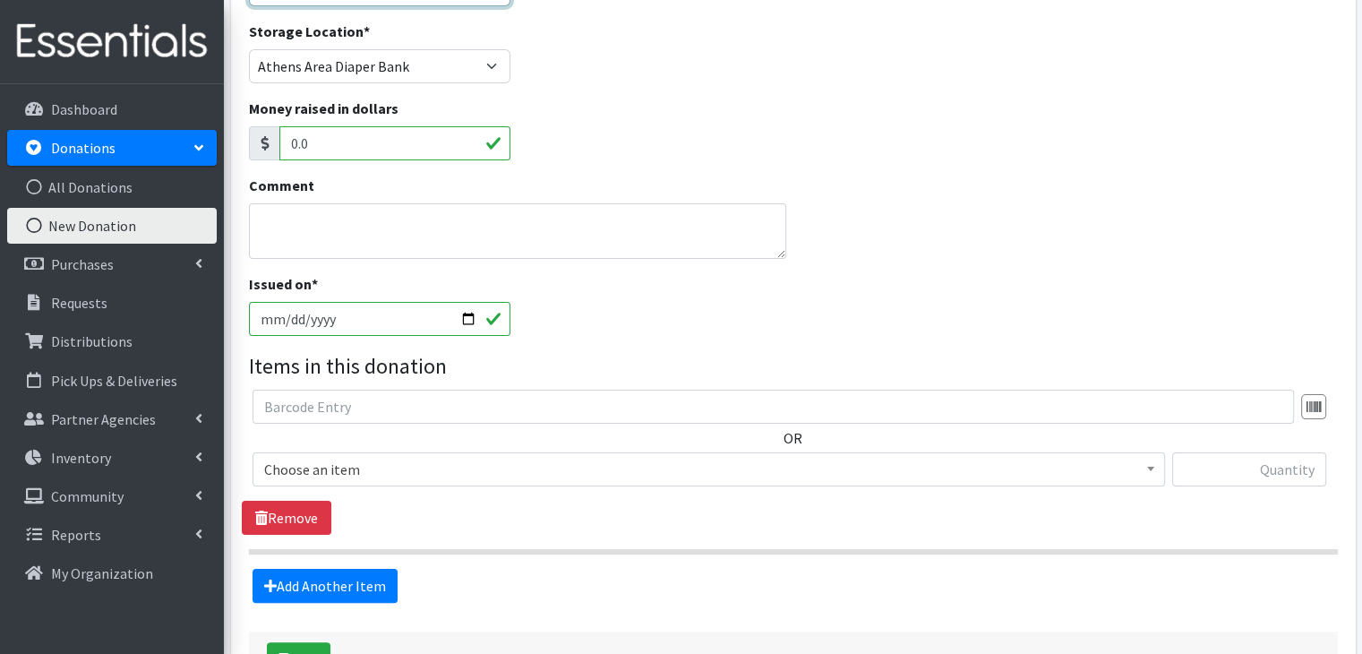
scroll to position [269, 0]
click at [292, 314] on input "2025-08-24" at bounding box center [380, 318] width 262 height 34
type input "[DATE]"
click at [674, 316] on div "Issued on * 2025-08-22" at bounding box center [793, 310] width 1103 height 77
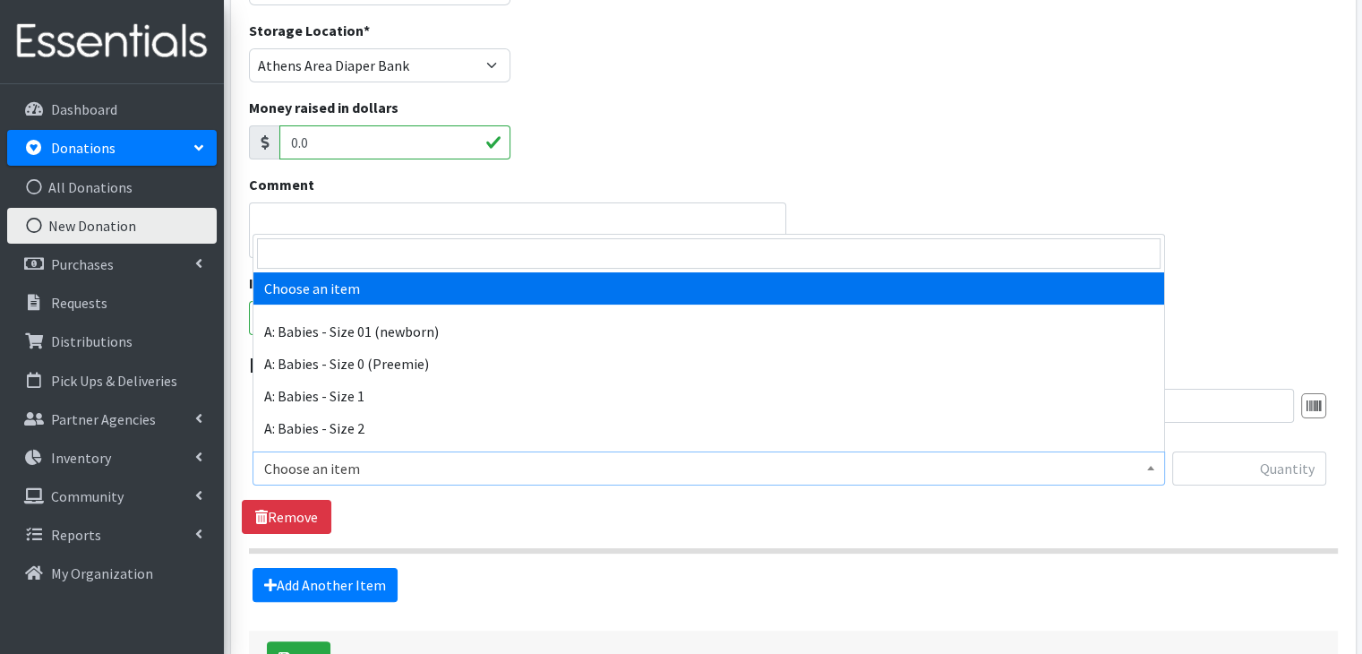
click at [373, 467] on span "Choose an item" at bounding box center [708, 468] width 889 height 25
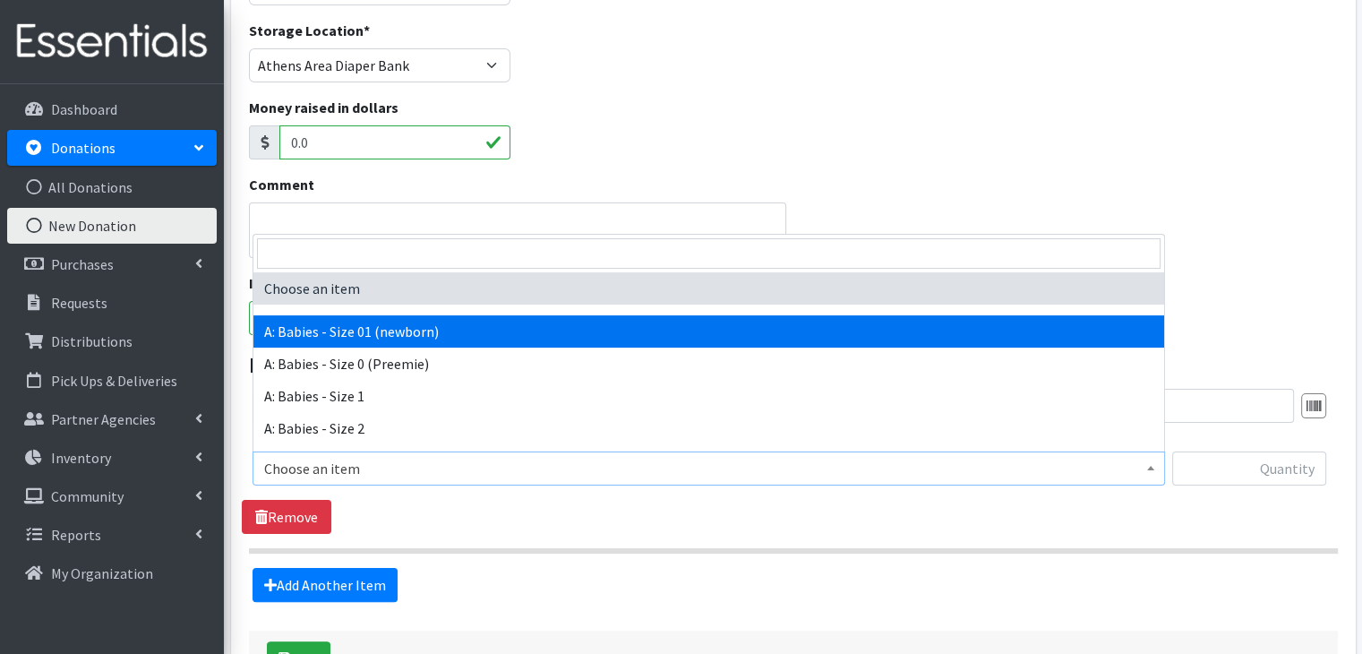
select select "5610"
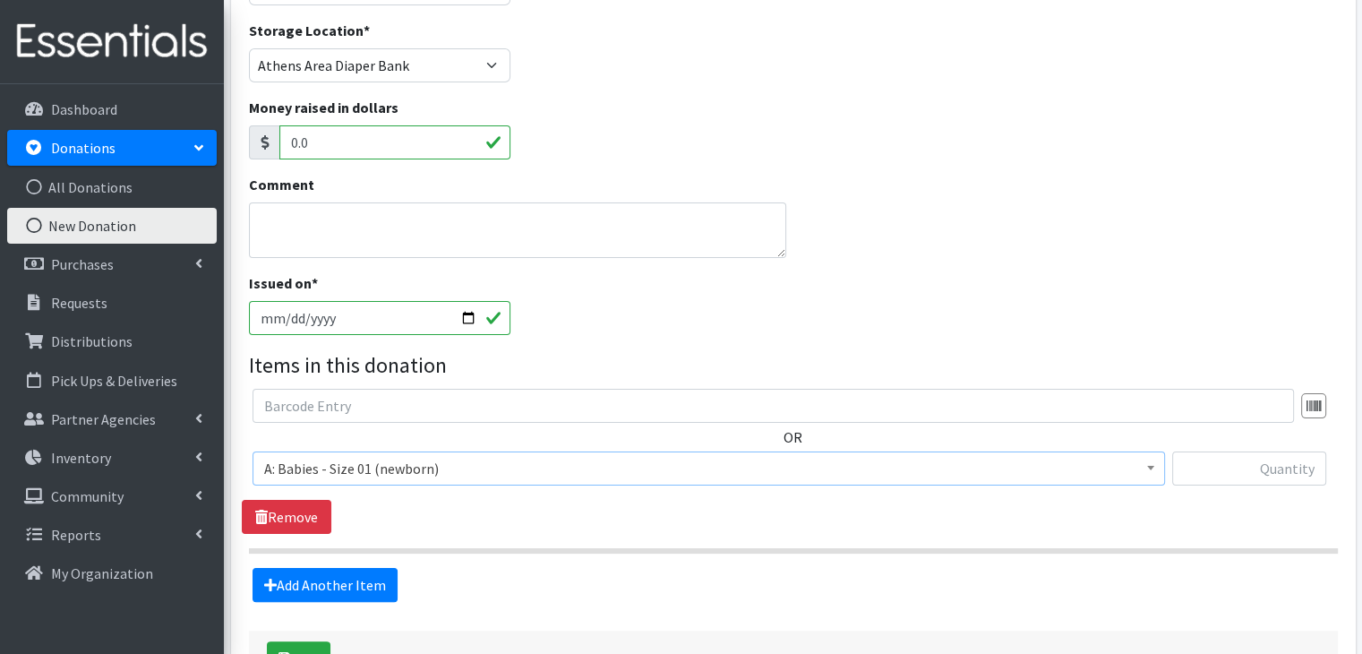
click at [701, 341] on div "Issued on * 2025-08-22" at bounding box center [793, 310] width 1103 height 77
click at [360, 583] on link "Add Another Item" at bounding box center [325, 585] width 145 height 34
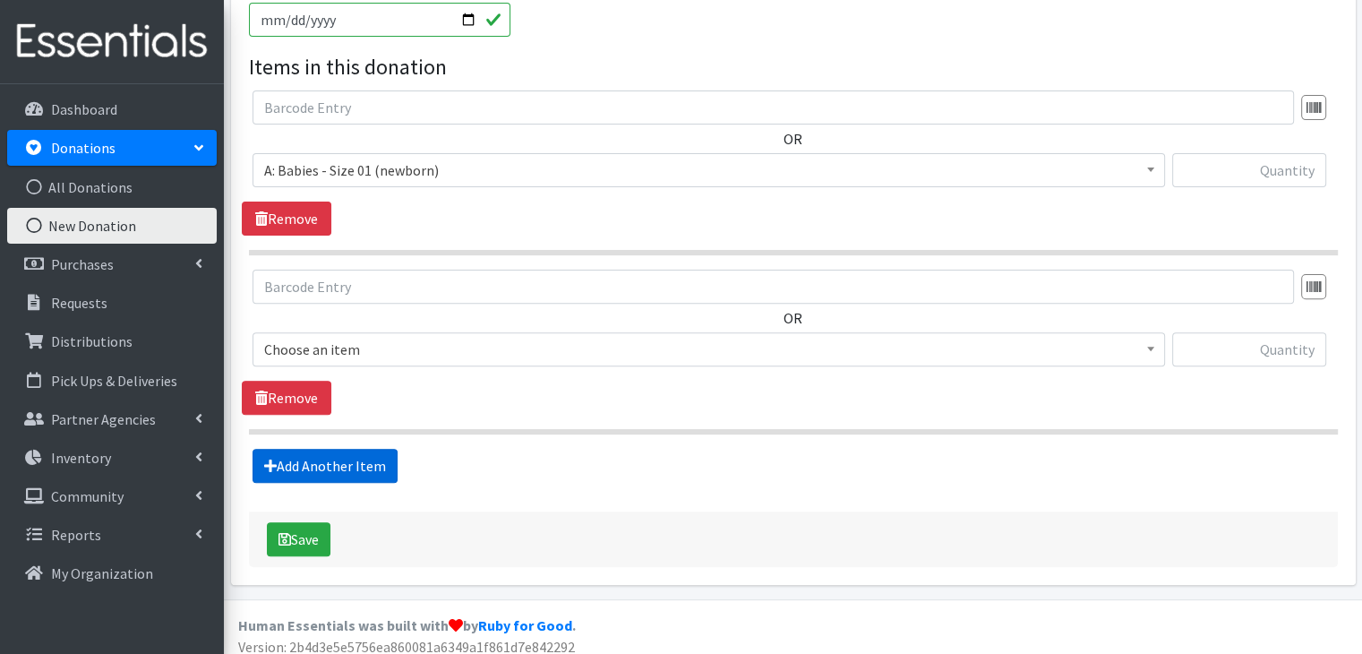
scroll to position [577, 0]
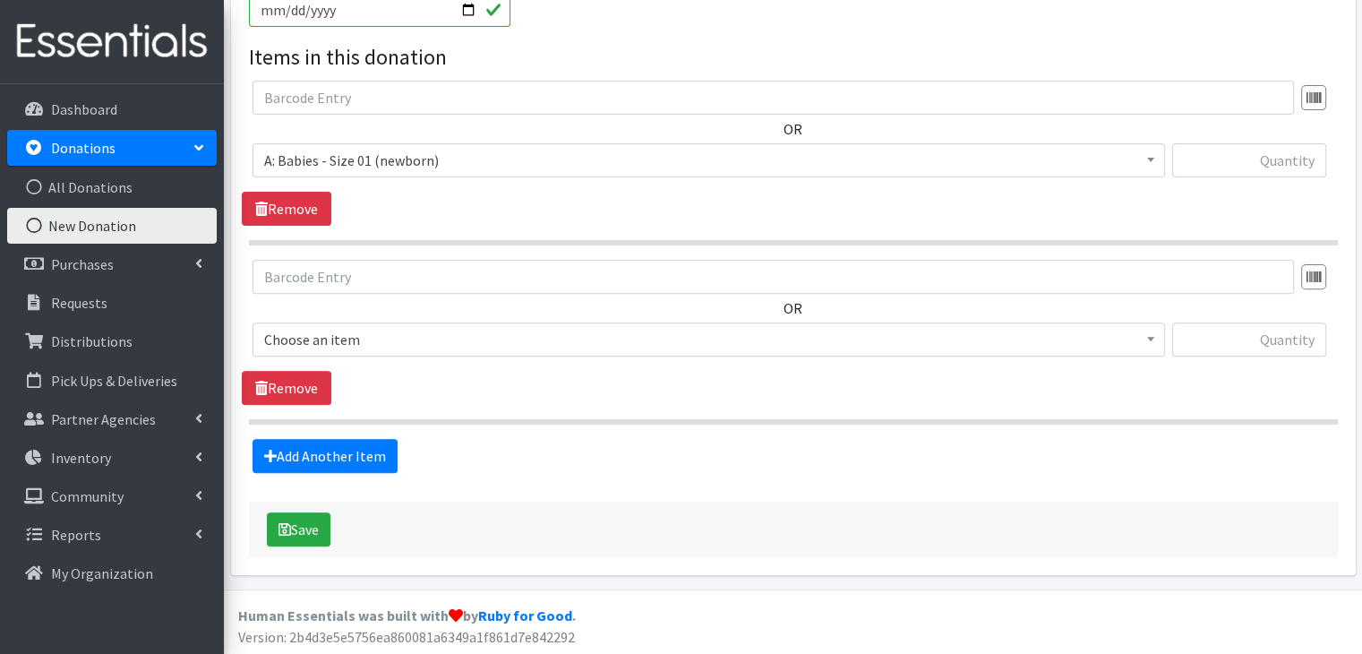
click at [455, 340] on span "Choose an item" at bounding box center [708, 339] width 889 height 25
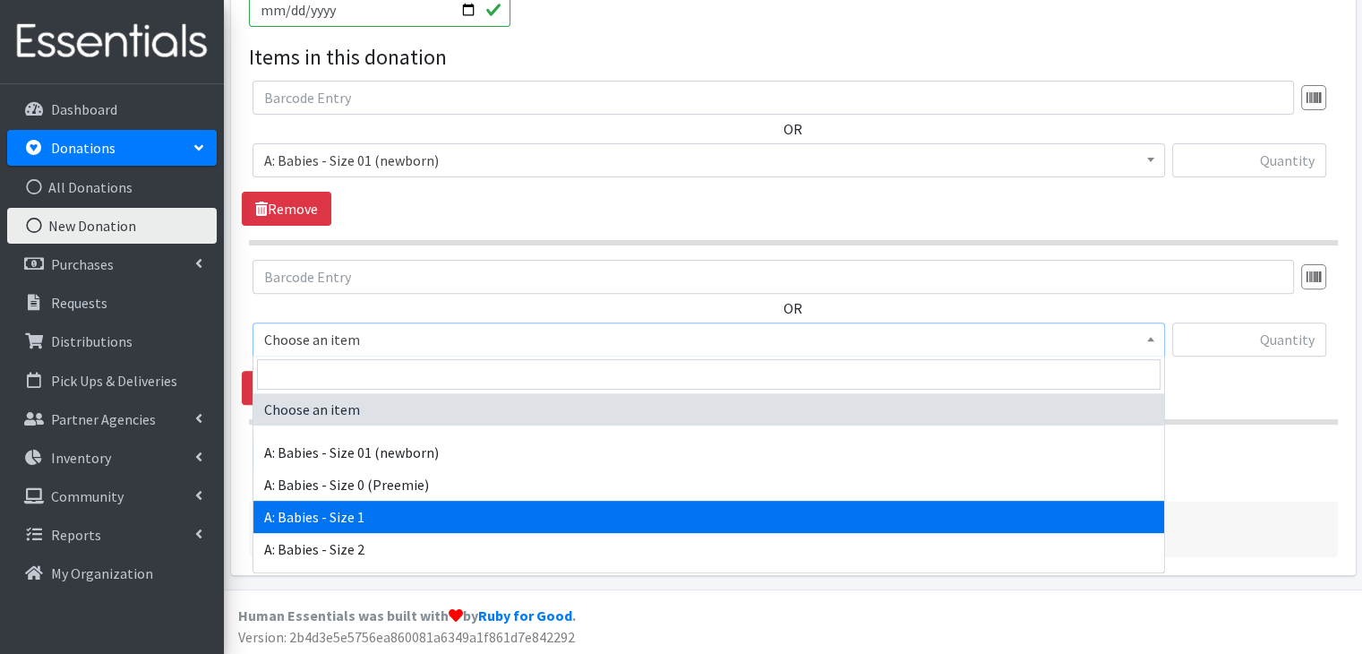
select select "5611"
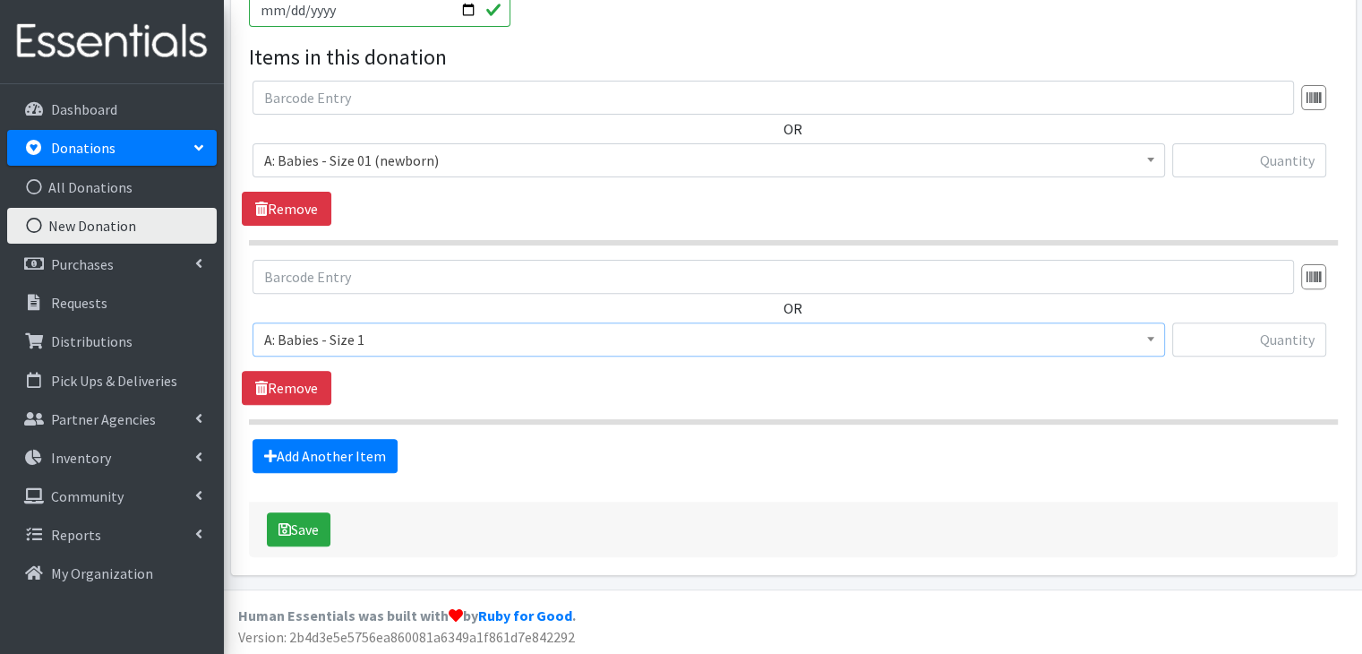
click at [532, 411] on section "OR Choose an item A: Babies - Size 01 (newborn) A: Babies - Size 0 (Preemie) A:…" at bounding box center [793, 342] width 1089 height 165
click at [361, 450] on link "Add Another Item" at bounding box center [325, 456] width 145 height 34
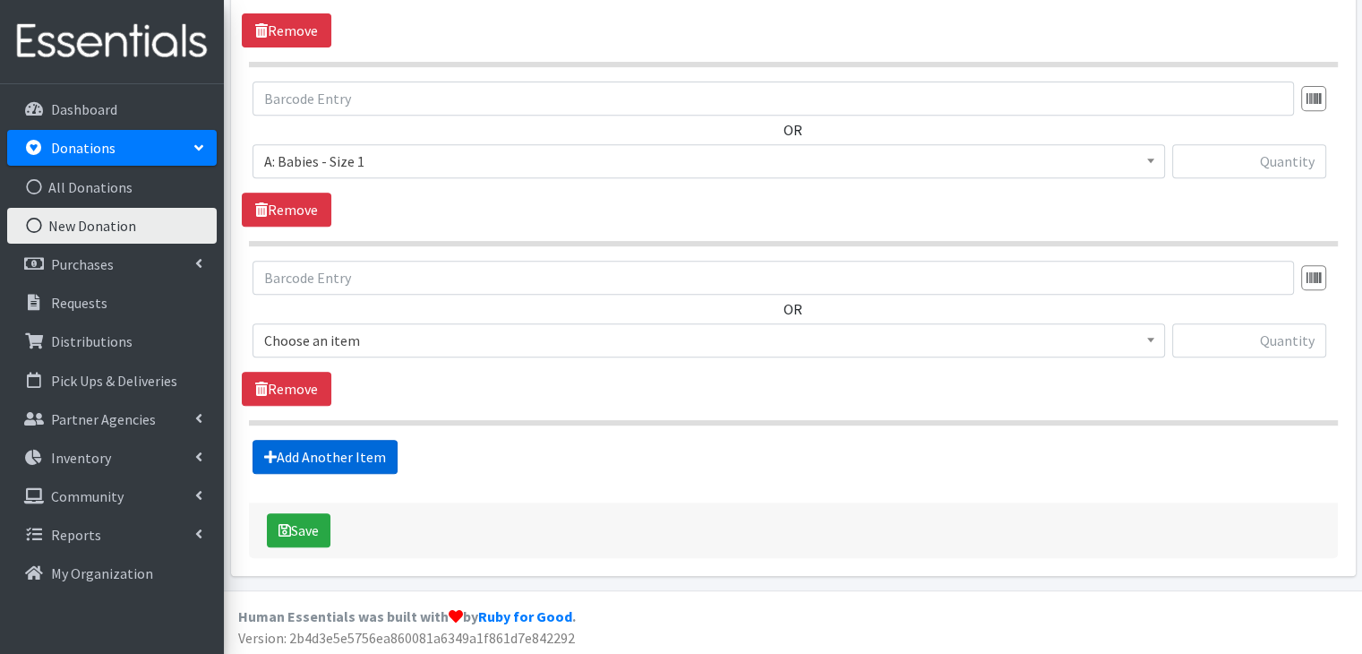
scroll to position [756, 0]
click at [413, 334] on span "Choose an item" at bounding box center [708, 339] width 889 height 25
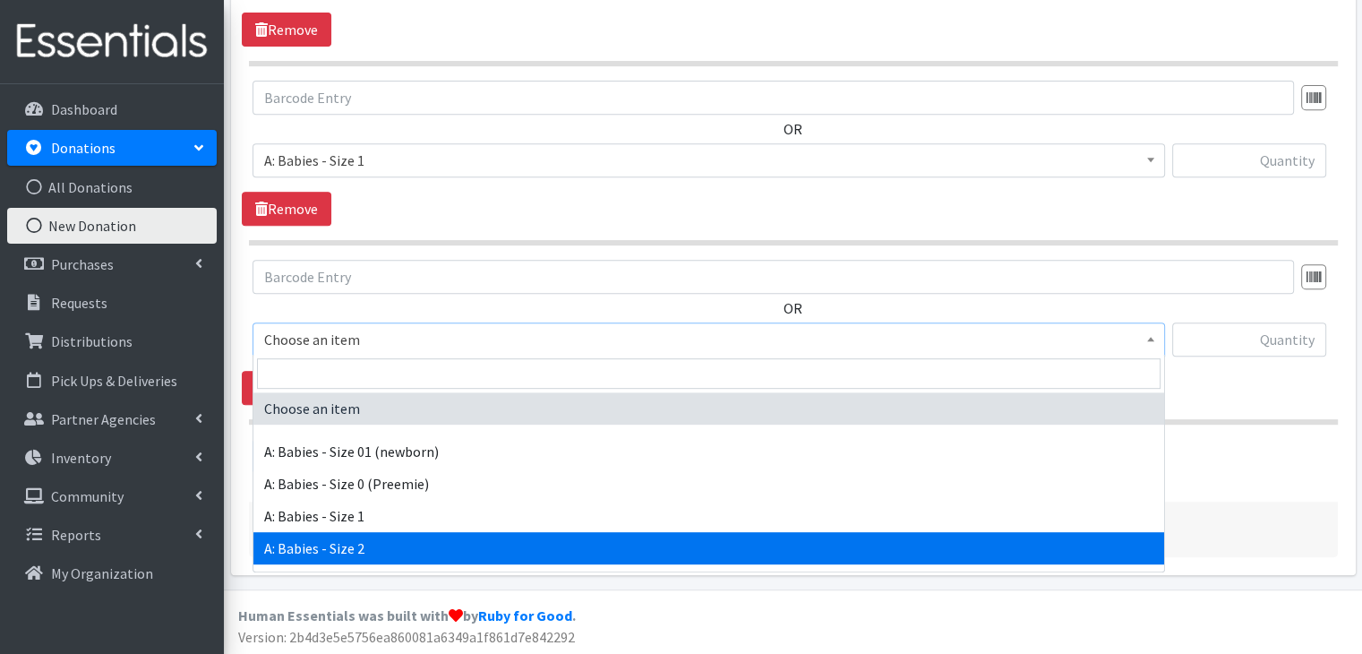
select select "5612"
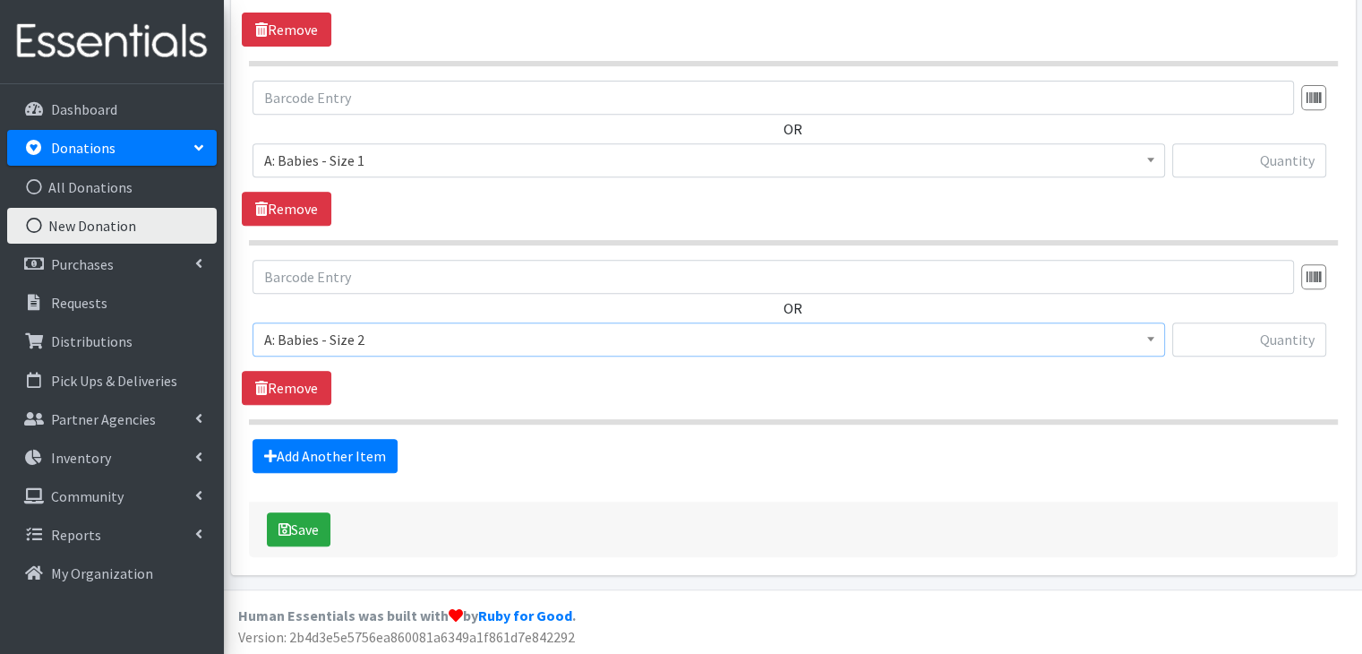
click at [510, 420] on hr at bounding box center [793, 421] width 1089 height 5
click at [344, 456] on link "Add Another Item" at bounding box center [325, 456] width 145 height 34
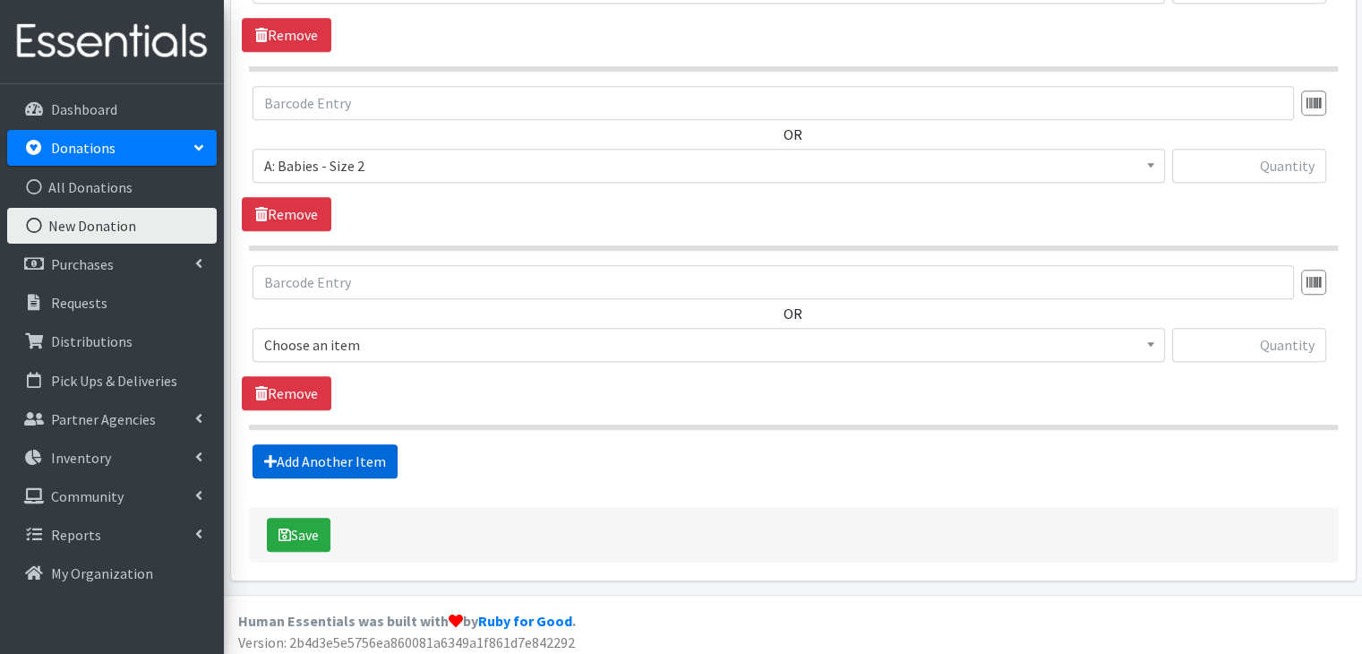
scroll to position [934, 0]
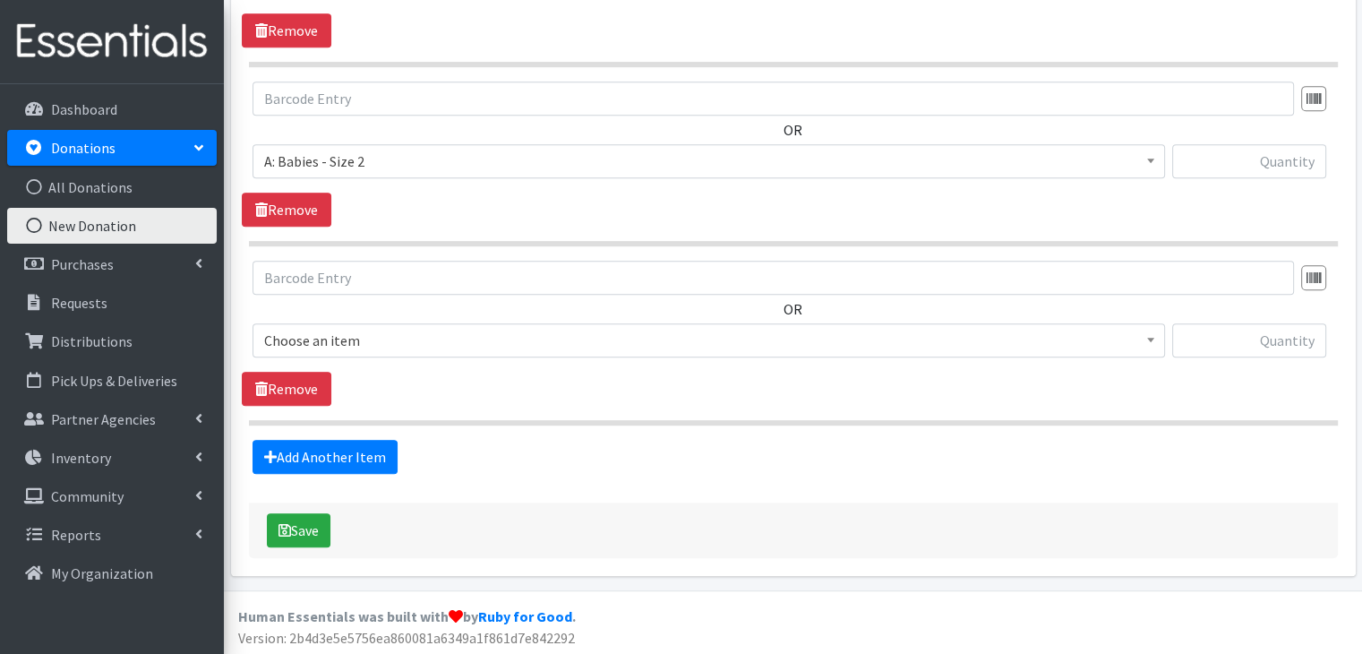
click at [371, 340] on span "Choose an item" at bounding box center [708, 340] width 889 height 25
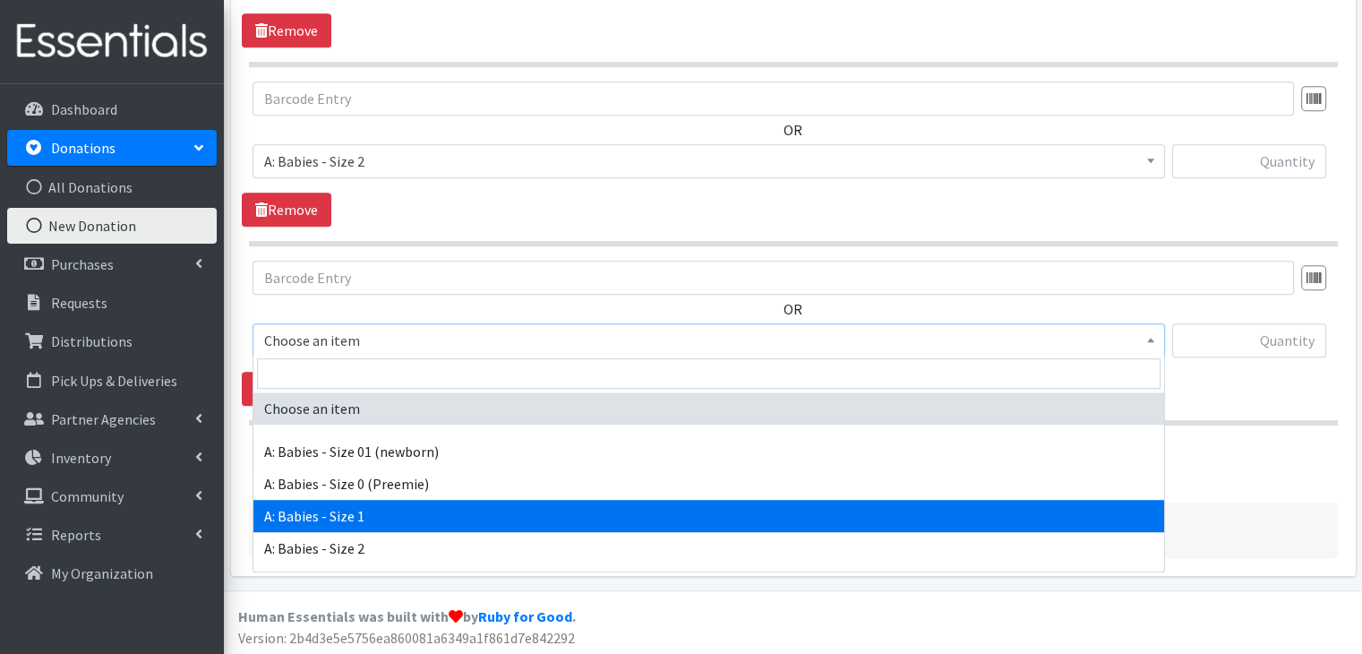
scroll to position [90, 0]
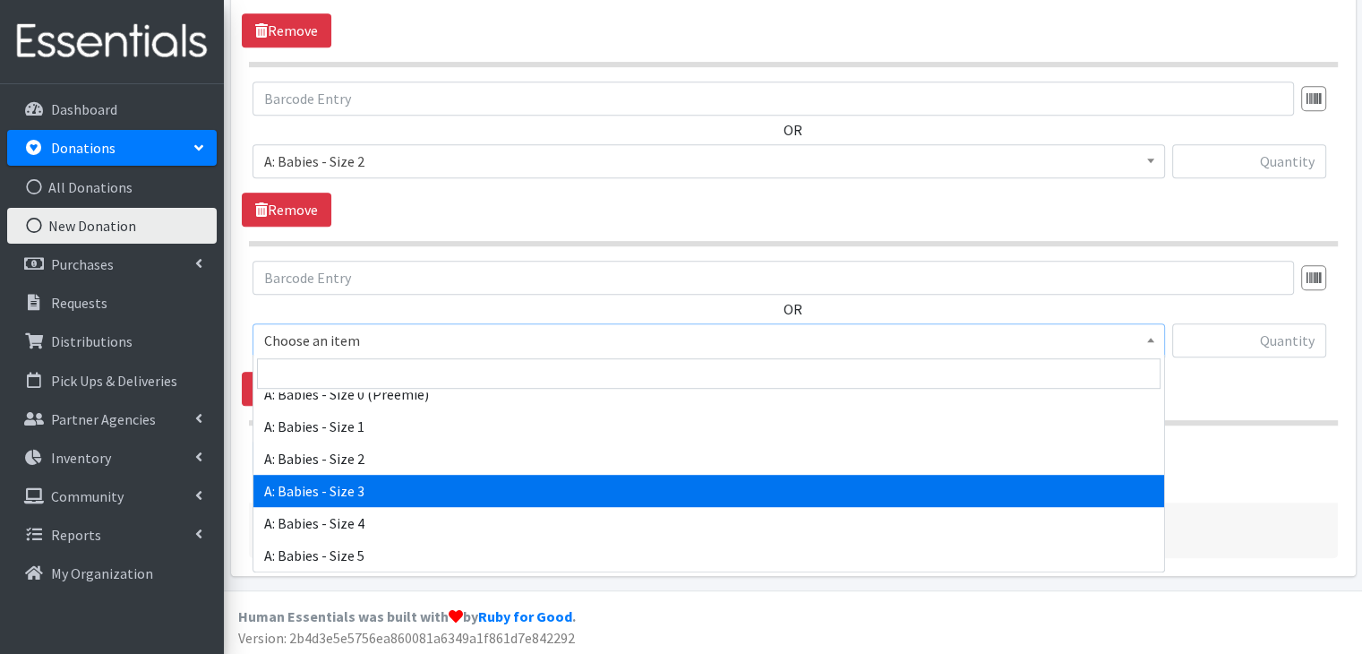
select select "5613"
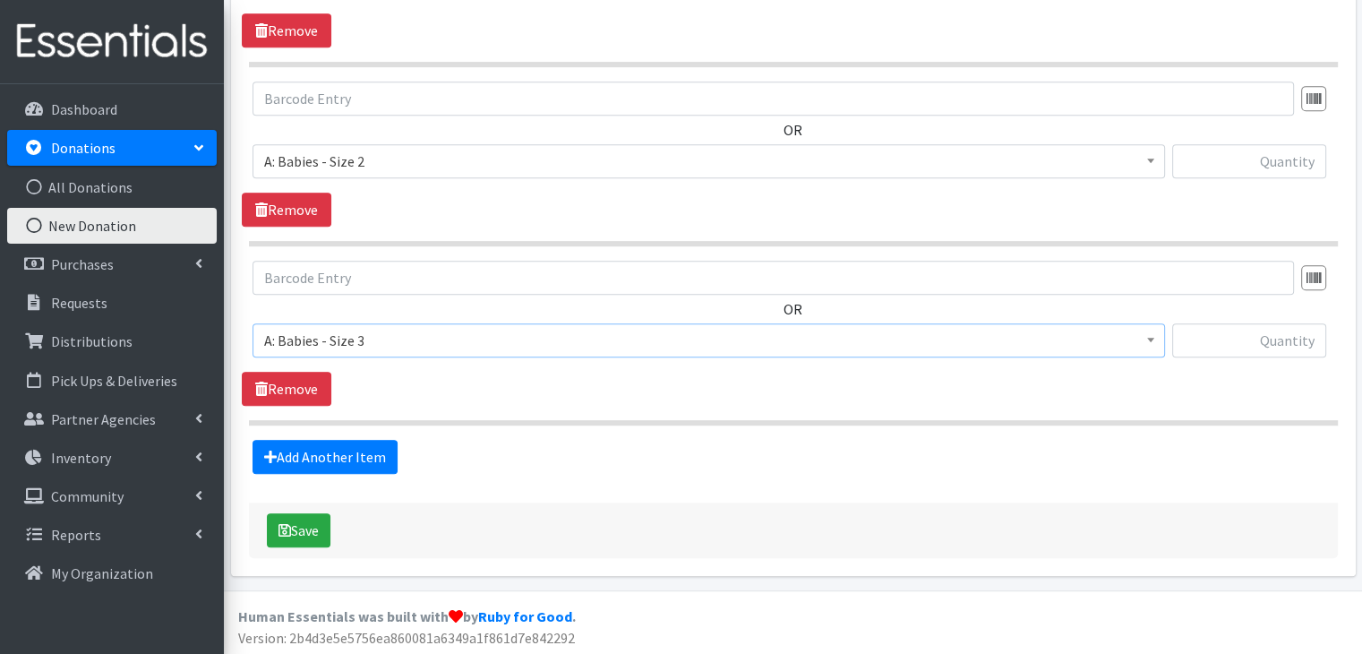
click at [579, 423] on fieldset "Items in this donation OR Choose an item A: Babies - Size 01 (newborn) A: Babie…" at bounding box center [793, 79] width 1089 height 790
click at [357, 454] on link "Add Another Item" at bounding box center [325, 457] width 145 height 34
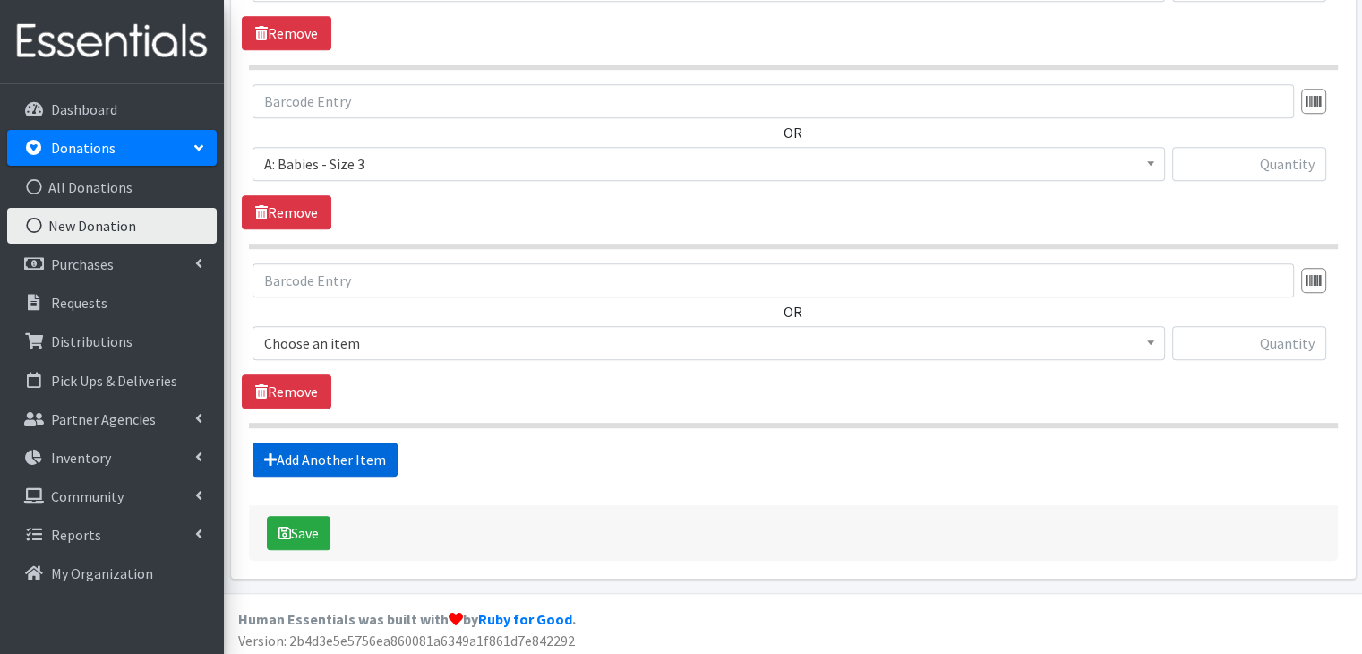
scroll to position [1113, 0]
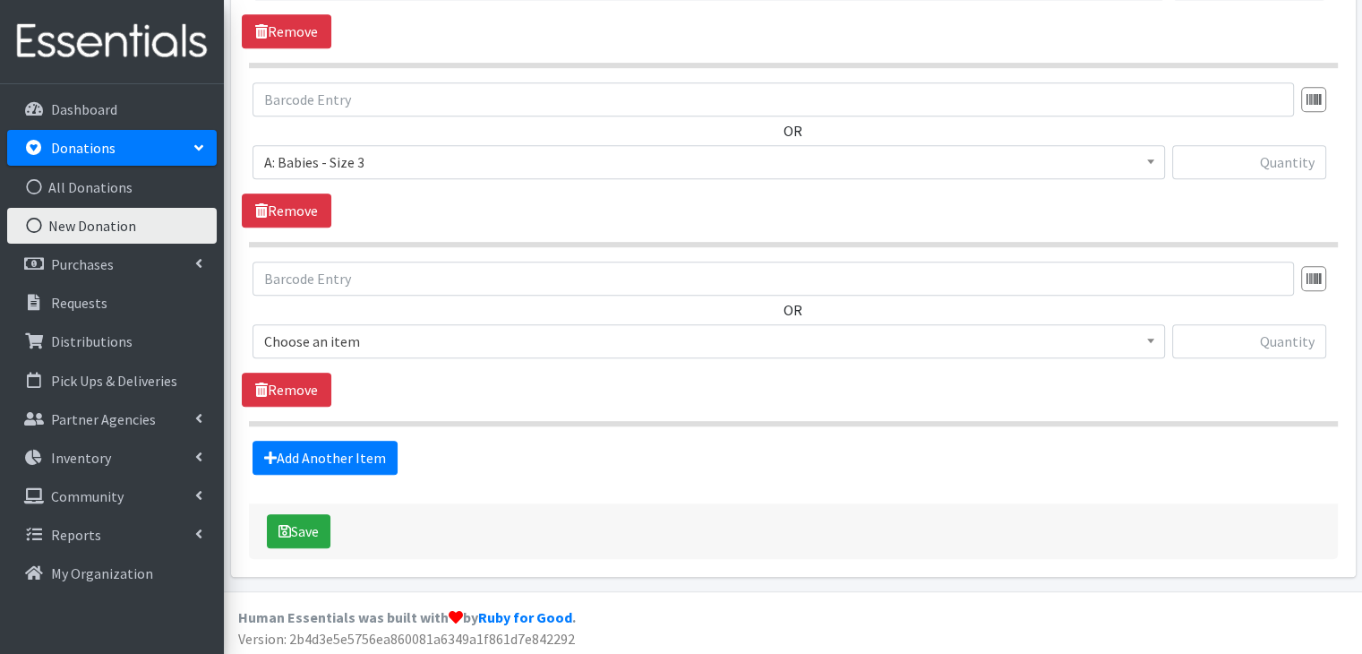
click at [426, 338] on span "Choose an item" at bounding box center [708, 341] width 889 height 25
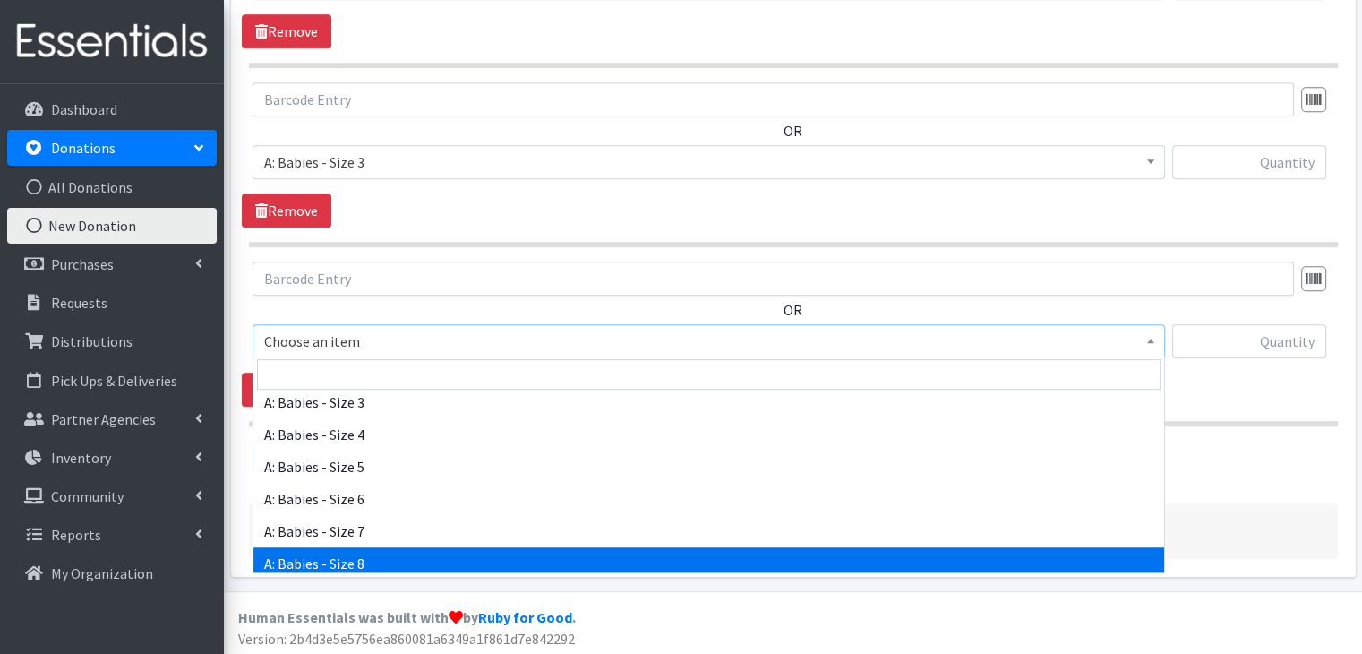
scroll to position [179, 0]
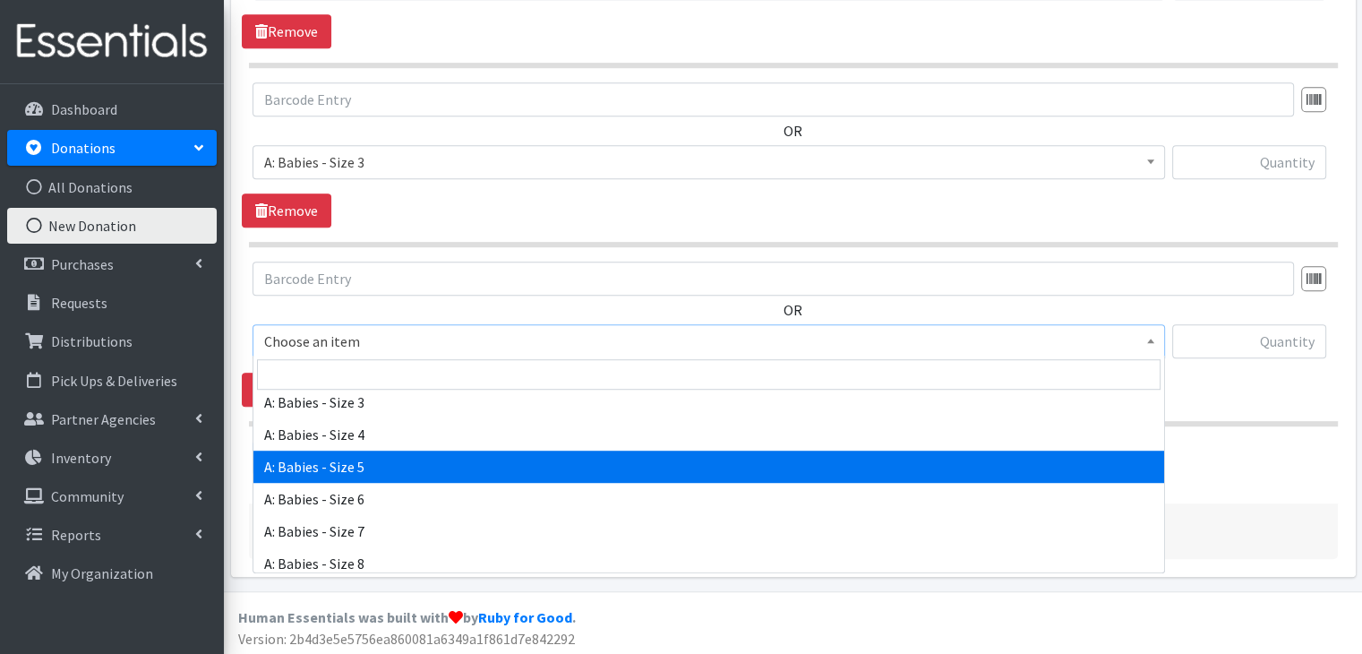
select select "5616"
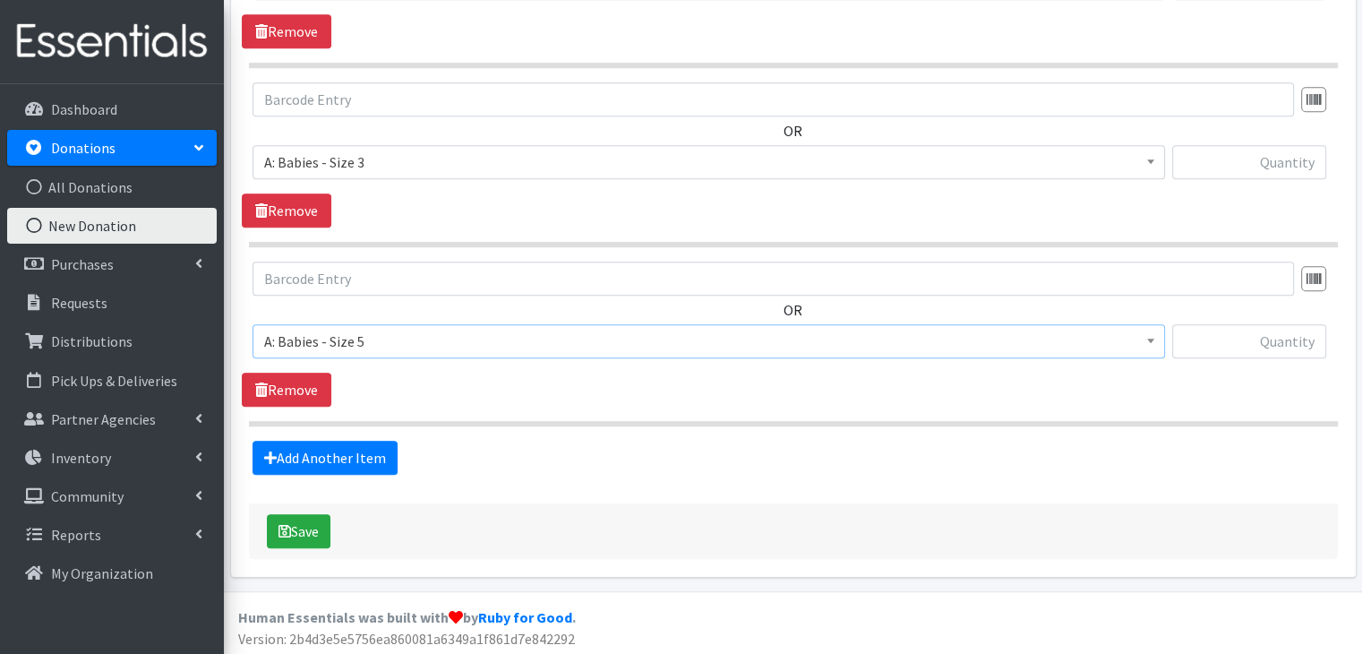
click at [513, 387] on div "OR Choose an item A: Babies - Size 01 (newborn) A: Babies - Size 0 (Preemie) A:…" at bounding box center [793, 334] width 1103 height 145
click at [330, 456] on link "Add Another Item" at bounding box center [325, 458] width 145 height 34
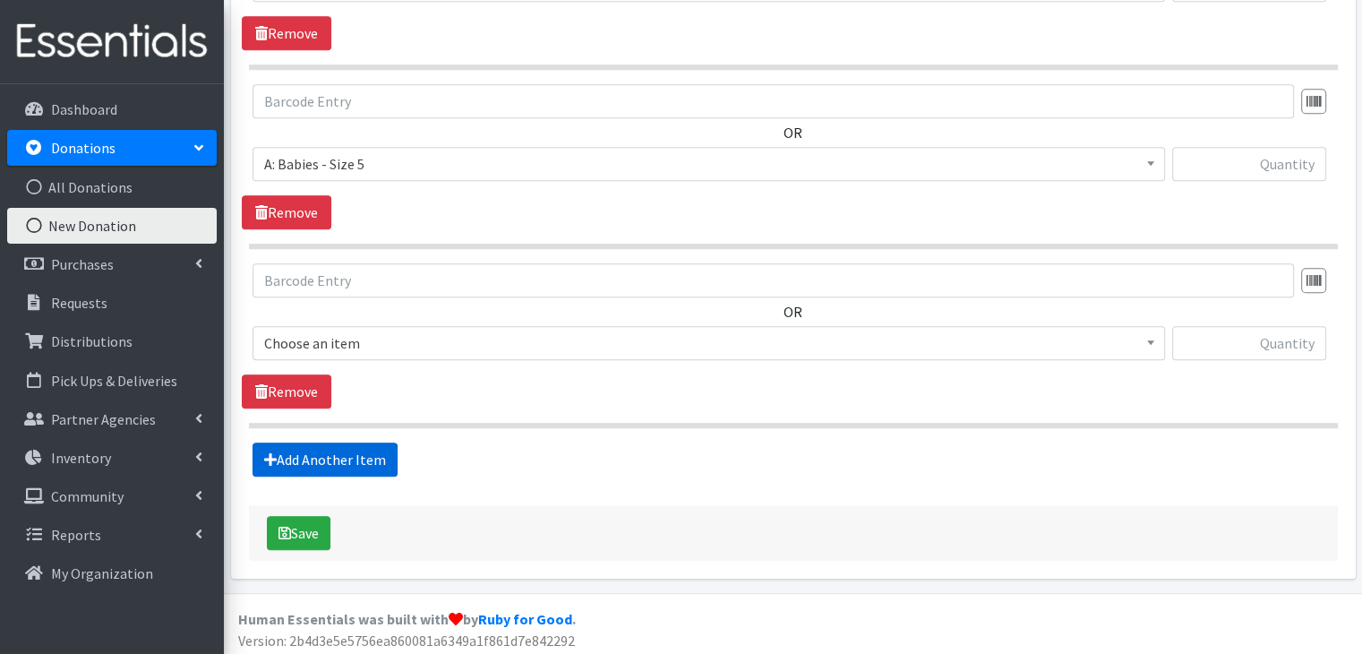
scroll to position [1292, 0]
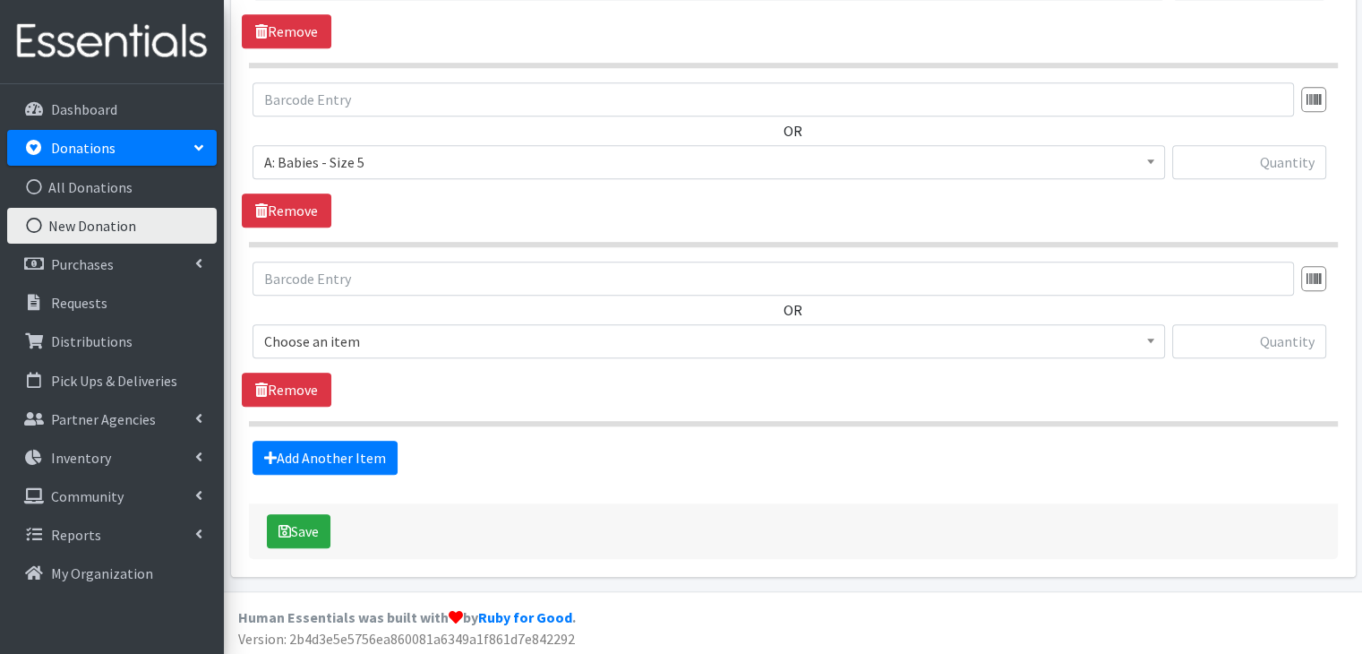
click at [450, 339] on span "Choose an item" at bounding box center [708, 341] width 889 height 25
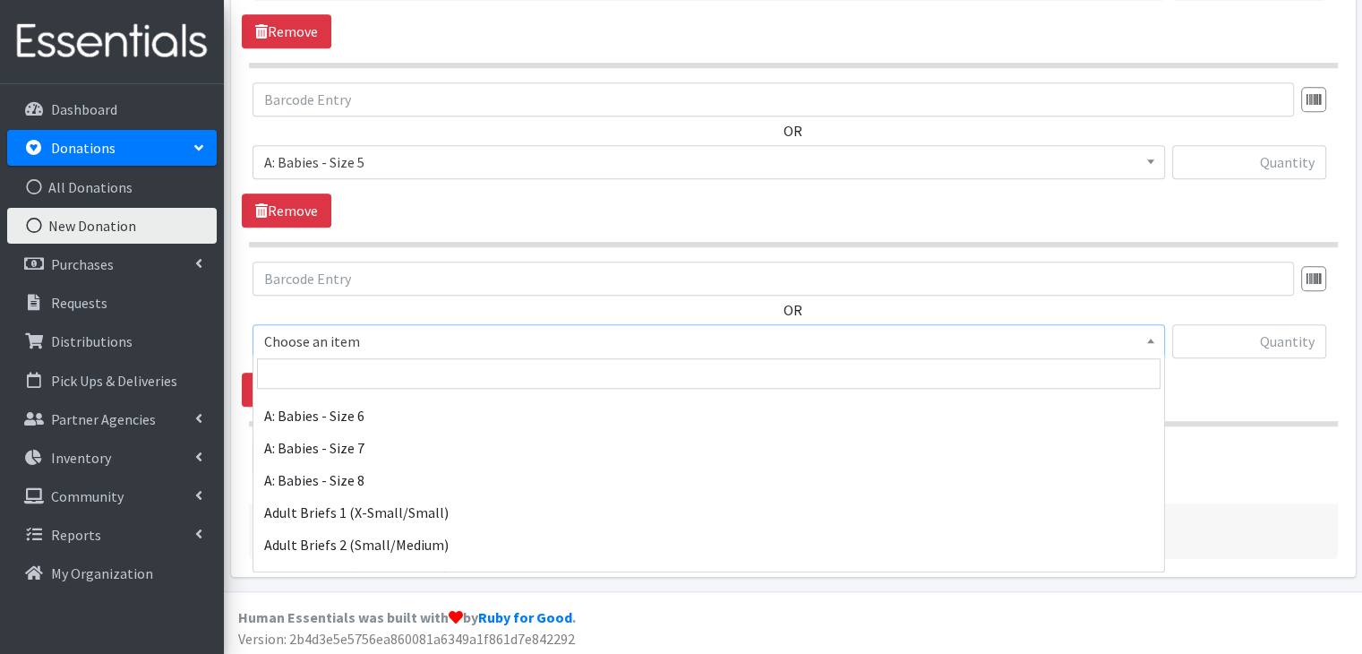
scroll to position [269, 0]
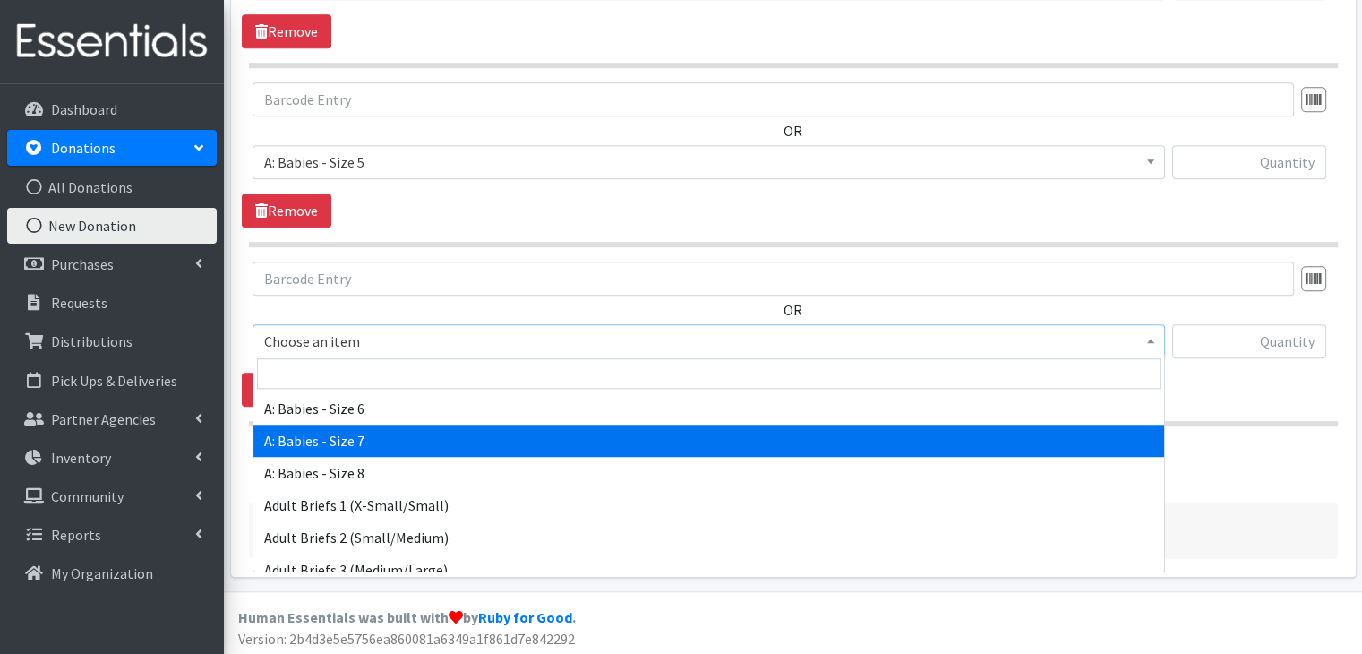
select select "8888"
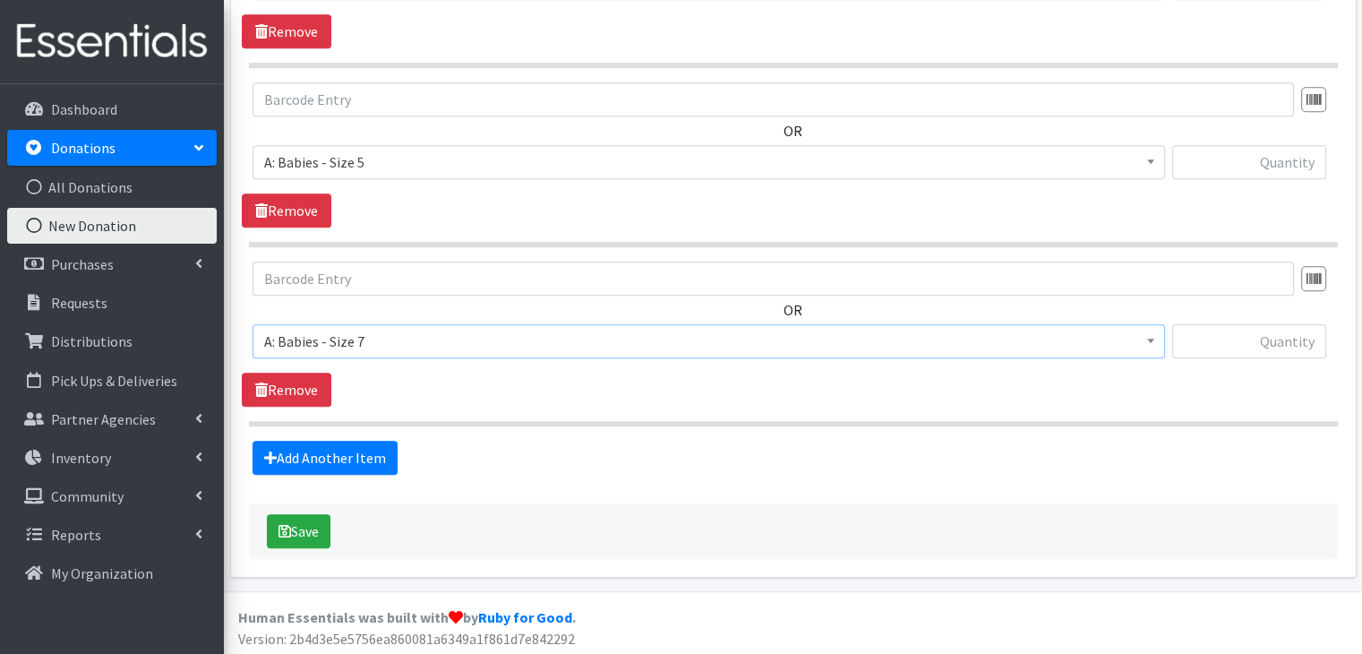
click at [504, 367] on span "Choose an item A: Babies - Size 01 (newborn) A: Babies - Size 0 (Preemie) A: Ba…" at bounding box center [709, 348] width 913 height 48
click at [345, 455] on link "Add Another Item" at bounding box center [325, 458] width 145 height 34
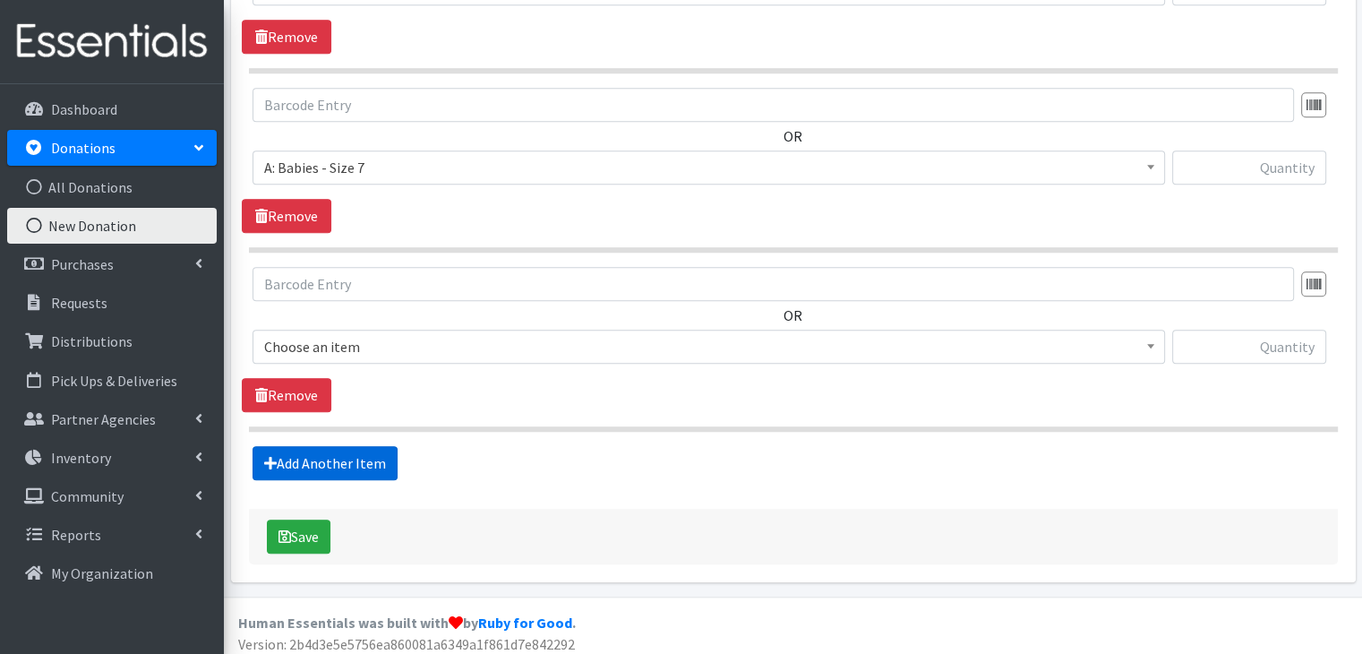
scroll to position [1470, 0]
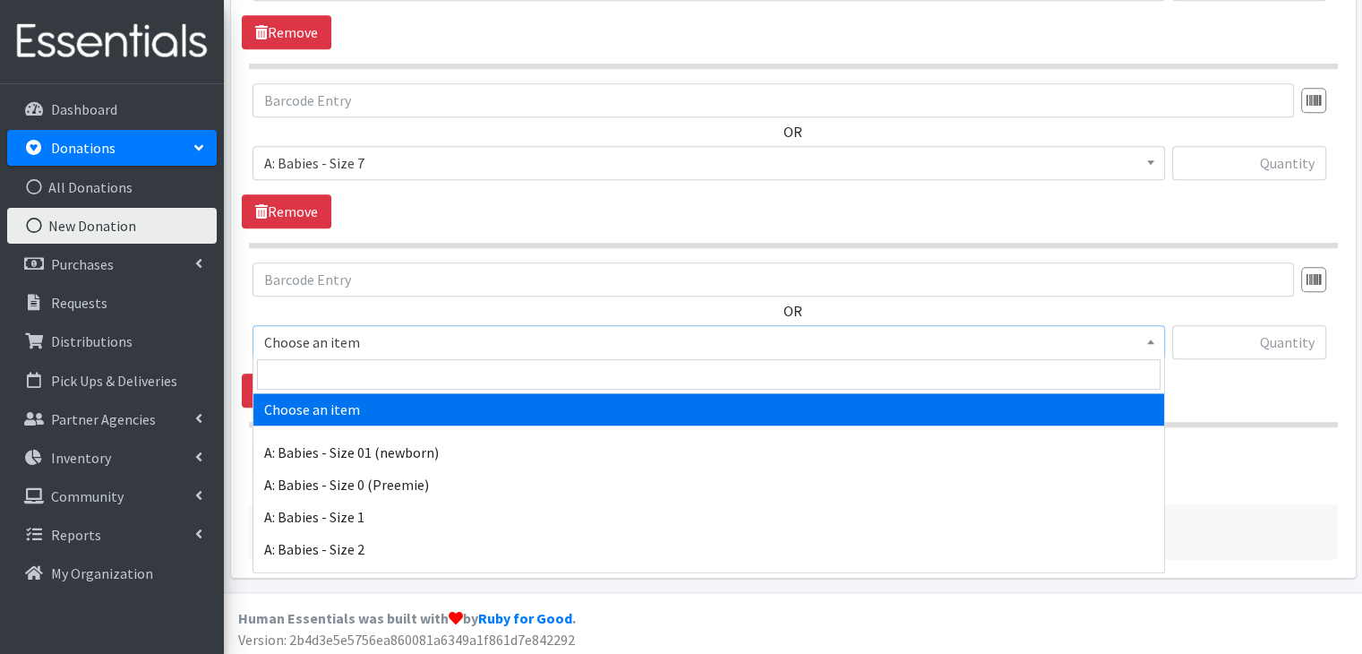
click at [466, 335] on span "Choose an item" at bounding box center [708, 342] width 889 height 25
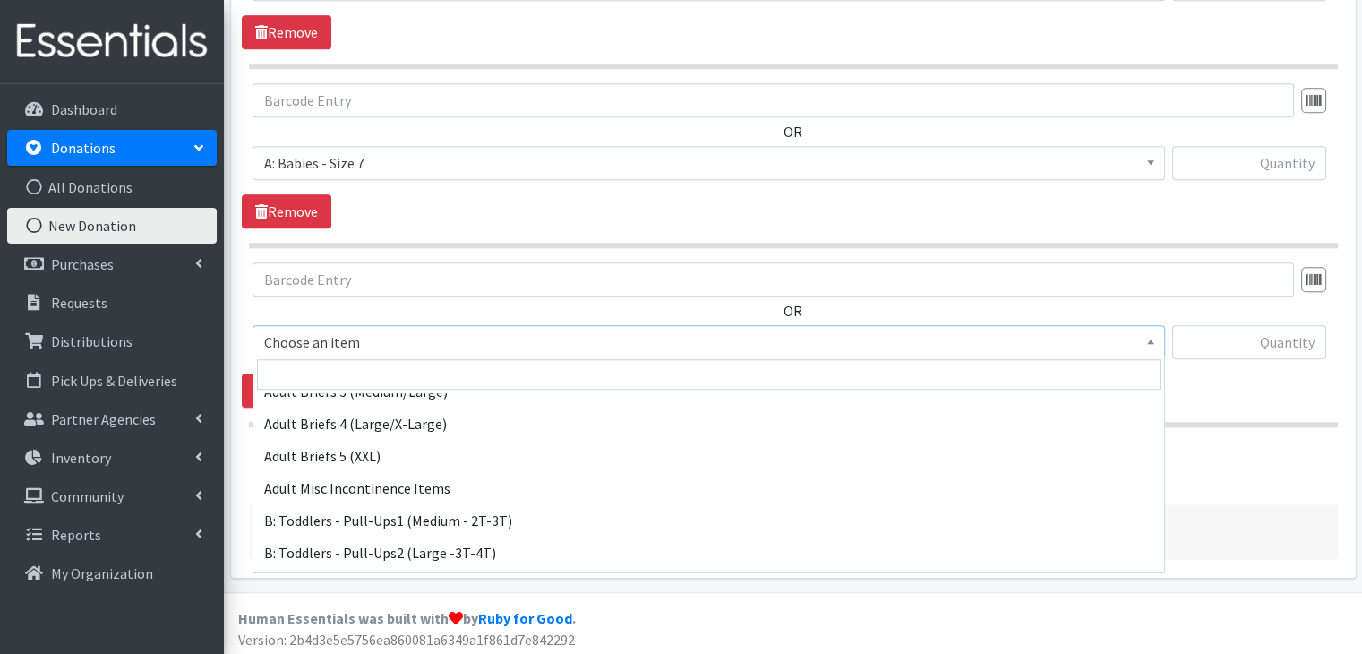
scroll to position [537, 0]
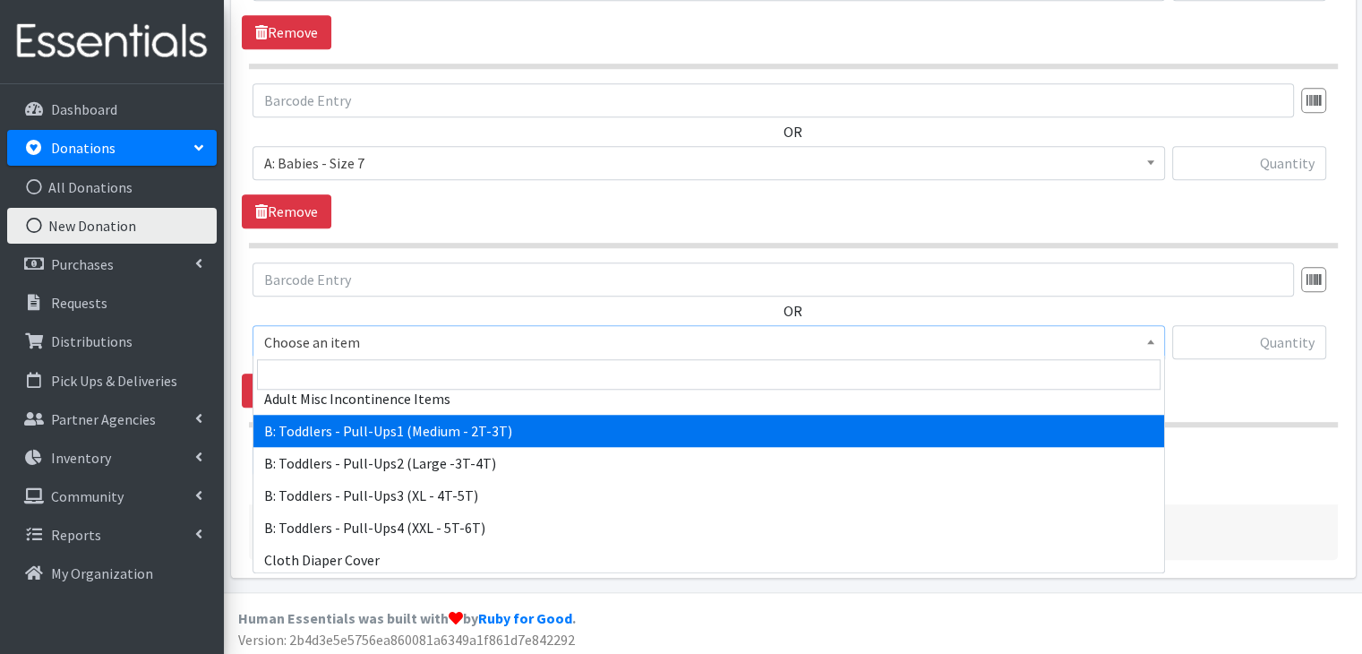
select select "5597"
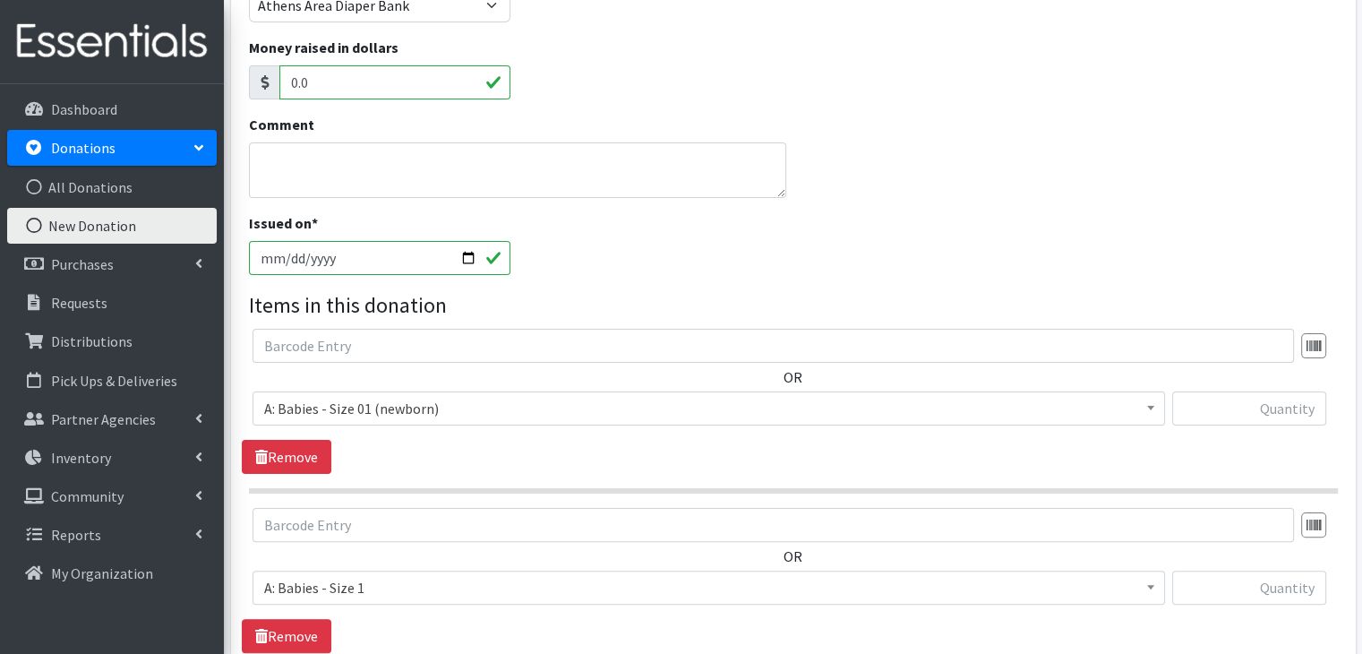
scroll to position [305, 0]
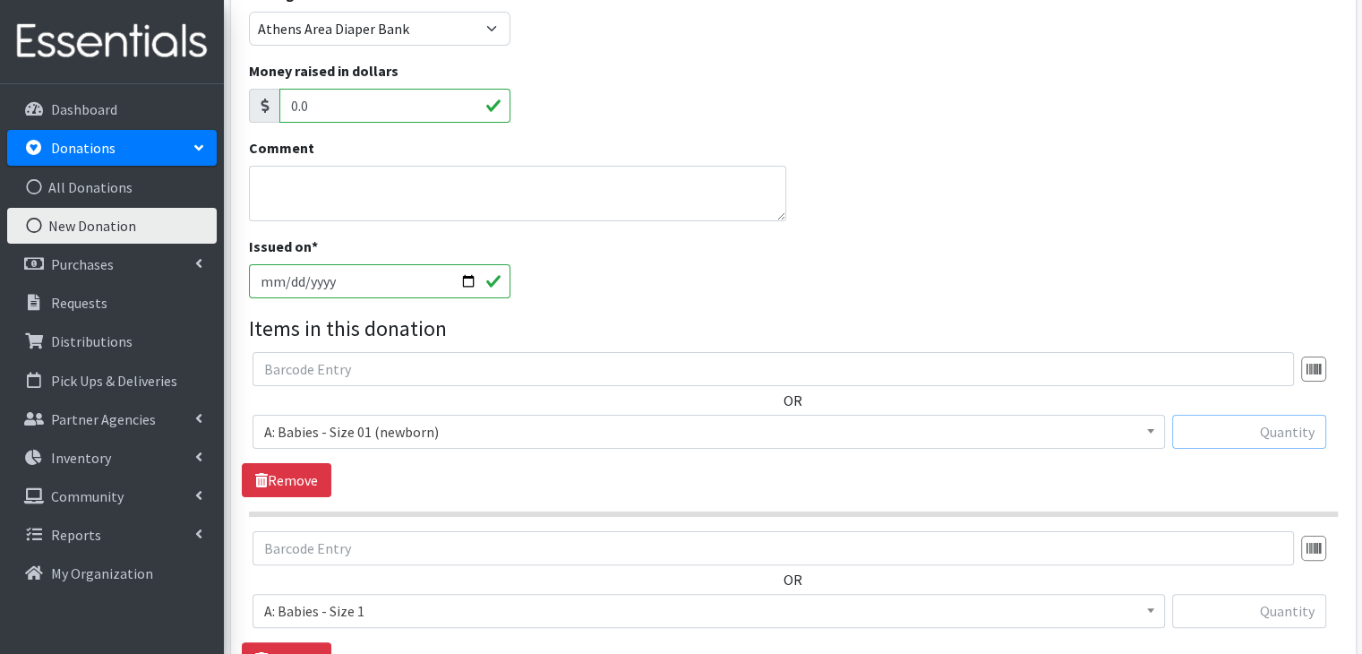
click at [1257, 430] on input "text" at bounding box center [1250, 432] width 154 height 34
type input "182"
type input "339"
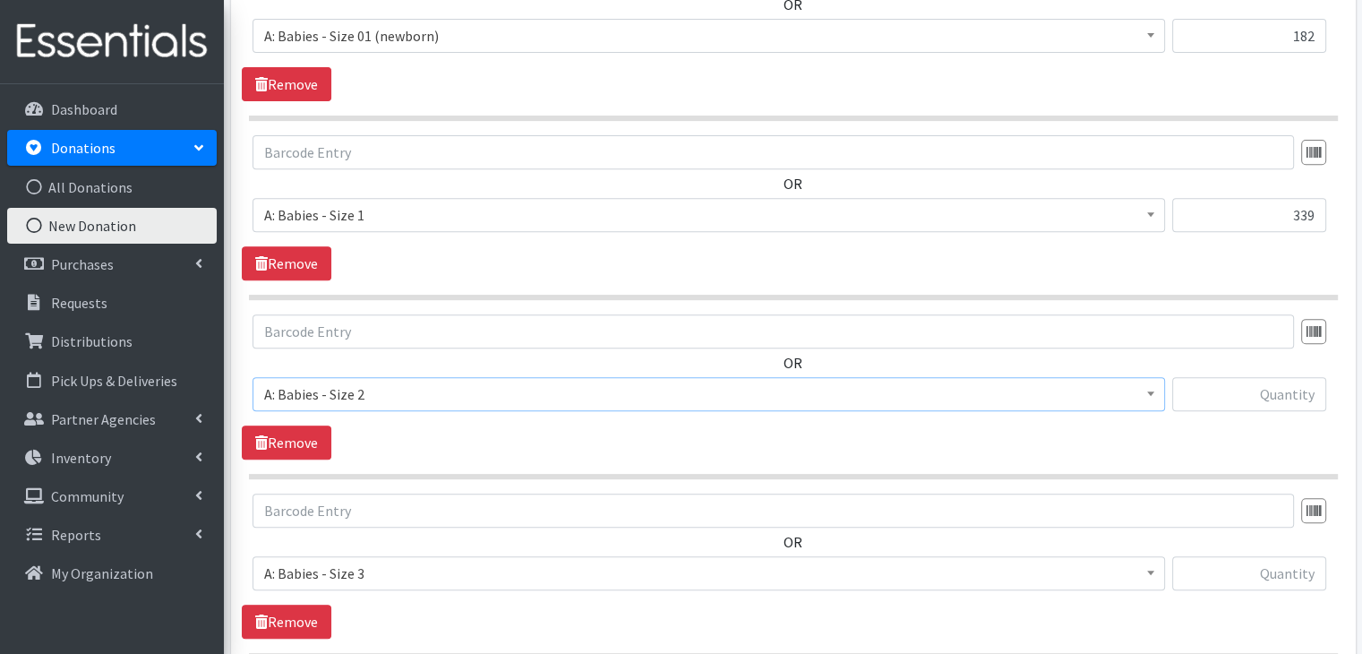
scroll to position [704, 0]
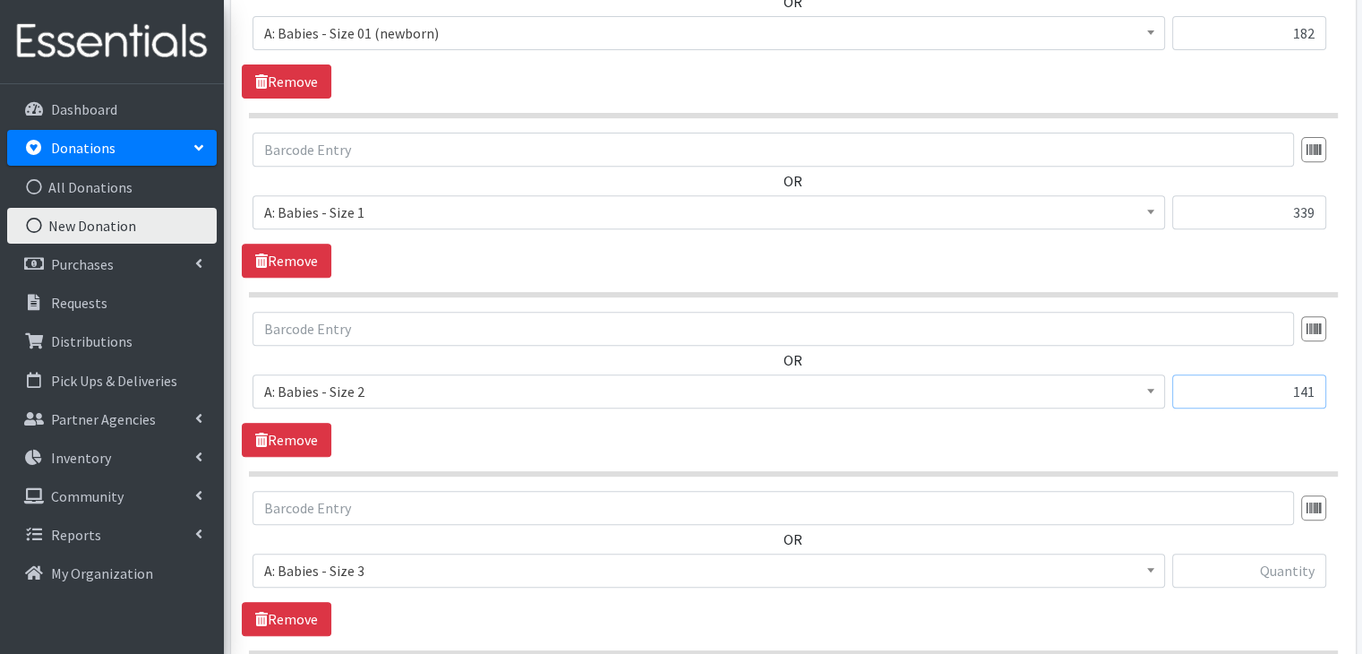
type input "141"
type input "29"
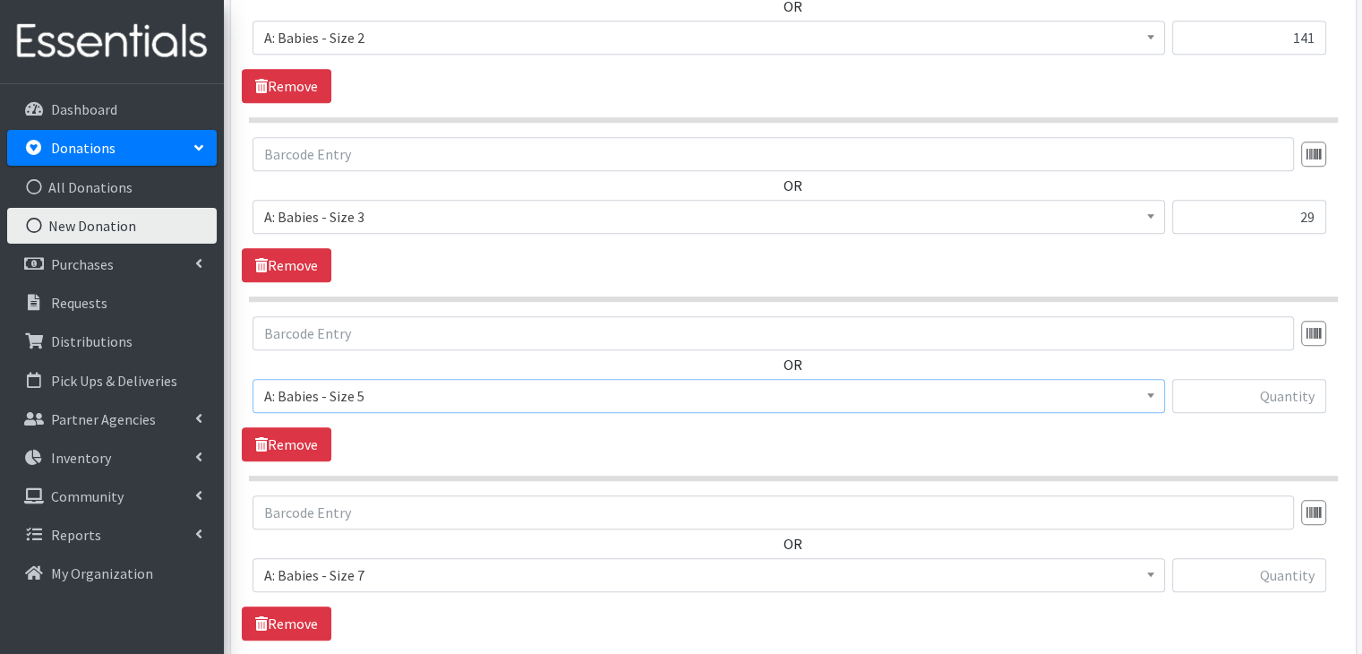
scroll to position [1061, 0]
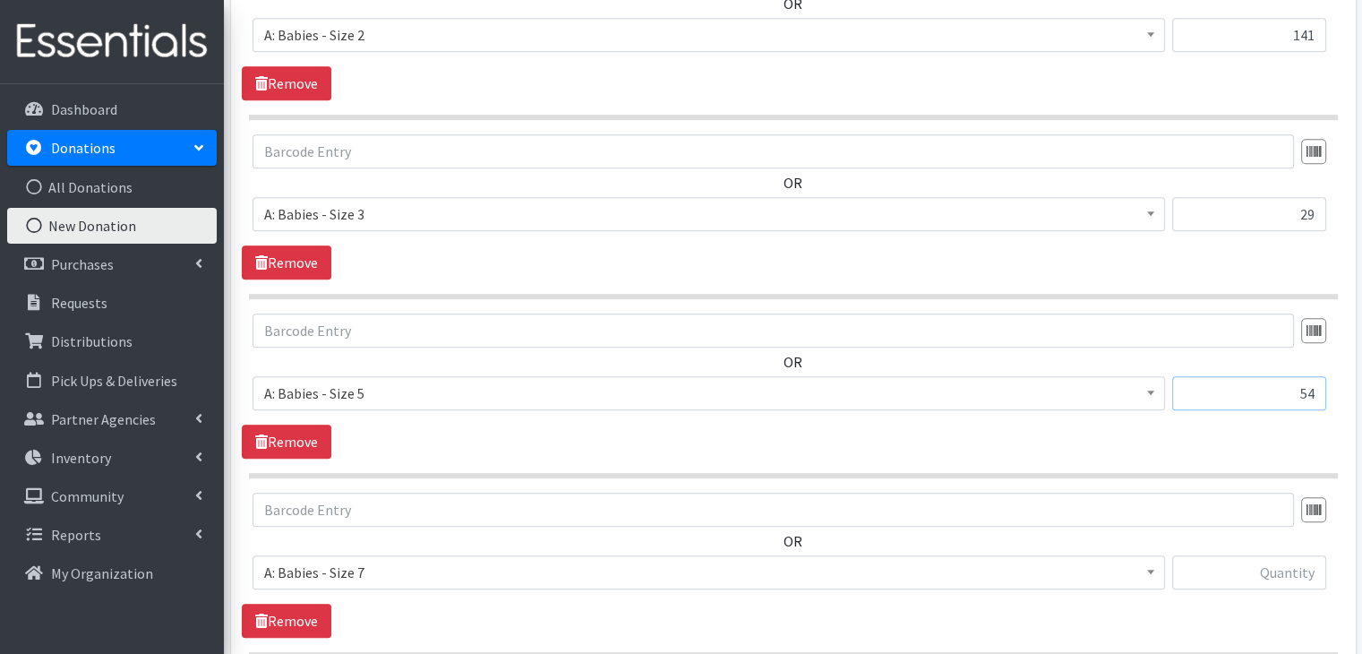
type input "54"
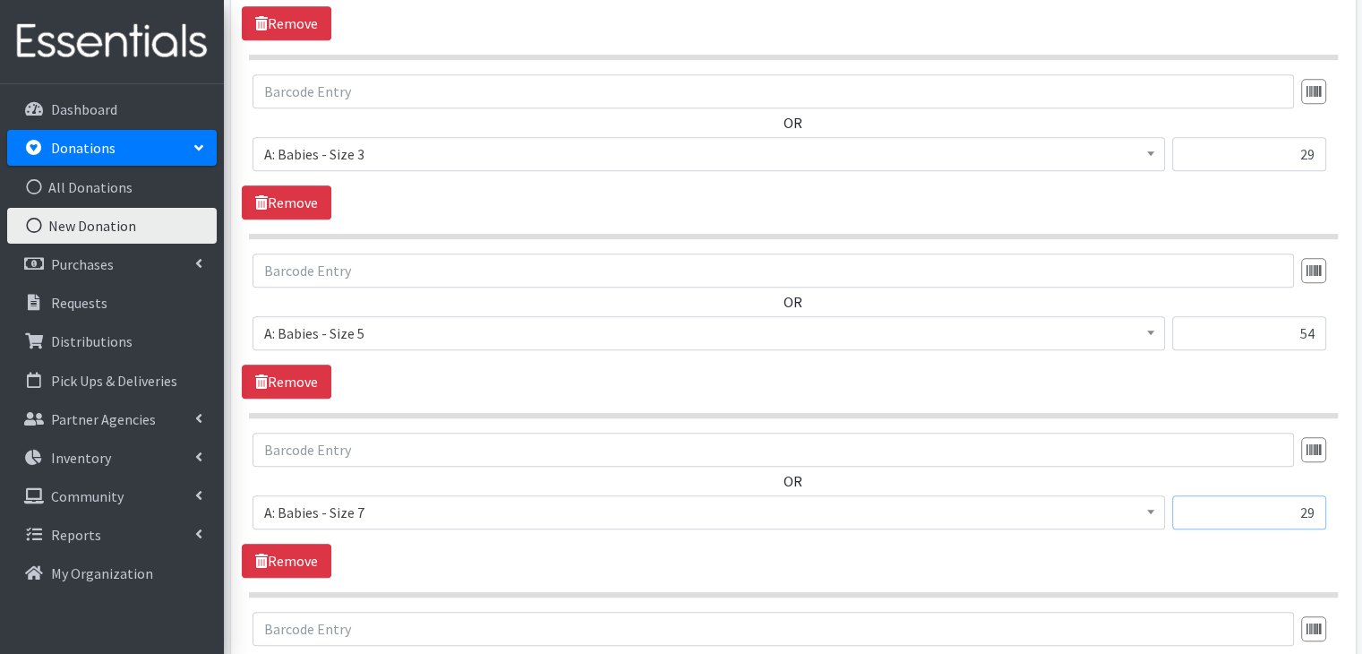
scroll to position [1240, 0]
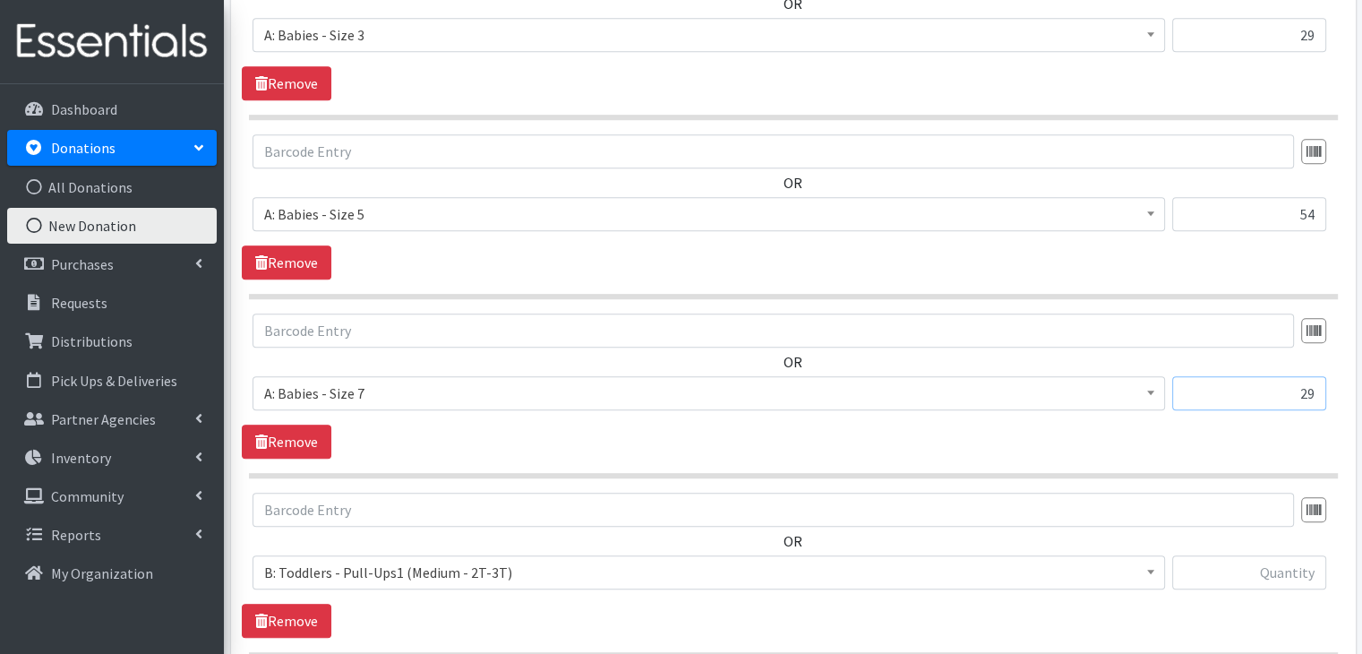
type input "29"
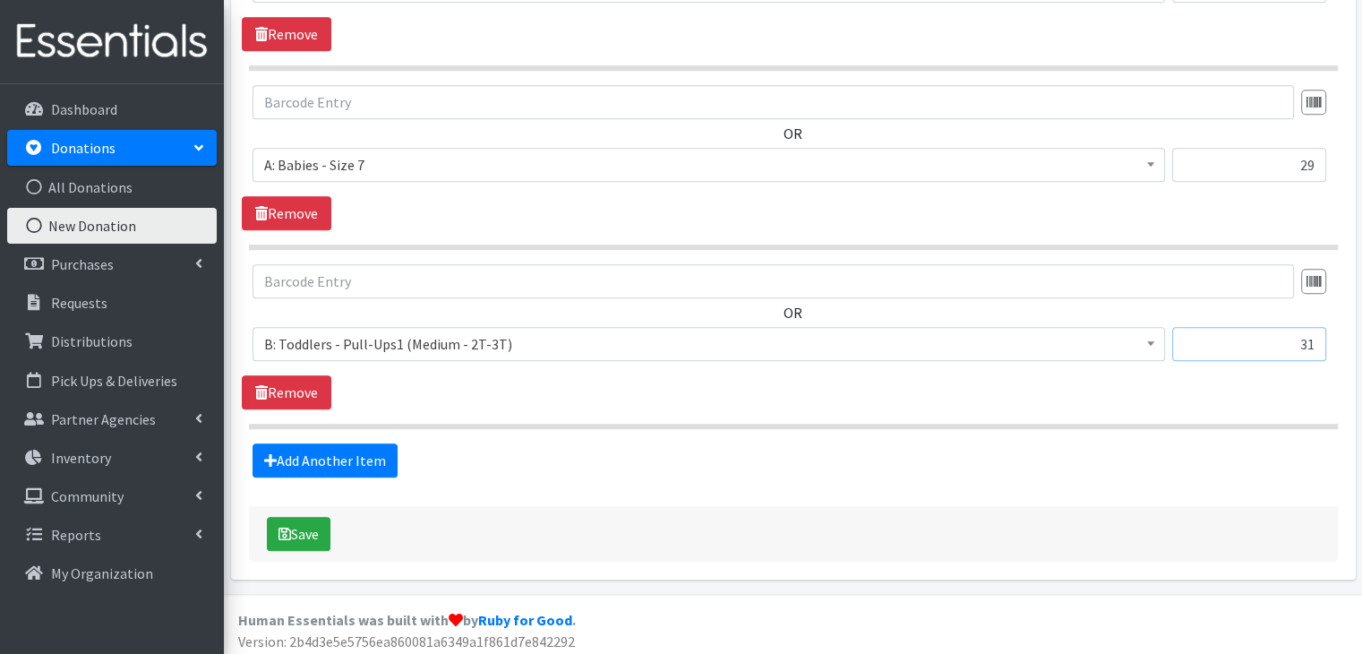
scroll to position [1470, 0]
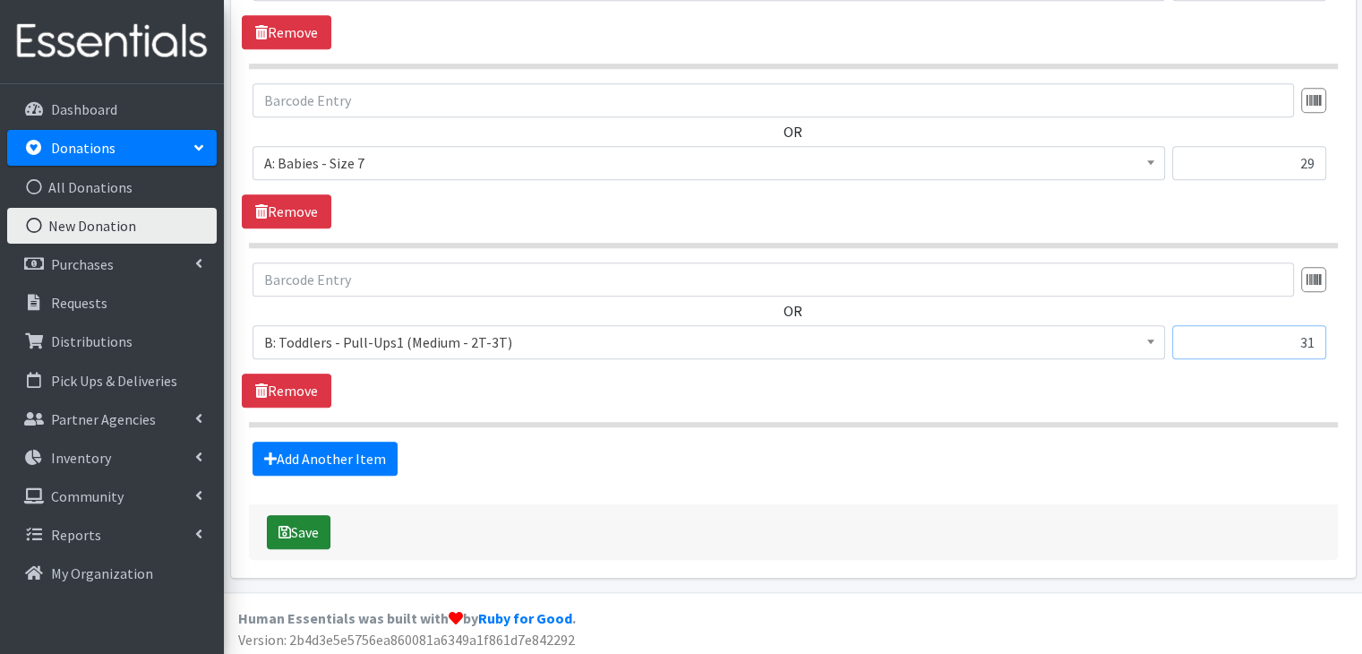
type input "31"
click at [308, 529] on button "Save" at bounding box center [299, 532] width 64 height 34
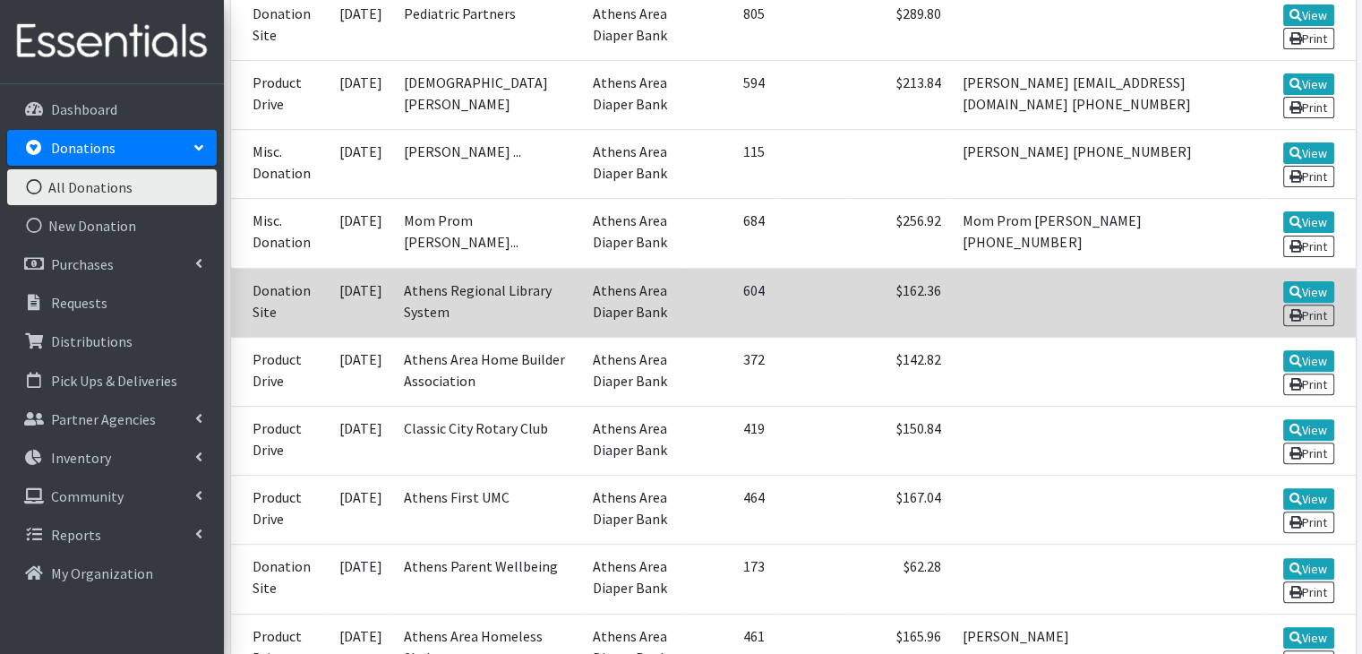
scroll to position [627, 0]
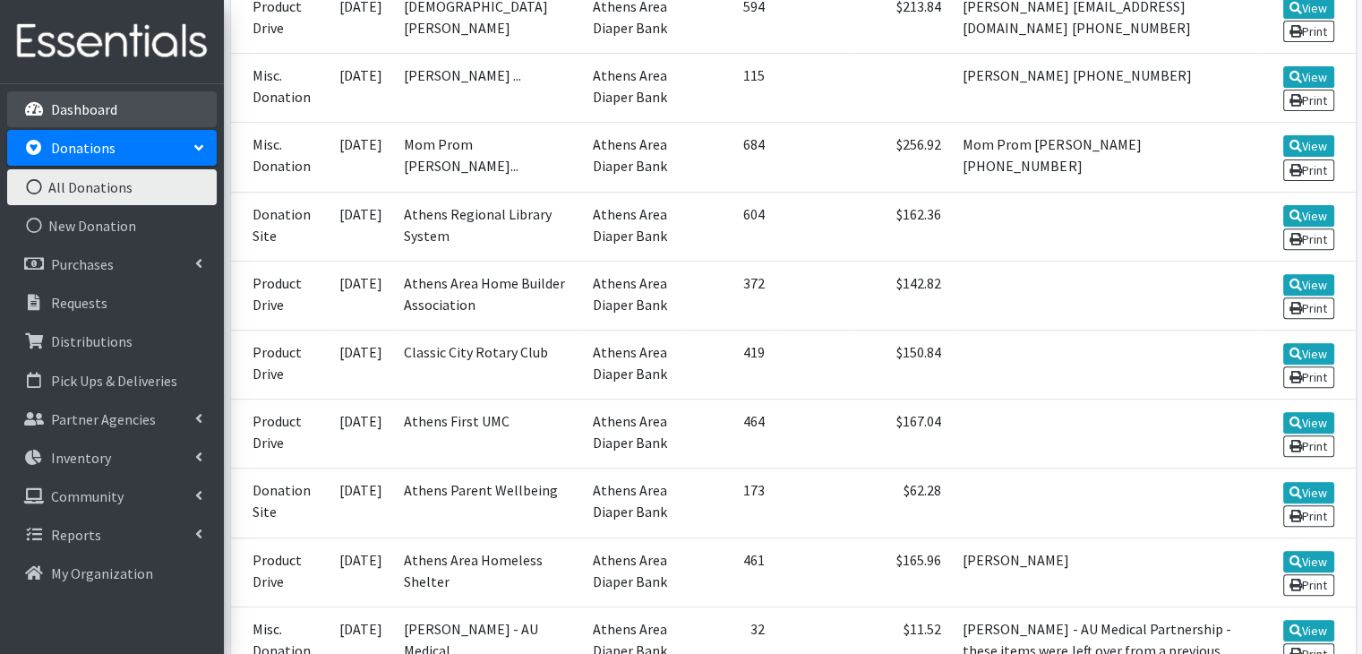
click at [110, 111] on p "Dashboard" at bounding box center [84, 109] width 66 height 18
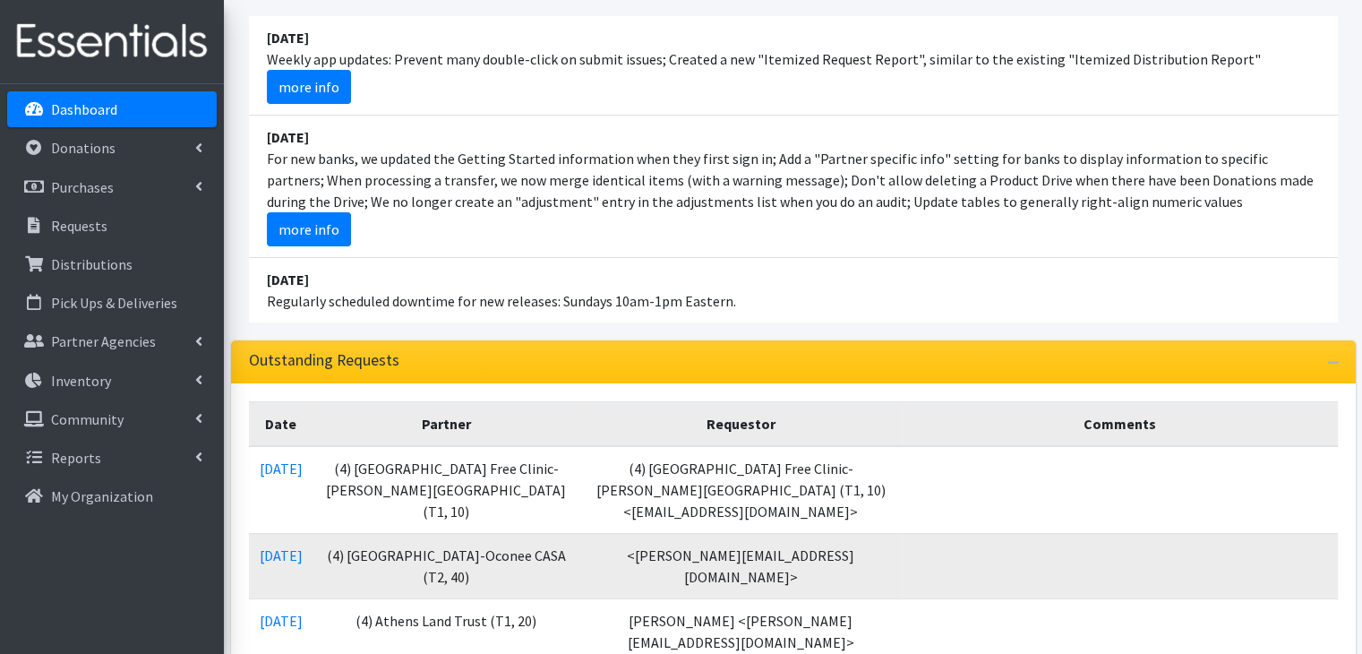
scroll to position [358, 0]
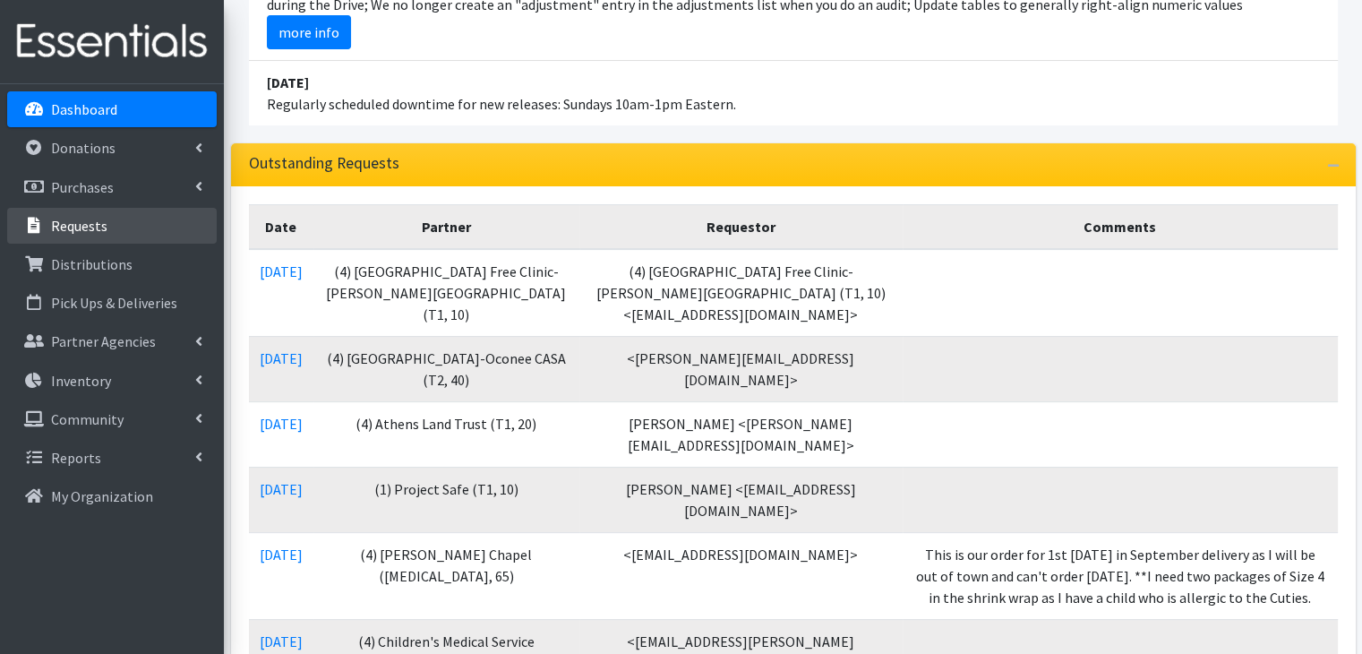
click at [83, 230] on p "Requests" at bounding box center [79, 226] width 56 height 18
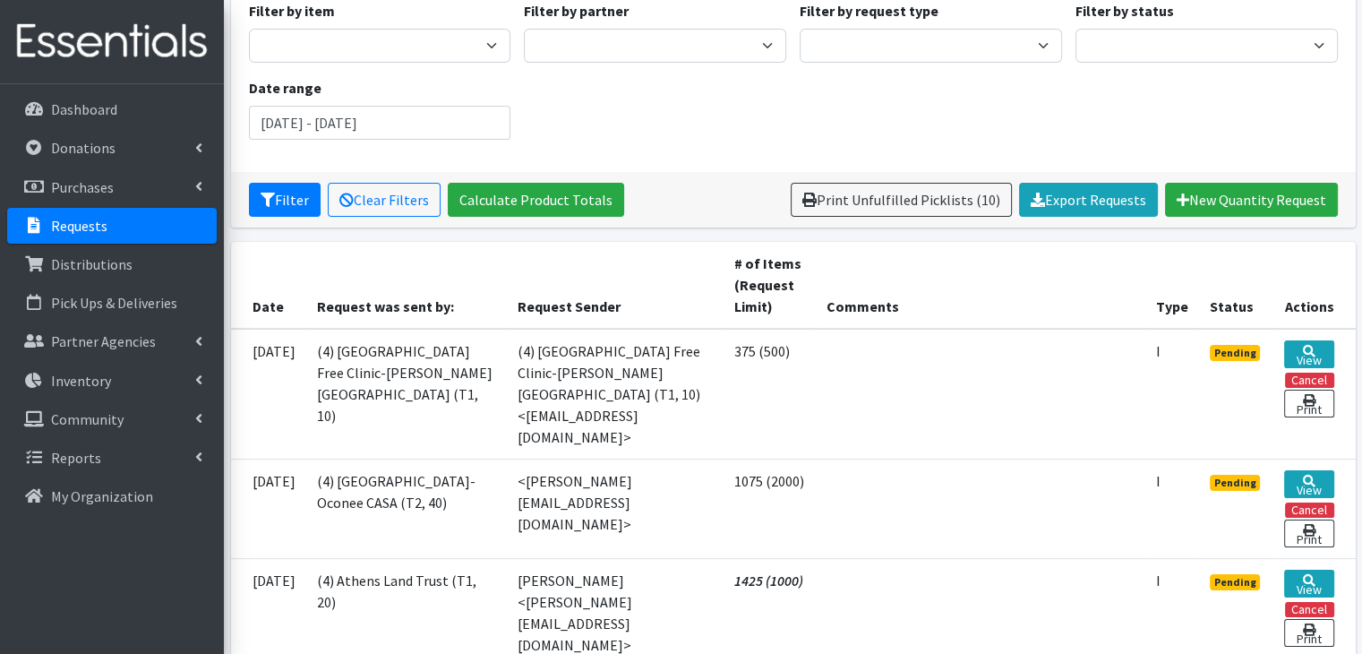
scroll to position [179, 0]
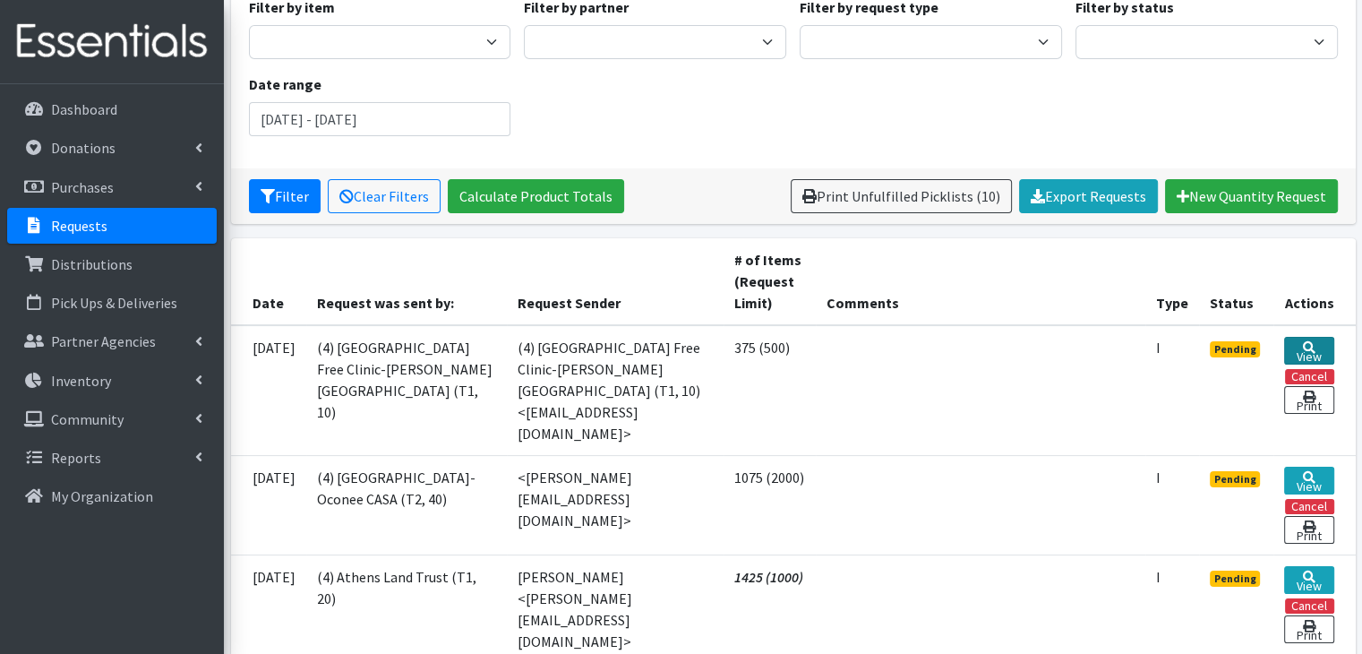
click at [1300, 346] on link "View" at bounding box center [1309, 351] width 49 height 28
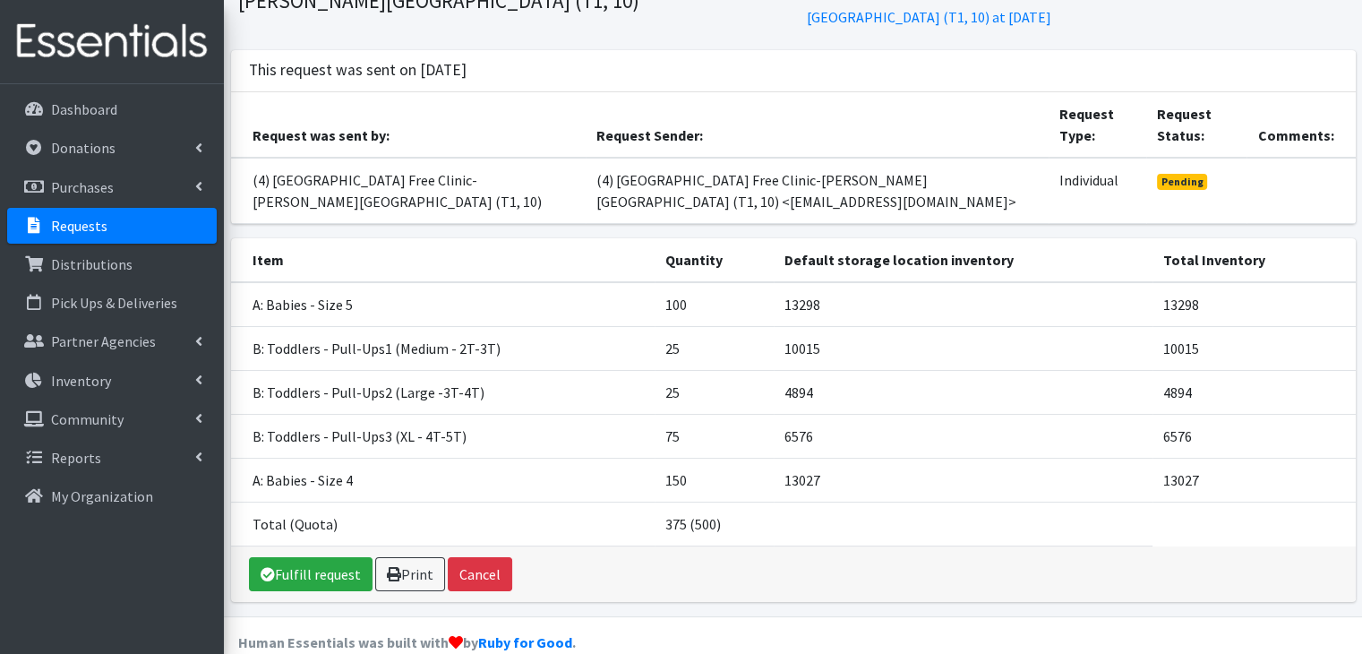
scroll to position [139, 0]
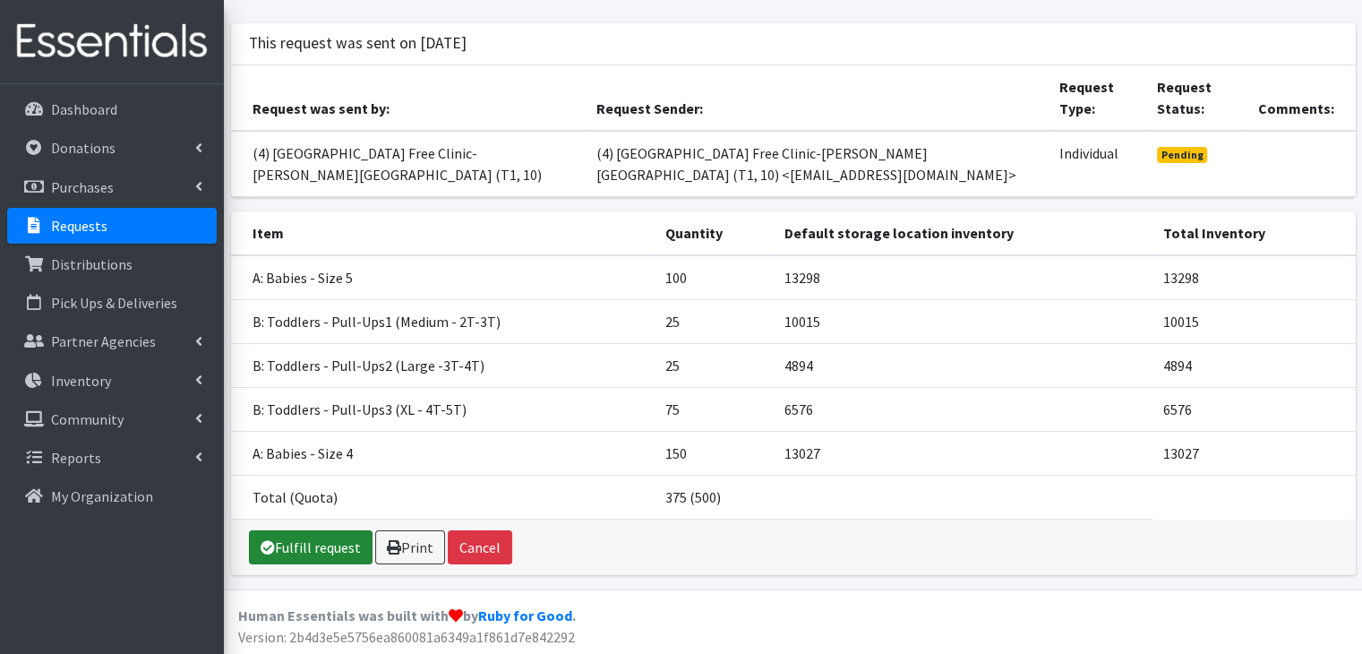
click at [316, 543] on link "Fulfill request" at bounding box center [311, 547] width 124 height 34
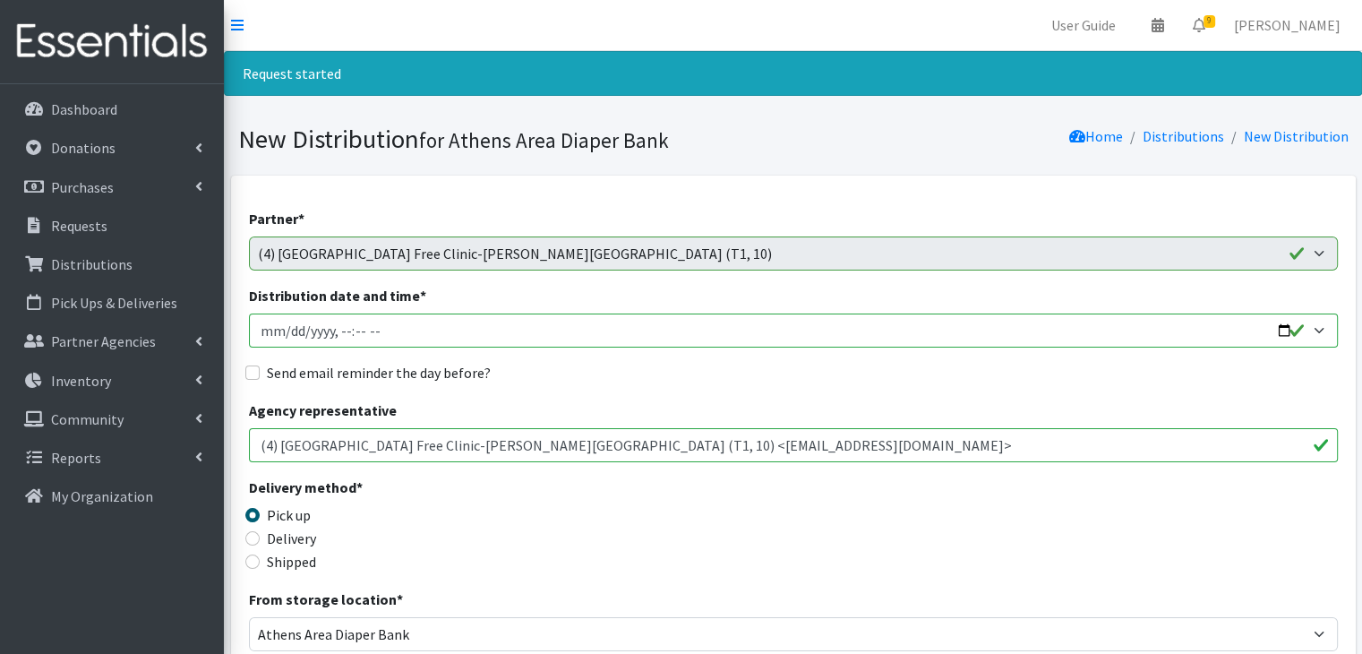
click at [283, 331] on input "Distribution date and time *" at bounding box center [793, 331] width 1089 height 34
click at [263, 334] on input "Distribution date and time *" at bounding box center [793, 331] width 1089 height 34
type input "2025-09-24T23:59"
type input "2025-09-05T10:00"
click at [251, 373] on input "Send email reminder the day before?" at bounding box center [252, 372] width 14 height 14
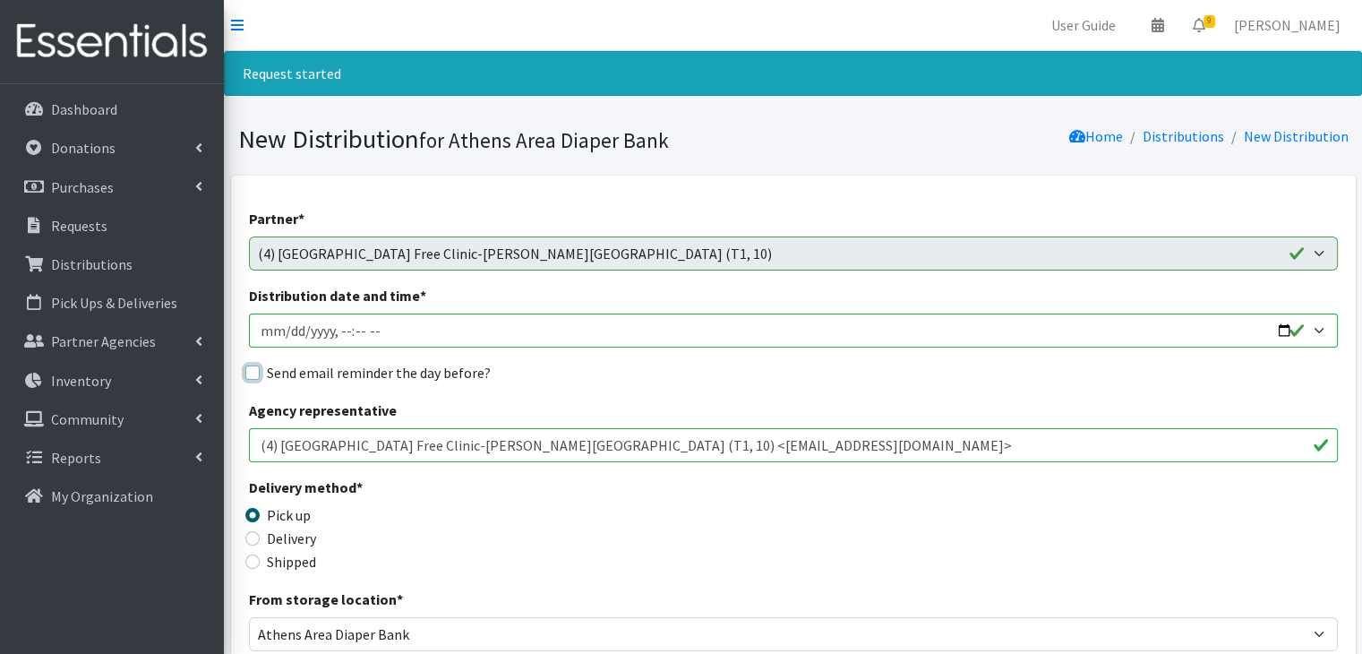
checkbox input "true"
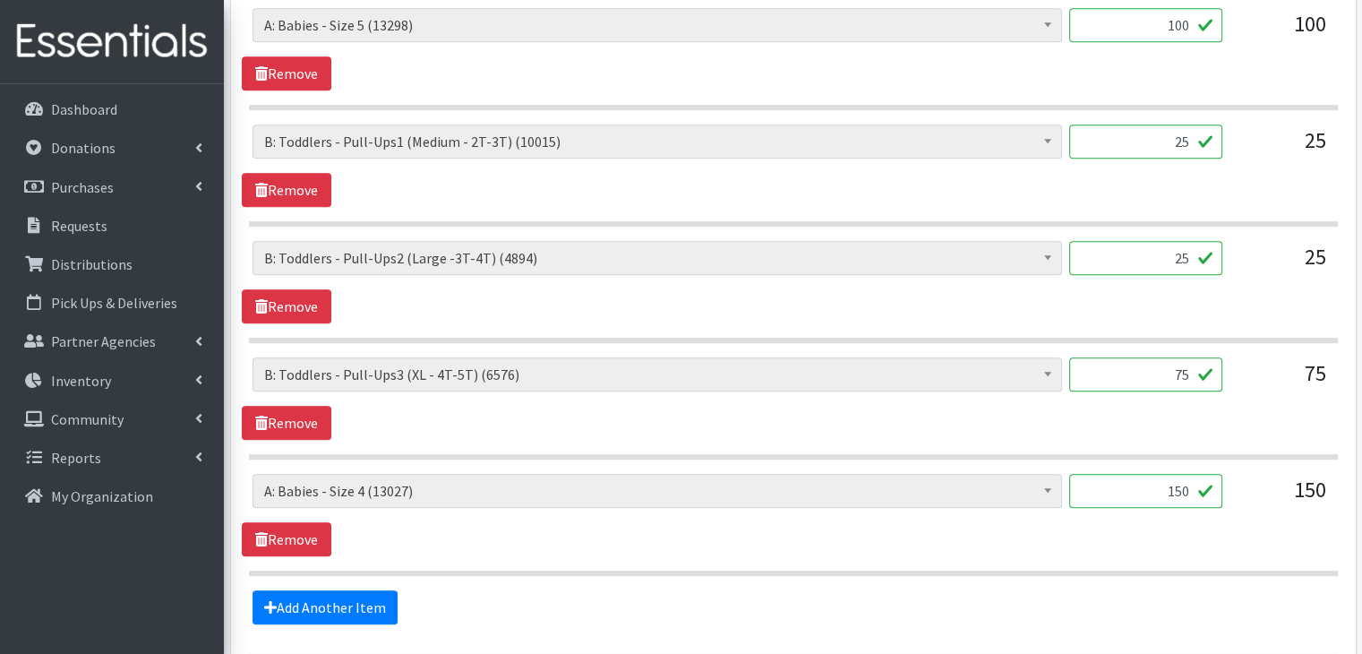
scroll to position [1010, 0]
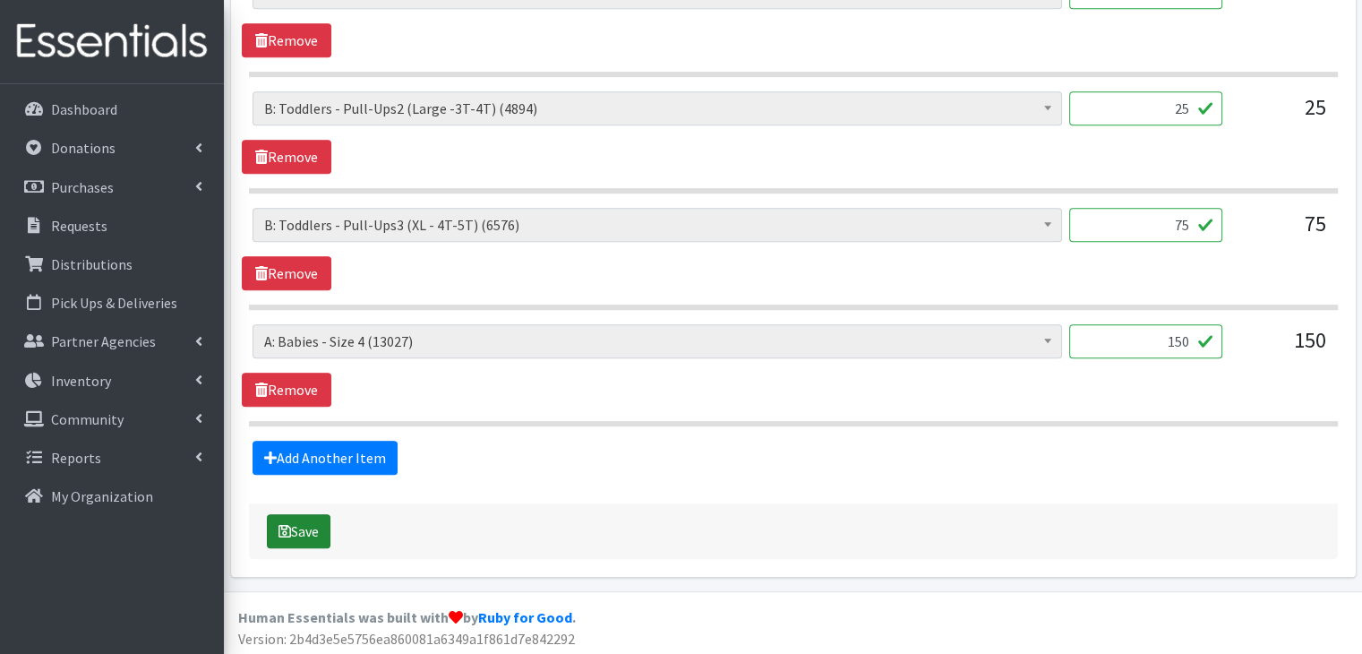
click at [305, 525] on button "Save" at bounding box center [299, 531] width 64 height 34
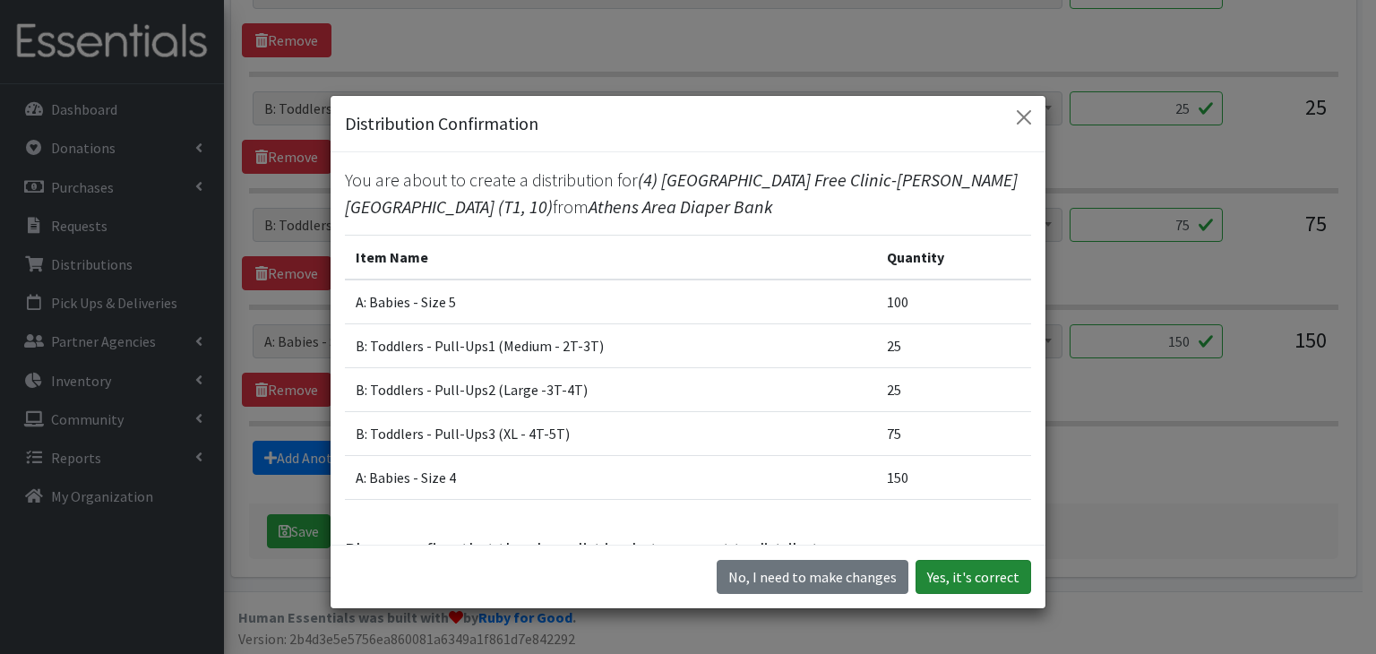
click at [962, 573] on button "Yes, it's correct" at bounding box center [973, 577] width 116 height 34
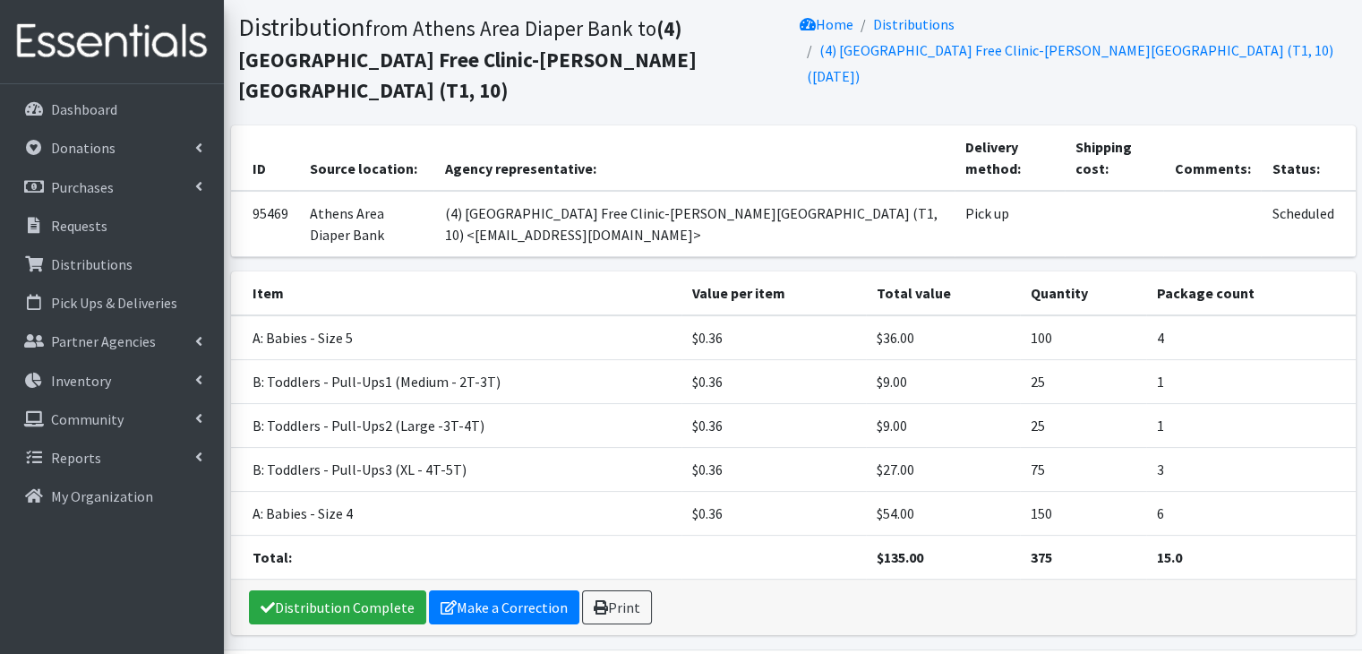
scroll to position [221, 0]
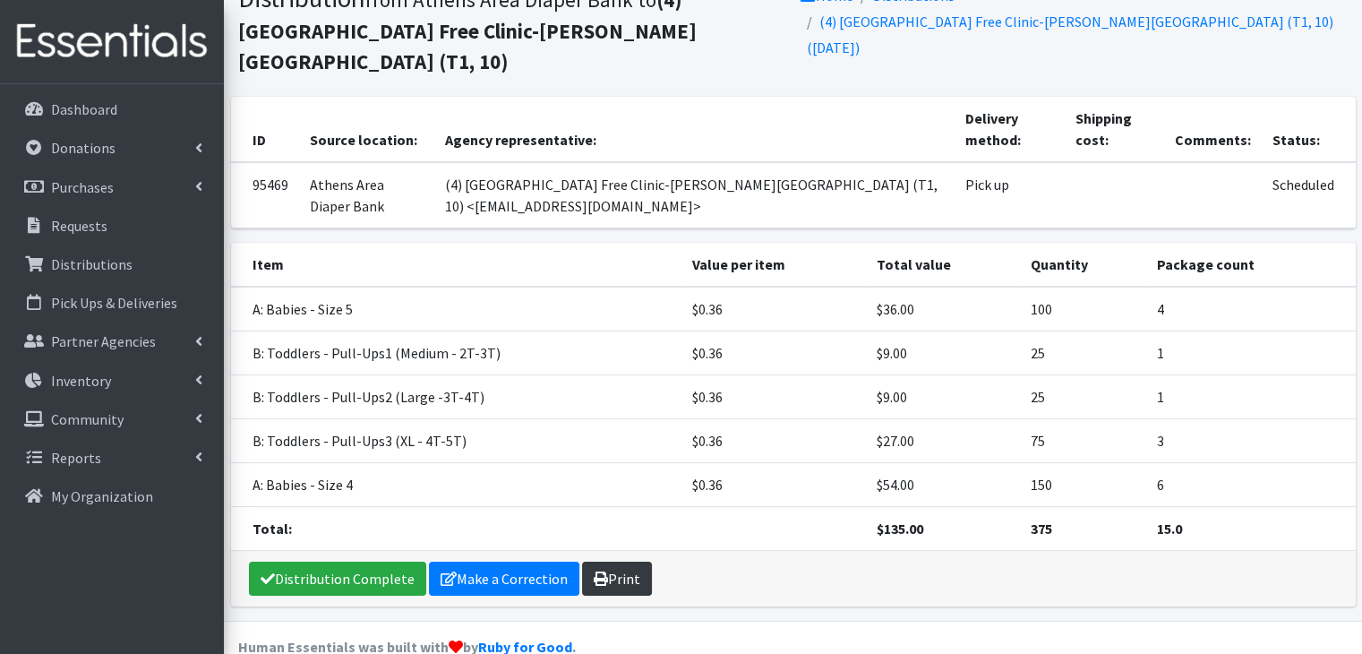
click at [619, 562] on link "Print" at bounding box center [617, 579] width 70 height 34
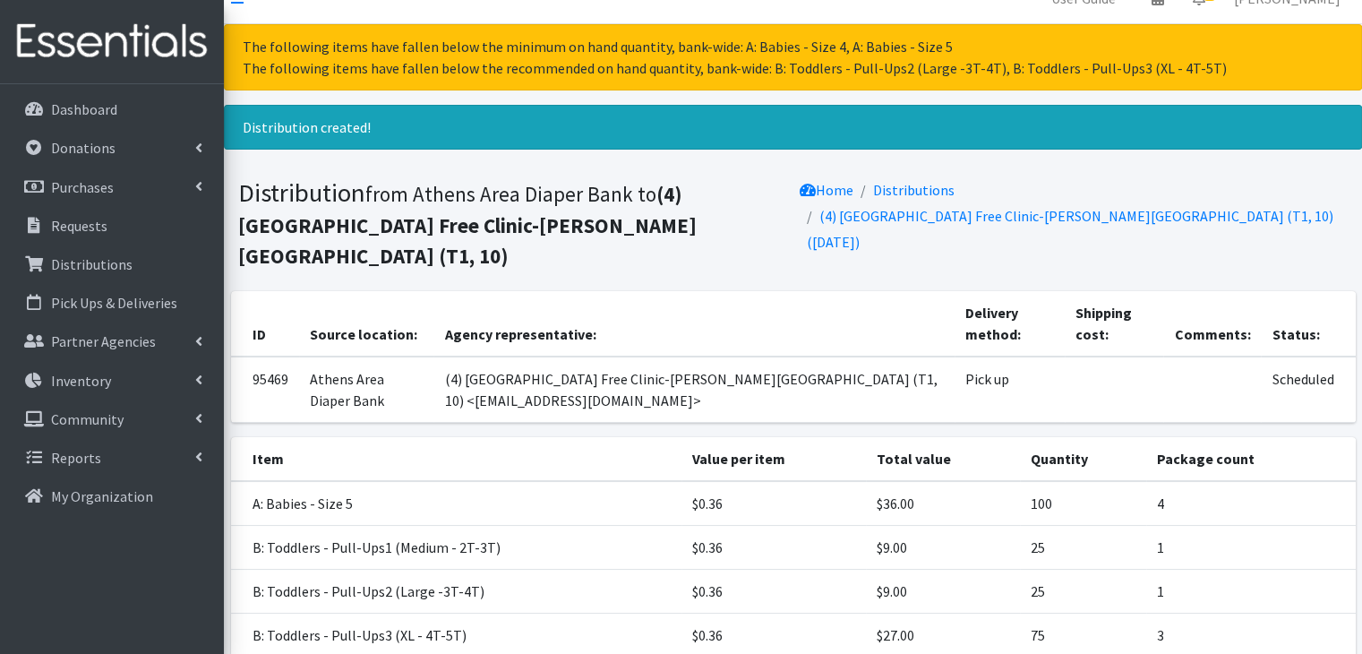
scroll to position [0, 0]
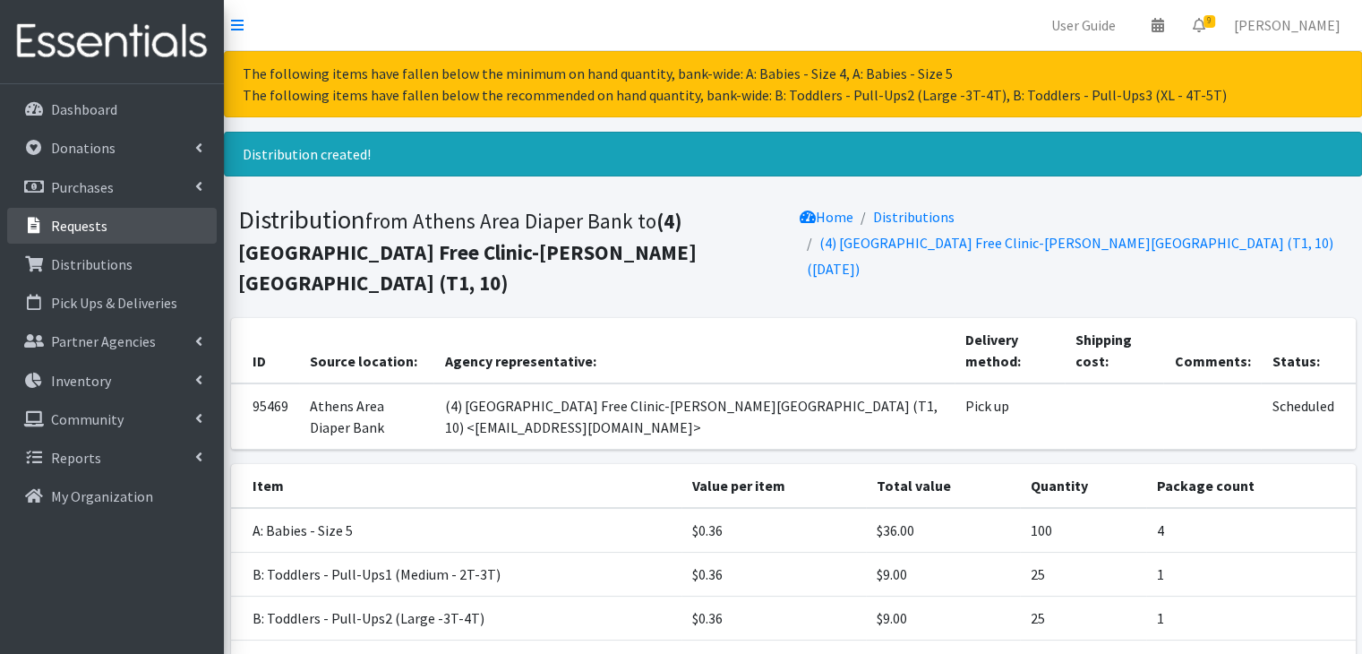
click at [84, 227] on p "Requests" at bounding box center [79, 226] width 56 height 18
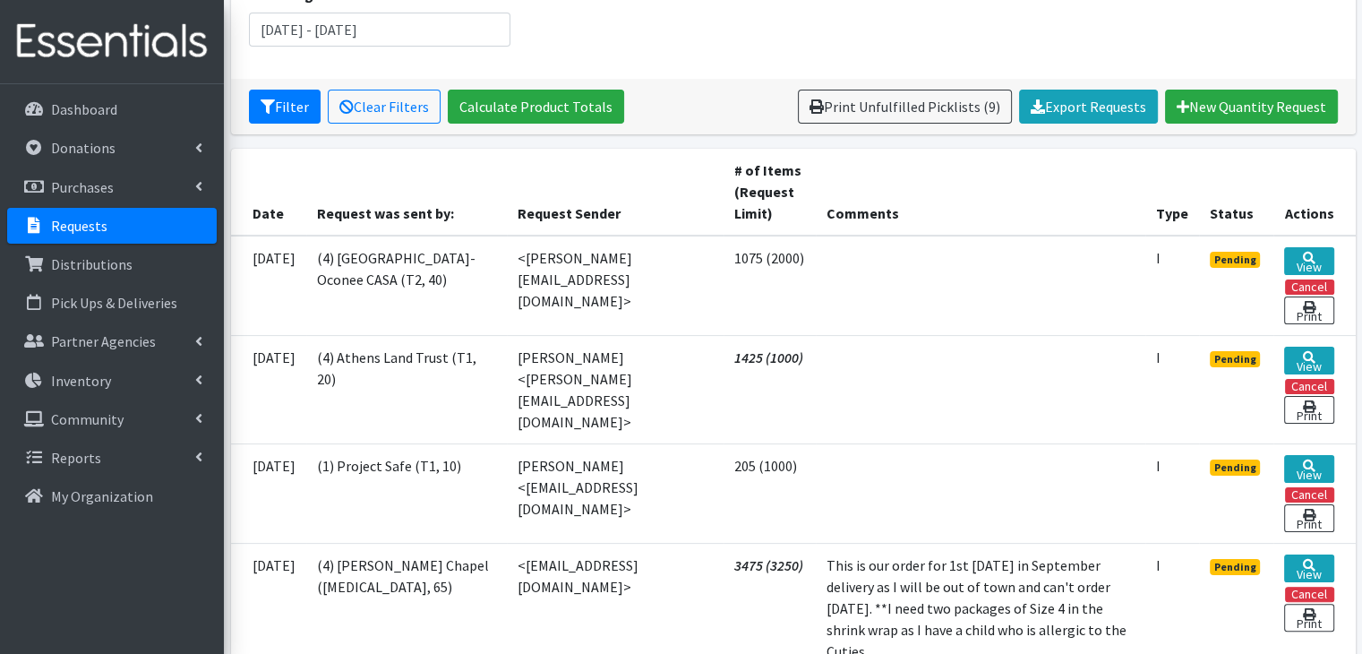
scroll to position [358, 0]
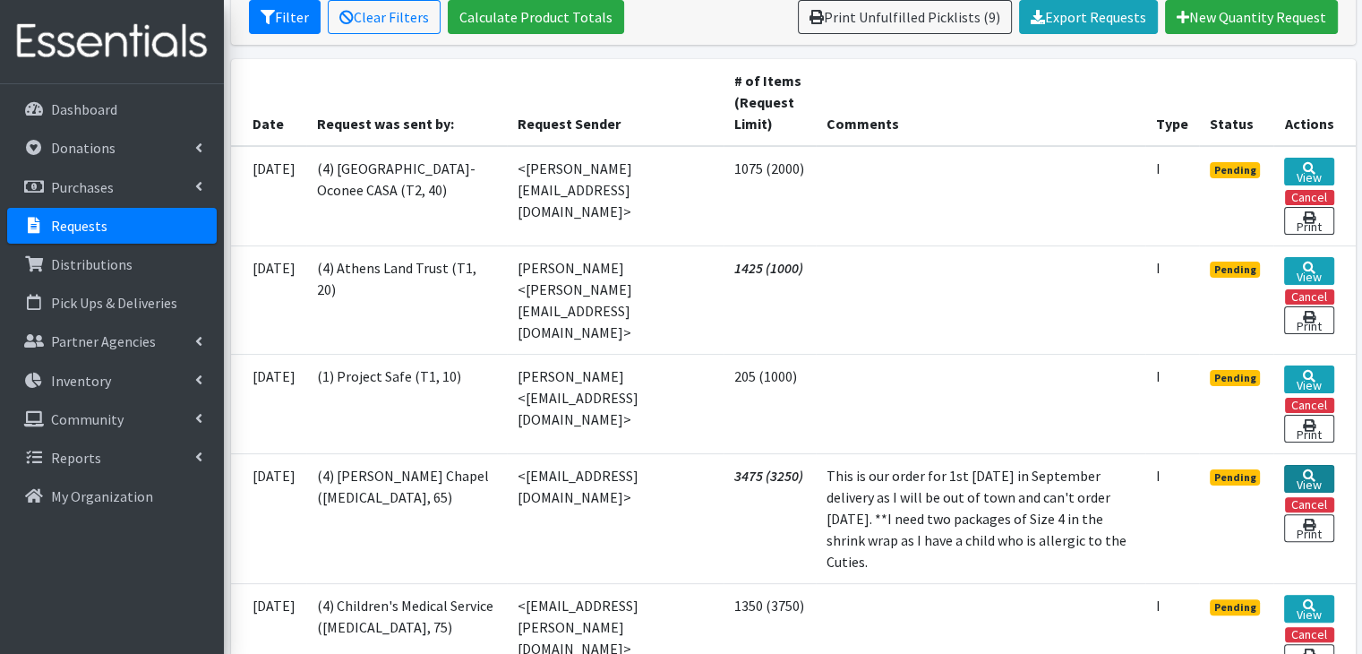
click at [1310, 469] on icon at bounding box center [1309, 475] width 13 height 13
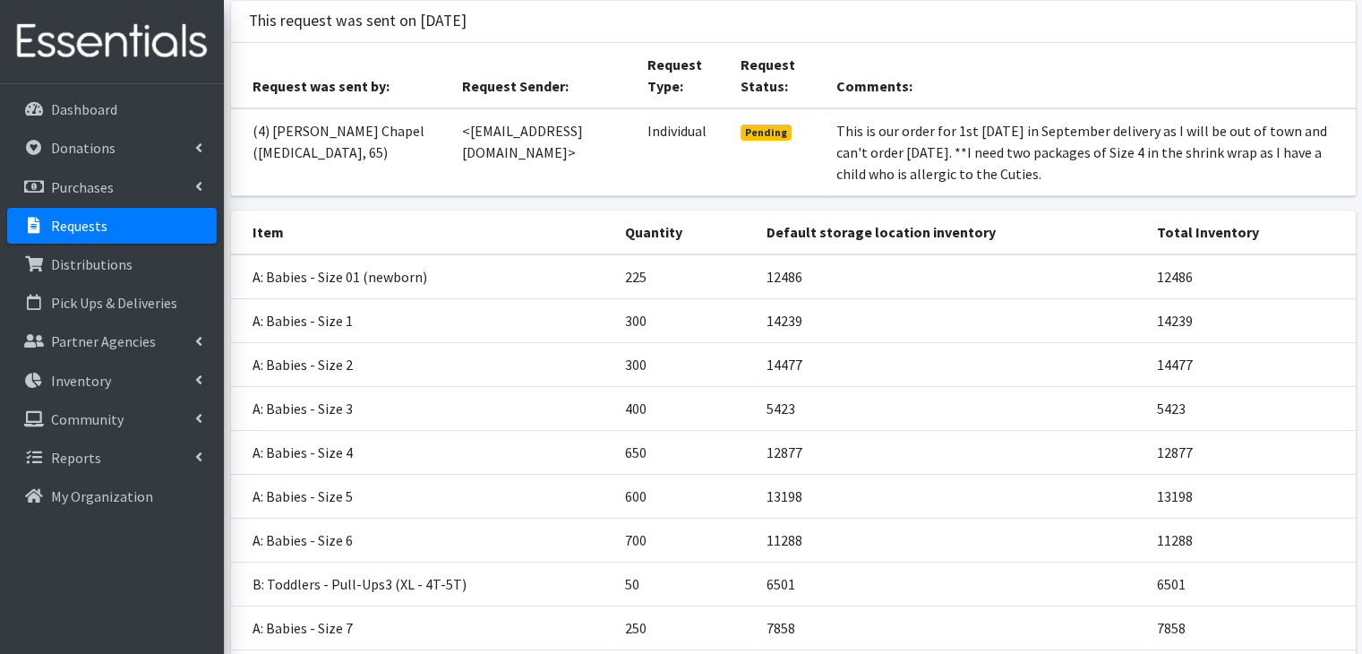
scroll to position [288, 0]
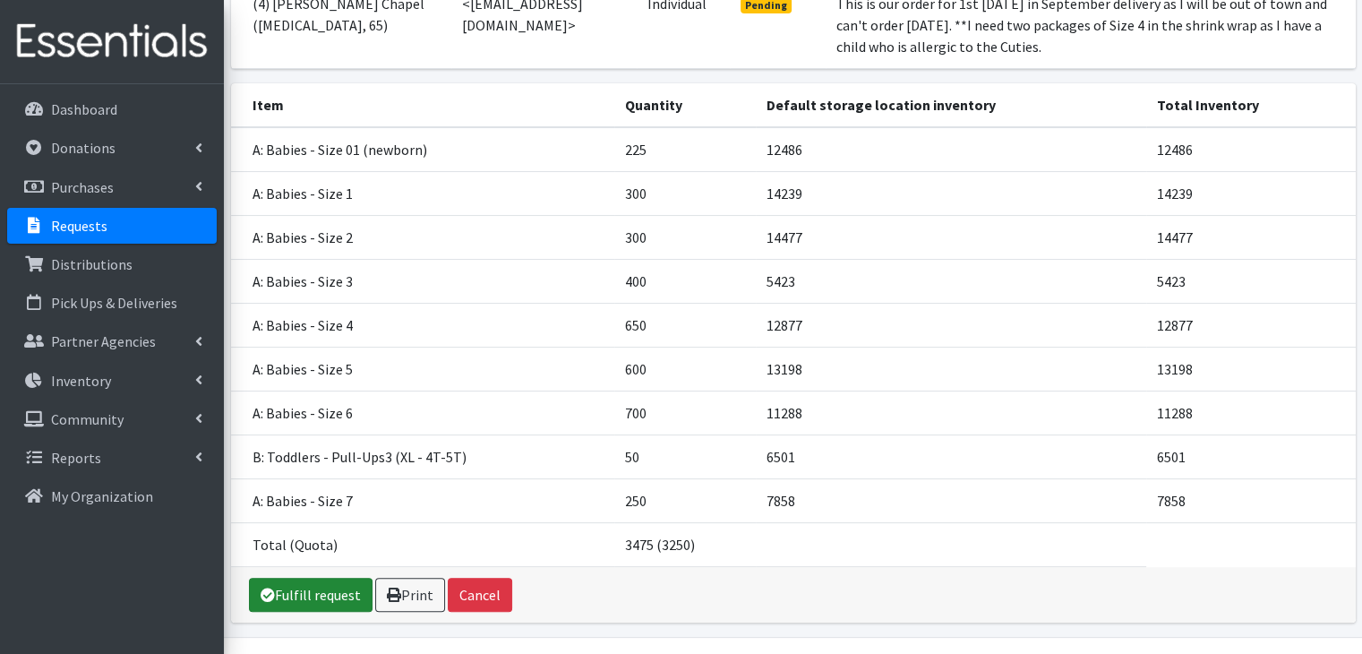
click at [308, 578] on link "Fulfill request" at bounding box center [311, 595] width 124 height 34
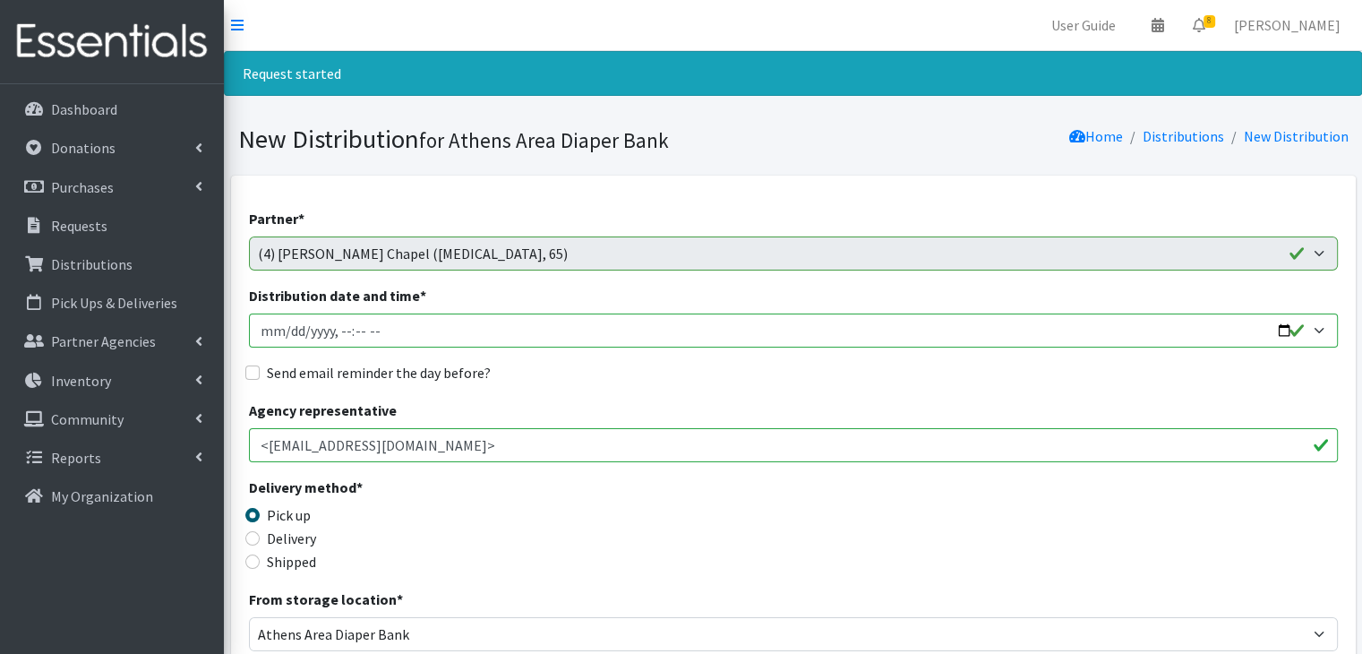
click at [262, 332] on input "Distribution date and time *" at bounding box center [793, 331] width 1089 height 34
type input "2025-09-24T23:59"
type input "2025-09-05T10:00"
click at [258, 374] on input "Send email reminder the day before?" at bounding box center [252, 372] width 14 height 14
checkbox input "true"
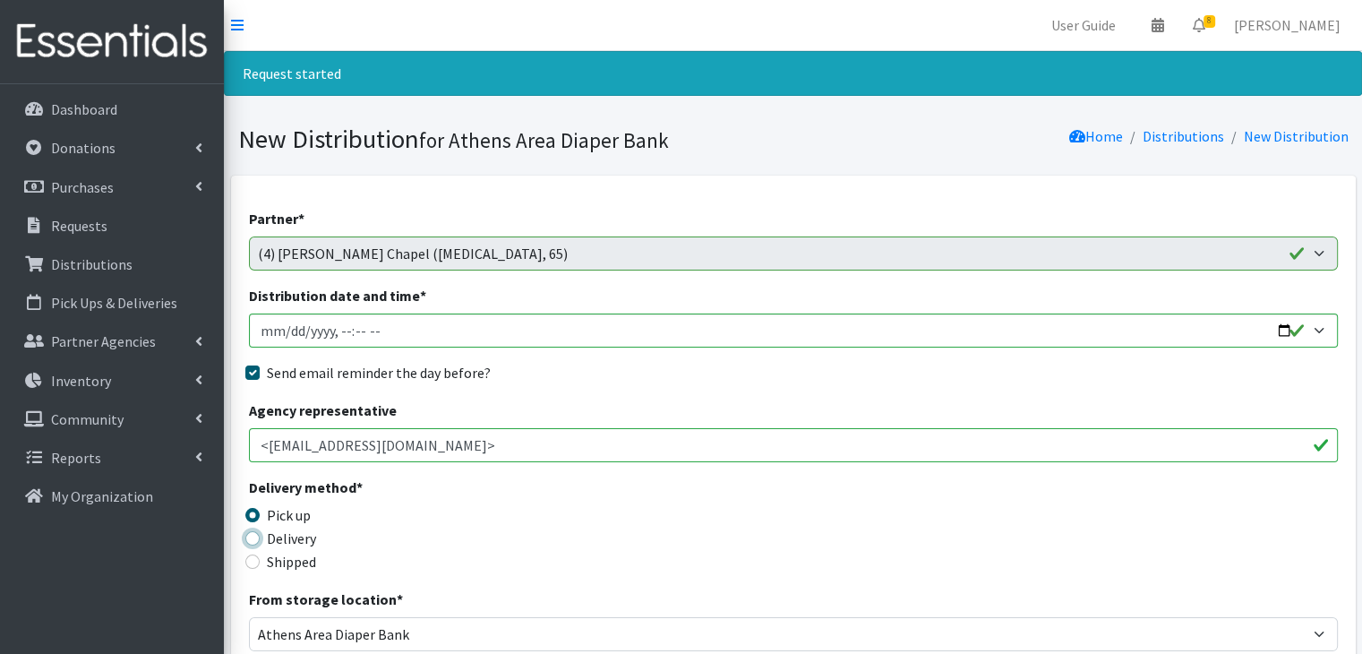
click at [254, 536] on input "Delivery" at bounding box center [252, 538] width 14 height 14
radio input "true"
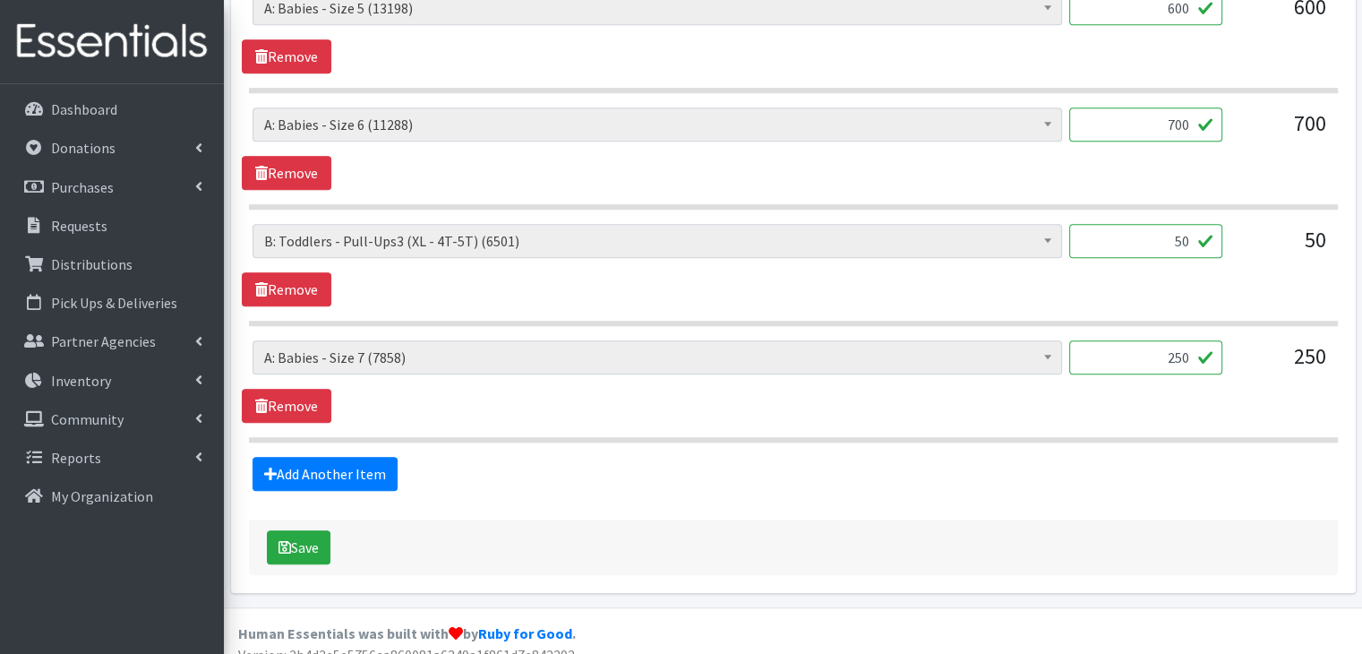
scroll to position [1473, 0]
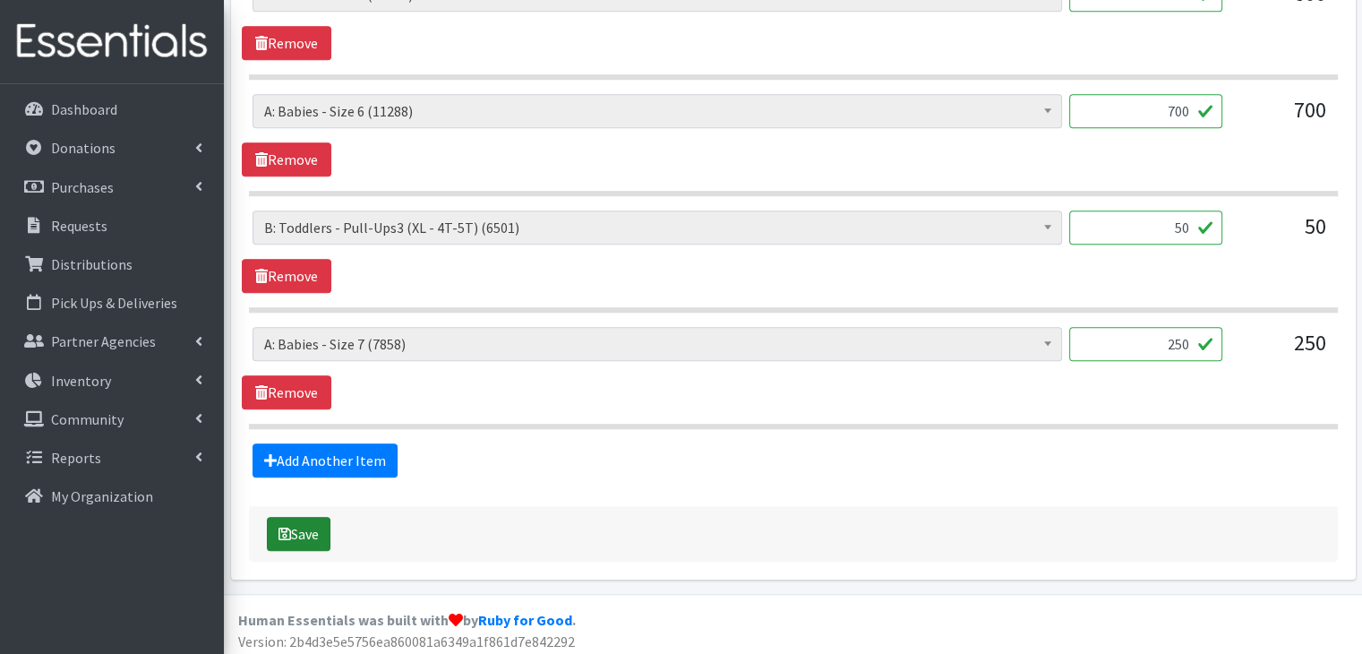
click at [294, 524] on button "Save" at bounding box center [299, 534] width 64 height 34
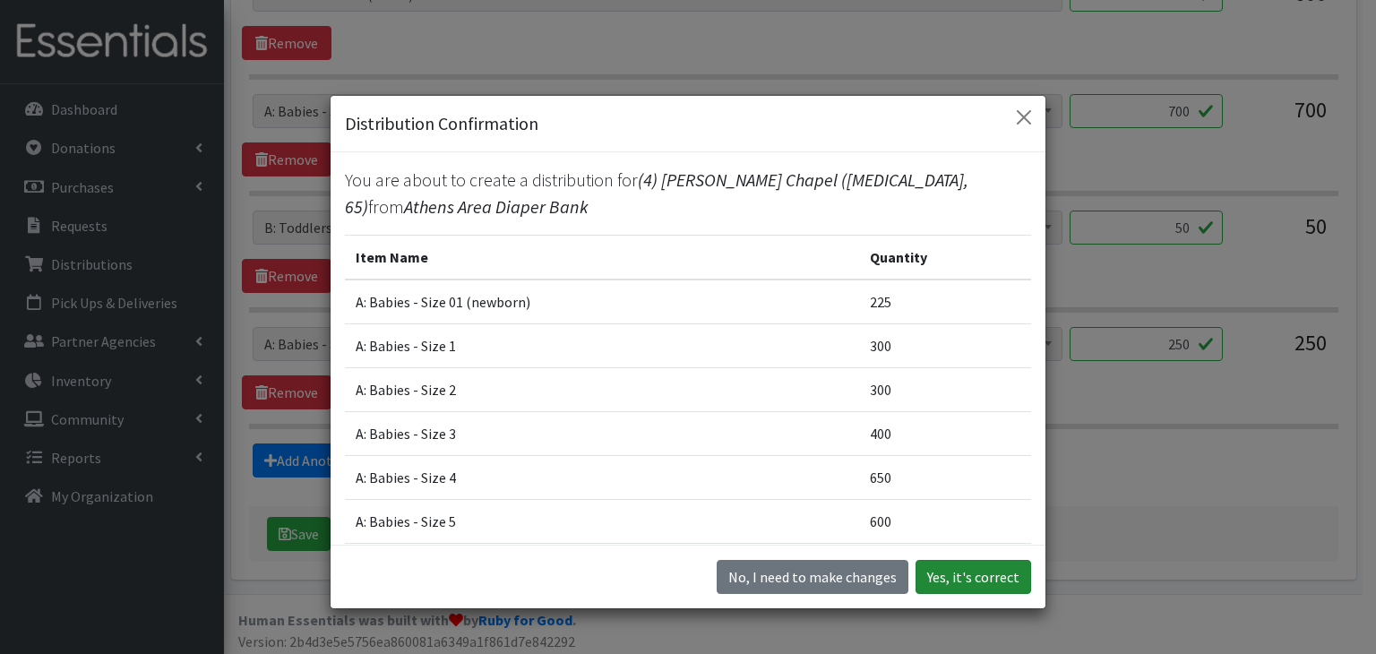
click at [972, 580] on button "Yes, it's correct" at bounding box center [973, 577] width 116 height 34
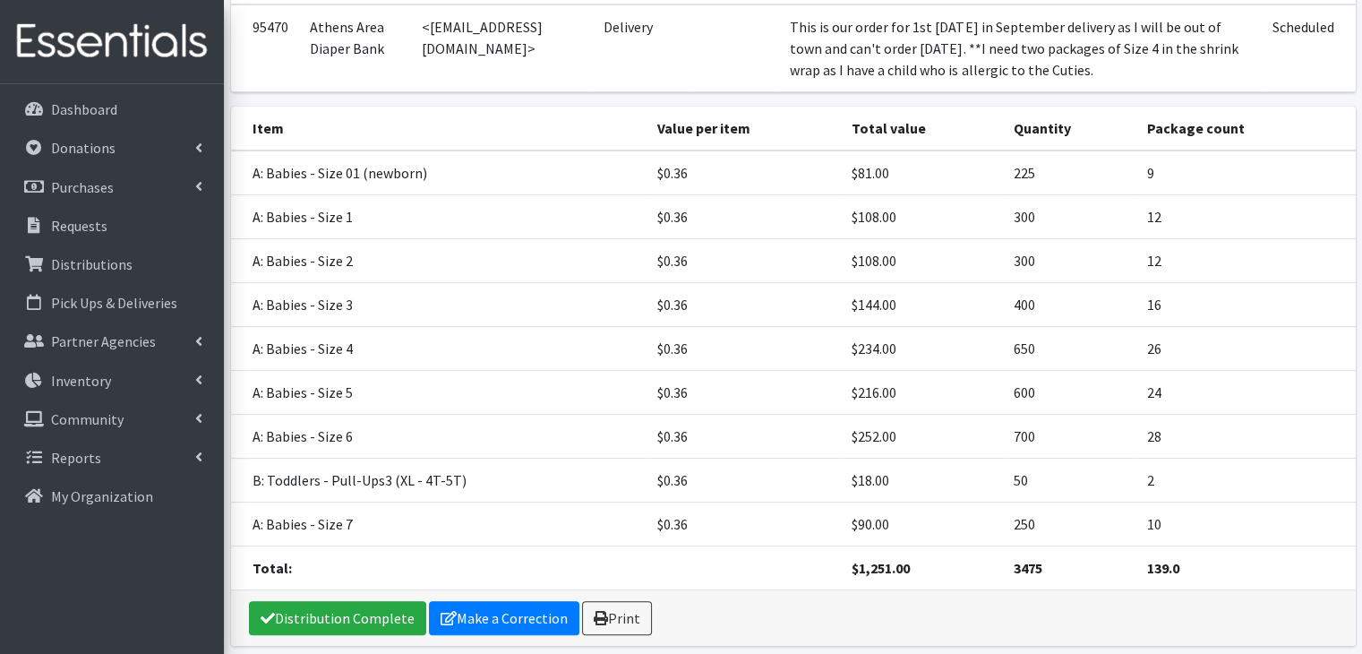
scroll to position [417, 0]
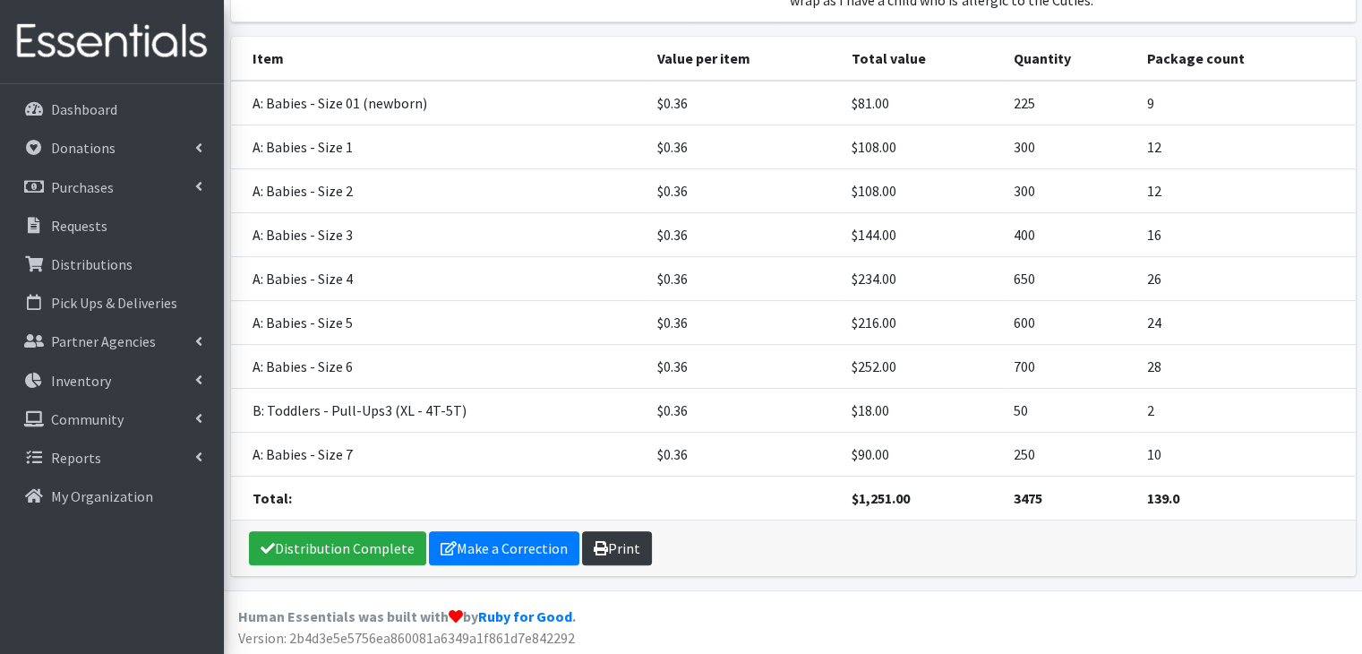
click at [637, 549] on link "Print" at bounding box center [617, 548] width 70 height 34
click at [101, 220] on p "Requests" at bounding box center [79, 226] width 56 height 18
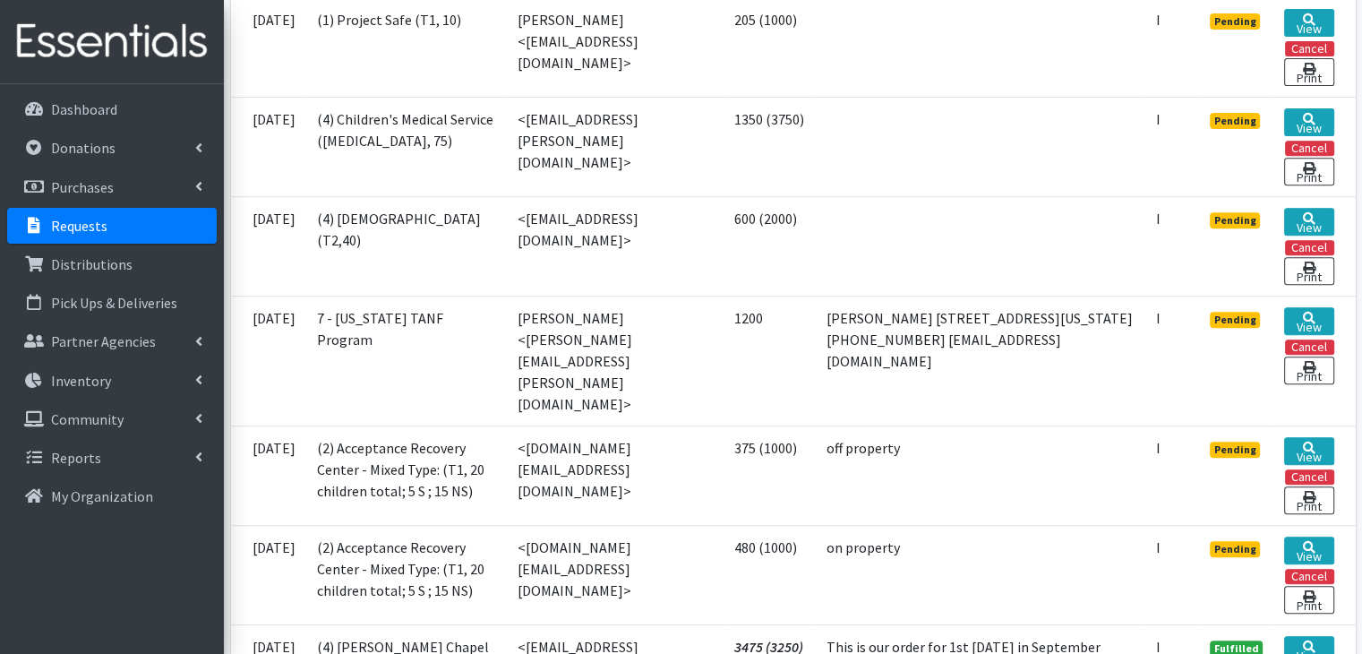
scroll to position [717, 0]
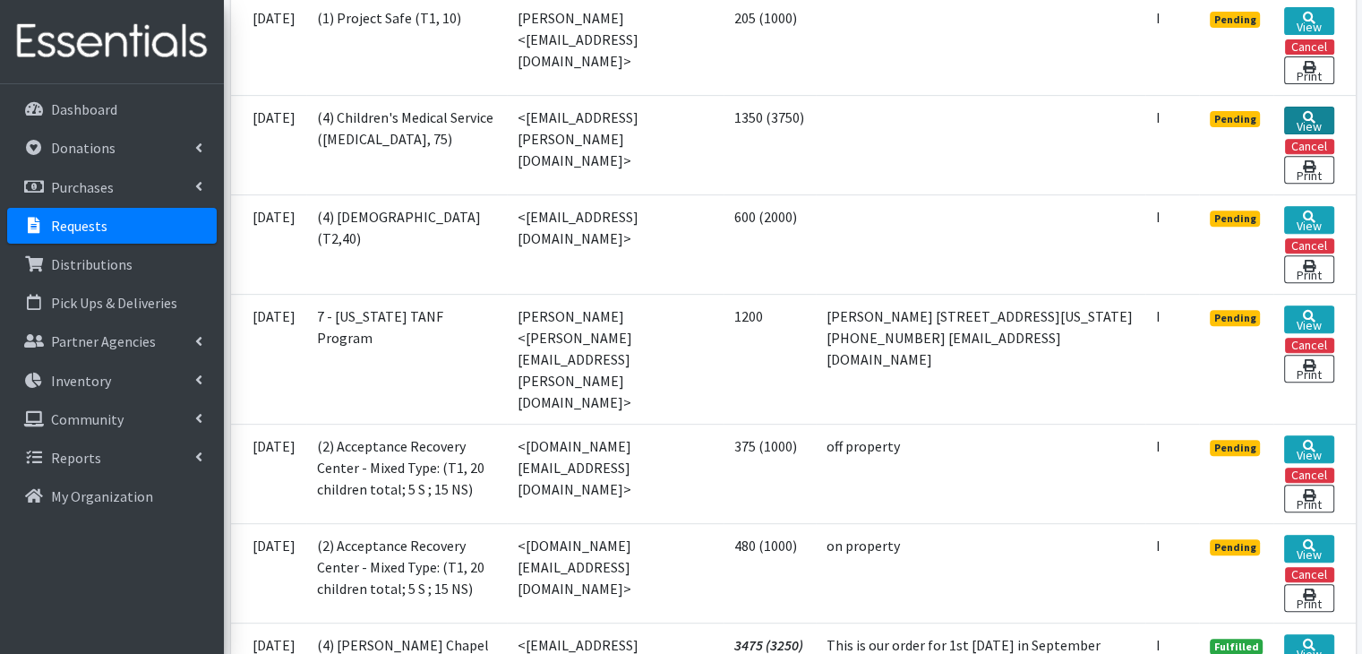
click at [1320, 107] on link "View" at bounding box center [1309, 121] width 49 height 28
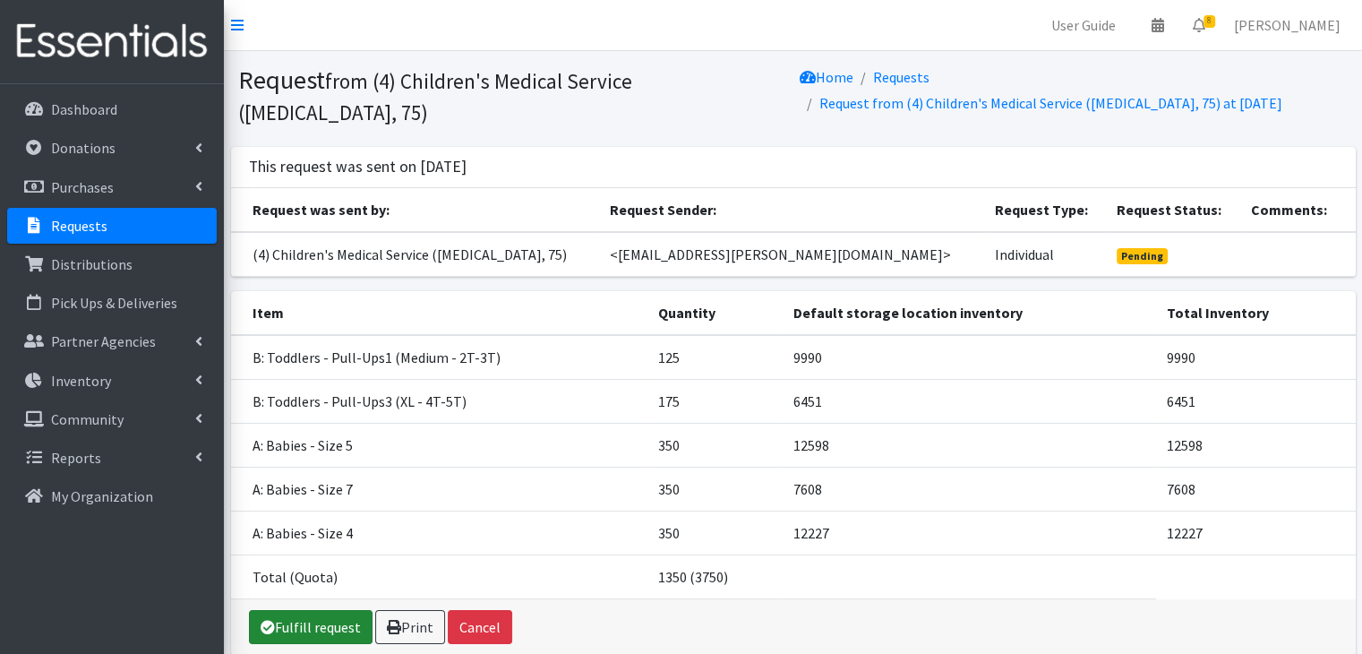
click at [321, 617] on link "Fulfill request" at bounding box center [311, 627] width 124 height 34
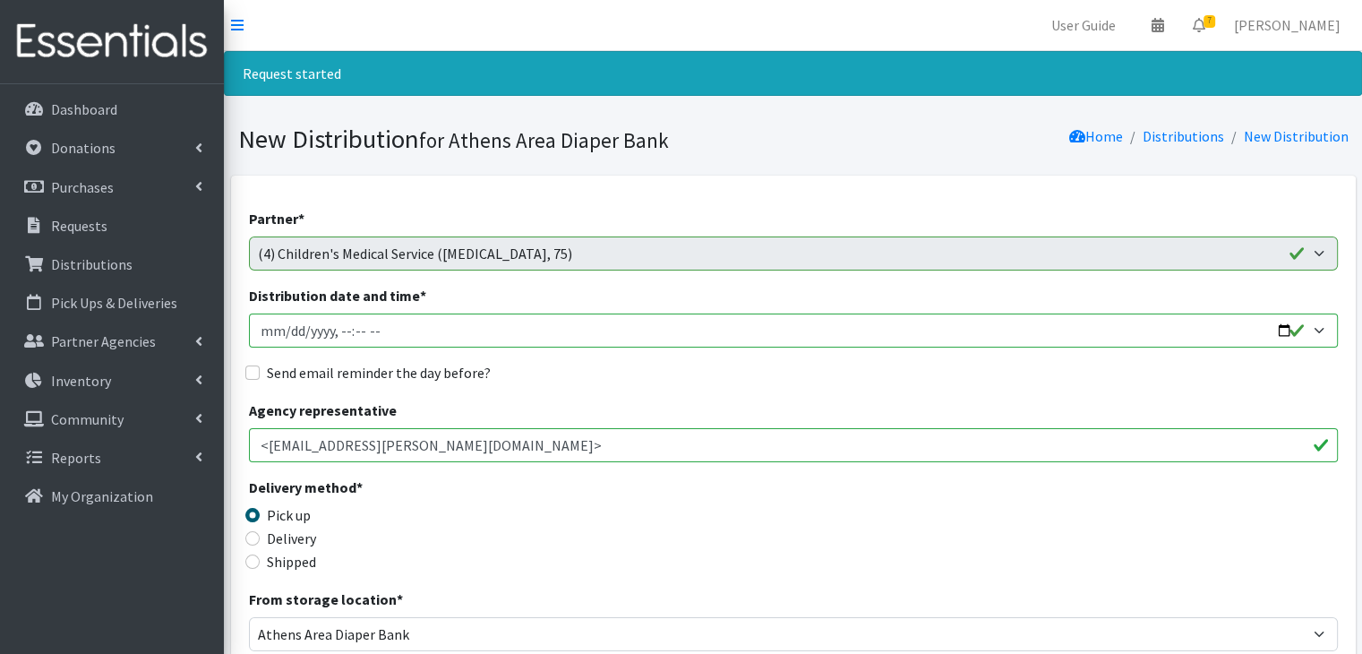
click at [271, 332] on input "Distribution date and time *" at bounding box center [793, 331] width 1089 height 34
type input "[DATE]T23:59"
type input "[DATE]T10:00"
click at [256, 370] on input "Send email reminder the day before?" at bounding box center [252, 372] width 14 height 14
checkbox input "true"
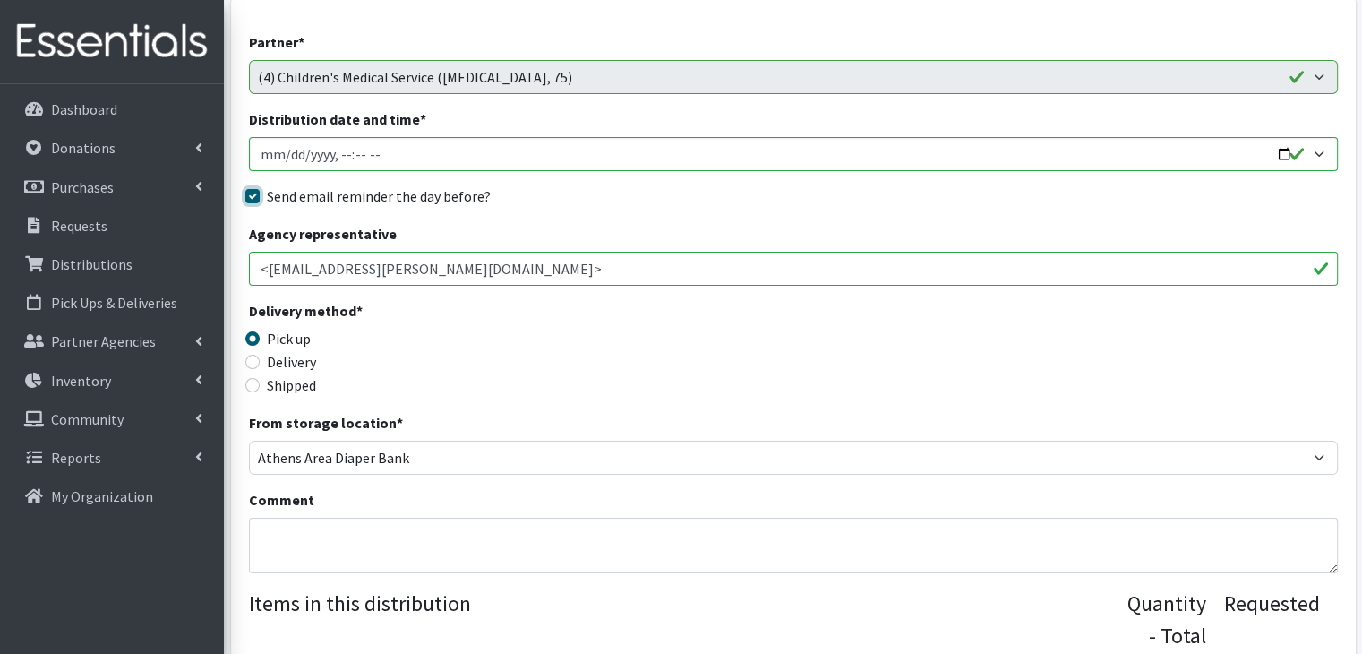
scroll to position [269, 0]
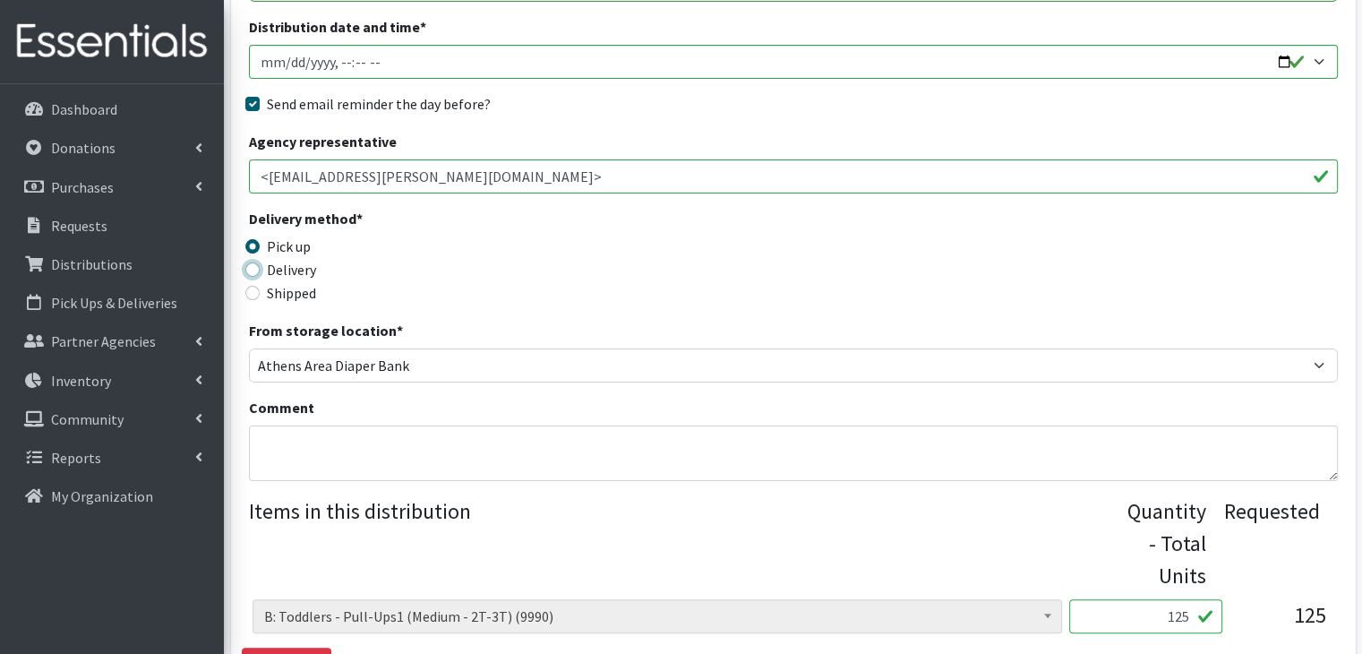
click at [257, 270] on input "Delivery" at bounding box center [252, 269] width 14 height 14
radio input "true"
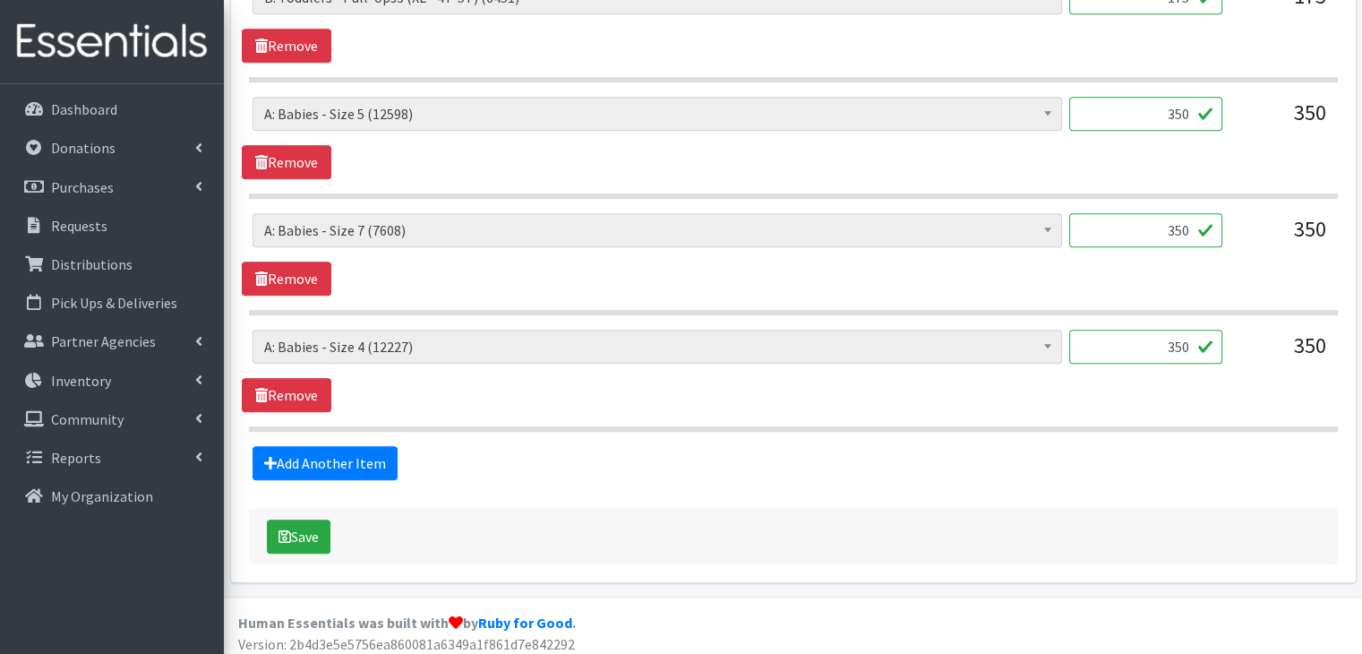
scroll to position [1010, 0]
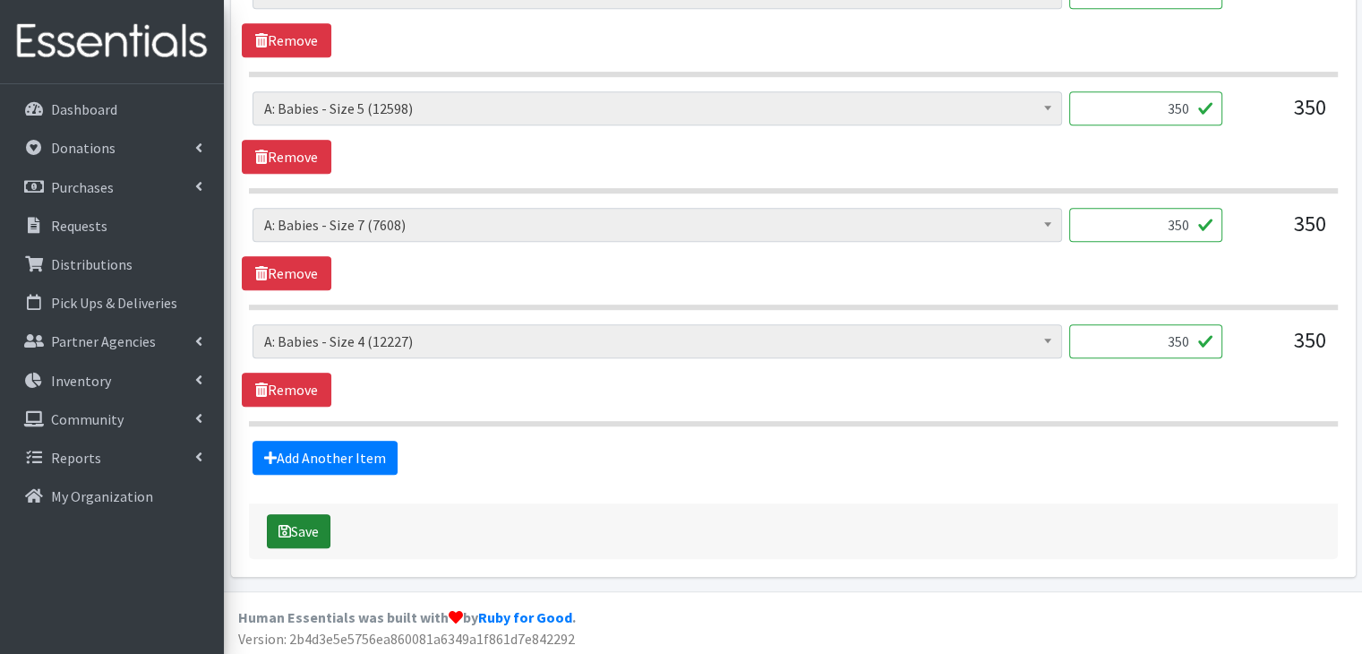
click at [312, 524] on button "Save" at bounding box center [299, 531] width 64 height 34
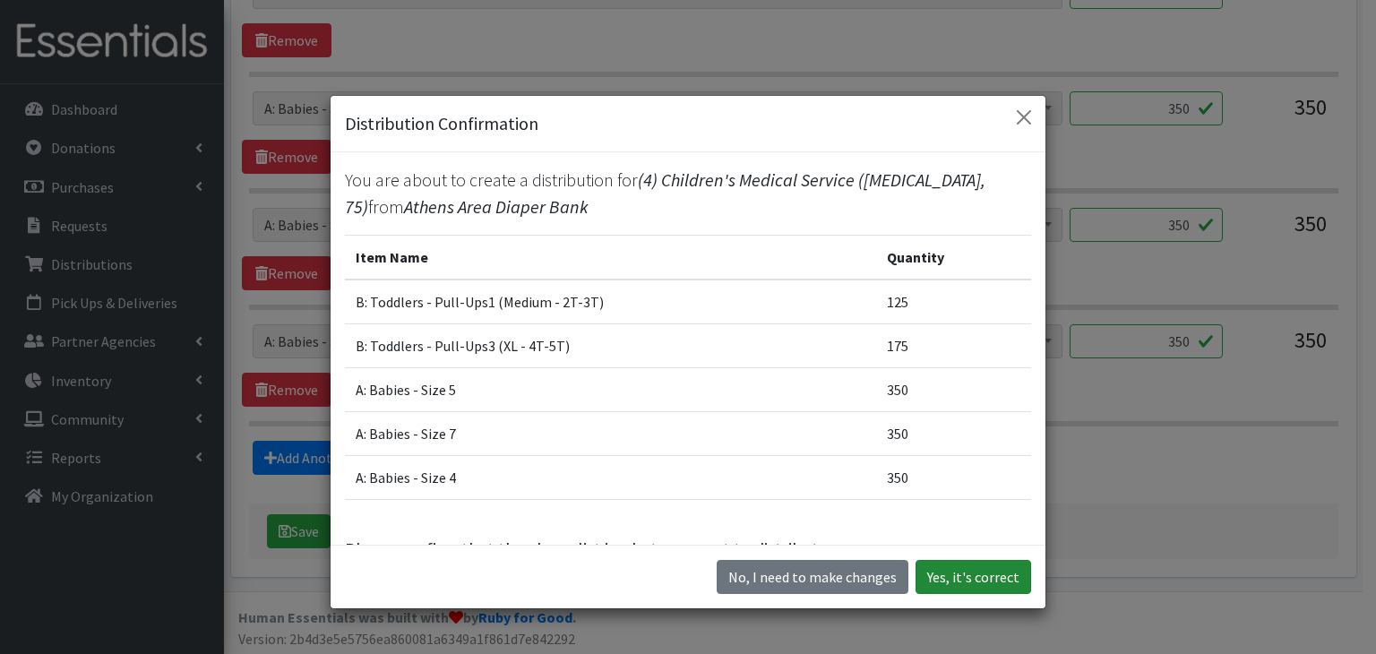
click at [995, 577] on button "Yes, it's correct" at bounding box center [973, 577] width 116 height 34
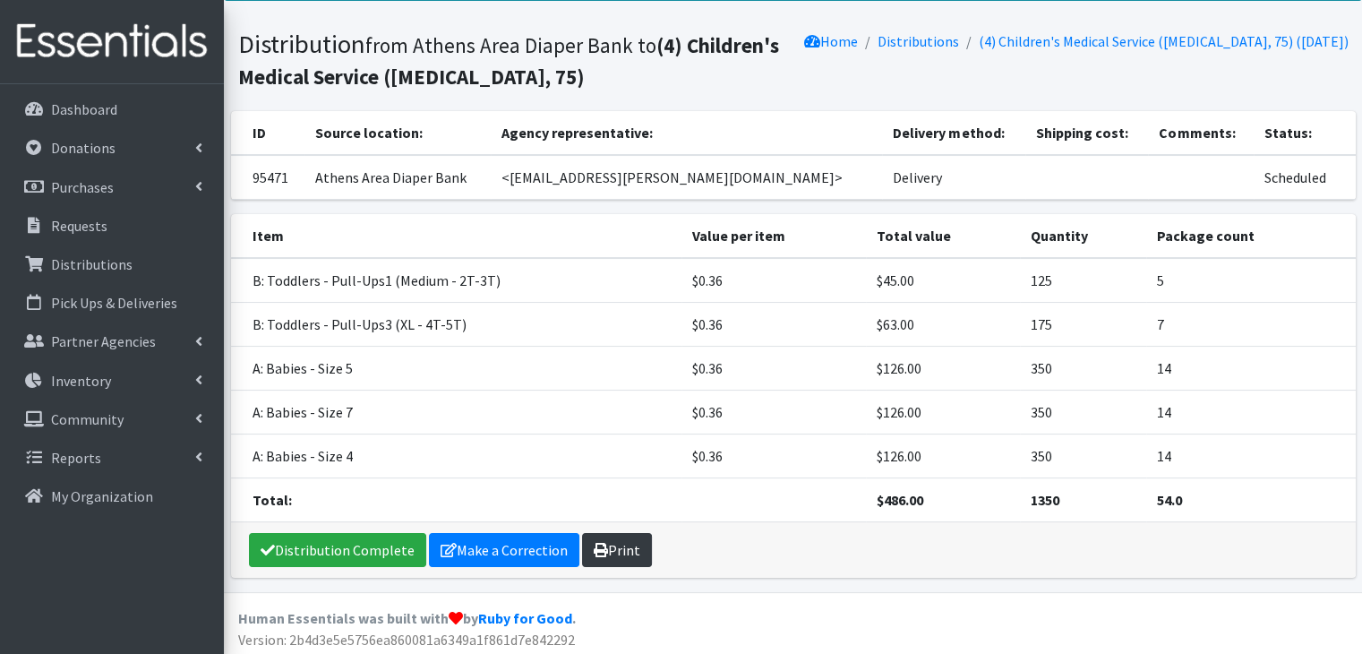
scroll to position [178, 0]
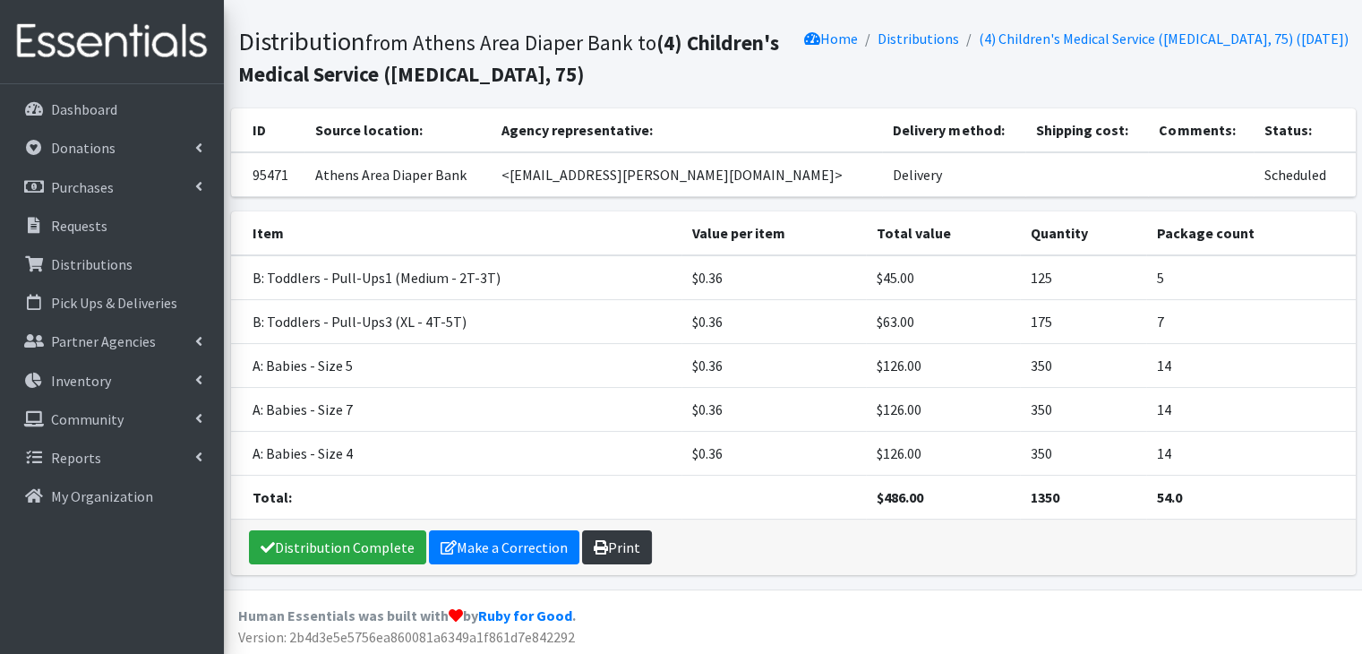
click at [609, 534] on link "Print" at bounding box center [617, 547] width 70 height 34
click at [89, 227] on p "Requests" at bounding box center [79, 226] width 56 height 18
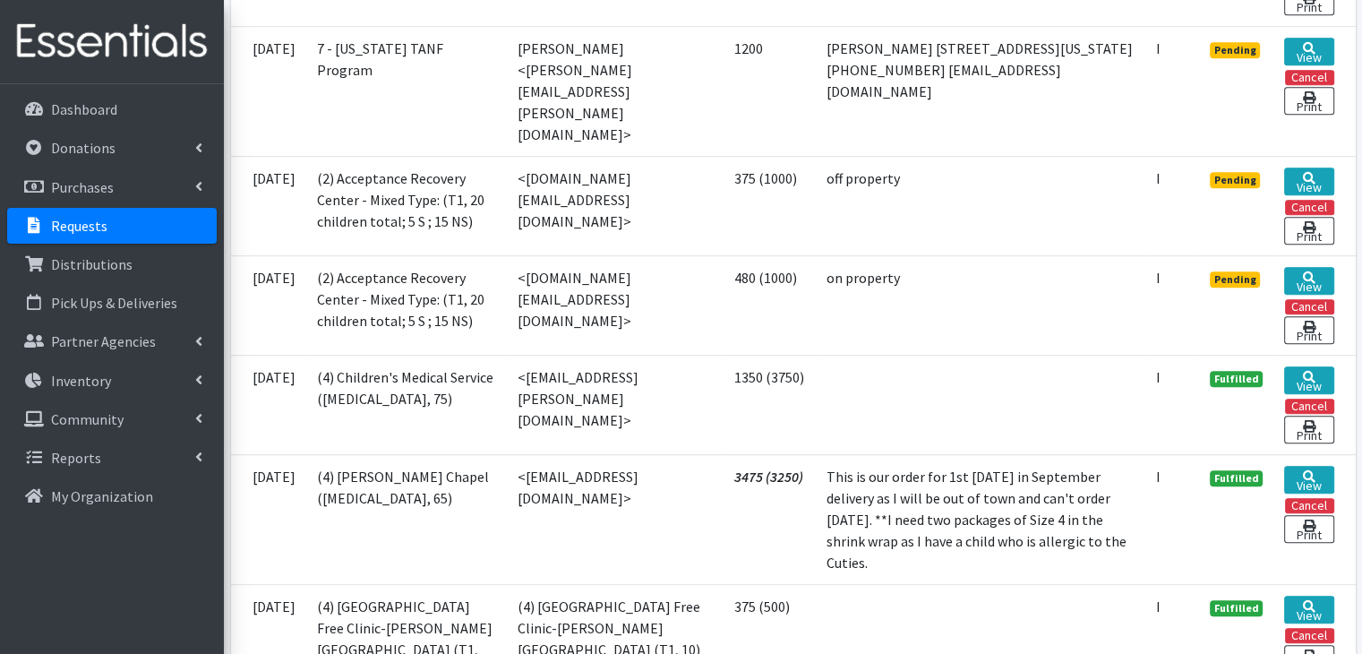
scroll to position [896, 0]
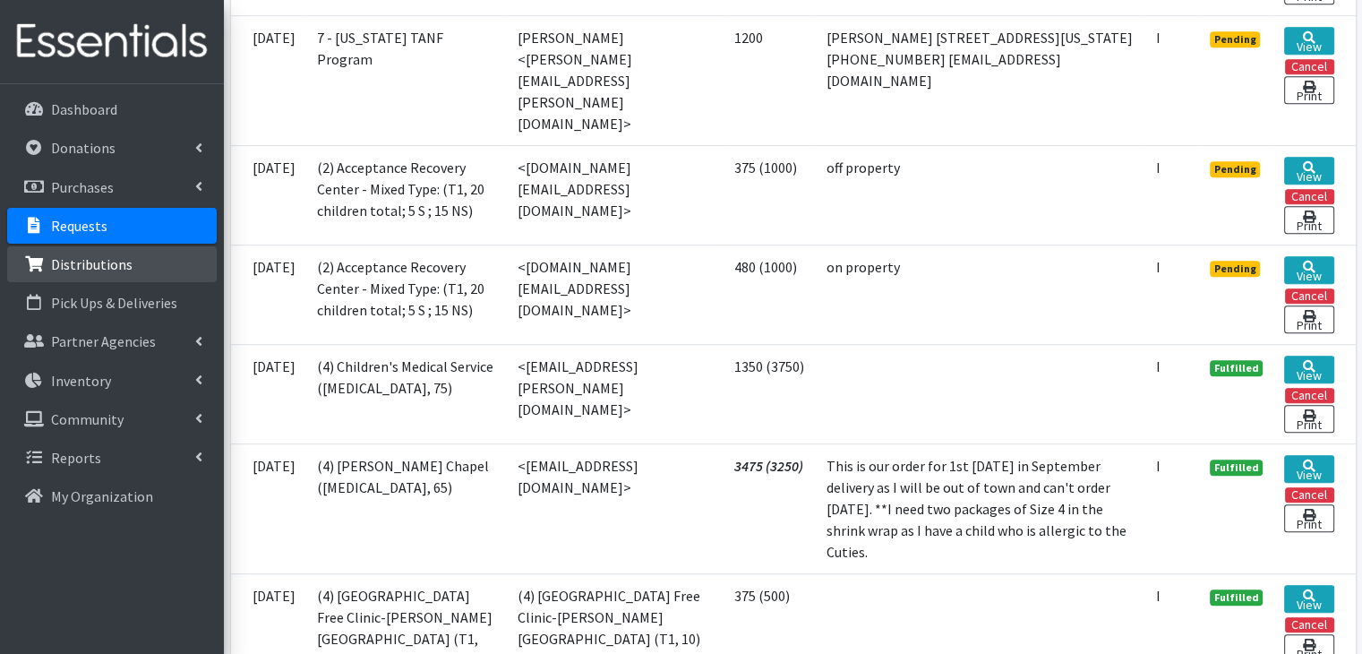
click at [90, 259] on p "Distributions" at bounding box center [92, 264] width 82 height 18
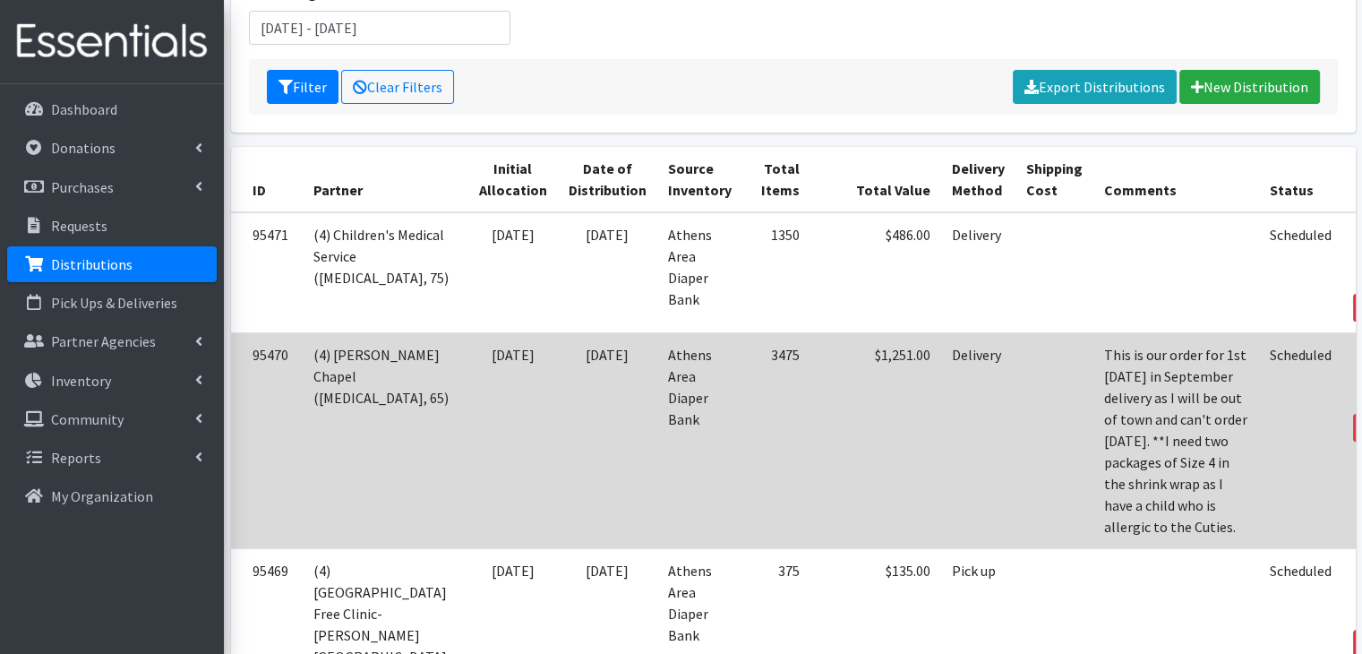
scroll to position [269, 0]
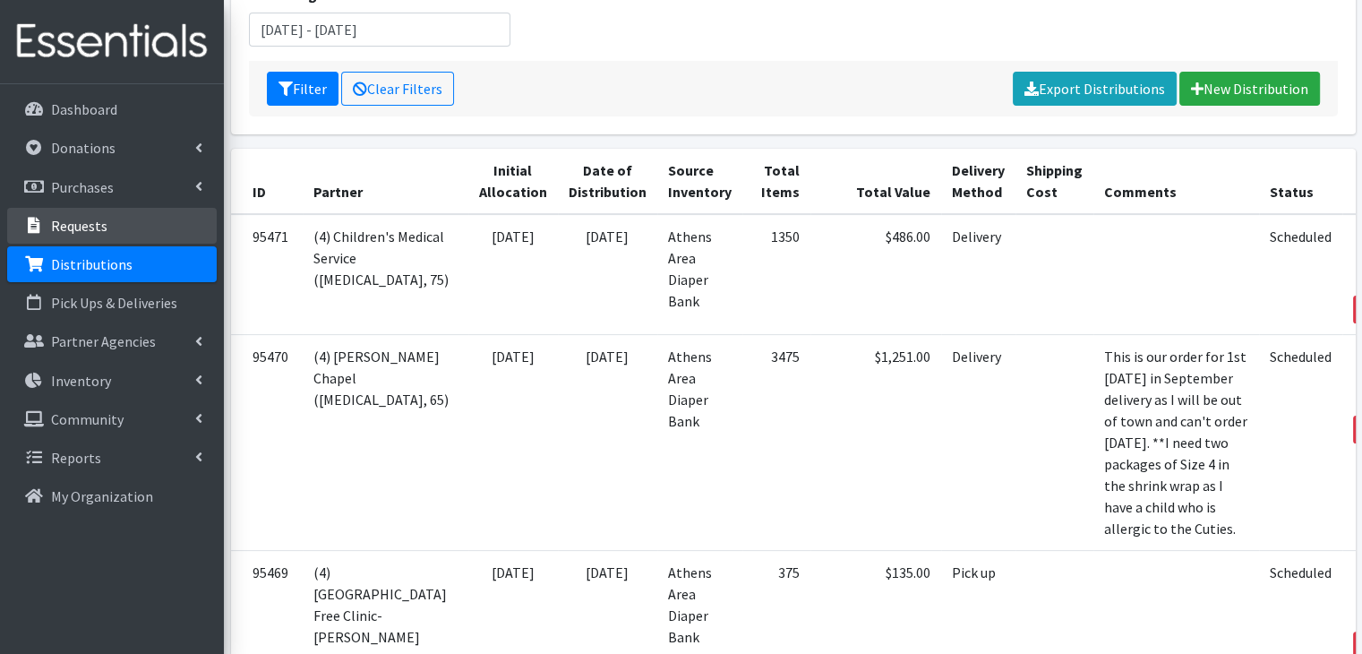
click at [99, 233] on p "Requests" at bounding box center [79, 226] width 56 height 18
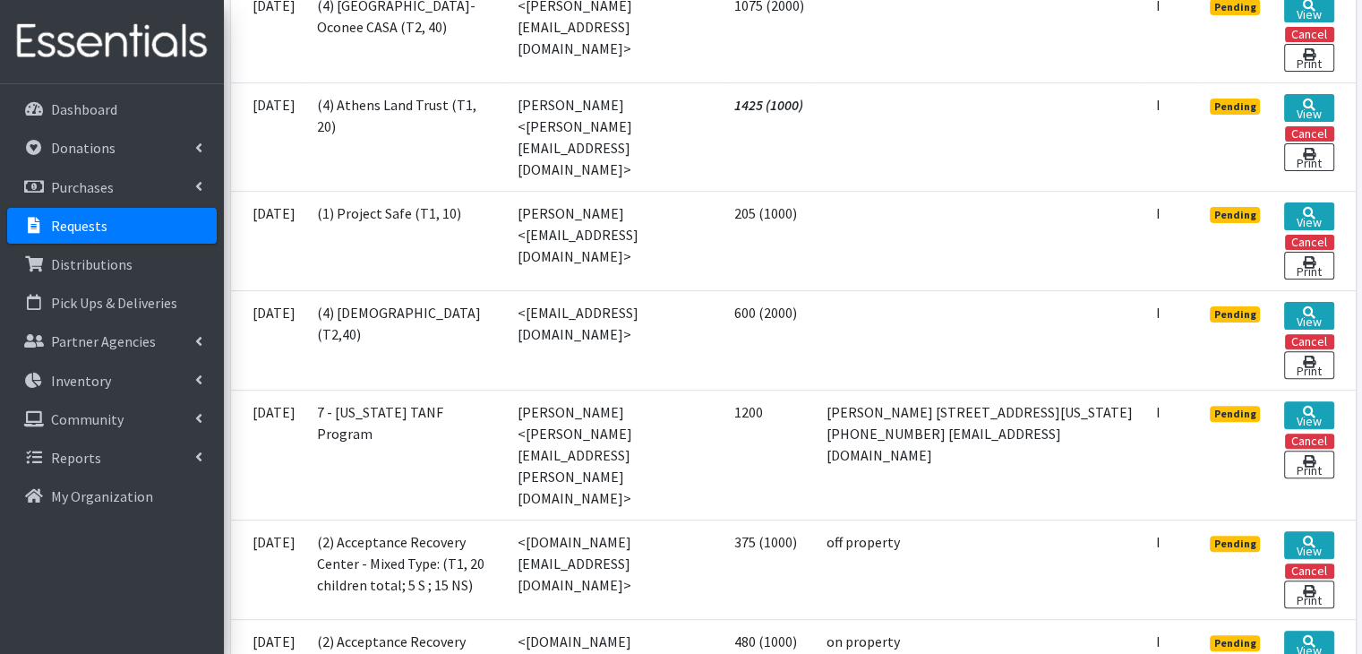
scroll to position [627, 0]
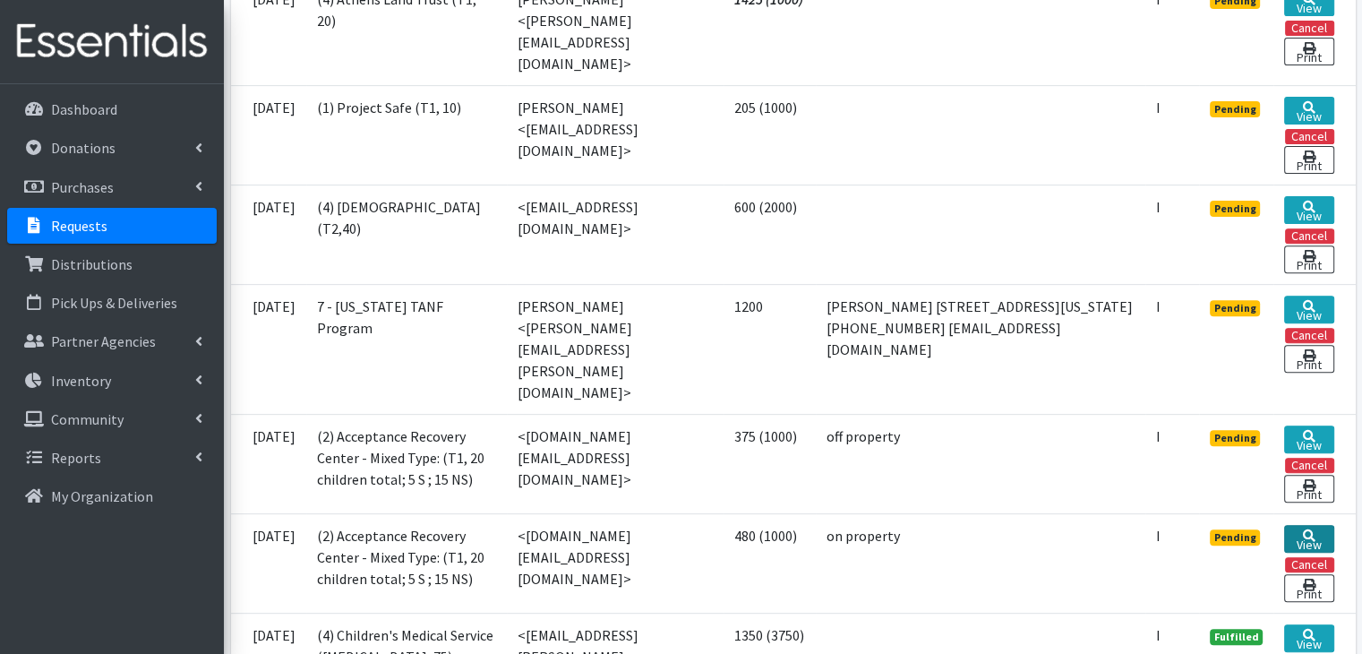
click at [1309, 529] on icon at bounding box center [1309, 535] width 13 height 13
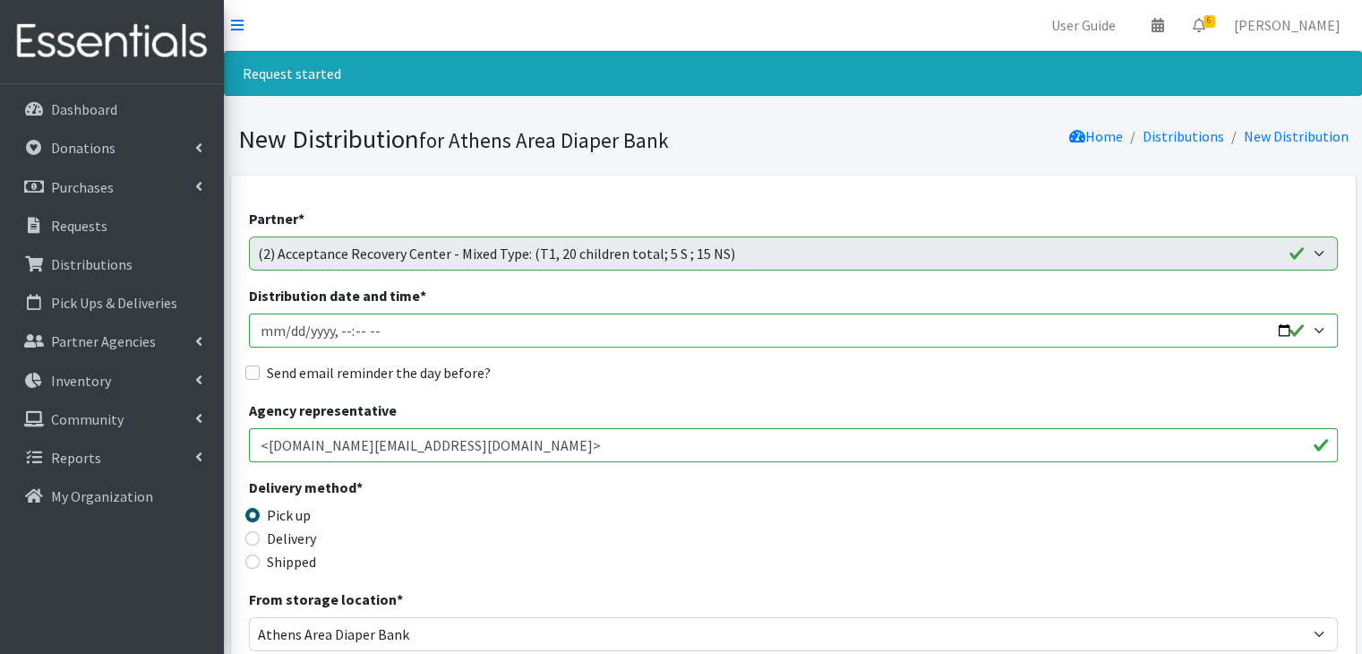
click at [258, 334] on input "Distribution date and time *" at bounding box center [793, 331] width 1089 height 34
type input "[DATE]T23:59"
type input "[DATE]T10:00"
click at [254, 374] on input "Send email reminder the day before?" at bounding box center [252, 372] width 14 height 14
checkbox input "true"
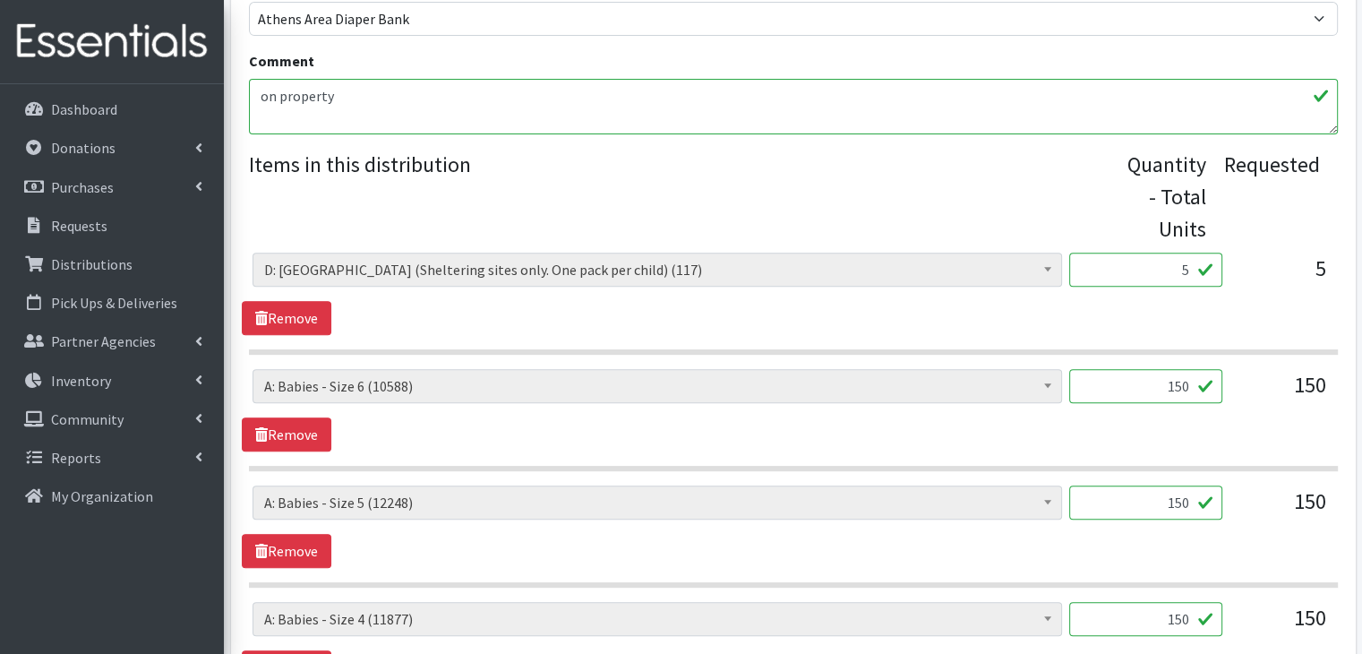
scroll to position [627, 0]
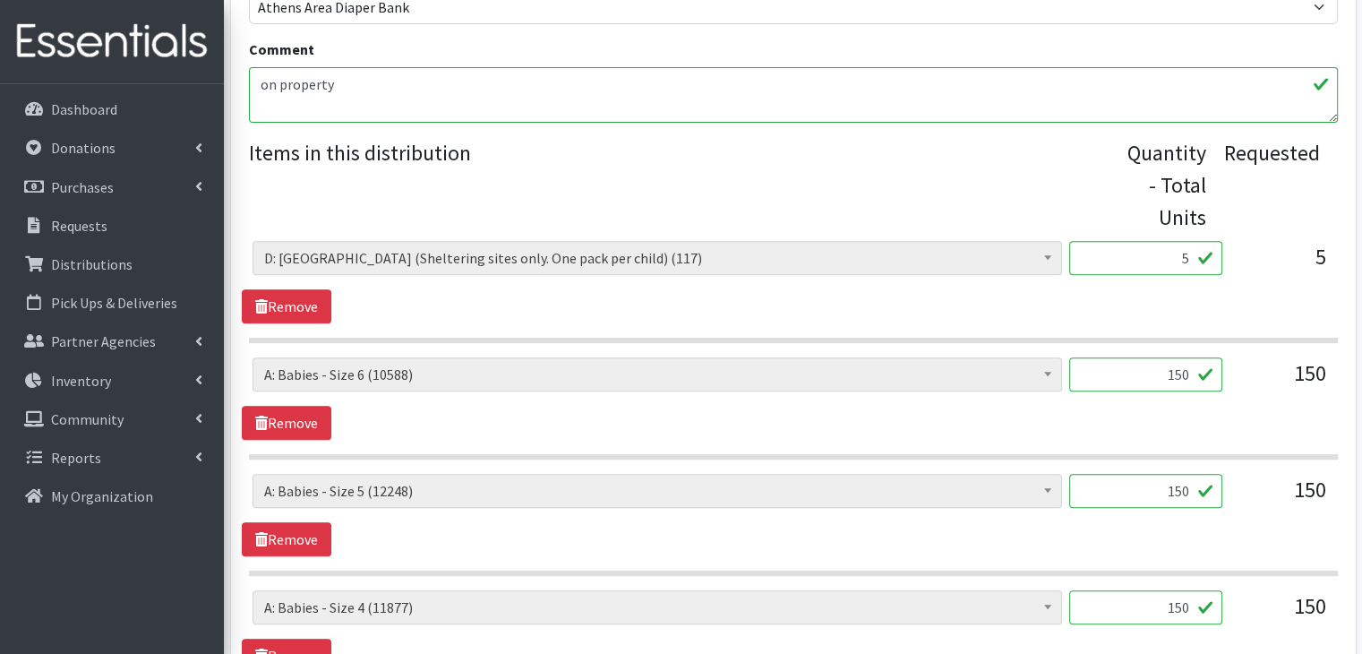
drag, startPoint x: 1149, startPoint y: 377, endPoint x: 1233, endPoint y: 366, distance: 84.0
click at [1233, 366] on div "A: Babies - Size 0 (Preemie) (6863) A: Babies - Size 01 (newborn) (12261) A: Ba…" at bounding box center [793, 381] width 1081 height 48
type input "300"
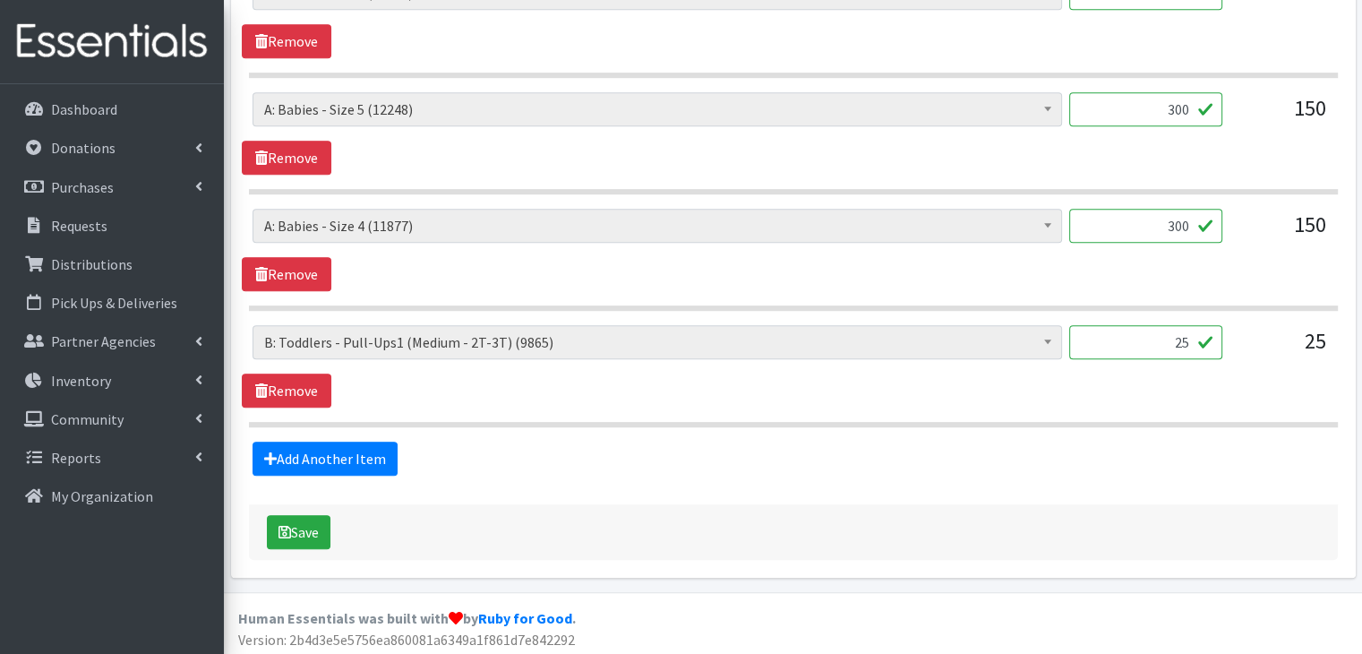
scroll to position [1010, 0]
type input "50"
click at [293, 522] on button "Save" at bounding box center [299, 531] width 64 height 34
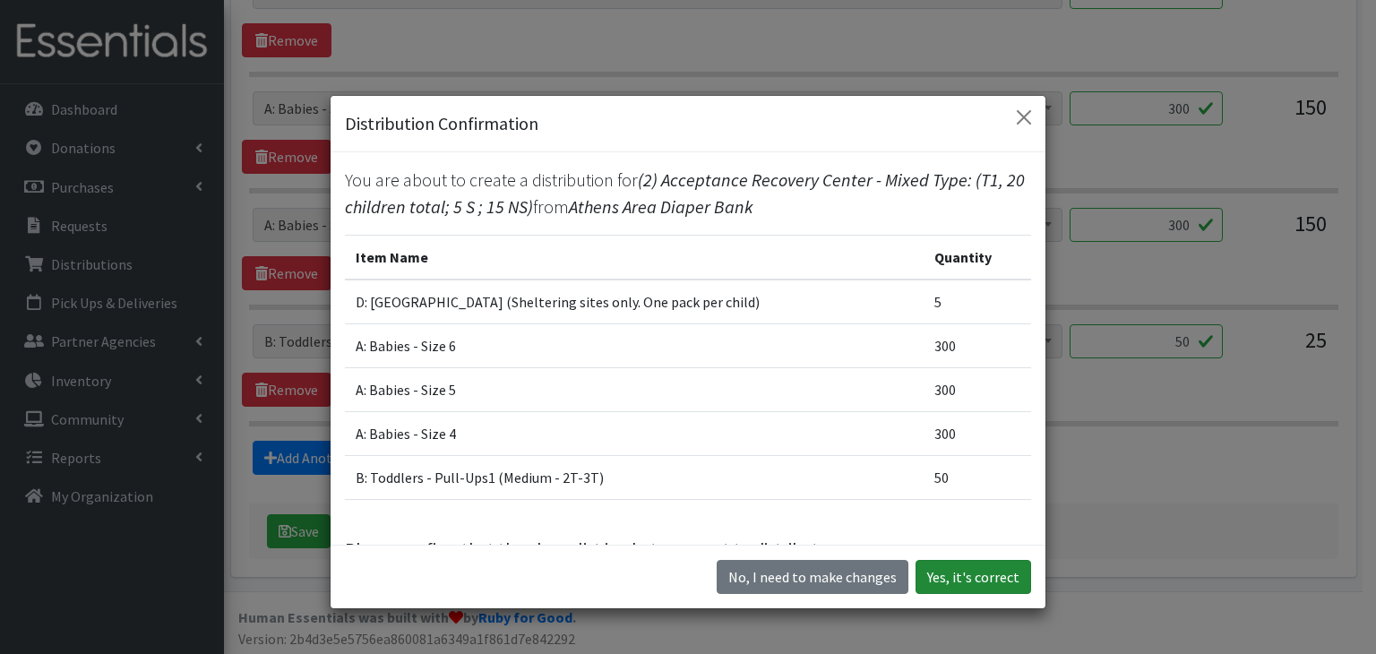
click at [977, 574] on button "Yes, it's correct" at bounding box center [973, 577] width 116 height 34
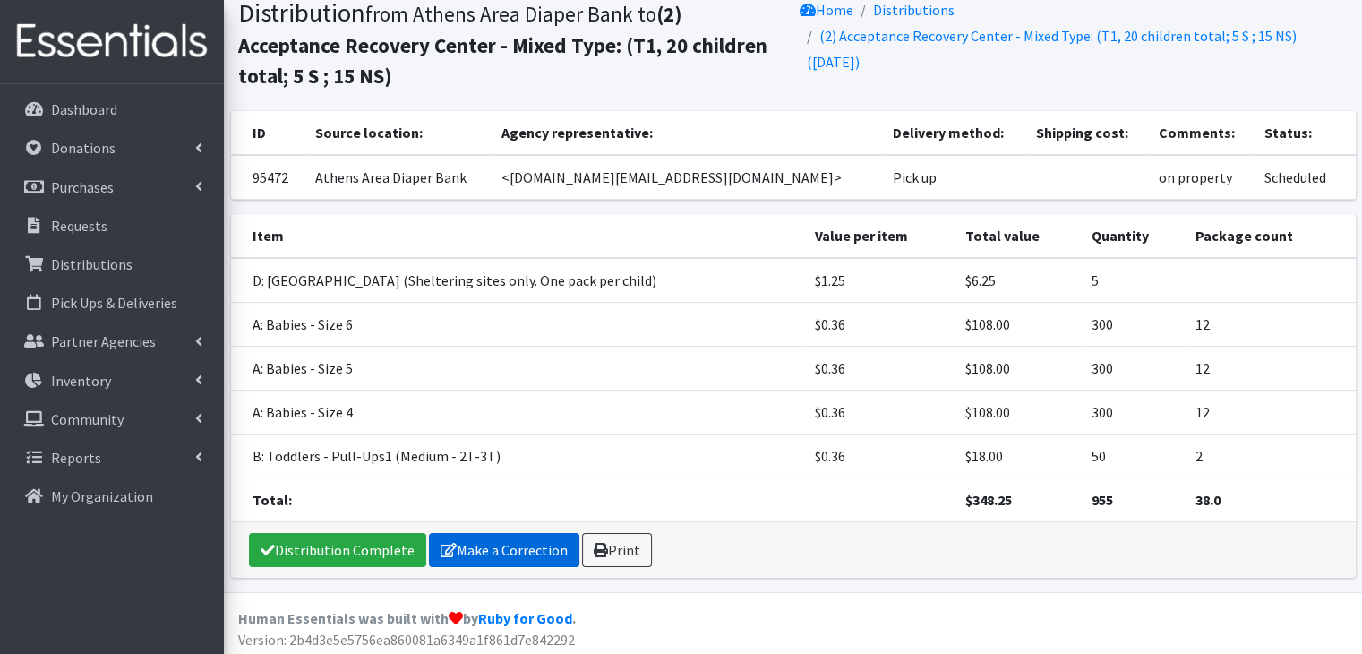
scroll to position [187, 0]
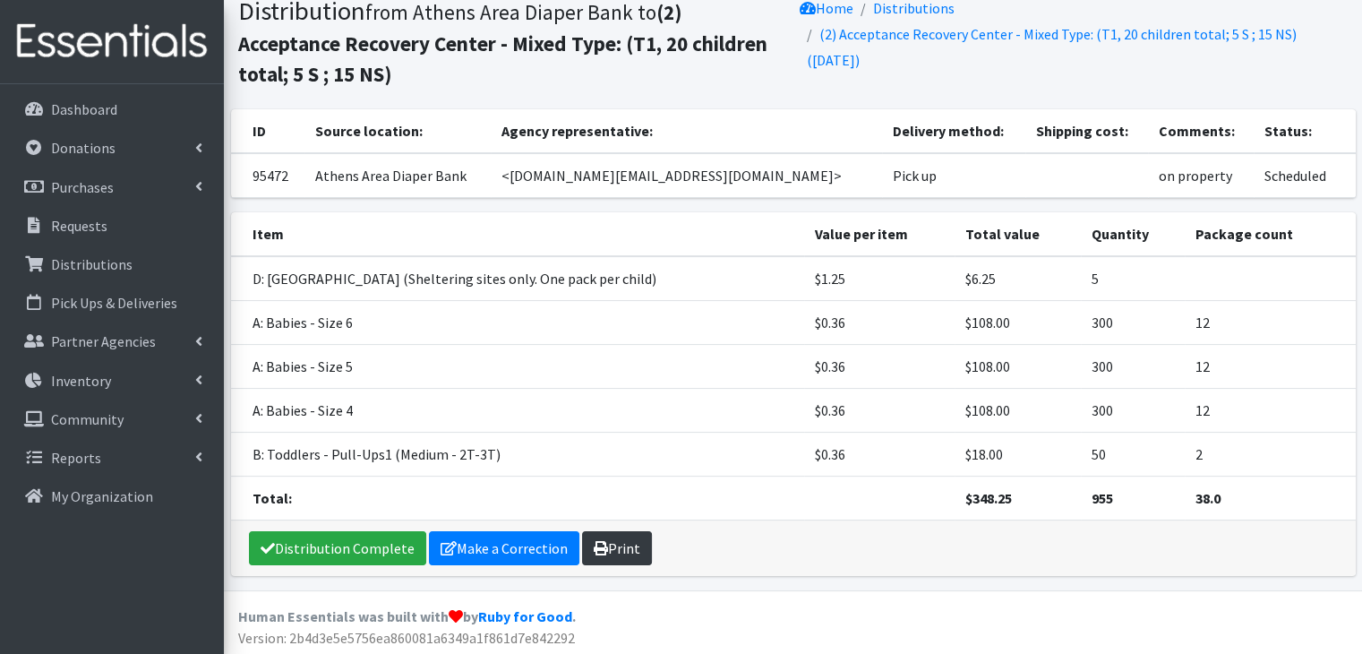
click at [613, 535] on link "Print" at bounding box center [617, 548] width 70 height 34
click at [97, 231] on p "Requests" at bounding box center [79, 226] width 56 height 18
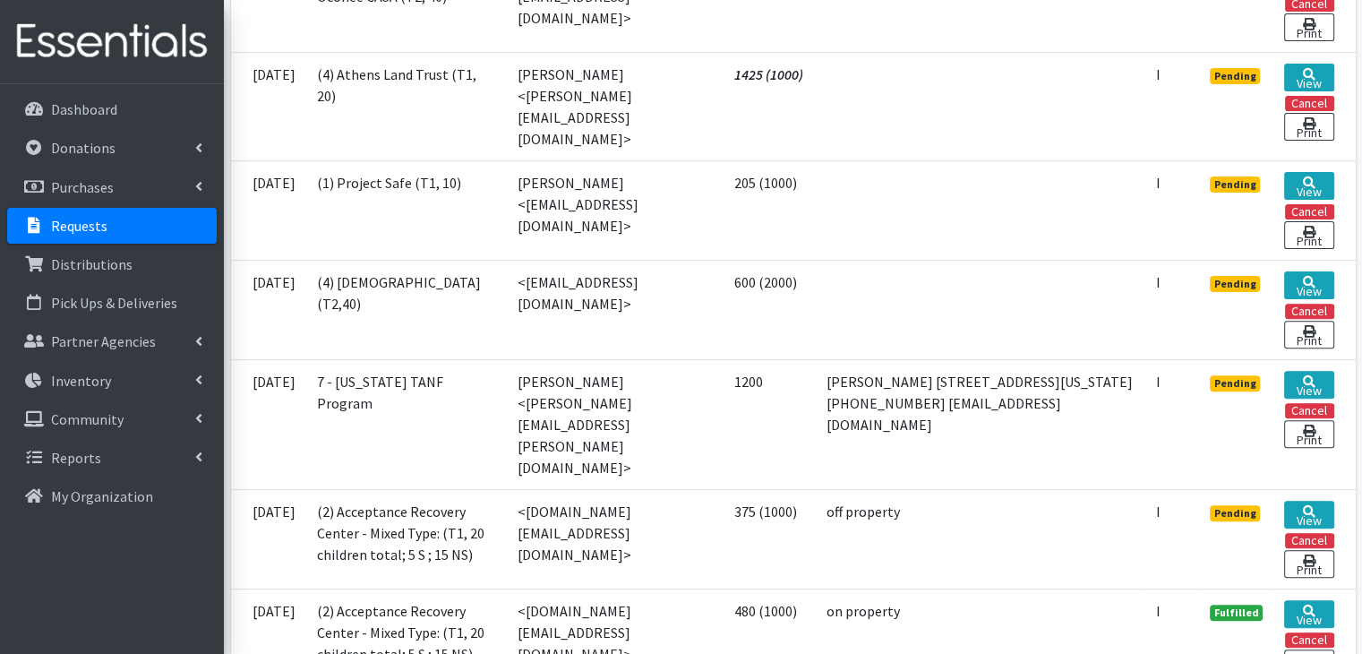
scroll to position [627, 0]
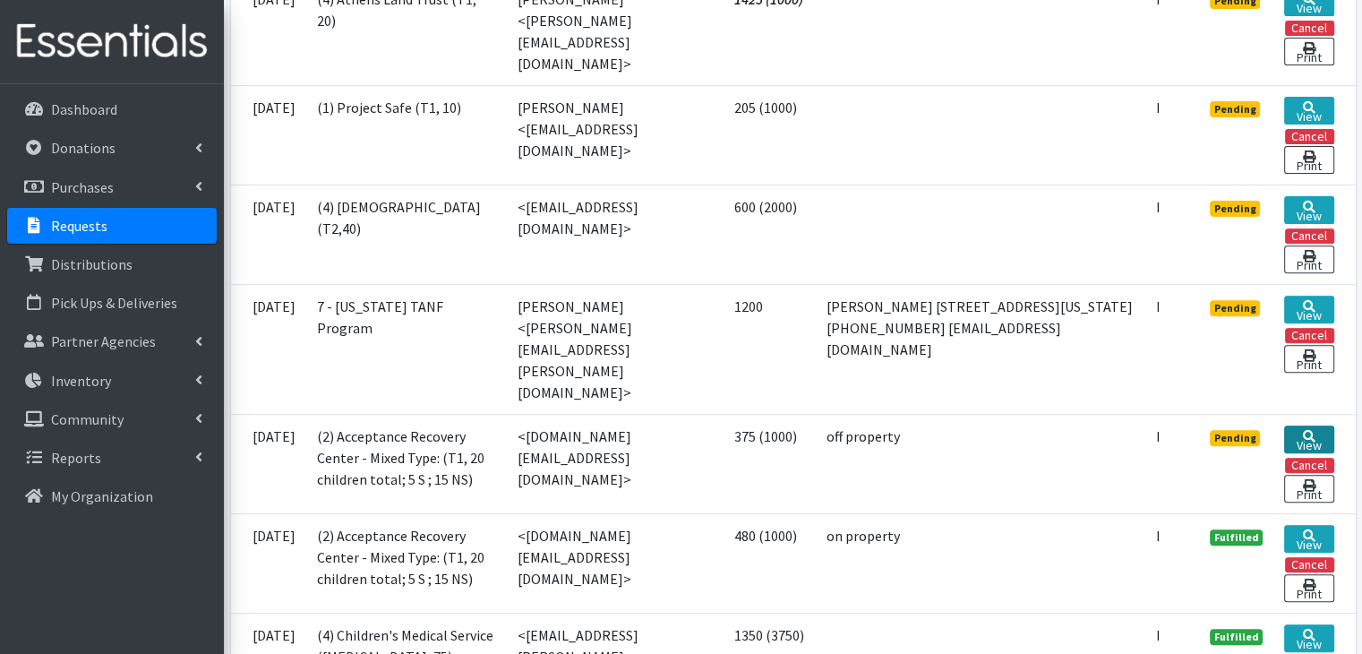
click at [1313, 430] on icon at bounding box center [1309, 436] width 13 height 13
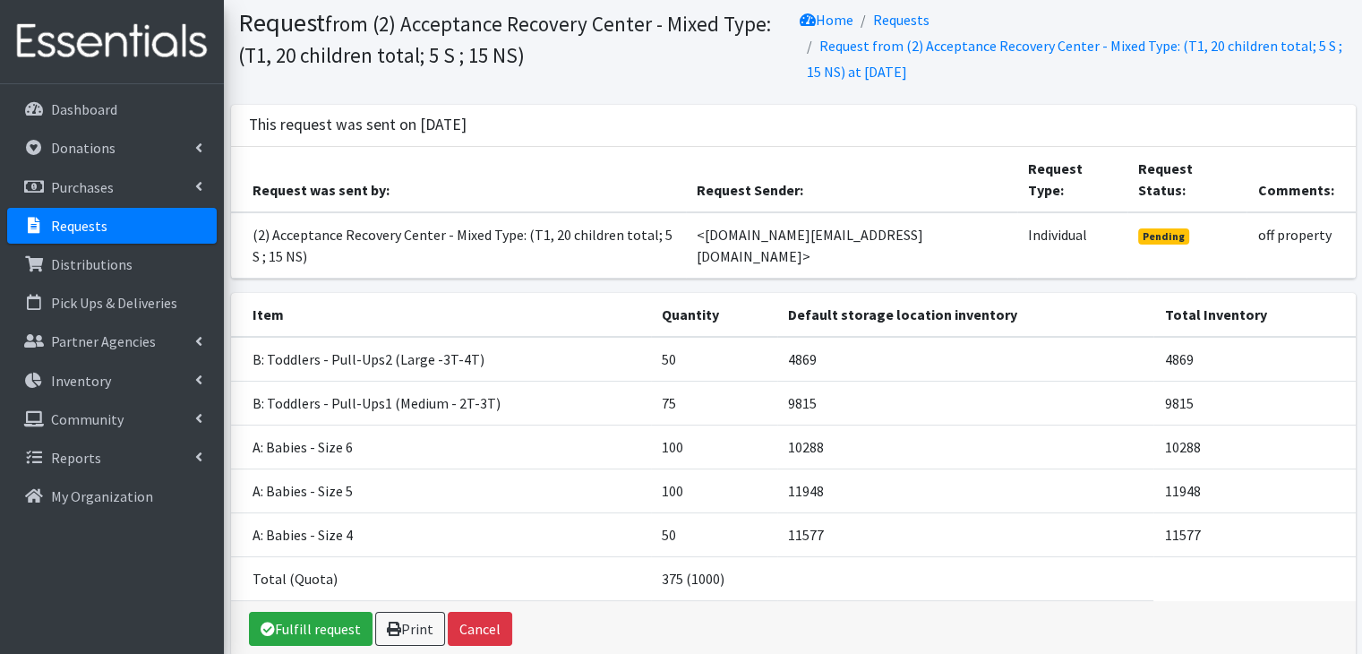
scroll to position [90, 0]
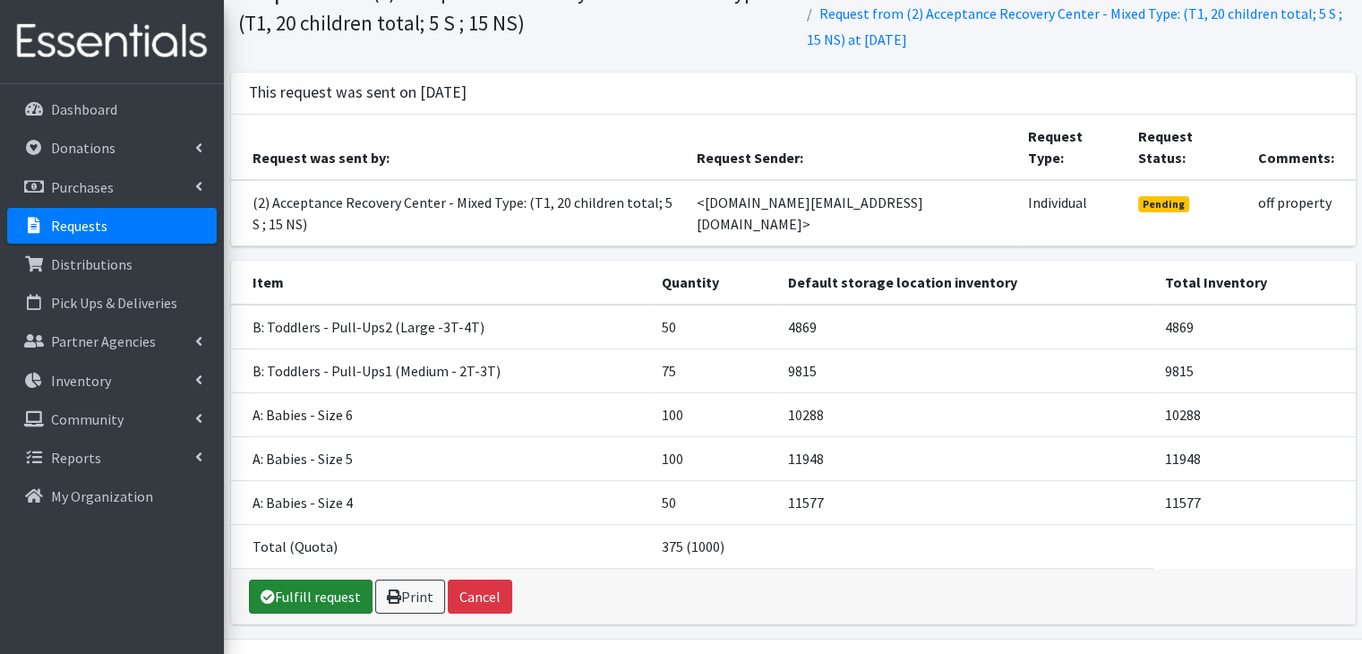
click at [292, 580] on link "Fulfill request" at bounding box center [311, 597] width 124 height 34
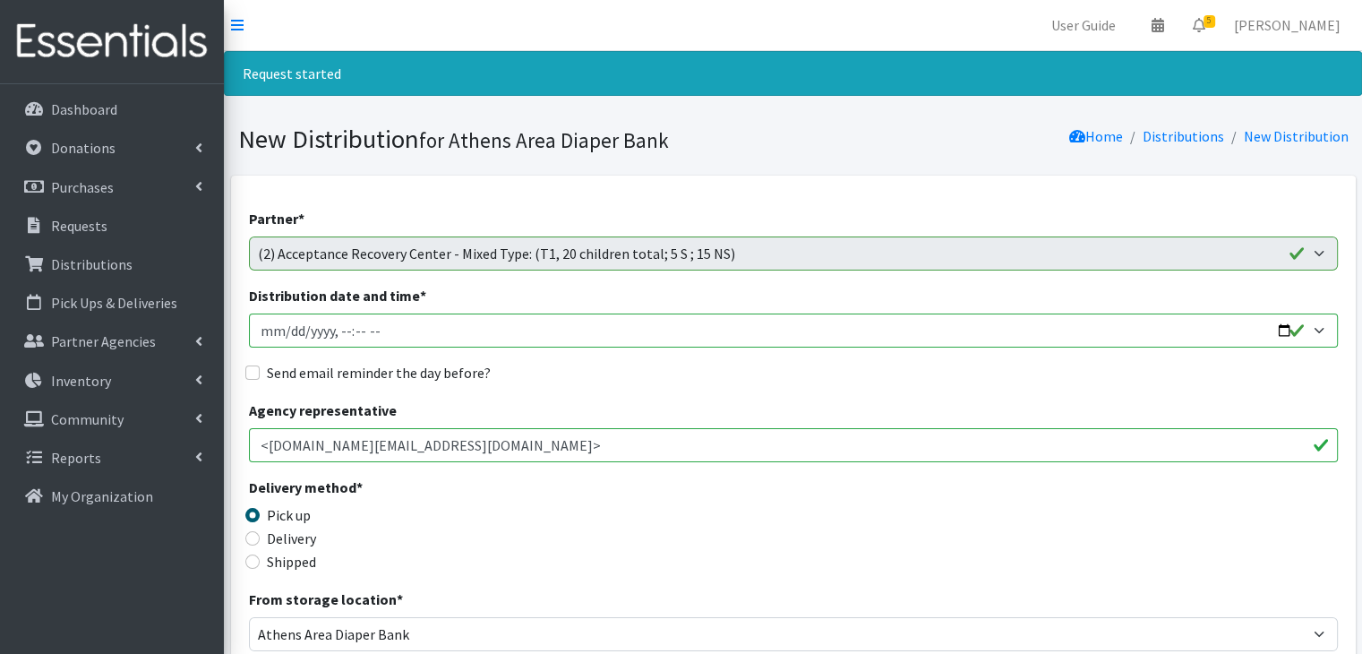
click at [265, 335] on input "Distribution date and time *" at bounding box center [793, 331] width 1089 height 34
type input "[DATE]T23:59"
type input "[DATE]T10:00"
click at [247, 370] on input "Send email reminder the day before?" at bounding box center [252, 372] width 14 height 14
checkbox input "true"
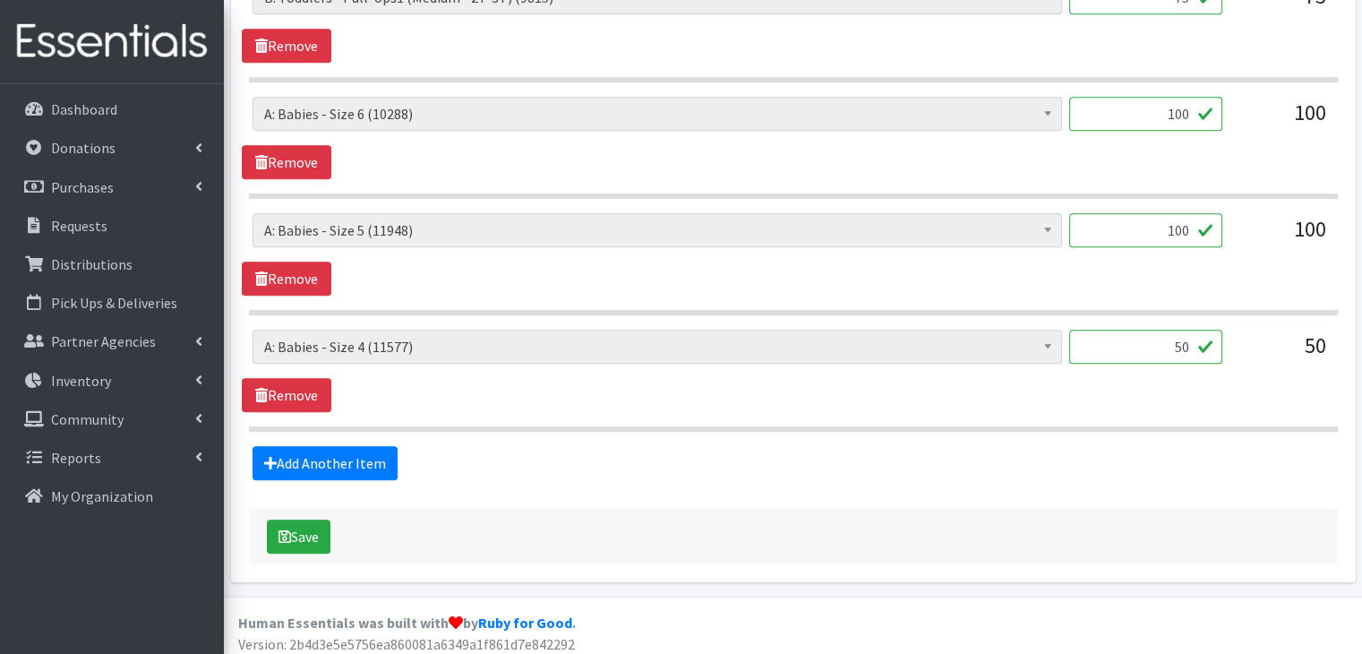
scroll to position [1010, 0]
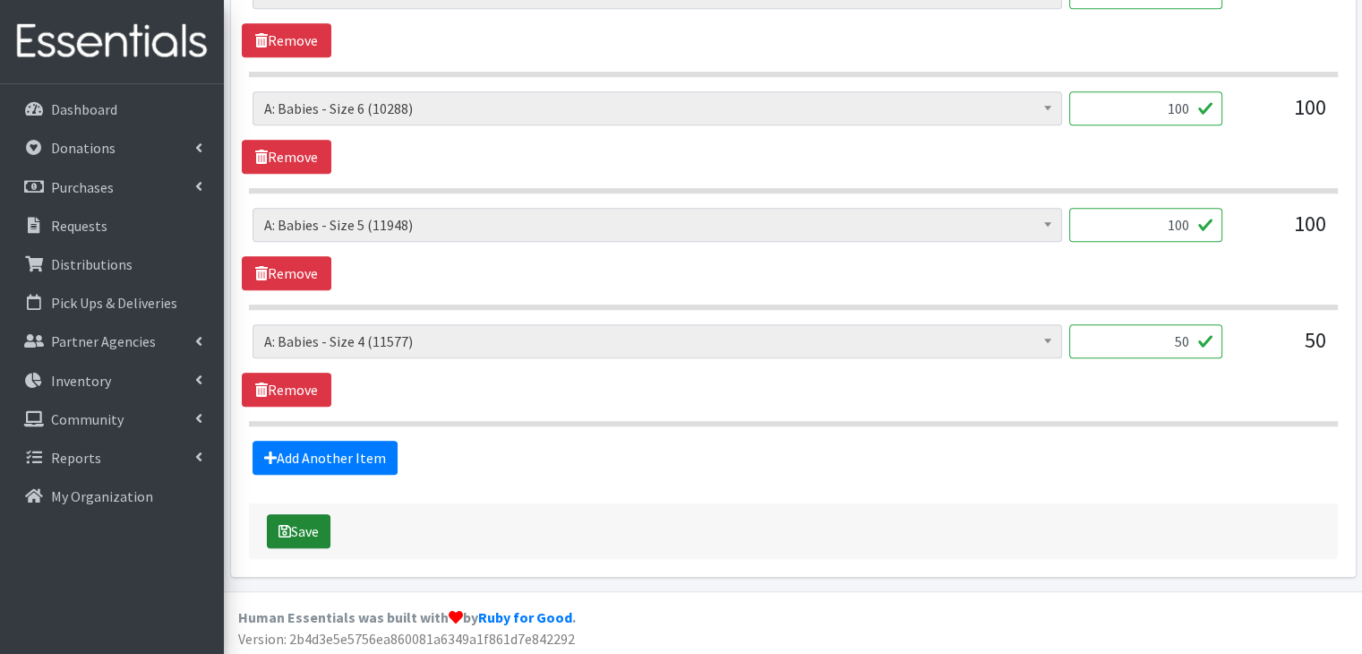
click at [314, 524] on button "Save" at bounding box center [299, 531] width 64 height 34
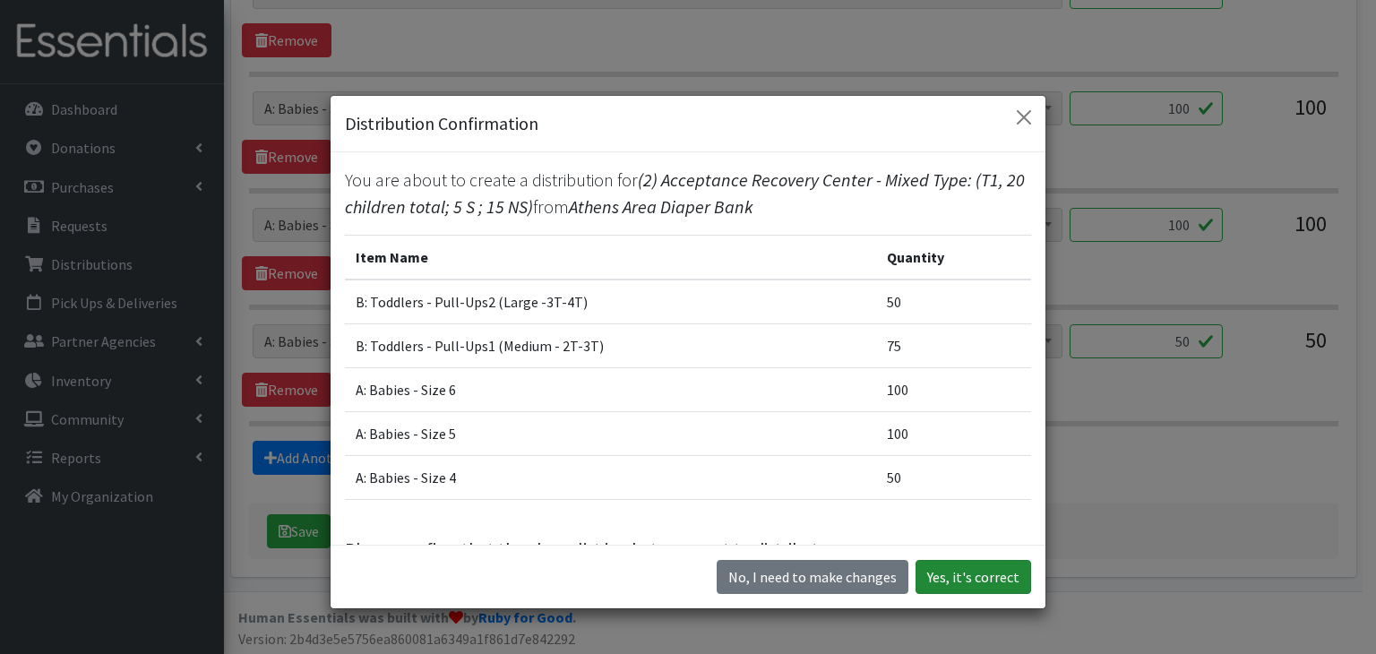
click at [984, 577] on button "Yes, it's correct" at bounding box center [973, 577] width 116 height 34
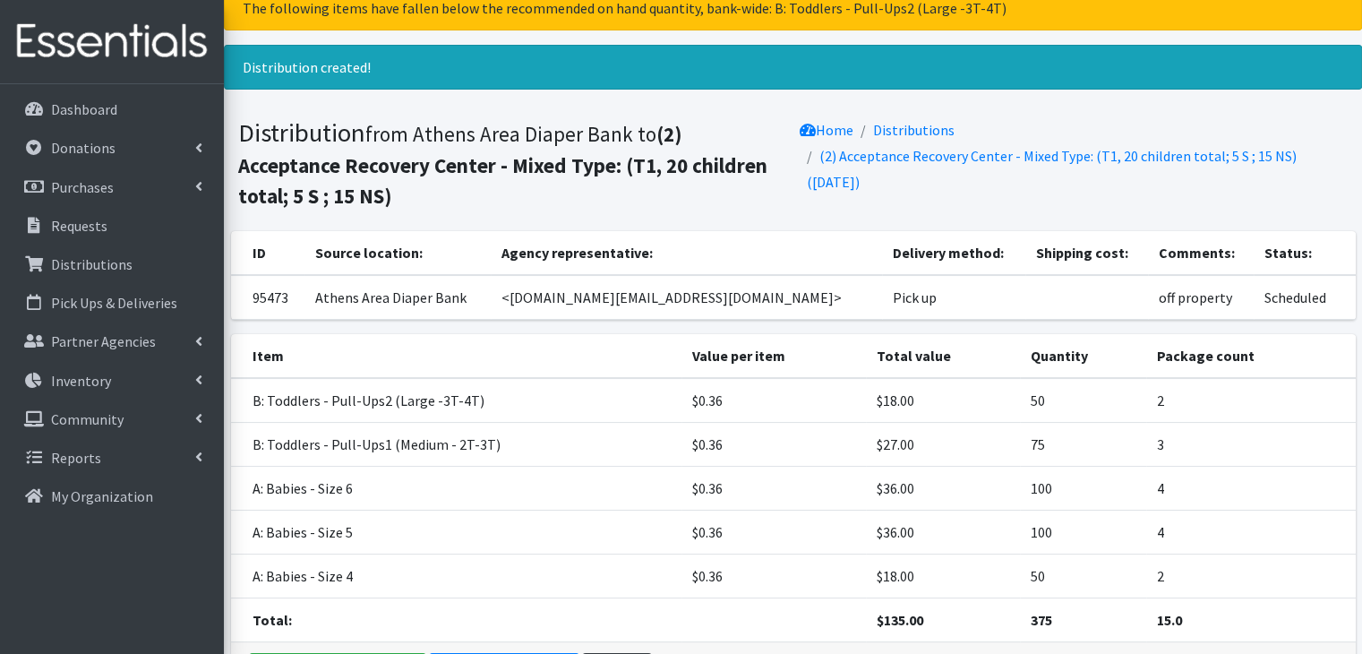
scroll to position [179, 0]
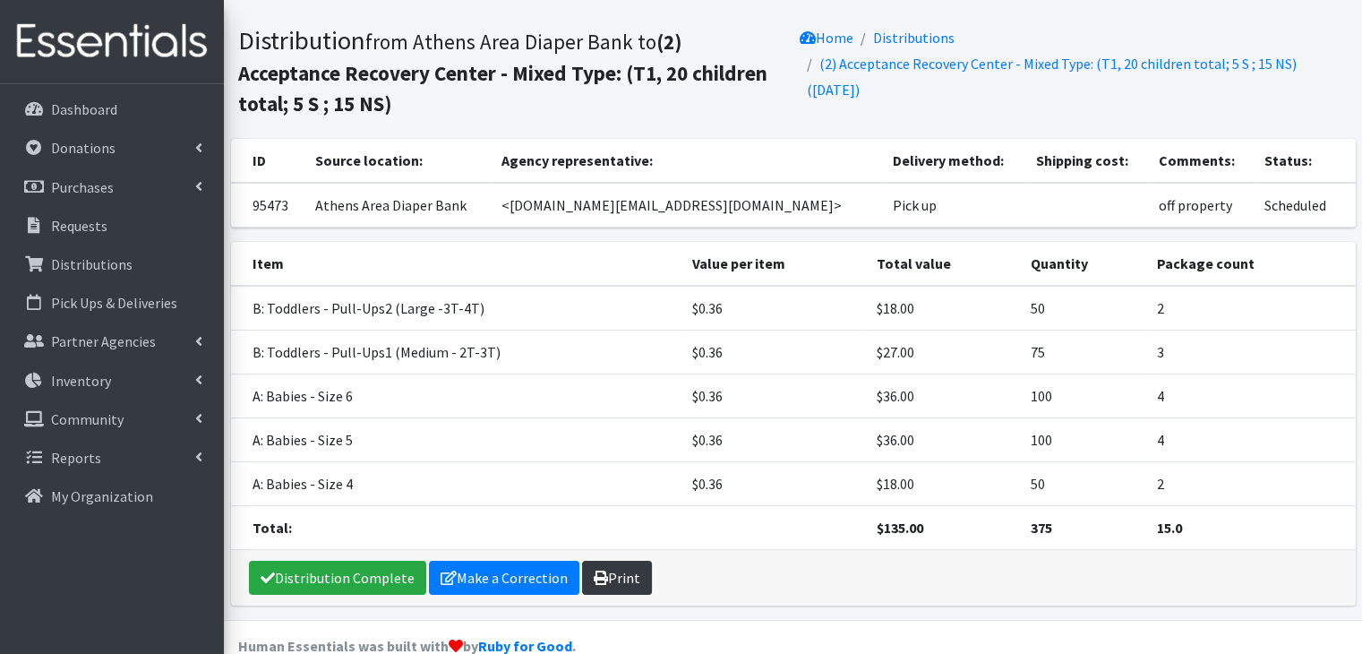
click at [631, 574] on link "Print" at bounding box center [617, 578] width 70 height 34
click at [115, 216] on link "Requests" at bounding box center [112, 226] width 210 height 36
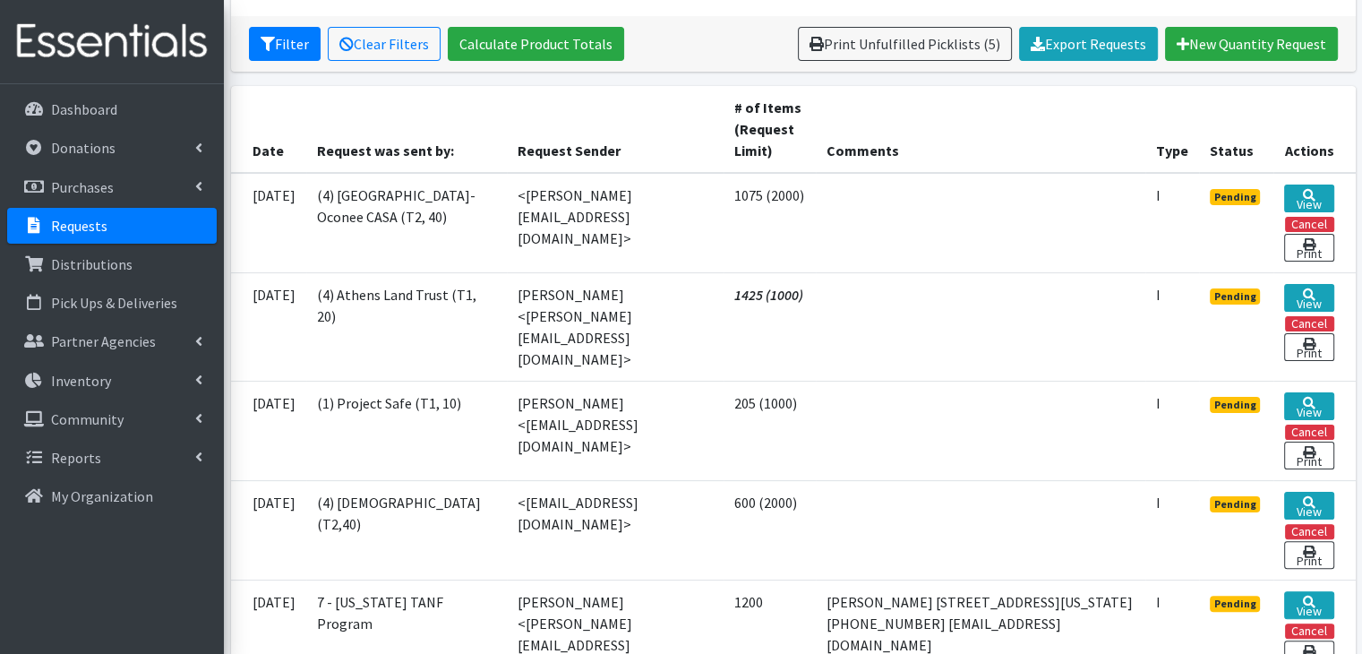
scroll to position [448, 0]
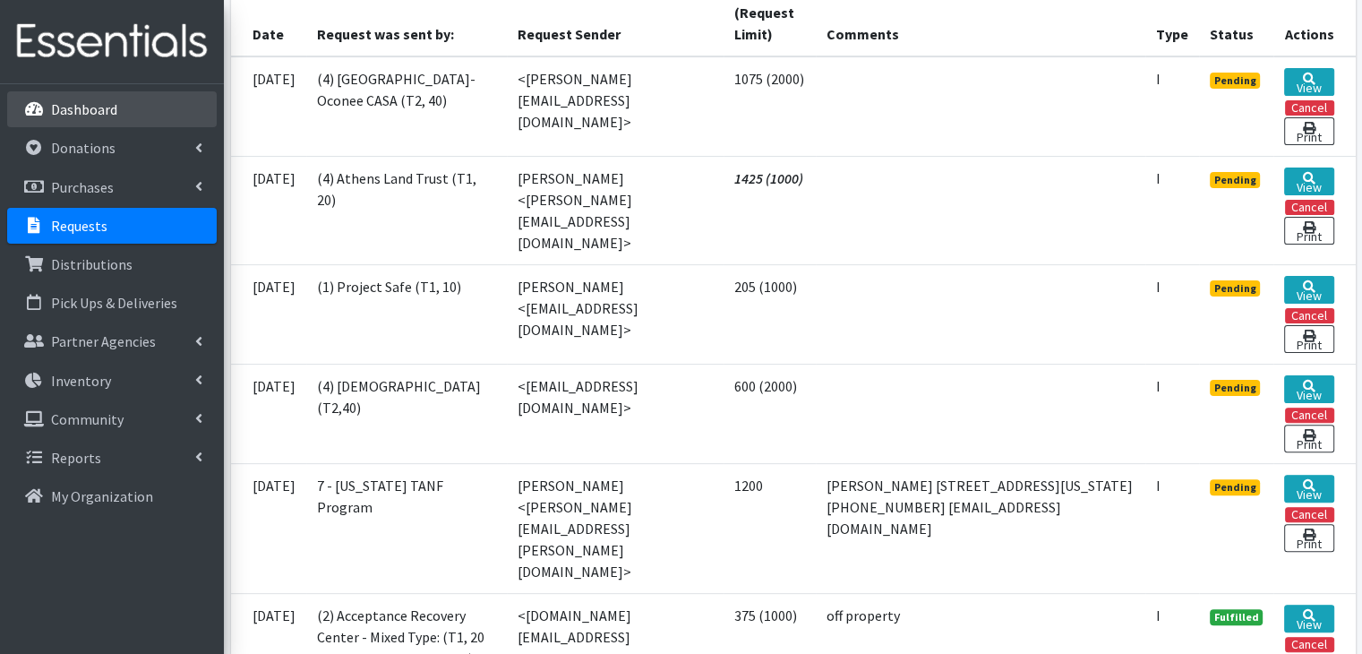
click at [122, 115] on link "Dashboard" at bounding box center [112, 109] width 210 height 36
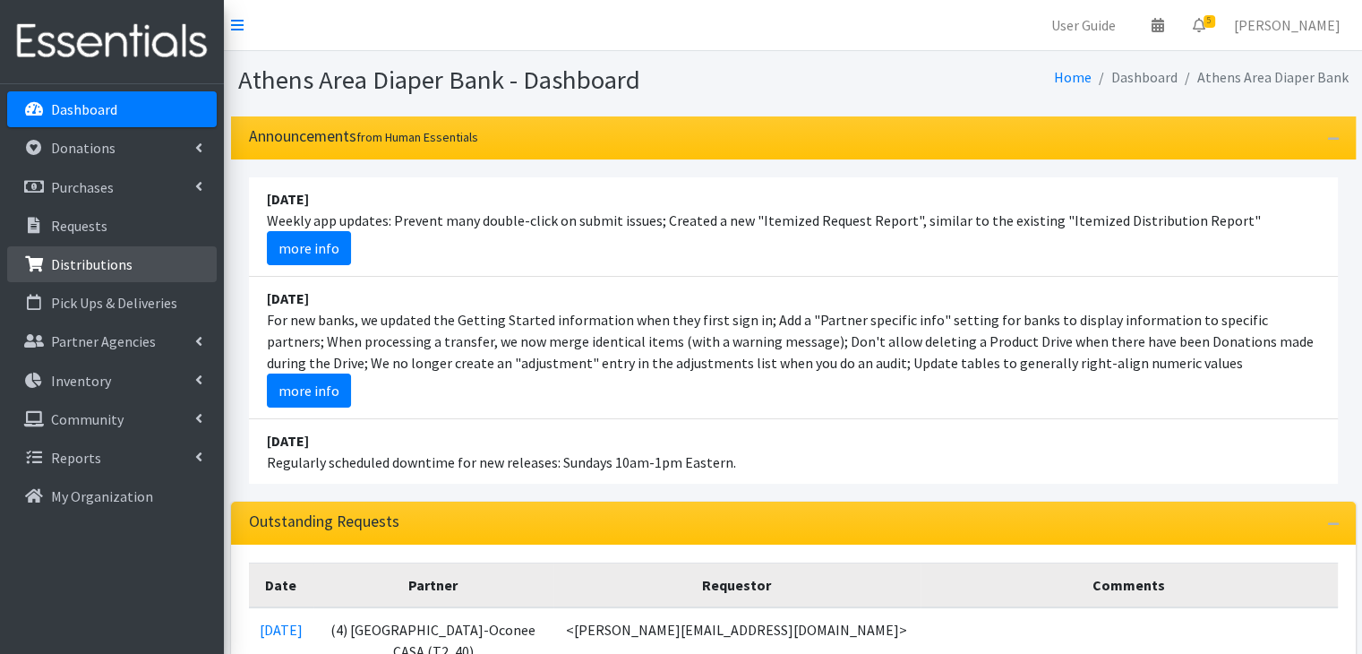
click at [76, 270] on p "Distributions" at bounding box center [92, 264] width 82 height 18
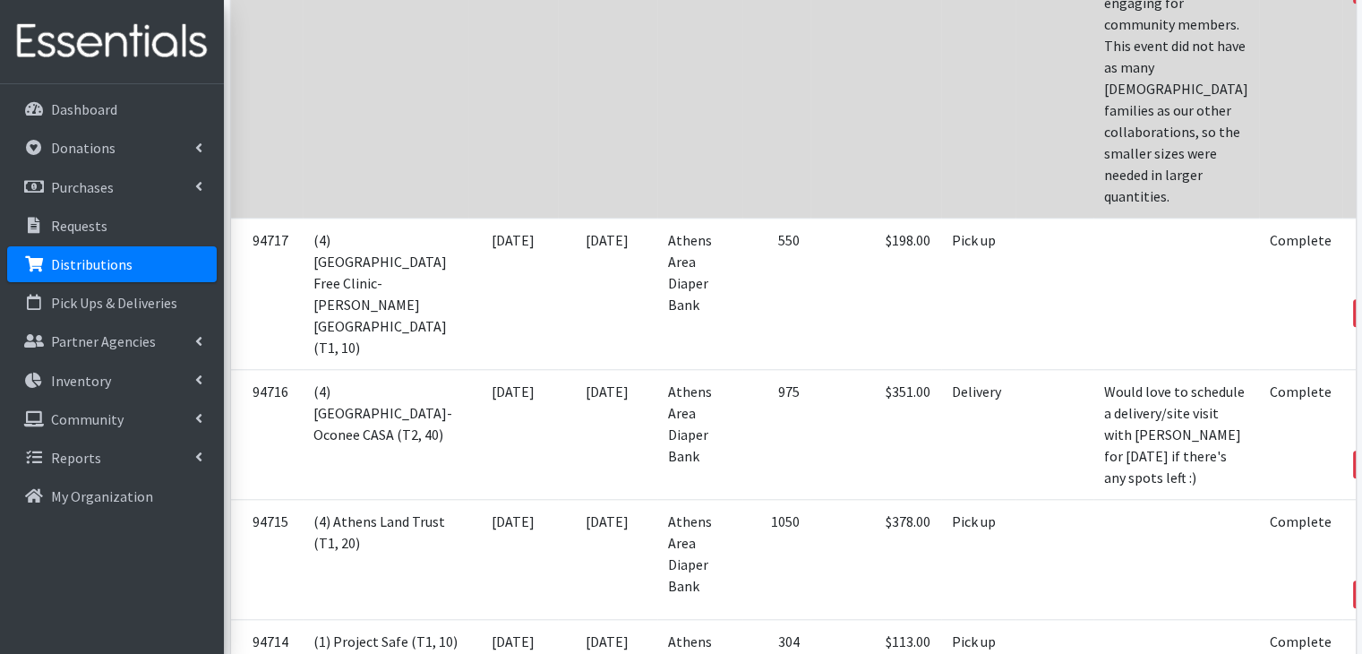
scroll to position [1612, 0]
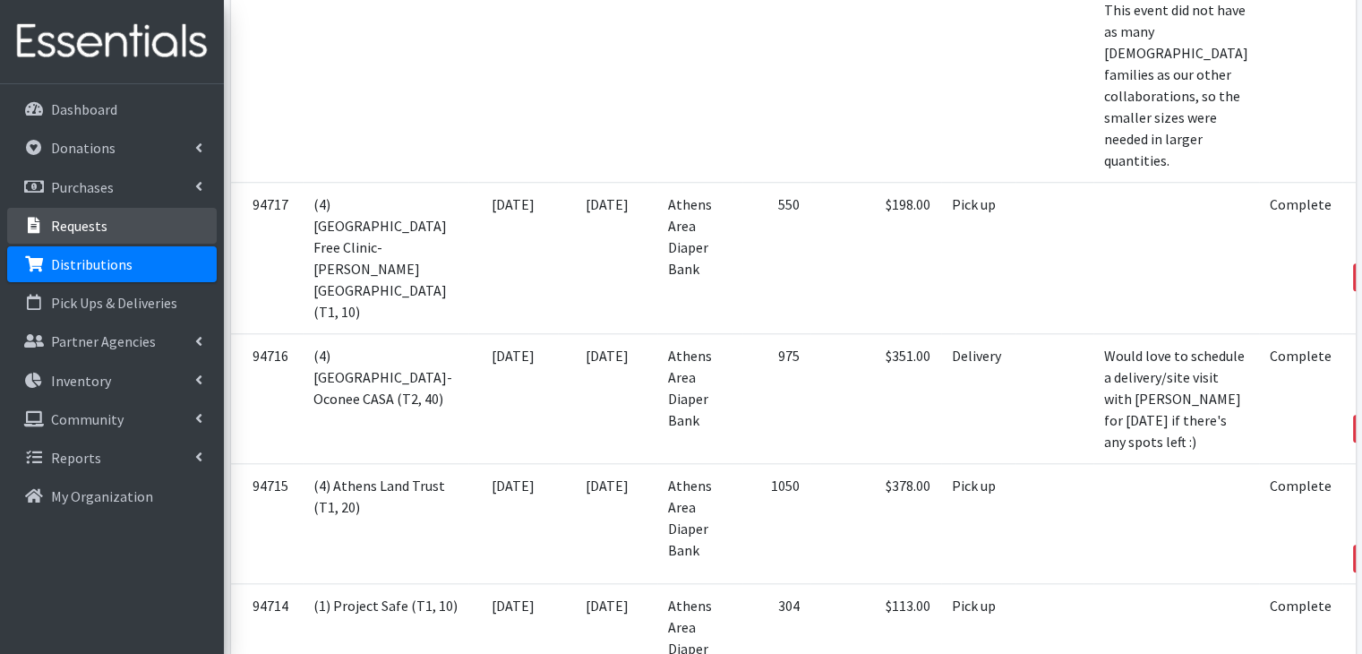
click at [108, 219] on link "Requests" at bounding box center [112, 226] width 210 height 36
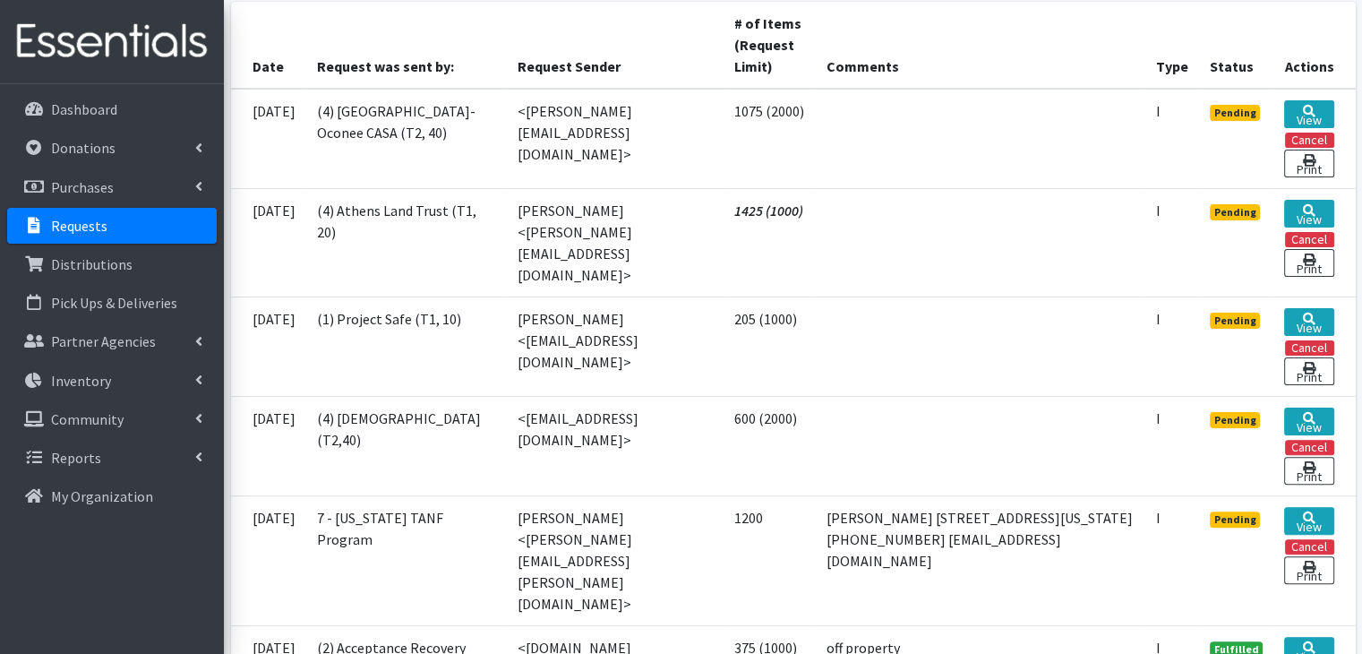
scroll to position [448, 0]
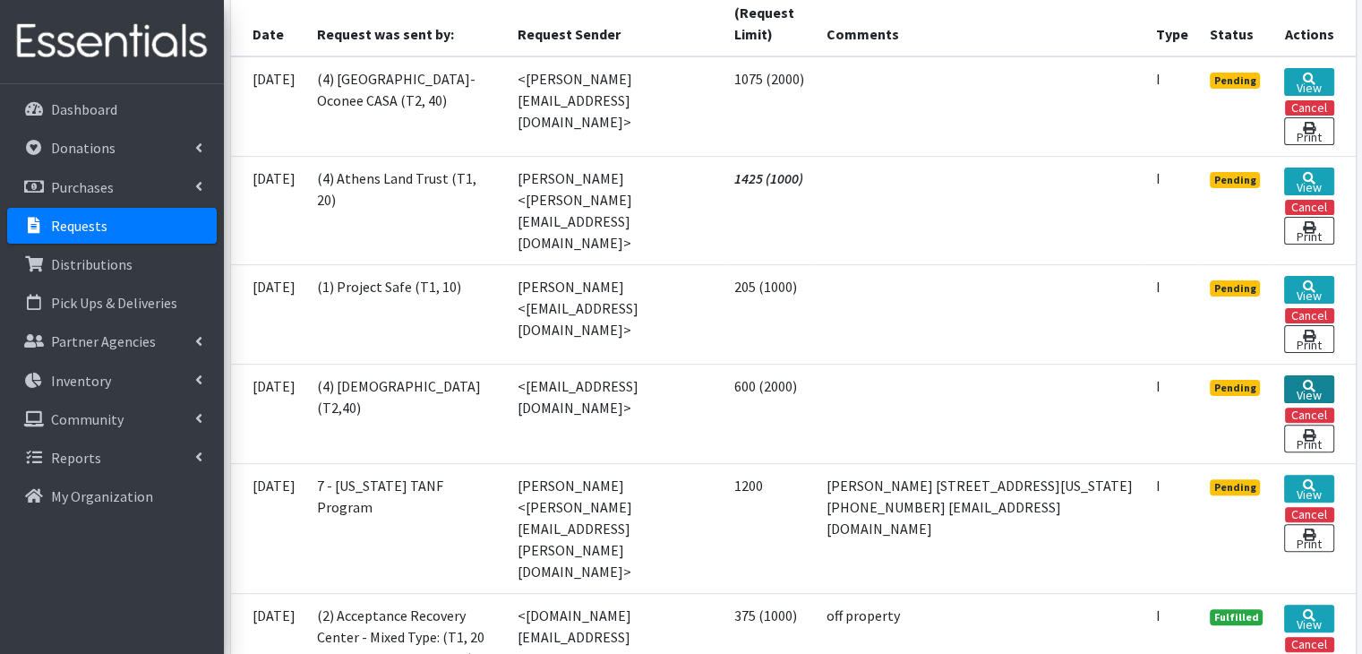
click at [1319, 375] on link "View" at bounding box center [1309, 389] width 49 height 28
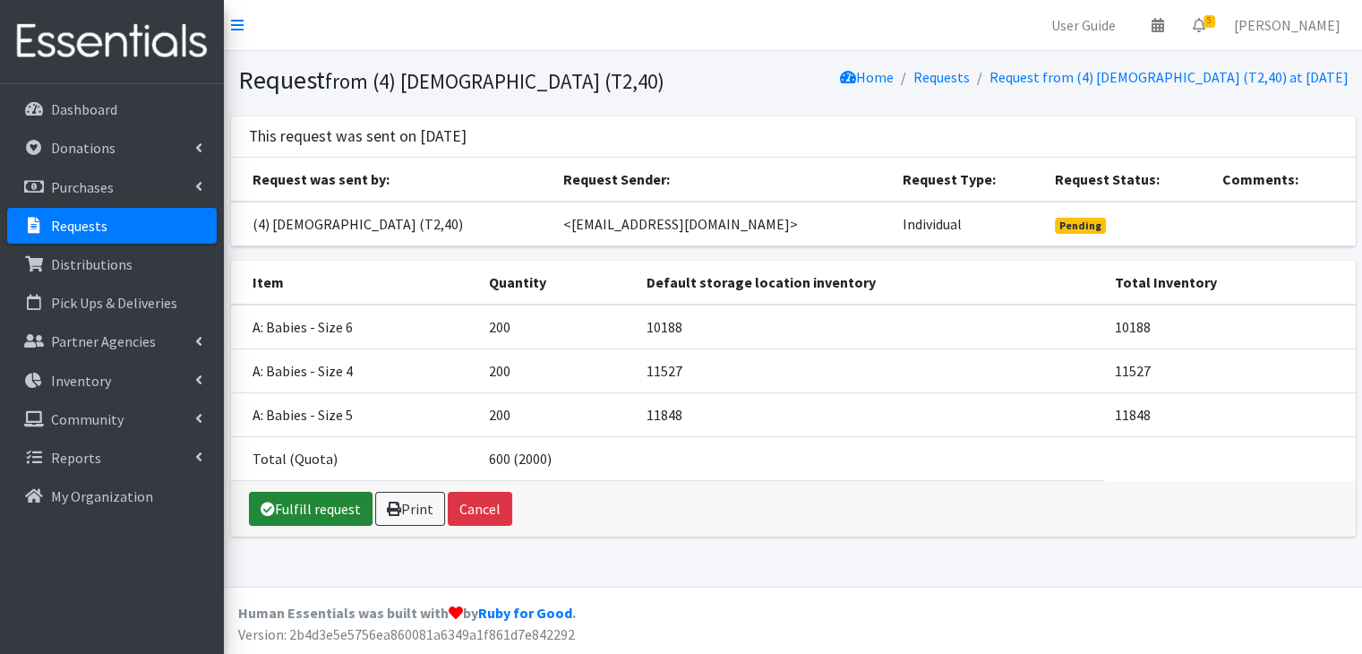
click at [318, 522] on link "Fulfill request" at bounding box center [311, 509] width 124 height 34
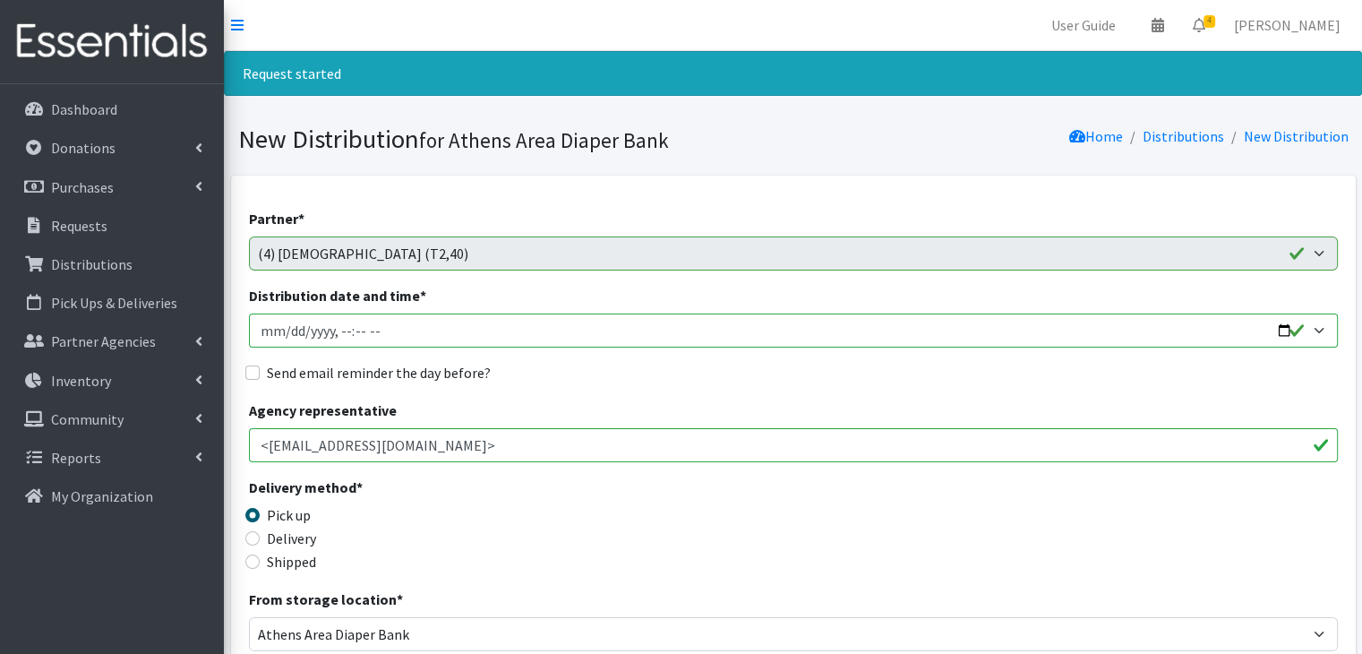
click at [263, 332] on input "Distribution date and time *" at bounding box center [793, 331] width 1089 height 34
type input "2025-09-24T23:59"
type input "2025-09-05T10:00"
click at [253, 375] on input "Send email reminder the day before?" at bounding box center [252, 372] width 14 height 14
checkbox input "true"
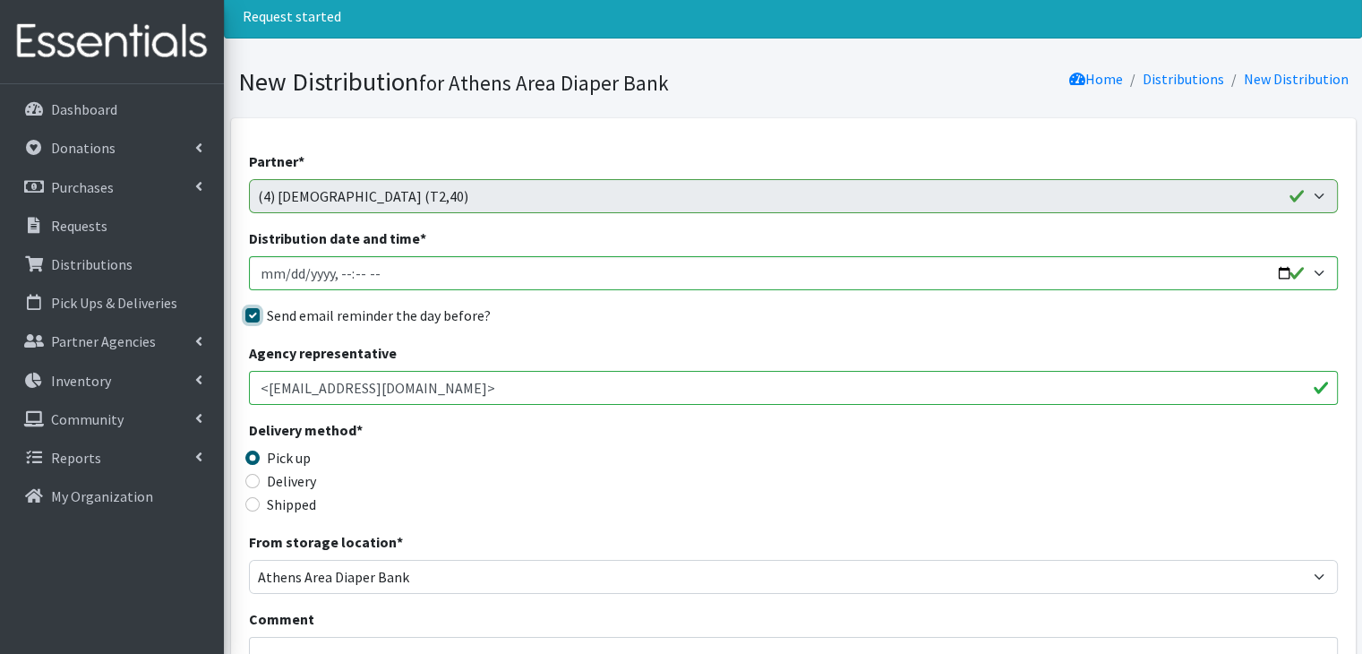
scroll to position [179, 0]
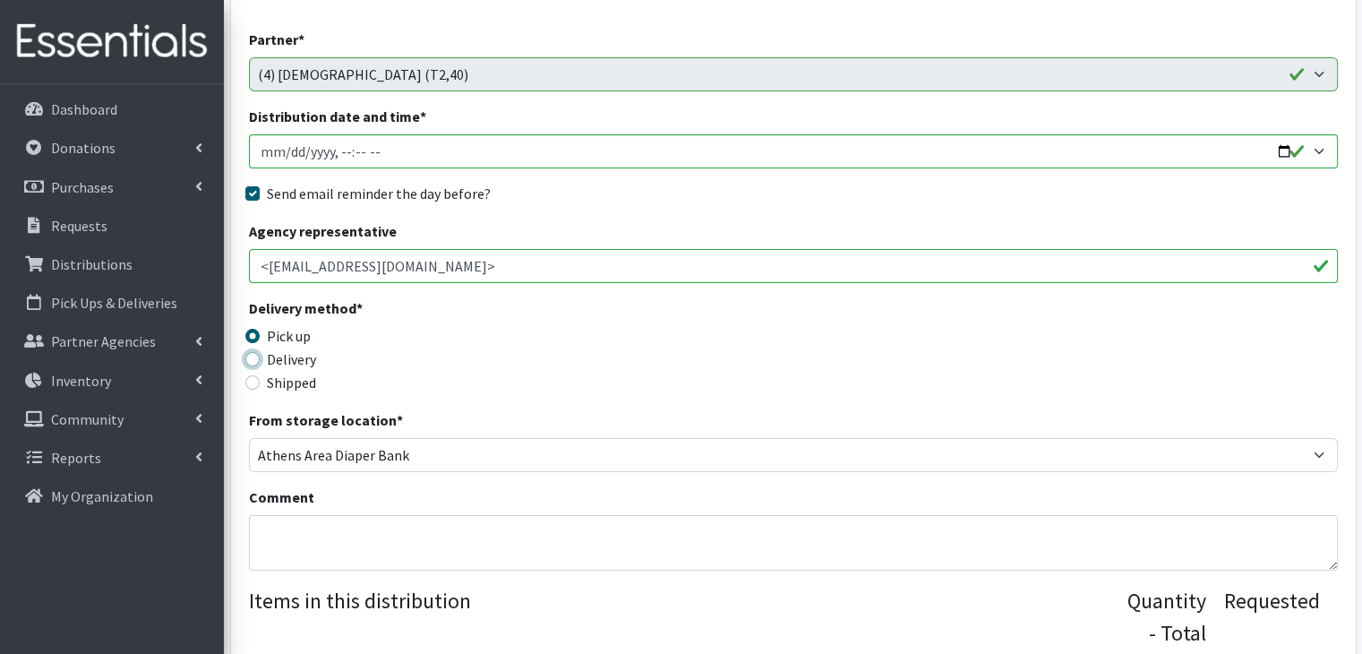
click at [255, 360] on input "Delivery" at bounding box center [252, 359] width 14 height 14
radio input "true"
click at [637, 411] on div "From storage location * Athens Area Diaper Bank" at bounding box center [793, 440] width 1089 height 63
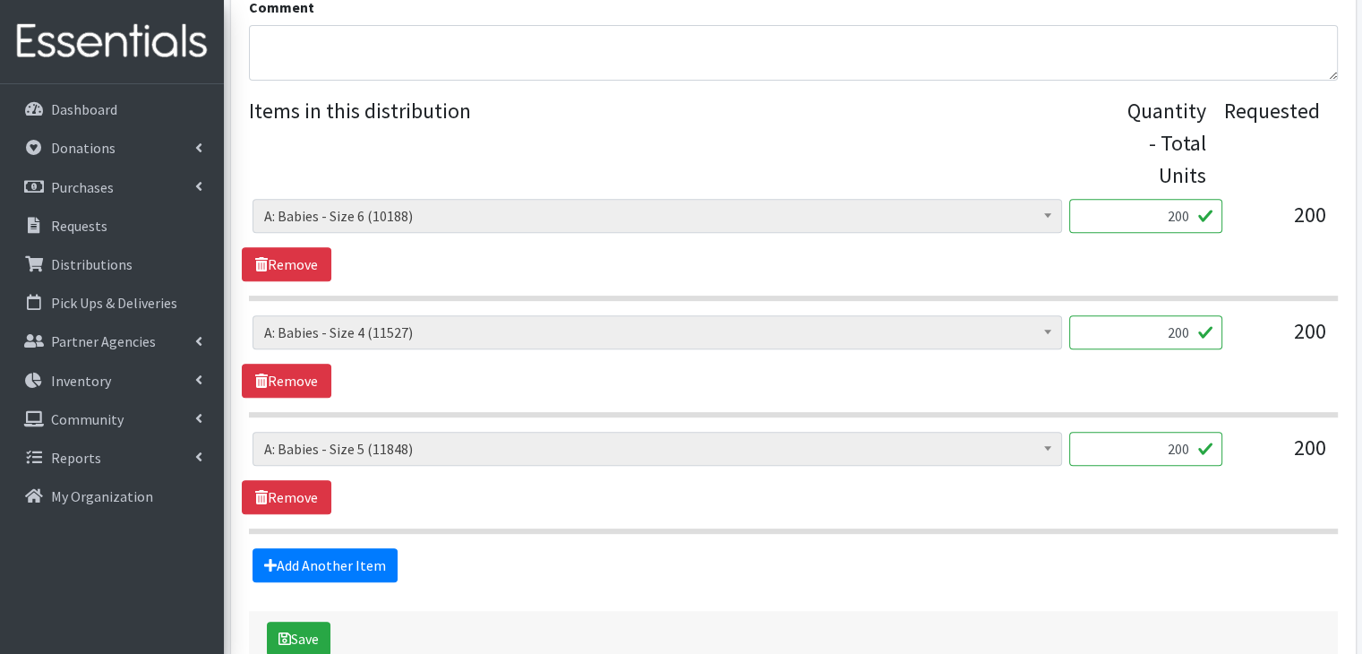
scroll to position [778, 0]
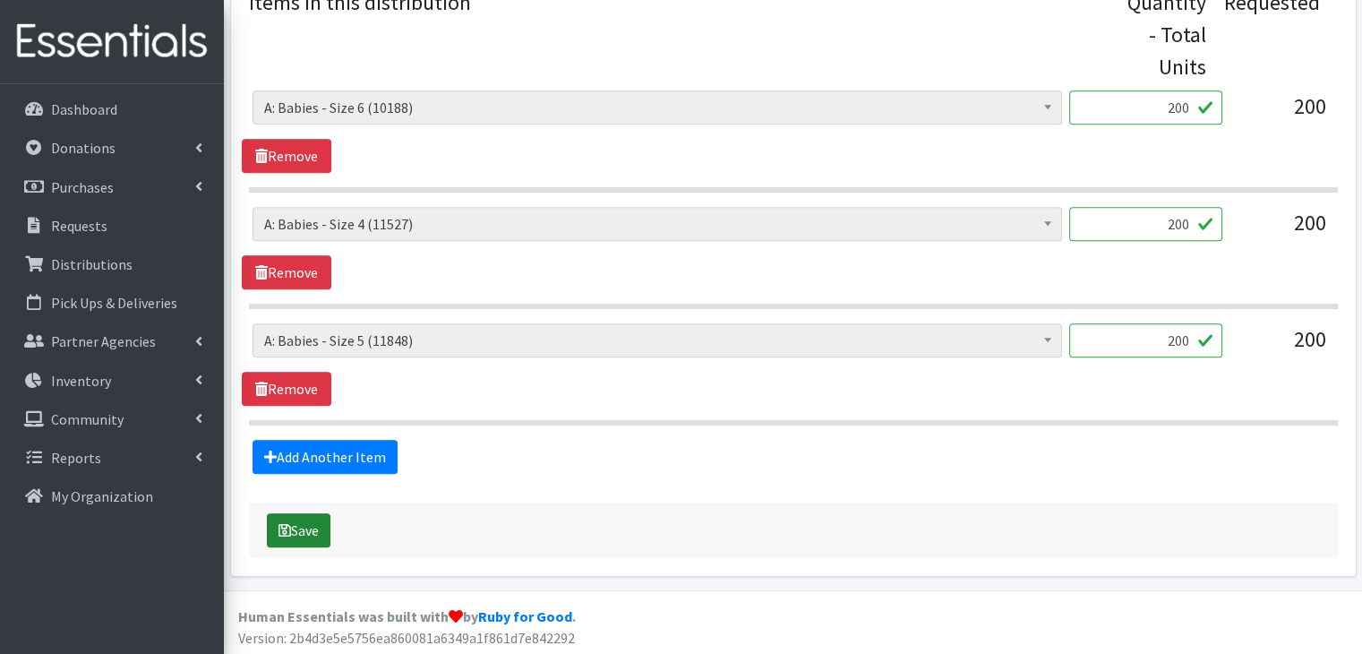
click at [288, 528] on icon "submit" at bounding box center [285, 530] width 13 height 14
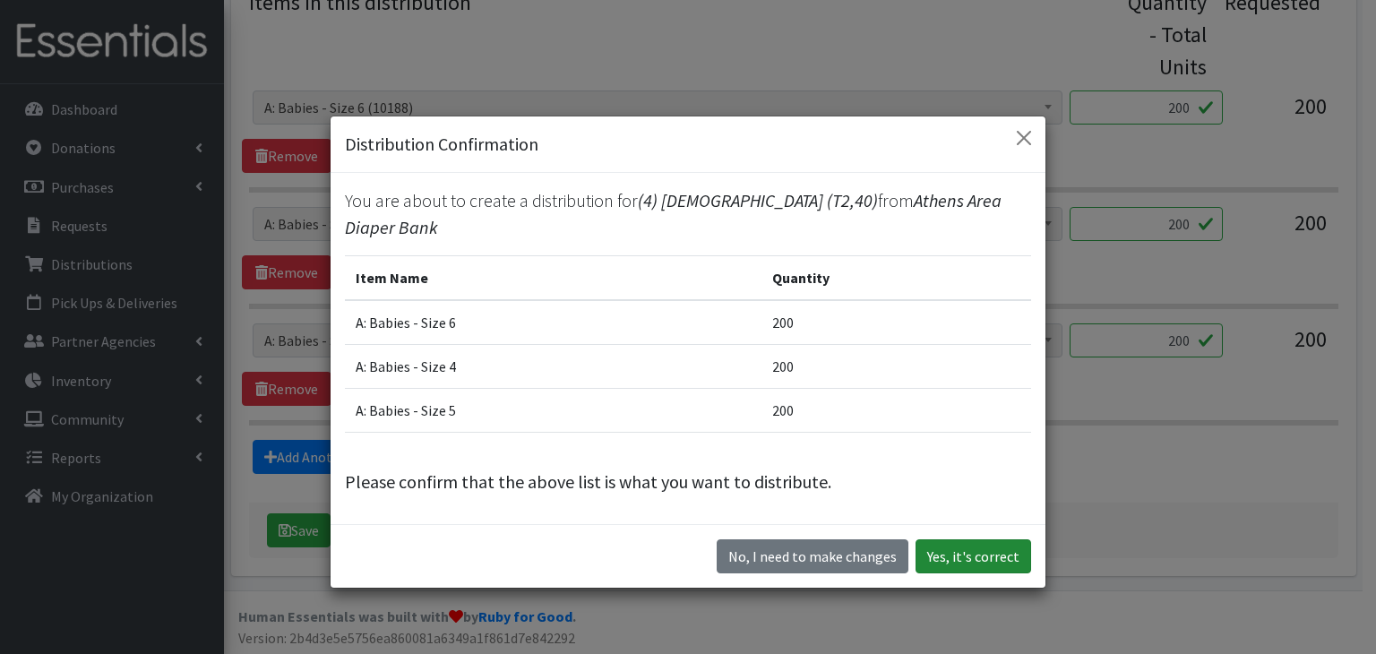
click at [978, 550] on button "Yes, it's correct" at bounding box center [973, 556] width 116 height 34
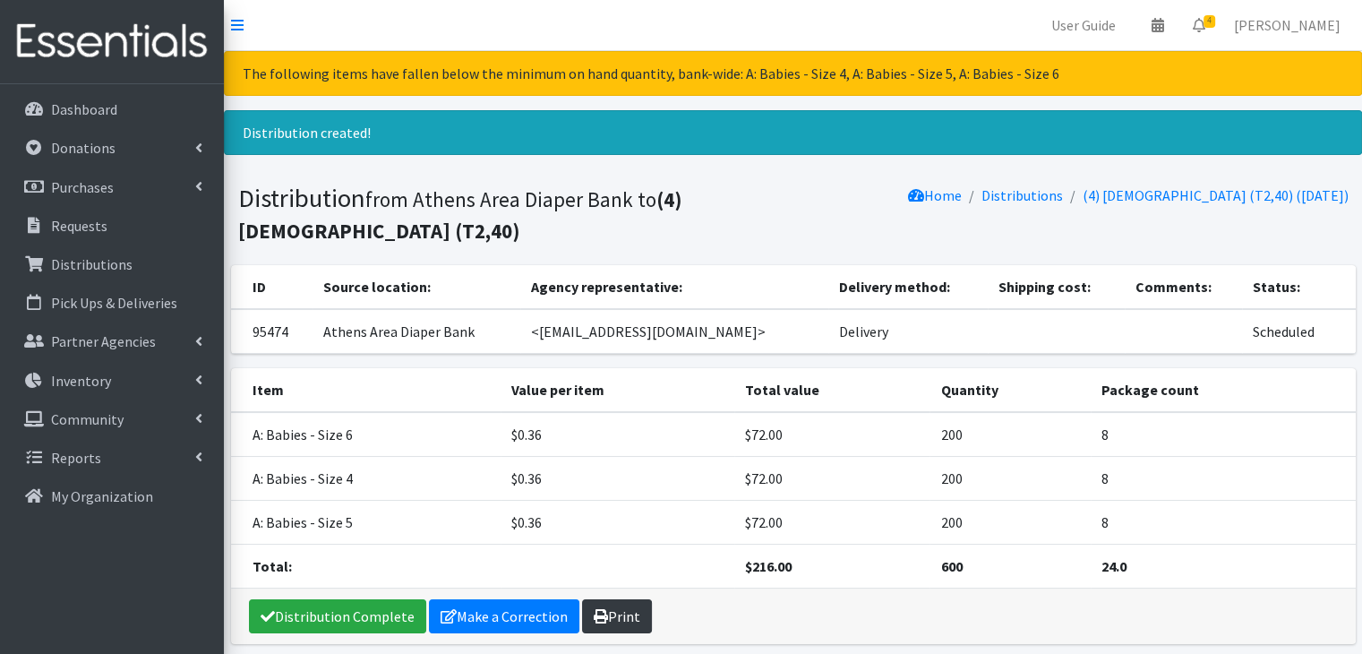
click at [621, 606] on link "Print" at bounding box center [617, 616] width 70 height 34
click at [99, 219] on p "Requests" at bounding box center [79, 226] width 56 height 18
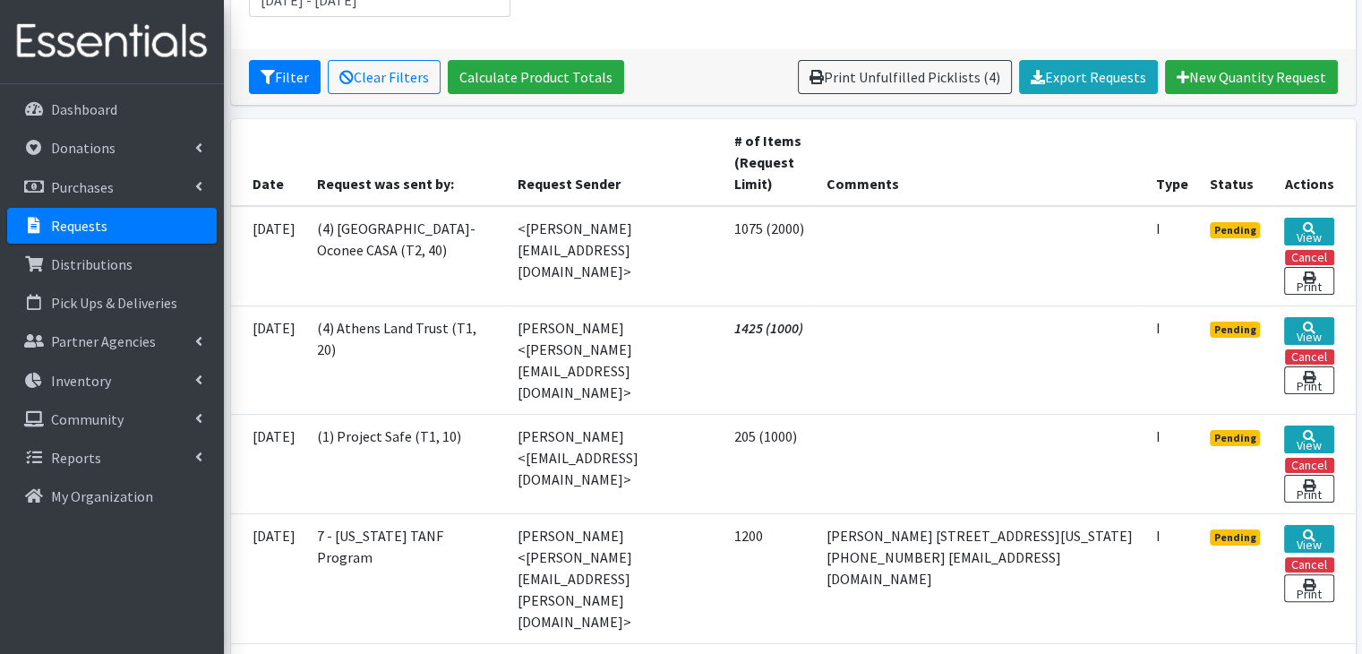
scroll to position [269, 0]
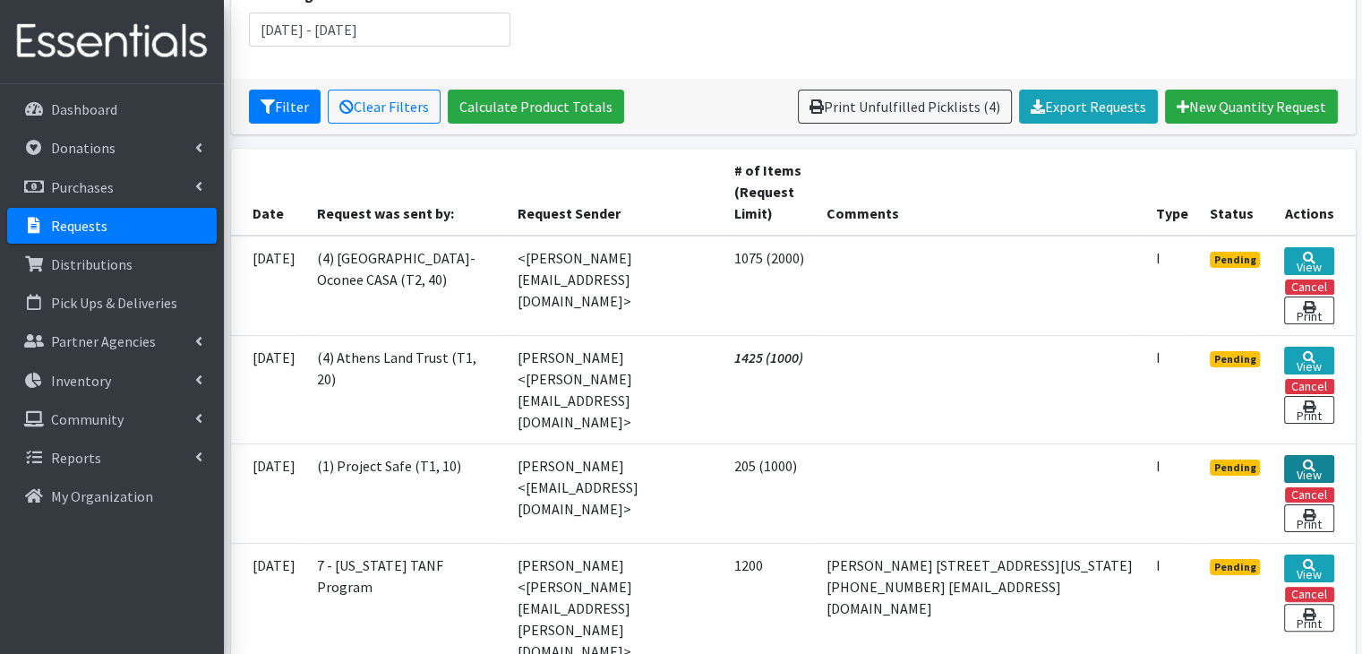
click at [1304, 456] on link "View" at bounding box center [1309, 469] width 49 height 28
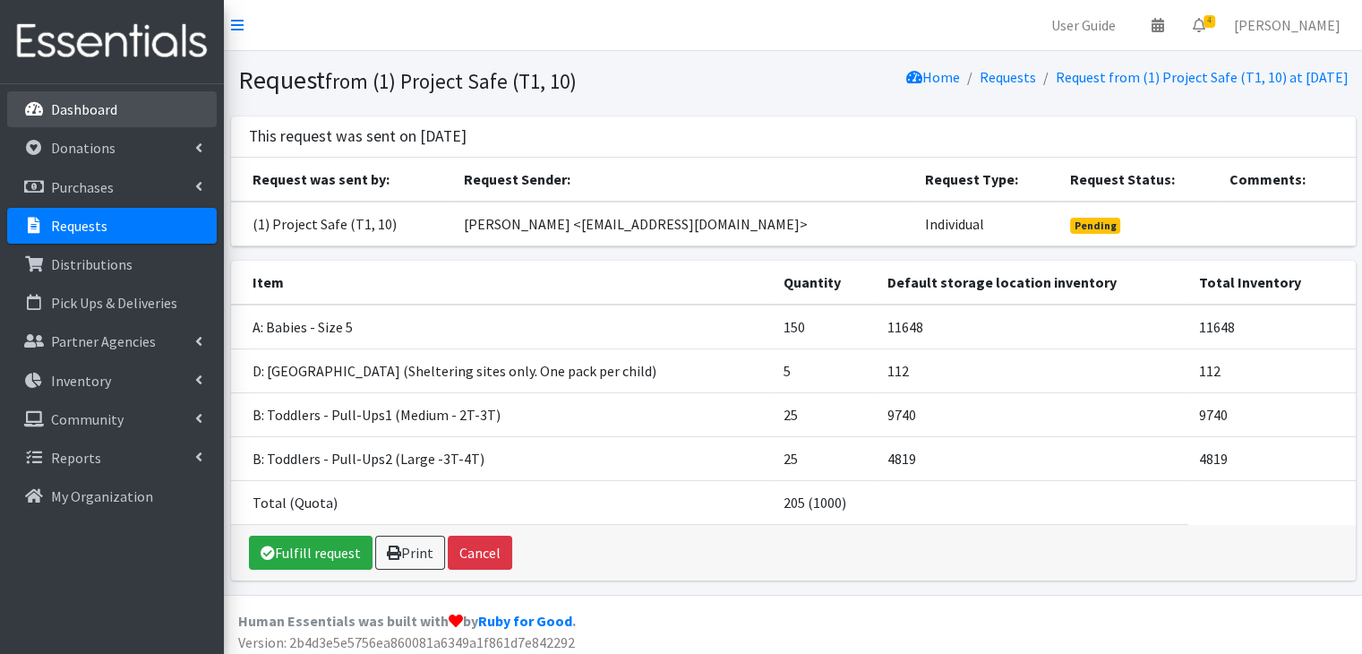
click at [99, 112] on p "Dashboard" at bounding box center [84, 109] width 66 height 18
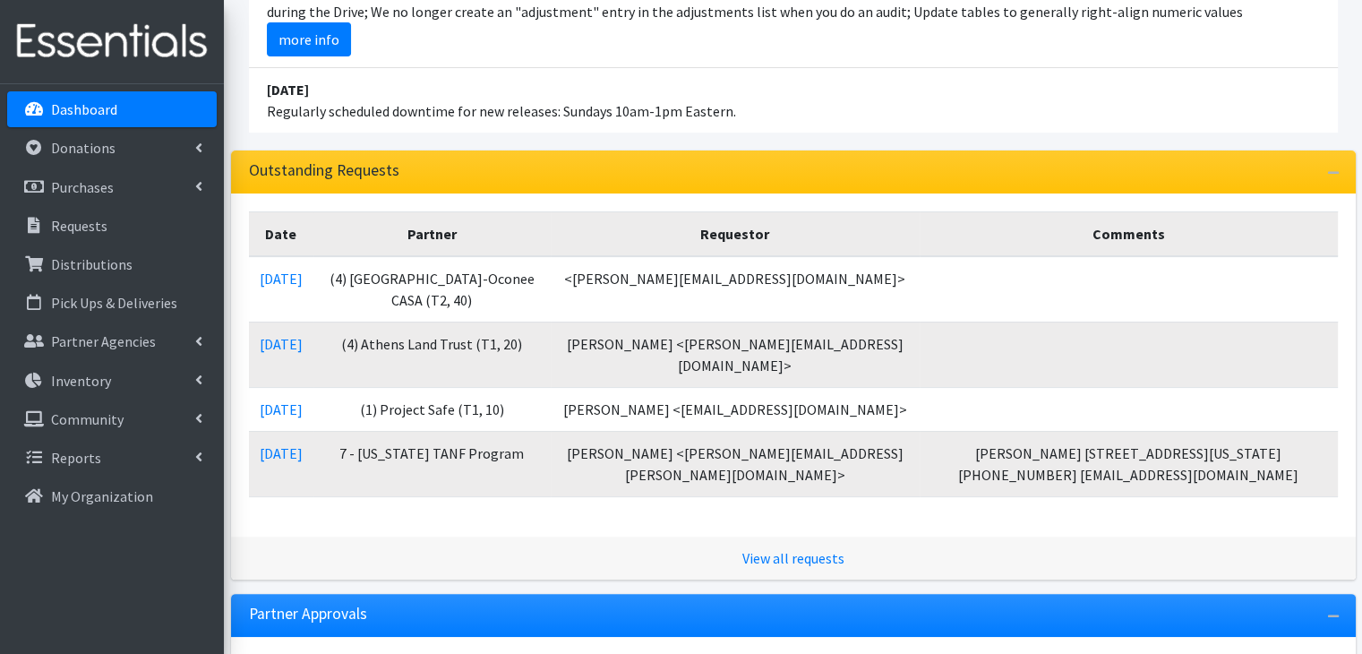
scroll to position [358, 0]
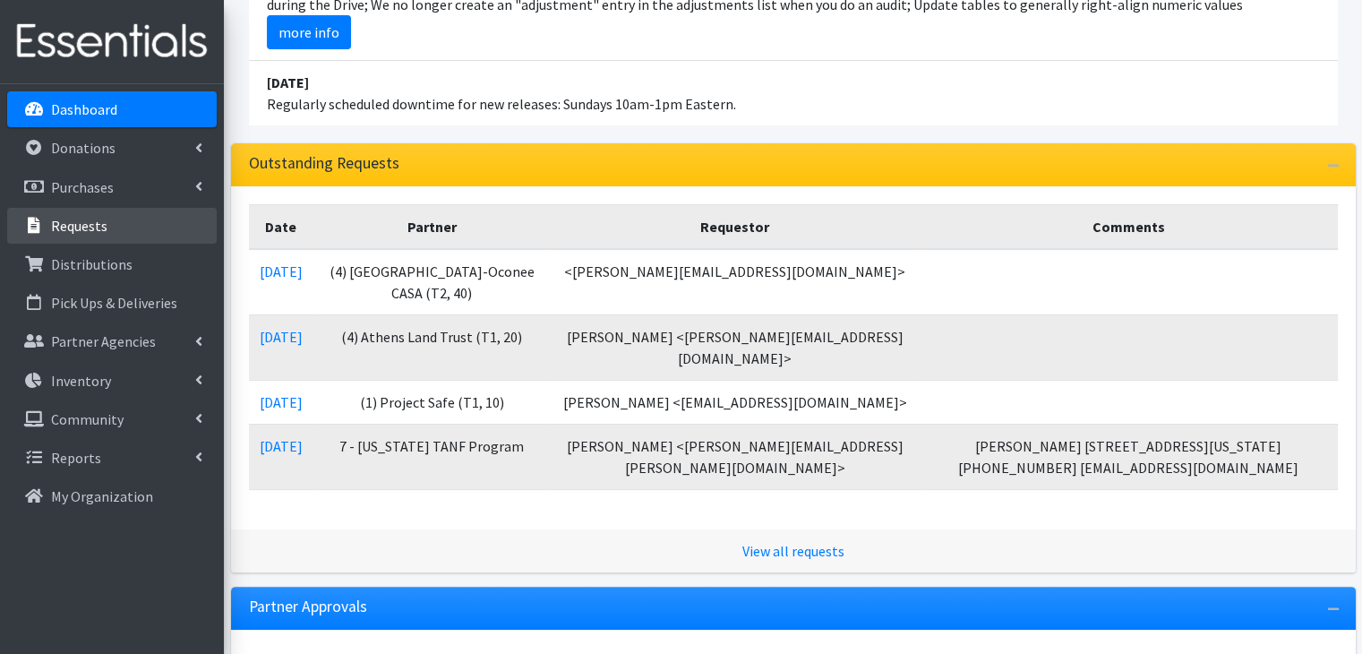
click at [86, 230] on p "Requests" at bounding box center [79, 226] width 56 height 18
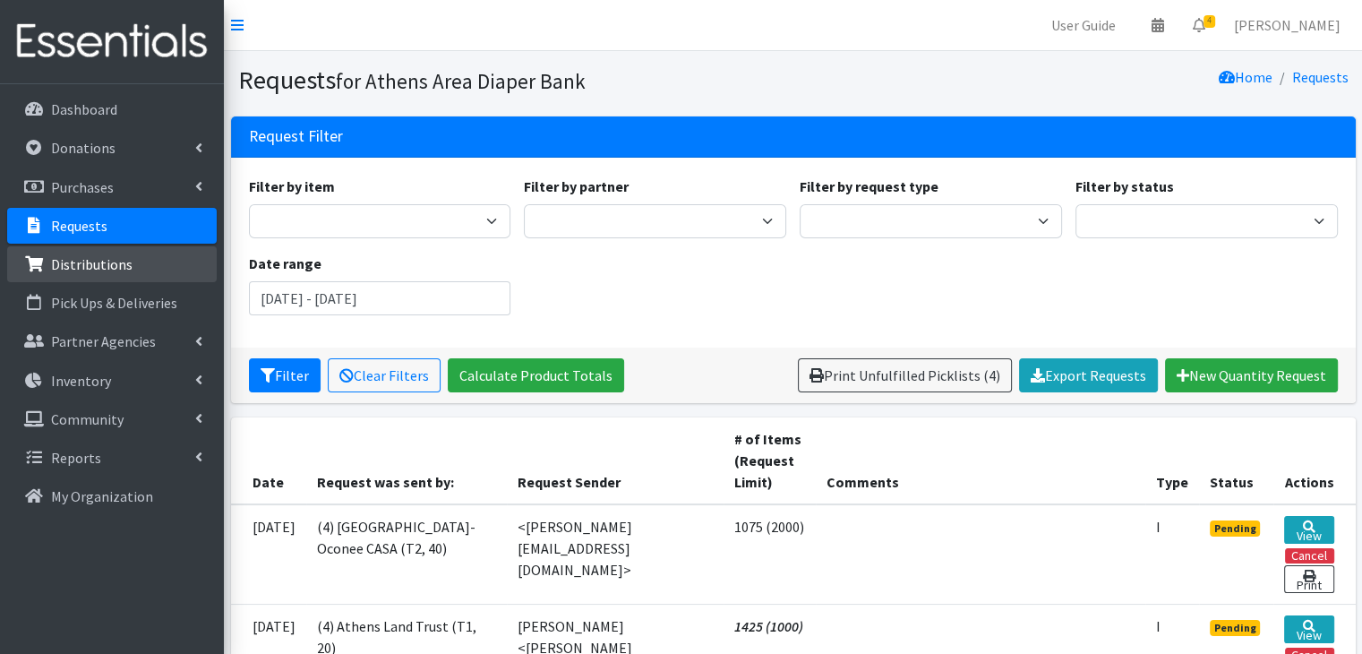
click at [90, 266] on p "Distributions" at bounding box center [92, 264] width 82 height 18
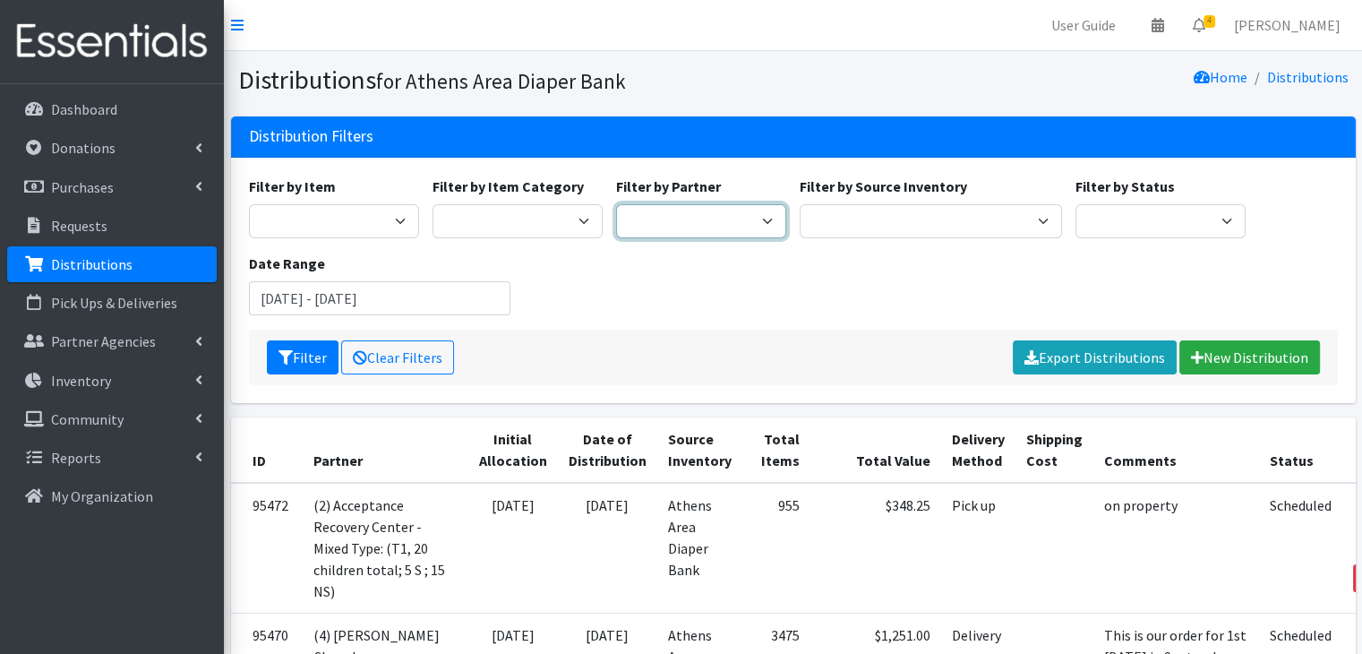
click at [716, 213] on select "(1) Athens Area Homeless Shelter (T1, 15) (1) Family Promise (T1, 8) (1) Jubile…" at bounding box center [701, 221] width 170 height 34
select select "2473"
click at [616, 204] on select "(1) Athens Area Homeless Shelter (T1, 15) (1) Family Promise (T1, 8) (1) Jubile…" at bounding box center [701, 221] width 170 height 34
click at [365, 306] on input "June 24, 2025 - September 24, 2025" at bounding box center [380, 298] width 262 height 34
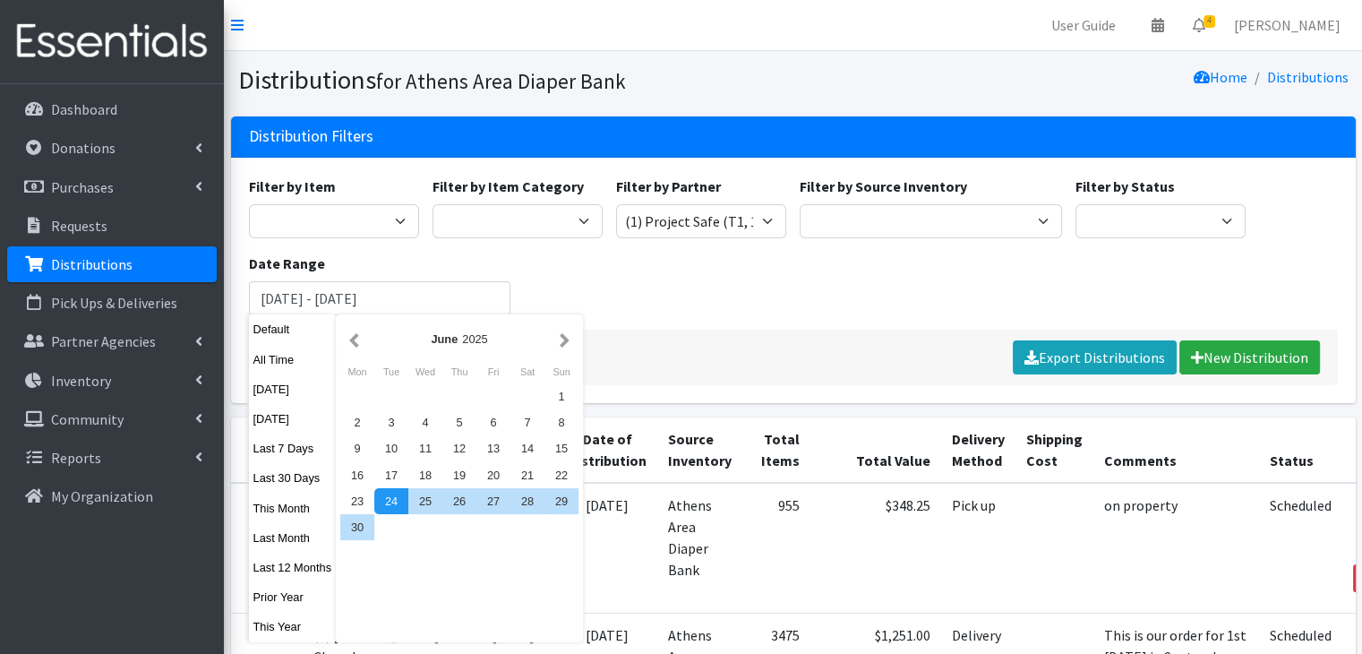
click at [625, 284] on div "Filter by Item A: Babies - Size 01 (newborn) A: Babies - Size 0 (Preemie) A: Ba…" at bounding box center [793, 253] width 1103 height 154
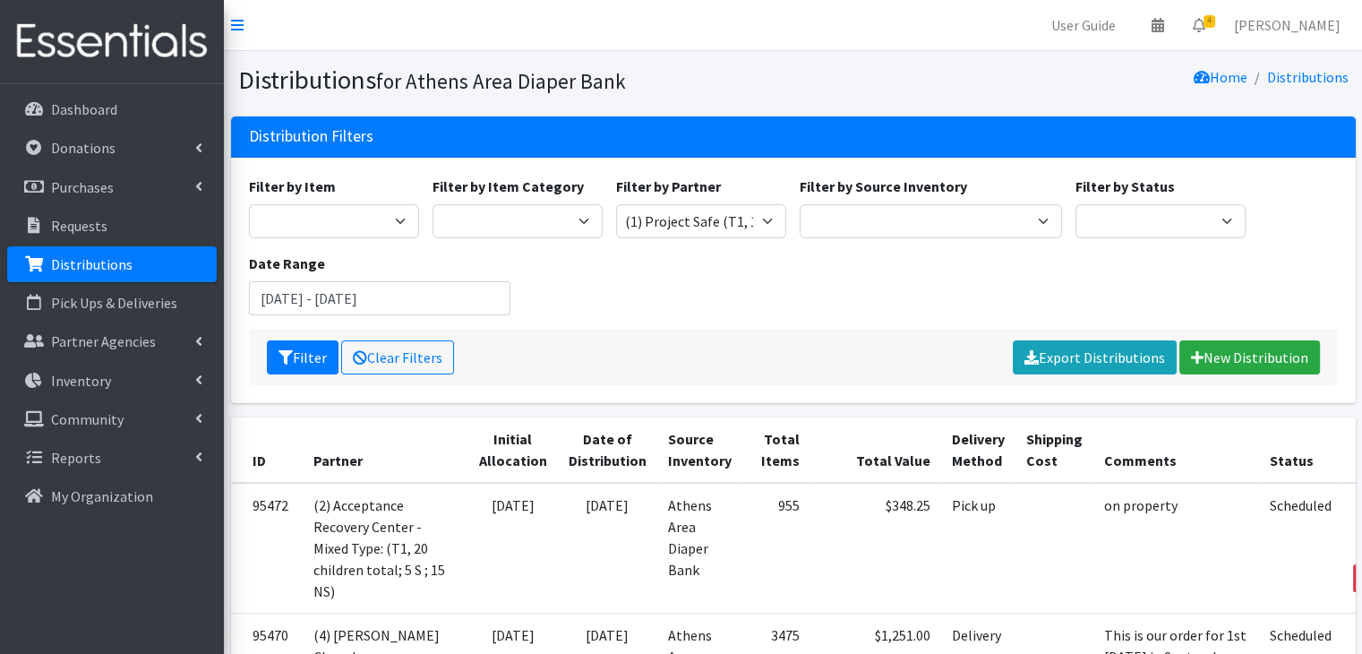
scroll to position [90, 0]
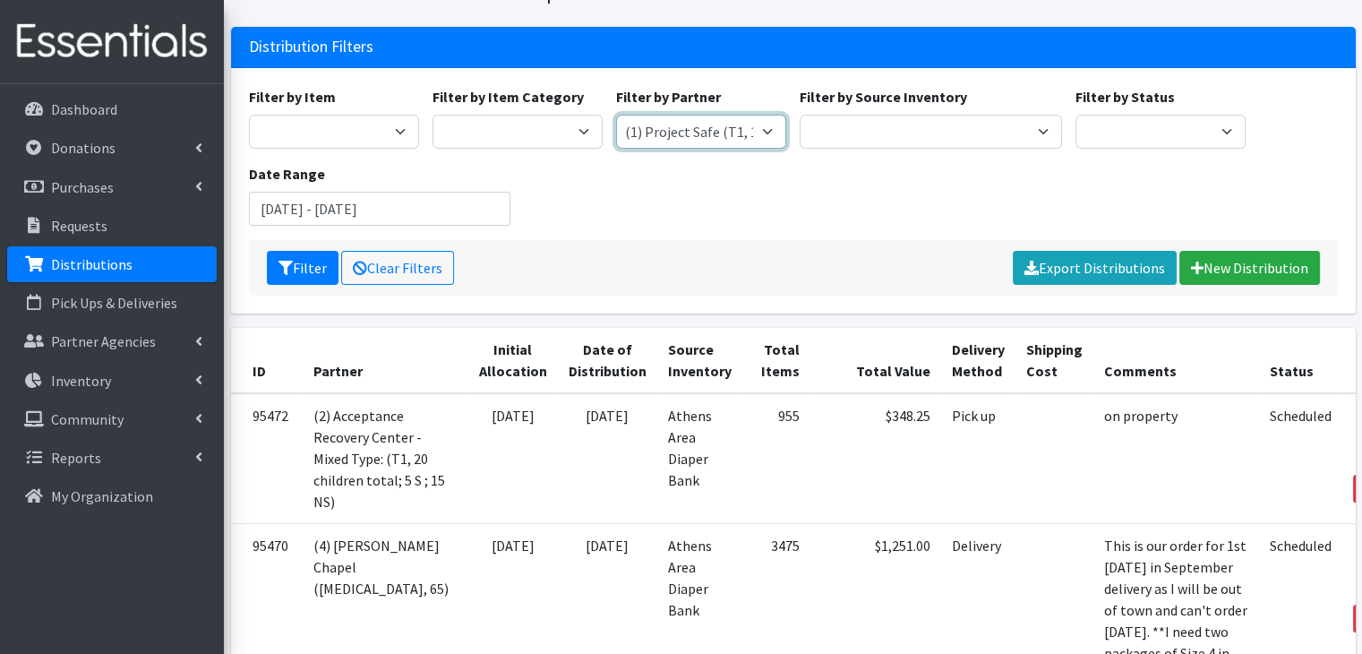
click at [681, 137] on select "(1) Athens Area Homeless Shelter (T1, 15) (1) Family Promise (T1, 8) (1) Jubile…" at bounding box center [701, 132] width 170 height 34
click at [616, 115] on select "(1) Athens Area Homeless Shelter (T1, 15) (1) Family Promise (T1, 8) (1) Jubile…" at bounding box center [701, 132] width 170 height 34
click at [438, 210] on input "June 24, 2025 - September 24, 2025" at bounding box center [380, 209] width 262 height 34
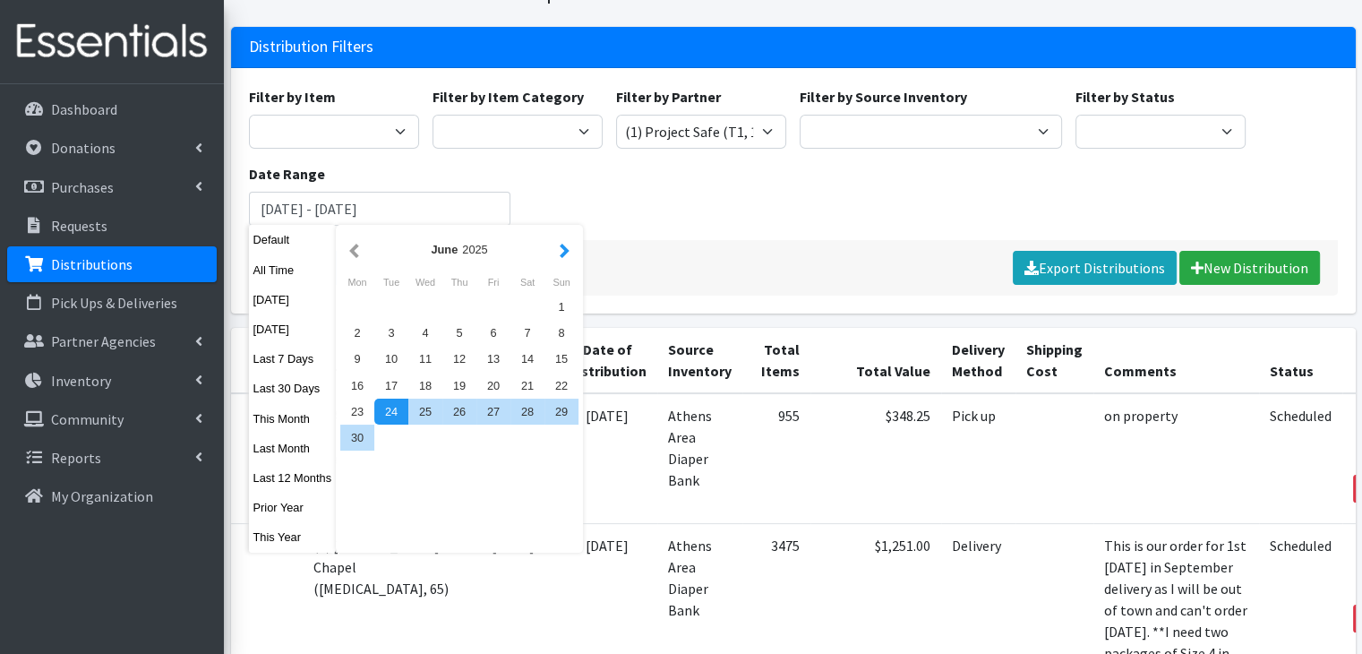
click at [566, 248] on button "button" at bounding box center [564, 249] width 19 height 22
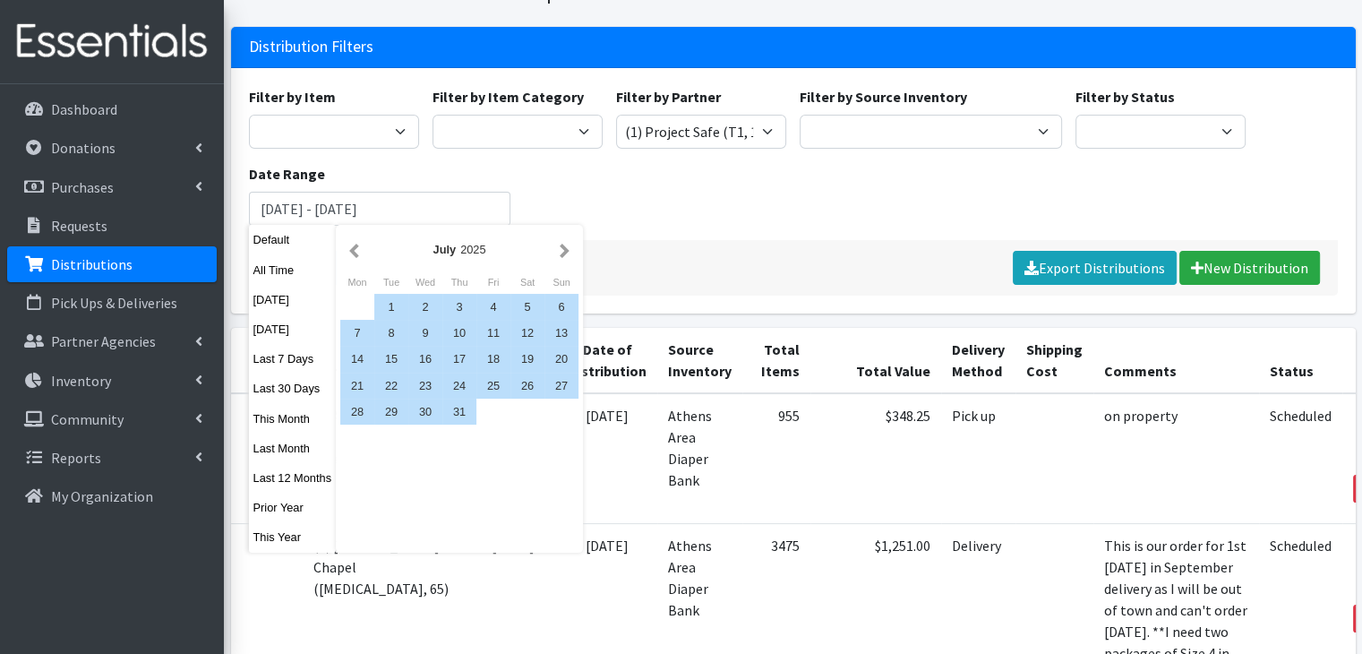
click at [566, 248] on button "button" at bounding box center [564, 249] width 19 height 22
click at [487, 312] on div "1" at bounding box center [494, 307] width 34 height 26
click at [563, 419] on div "31" at bounding box center [562, 412] width 34 height 26
type input "August 1, 2025 - August 31, 2025"
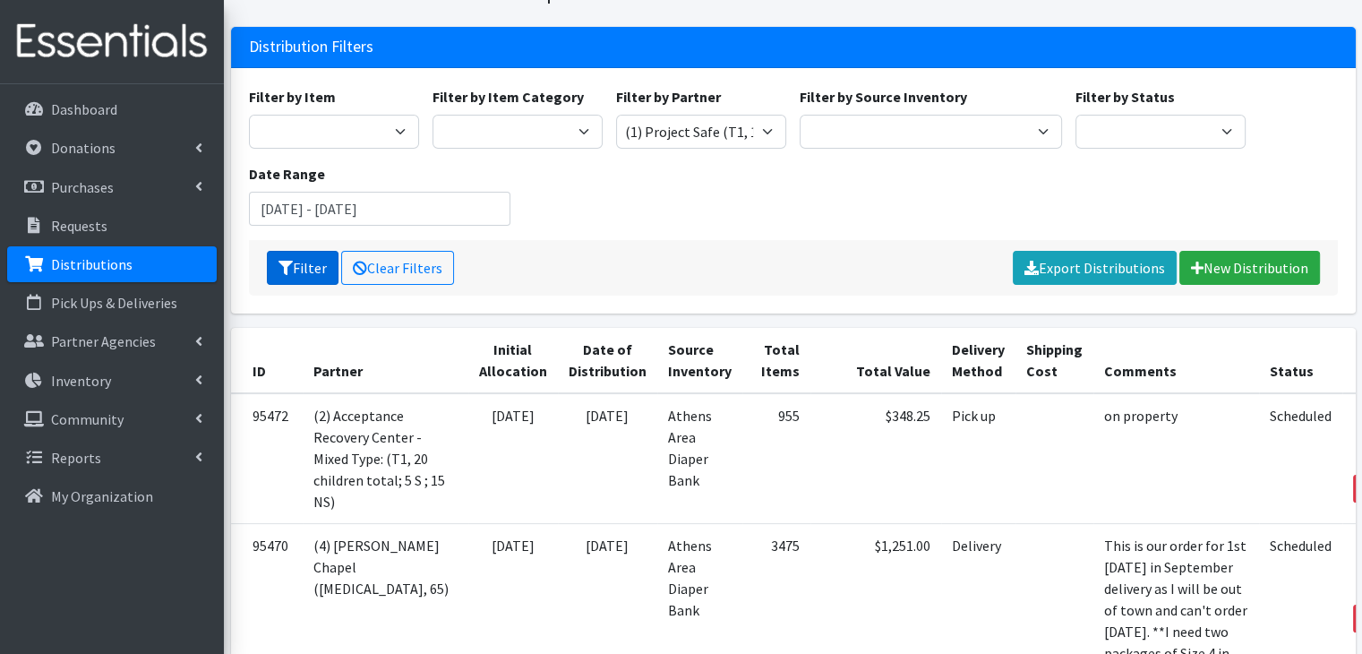
click at [300, 273] on button "Filter" at bounding box center [303, 268] width 72 height 34
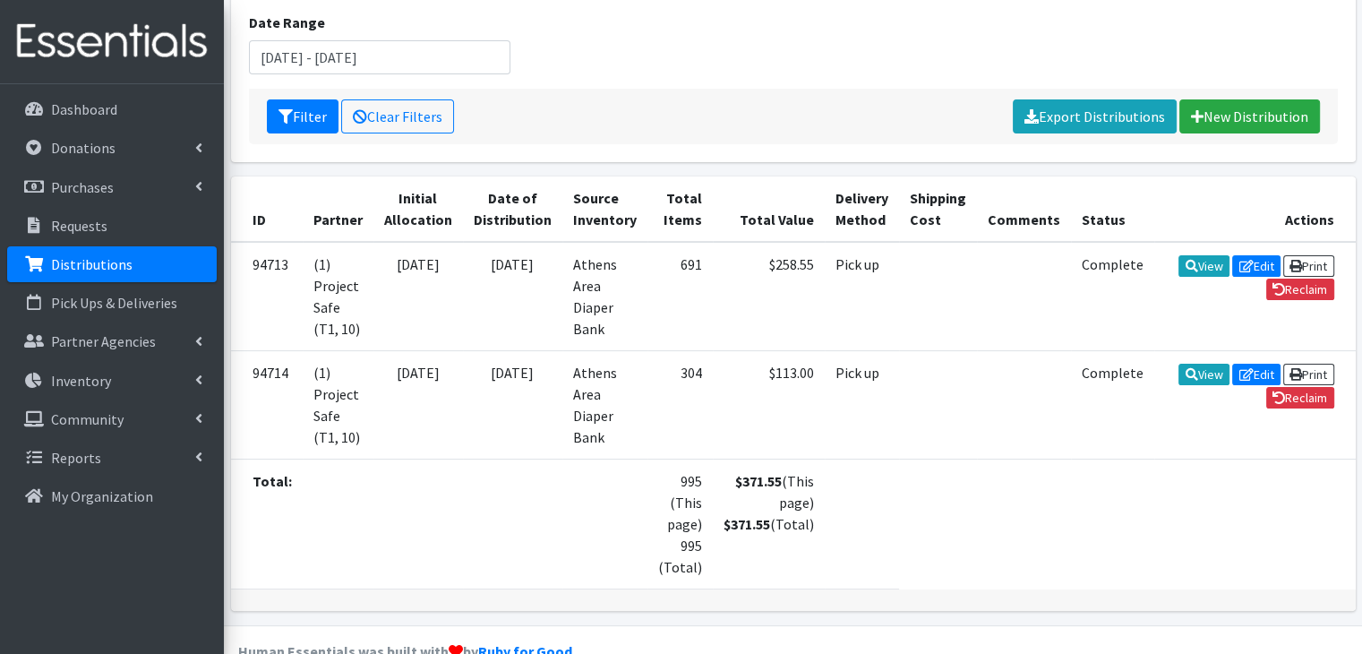
scroll to position [269, 0]
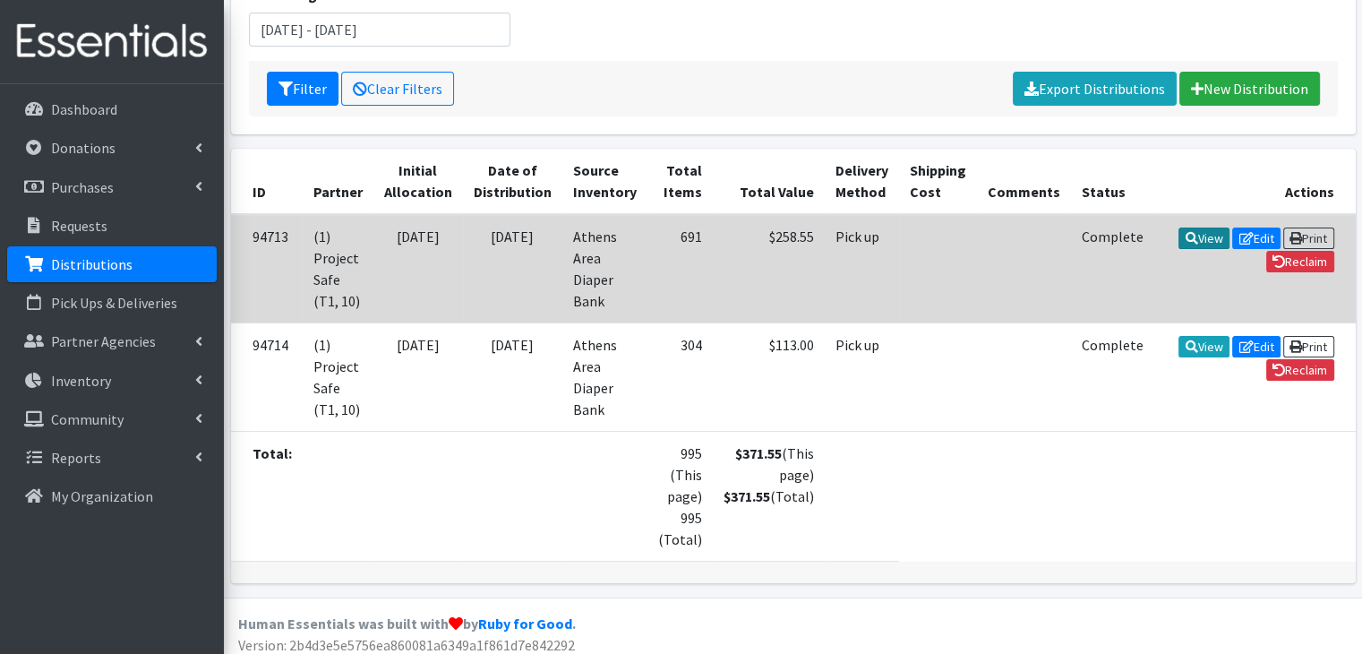
click at [1195, 234] on link "View" at bounding box center [1204, 238] width 51 height 21
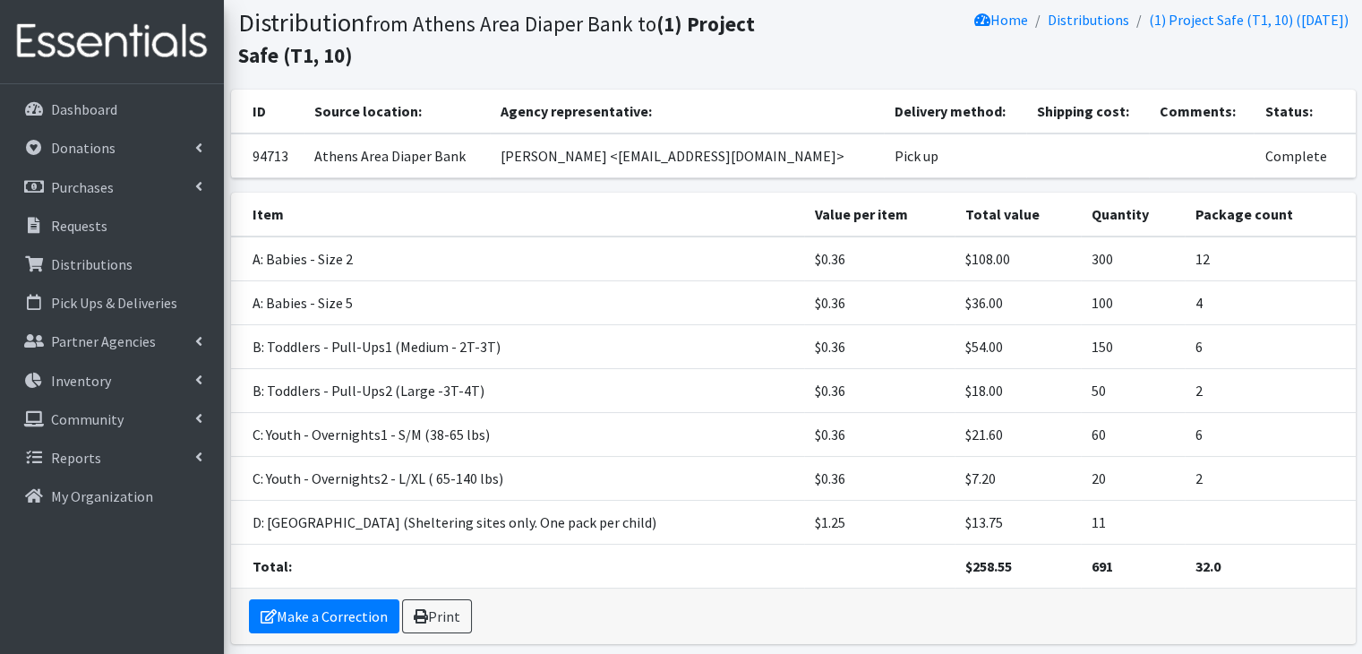
scroll to position [90, 0]
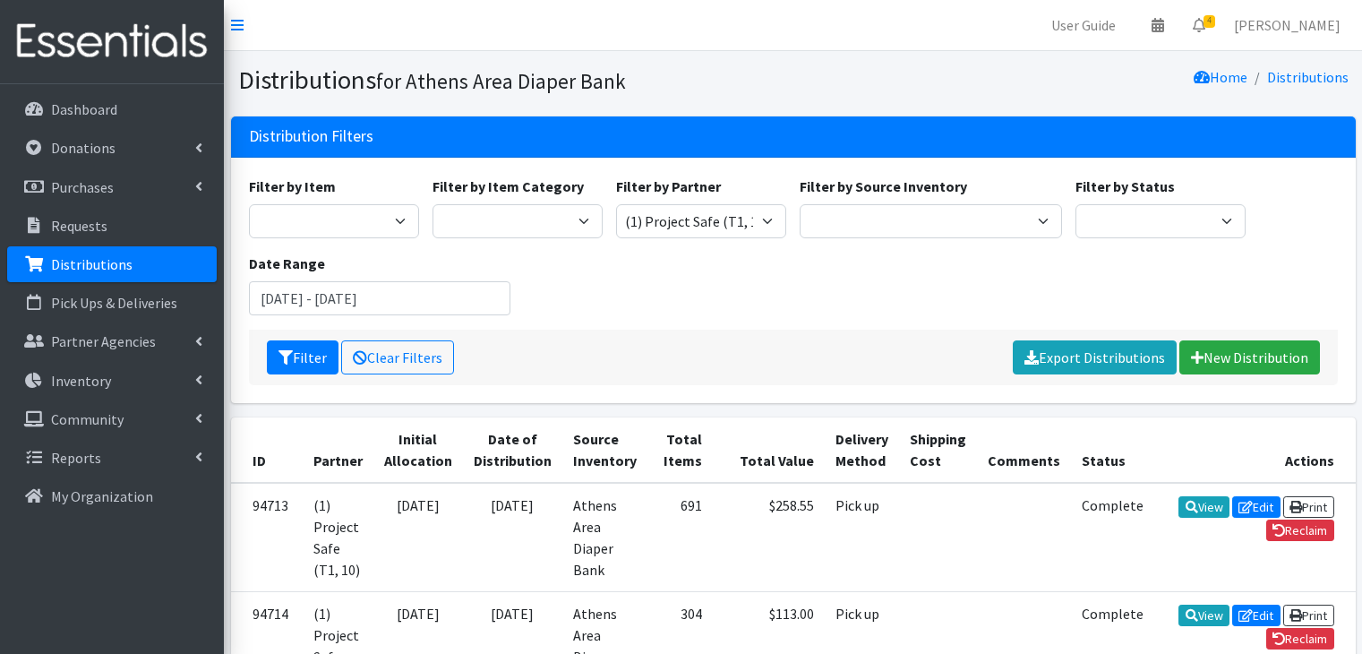
scroll to position [269, 0]
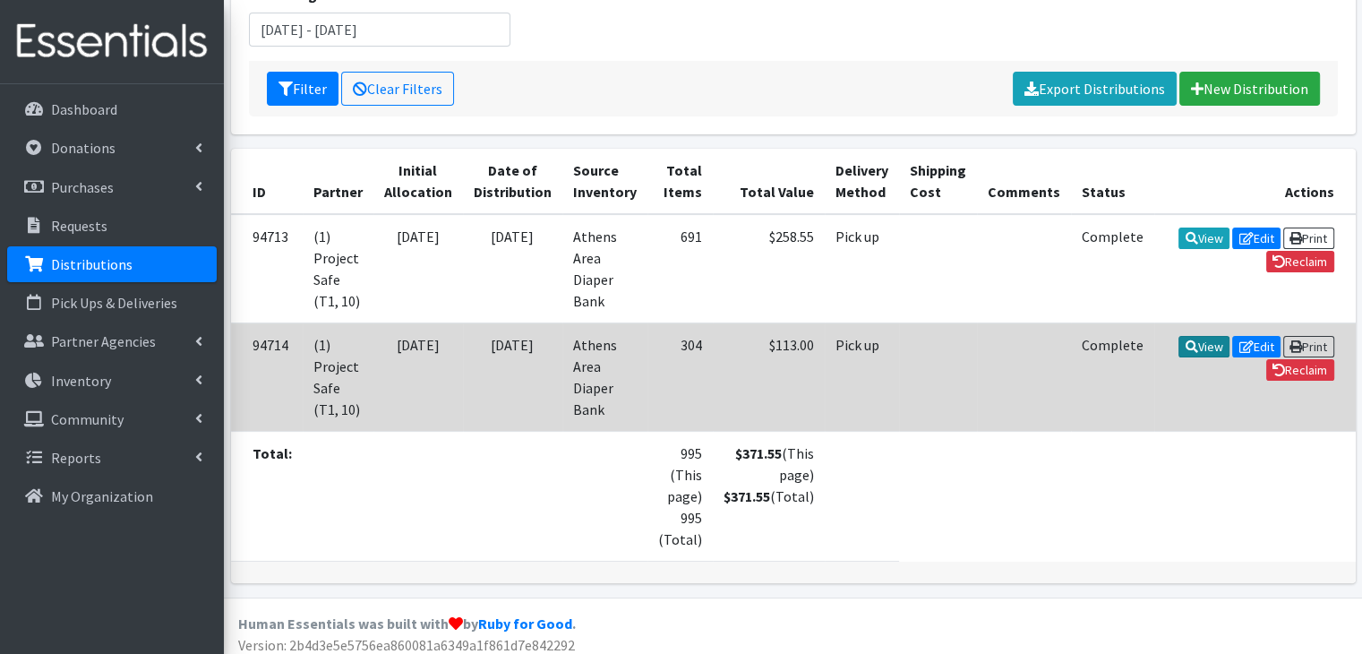
click at [1204, 341] on link "View" at bounding box center [1204, 346] width 51 height 21
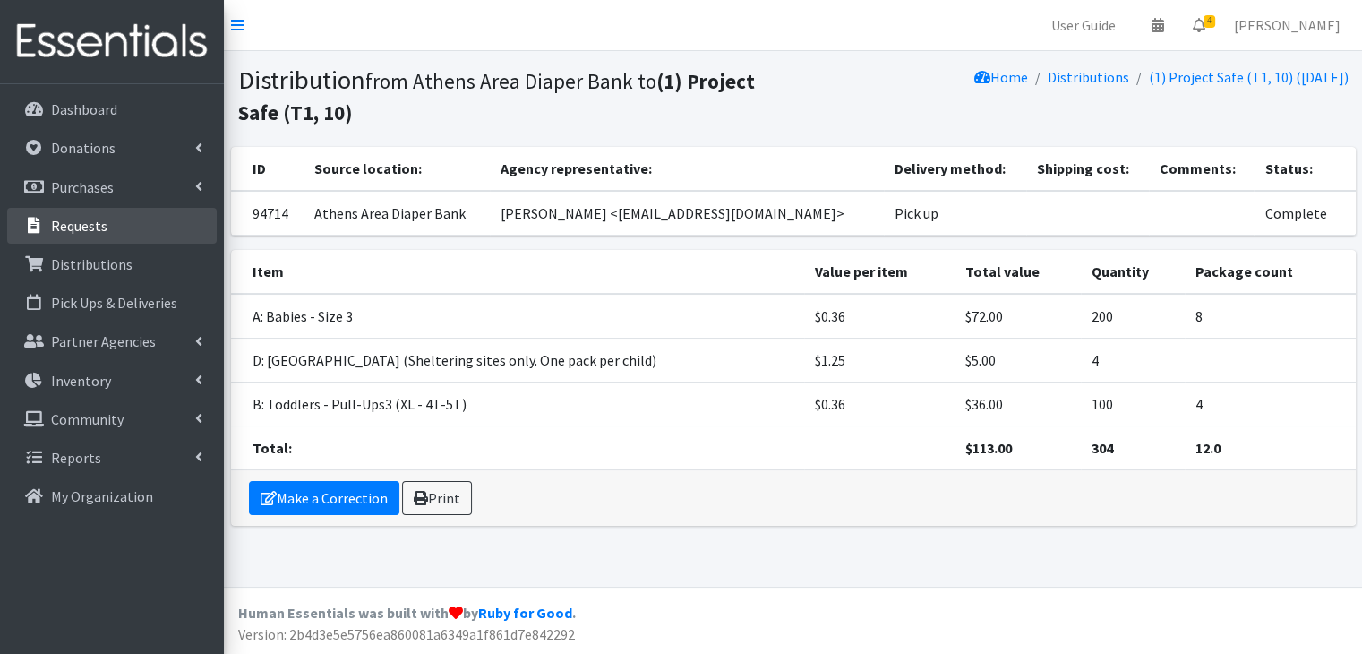
click at [94, 223] on p "Requests" at bounding box center [79, 226] width 56 height 18
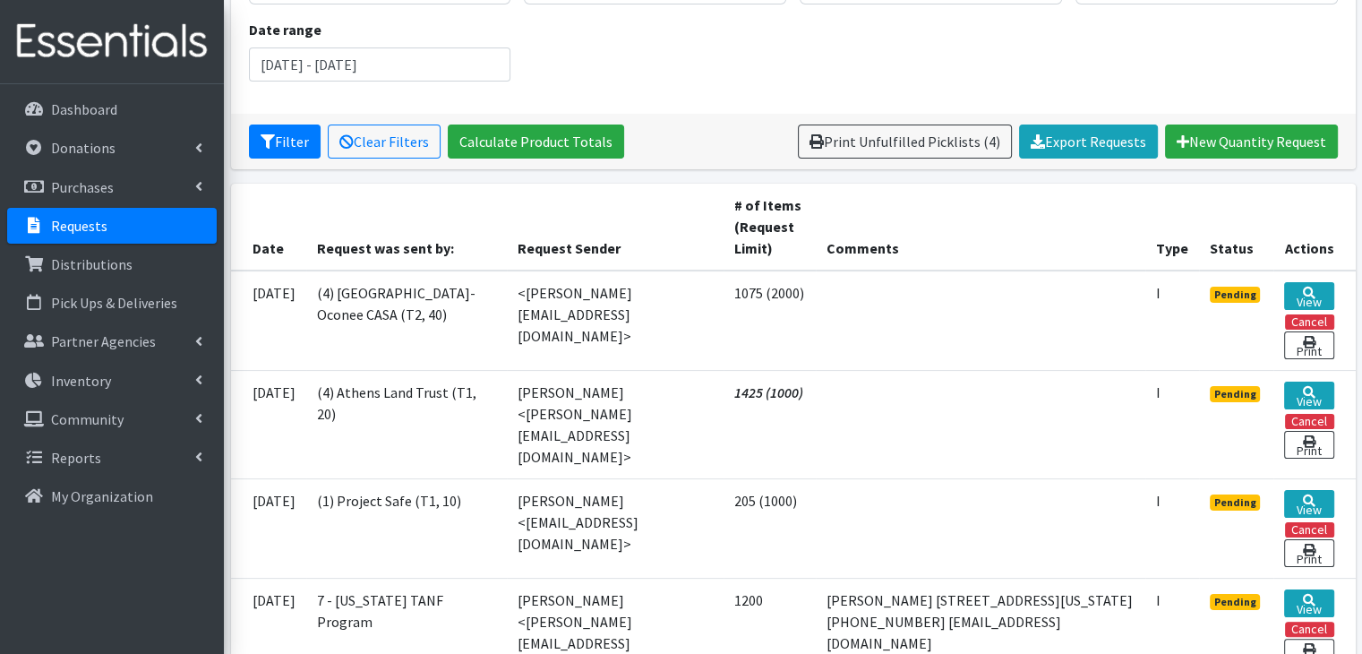
scroll to position [269, 0]
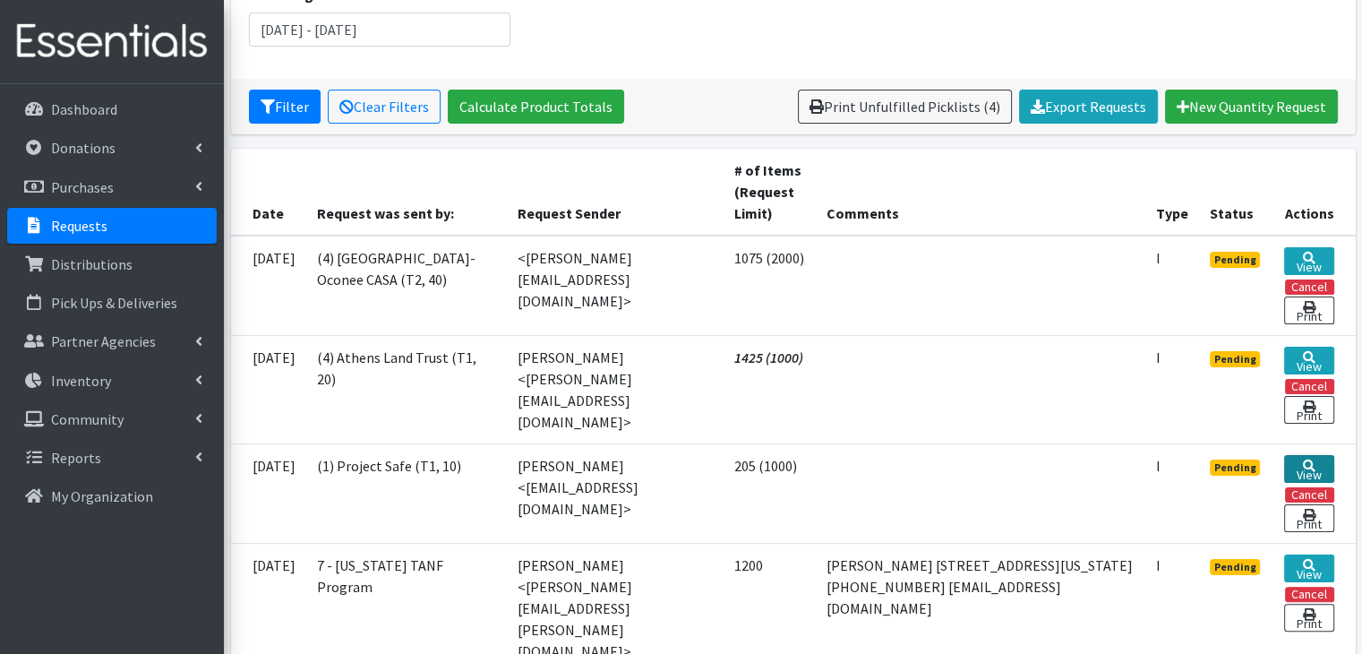
click at [1307, 460] on icon at bounding box center [1309, 466] width 13 height 13
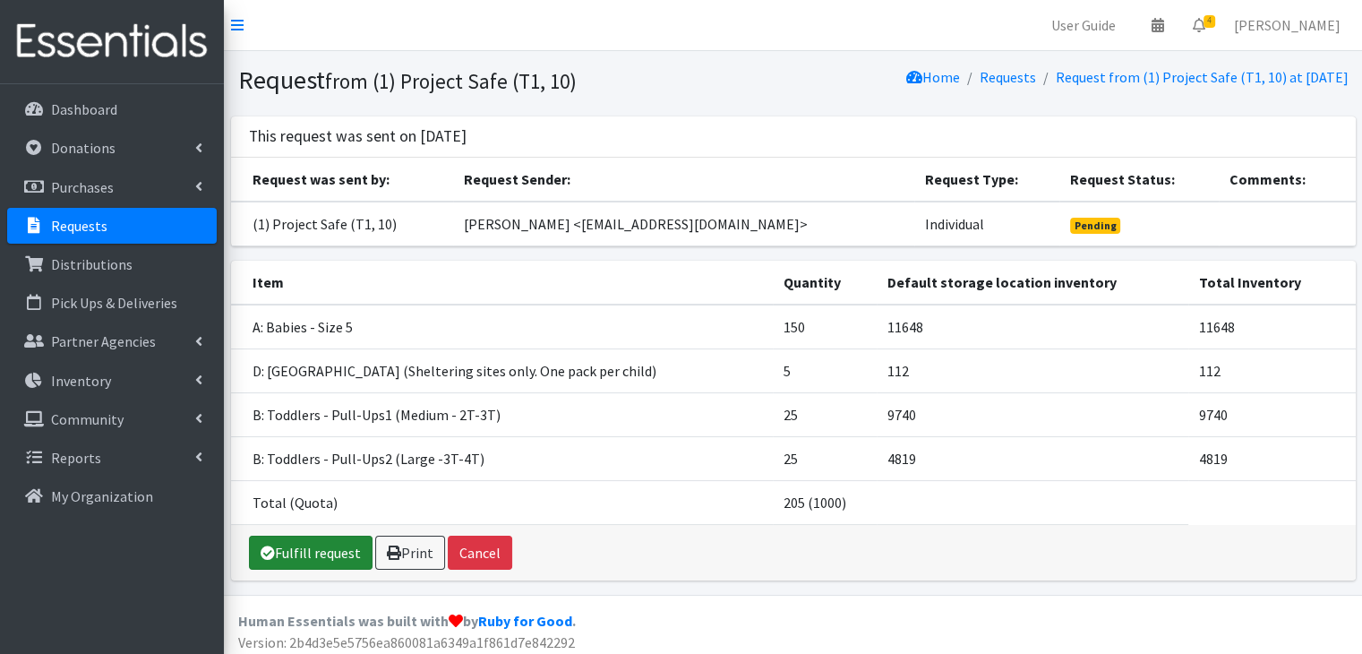
click at [325, 546] on link "Fulfill request" at bounding box center [311, 553] width 124 height 34
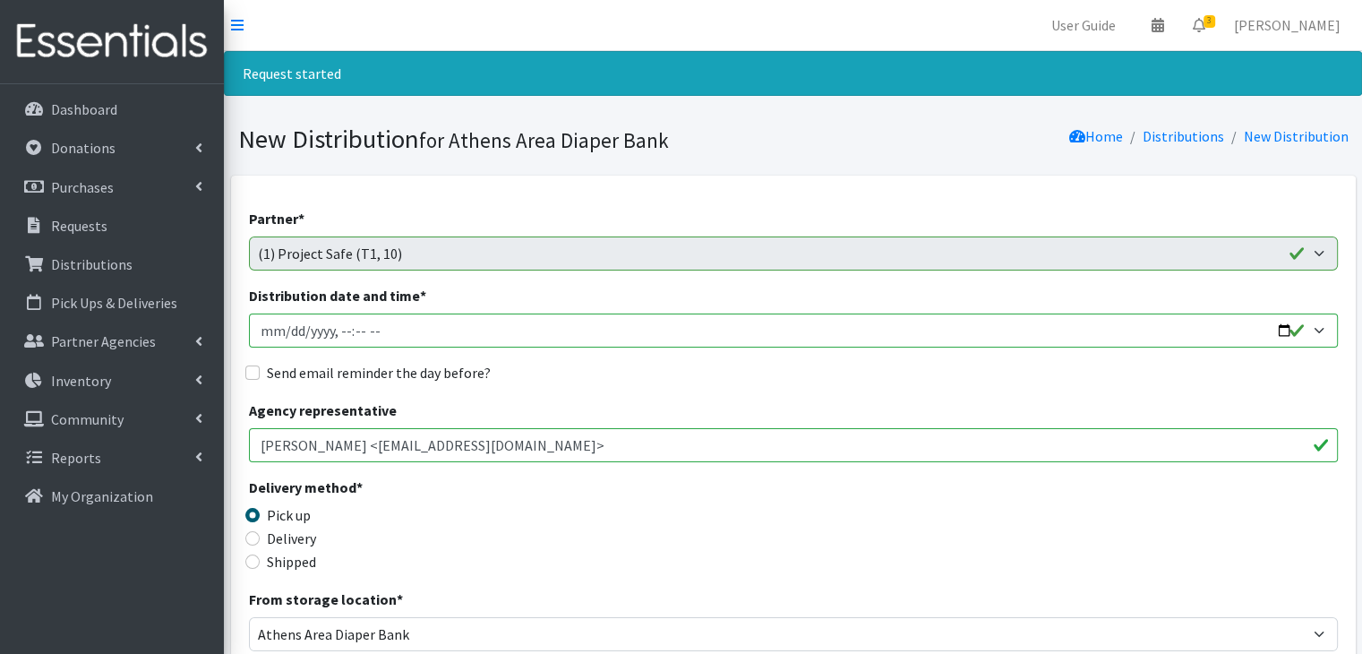
click at [267, 339] on input "Distribution date and time *" at bounding box center [793, 331] width 1089 height 34
type input "2025-09-24T23:59"
type input "0005-09-01T23:59"
type input "2025-09-05T10:00"
click at [255, 374] on input "Send email reminder the day before?" at bounding box center [252, 372] width 14 height 14
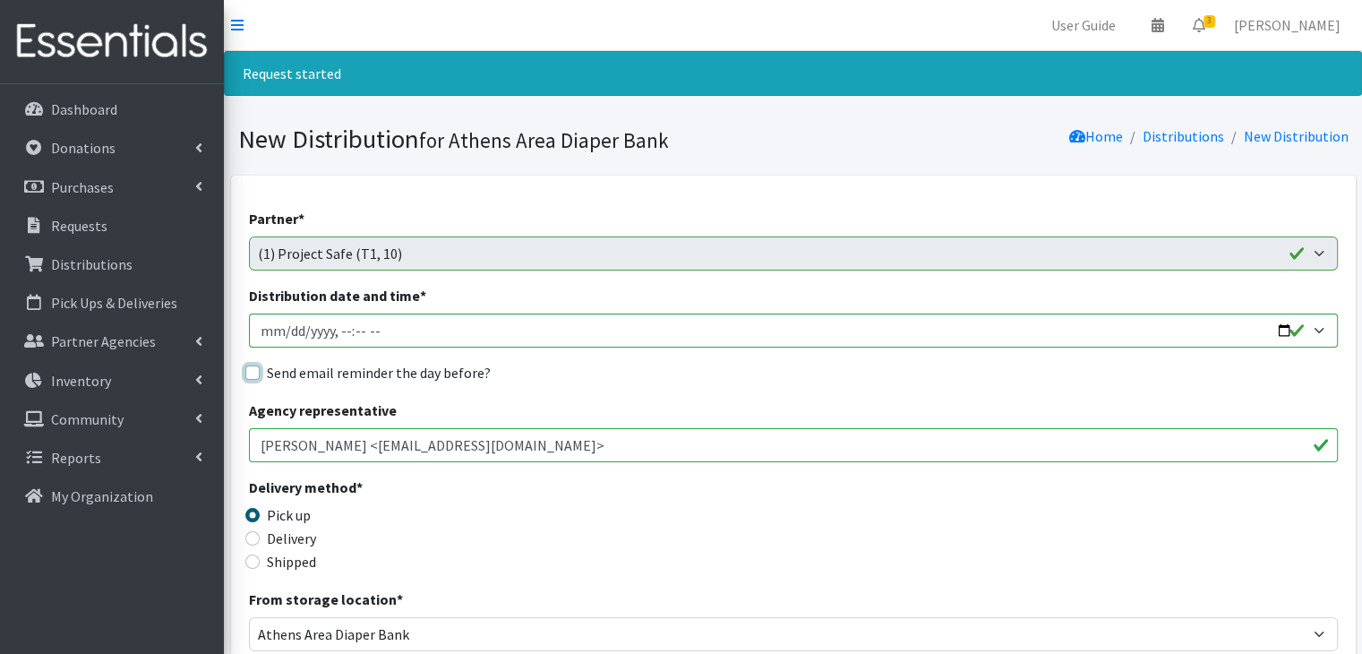
checkbox input "true"
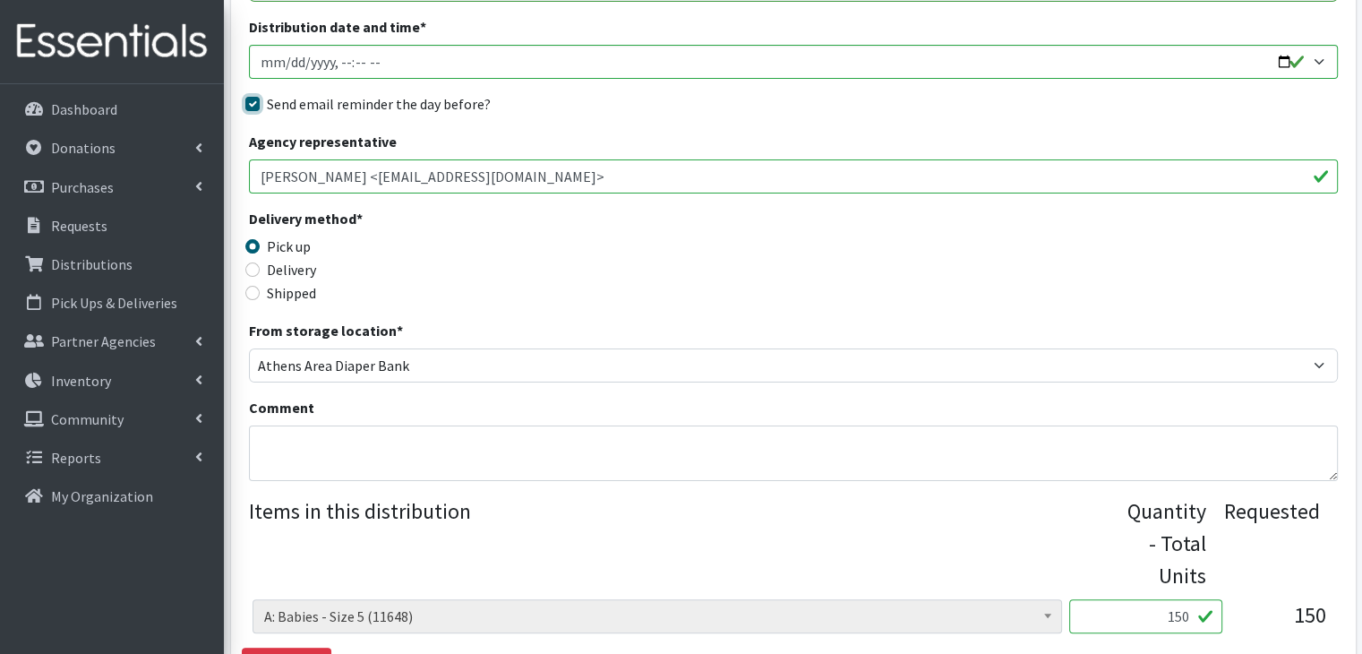
scroll to position [448, 0]
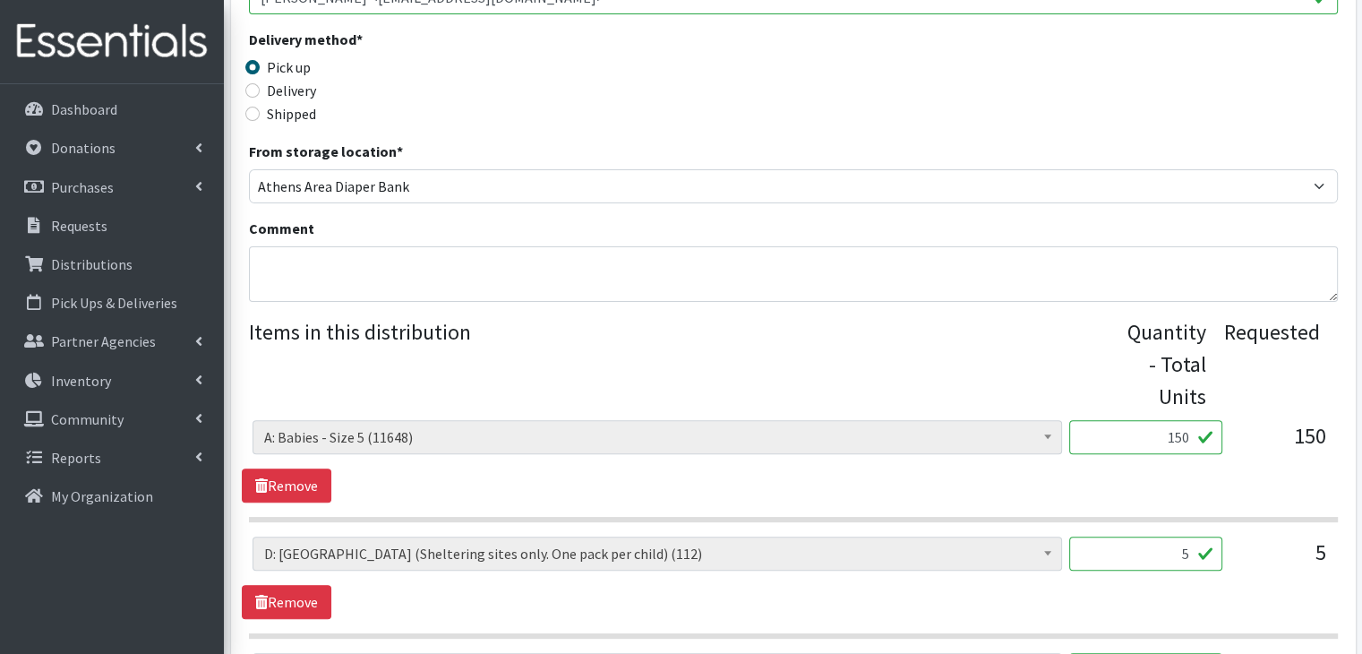
drag, startPoint x: 1154, startPoint y: 441, endPoint x: 1236, endPoint y: 433, distance: 82.8
click at [1236, 433] on div "A: Babies - Size 0 (Preemie) (6863) A: Babies - Size 01 (newborn) (12261) A: Ba…" at bounding box center [793, 444] width 1081 height 48
type input "300"
click at [776, 484] on div "A: Babies - Size 0 (Preemie) (6863) A: Babies - Size 01 (newborn) (12261) A: Ba…" at bounding box center [793, 461] width 1103 height 82
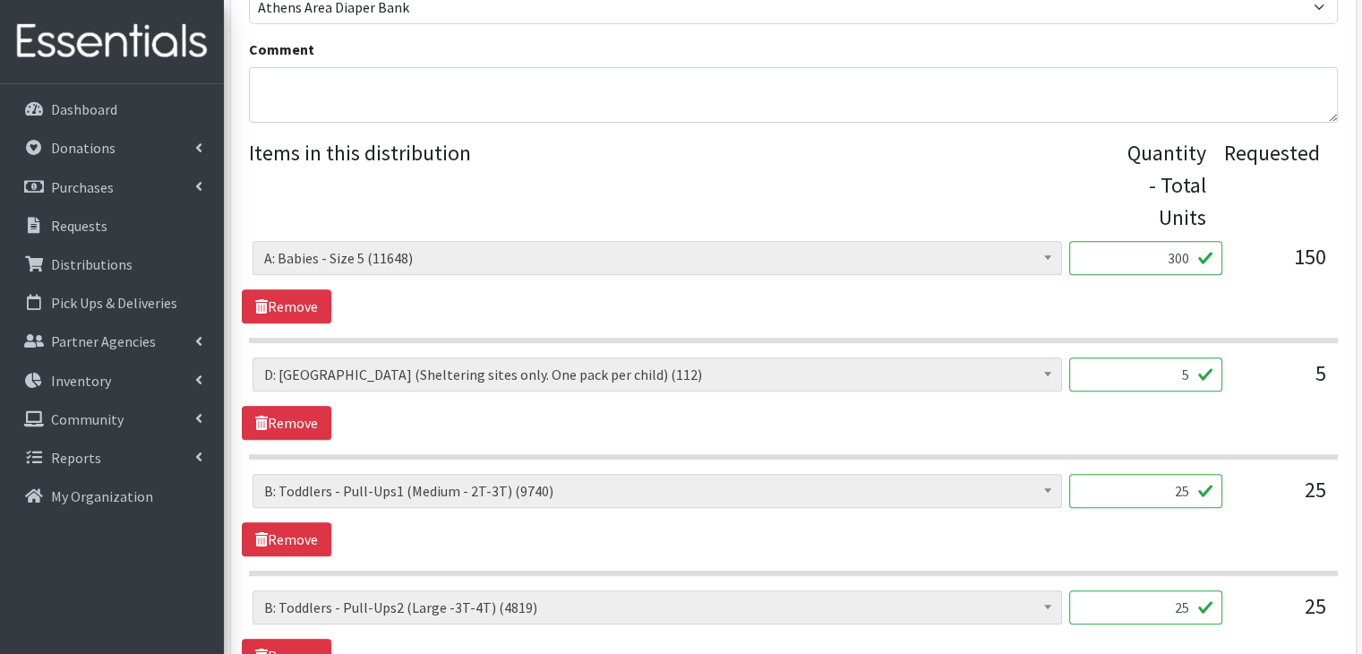
scroll to position [717, 0]
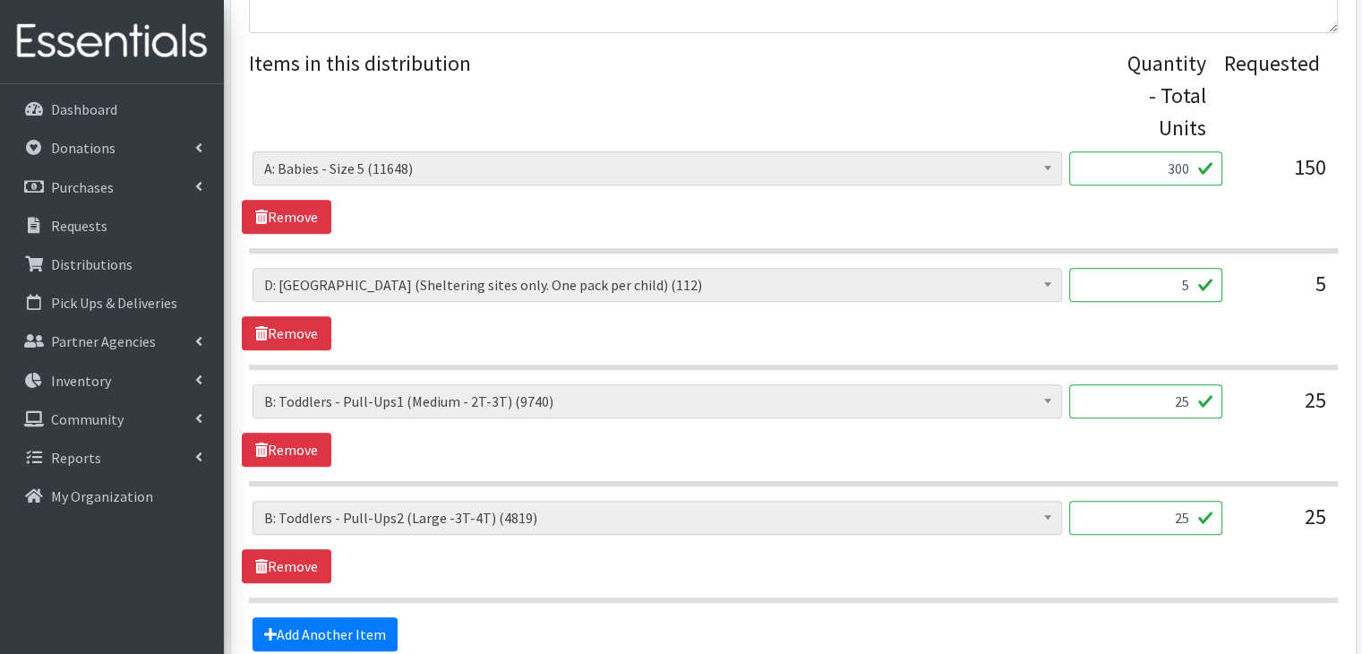
drag, startPoint x: 1158, startPoint y: 394, endPoint x: 1211, endPoint y: 392, distance: 52.9
click at [1211, 392] on input "25" at bounding box center [1146, 401] width 153 height 34
type input "50"
click at [752, 574] on div "A: Babies - Size 0 (Preemie) (6863) A: Babies - Size 01 (newborn) (12261) A: Ba…" at bounding box center [793, 542] width 1103 height 82
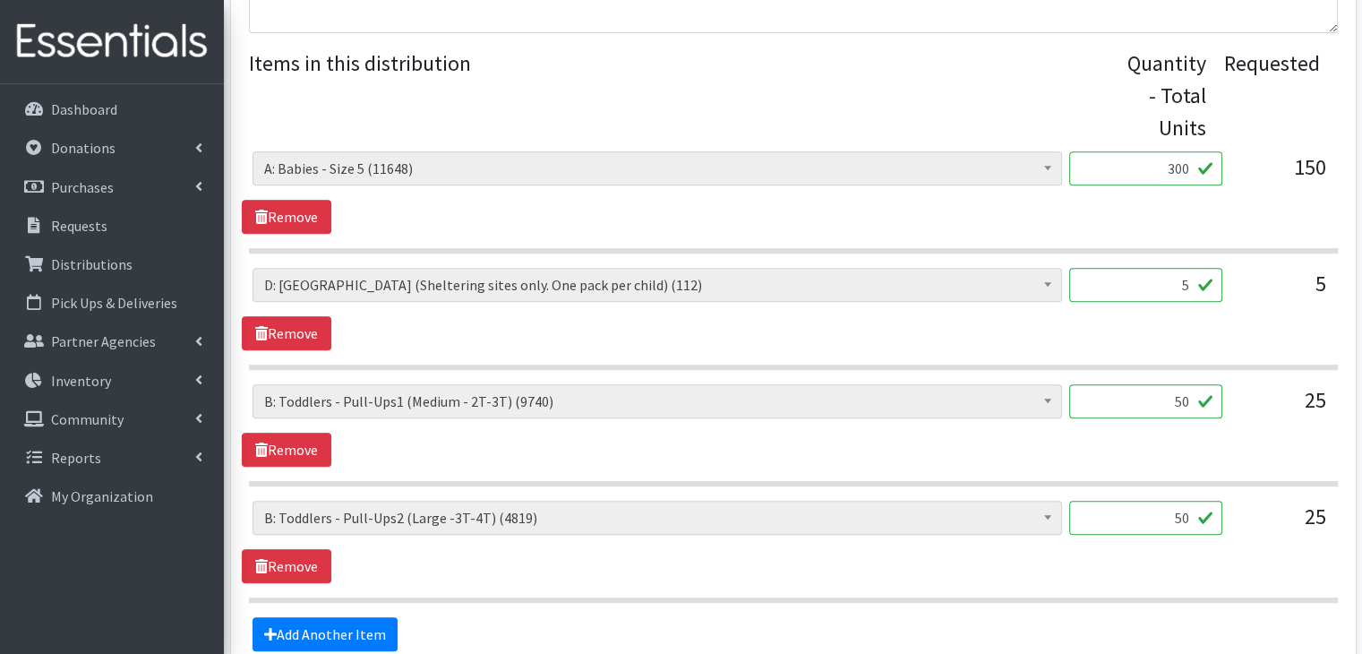
scroll to position [893, 0]
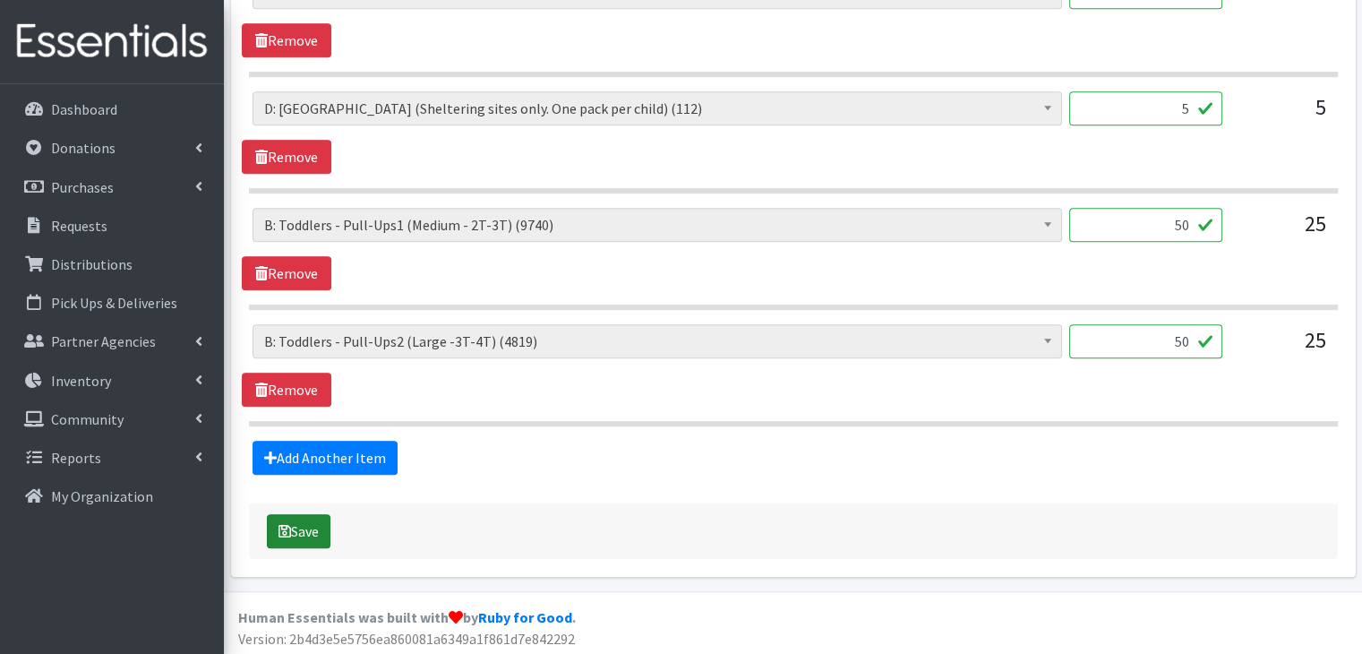
click at [312, 531] on button "Save" at bounding box center [299, 531] width 64 height 34
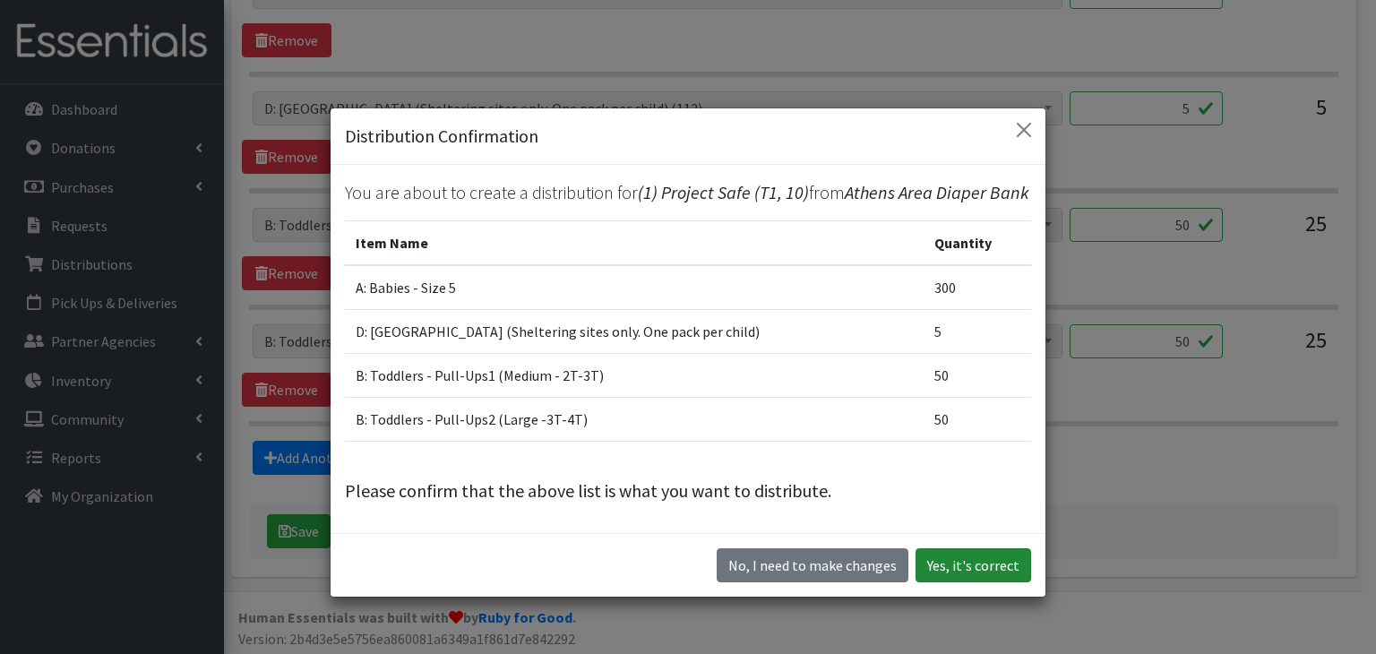
click at [985, 577] on button "Yes, it's correct" at bounding box center [973, 565] width 116 height 34
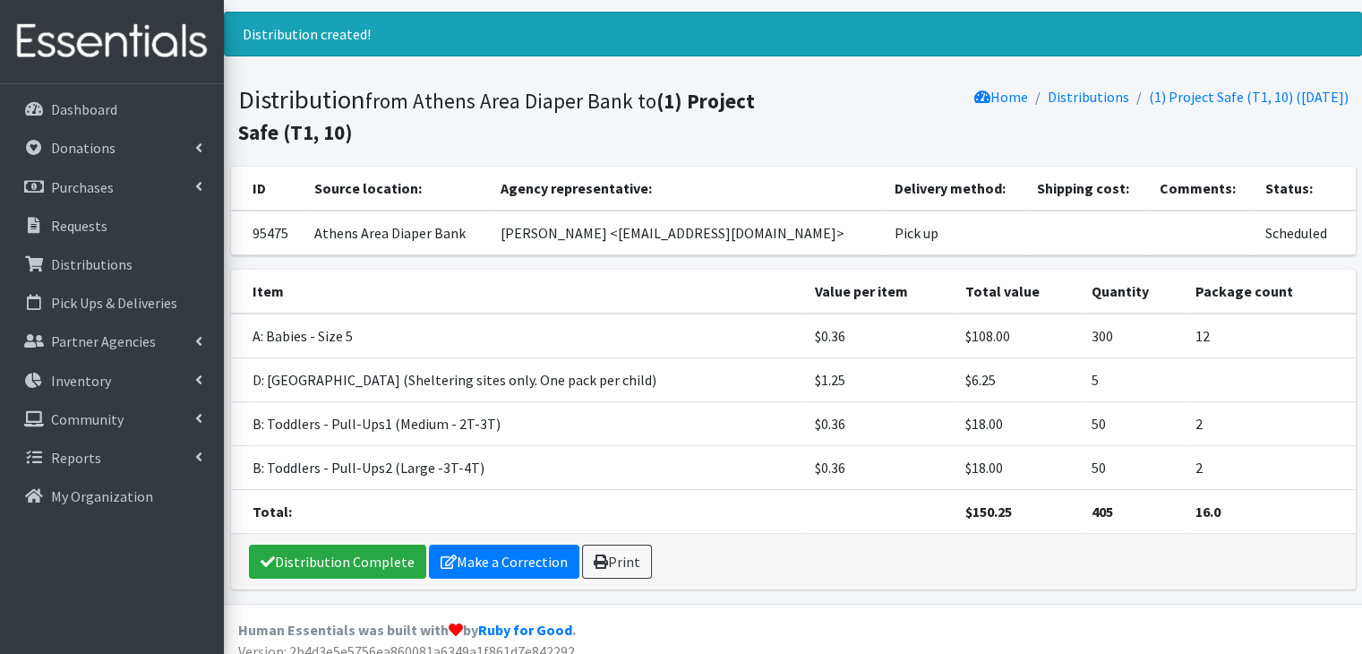
scroll to position [134, 0]
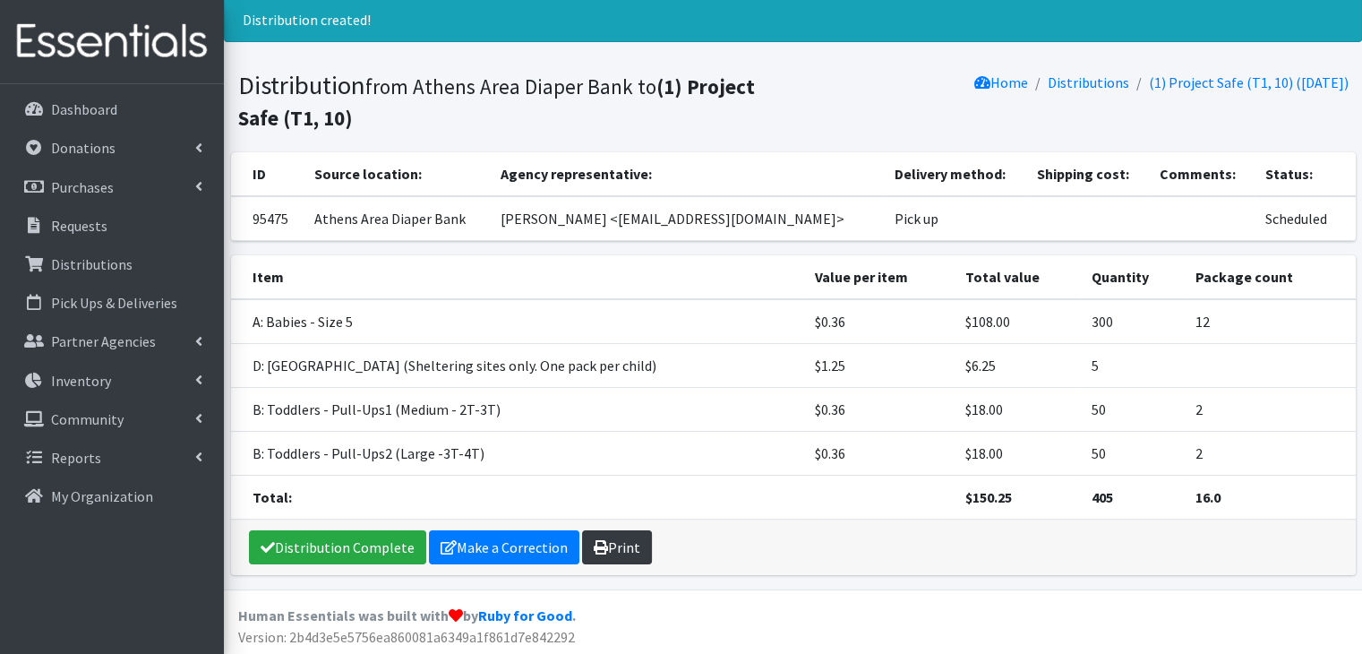
click at [619, 546] on link "Print" at bounding box center [617, 547] width 70 height 34
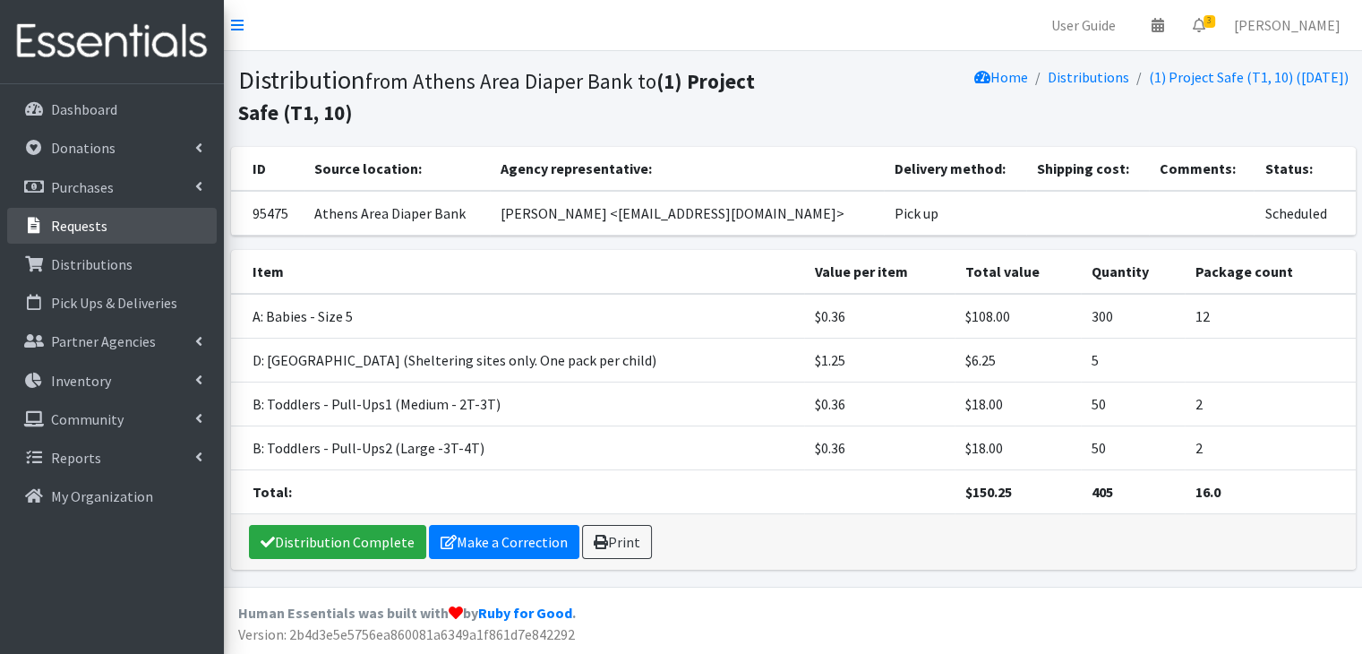
click at [111, 220] on link "Requests" at bounding box center [112, 226] width 210 height 36
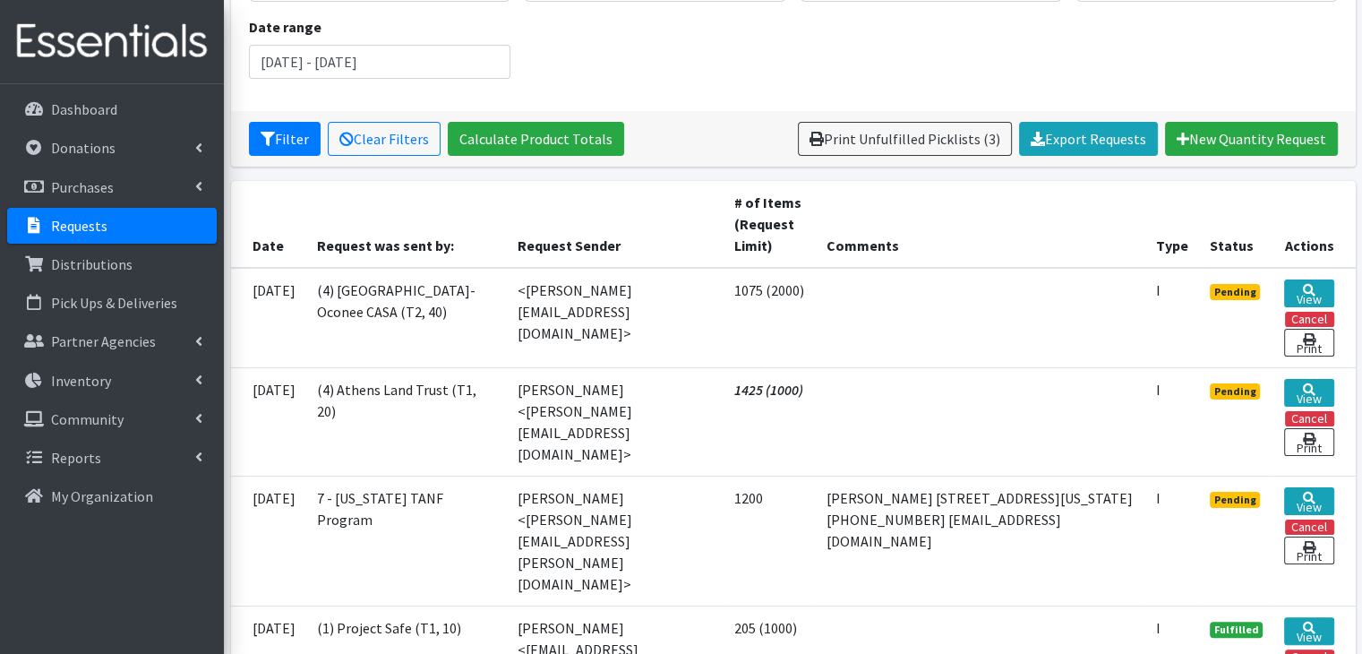
scroll to position [269, 0]
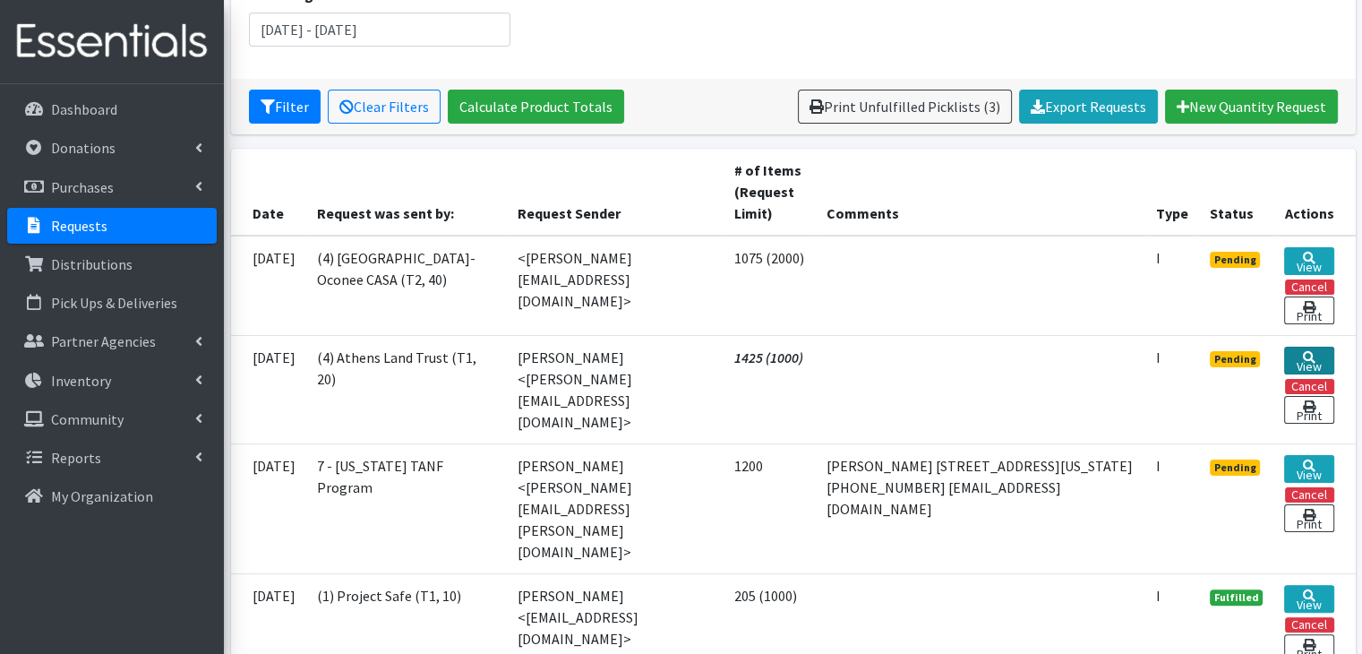
click at [1309, 359] on link "View" at bounding box center [1309, 361] width 49 height 28
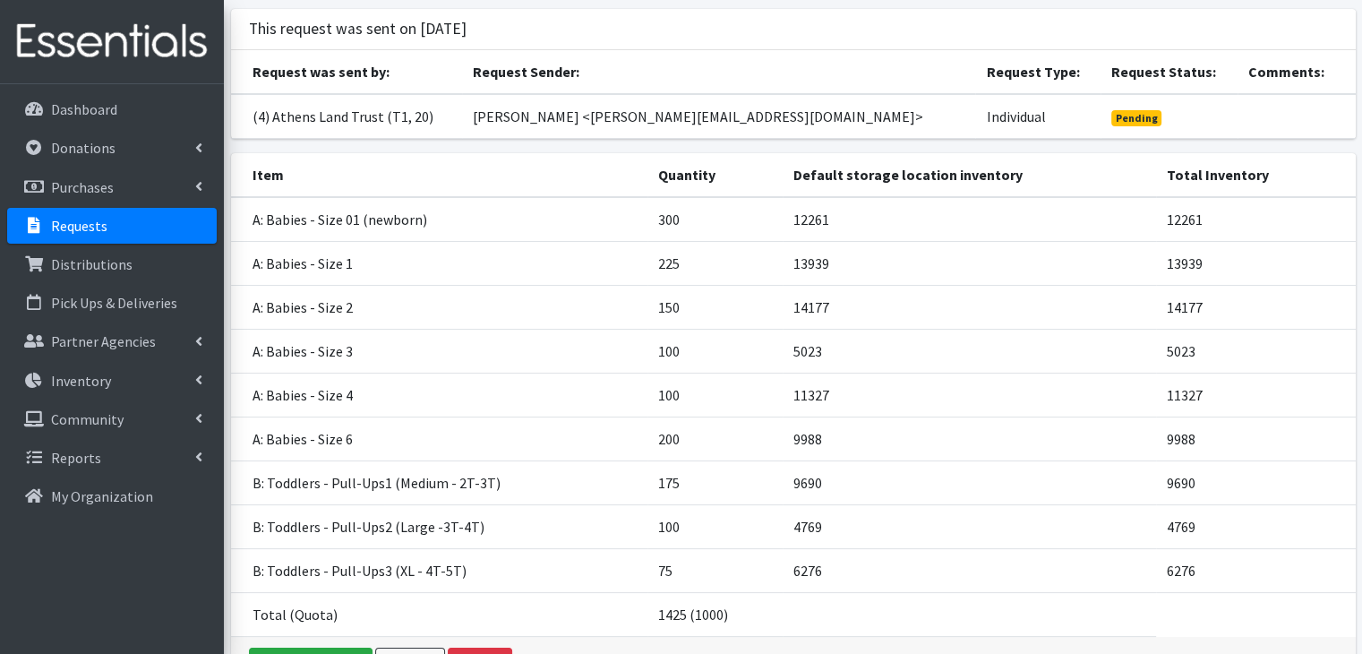
scroll to position [224, 0]
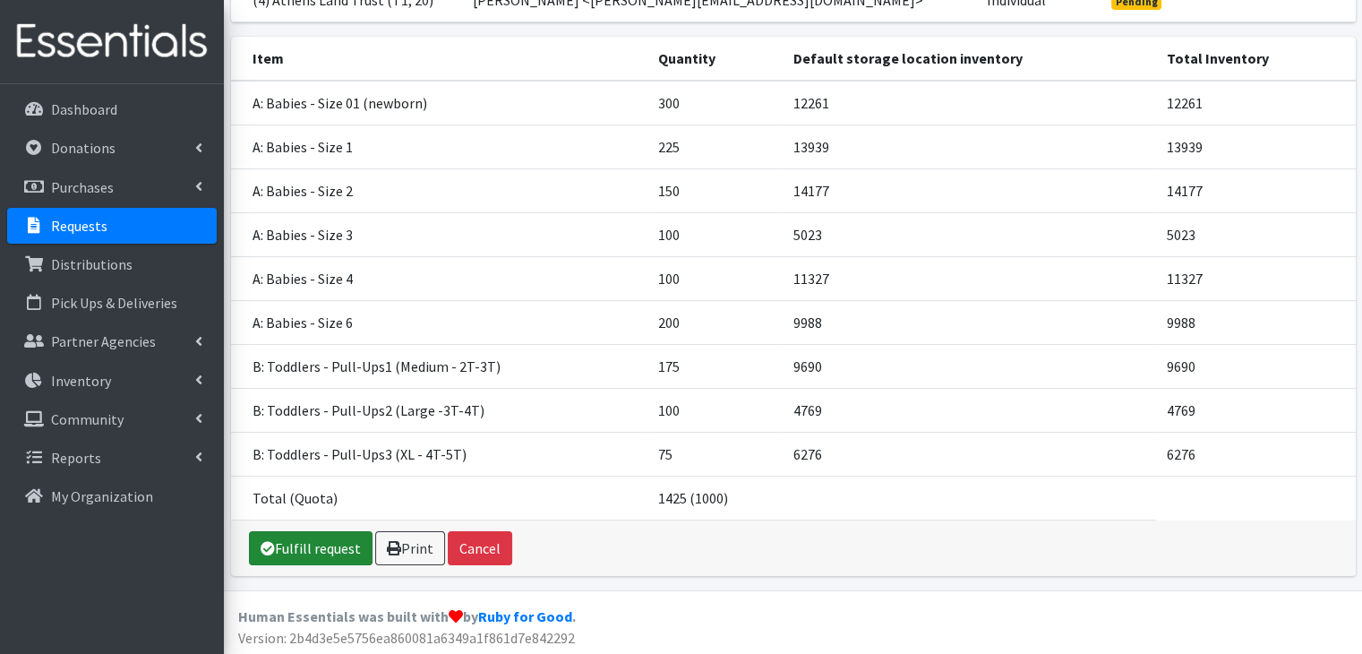
click at [333, 543] on link "Fulfill request" at bounding box center [311, 548] width 124 height 34
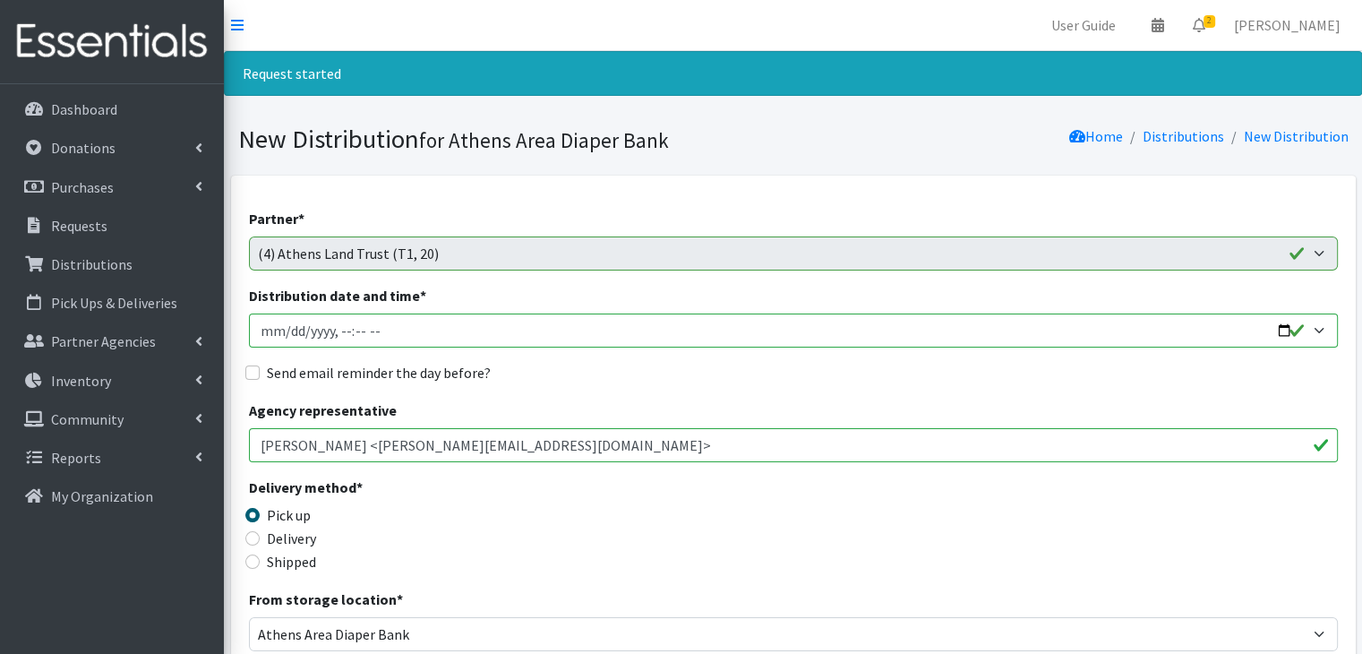
click at [266, 333] on input "Distribution date and time *" at bounding box center [793, 331] width 1089 height 34
type input "[DATE]T23:59"
type input "2025-09-05T10:00"
click at [256, 374] on input "Send email reminder the day before?" at bounding box center [252, 372] width 14 height 14
checkbox input "true"
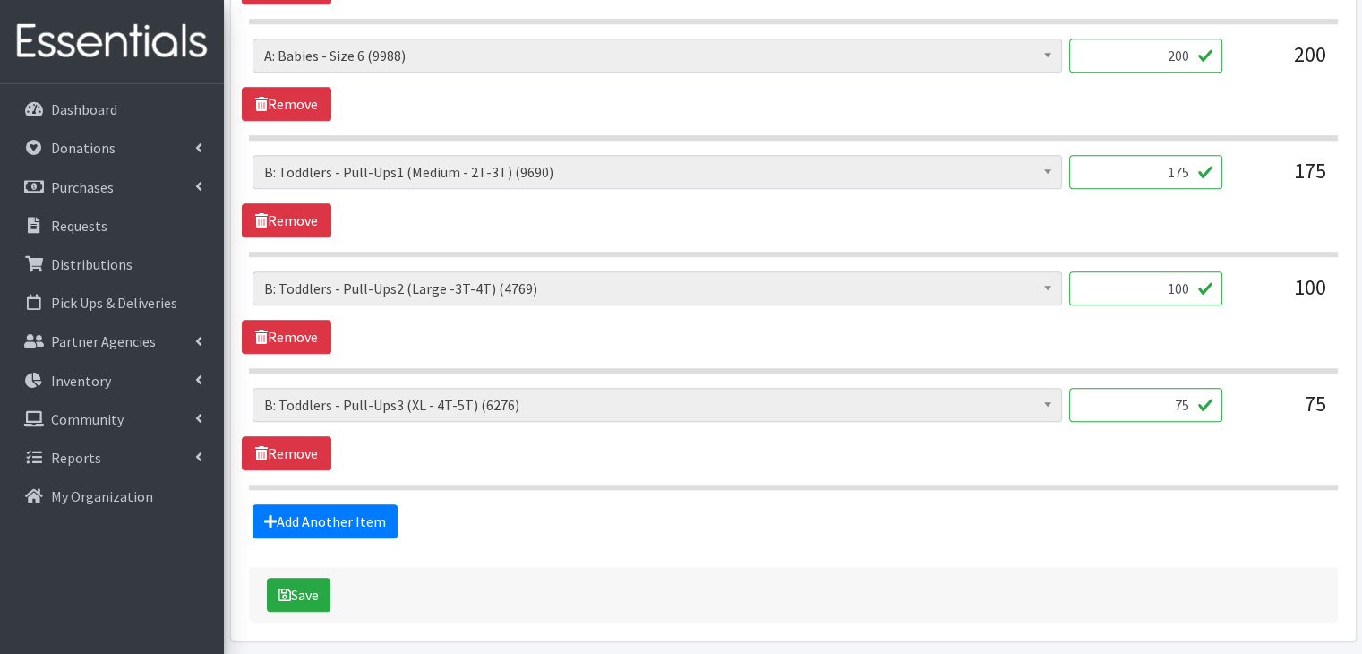
scroll to position [1473, 0]
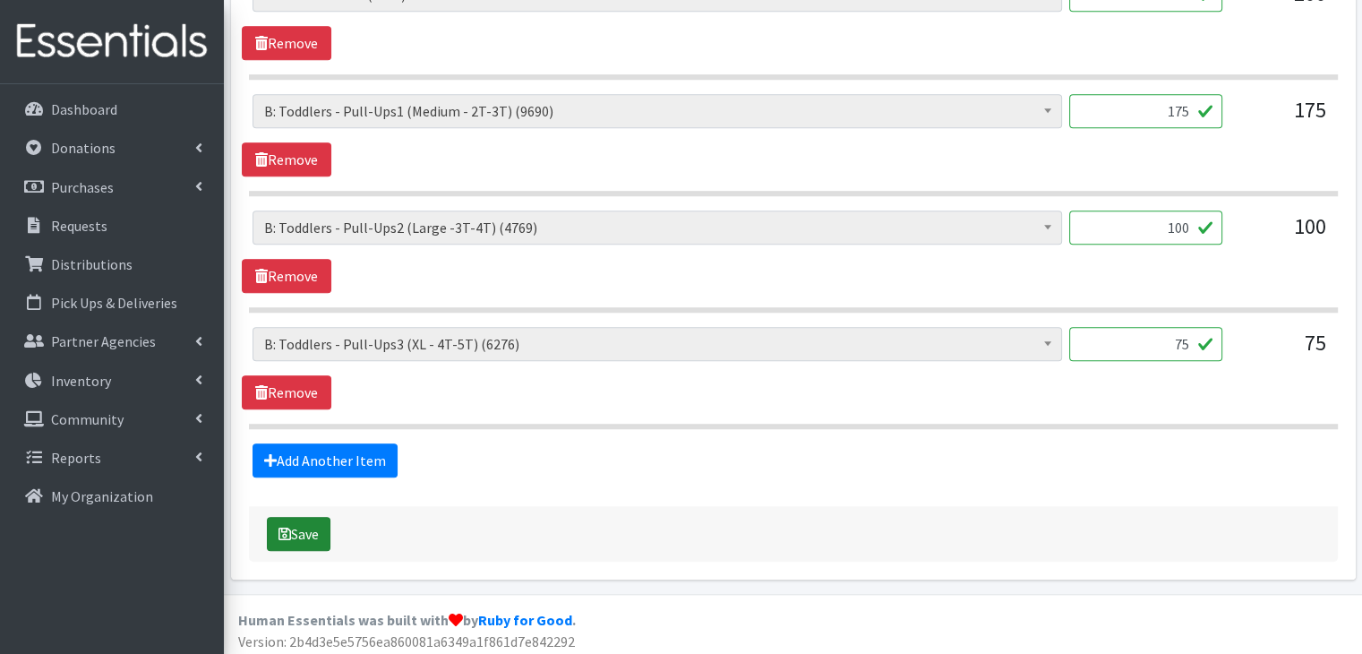
click at [315, 525] on button "Save" at bounding box center [299, 534] width 64 height 34
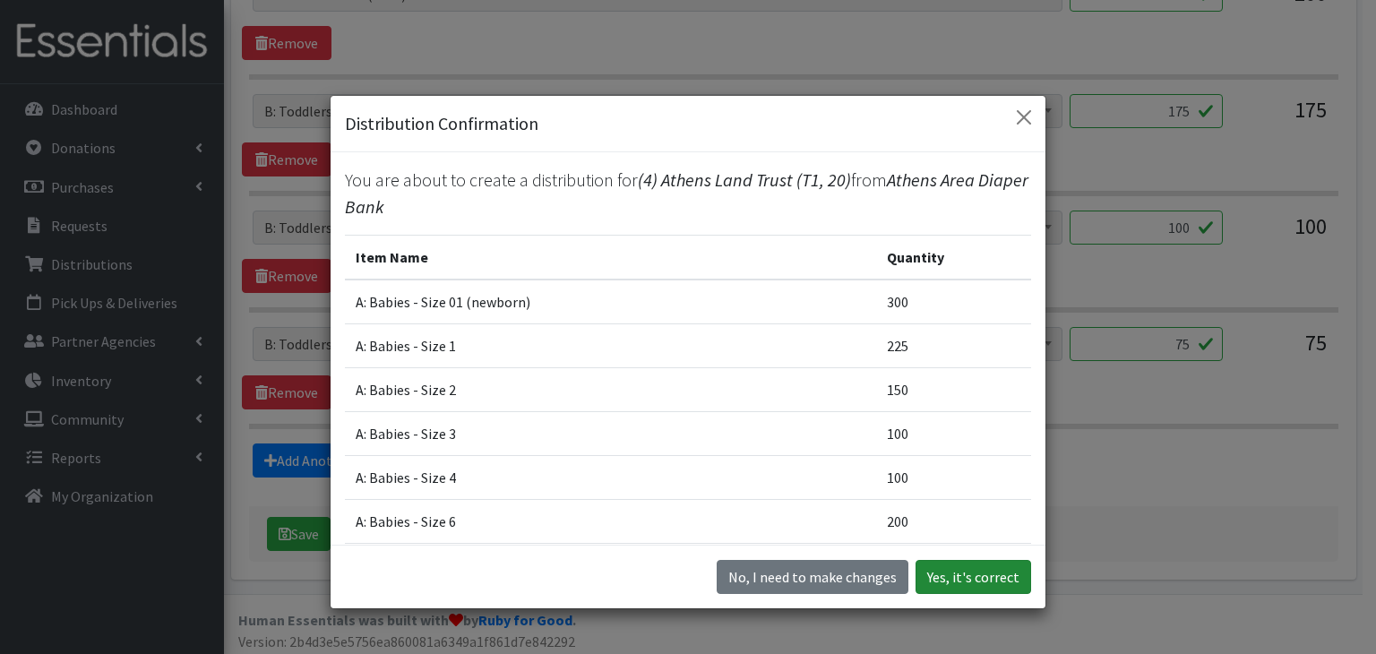
click at [971, 575] on button "Yes, it's correct" at bounding box center [973, 577] width 116 height 34
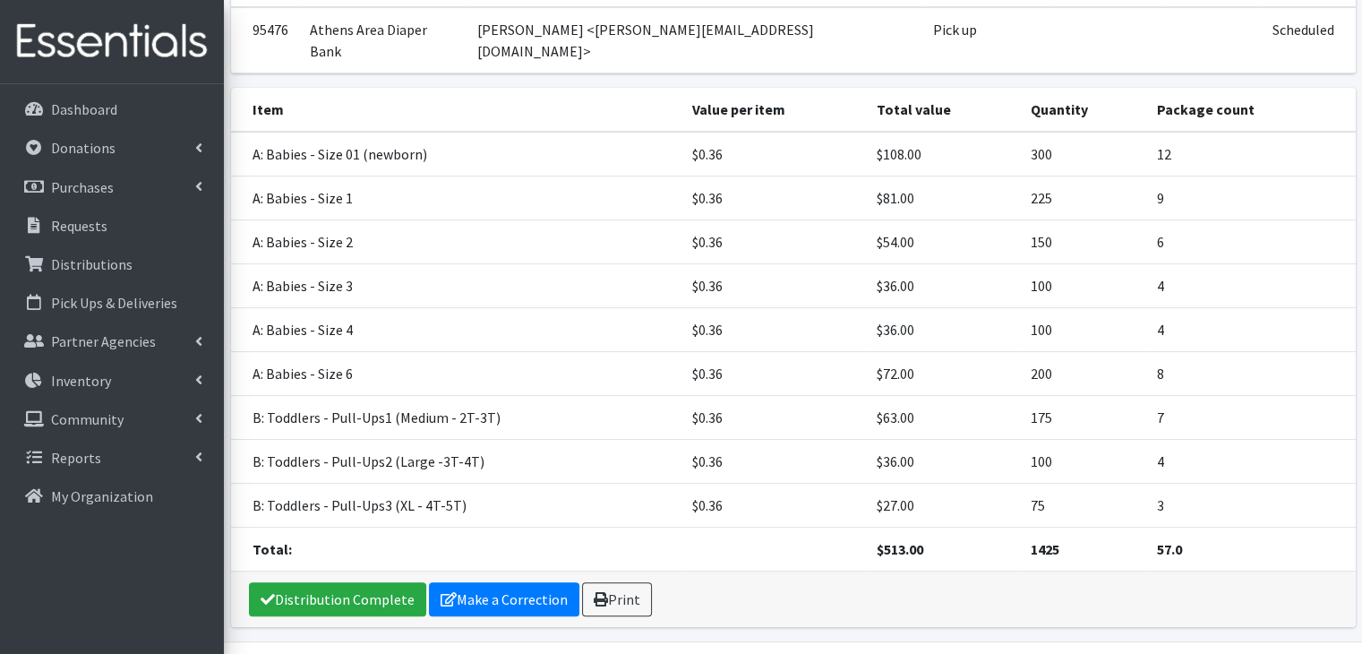
scroll to position [374, 0]
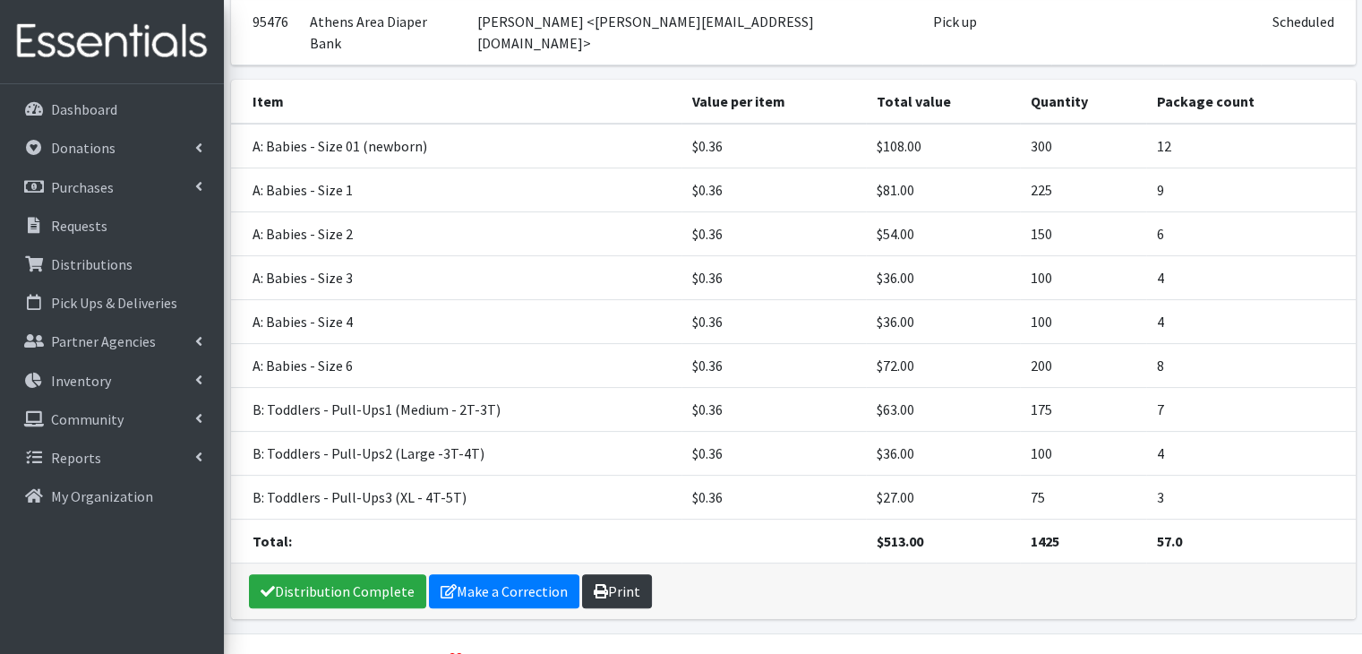
click at [626, 574] on link "Print" at bounding box center [617, 591] width 70 height 34
click at [87, 221] on p "Requests" at bounding box center [79, 226] width 56 height 18
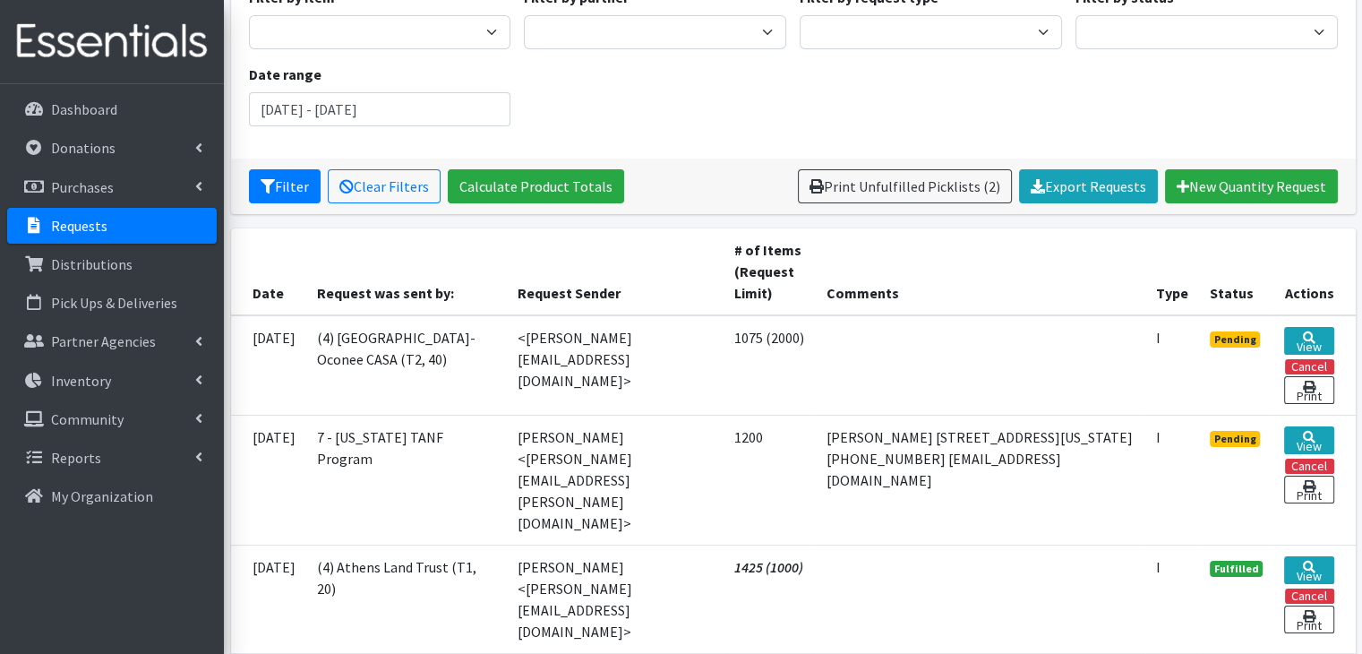
scroll to position [269, 0]
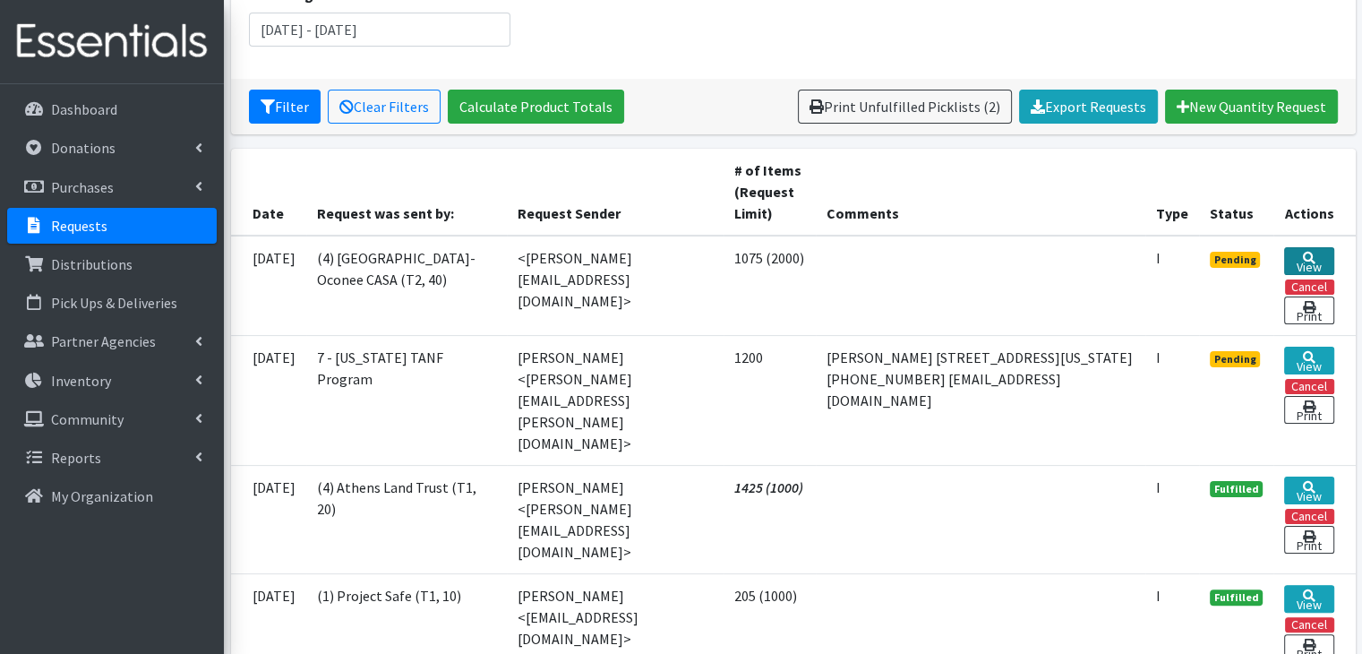
click at [1324, 261] on link "View" at bounding box center [1309, 261] width 49 height 28
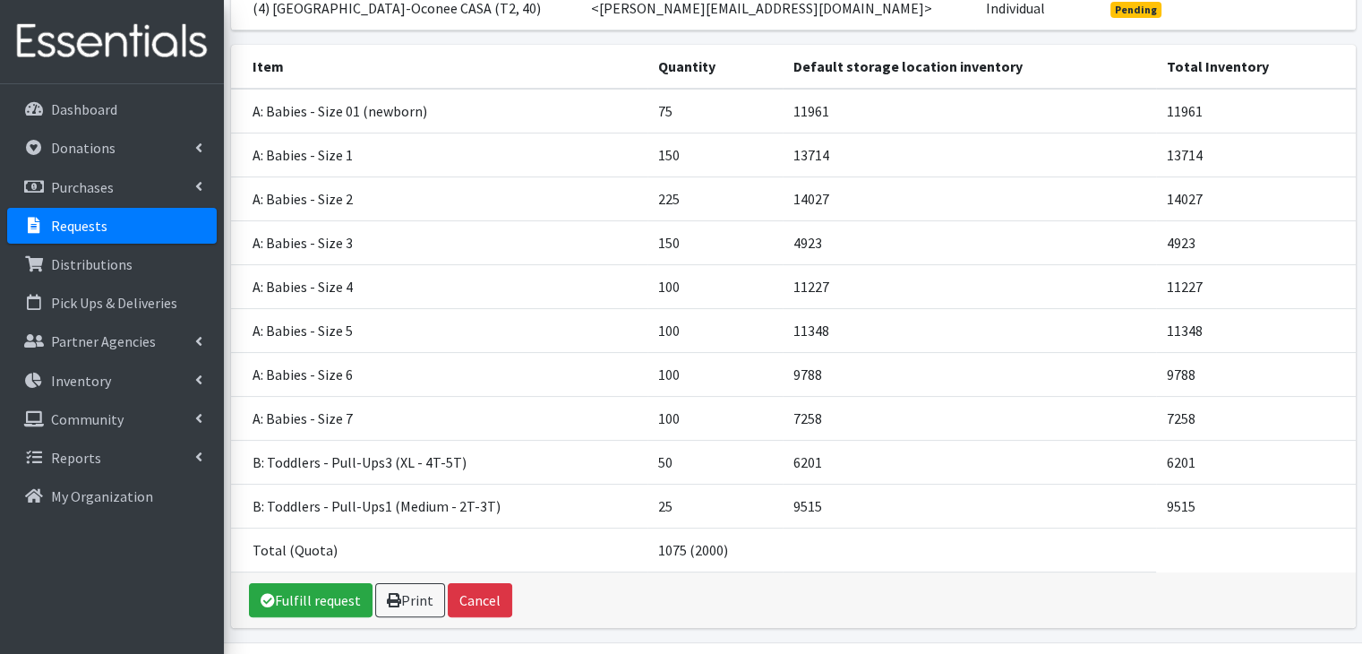
scroll to position [268, 0]
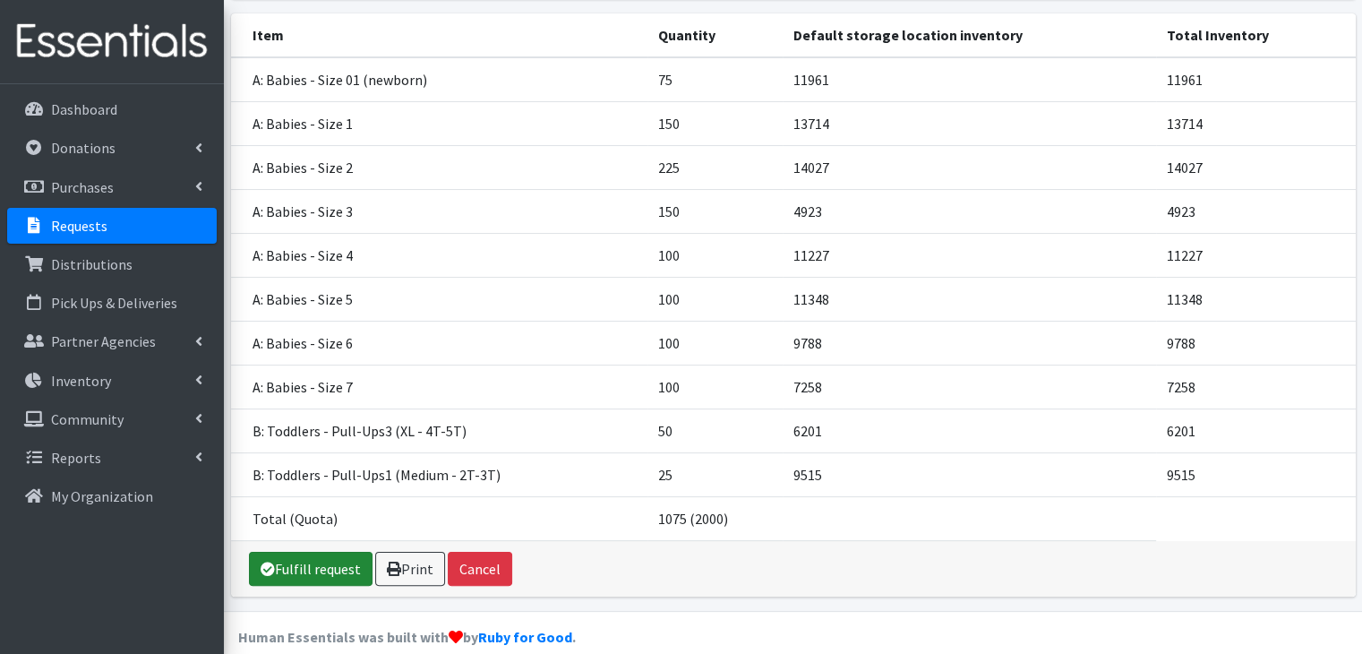
click at [318, 552] on link "Fulfill request" at bounding box center [311, 569] width 124 height 34
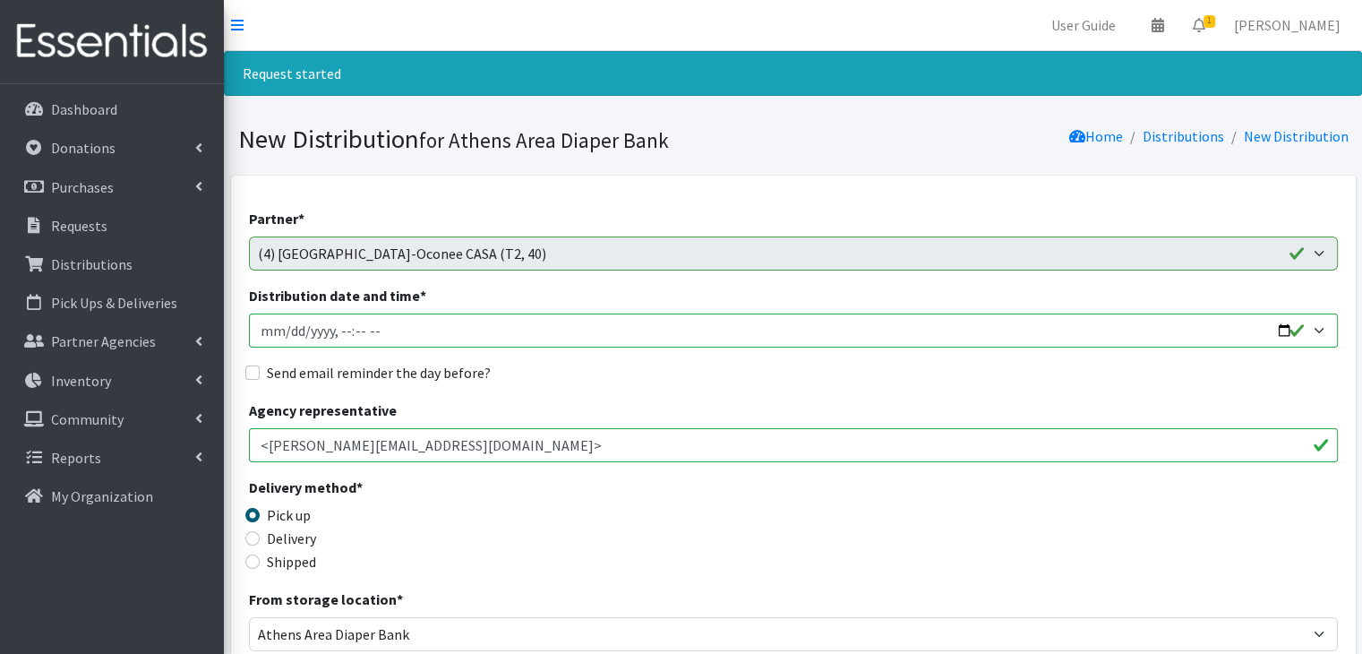
click at [271, 323] on input "Distribution date and time *" at bounding box center [793, 331] width 1089 height 34
type input "2025-09-24T23:59"
type input "2025-09-05T10:00"
click at [254, 370] on input "Send email reminder the day before?" at bounding box center [252, 372] width 14 height 14
checkbox input "true"
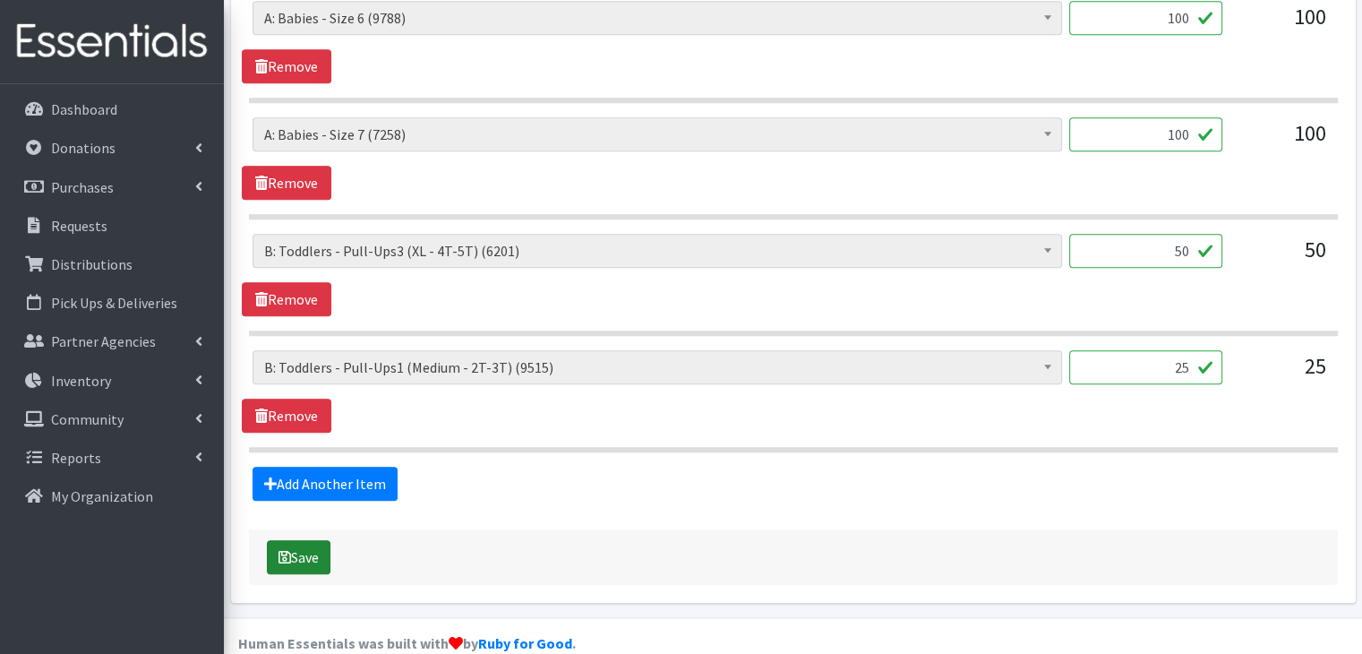
scroll to position [1589, 0]
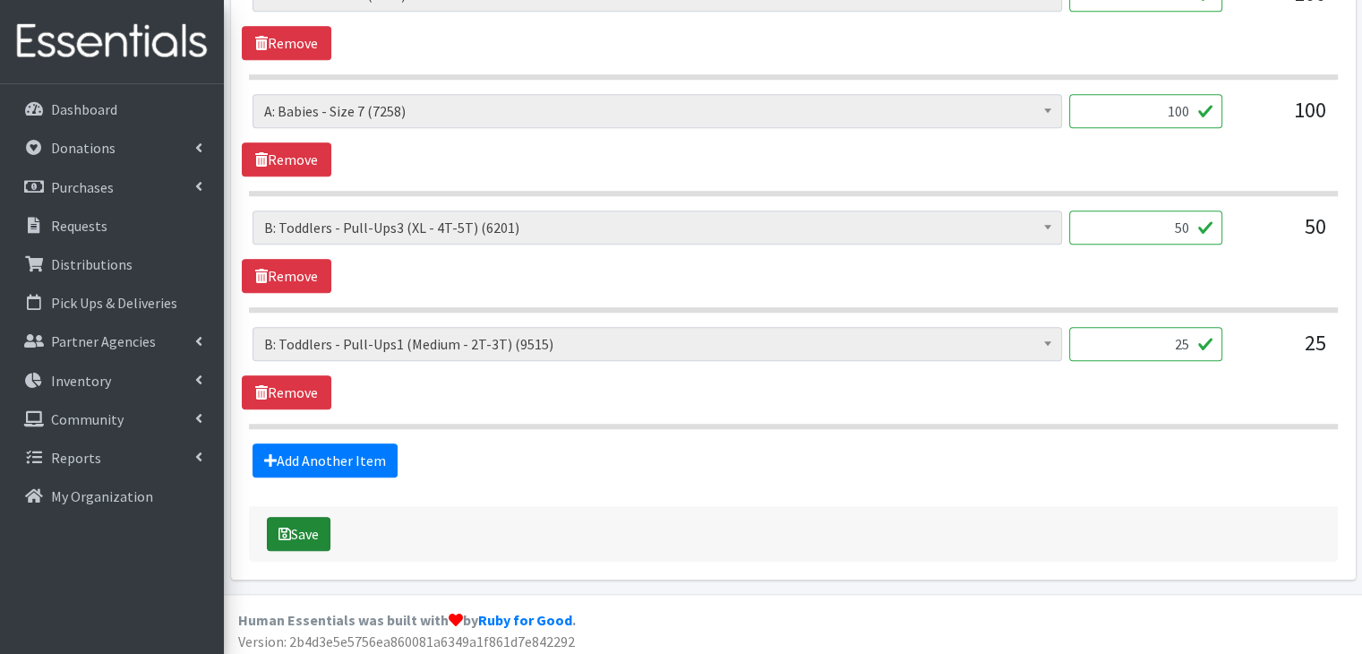
click at [290, 524] on button "Save" at bounding box center [299, 534] width 64 height 34
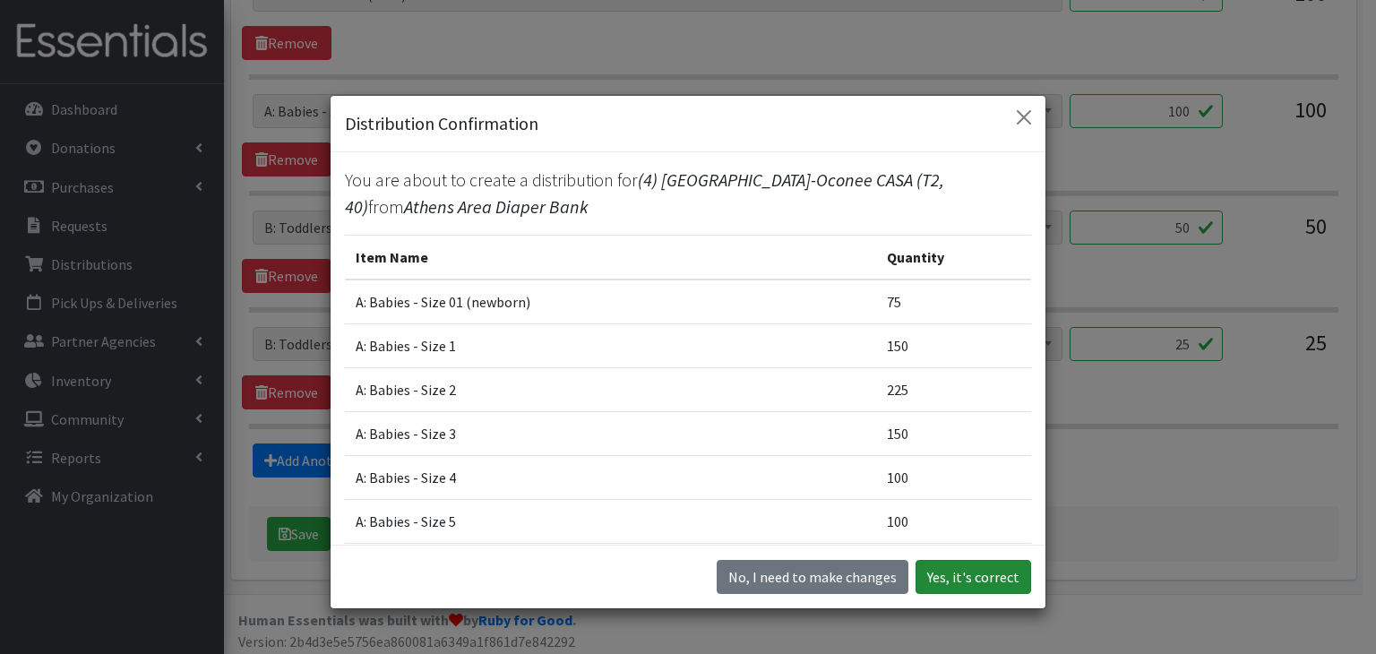
click at [980, 575] on button "Yes, it's correct" at bounding box center [973, 577] width 116 height 34
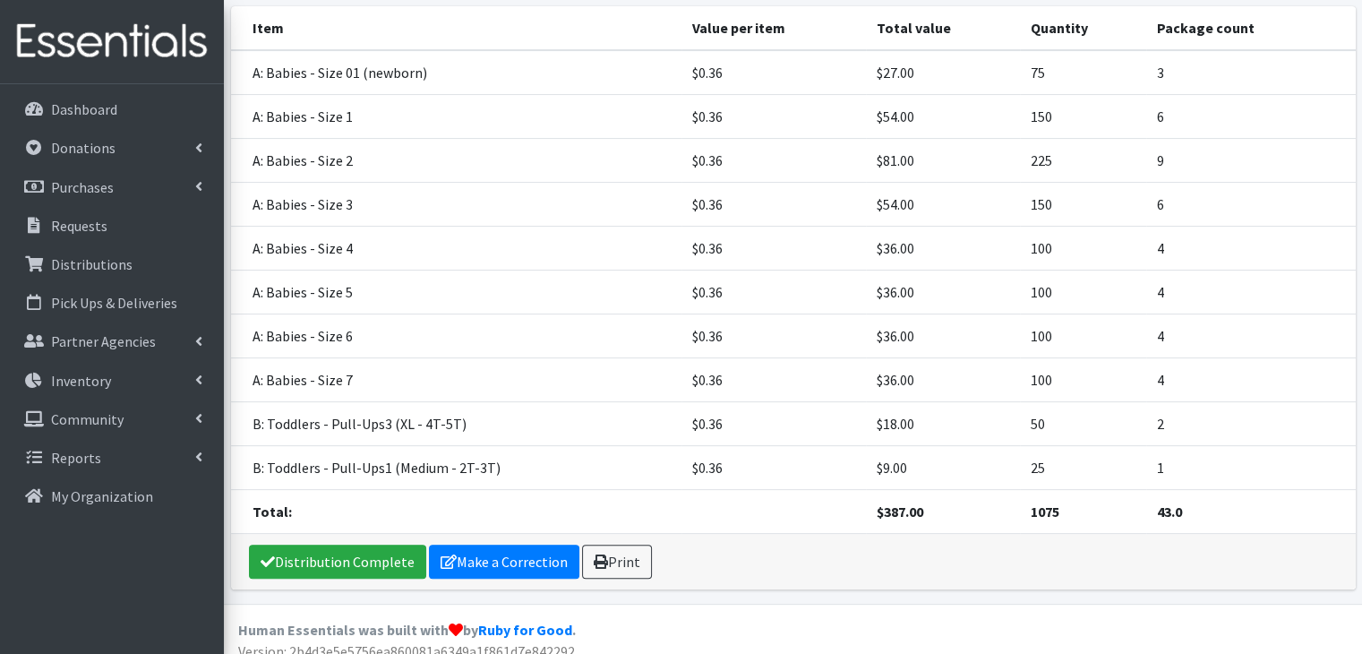
scroll to position [397, 0]
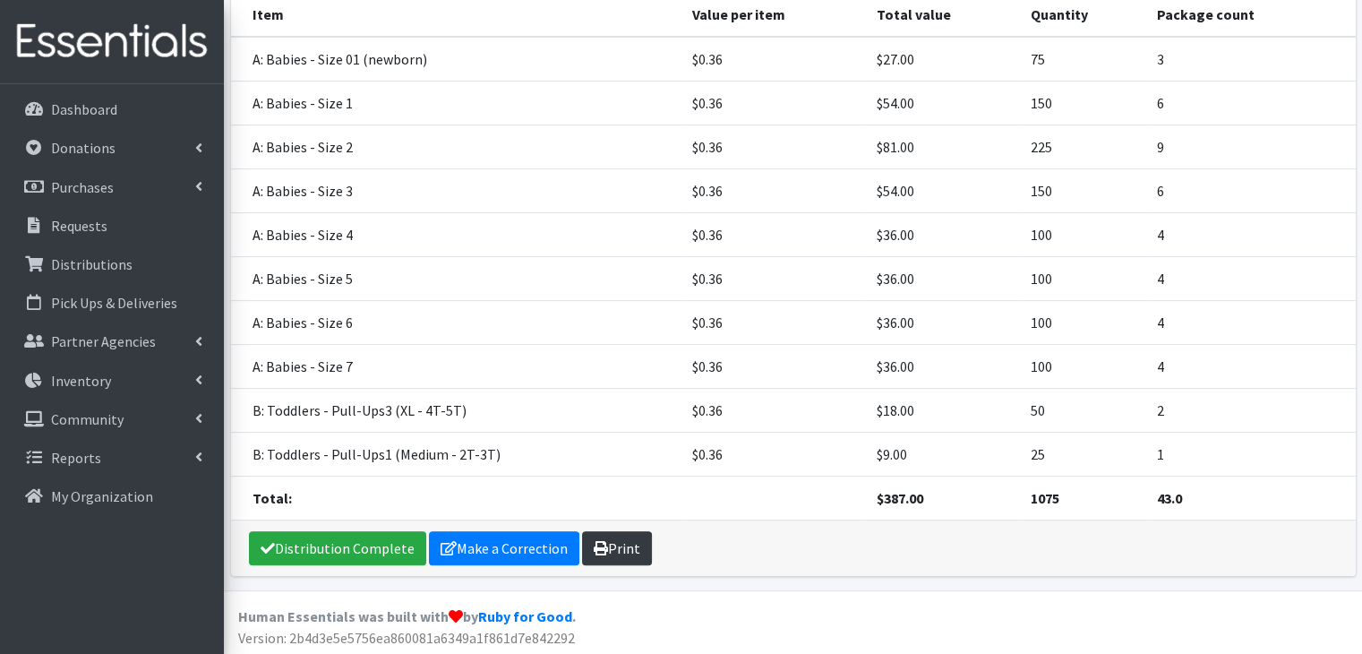
click at [624, 544] on link "Print" at bounding box center [617, 548] width 70 height 34
click at [73, 112] on p "Dashboard" at bounding box center [84, 109] width 66 height 18
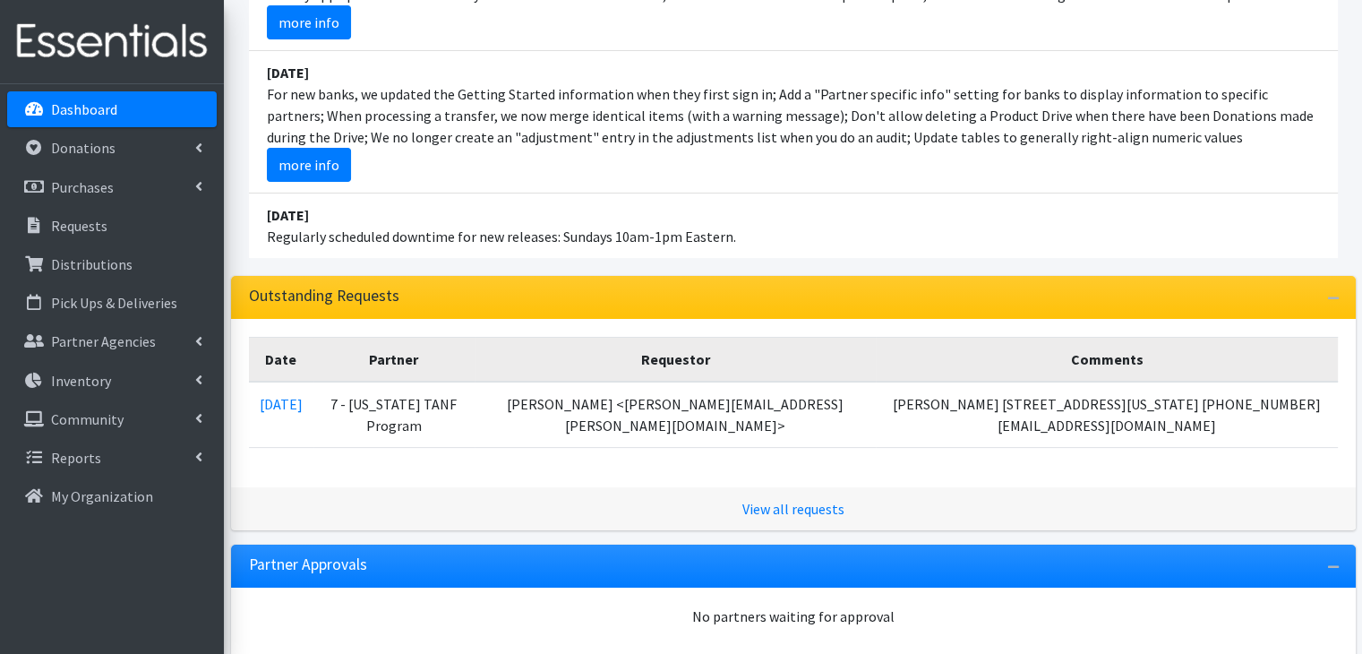
scroll to position [269, 0]
